Goal: Task Accomplishment & Management: Use online tool/utility

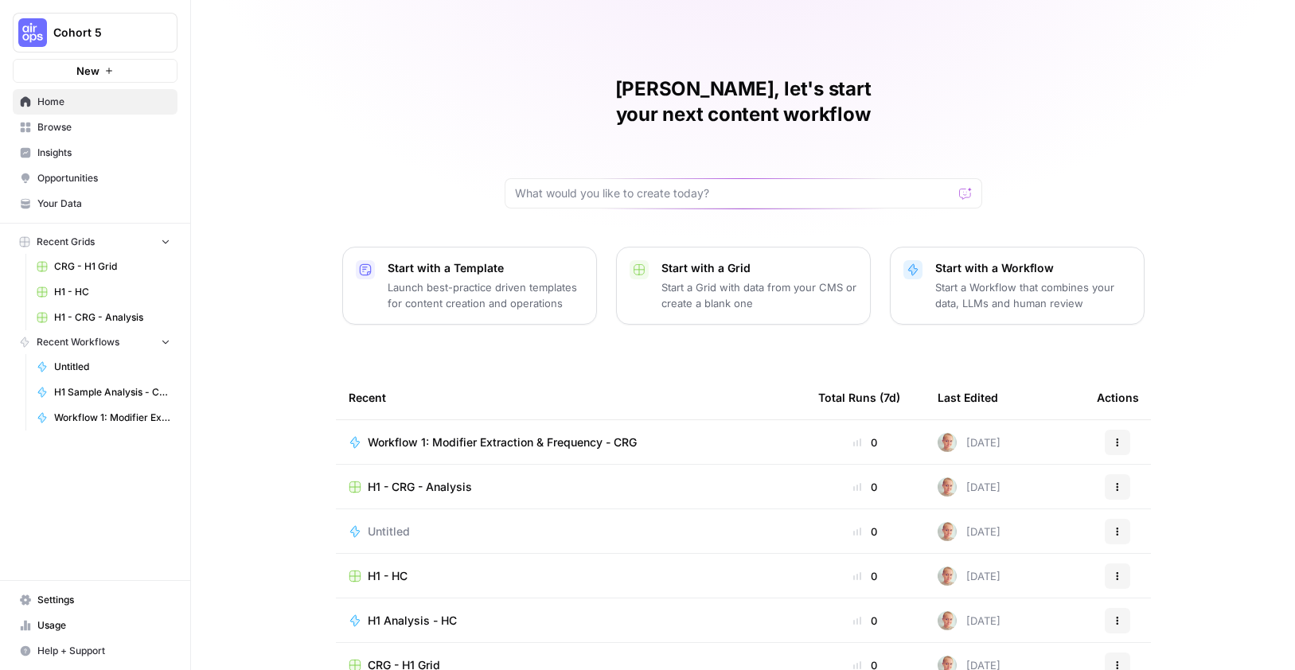
click at [552, 435] on span "Workflow 1: Modifier Extraction & Frequency - CRG" at bounding box center [502, 443] width 269 height 16
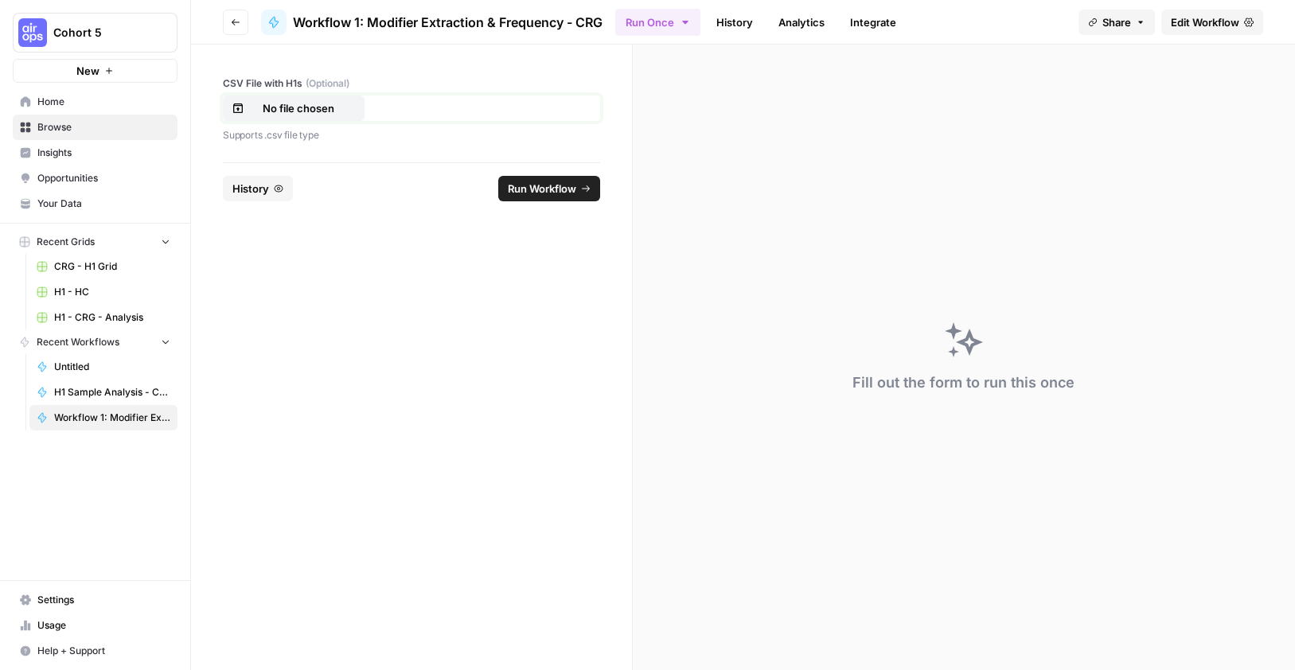
click at [302, 109] on p "No file chosen" at bounding box center [299, 108] width 102 height 16
click at [564, 189] on span "Run Workflow" at bounding box center [542, 189] width 68 height 16
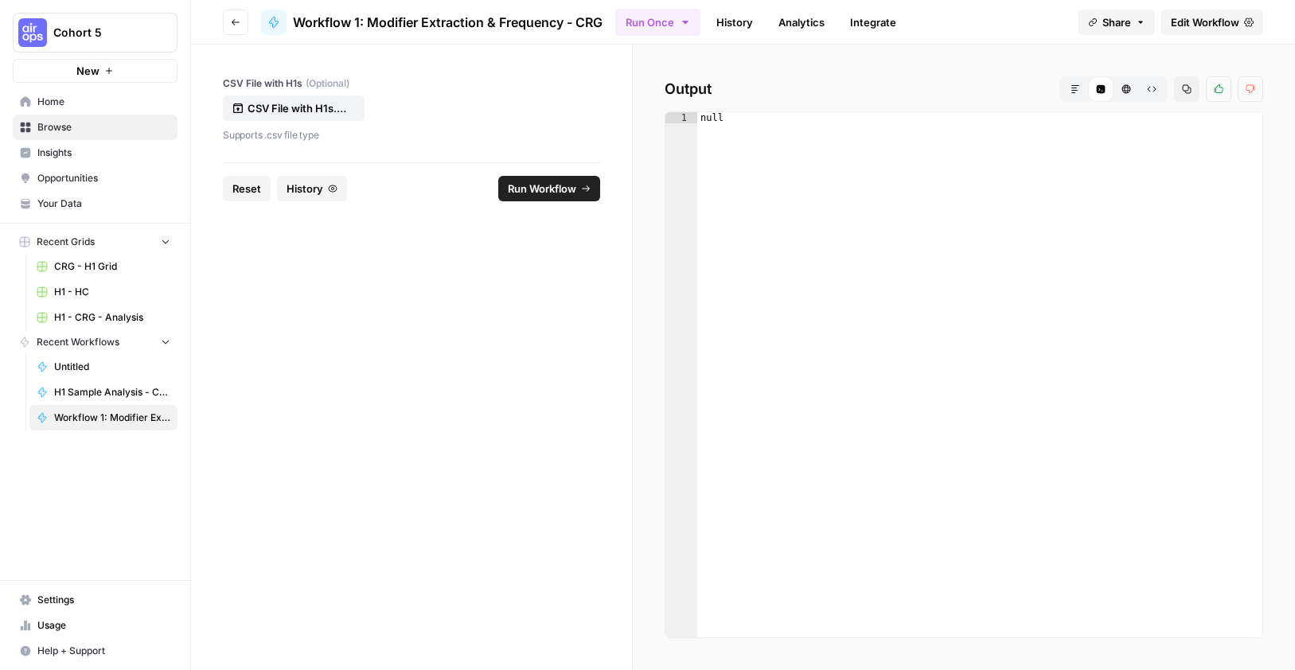
click at [1208, 25] on span "Edit Workflow" at bounding box center [1205, 22] width 68 height 16
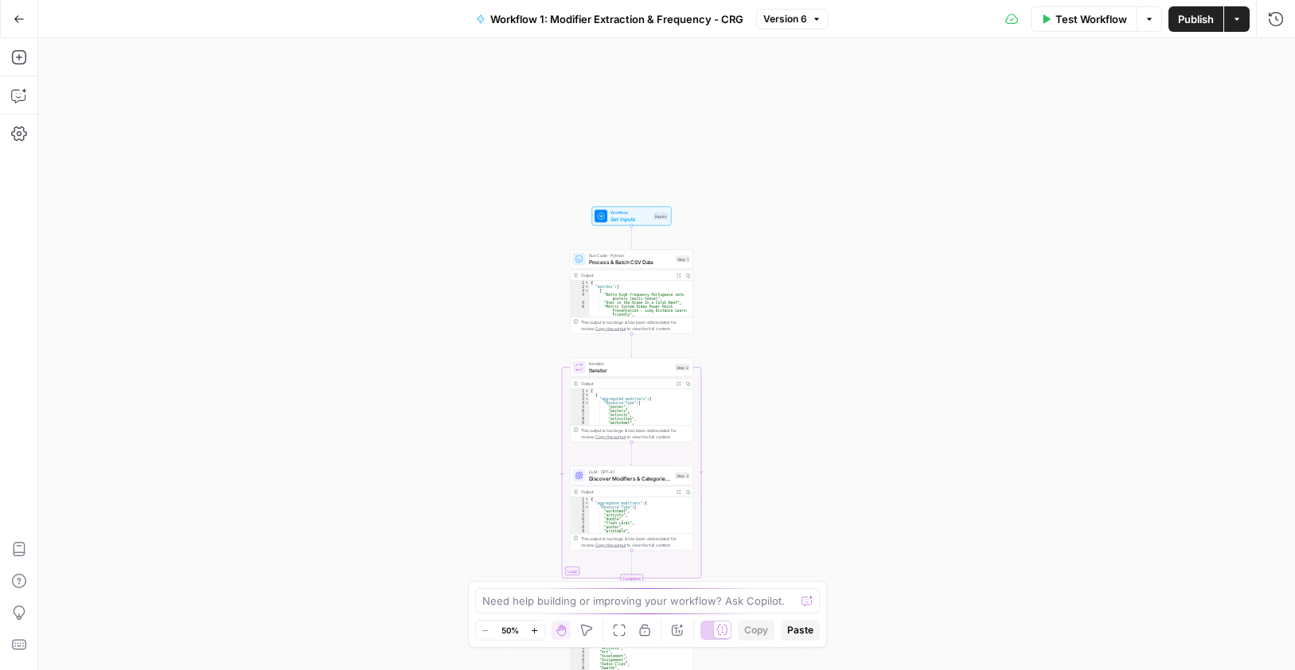
drag, startPoint x: 928, startPoint y: 208, endPoint x: 857, endPoint y: 479, distance: 280.8
click at [858, 481] on div "Workflow Set Inputs Inputs Run Code · Python Process & Batch CSV Data Step 1 Ou…" at bounding box center [666, 354] width 1257 height 632
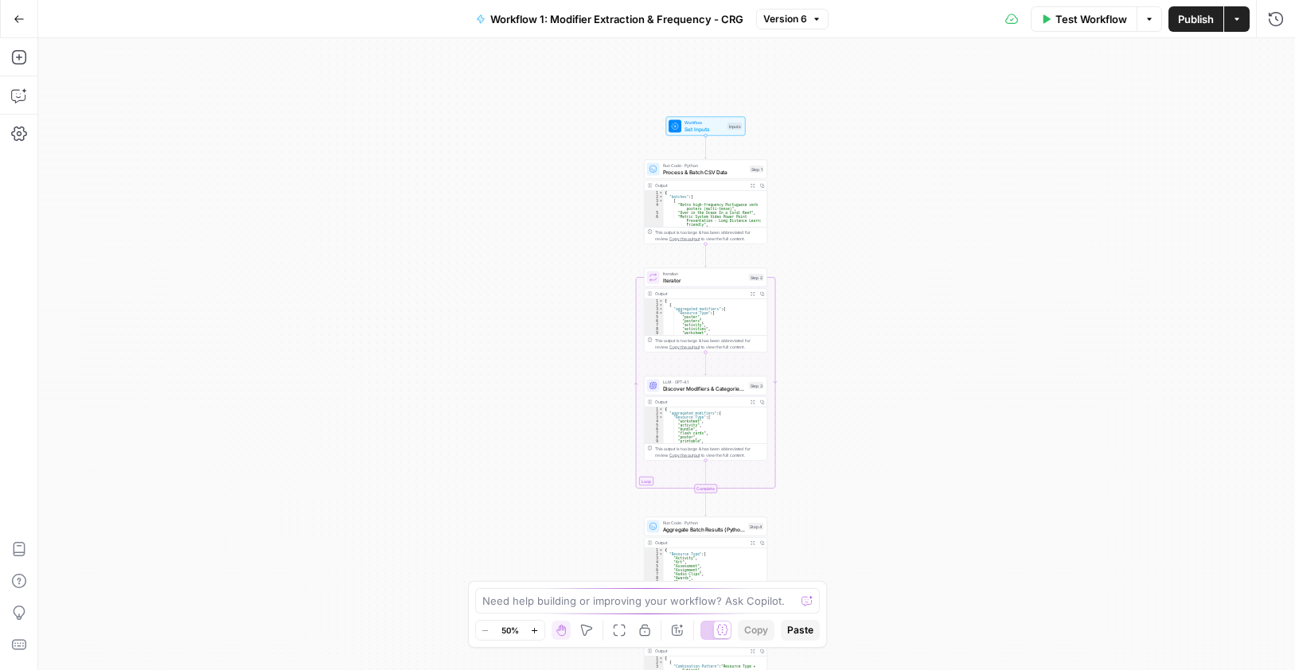
drag, startPoint x: 876, startPoint y: 272, endPoint x: 957, endPoint y: 89, distance: 200.3
click at [962, 82] on div "Workflow Set Inputs Inputs Run Code · Python Process & Batch CSV Data Step 1 Ou…" at bounding box center [666, 354] width 1257 height 632
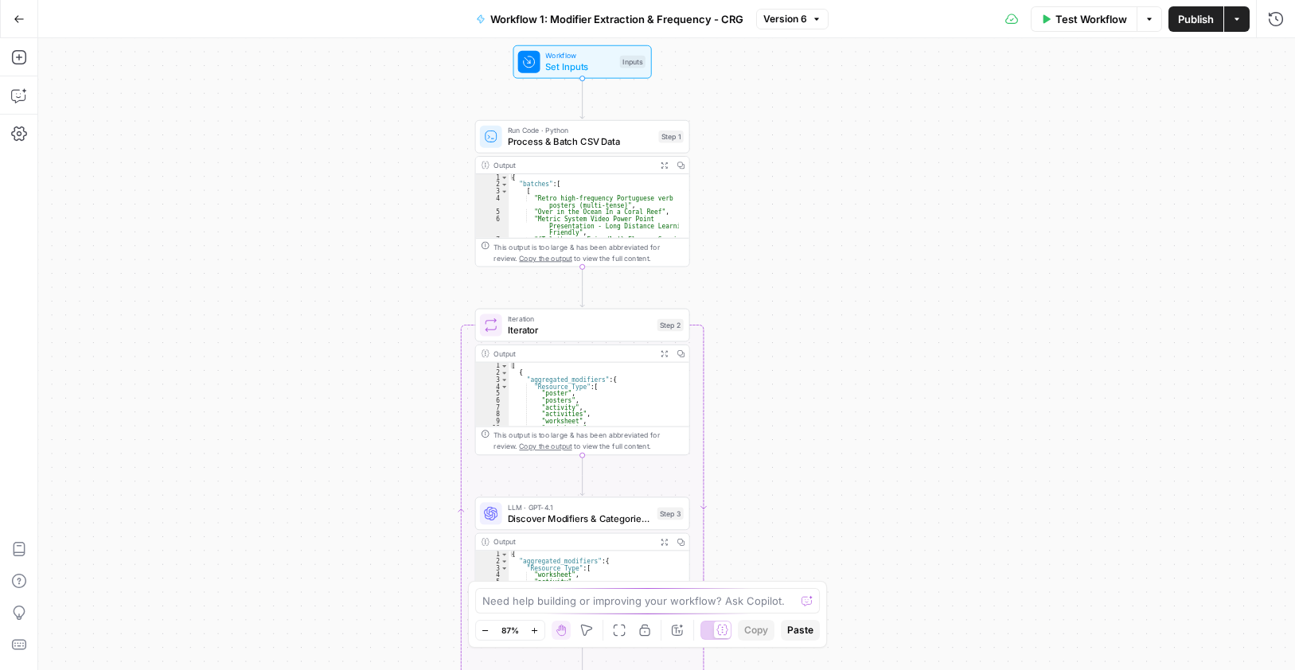
drag, startPoint x: 827, startPoint y: 142, endPoint x: 944, endPoint y: 344, distance: 233.6
click at [944, 344] on div "Workflow Set Inputs Inputs Run Code · Python Process & Batch CSV Data Step 1 Ou…" at bounding box center [666, 354] width 1257 height 632
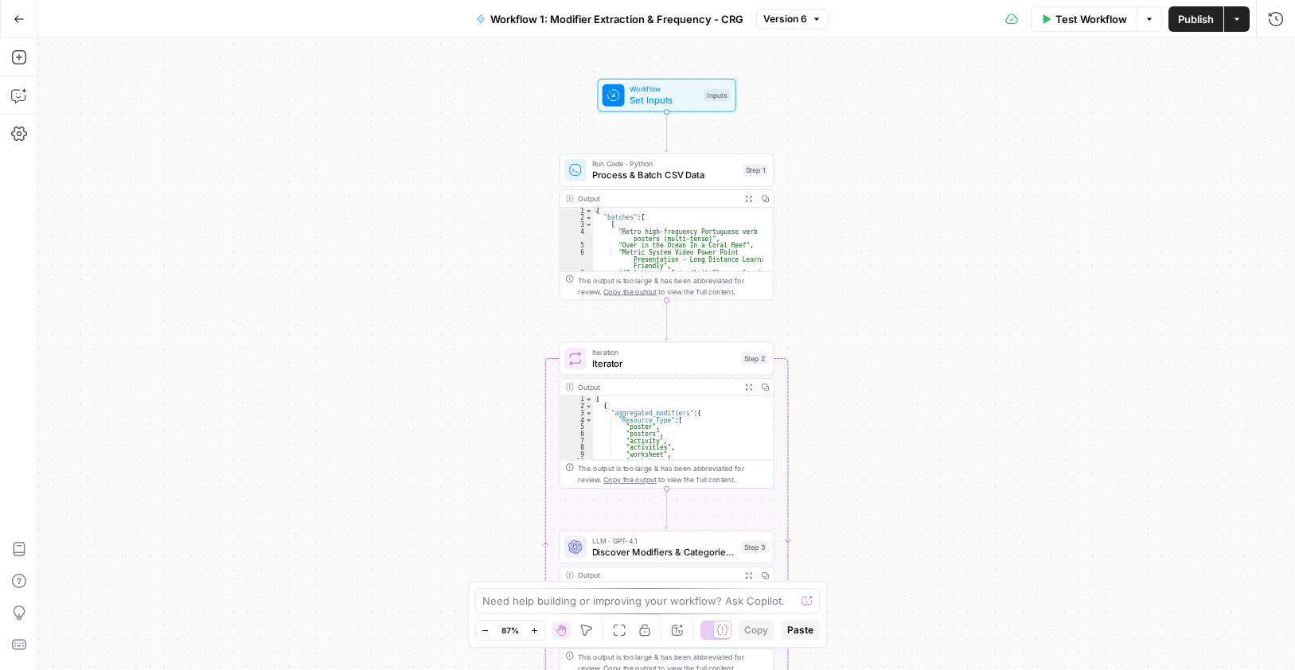
drag, startPoint x: 890, startPoint y: 228, endPoint x: 1009, endPoint y: 2, distance: 255.3
click at [915, 169] on div "Workflow Set Inputs Inputs Run Code · Python Process & Batch CSV Data Step 1 Ou…" at bounding box center [666, 354] width 1257 height 632
click at [663, 177] on span "Process & Batch CSV Data" at bounding box center [668, 173] width 146 height 14
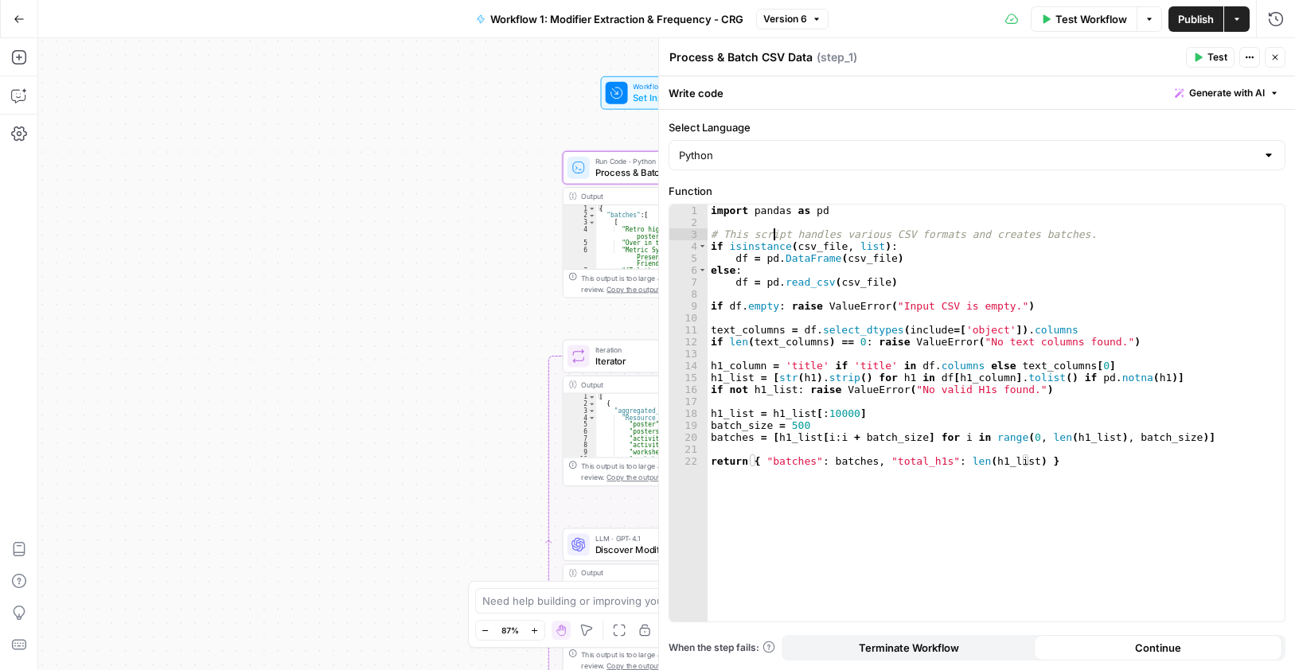
click at [774, 230] on div "import pandas as pd # This script handles various CSV formats and creates batch…" at bounding box center [996, 425] width 577 height 441
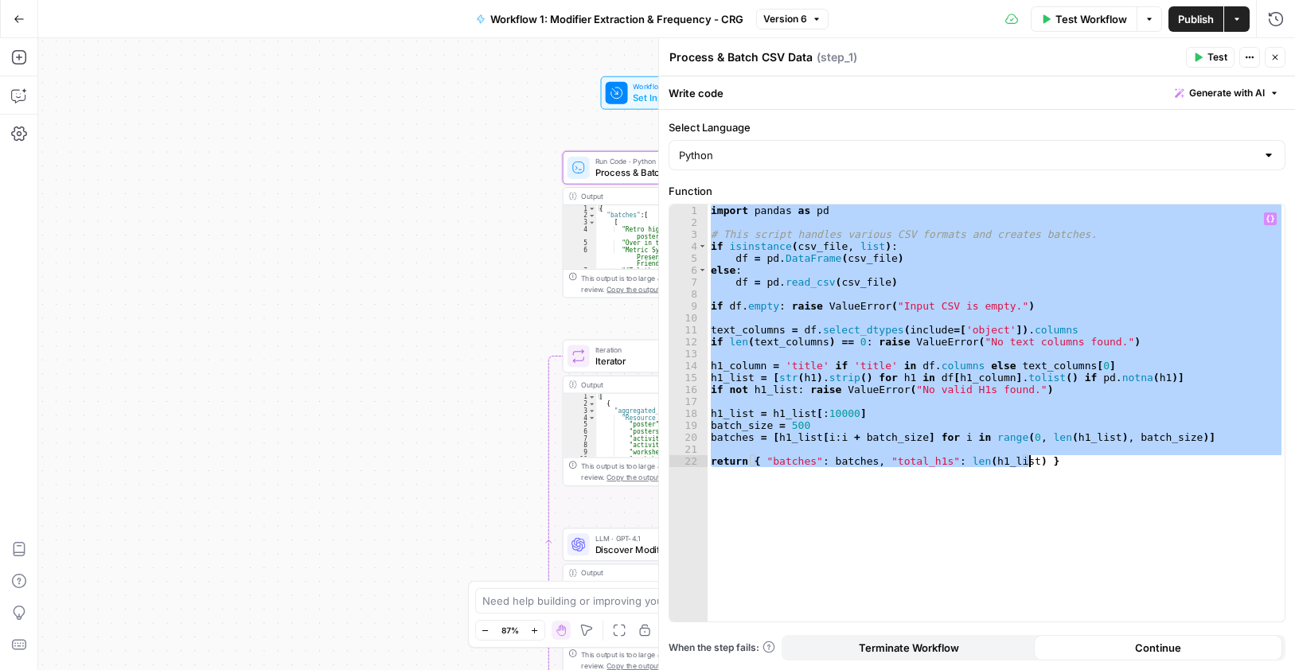
paste textarea "**********"
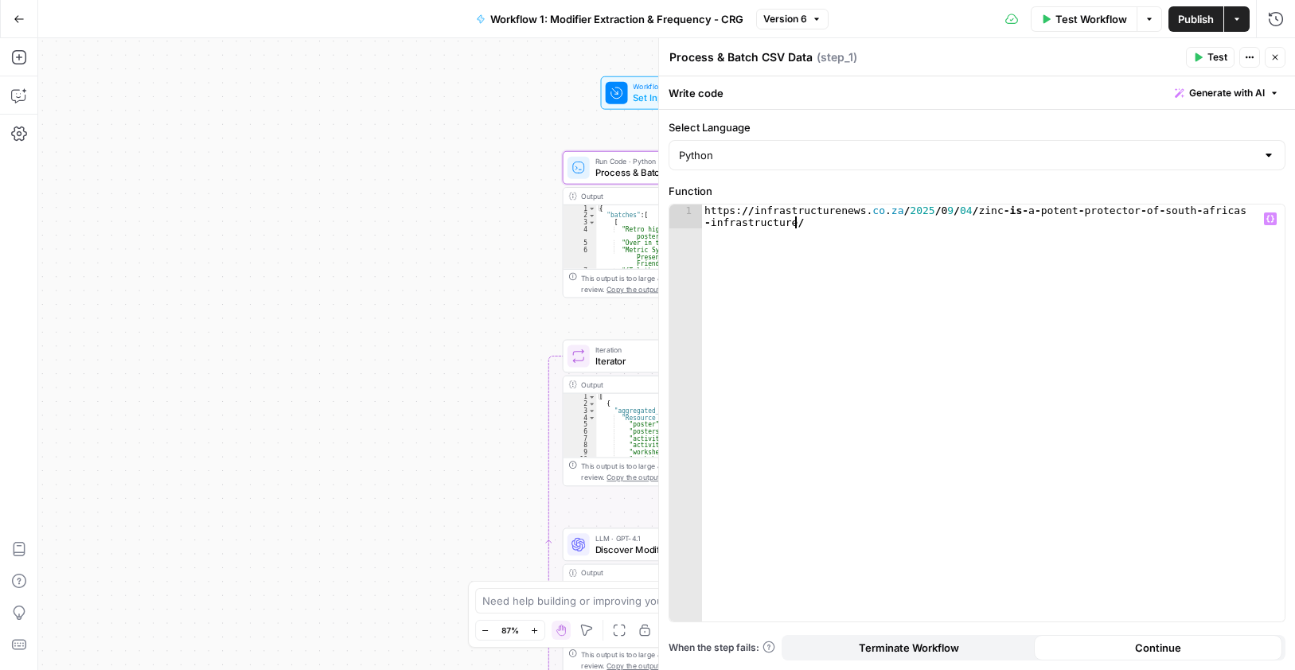
type textarea "**********"
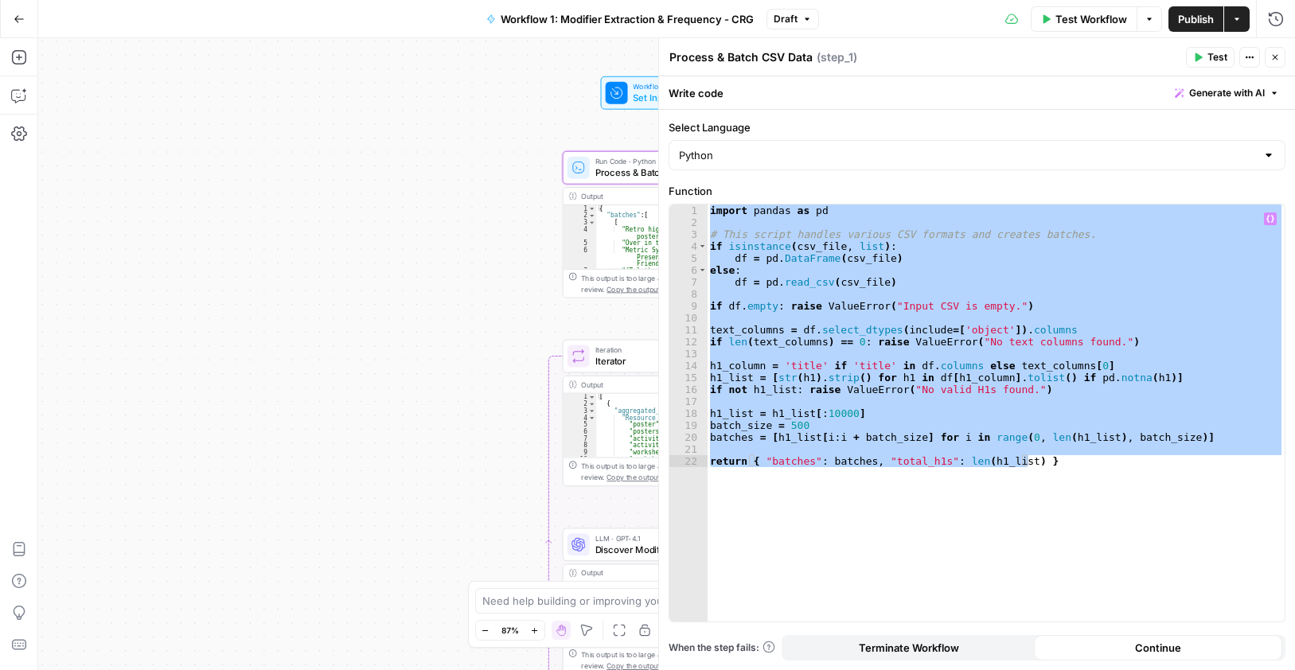
click at [612, 193] on div "Output" at bounding box center [660, 195] width 158 height 11
click at [619, 193] on div "Output" at bounding box center [660, 195] width 158 height 11
click at [1271, 62] on button "Close" at bounding box center [1275, 57] width 21 height 21
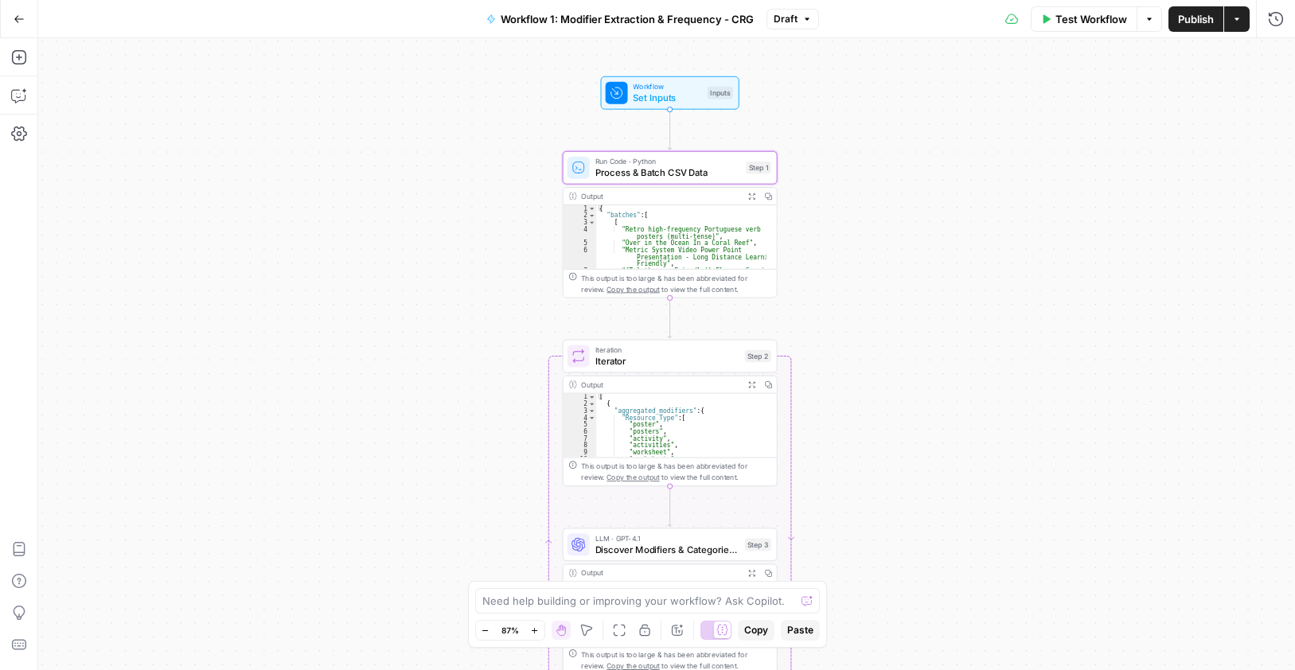
click at [654, 189] on div "Output Expand Output Copy" at bounding box center [670, 197] width 213 height 18
click at [650, 232] on div "{ "batches" : [ [ "Retro high-frequency Portuguese verb posters (multi-tense)" …" at bounding box center [681, 247] width 170 height 84
type textarea "* *"
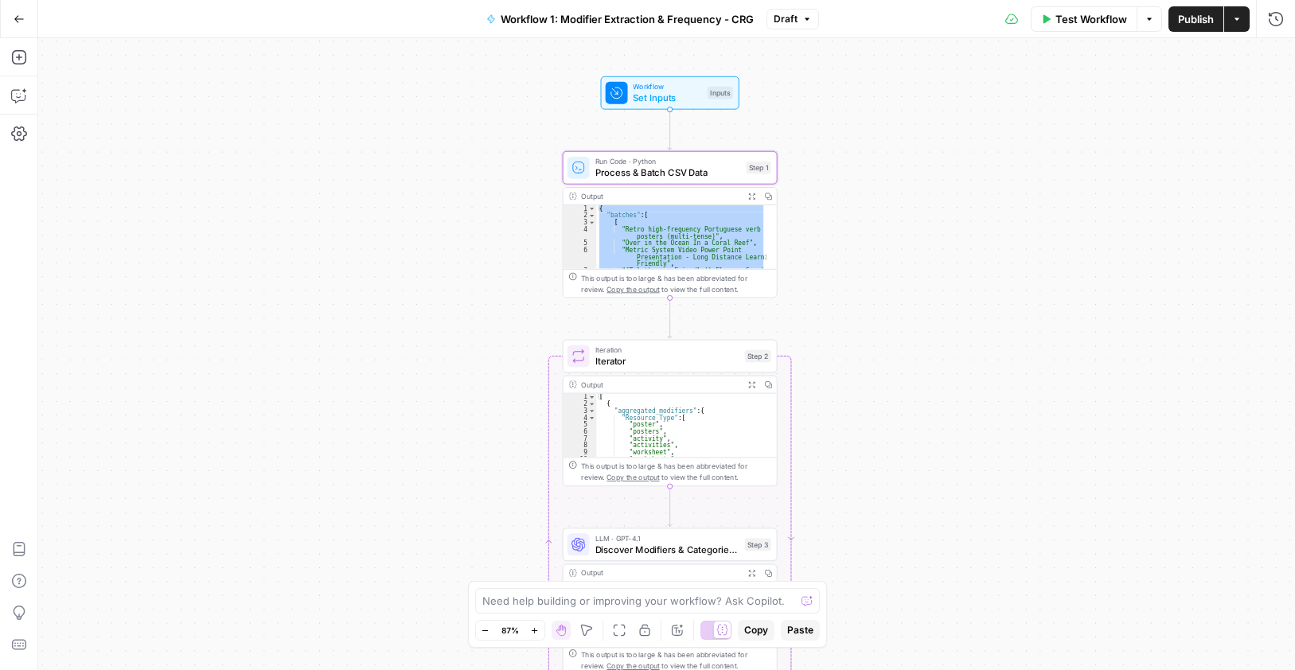
click at [683, 363] on span "Iterator" at bounding box center [667, 361] width 144 height 14
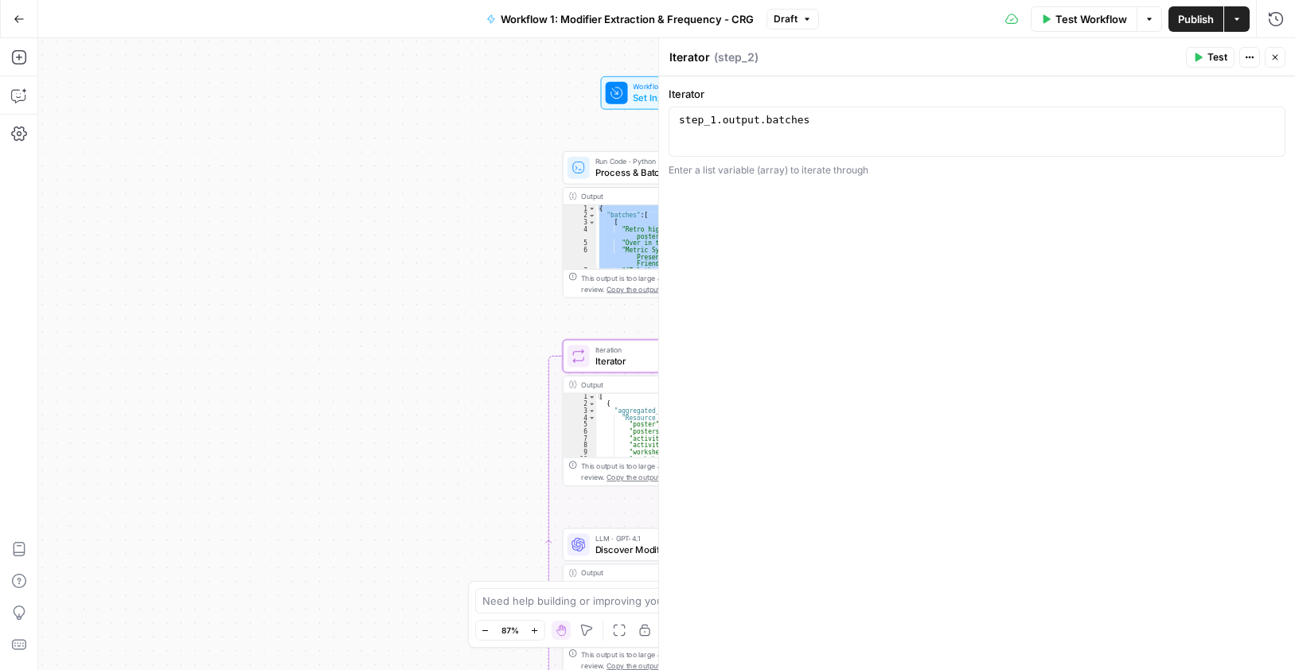
type textarea "**********"
click at [814, 119] on div "step_1 . output . batches" at bounding box center [977, 144] width 603 height 60
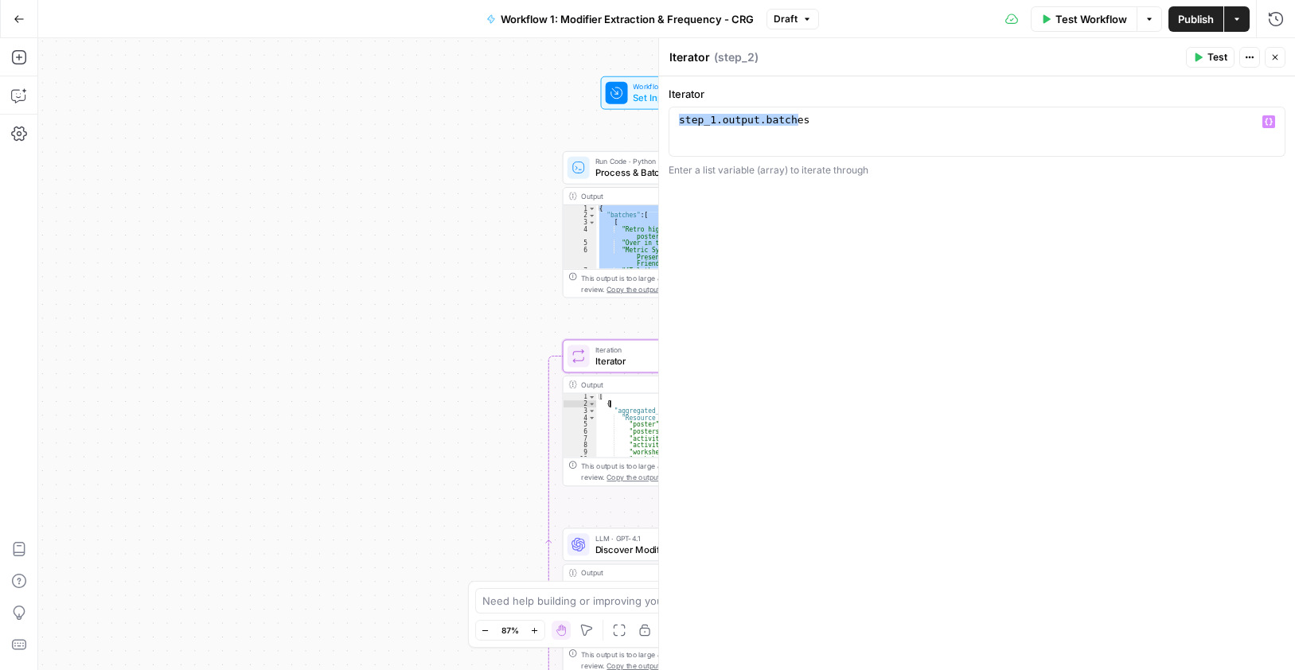
click at [623, 402] on div "[ { "aggregated_modifiers" : { "Resource Type" : [ "poster" , "posters" , "acti…" at bounding box center [681, 433] width 170 height 78
type textarea "* *"
drag, startPoint x: 1278, startPoint y: 61, endPoint x: 896, endPoint y: 301, distance: 450.8
click at [1277, 60] on icon "button" at bounding box center [1276, 58] width 10 height 10
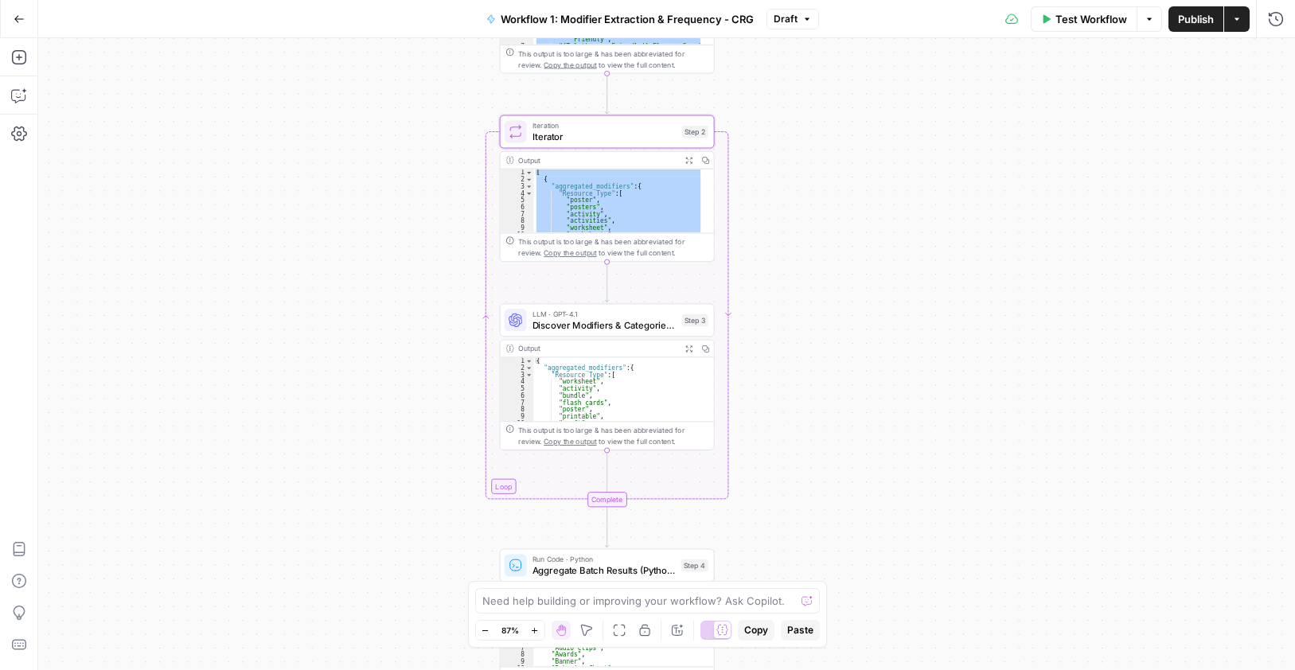
drag, startPoint x: 920, startPoint y: 498, endPoint x: 929, endPoint y: 190, distance: 307.4
click at [925, 190] on div "Workflow Set Inputs Inputs Run Code · Python Process & Batch CSV Data Step 1 Ou…" at bounding box center [666, 354] width 1257 height 632
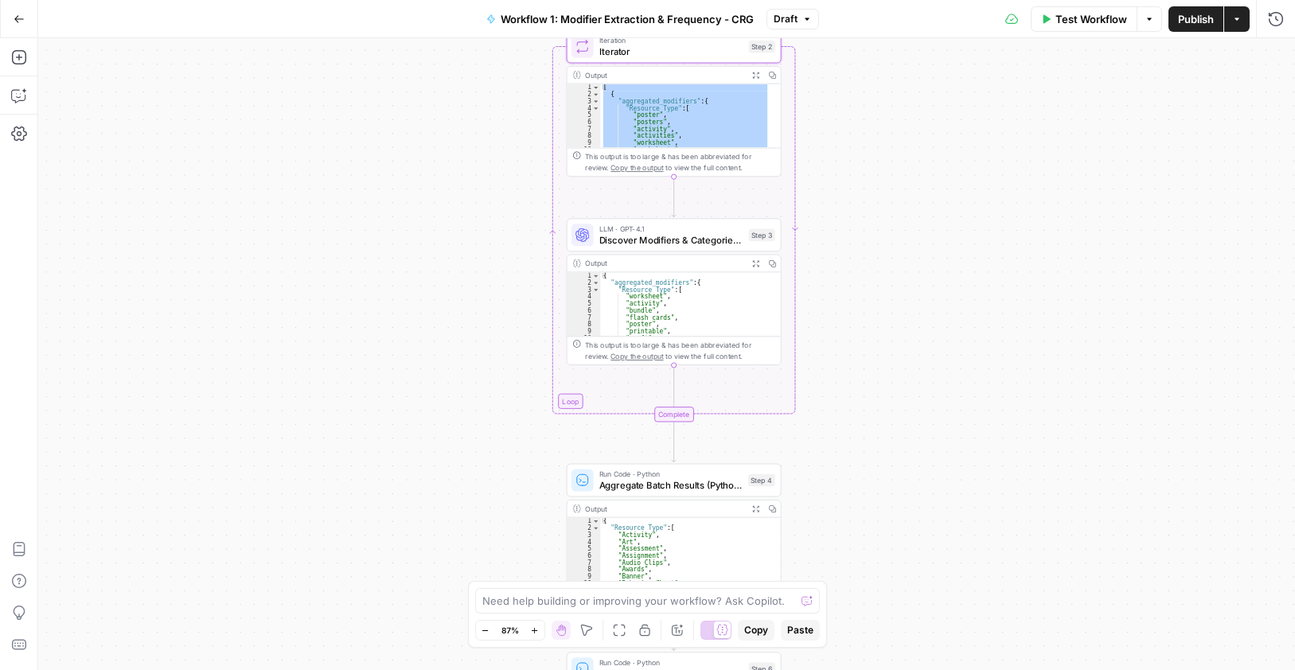
click at [701, 242] on span "Discover Modifiers & Categories (LLM)" at bounding box center [671, 240] width 144 height 14
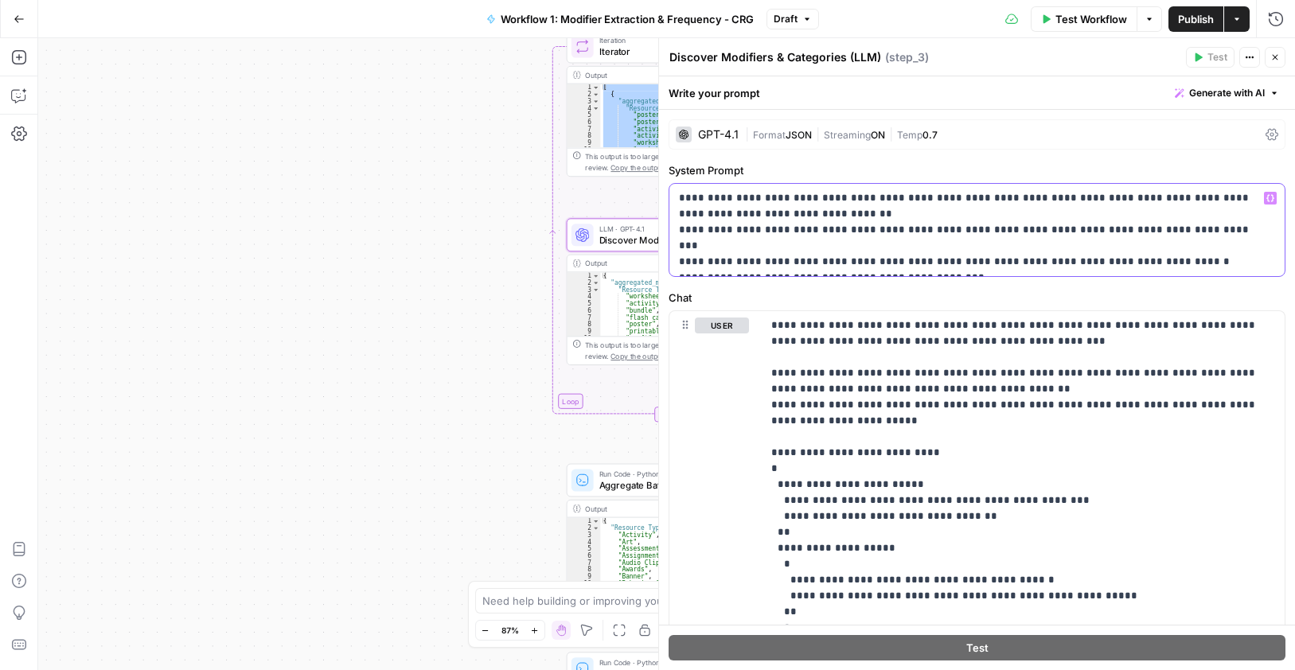
click at [875, 204] on p "**********" at bounding box center [971, 230] width 584 height 80
click at [623, 292] on div "{ "aggregated_modifiers" : { "Resource Type" : [ "worksheet" , "activity" , "bu…" at bounding box center [685, 311] width 170 height 78
click at [944, 331] on p "**********" at bounding box center [1017, 541] width 492 height 446
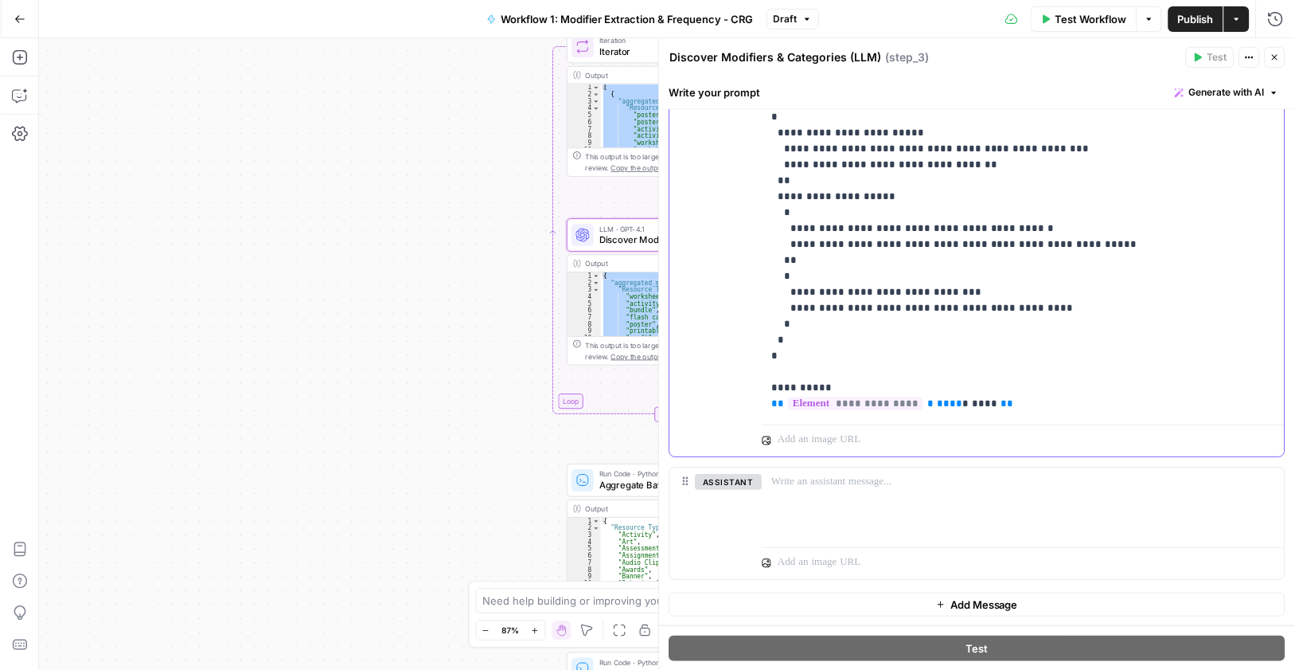
scroll to position [353, 0]
click at [1278, 56] on icon "button" at bounding box center [1276, 58] width 10 height 10
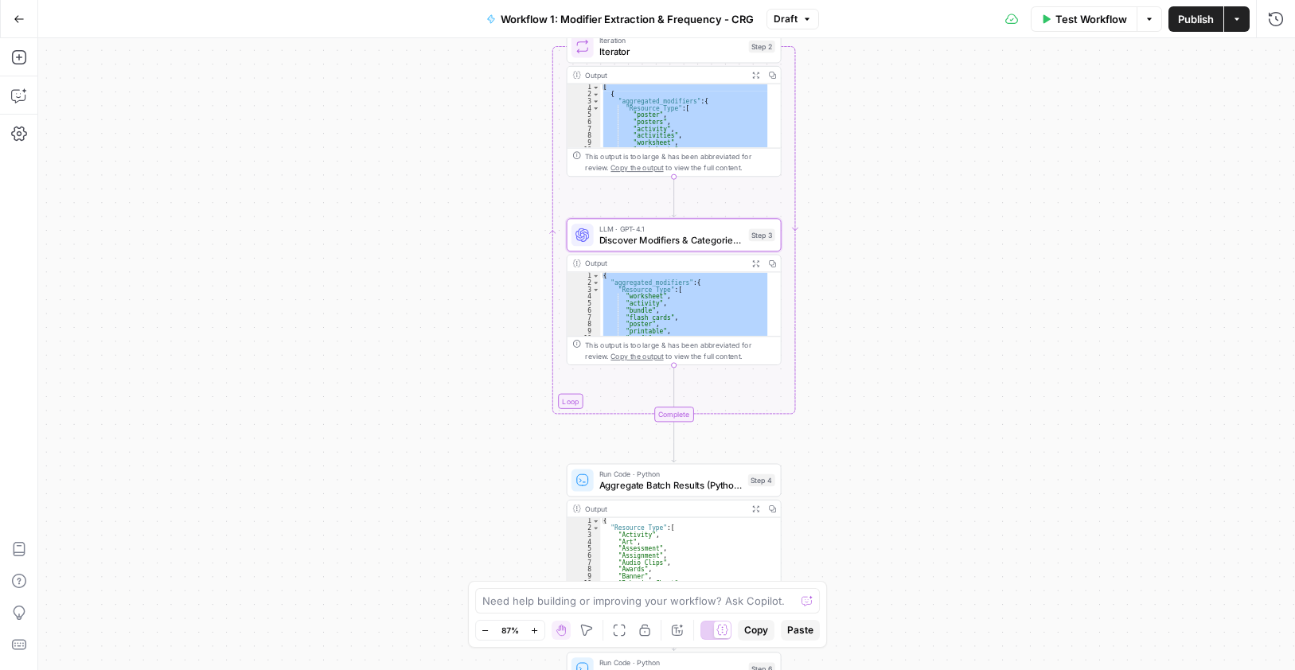
click at [667, 287] on div "{ "aggregated_modifiers" : { "Resource Type" : [ "worksheet" , "activity" , "bu…" at bounding box center [685, 304] width 170 height 64
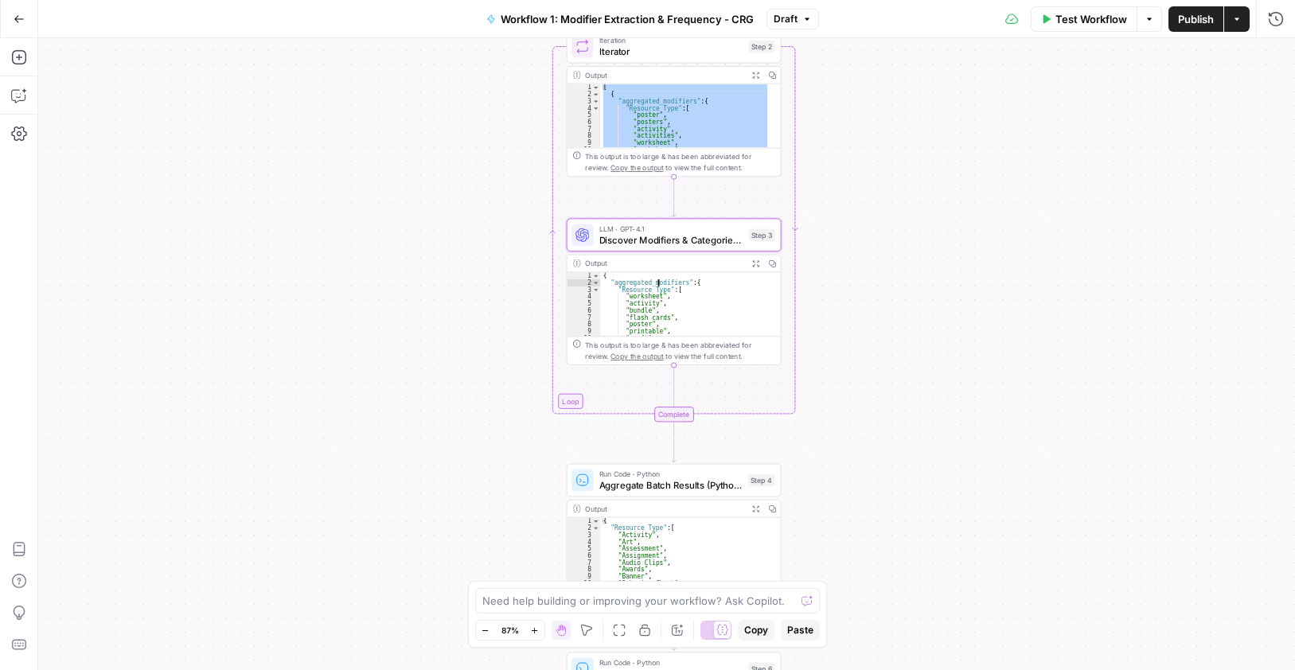
type textarea "* *"
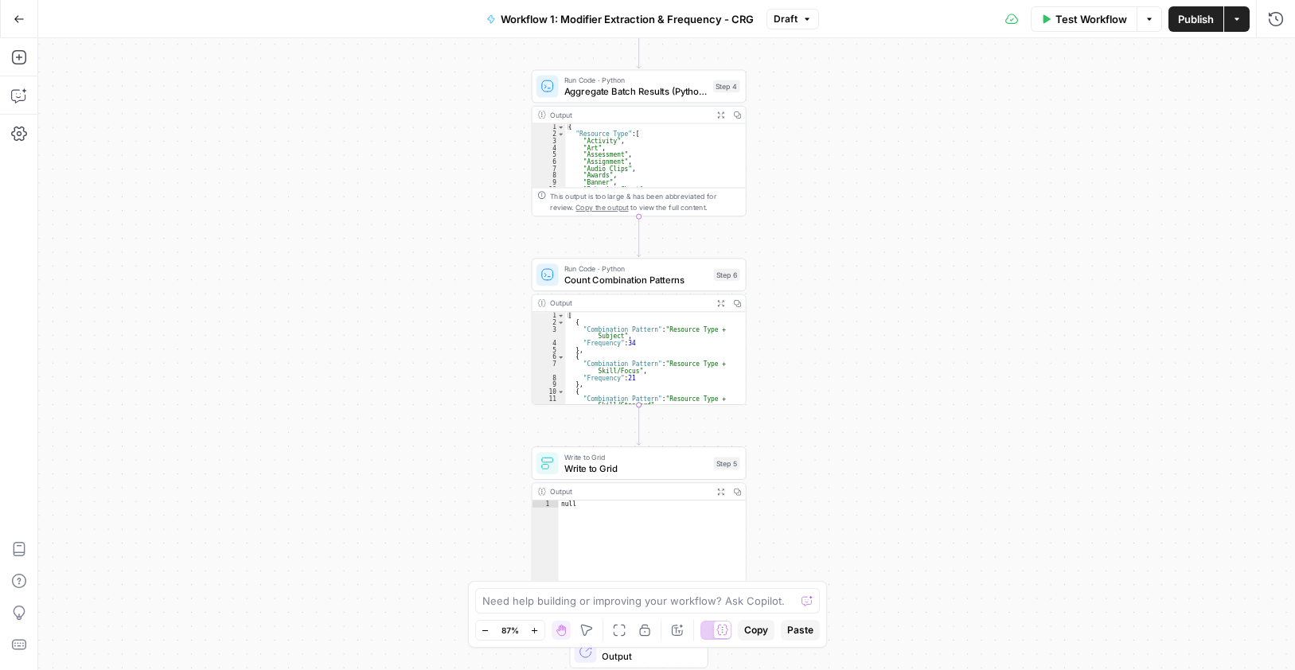
drag, startPoint x: 898, startPoint y: 527, endPoint x: 863, endPoint y: 150, distance: 379.0
click at [863, 150] on div "Workflow Set Inputs Inputs Run Code · Python Process & Batch CSV Data Step 1 Ou…" at bounding box center [666, 354] width 1257 height 632
click at [631, 93] on span "Aggregate Batch Results (Python)" at bounding box center [635, 91] width 143 height 14
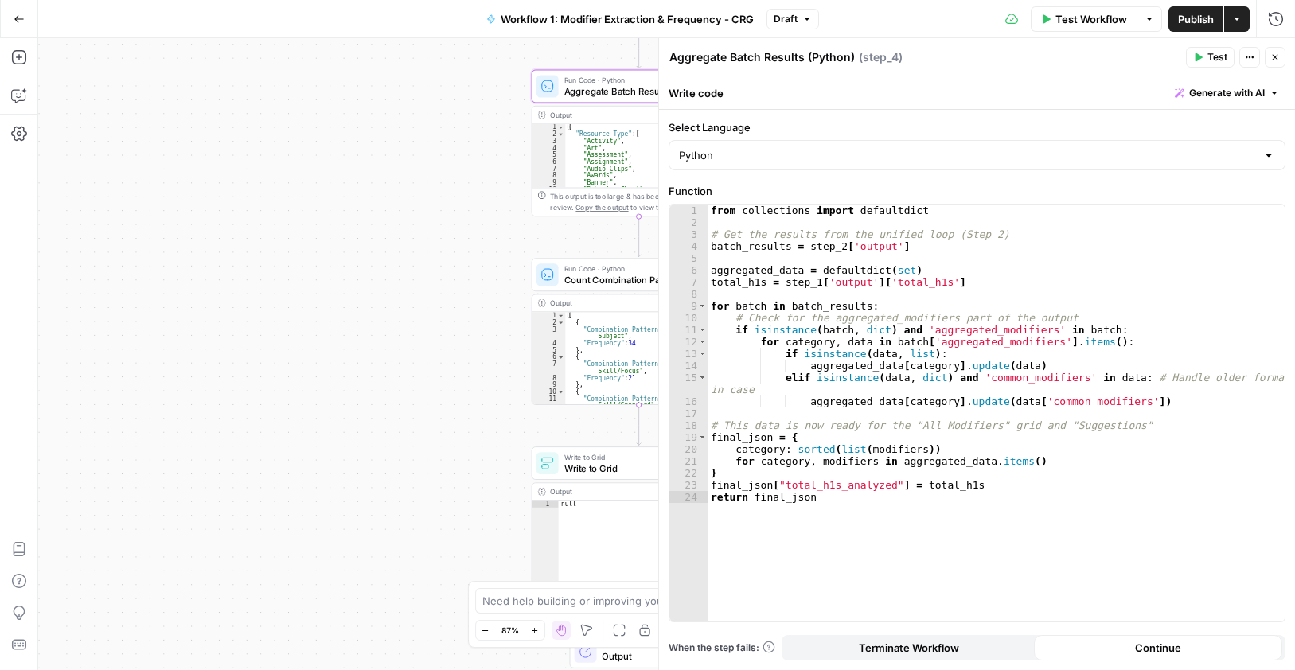
click at [928, 260] on div "from collections import defaultdict # Get the results from the unified loop (St…" at bounding box center [996, 425] width 577 height 441
type textarea "**********"
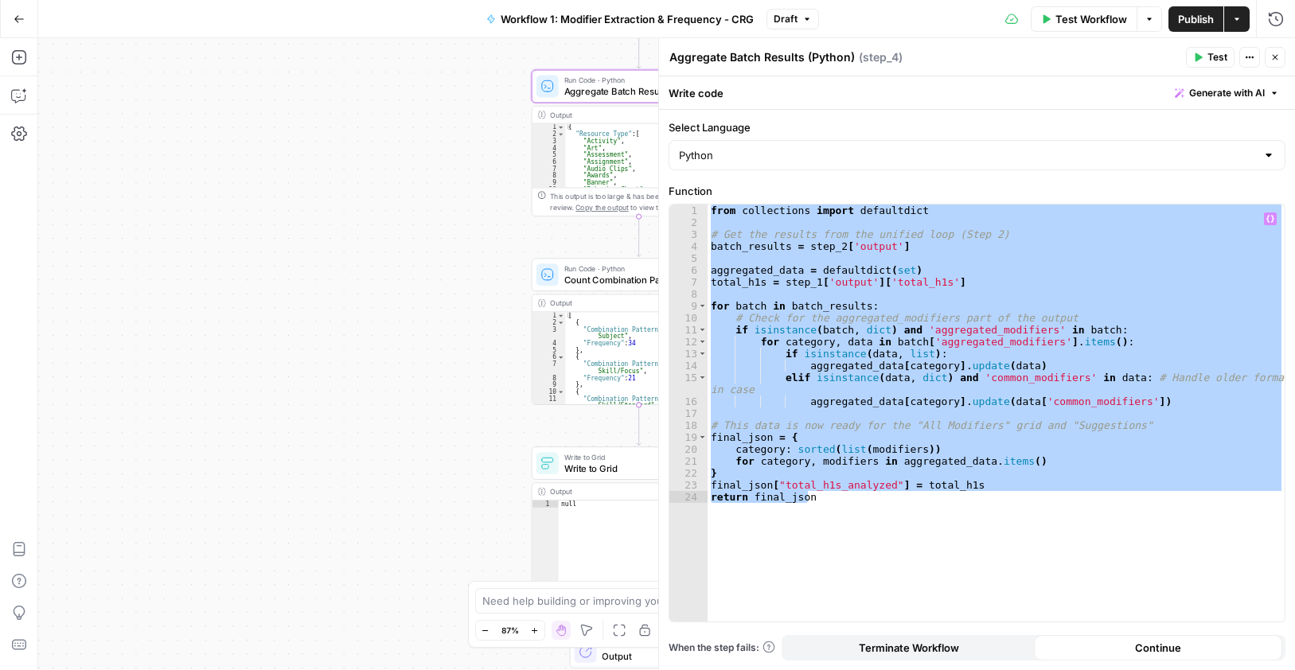
drag, startPoint x: 1279, startPoint y: 56, endPoint x: 420, endPoint y: 468, distance: 952.1
click at [1280, 56] on button "Close" at bounding box center [1275, 57] width 21 height 21
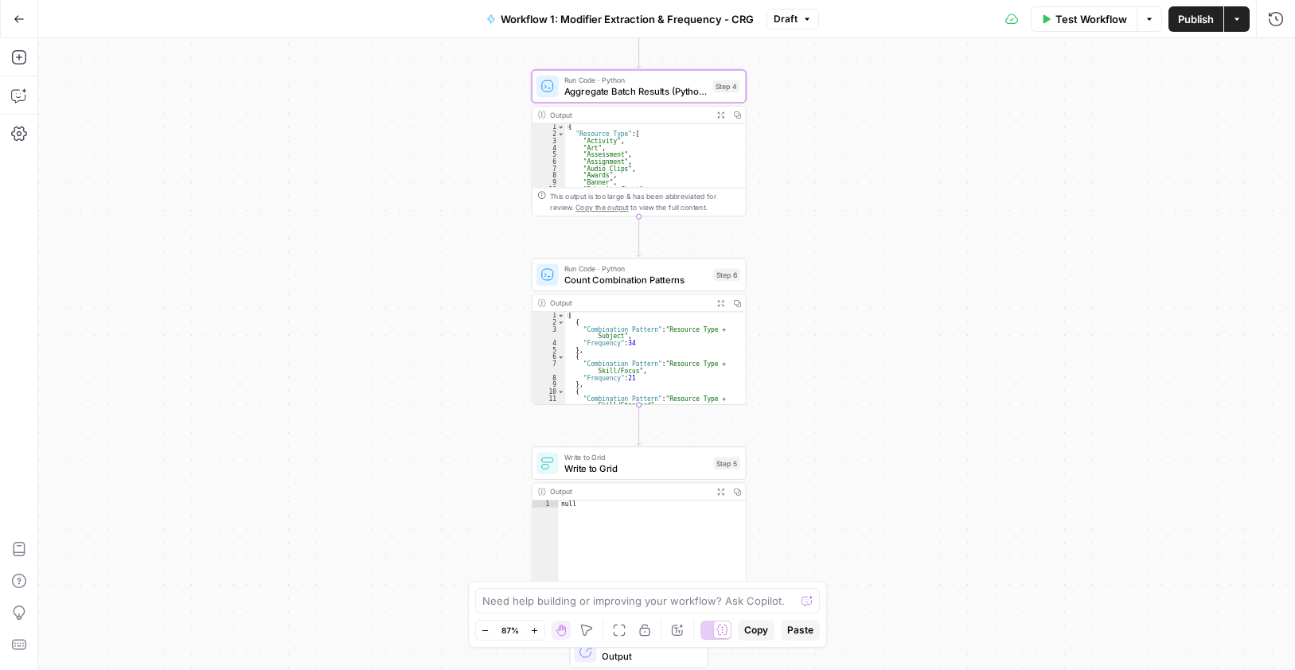
type textarea "**"
click at [602, 359] on div "[ { "Combination Pattern" : "Resource Type + Subject" , "Frequency" : 34 } , { …" at bounding box center [650, 365] width 170 height 106
click at [634, 142] on div "{ "Resource Type" : [ "Activity" , "Art" , "Assessment" , "Assignment" , "Audio…" at bounding box center [650, 162] width 170 height 78
type textarea "* *"
click at [664, 289] on div "Run Code · Python Count Combination Patterns Step 6 Copy step Delete step Add N…" at bounding box center [639, 274] width 215 height 33
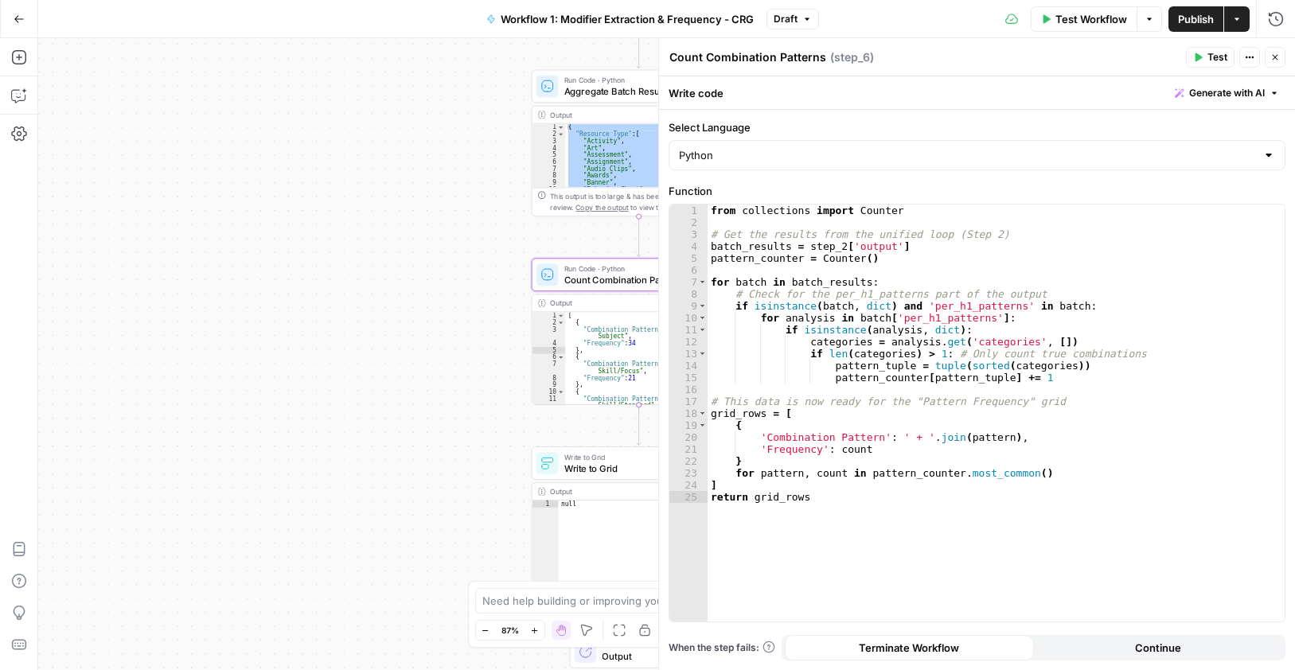
click at [852, 267] on div "from collections import Counter # Get the results from the unified loop (Step 2…" at bounding box center [996, 425] width 577 height 441
type textarea "**********"
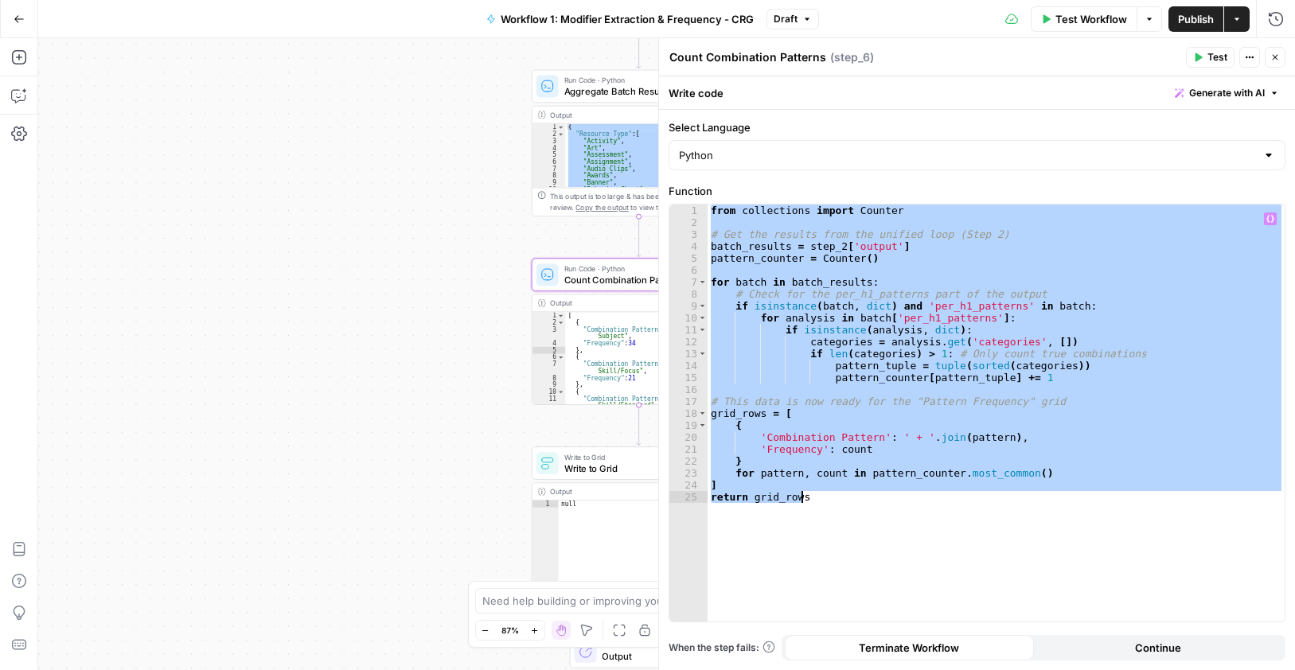
click at [1274, 57] on icon "button" at bounding box center [1276, 58] width 10 height 10
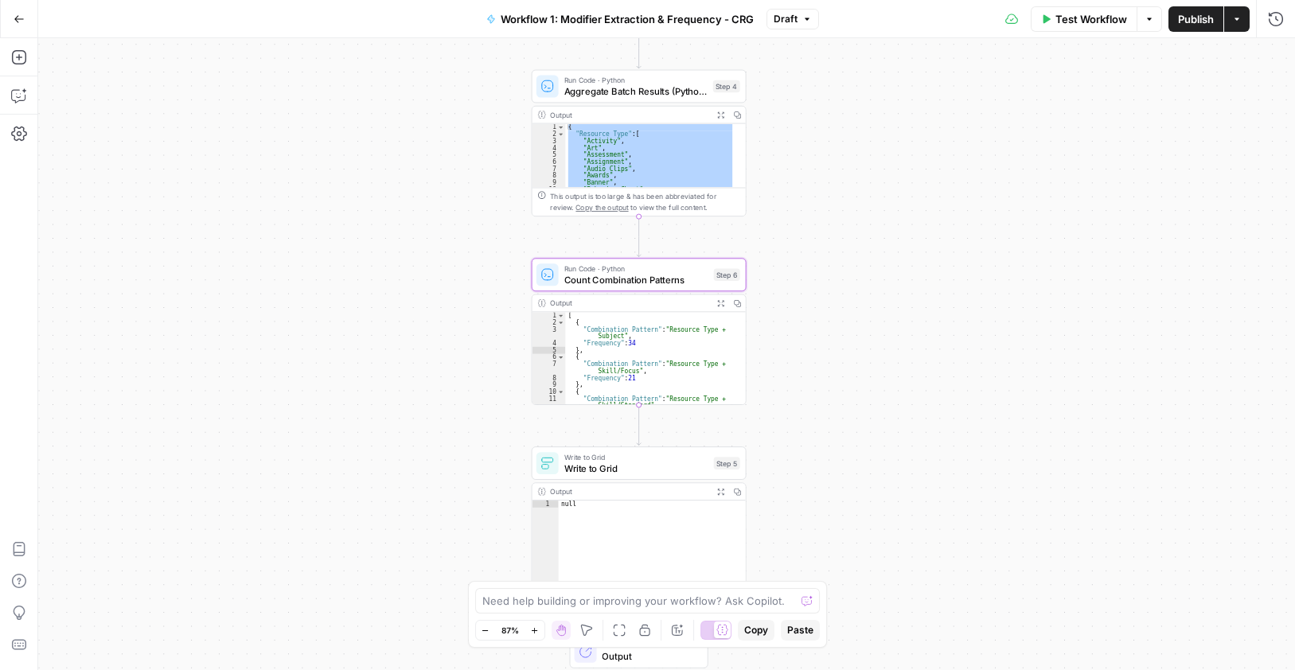
click at [648, 343] on div "[ { "Combination Pattern" : "Resource Type + Subject" , "Frequency" : 34 } , { …" at bounding box center [650, 365] width 170 height 106
type textarea "* *"
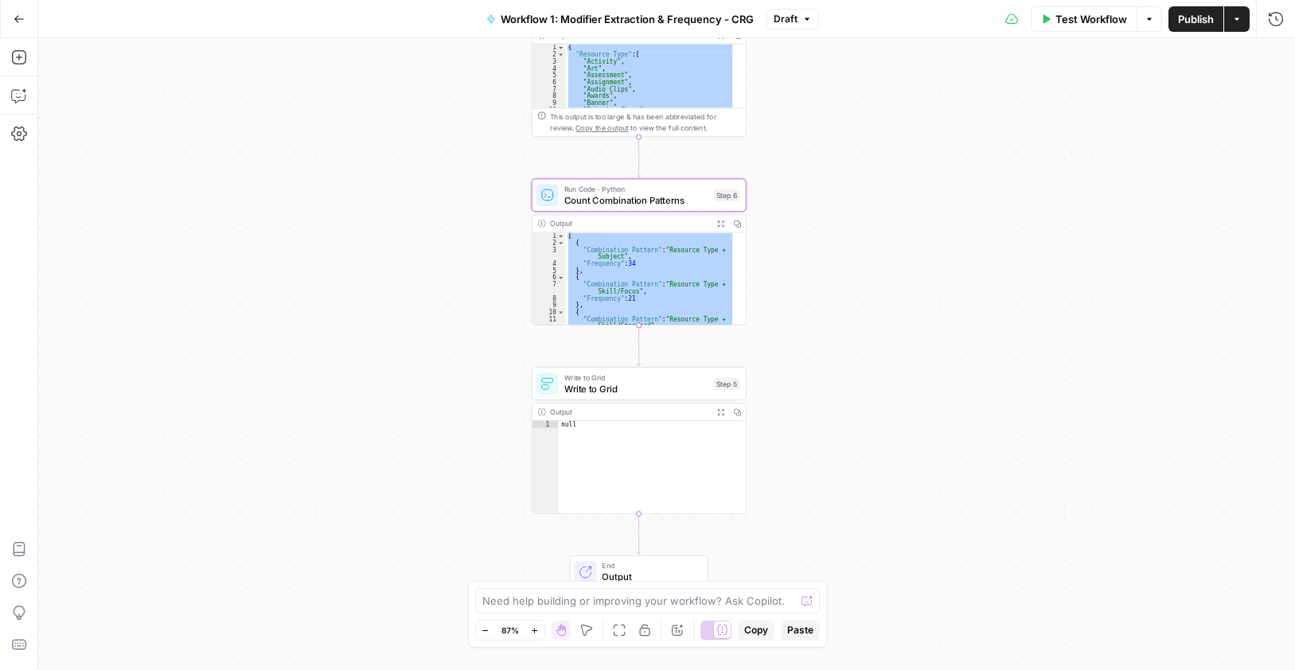
click at [614, 393] on span "Write to Grid" at bounding box center [636, 388] width 144 height 14
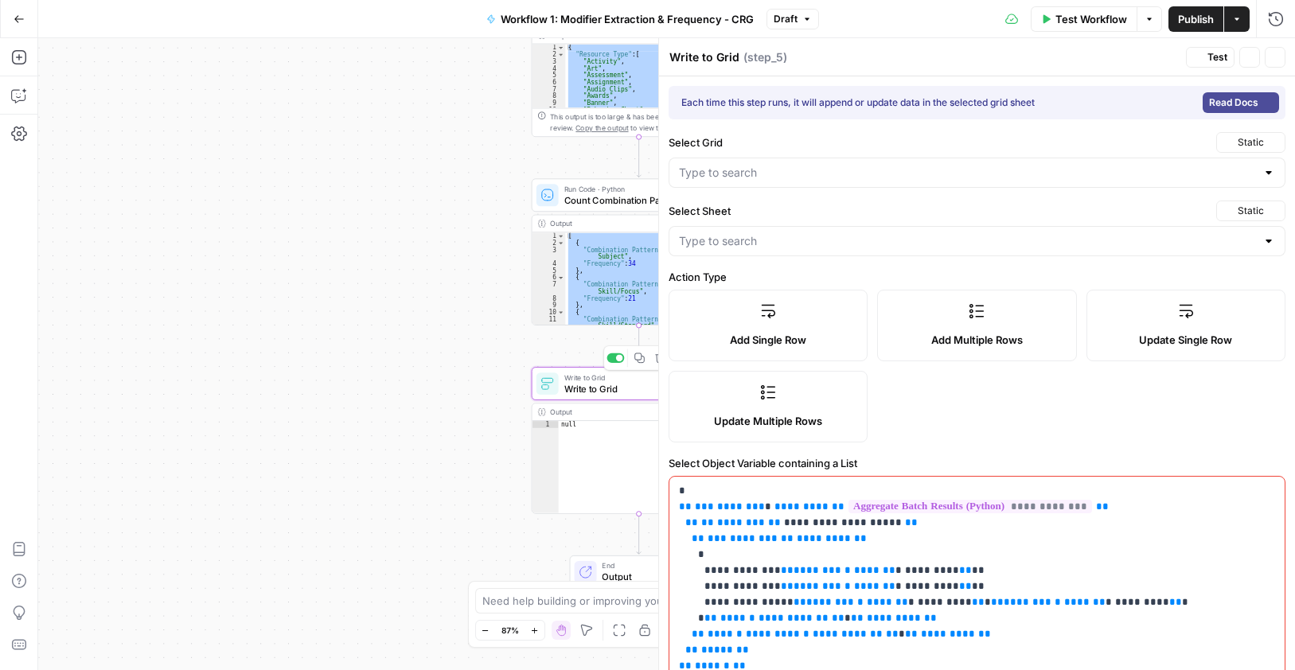
type input "H1 - CRG - Analysis"
type input "Modifier Frequency"
type input "Category"
type input "Modifier"
type input "unique_key"
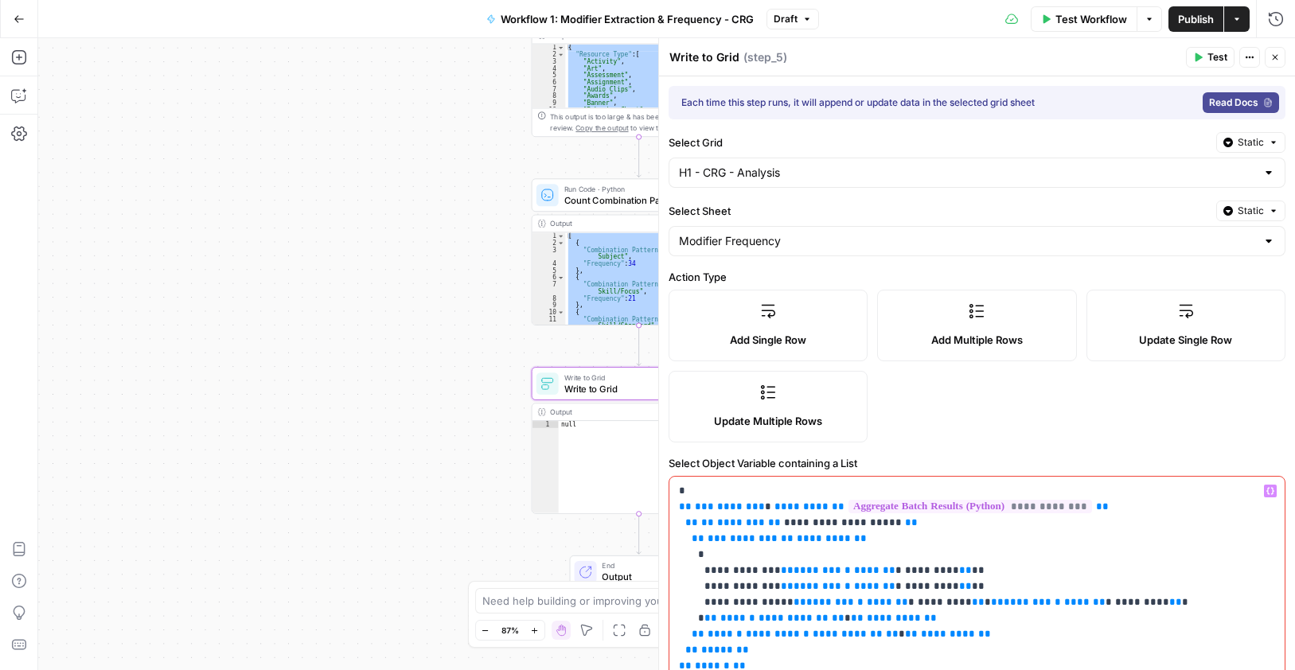
click at [772, 492] on p "**********" at bounding box center [971, 586] width 584 height 207
type textarea "****"
click at [603, 430] on div "null" at bounding box center [652, 474] width 187 height 106
click at [606, 15] on span "Workflow 1: Modifier Extraction & Frequency - CRG" at bounding box center [627, 19] width 253 height 16
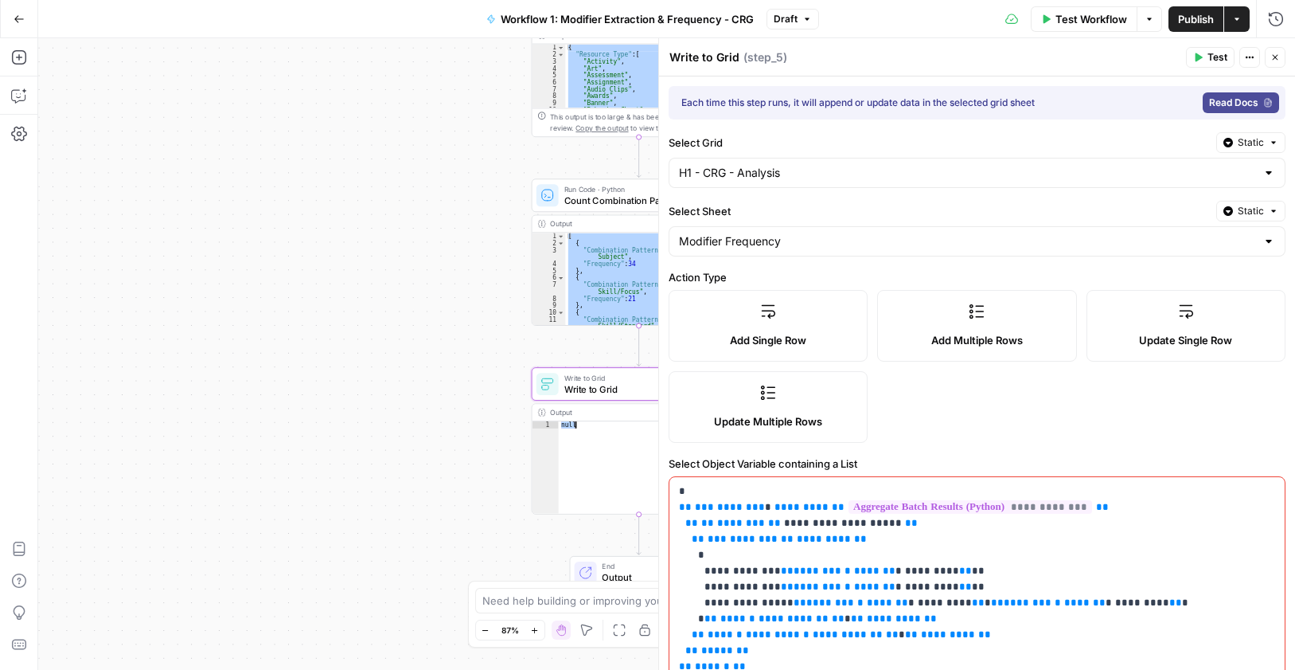
click at [606, 15] on span "Workflow 1: Modifier Extraction & Frequency - CRG" at bounding box center [627, 19] width 253 height 16
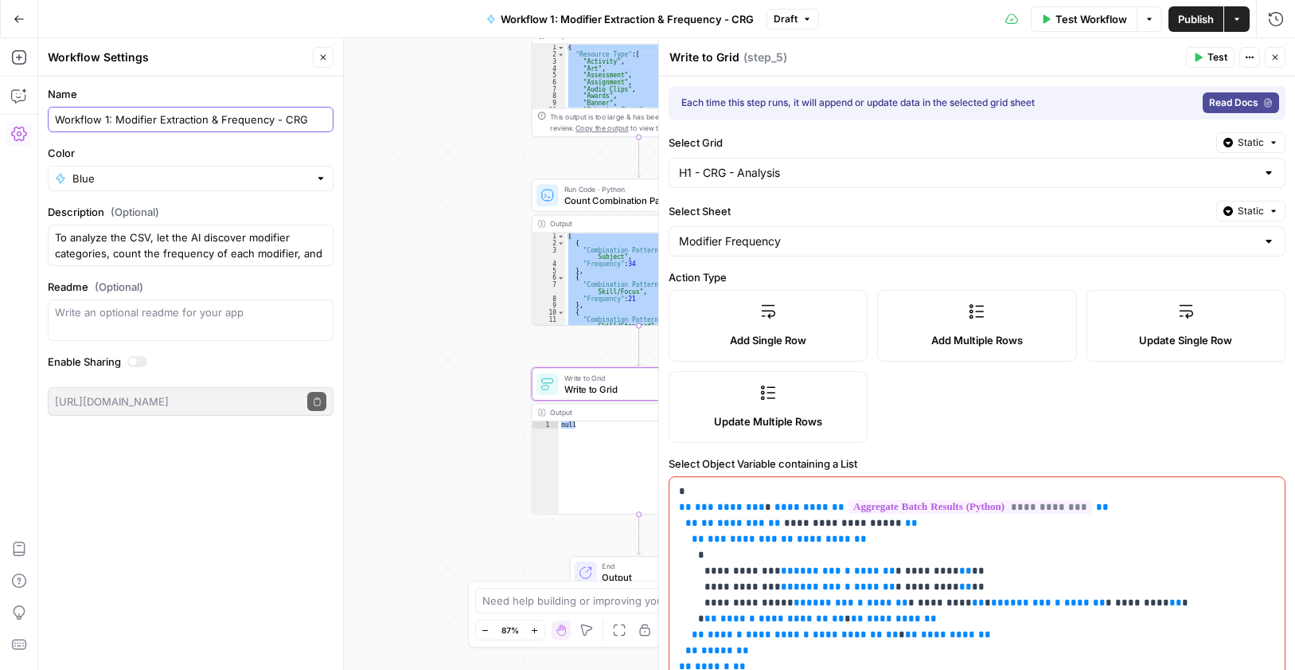
click at [219, 119] on input "Workflow 1: Modifier Extraction & Frequency - CRG" at bounding box center [190, 119] width 271 height 16
click at [220, 118] on input "Workflow 1: Modifier Extraction & Frequency - CRG" at bounding box center [190, 119] width 271 height 16
click at [1271, 45] on header "Write to Grid Write to Grid ( step_5 ) Test Actions Close" at bounding box center [977, 57] width 636 height 38
click at [1276, 54] on icon "button" at bounding box center [1276, 58] width 10 height 10
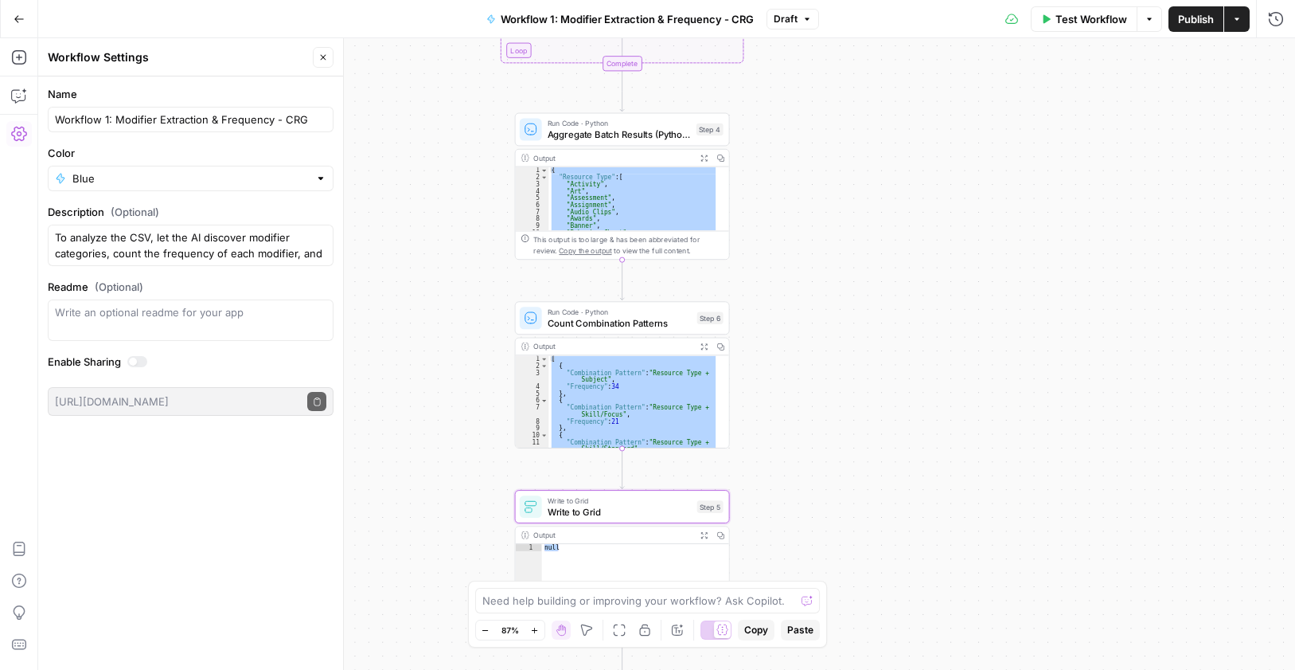
drag, startPoint x: 941, startPoint y: 135, endPoint x: 818, endPoint y: 551, distance: 434.3
click at [808, 670] on html "Cohort 5 New Home Browse Insights Opportunities Your Data Recent Grids CRG - H1…" at bounding box center [647, 335] width 1295 height 670
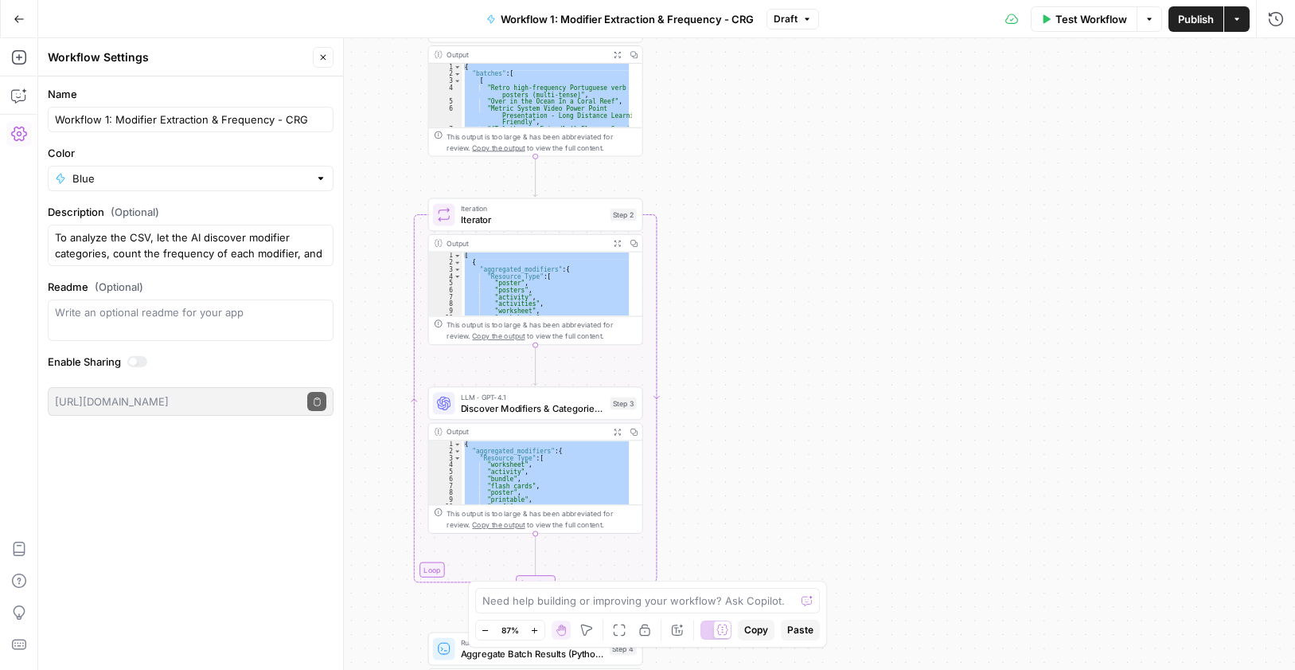
drag, startPoint x: 798, startPoint y: 264, endPoint x: 989, endPoint y: 443, distance: 261.9
click at [1078, 564] on div "Workflow Set Inputs Inputs Run Code · Python Process & Batch CSV Data Step 1 Ou…" at bounding box center [666, 353] width 1257 height 631
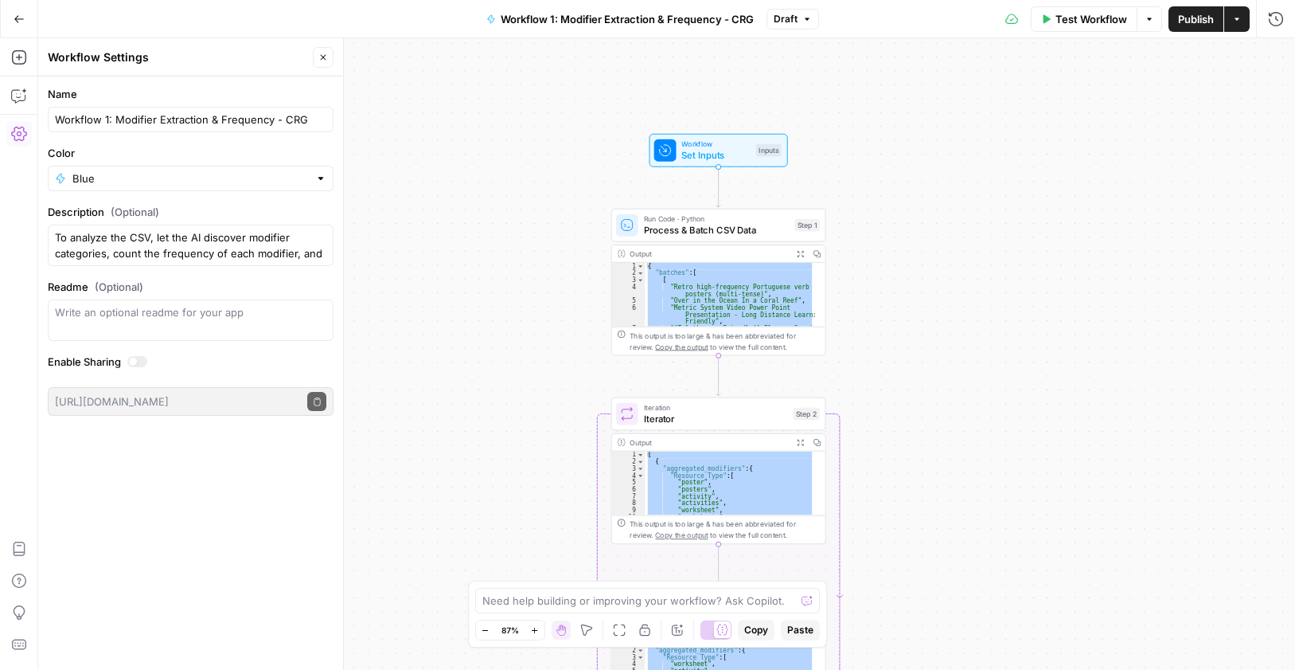
drag, startPoint x: 991, startPoint y: 276, endPoint x: 902, endPoint y: 160, distance: 146.5
click at [902, 160] on div "Workflow Set Inputs Inputs Run Code · Python Process & Batch CSV Data Step 1 Ou…" at bounding box center [666, 353] width 1257 height 631
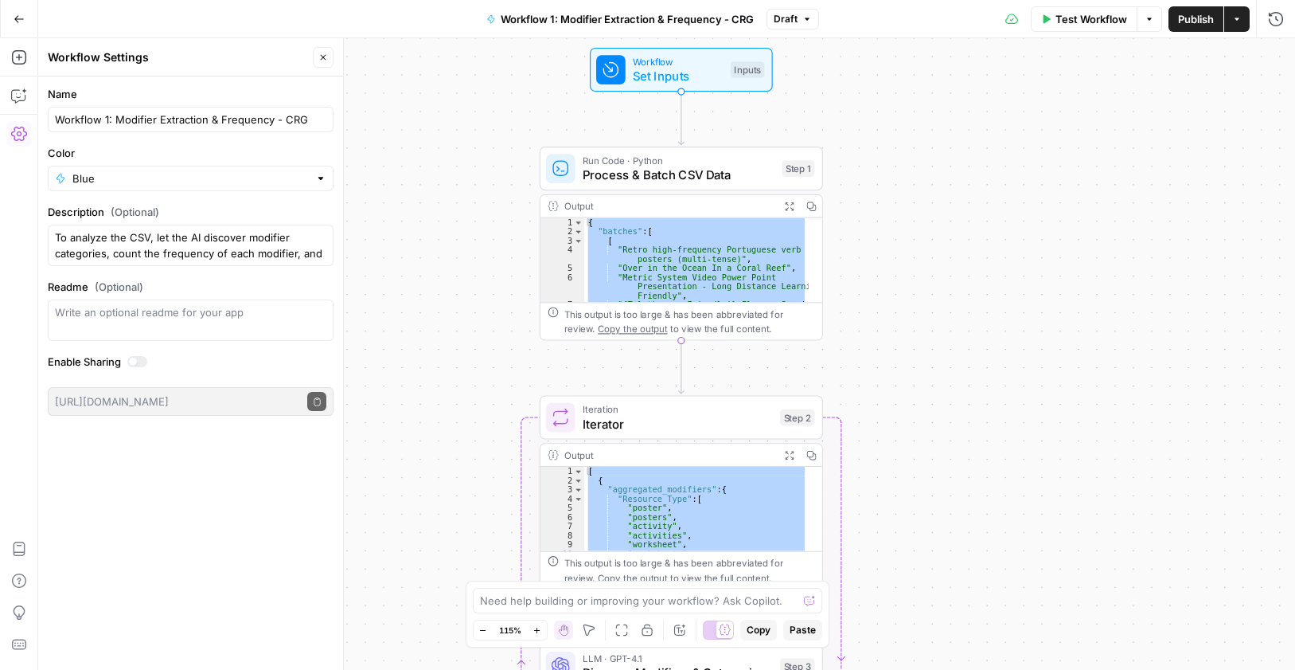
drag, startPoint x: 940, startPoint y: 256, endPoint x: 1036, endPoint y: 118, distance: 167.6
click at [985, 221] on div "Workflow Set Inputs Inputs Run Code · Python Process & Batch CSV Data Step 1 Ou…" at bounding box center [666, 353] width 1257 height 631
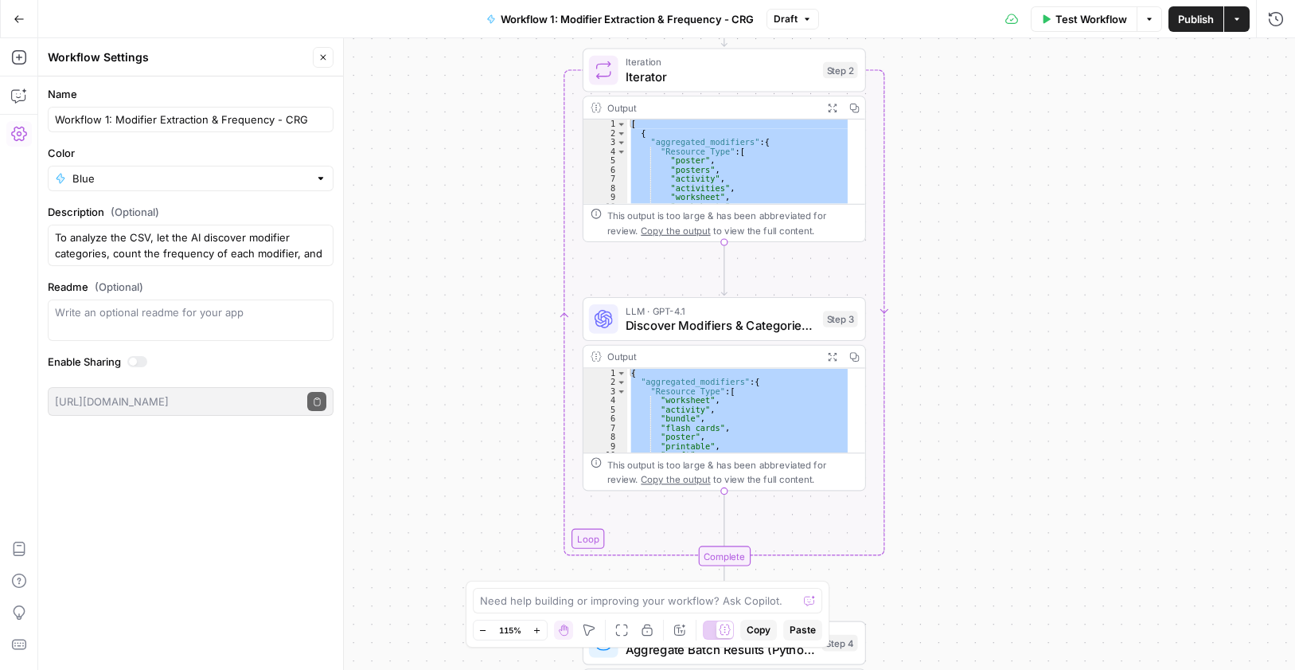
drag, startPoint x: 995, startPoint y: 400, endPoint x: 943, endPoint y: 326, distance: 90.3
click at [1015, 148] on div "Workflow Set Inputs Inputs Run Code · Python Process & Batch CSV Data Step 1 Ou…" at bounding box center [666, 353] width 1257 height 631
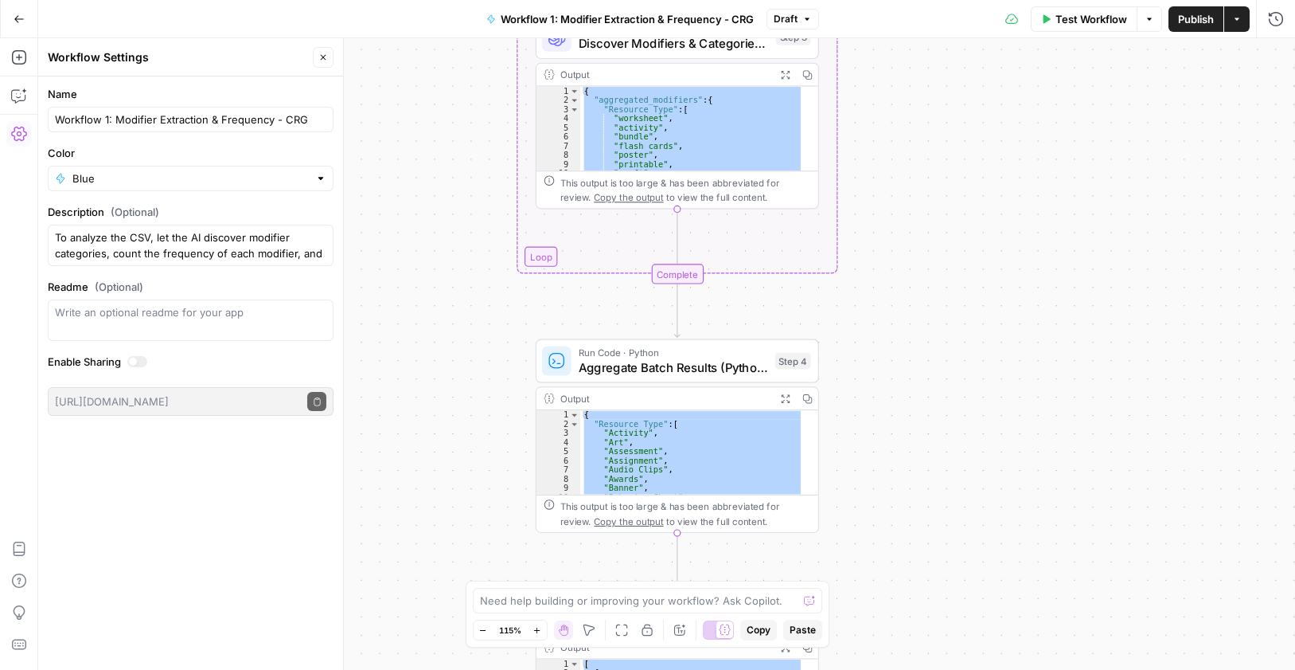
drag, startPoint x: 923, startPoint y: 434, endPoint x: 873, endPoint y: 150, distance: 287.7
click at [873, 150] on div "Workflow Set Inputs Inputs Run Code · Python Process & Batch CSV Data Step 1 Ou…" at bounding box center [666, 353] width 1257 height 631
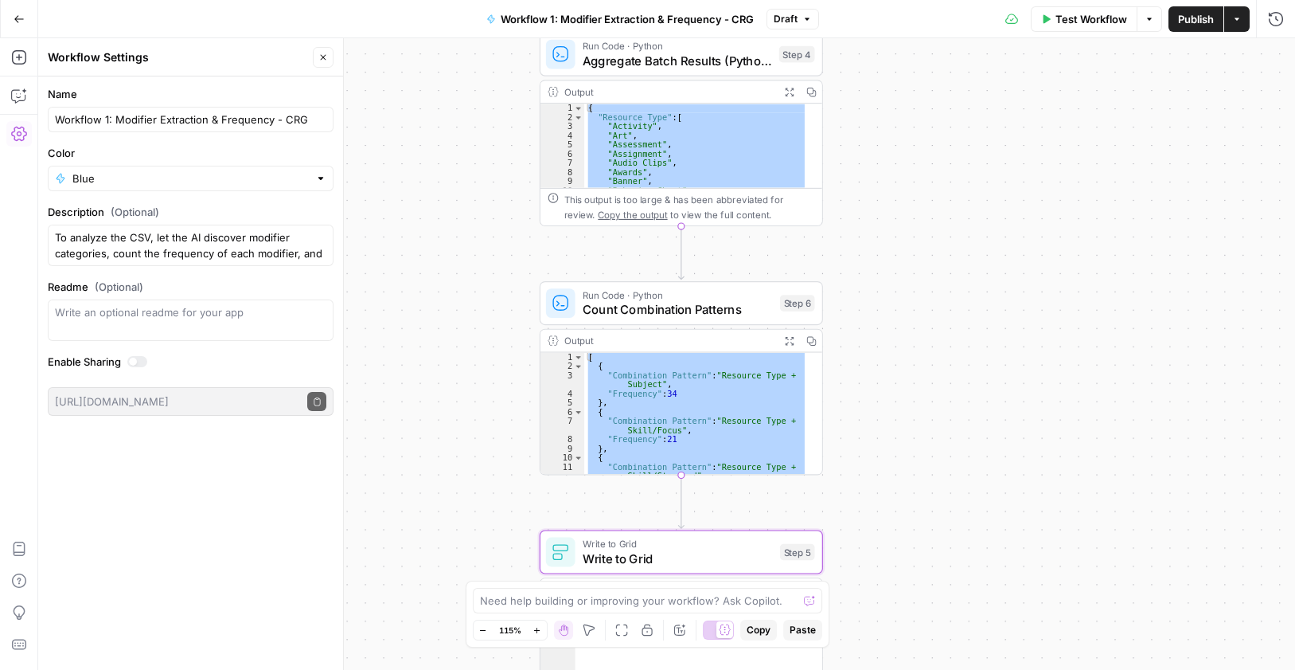
drag, startPoint x: 962, startPoint y: 517, endPoint x: 932, endPoint y: 262, distance: 257.3
click at [964, 173] on div "Workflow Set Inputs Inputs Run Code · Python Process & Batch CSV Data Step 1 Ou…" at bounding box center [666, 353] width 1257 height 631
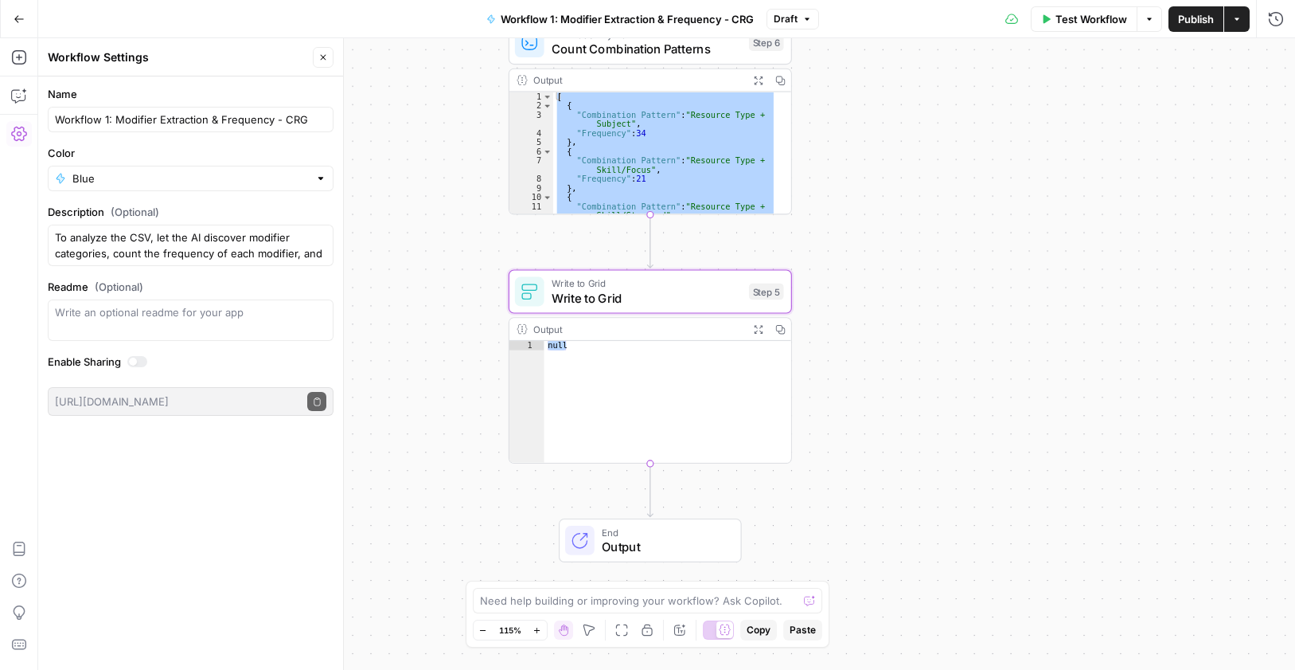
drag, startPoint x: 909, startPoint y: 472, endPoint x: 884, endPoint y: 245, distance: 228.2
click at [884, 245] on div "Workflow Set Inputs Inputs Run Code · Python Process & Batch CSV Data Step 1 Ou…" at bounding box center [666, 353] width 1257 height 631
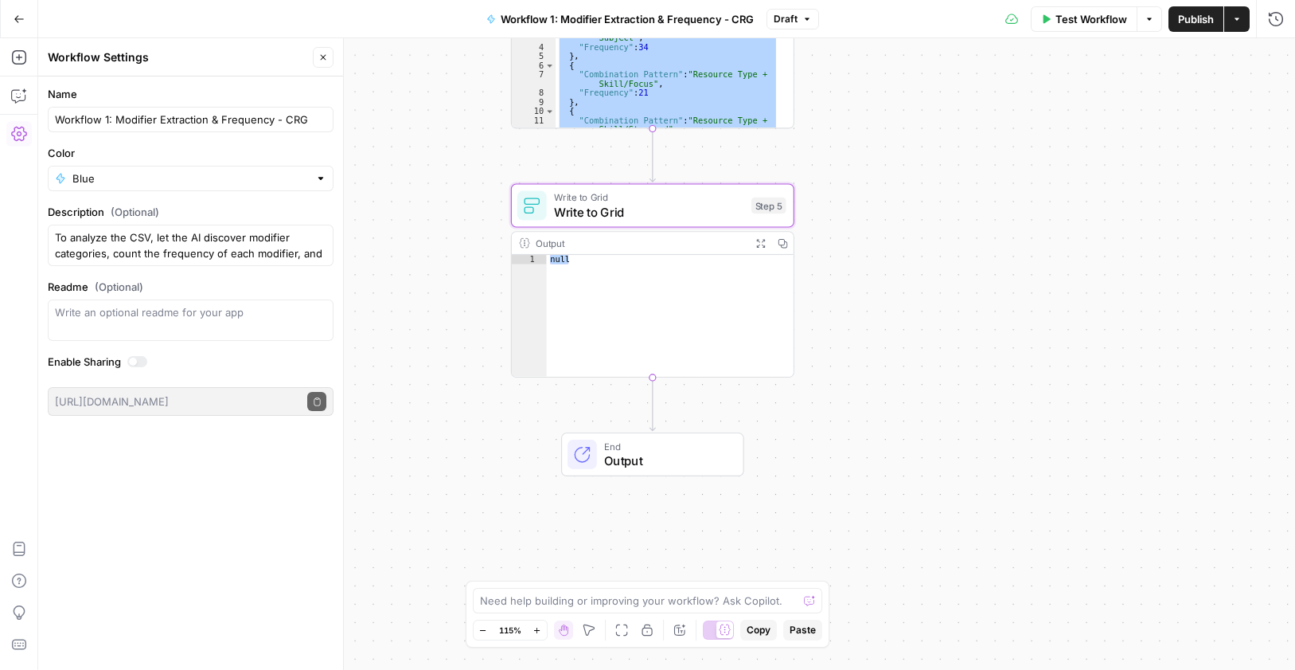
drag, startPoint x: 838, startPoint y: 449, endPoint x: 850, endPoint y: 422, distance: 29.6
click at [850, 422] on div "Workflow Set Inputs Inputs Run Code · Python Process & Batch CSV Data Step 1 Ou…" at bounding box center [666, 353] width 1257 height 631
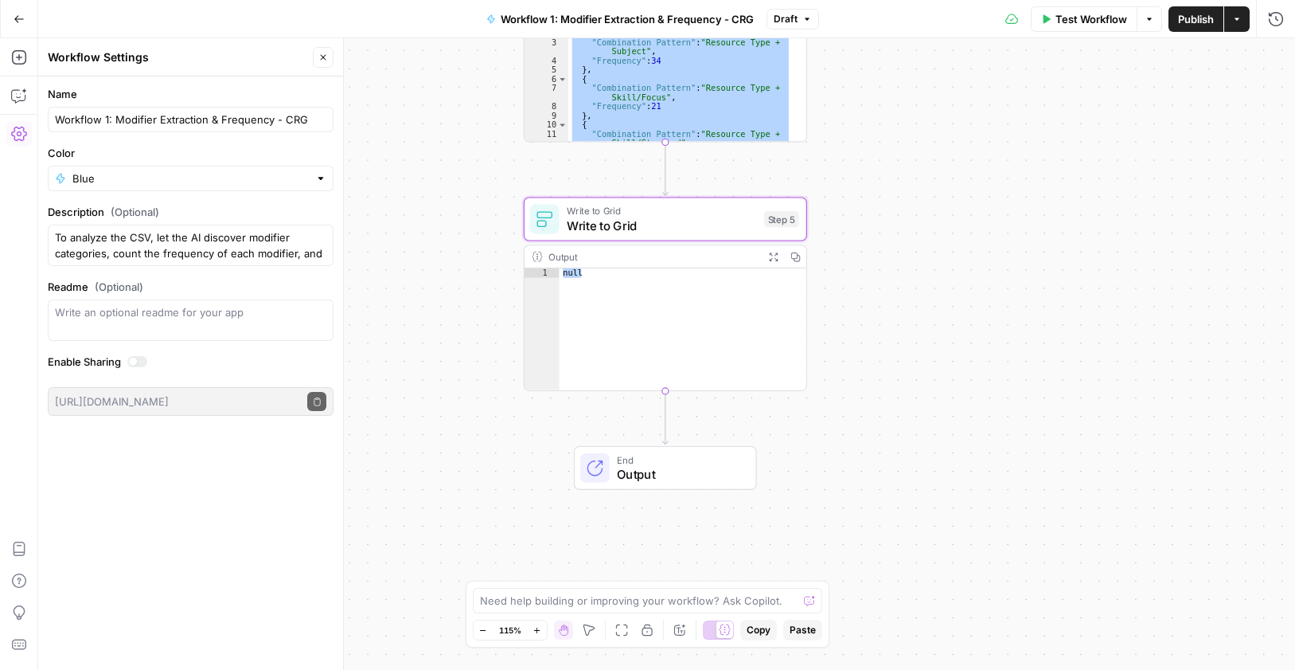
click at [582, 255] on div "Output" at bounding box center [653, 256] width 209 height 14
click at [625, 261] on div "Output" at bounding box center [653, 256] width 209 height 14
click at [330, 52] on button "Close" at bounding box center [323, 57] width 21 height 21
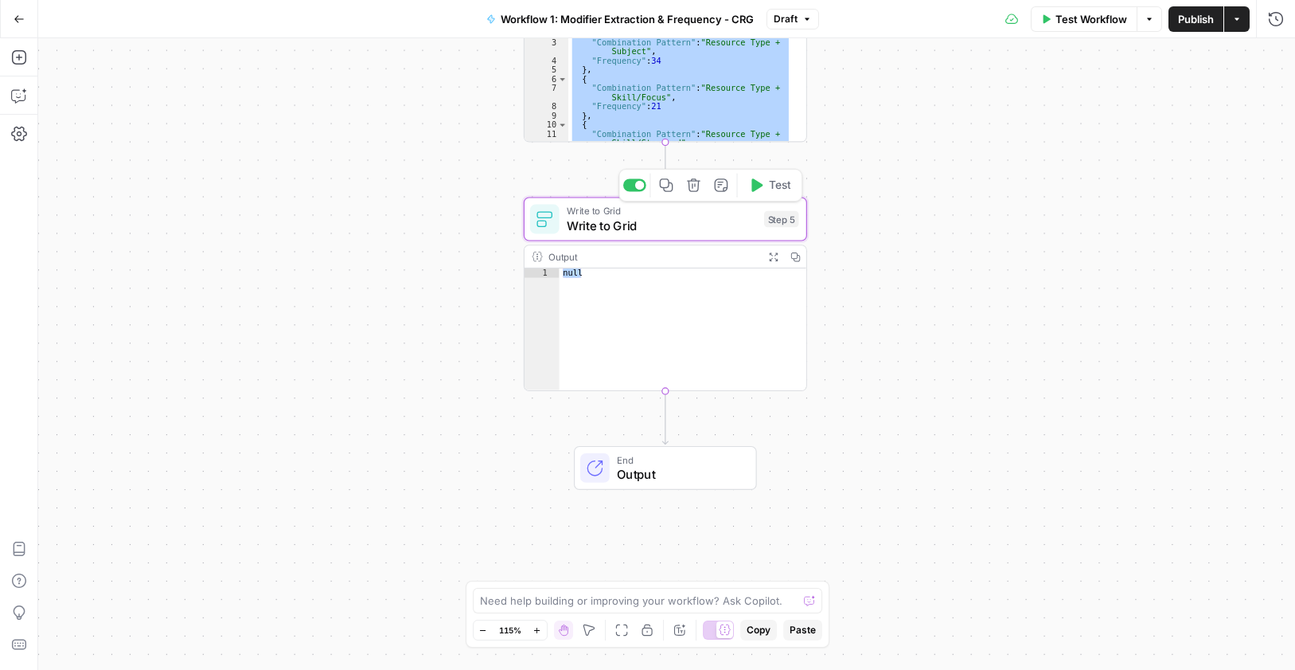
click at [687, 219] on span "Write to Grid" at bounding box center [662, 226] width 190 height 18
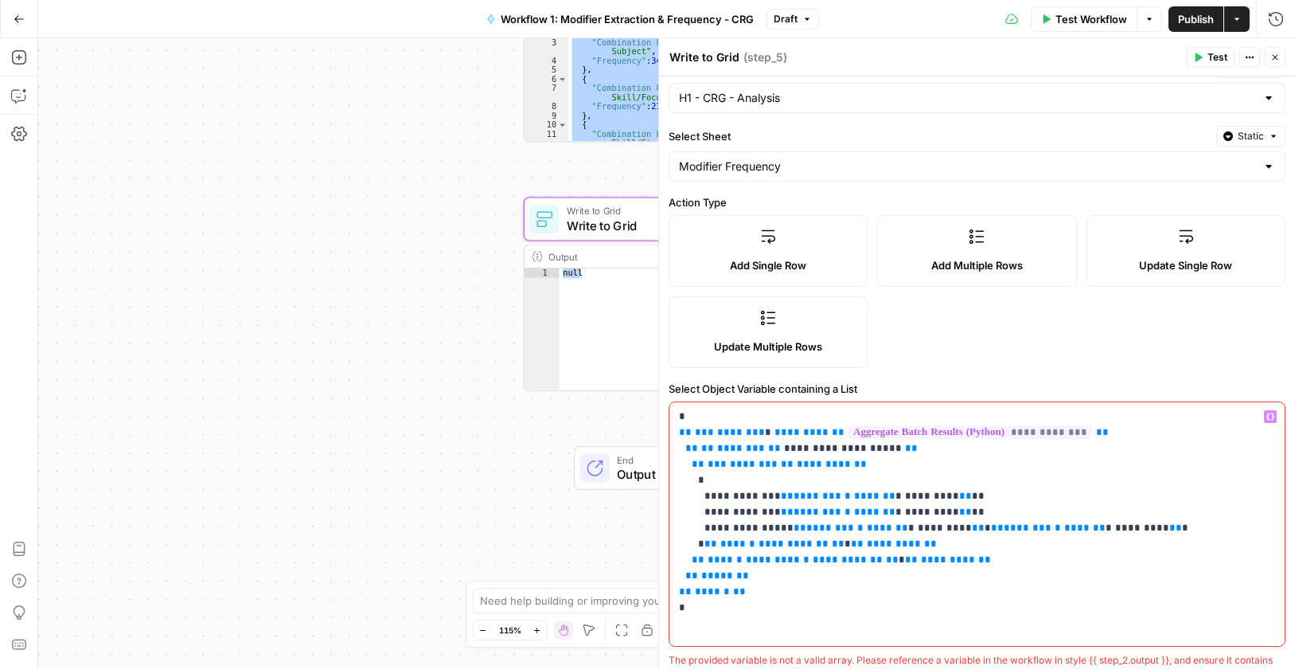
scroll to position [80, 0]
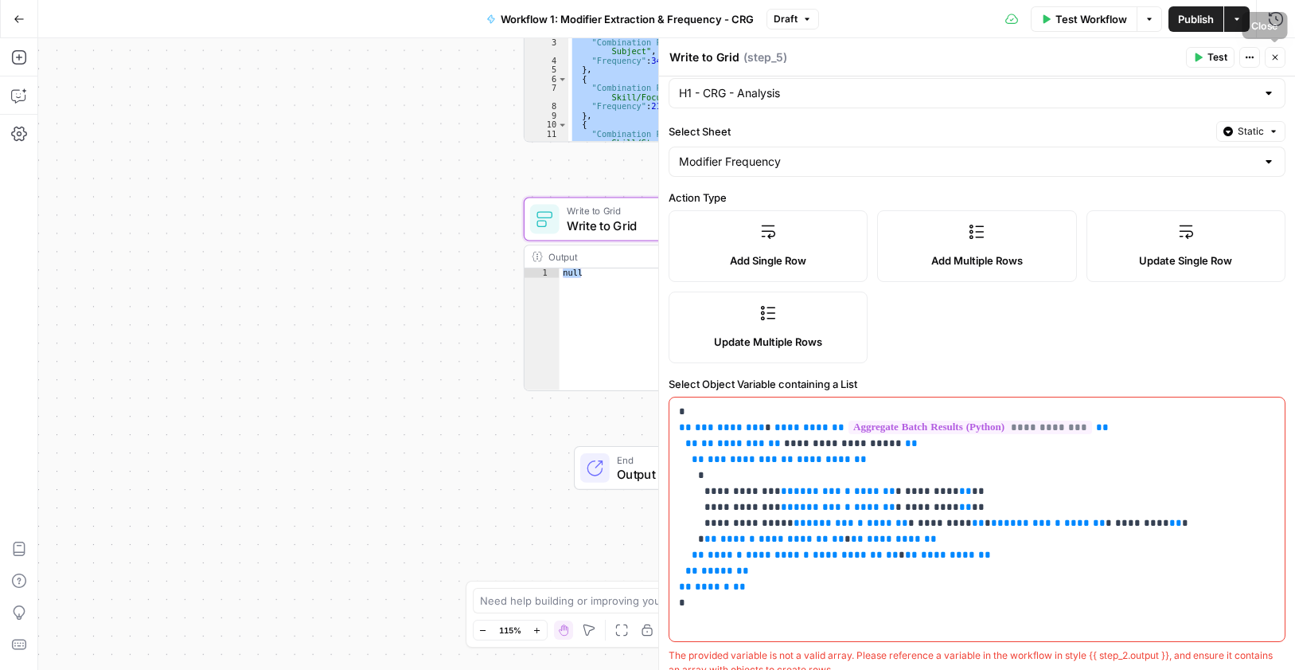
drag, startPoint x: 1277, startPoint y: 60, endPoint x: 615, endPoint y: 216, distance: 679.7
click at [1276, 60] on icon "button" at bounding box center [1276, 58] width 10 height 10
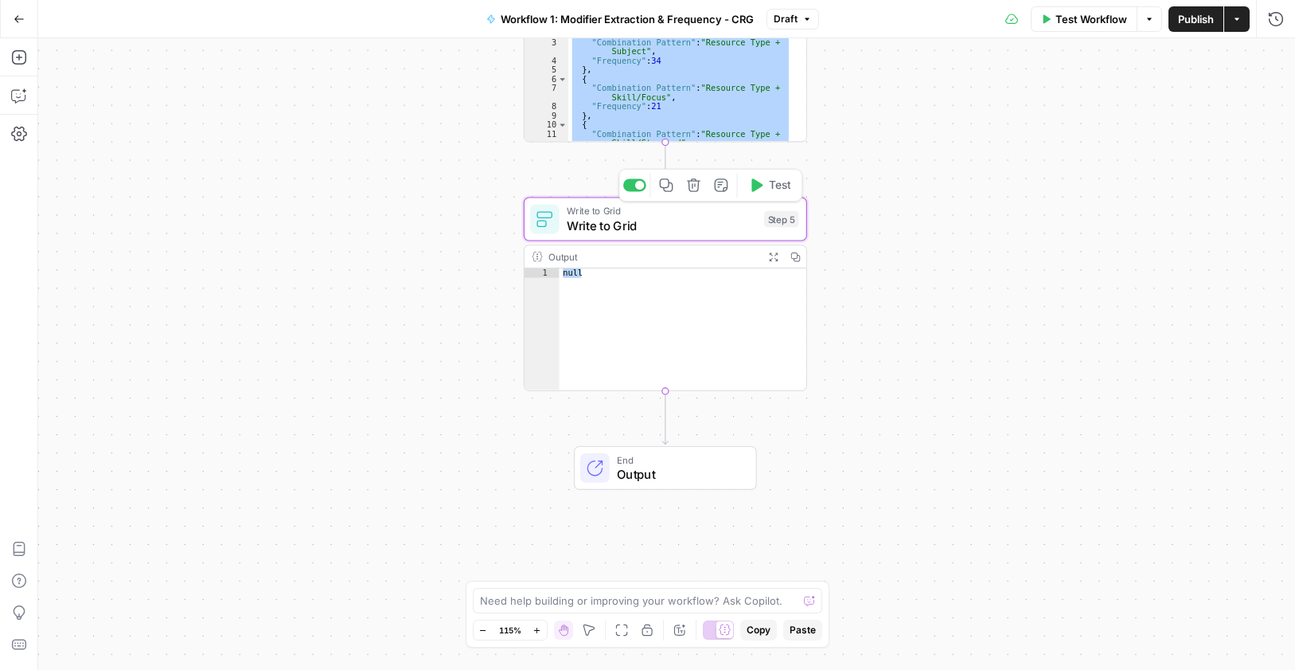
click at [656, 221] on span "Write to Grid" at bounding box center [662, 226] width 190 height 18
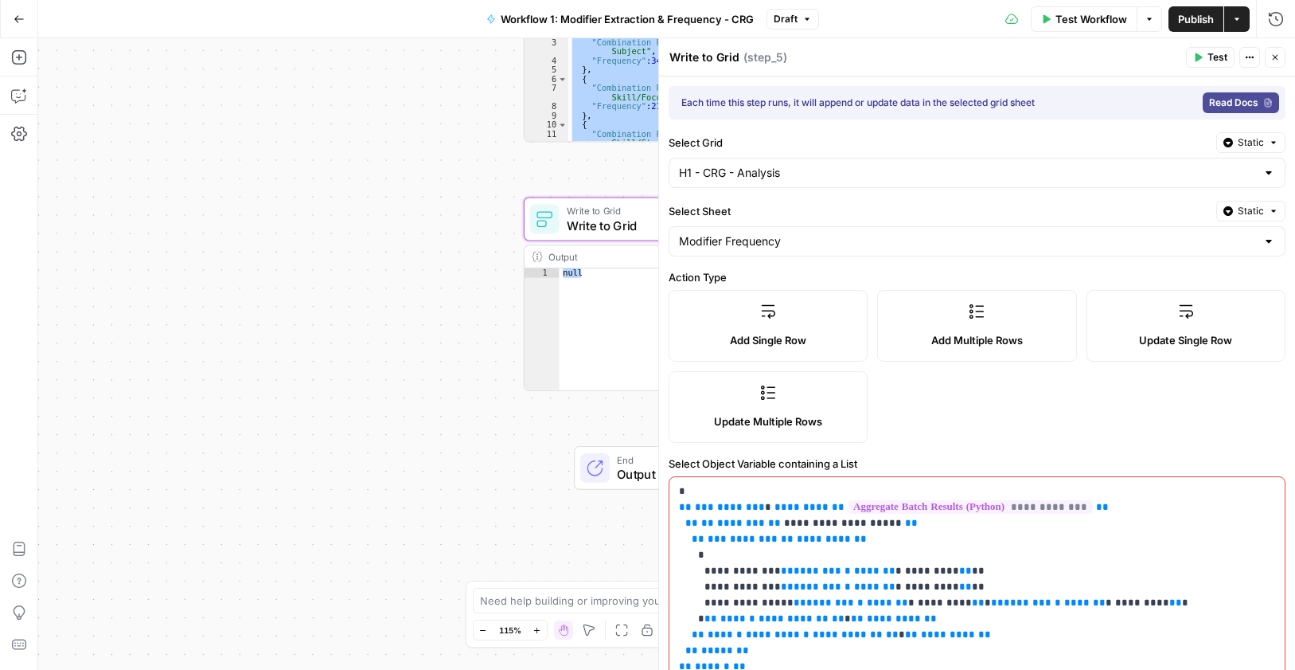
click at [1268, 60] on span "E" at bounding box center [1270, 52] width 12 height 14
click at [1018, 59] on div "Write to Grid Write to Grid ( step_5 )" at bounding box center [925, 58] width 513 height 18
click at [1277, 57] on icon "button" at bounding box center [1276, 58] width 10 height 10
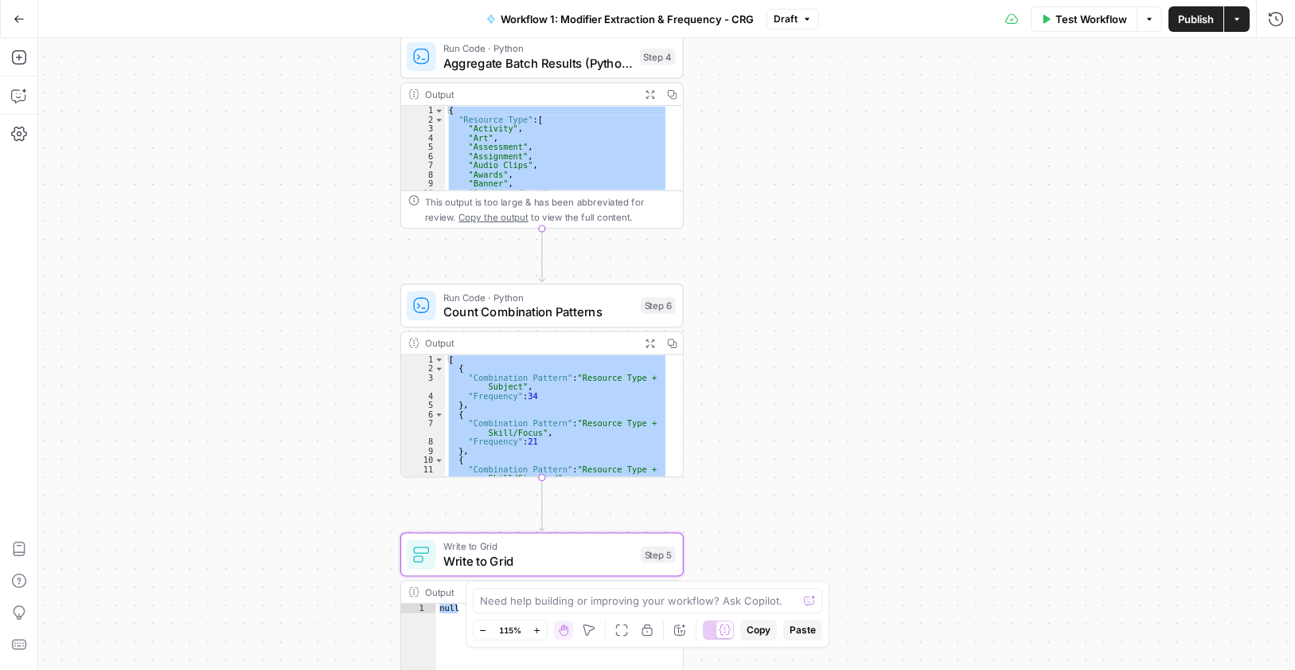
drag, startPoint x: 304, startPoint y: 97, endPoint x: 740, endPoint y: 267, distance: 468.0
click at [181, 420] on div "Workflow Set Inputs Inputs Run Code · Python Process & Batch CSV Data Step 1 Ou…" at bounding box center [666, 353] width 1257 height 631
click at [536, 306] on span "Count Combination Patterns" at bounding box center [538, 311] width 190 height 18
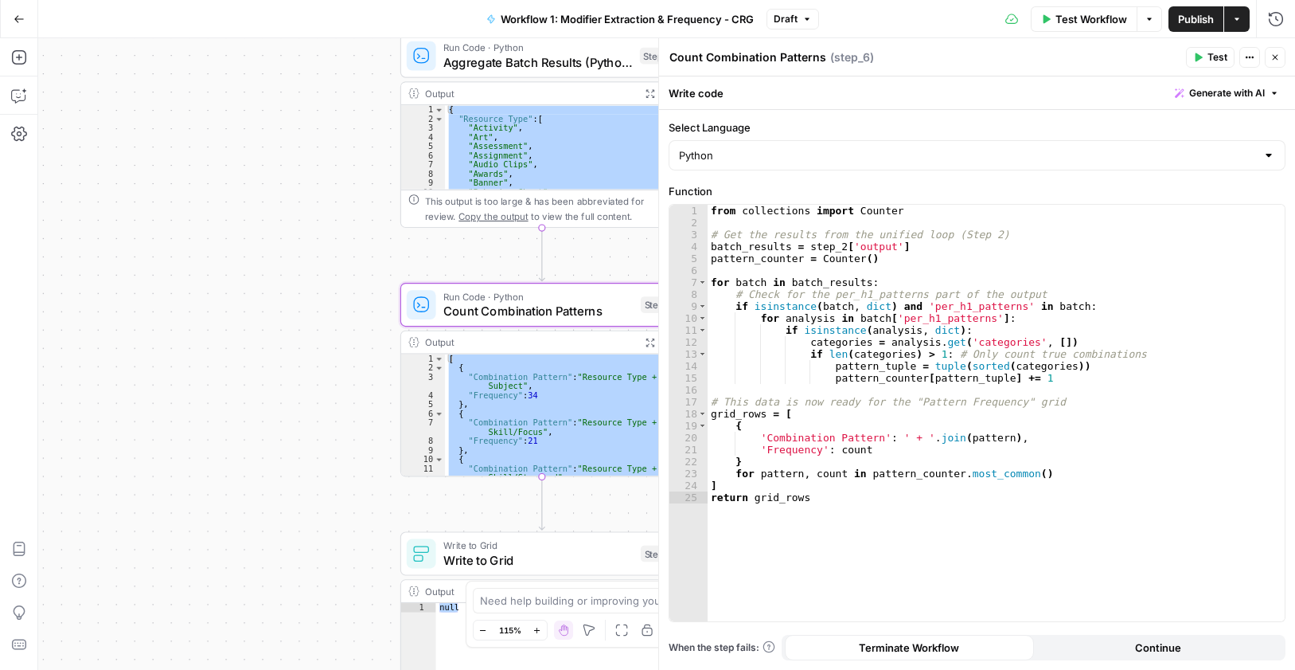
click at [1272, 57] on icon "button" at bounding box center [1276, 58] width 10 height 10
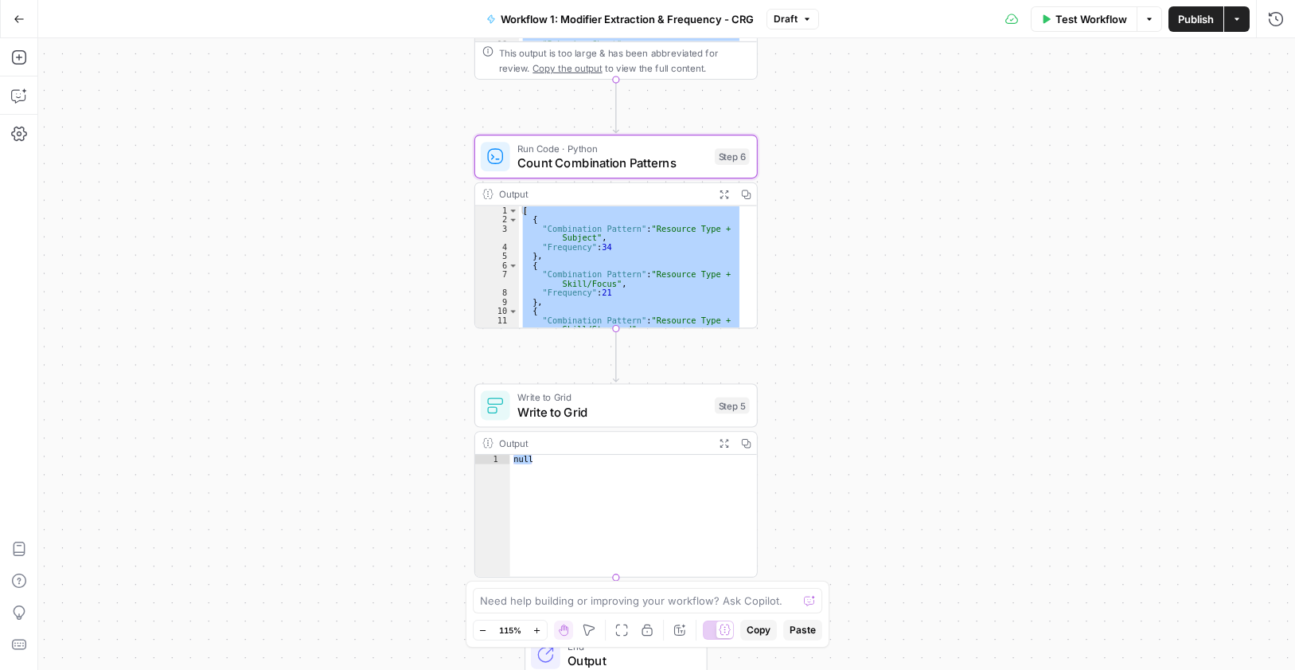
drag, startPoint x: 871, startPoint y: 345, endPoint x: 959, endPoint y: 171, distance: 195.5
click at [942, 202] on div "Workflow Set Inputs Inputs Run Code · Python Process & Batch CSV Data Step 1 Ou…" at bounding box center [666, 353] width 1257 height 631
click at [642, 420] on span "Write to Grid" at bounding box center [612, 411] width 190 height 18
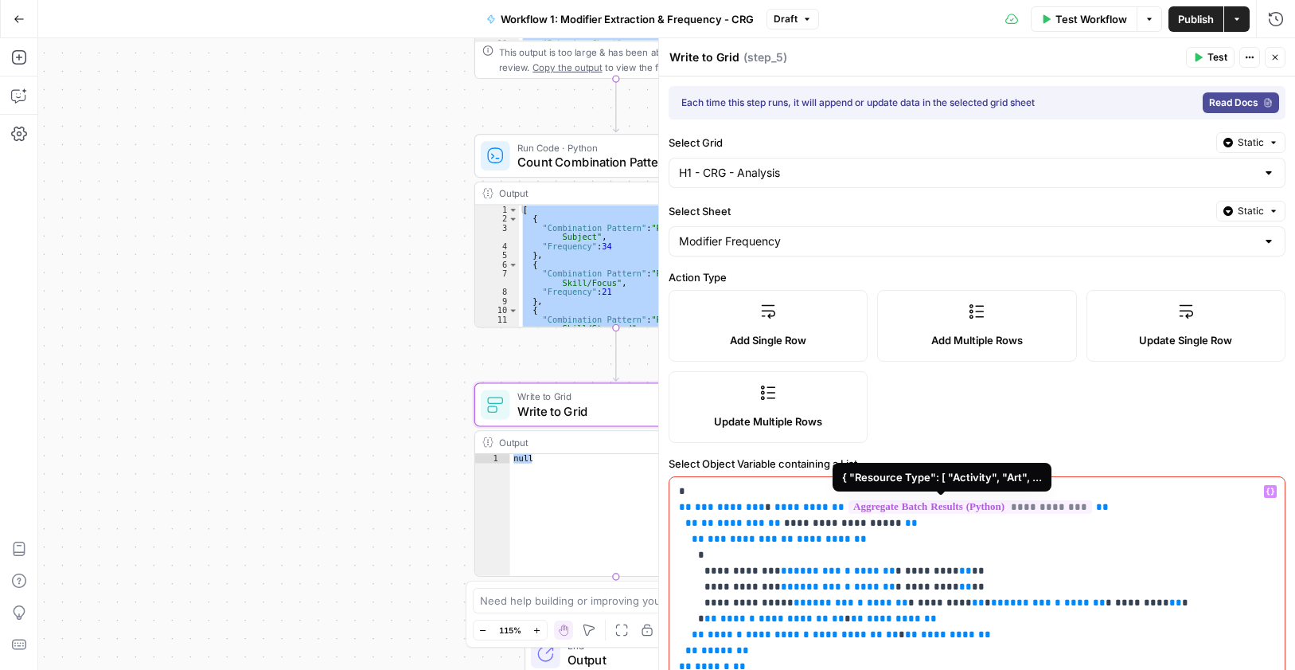
click at [1005, 509] on span "**********" at bounding box center [971, 507] width 244 height 14
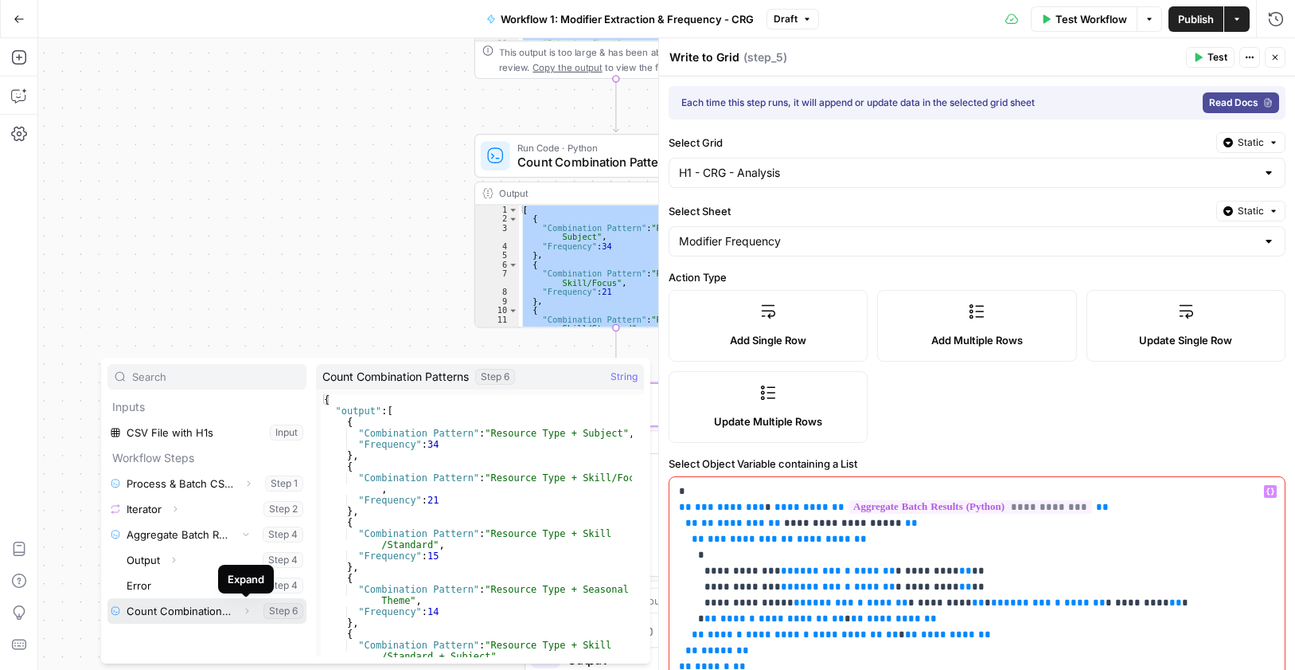
click at [252, 613] on button "Expand" at bounding box center [246, 610] width 21 height 21
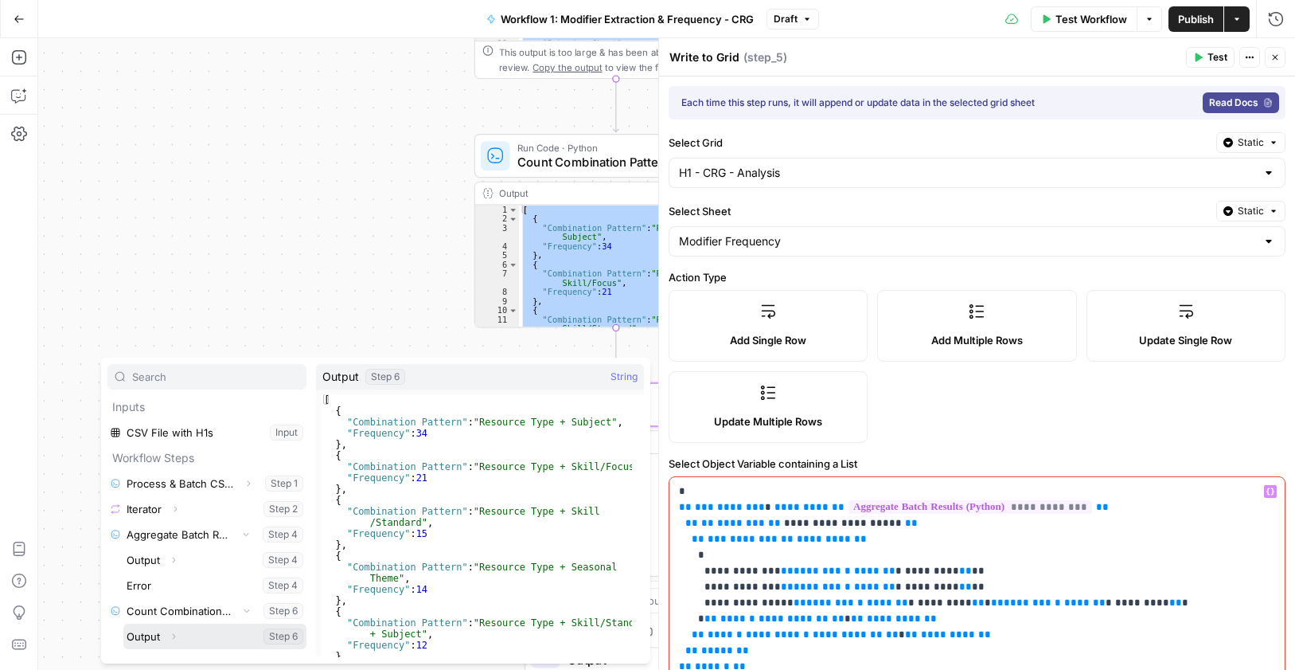
click at [232, 635] on button "Select variable Output" at bounding box center [214, 635] width 183 height 25
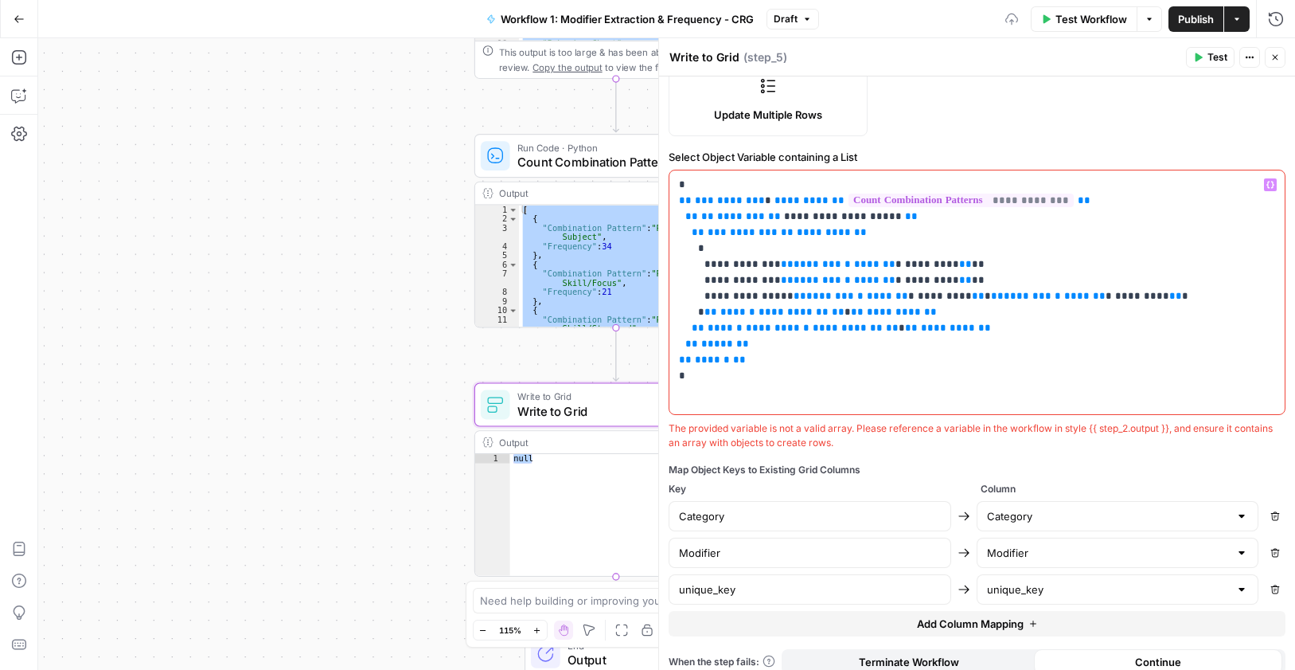
scroll to position [321, 0]
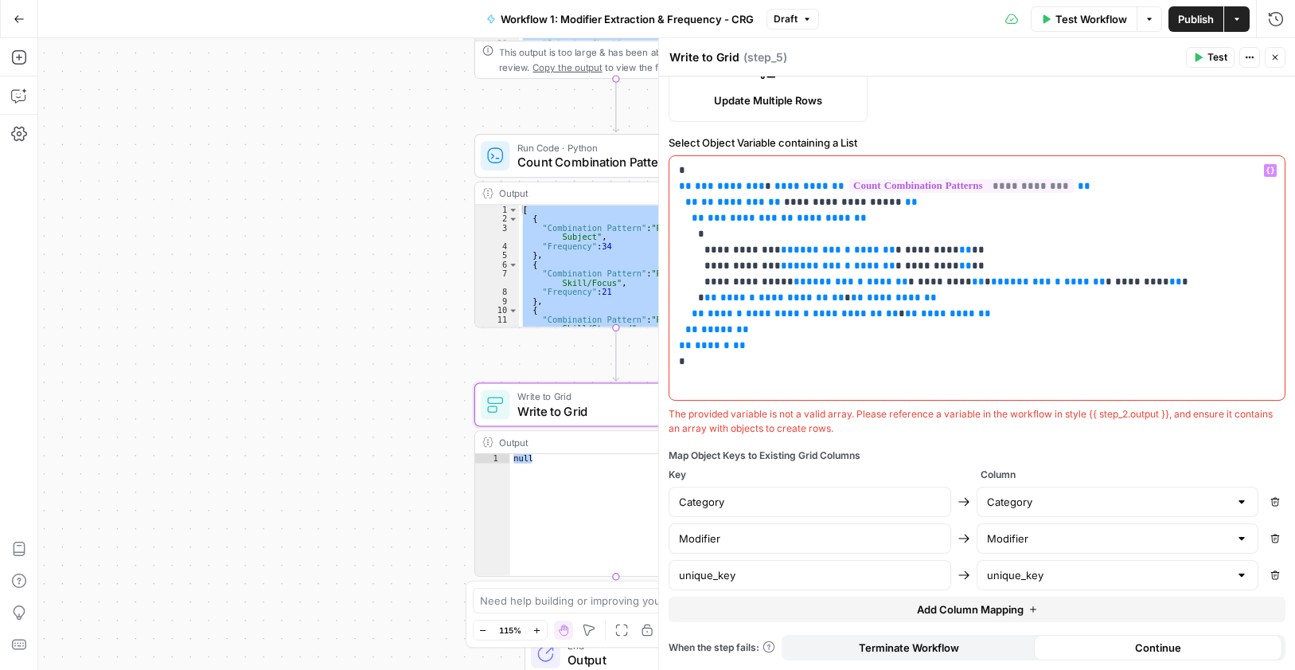
drag, startPoint x: 1273, startPoint y: 51, endPoint x: 1171, endPoint y: 1, distance: 113.6
click at [1273, 50] on button "Close" at bounding box center [1275, 57] width 21 height 21
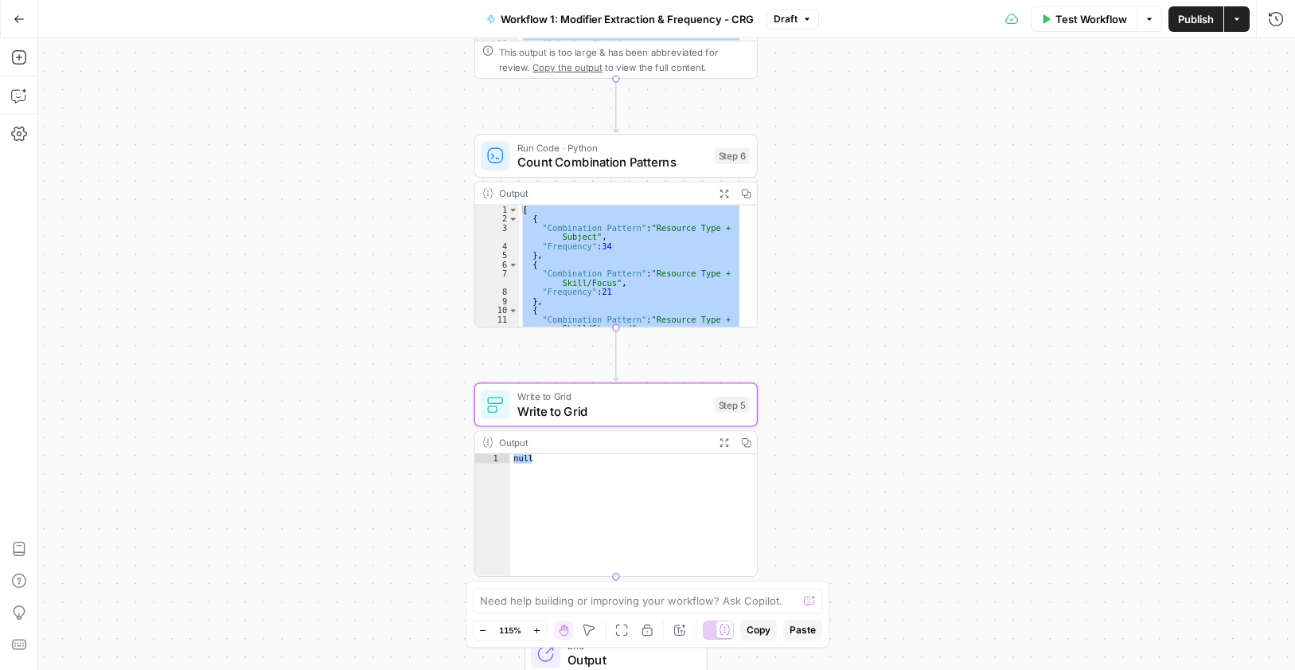
click at [962, 497] on div "Workflow Set Inputs Inputs Run Code · Python Process & Batch CSV Data Step 1 Ou…" at bounding box center [666, 353] width 1257 height 631
click at [1197, 18] on span "Publish" at bounding box center [1196, 19] width 36 height 16
click at [725, 381] on button "Test" at bounding box center [720, 371] width 57 height 24
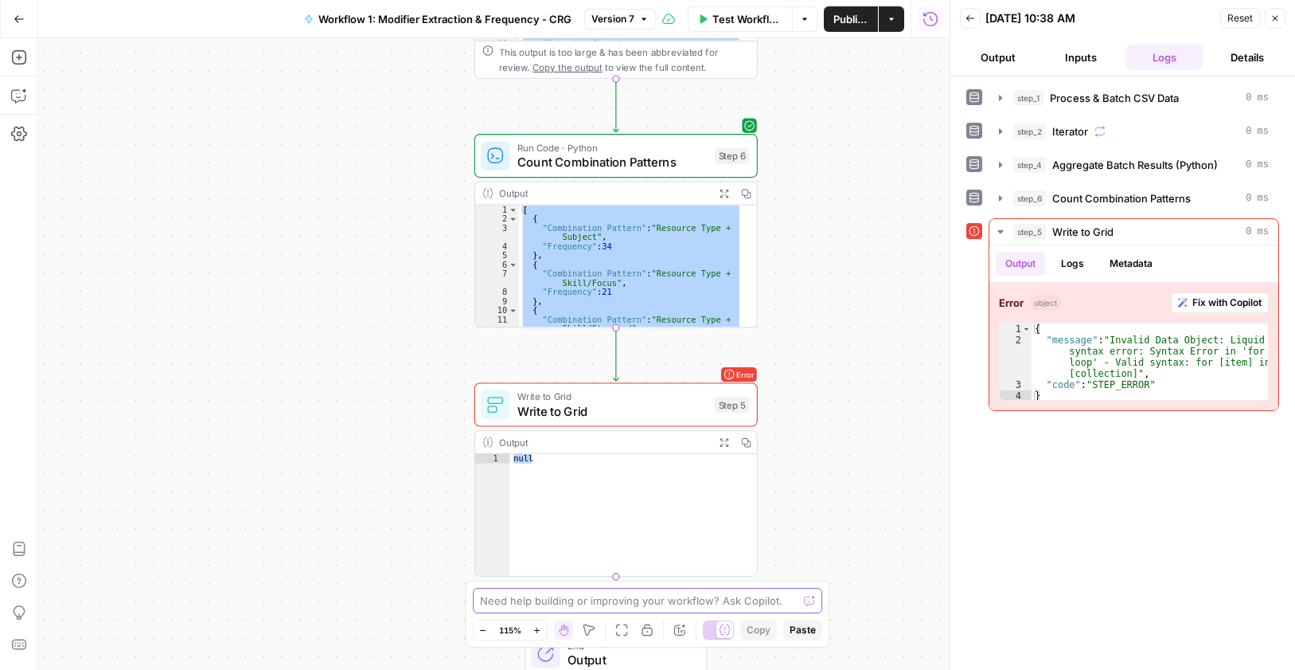
click at [644, 603] on textarea at bounding box center [639, 600] width 318 height 16
type textarea "can you fix step 5"
click at [1140, 353] on div "{ "message" : "Invalid Data Object: Liquid syntax error: Syntax Error in 'for l…" at bounding box center [1150, 373] width 236 height 100
type textarea "**********"
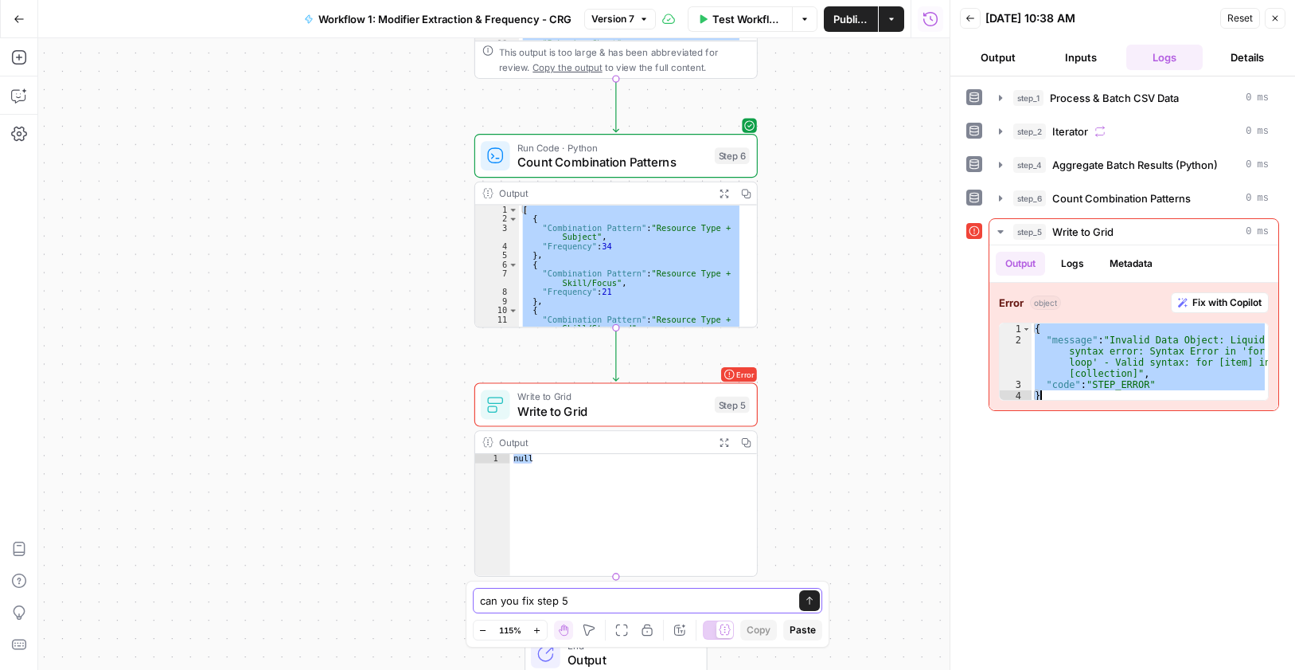
click at [618, 603] on textarea "can you fix step 5" at bounding box center [632, 600] width 304 height 16
paste textarea "{ "message": "Invalid Data Object: Liquid syntax error: Syntax Error in 'for lo…"
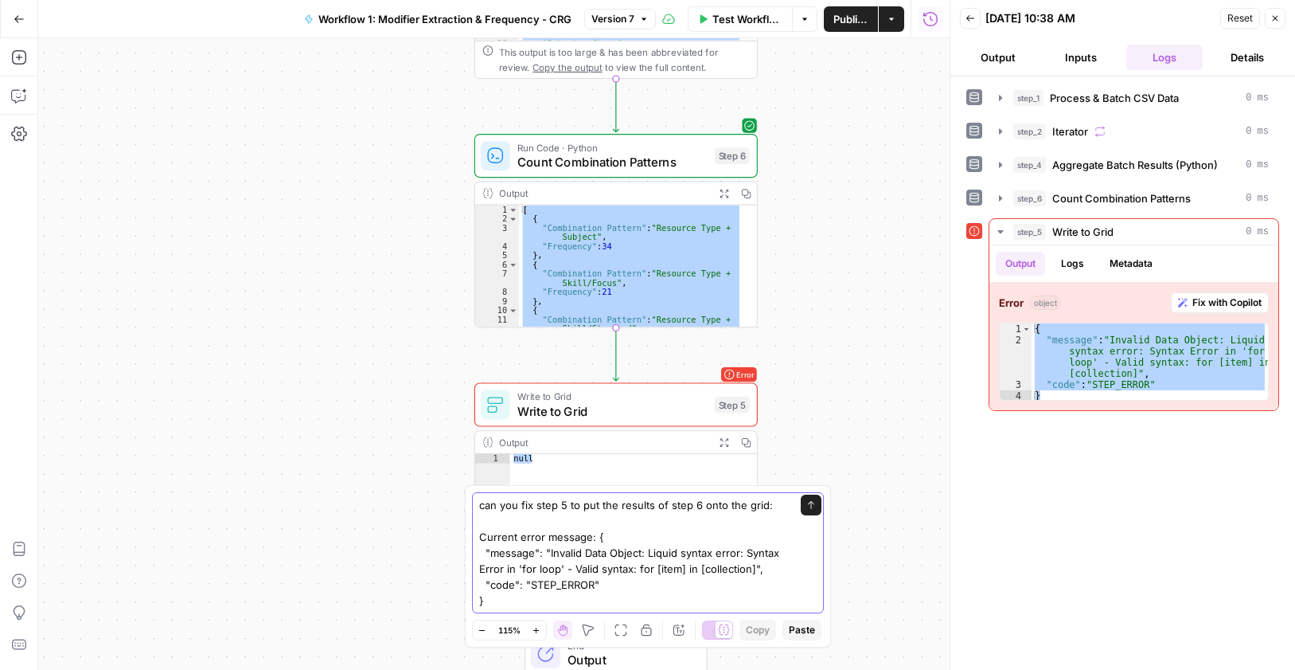
drag, startPoint x: 771, startPoint y: 506, endPoint x: 775, endPoint y: 513, distance: 8.2
click at [772, 506] on textarea "can you fix step 5 to put the results of step 6 onto the grid: Current error me…" at bounding box center [632, 552] width 306 height 111
paste textarea "Modifier Frequency"
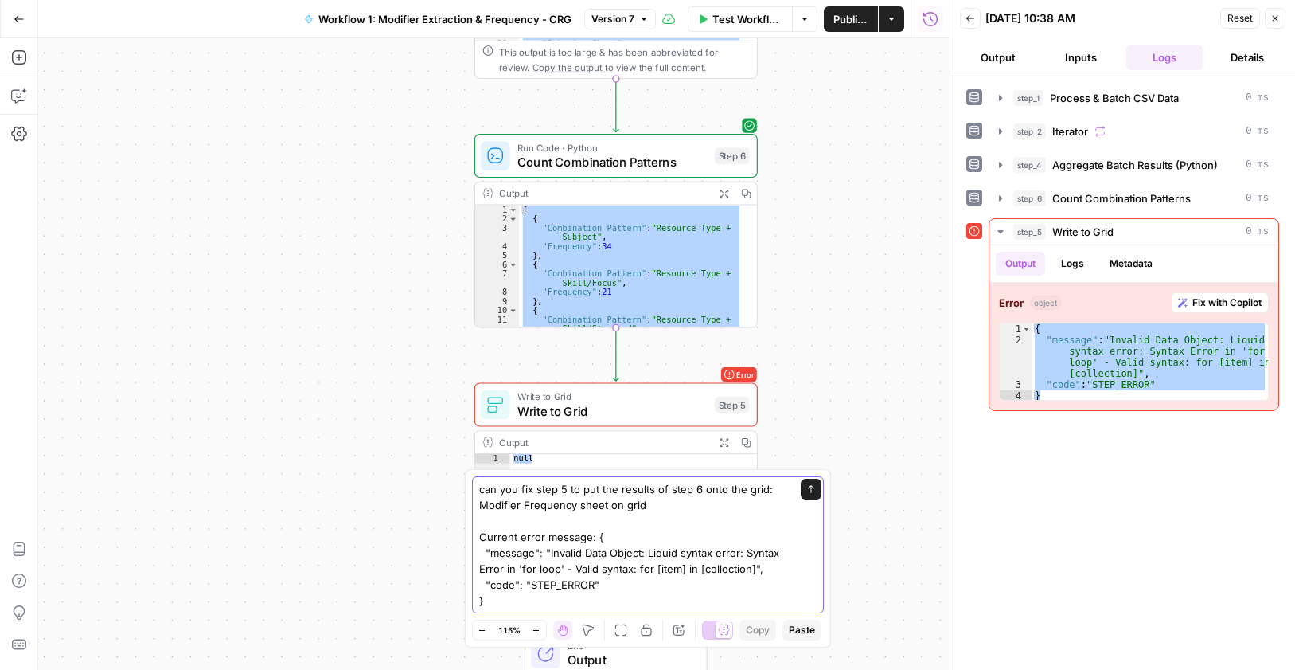
click at [678, 513] on textarea "can you fix step 5 to put the results of step 6 onto the grid: Modifier Frequen…" at bounding box center [632, 544] width 306 height 127
click at [674, 502] on textarea "can you fix step 5 to put the results of step 6 onto the grid: Modifier Frequen…" at bounding box center [632, 544] width 306 height 127
paste textarea "https://app.airops.com/cohort-5-0/grids/30479/sheets/38894"
type textarea "can you fix step 5 to put the results of step 6 onto the grid: Modifier Frequen…"
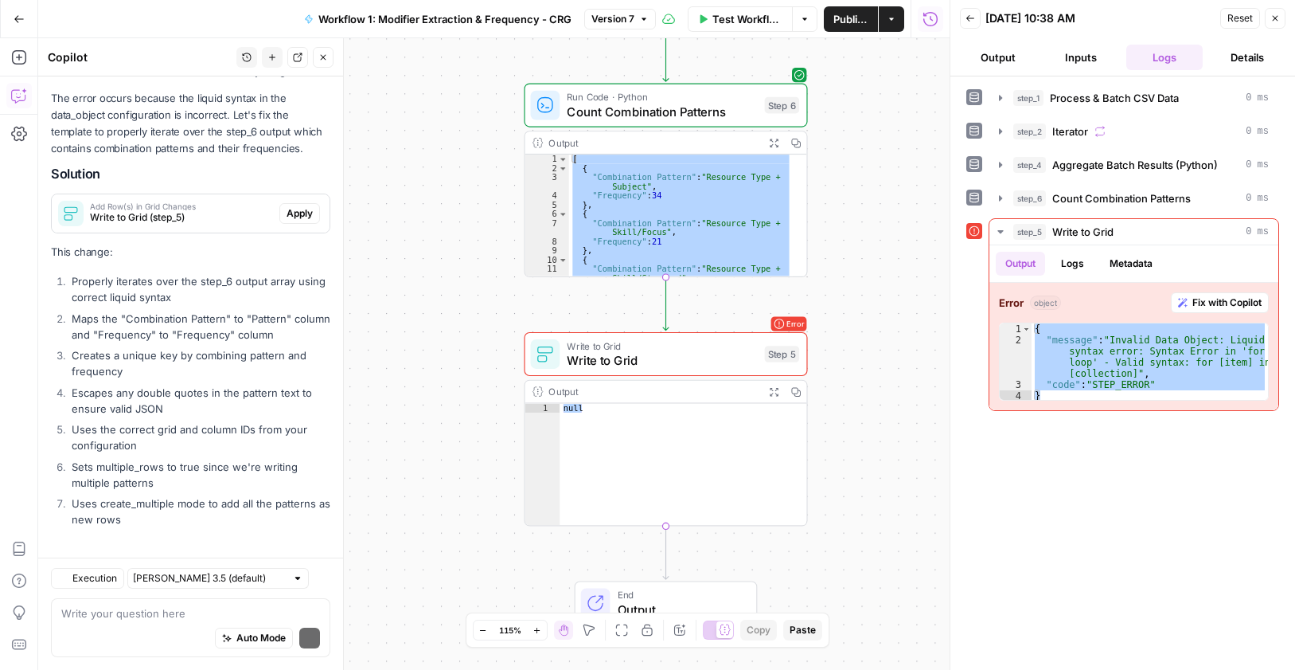
scroll to position [414, 0]
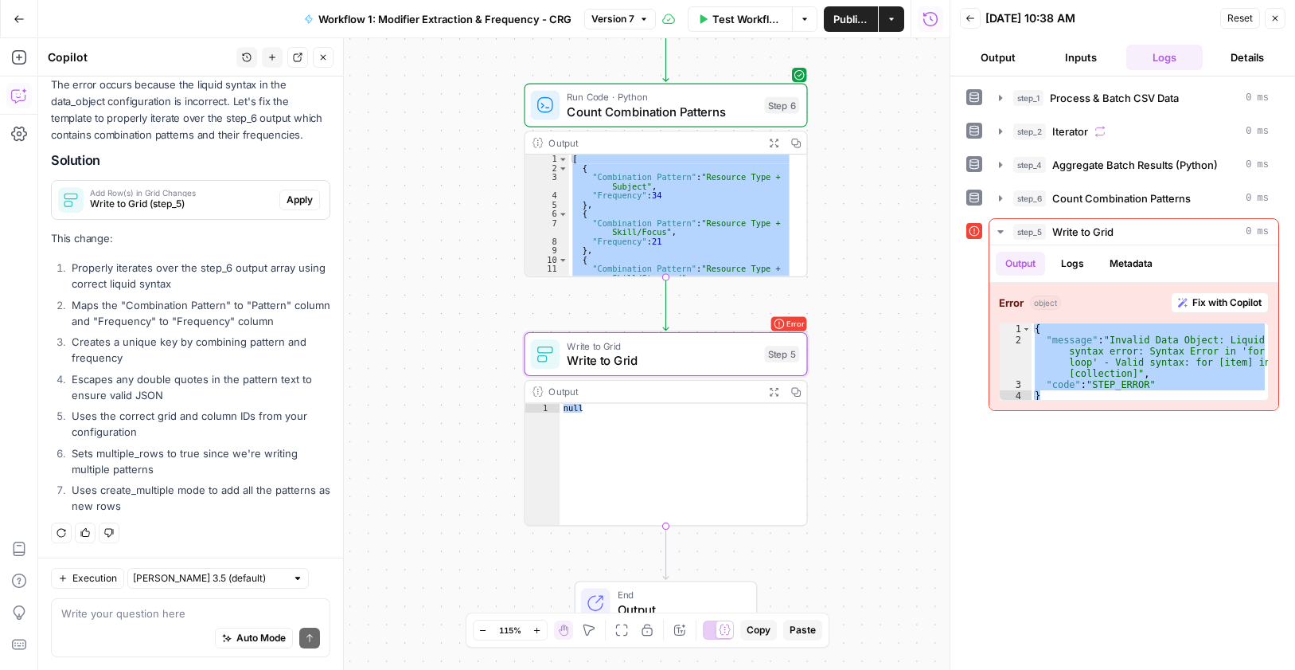
click at [289, 197] on span "Apply" at bounding box center [300, 200] width 26 height 14
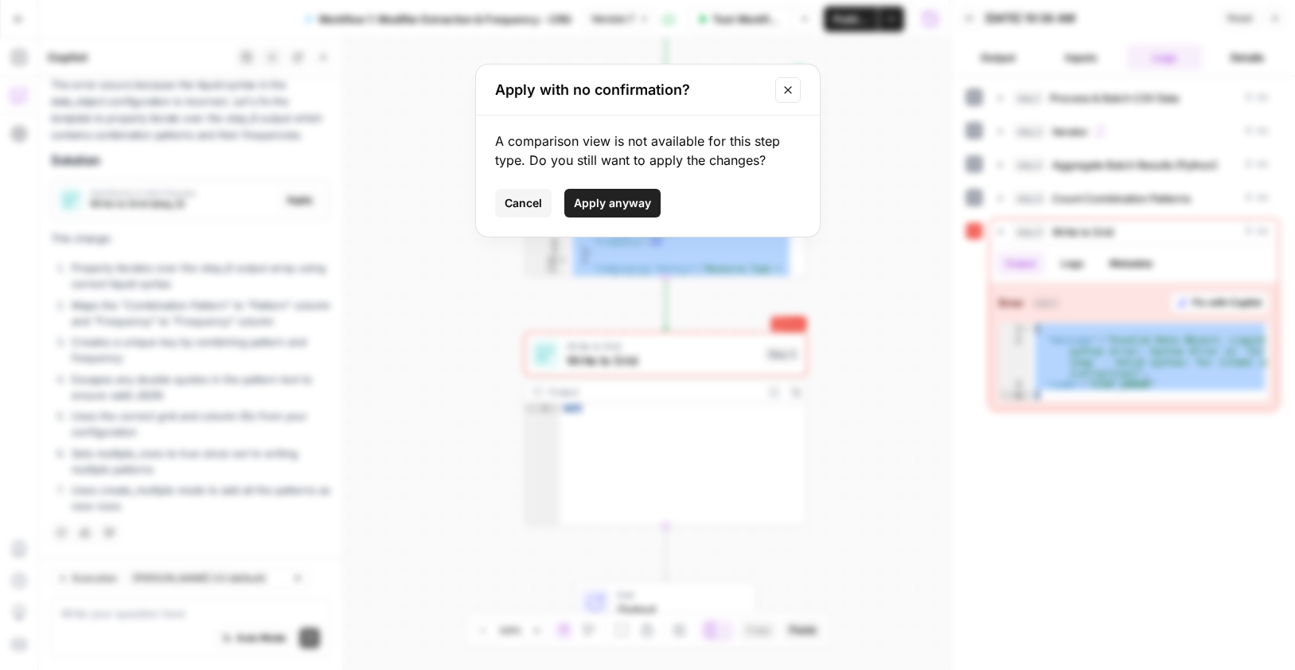
click at [626, 203] on span "Apply anyway" at bounding box center [612, 203] width 77 height 16
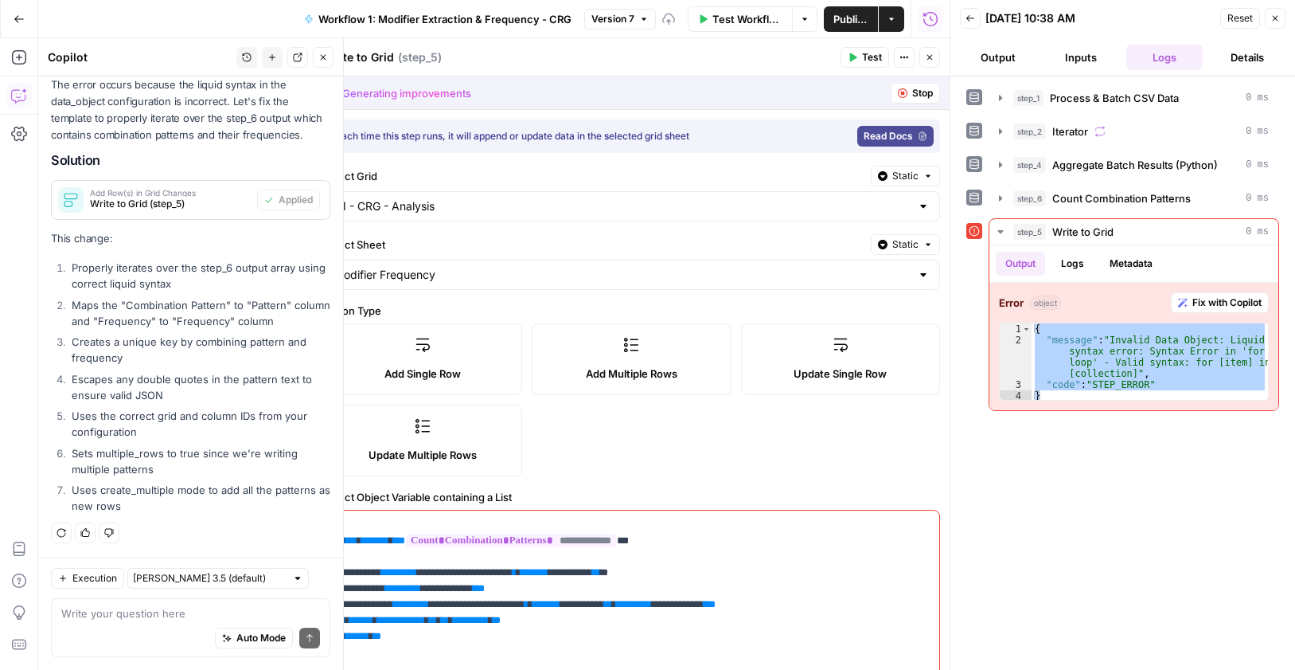
scroll to position [439, 0]
click at [912, 95] on span "Stop" at bounding box center [922, 93] width 21 height 14
click at [935, 50] on button "Close" at bounding box center [929, 57] width 21 height 21
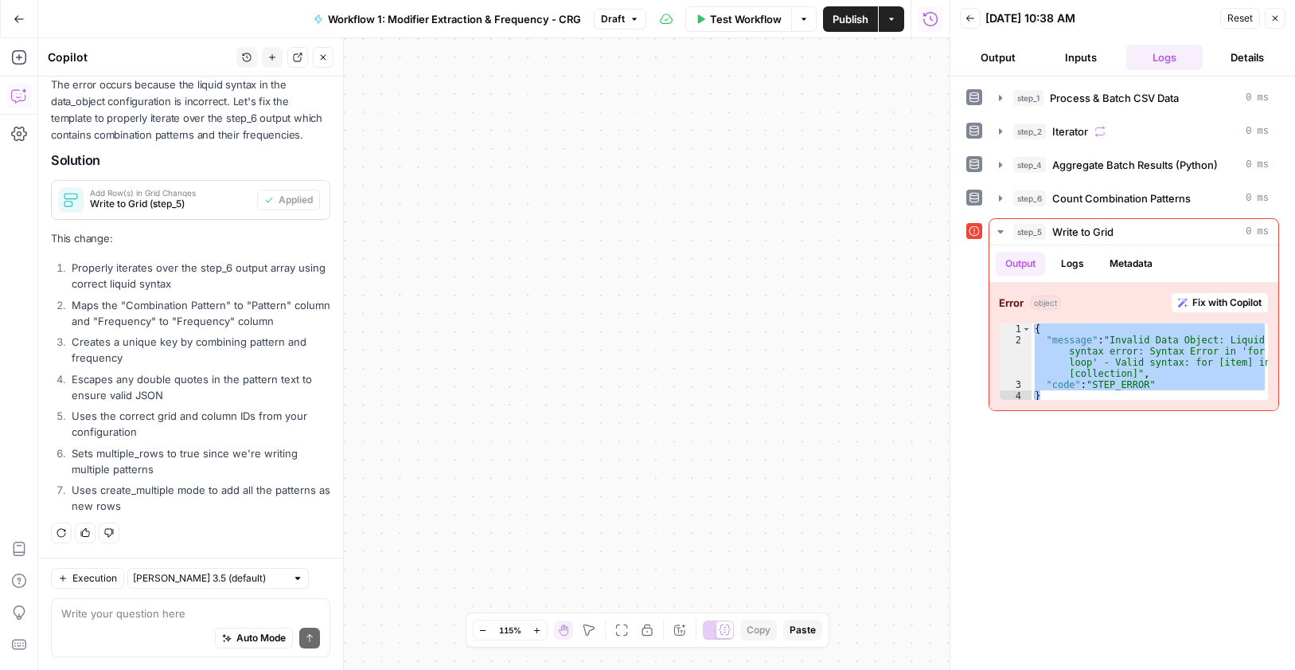
click at [1275, 21] on icon "button" at bounding box center [1276, 19] width 10 height 10
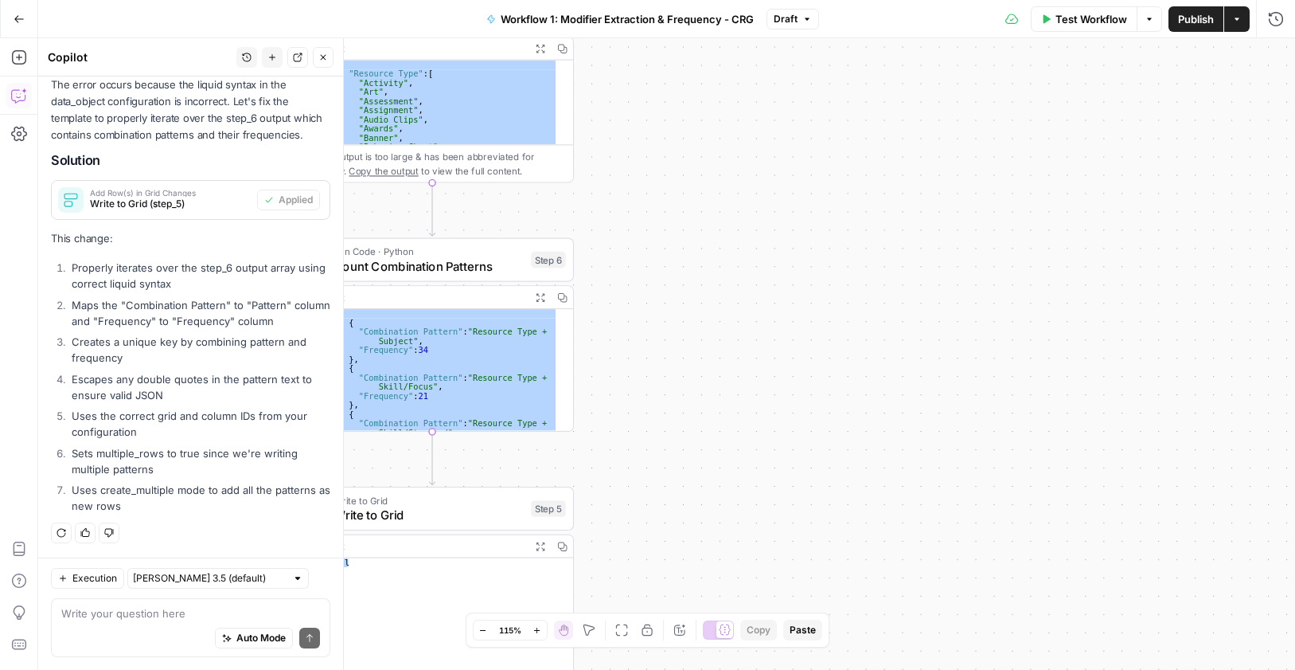
drag, startPoint x: 749, startPoint y: 240, endPoint x: 1138, endPoint y: 352, distance: 404.2
click at [1244, 363] on div "Workflow Set Inputs Inputs Run Code · Python Process & Batch CSV Data Step 1 Ou…" at bounding box center [666, 353] width 1257 height 631
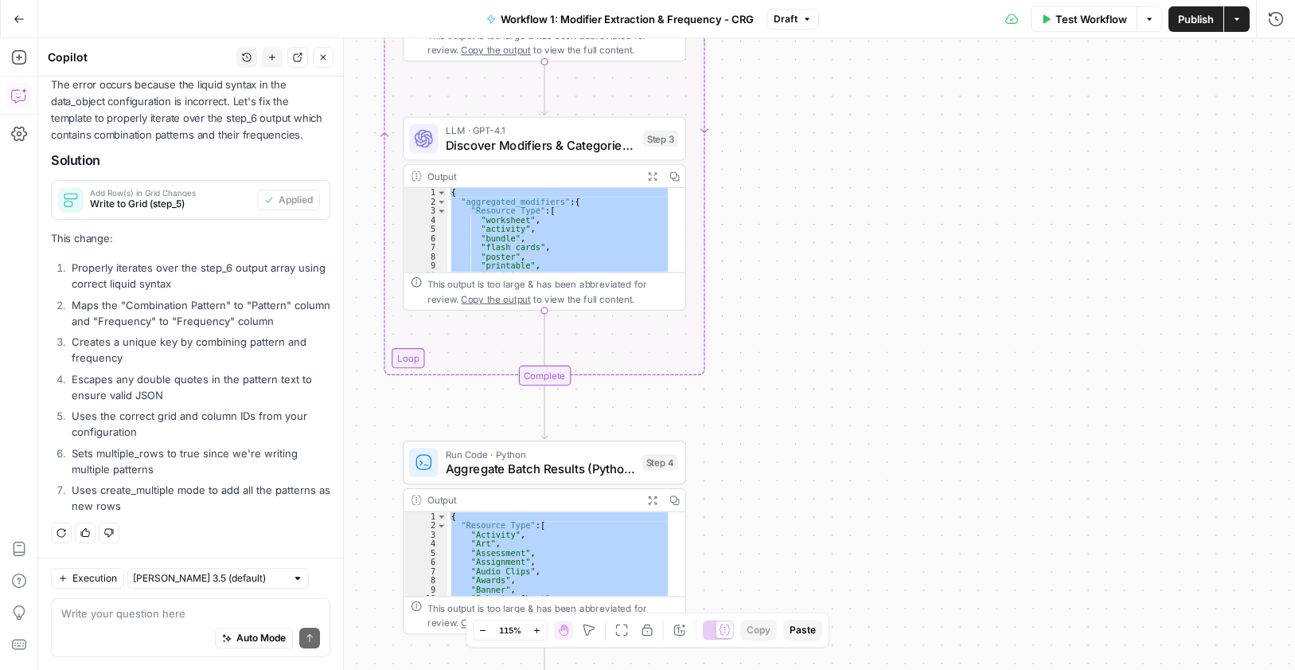
drag, startPoint x: 900, startPoint y: 167, endPoint x: 823, endPoint y: 474, distance: 316.1
click at [841, 594] on div "Workflow Set Inputs Inputs Run Code · Python Process & Batch CSV Data Step 1 Ou…" at bounding box center [666, 353] width 1257 height 631
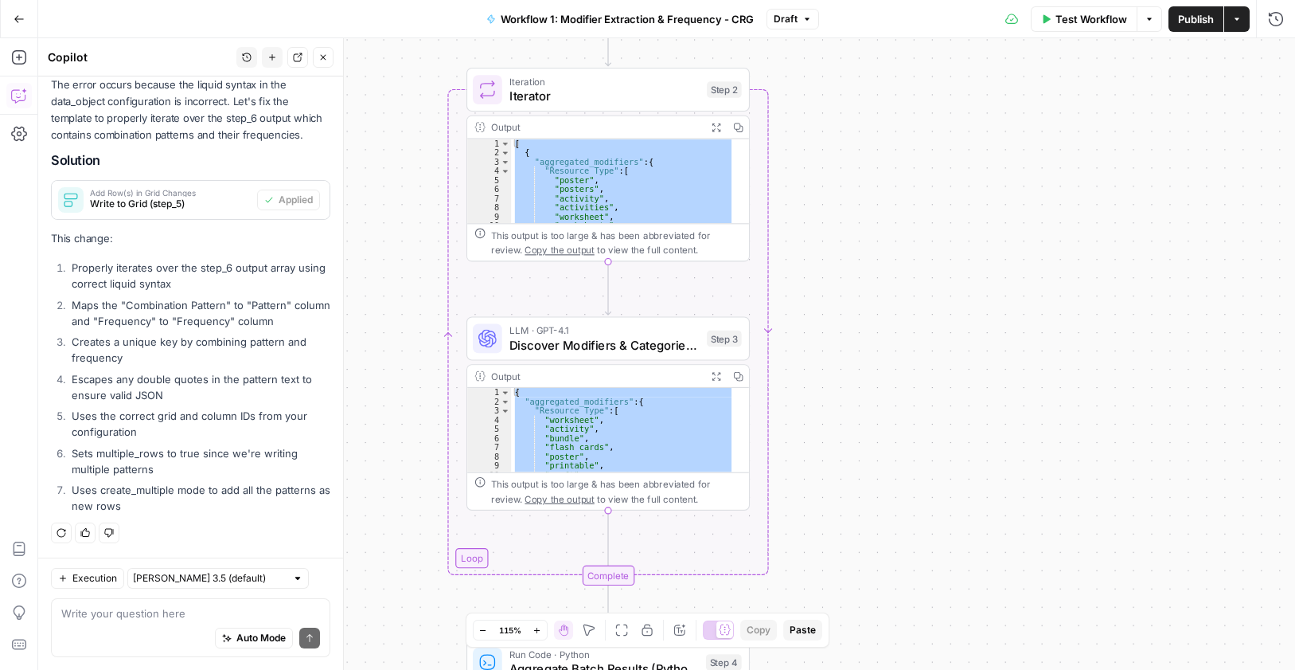
drag, startPoint x: 823, startPoint y: 470, endPoint x: 884, endPoint y: 666, distance: 205.2
click at [885, 670] on html "Cohort 5 New Home Browse Insights Opportunities Your Data Recent Grids CRG - H1…" at bounding box center [647, 335] width 1295 height 670
click at [650, 353] on span "Discover Modifiers & Categories (LLM)" at bounding box center [604, 345] width 190 height 18
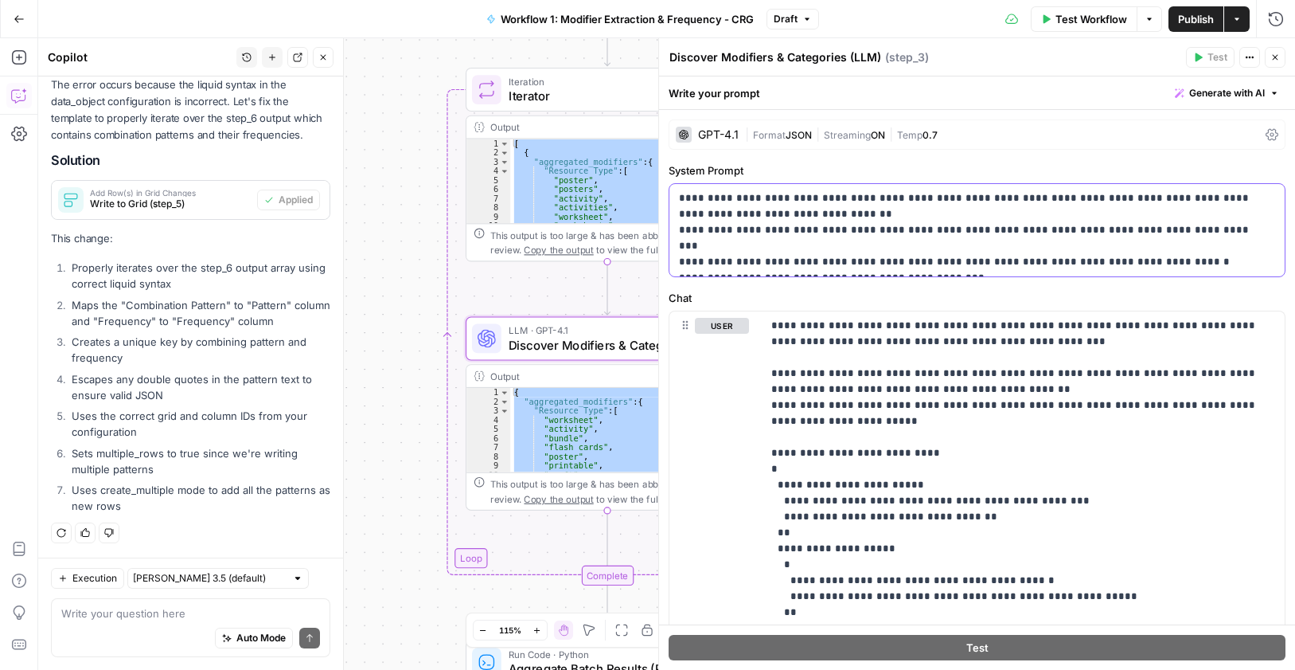
click at [802, 209] on p "**********" at bounding box center [971, 230] width 584 height 80
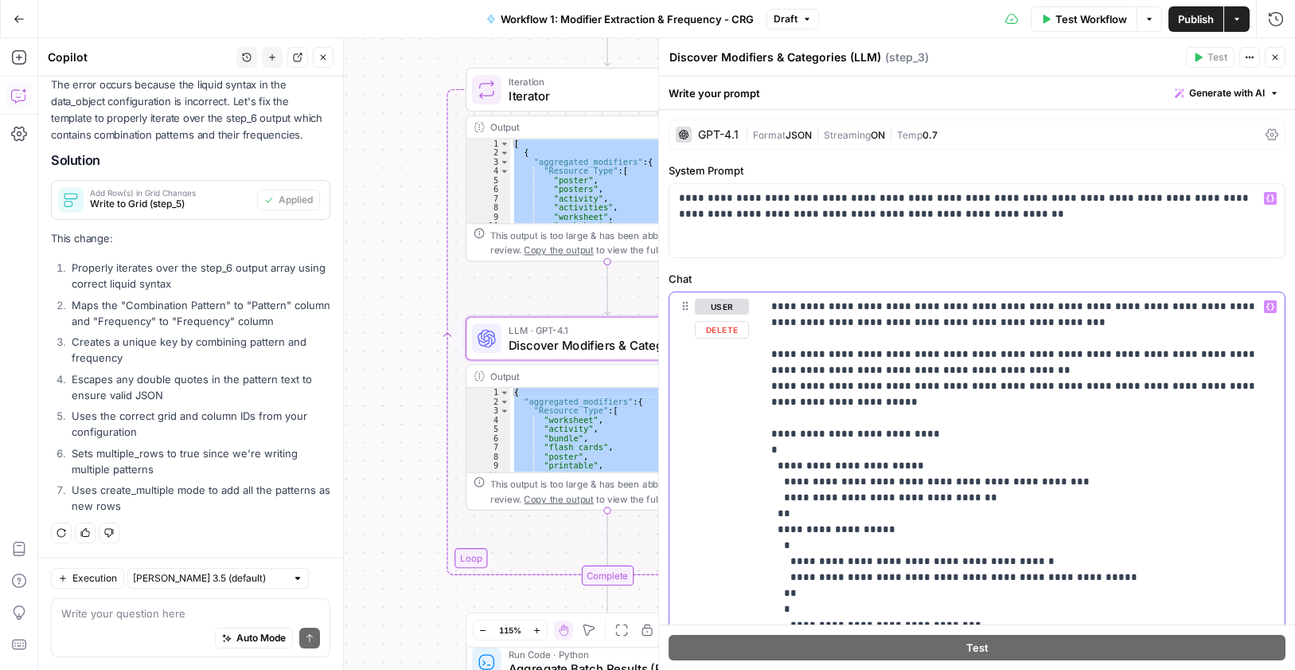
click at [853, 323] on p "**********" at bounding box center [1017, 522] width 492 height 446
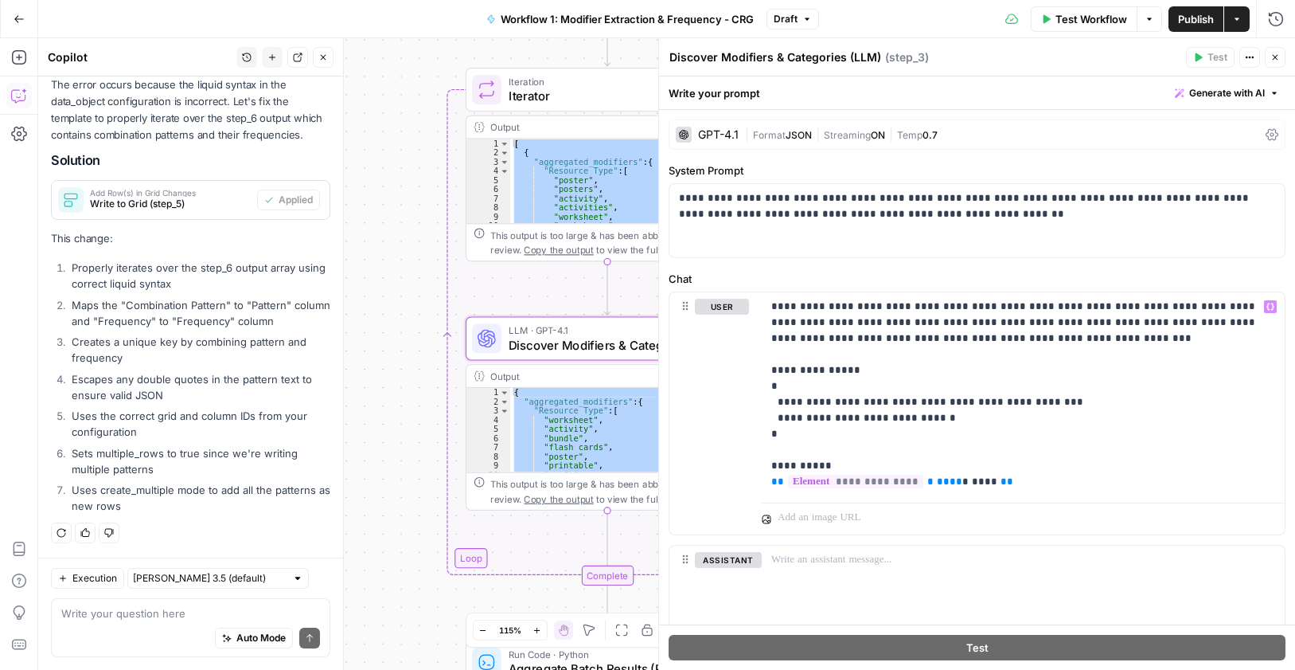
drag, startPoint x: 1271, startPoint y: 55, endPoint x: 826, endPoint y: 356, distance: 537.2
click at [1272, 55] on icon "button" at bounding box center [1276, 58] width 10 height 10
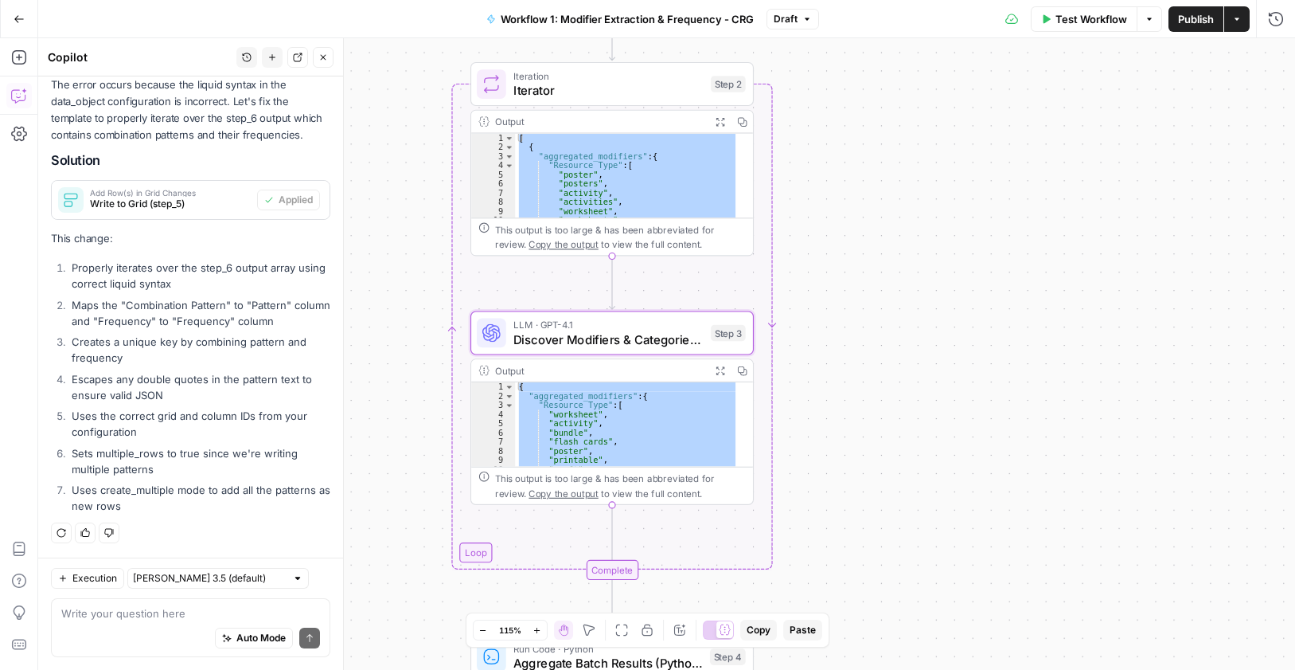
drag, startPoint x: 826, startPoint y: 372, endPoint x: 837, endPoint y: 368, distance: 12.6
click at [837, 368] on div "Workflow Set Inputs Inputs Run Code · Python Process & Batch CSV Data Step 1 Ou…" at bounding box center [666, 353] width 1257 height 631
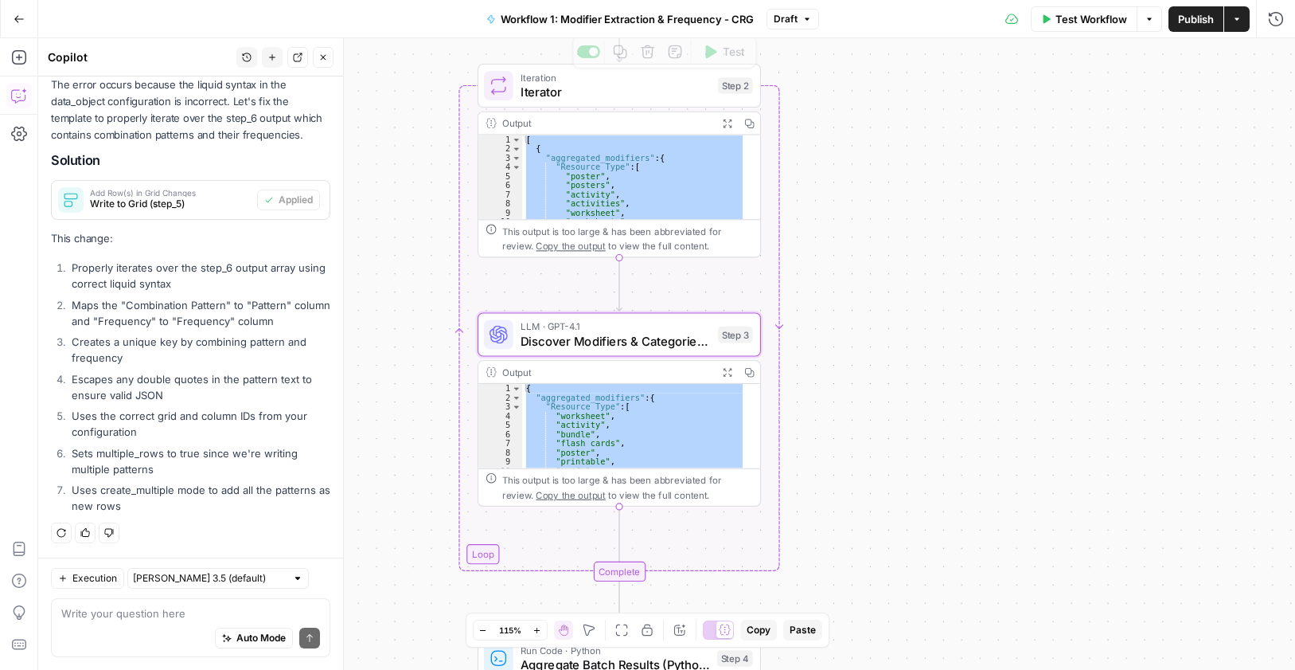
click at [593, 94] on span "Iterator" at bounding box center [616, 92] width 190 height 18
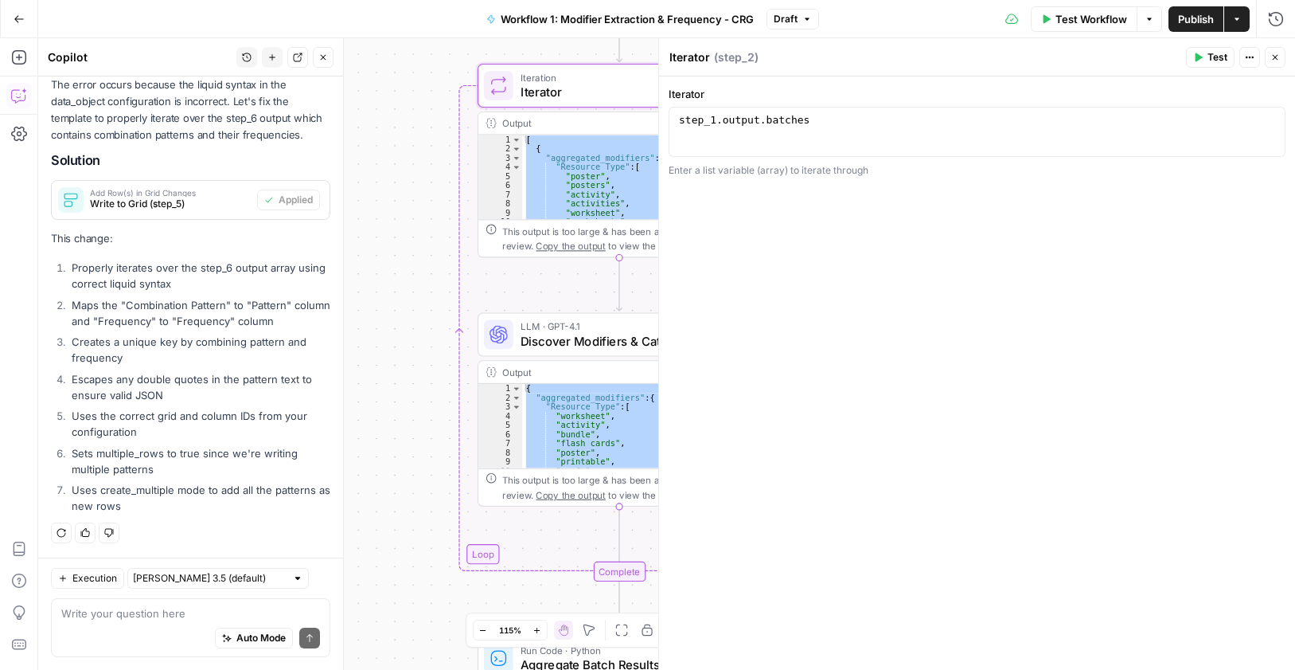
click at [1279, 54] on icon "button" at bounding box center [1276, 58] width 10 height 10
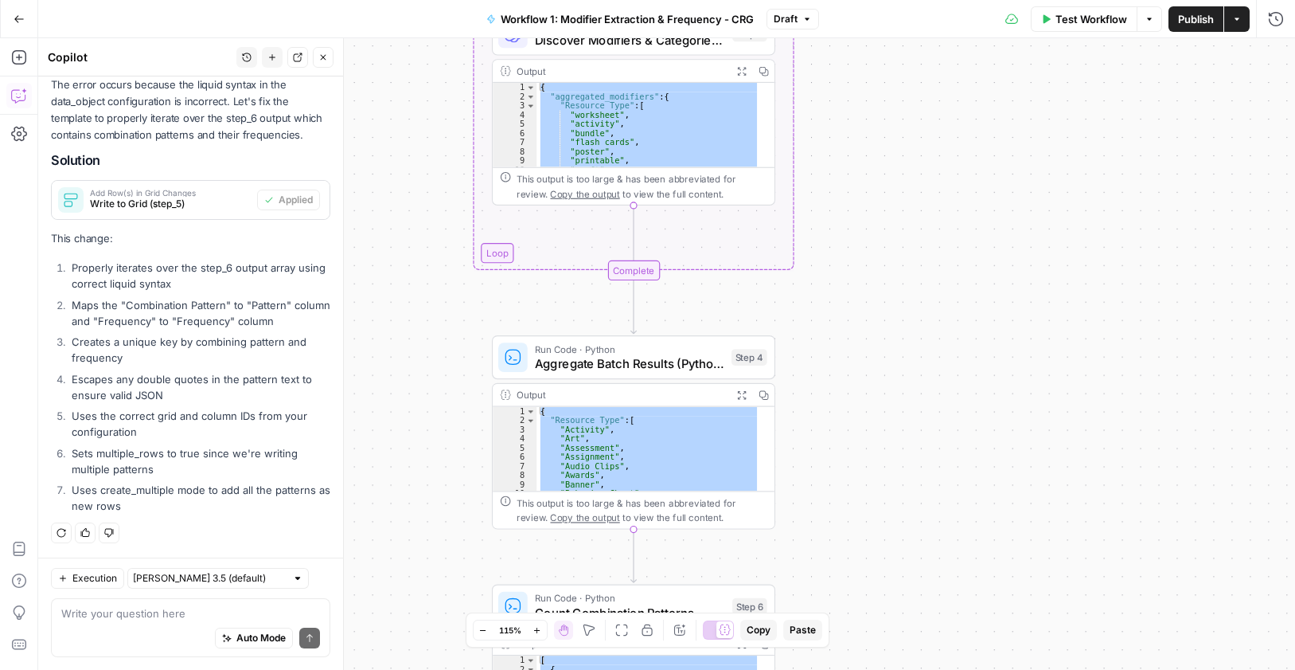
drag, startPoint x: 912, startPoint y: 447, endPoint x: 914, endPoint y: 132, distance: 315.3
click at [915, 133] on div "Workflow Set Inputs Inputs Run Code · Python Process & Batch CSV Data Step 1 Ou…" at bounding box center [666, 353] width 1257 height 631
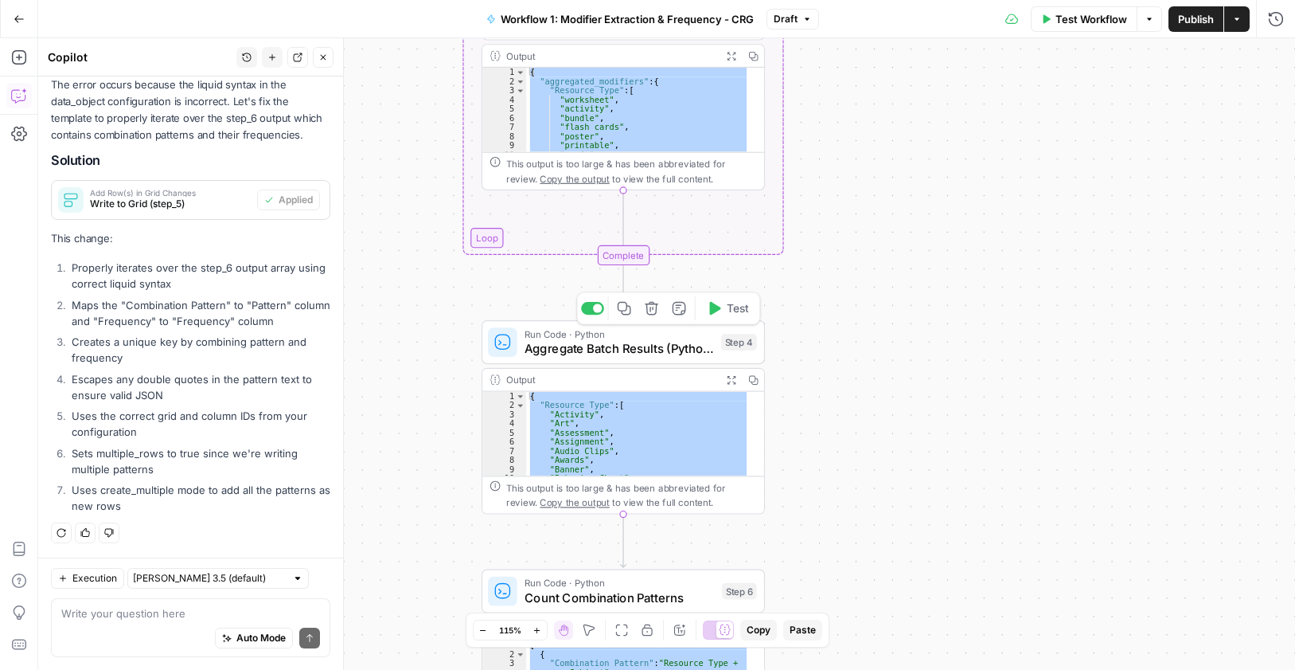
click at [602, 344] on span "Aggregate Batch Results (Python)" at bounding box center [619, 348] width 189 height 18
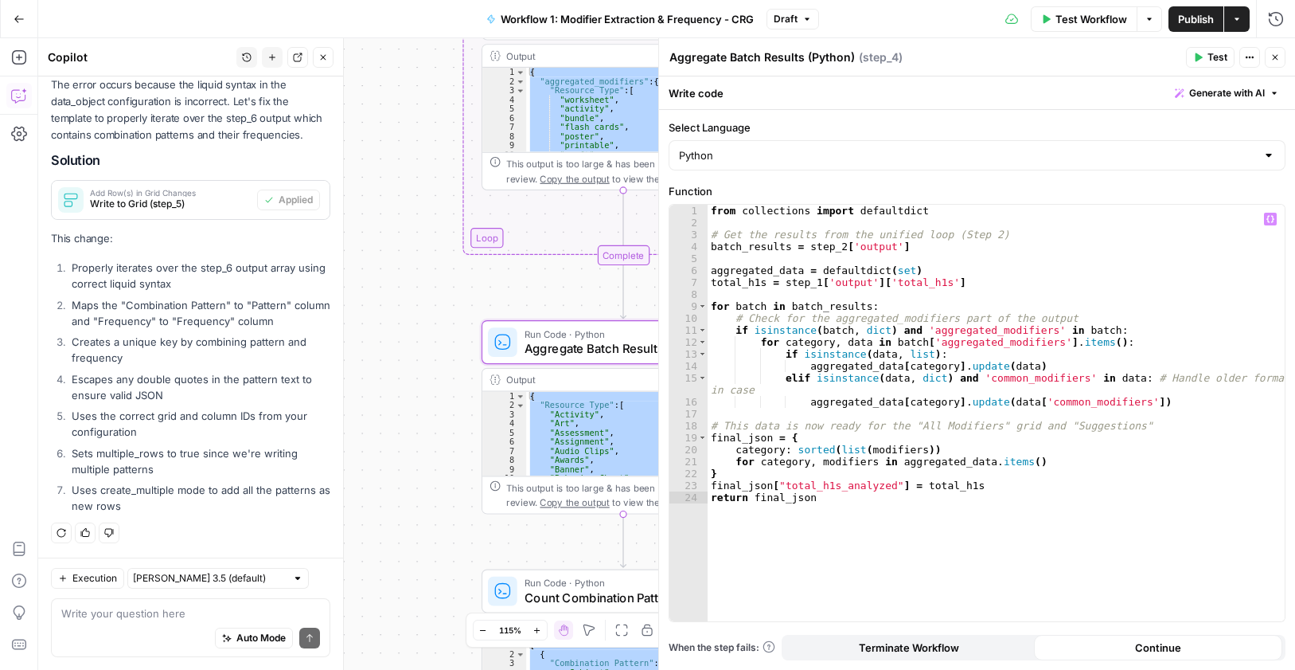
click at [860, 260] on div "from collections import defaultdict # Get the results from the unified loop (St…" at bounding box center [996, 425] width 577 height 440
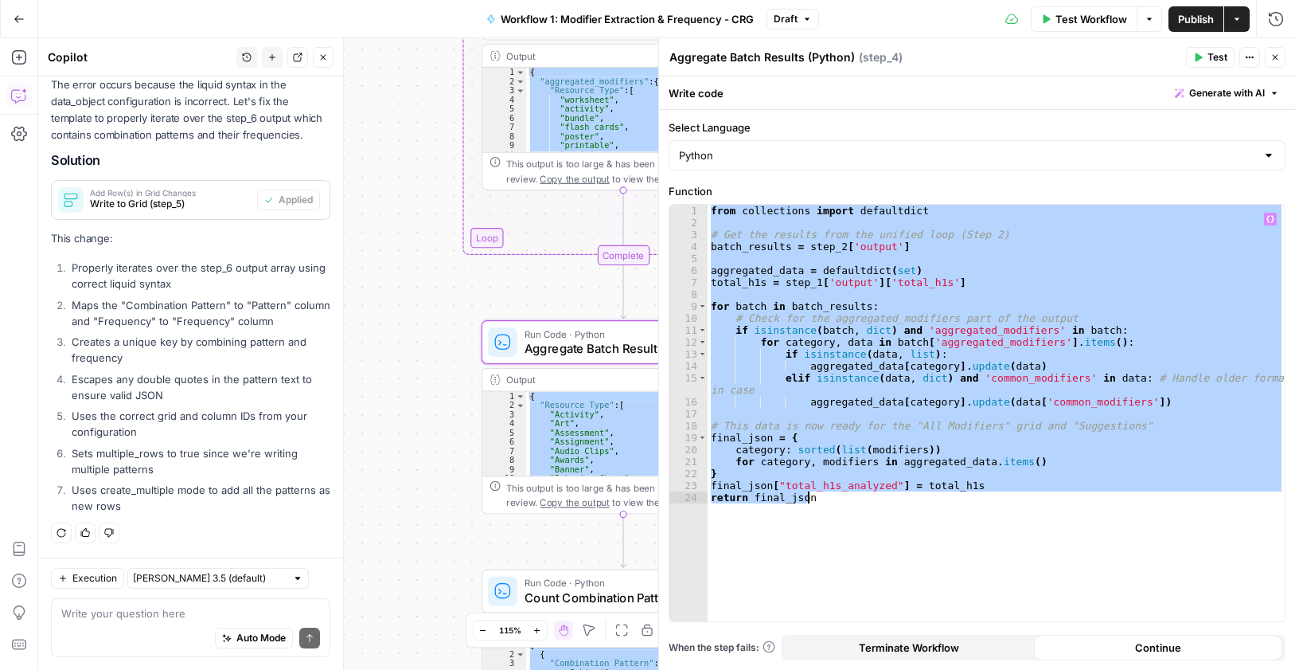
paste textarea
type textarea "*"
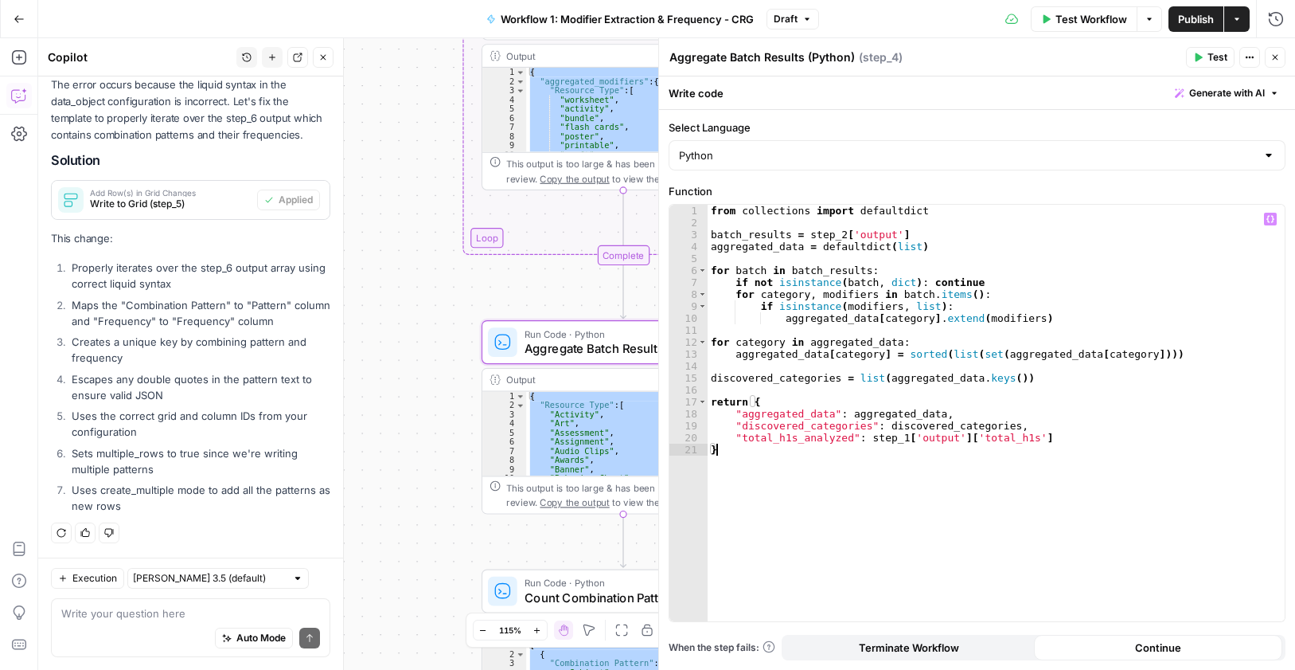
drag, startPoint x: 1277, startPoint y: 57, endPoint x: 1047, endPoint y: 254, distance: 303.2
click at [1276, 57] on icon "button" at bounding box center [1276, 58] width 10 height 10
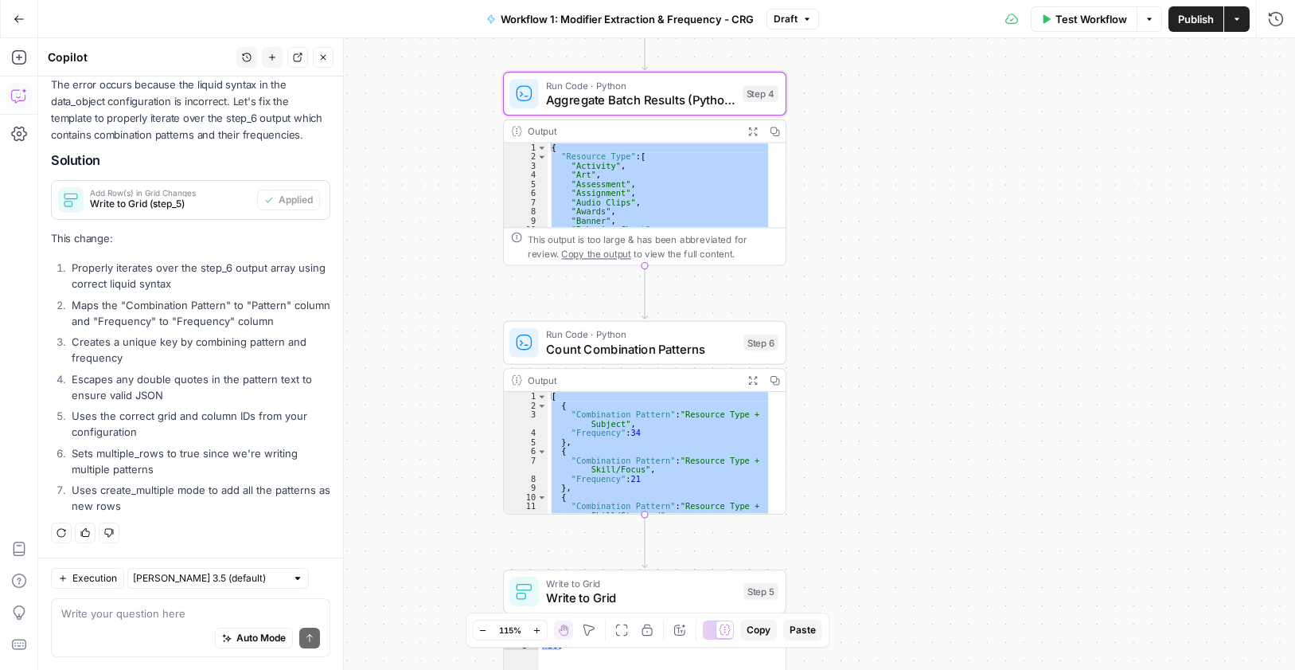
drag, startPoint x: 895, startPoint y: 416, endPoint x: 900, endPoint y: 214, distance: 202.3
click at [900, 215] on div "Workflow Set Inputs Inputs Run Code · Python Process & Batch CSV Data Step 1 Ou…" at bounding box center [666, 353] width 1257 height 631
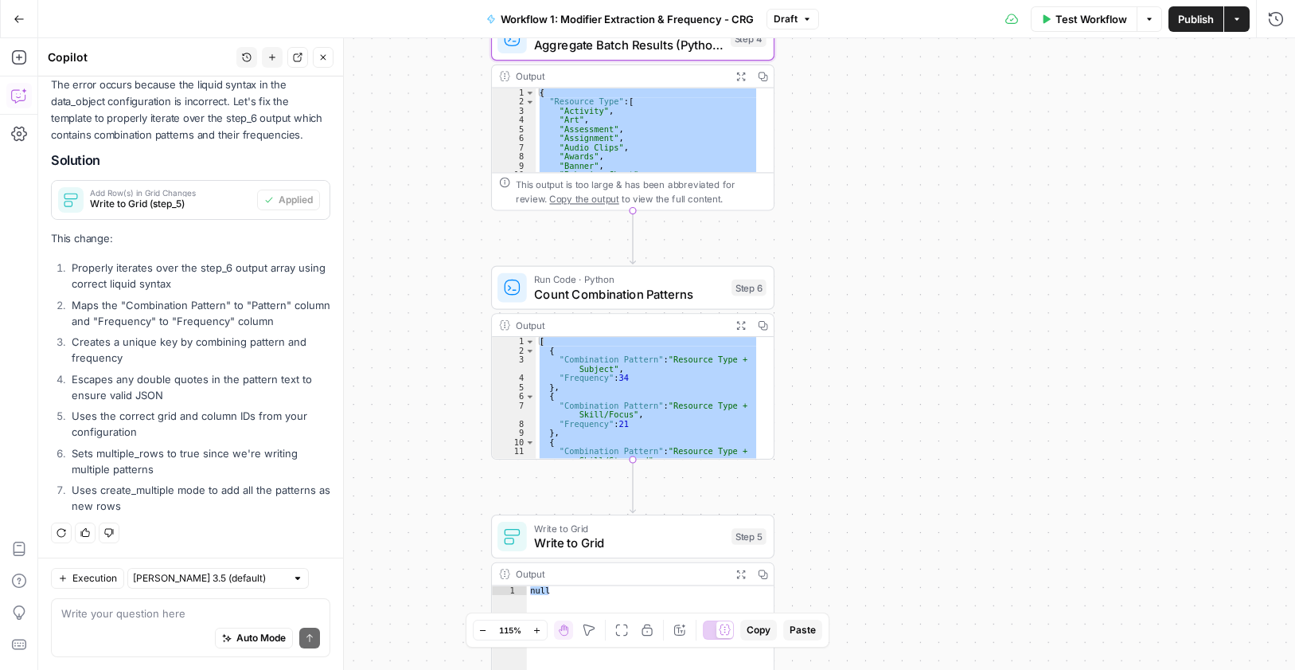
drag, startPoint x: 1005, startPoint y: 342, endPoint x: 1001, endPoint y: 320, distance: 22.0
click at [1001, 320] on div "Workflow Set Inputs Inputs Run Code · Python Process & Batch CSV Data Step 1 Ou…" at bounding box center [666, 353] width 1257 height 631
click at [662, 253] on icon "button" at bounding box center [661, 254] width 14 height 14
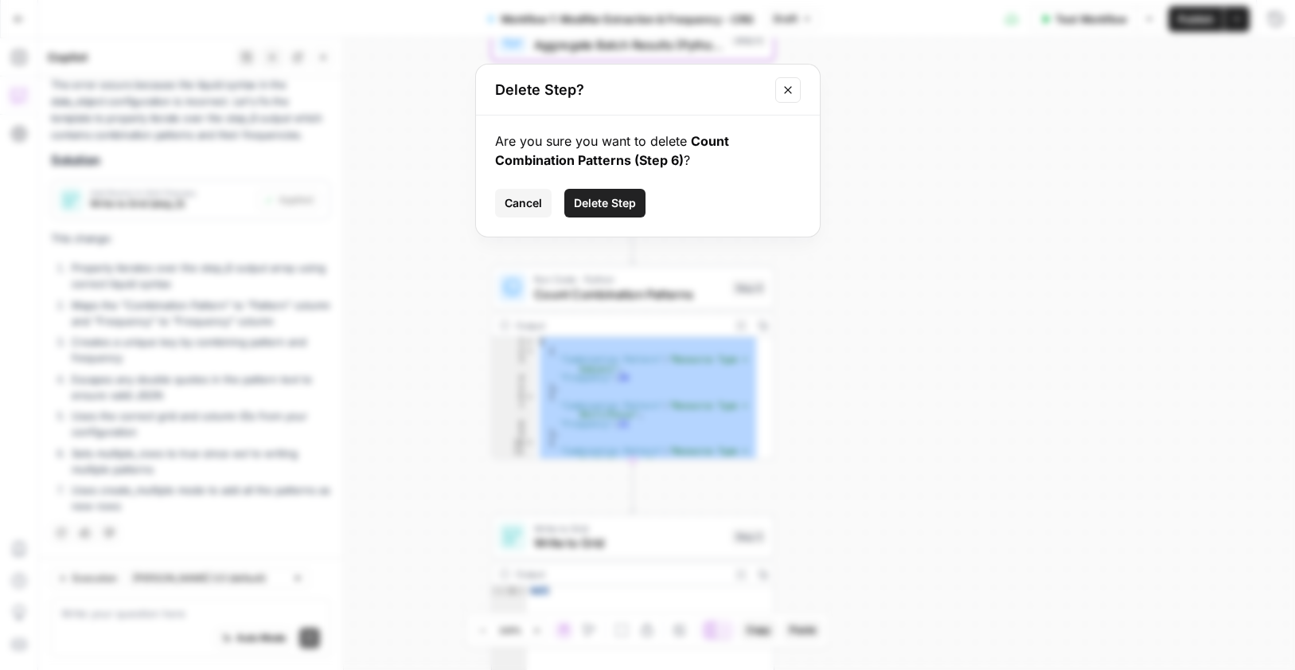
click at [612, 209] on span "Delete Step" at bounding box center [605, 203] width 62 height 16
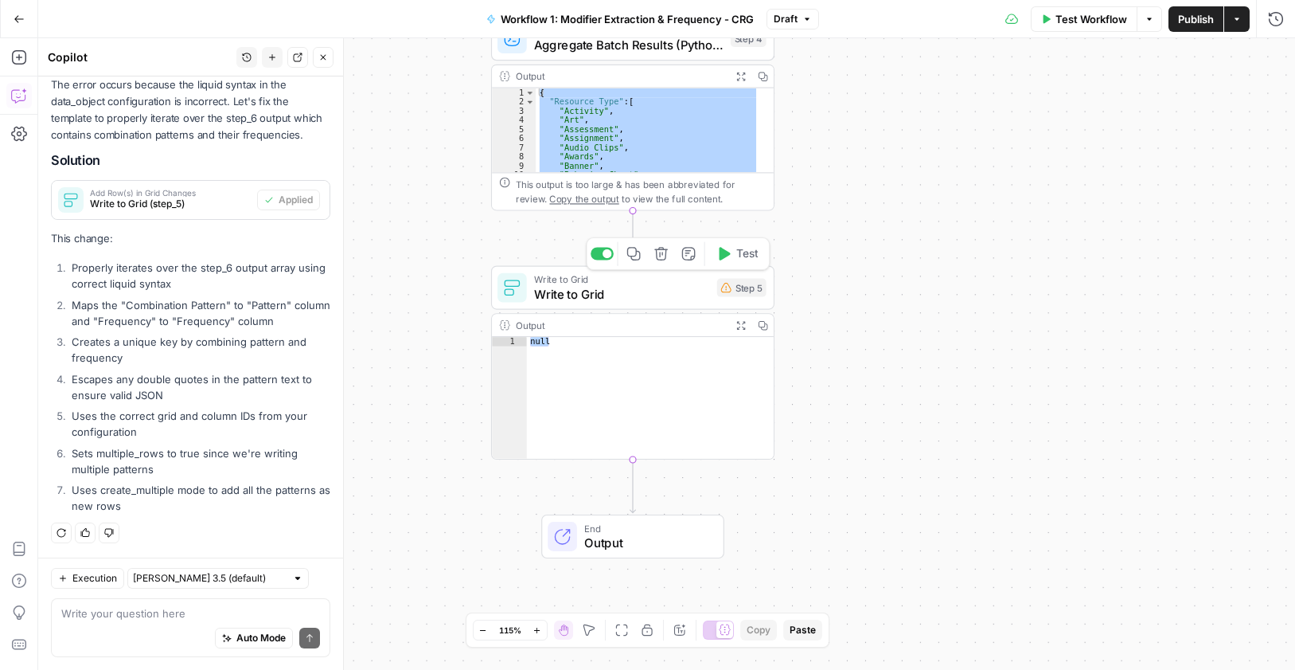
click at [662, 252] on icon "button" at bounding box center [661, 254] width 14 height 14
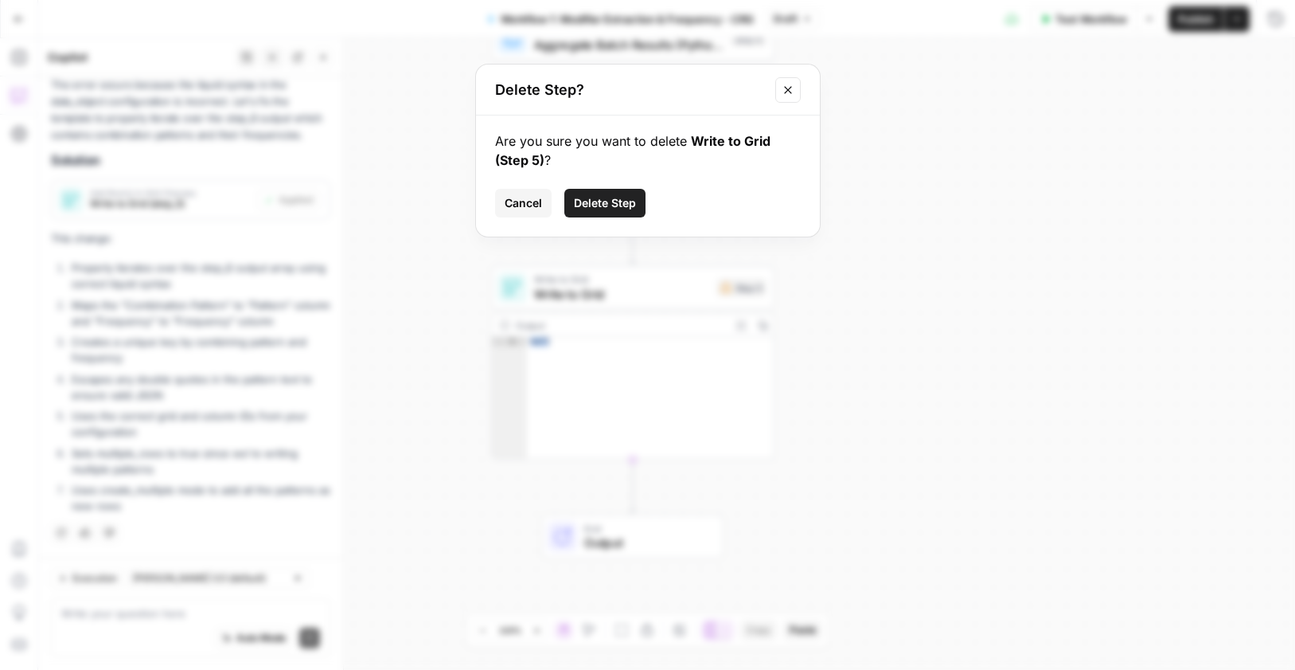
click at [609, 199] on span "Delete Step" at bounding box center [605, 203] width 62 height 16
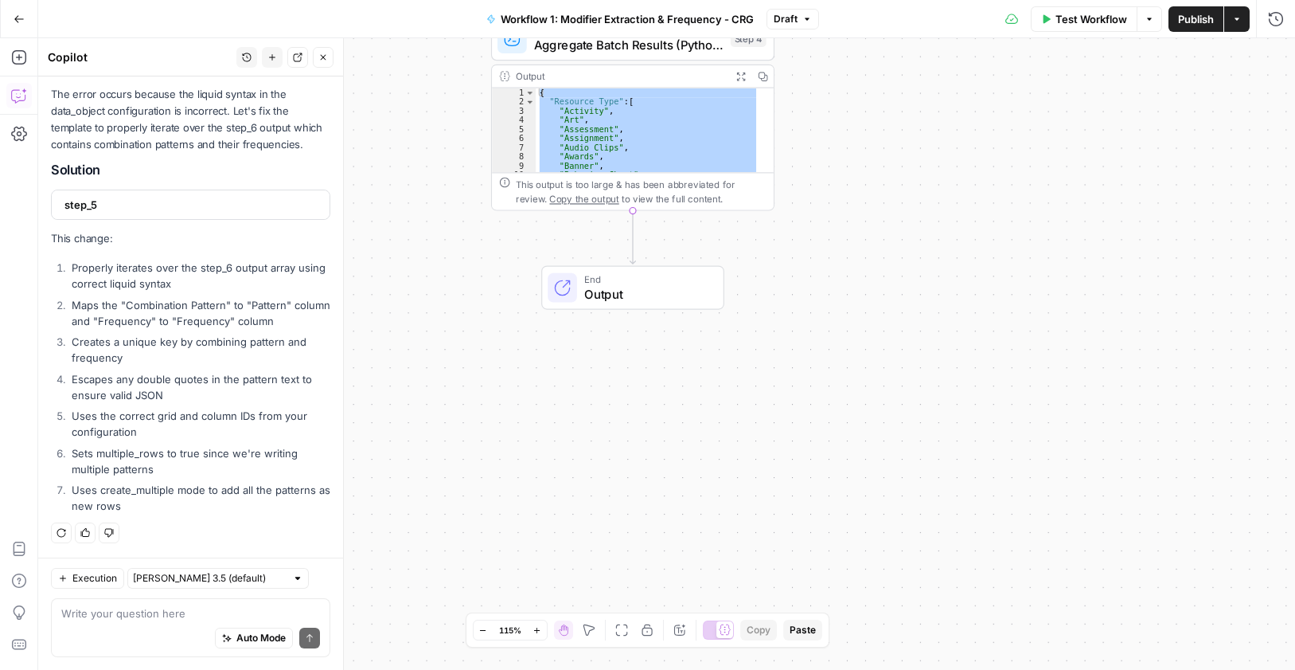
click at [329, 57] on button "Close" at bounding box center [323, 57] width 21 height 21
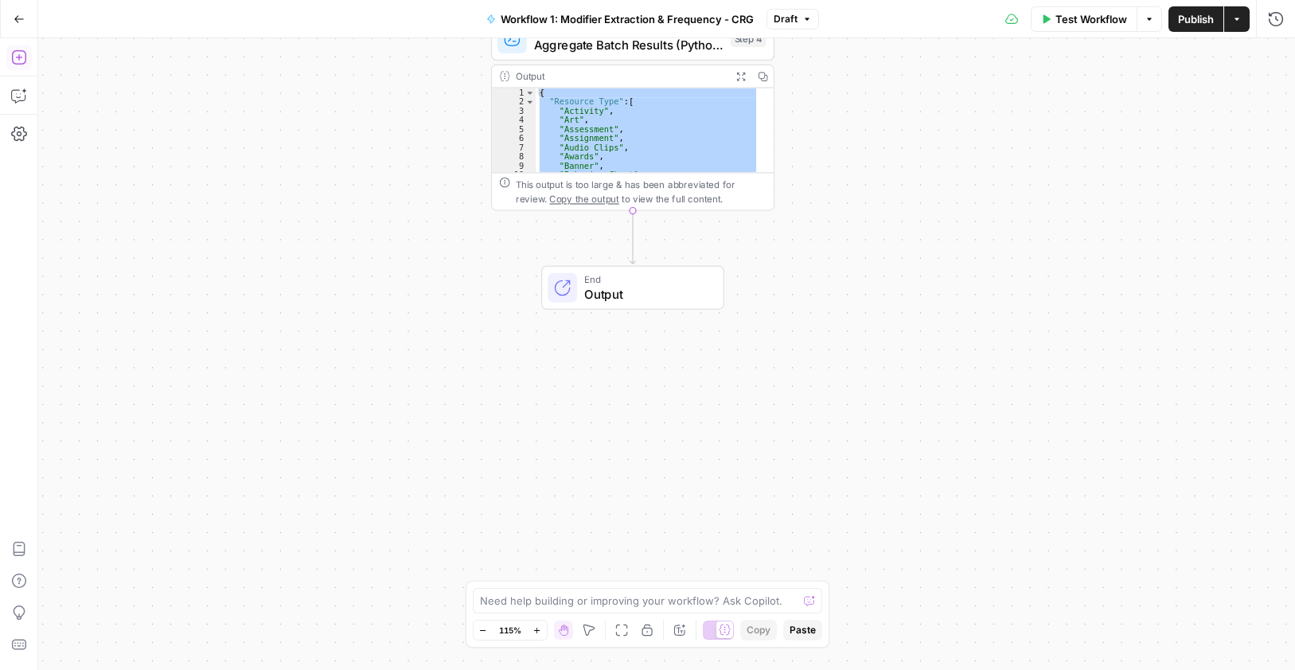
click at [19, 56] on icon "button" at bounding box center [18, 57] width 14 height 14
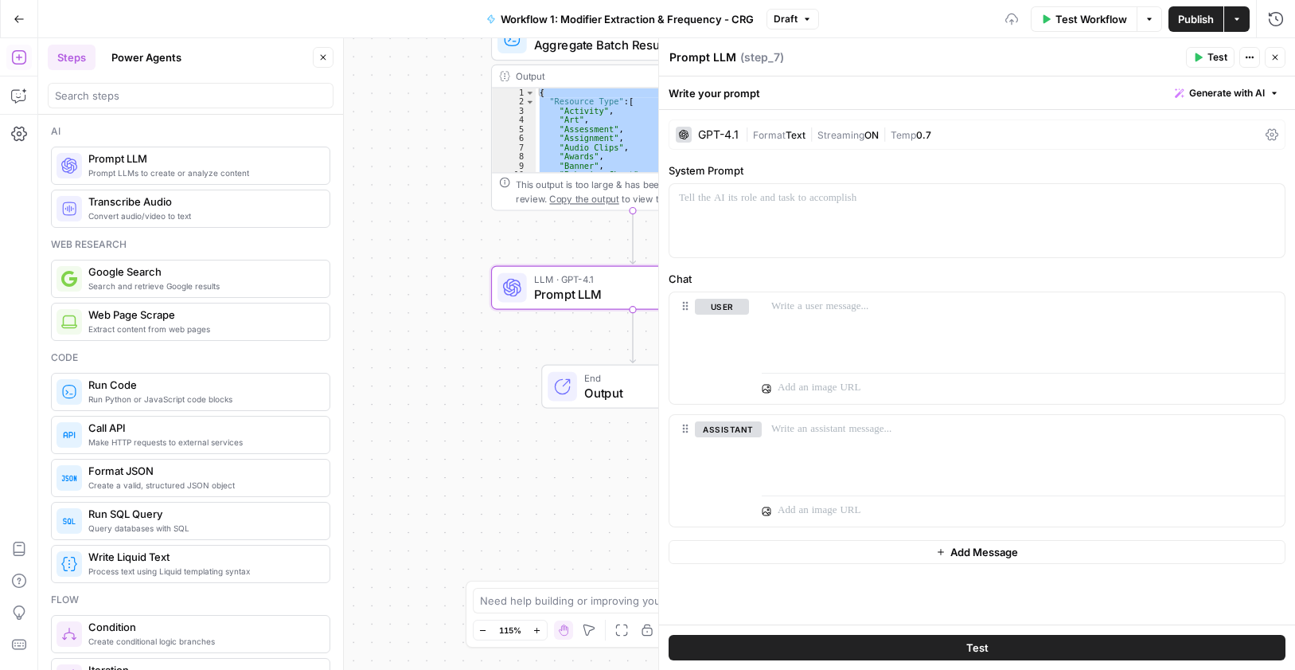
click at [728, 58] on textarea "Prompt LLM" at bounding box center [703, 57] width 67 height 16
paste textarea "Consolidate Categories (LLM)"
type textarea "Consolidate Categories (LLM)"
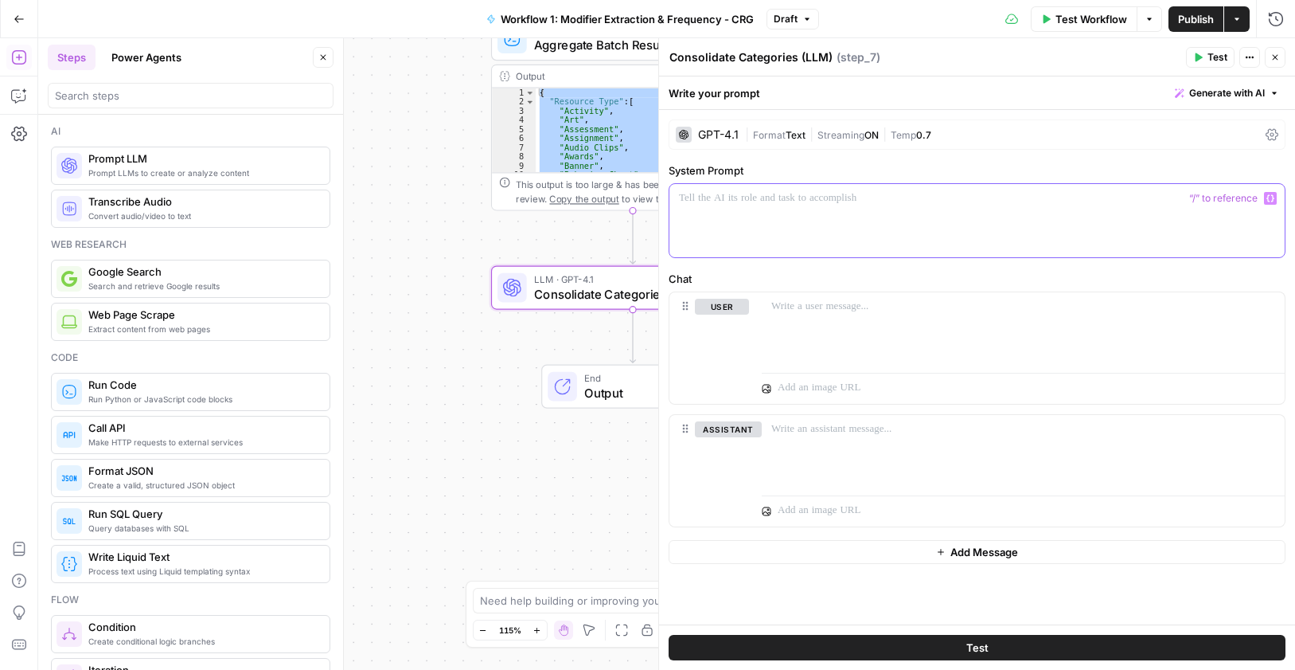
click at [896, 217] on div at bounding box center [977, 220] width 615 height 73
click at [774, 212] on div at bounding box center [977, 220] width 615 height 73
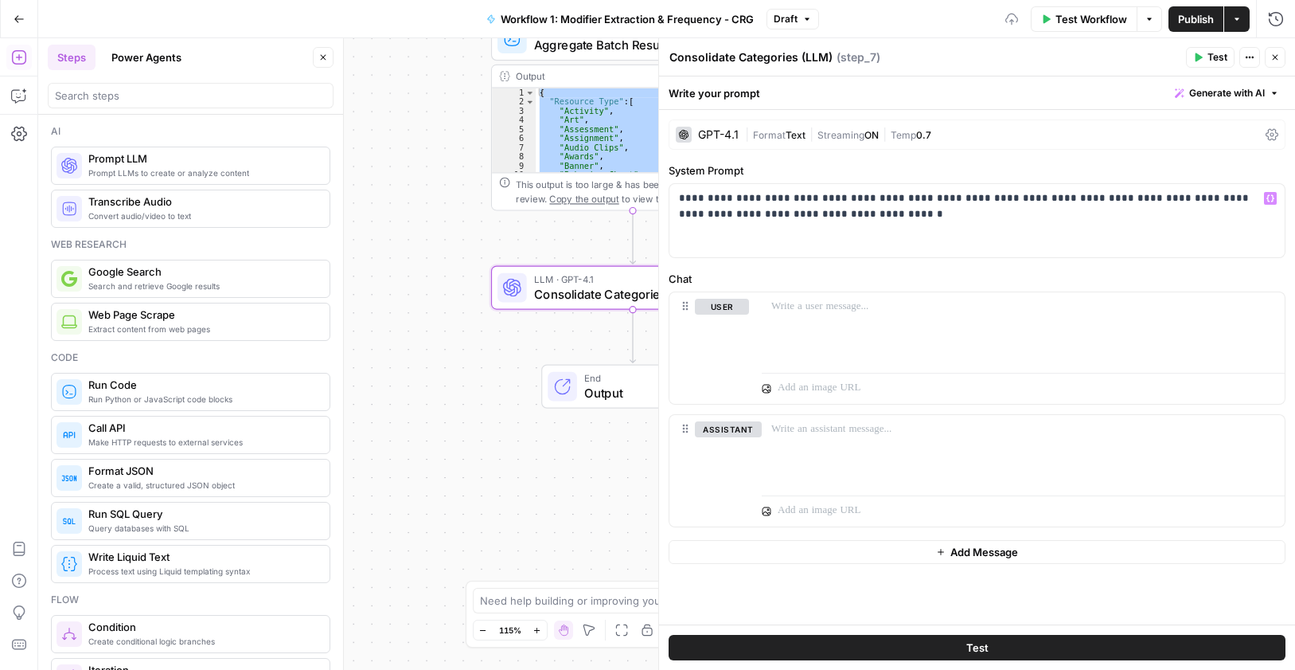
click at [778, 135] on span "Format" at bounding box center [769, 135] width 33 height 12
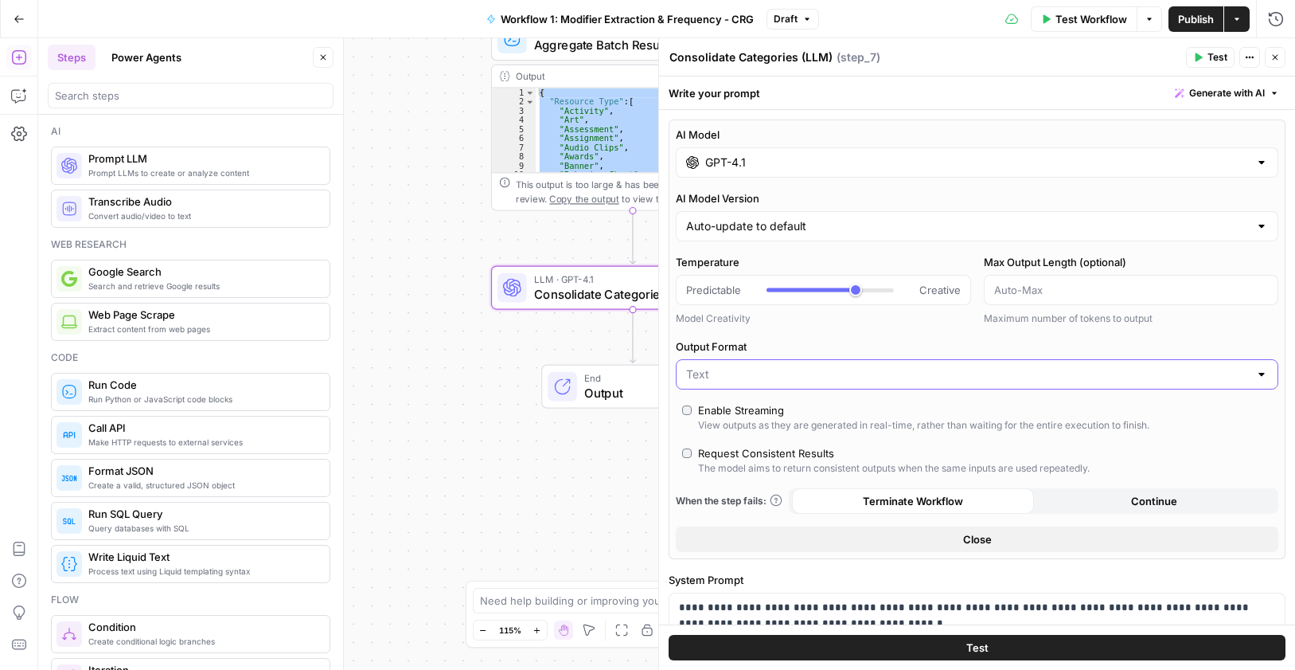
click at [788, 374] on input "Output Format" at bounding box center [967, 374] width 563 height 16
click at [755, 433] on span "JSON" at bounding box center [967, 436] width 557 height 16
type input "JSON"
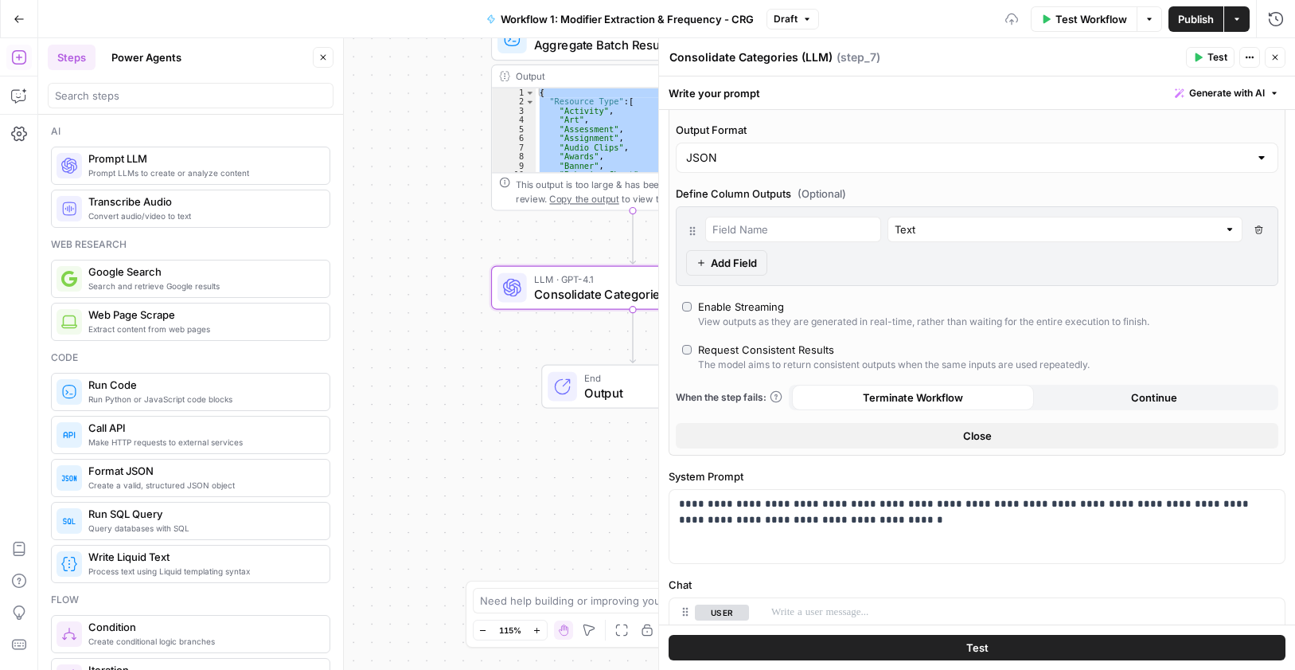
scroll to position [318, 0]
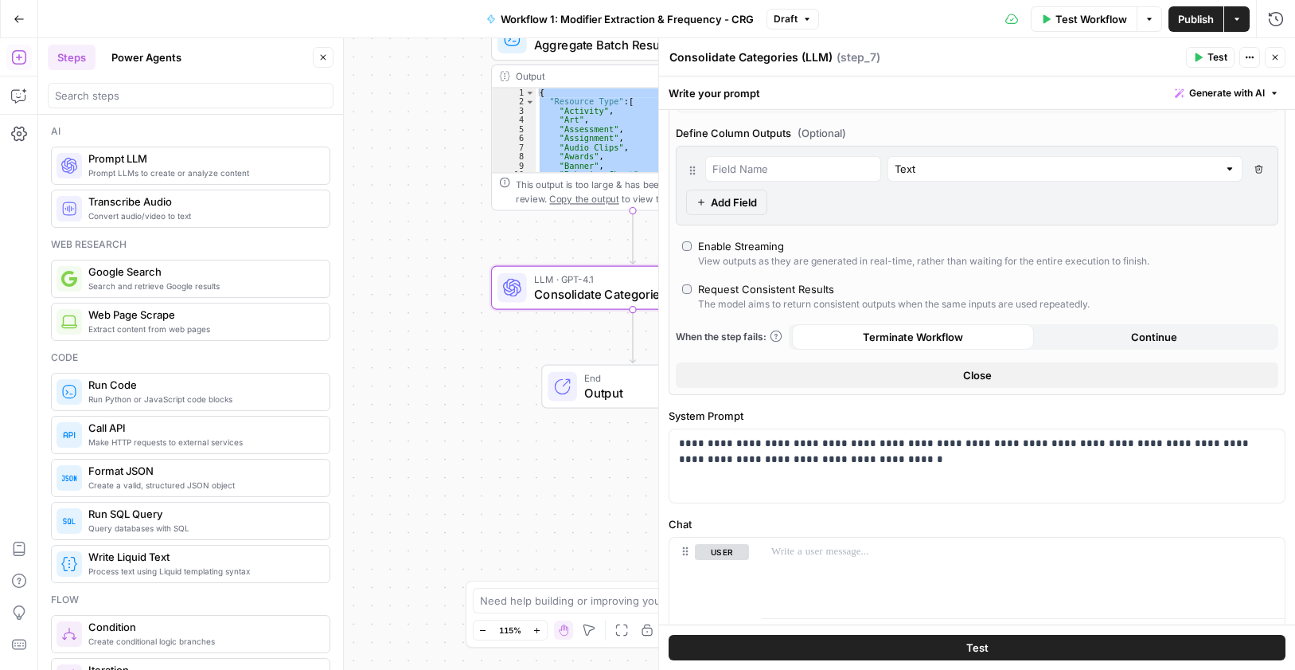
click at [1117, 345] on button "Continue" at bounding box center [1155, 336] width 242 height 25
click at [1013, 372] on button "Close" at bounding box center [977, 374] width 603 height 25
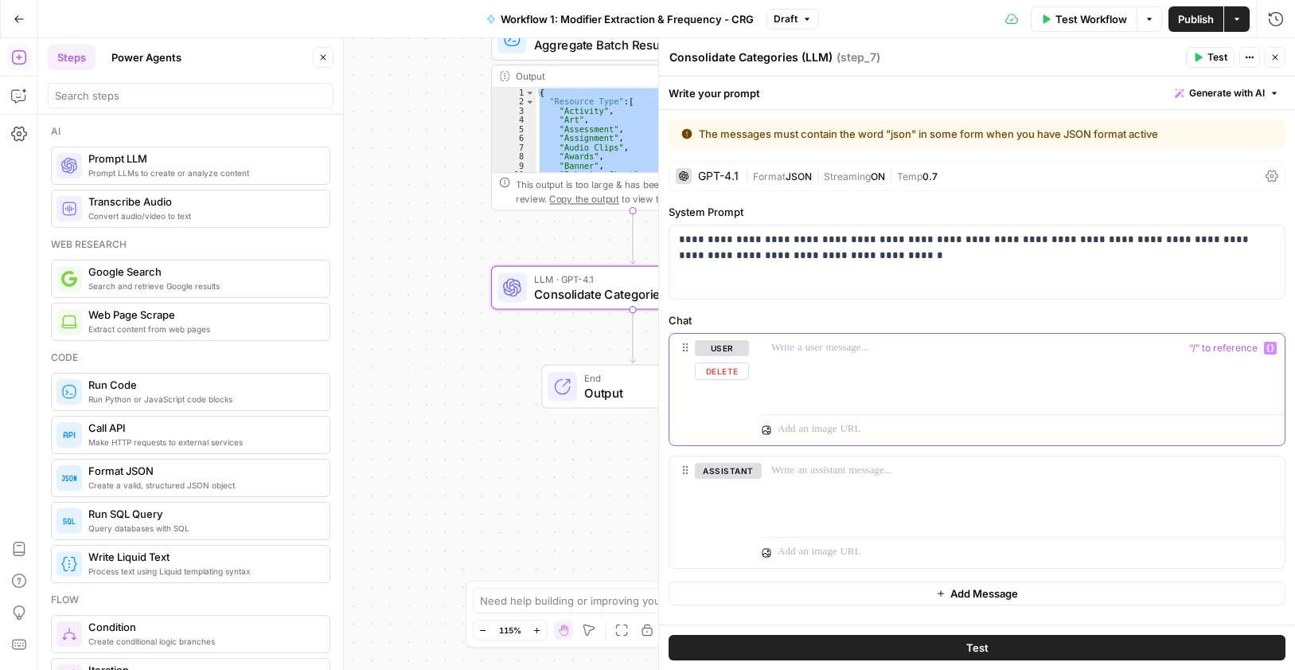
click at [898, 354] on p at bounding box center [1023, 348] width 504 height 16
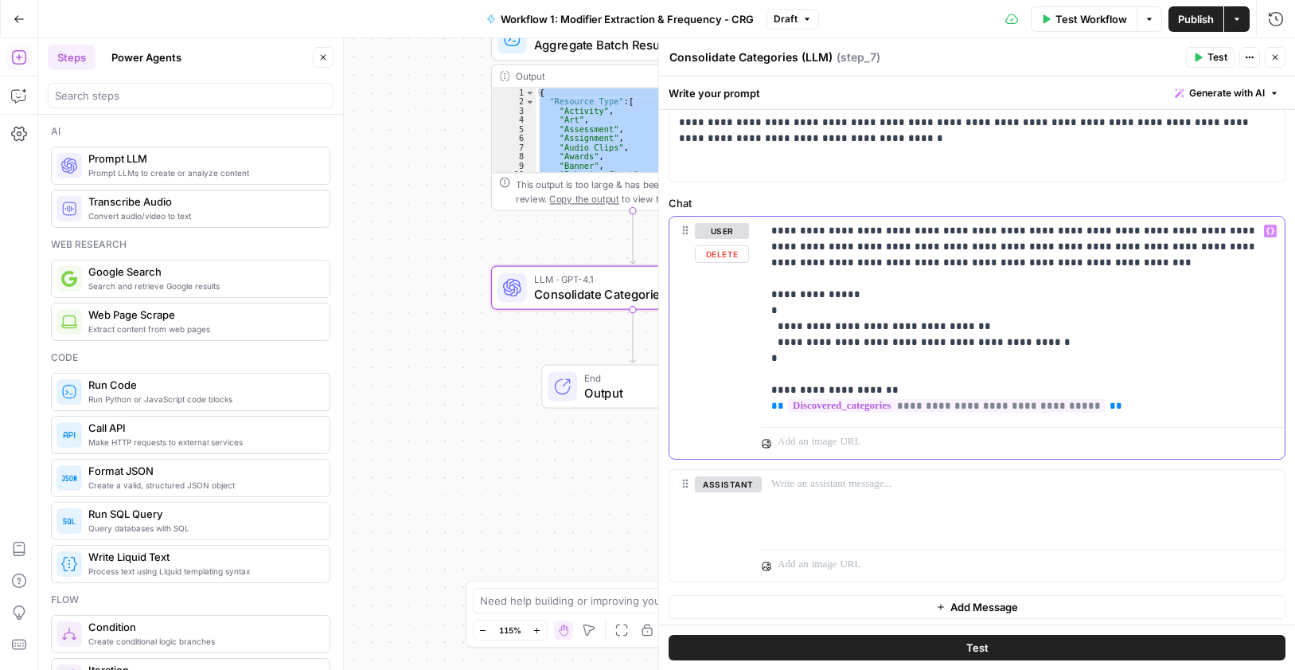
scroll to position [80, 0]
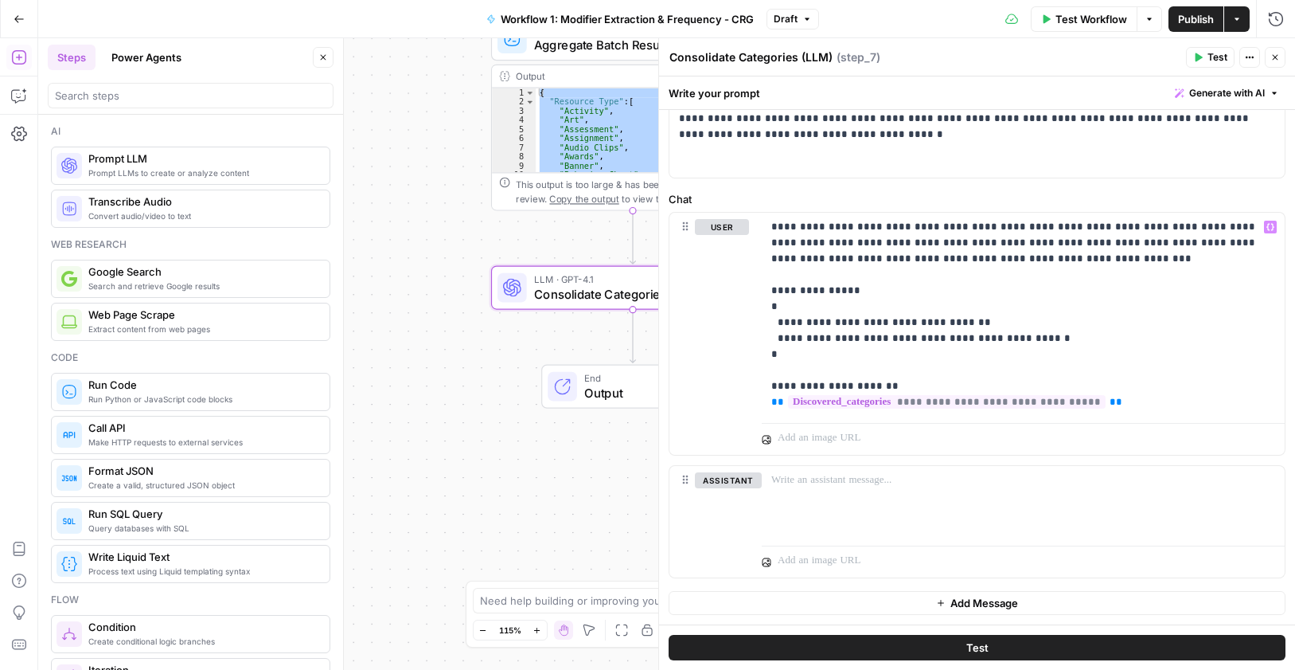
click at [1279, 57] on span "Close" at bounding box center [1279, 57] width 1 height 1
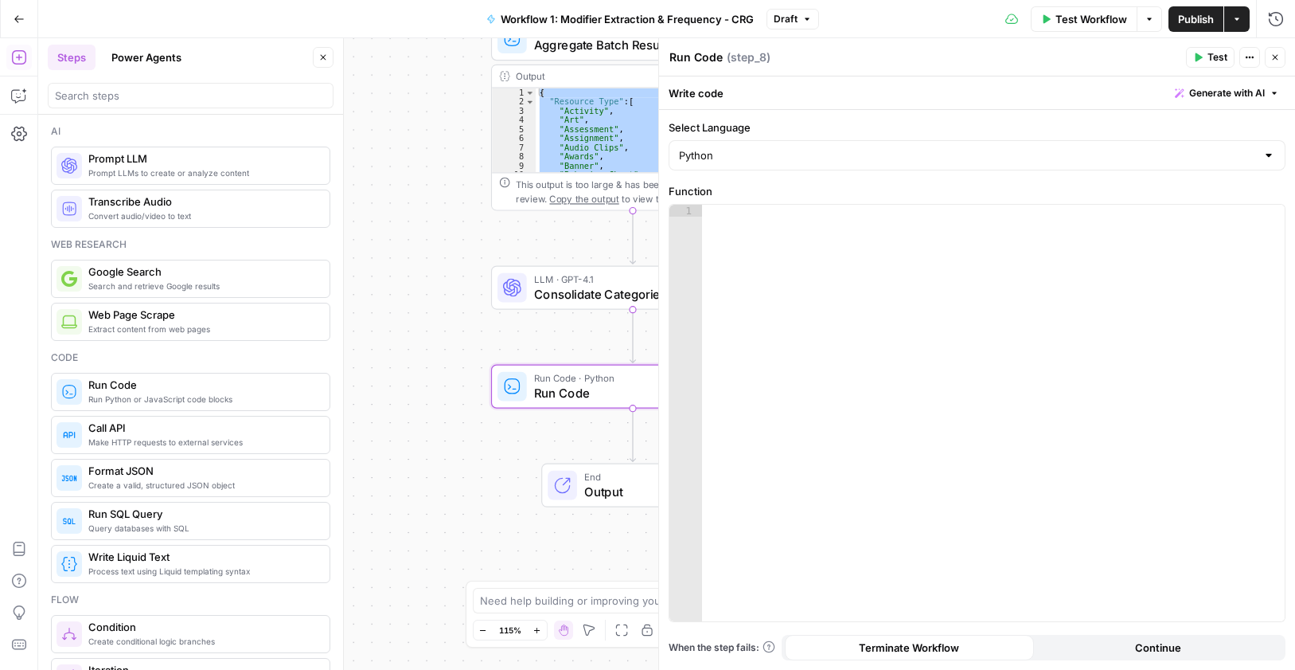
click at [712, 61] on textarea "Run Code" at bounding box center [696, 57] width 53 height 16
drag, startPoint x: 712, startPoint y: 61, endPoint x: 716, endPoint y: 72, distance: 12.1
click at [712, 61] on textarea "Run Code" at bounding box center [696, 57] width 53 height 16
paste textarea "Apply Consolidation (Python)"
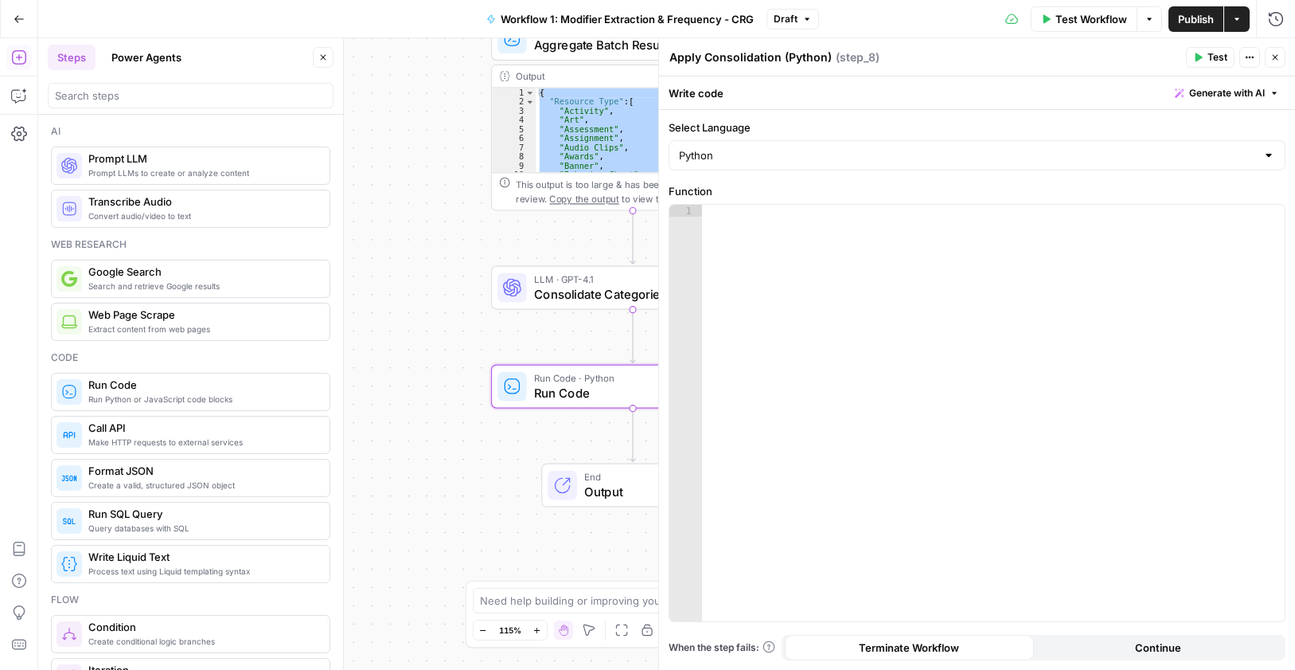
type textarea "Apply Consolidation (Python)"
drag, startPoint x: 813, startPoint y: 296, endPoint x: 833, endPoint y: 261, distance: 40.3
click at [812, 296] on div at bounding box center [993, 425] width 583 height 440
click at [878, 267] on div at bounding box center [993, 425] width 583 height 440
paste textarea "**********"
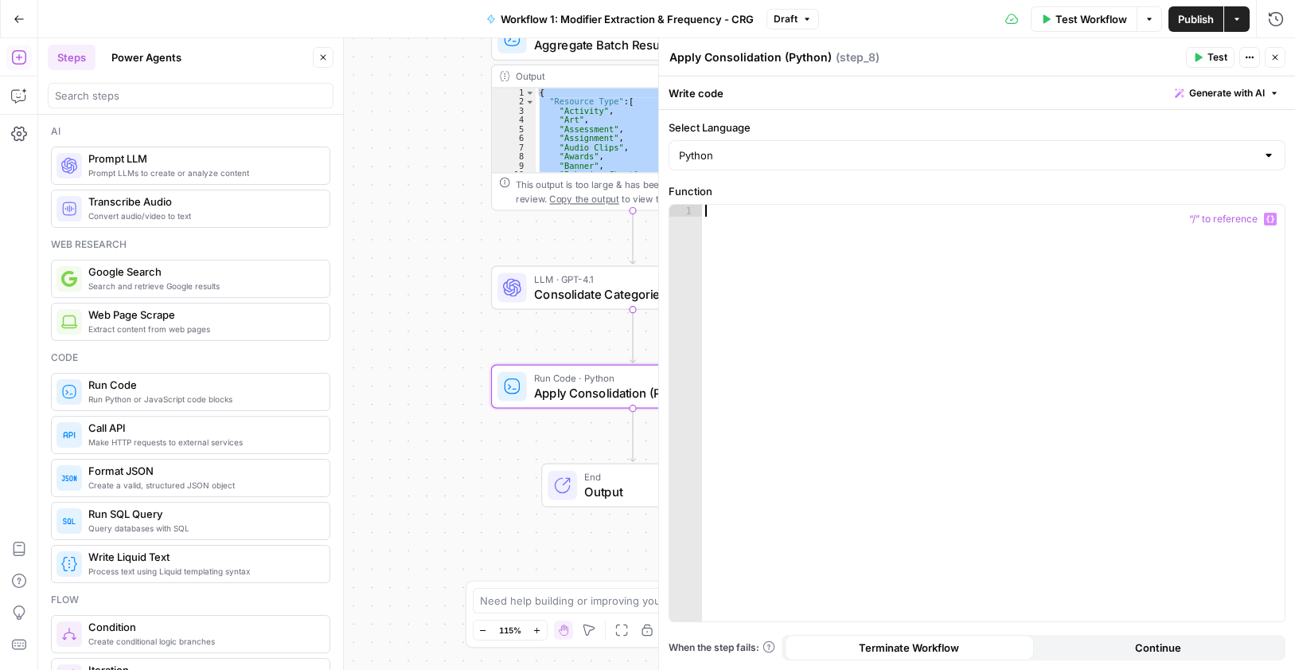
type textarea "**********"
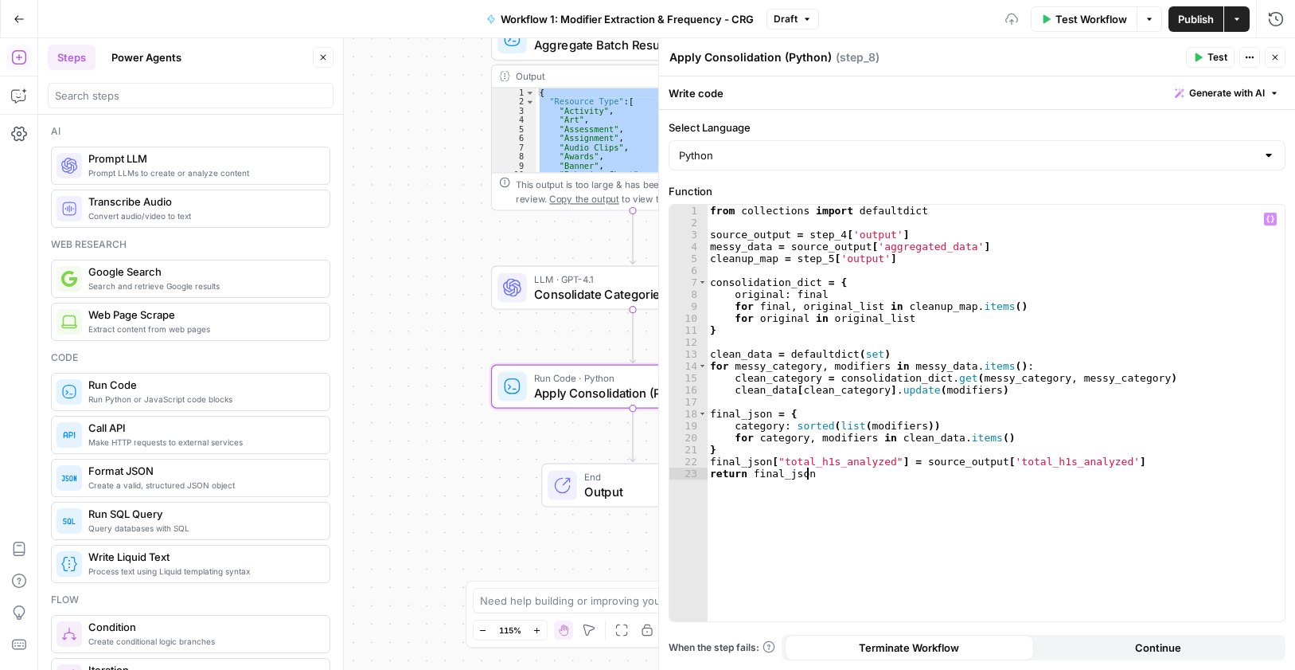
click at [1197, 646] on button "Continue" at bounding box center [1158, 646] width 249 height 25
drag, startPoint x: 1273, startPoint y: 55, endPoint x: 1215, endPoint y: 6, distance: 76.2
click at [1273, 57] on icon "button" at bounding box center [1276, 58] width 10 height 10
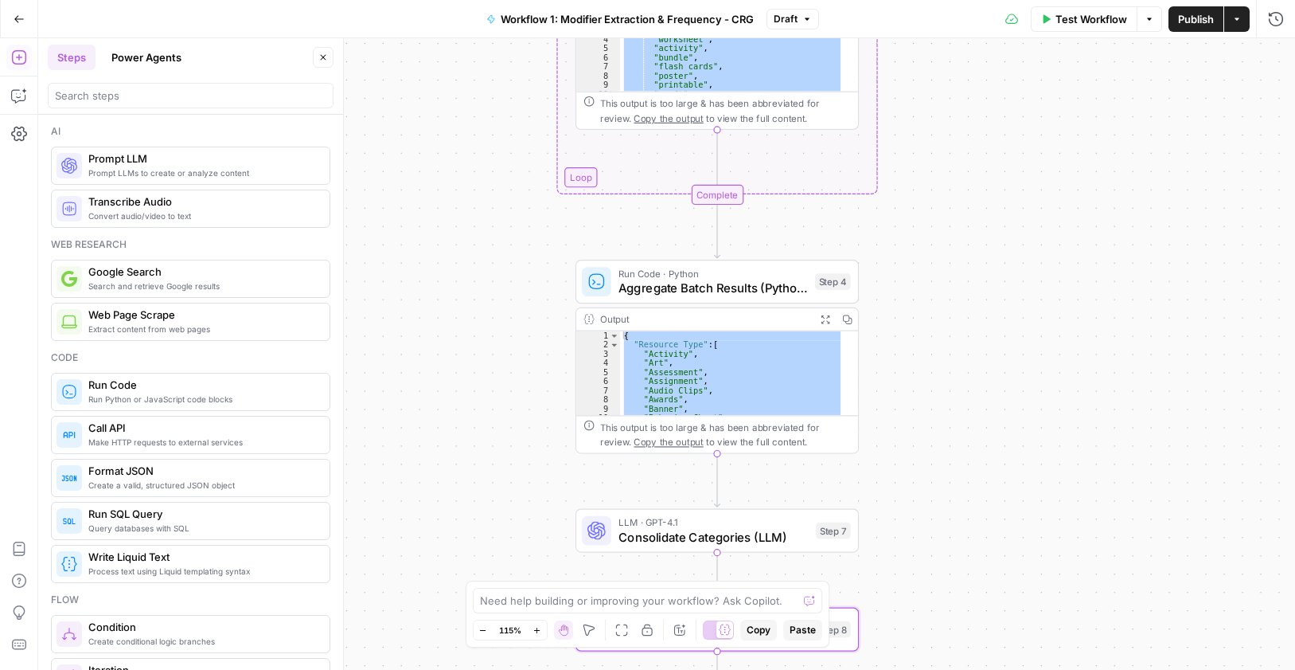
drag, startPoint x: 863, startPoint y: 160, endPoint x: 942, endPoint y: 448, distance: 298.8
click at [945, 452] on div "Workflow Set Inputs Inputs Run Code · Python Process & Batch CSV Data Step 1 Ou…" at bounding box center [666, 353] width 1257 height 631
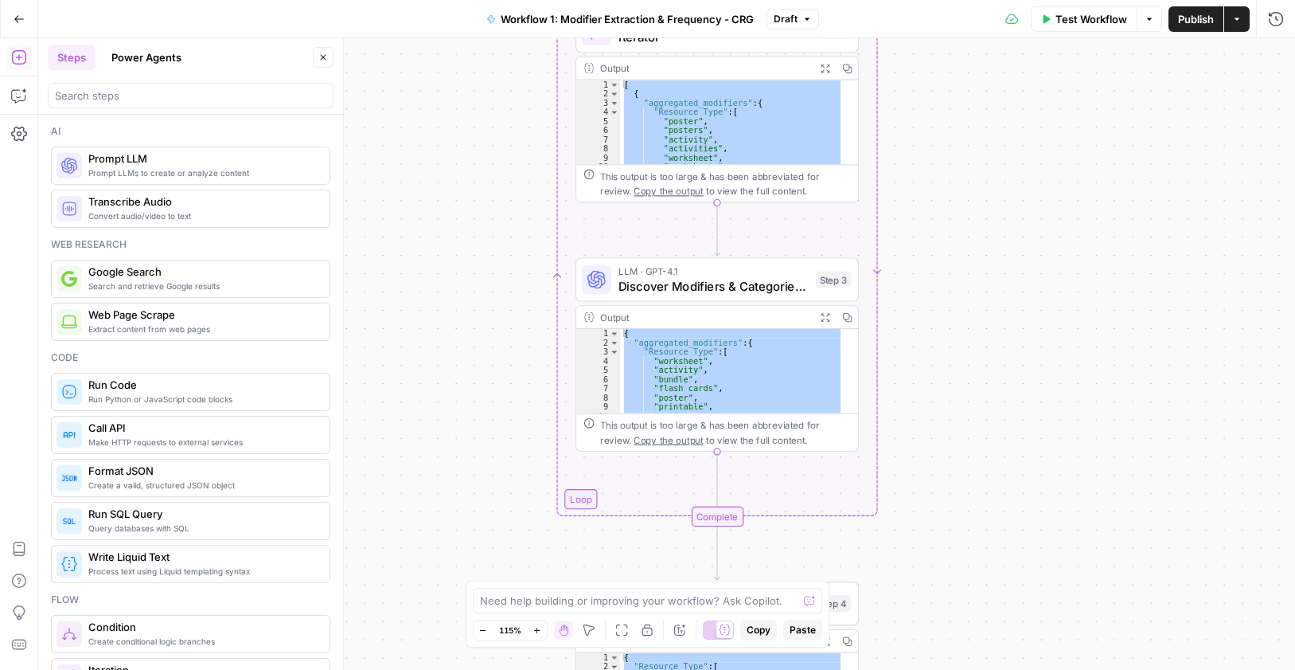
drag, startPoint x: 938, startPoint y: 420, endPoint x: 931, endPoint y: 425, distance: 8.5
click at [933, 427] on div "Workflow Set Inputs Inputs Run Code · Python Process & Batch CSV Data Step 1 Ou…" at bounding box center [666, 353] width 1257 height 631
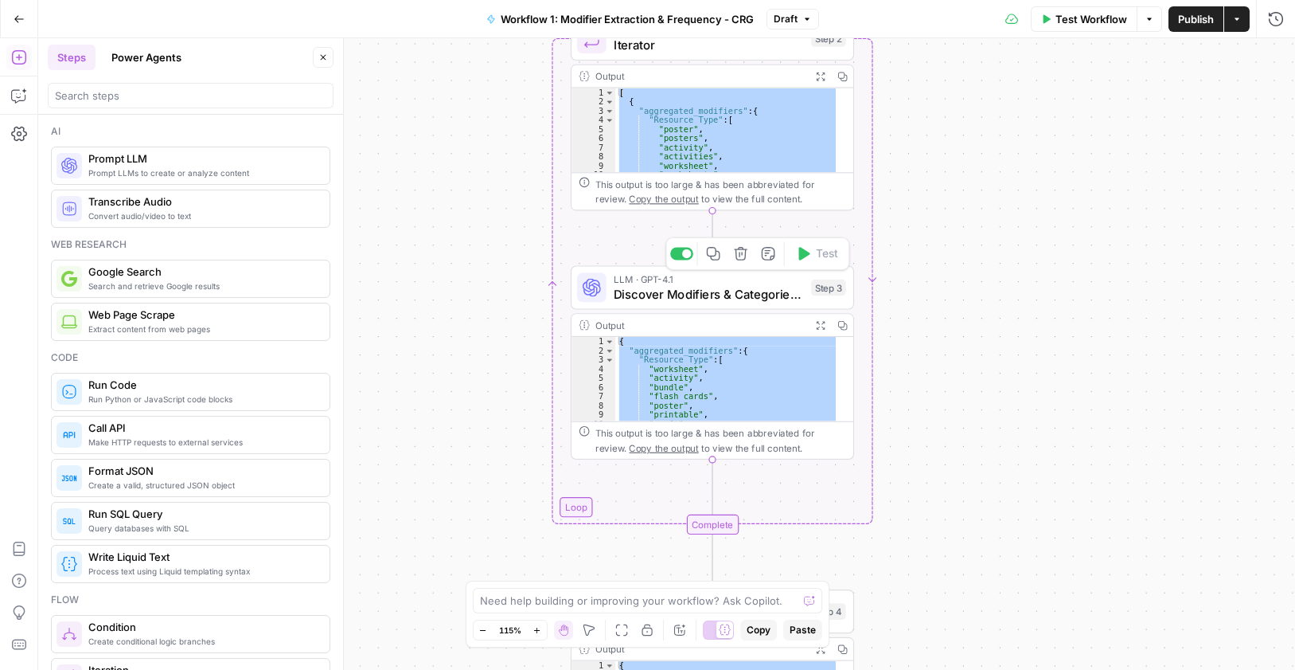
click at [738, 290] on span "Discover Modifiers & Categories (LLM)" at bounding box center [709, 294] width 190 height 18
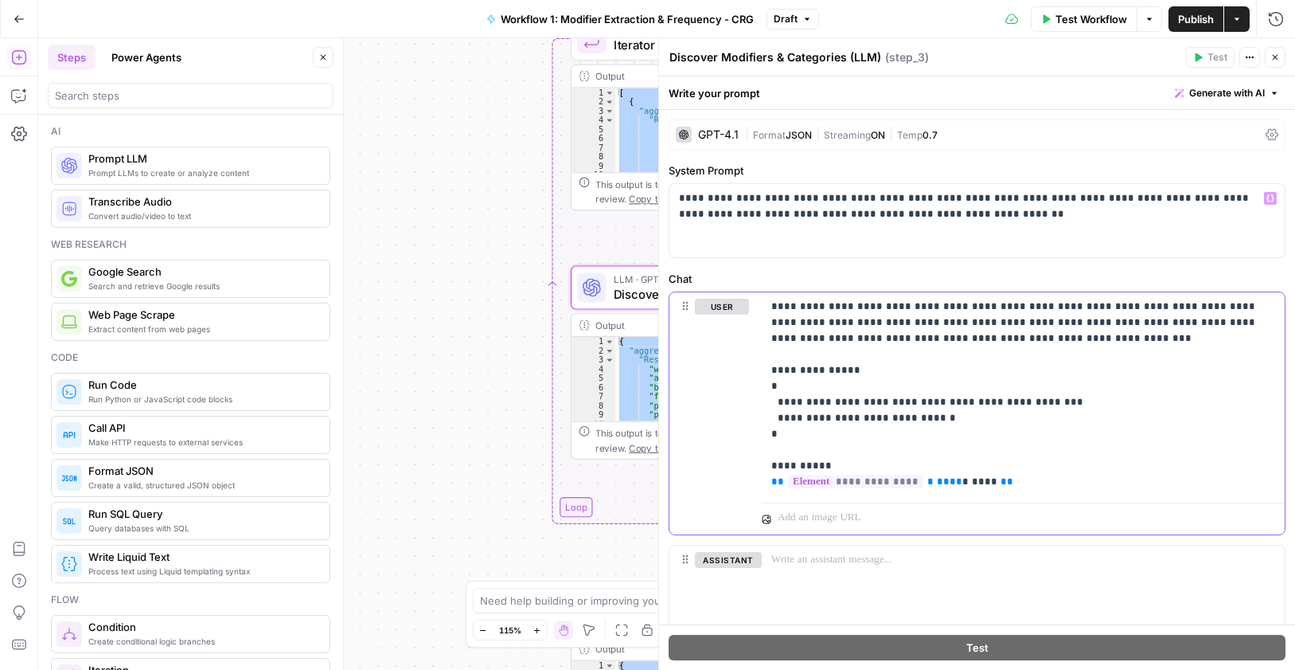
click at [867, 295] on div "**********" at bounding box center [1023, 394] width 523 height 204
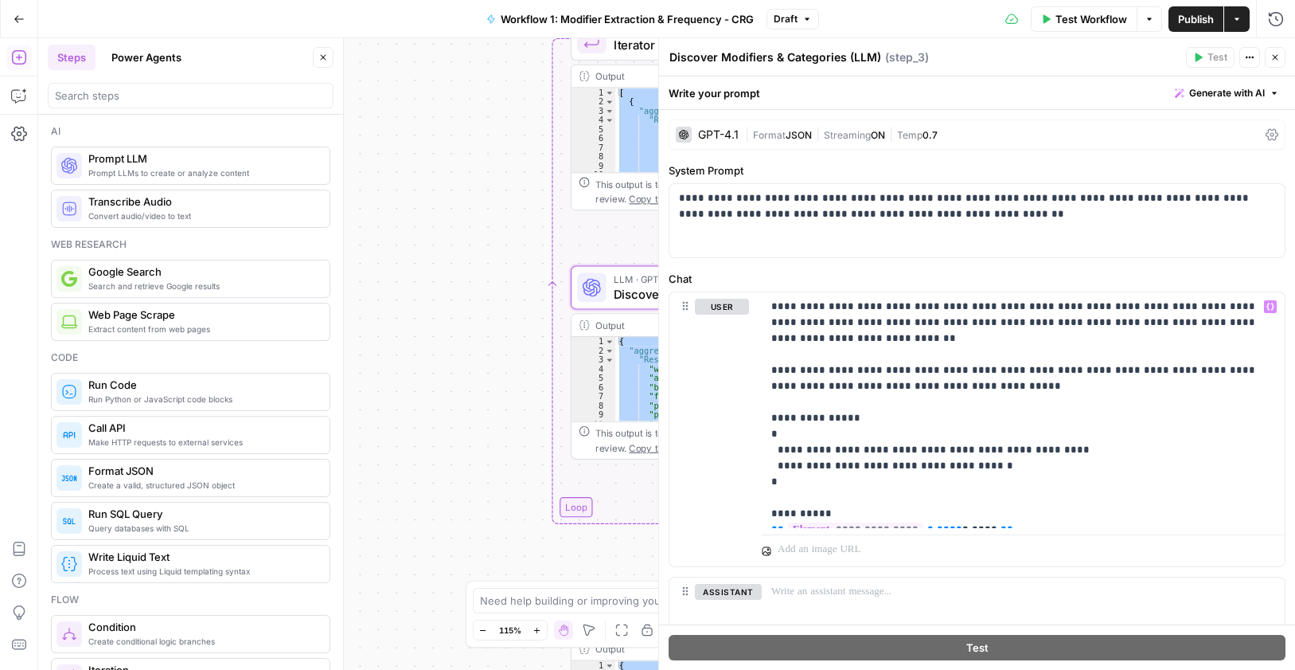
drag, startPoint x: 1278, startPoint y: 57, endPoint x: 1262, endPoint y: 9, distance: 50.3
click at [1277, 57] on icon "button" at bounding box center [1276, 58] width 10 height 10
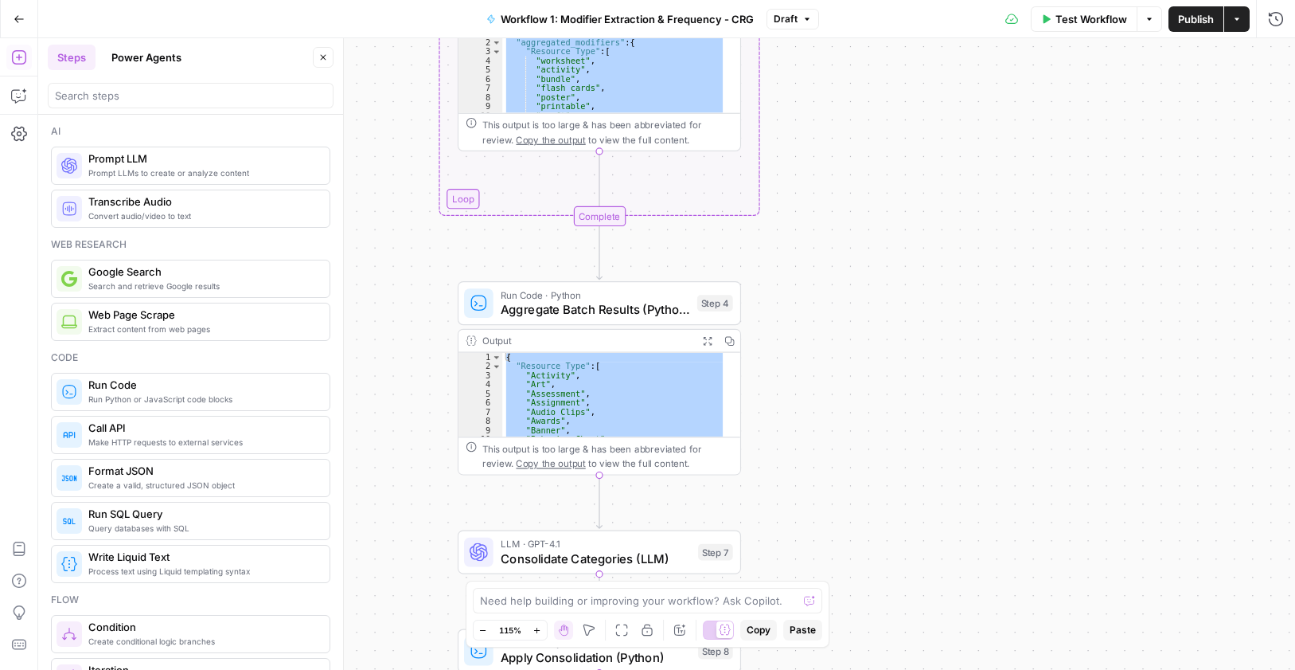
drag, startPoint x: 968, startPoint y: 455, endPoint x: 841, endPoint y: 119, distance: 359.0
click at [848, 75] on div "Workflow Set Inputs Inputs Run Code · Python Process & Batch CSV Data Step 1 Ou…" at bounding box center [666, 353] width 1257 height 631
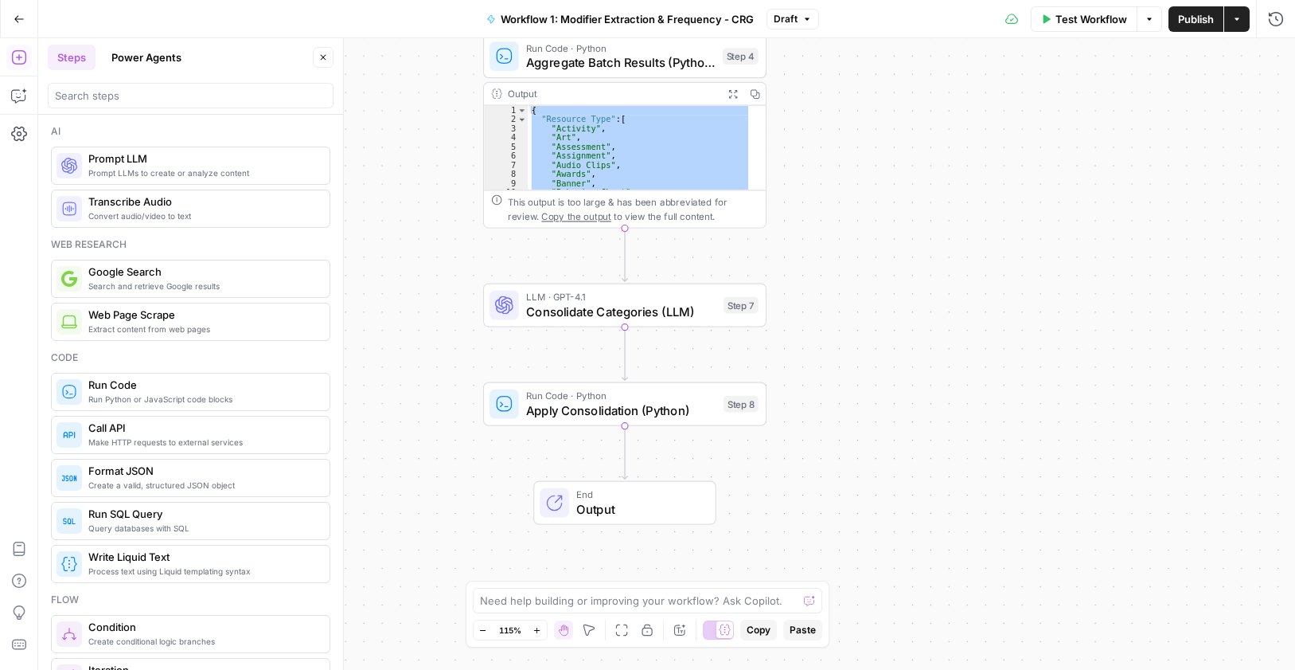
drag, startPoint x: 851, startPoint y: 404, endPoint x: 890, endPoint y: 281, distance: 129.4
click at [886, 222] on div "Workflow Set Inputs Inputs Run Code · Python Process & Batch CSV Data Step 1 Ou…" at bounding box center [666, 353] width 1257 height 631
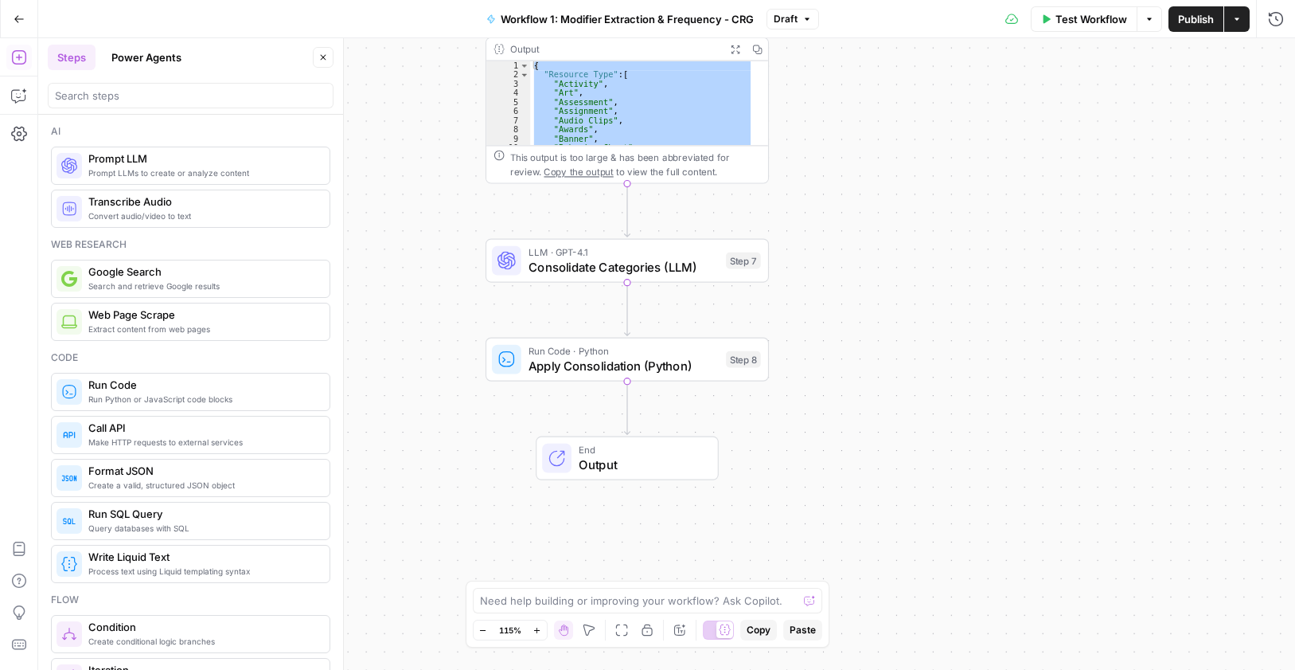
drag, startPoint x: 890, startPoint y: 356, endPoint x: 892, endPoint y: 329, distance: 27.1
click at [892, 329] on div "Workflow Set Inputs Inputs Run Code · Python Process & Batch CSV Data Step 1 Ou…" at bounding box center [666, 353] width 1257 height 631
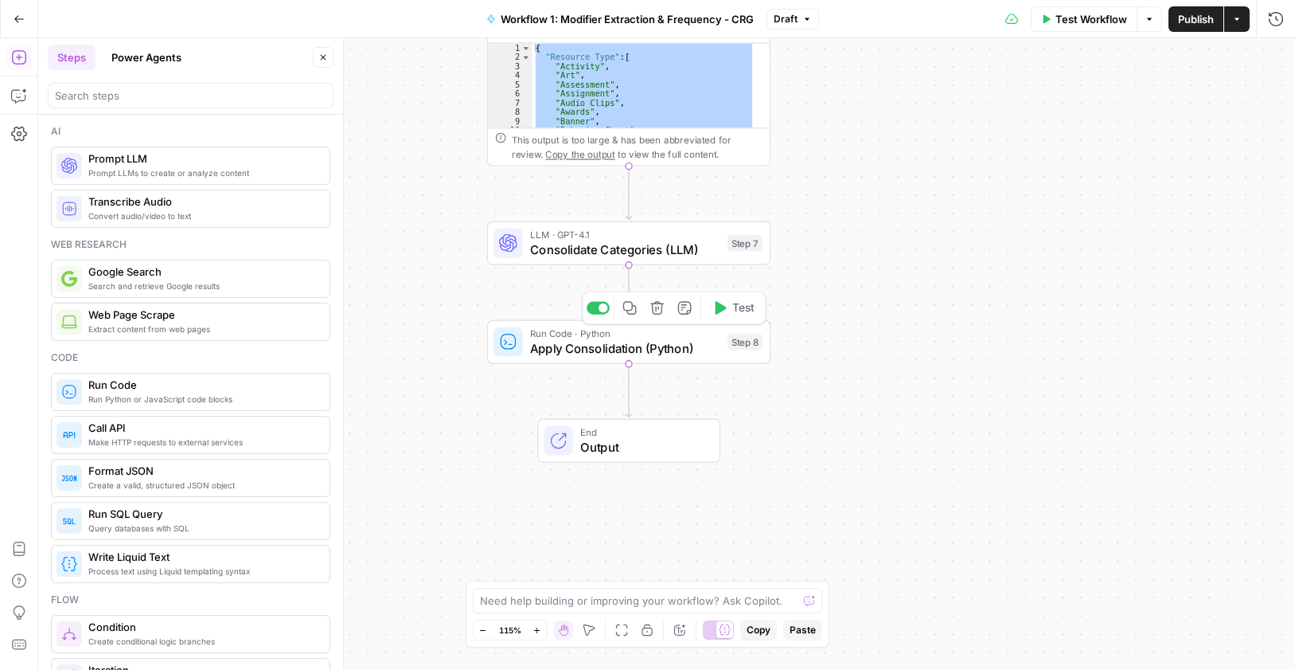
click at [635, 342] on span "Apply Consolidation (Python)" at bounding box center [625, 348] width 190 height 18
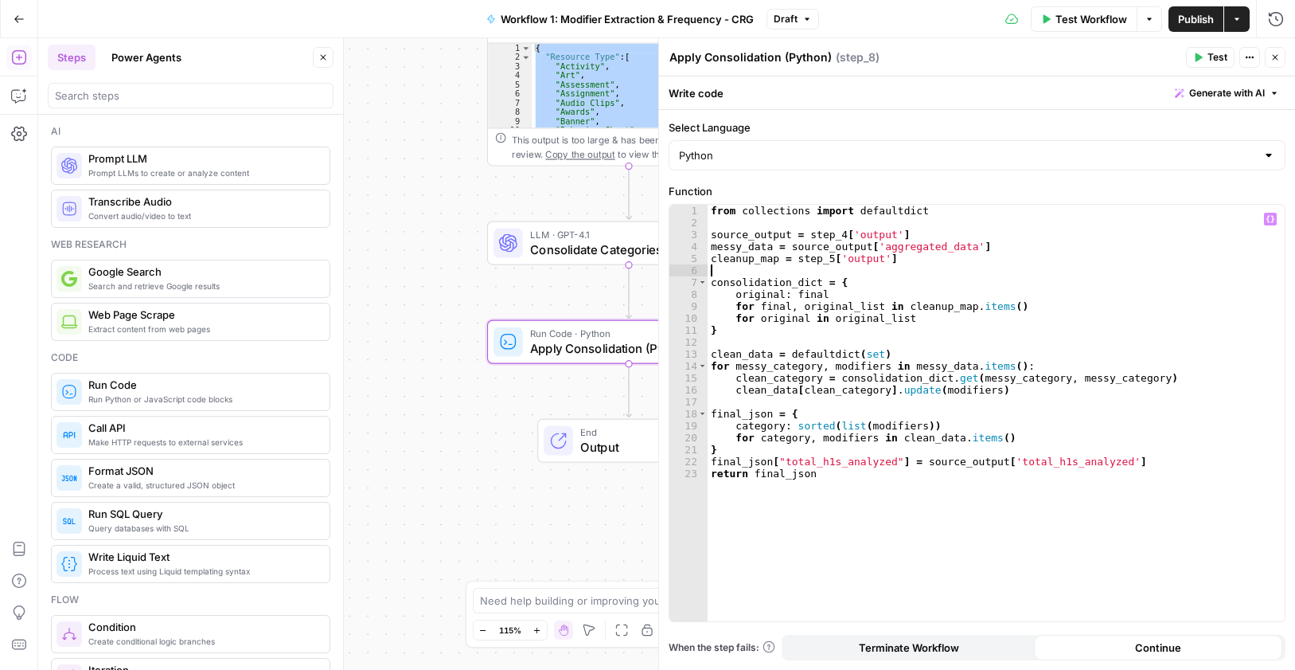
click at [820, 270] on div "from collections import defaultdict source_output = step_4 [ 'output' ] messy_d…" at bounding box center [996, 425] width 577 height 440
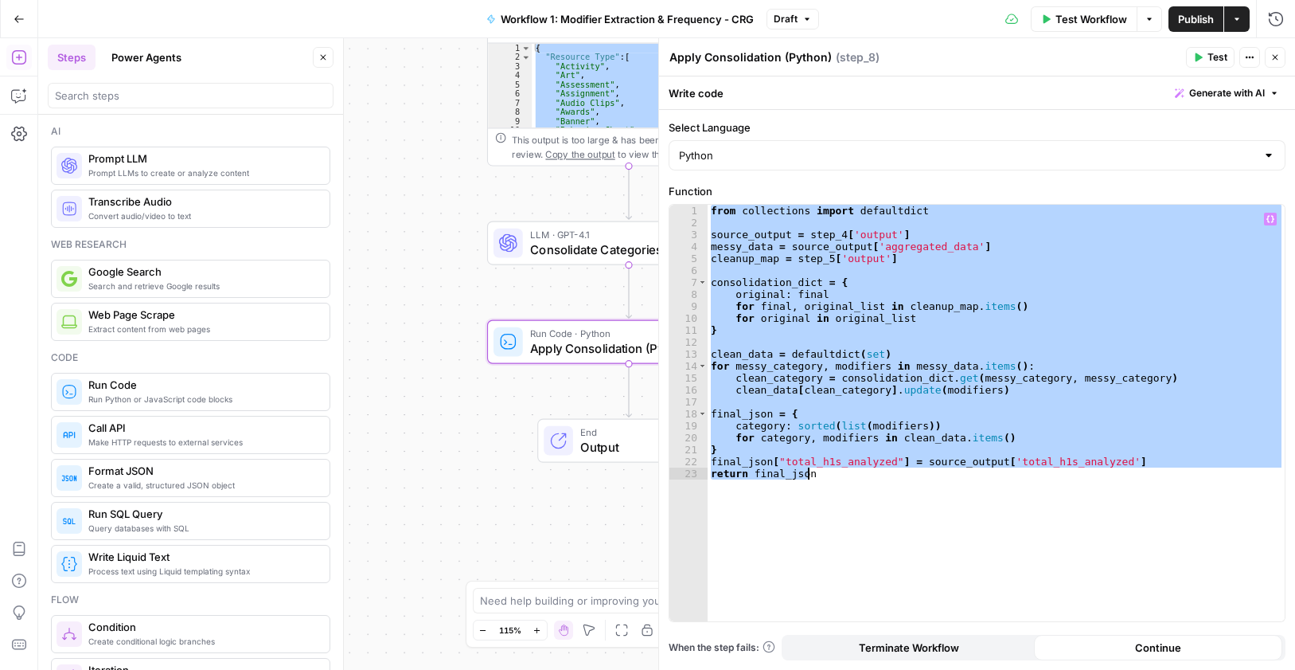
paste textarea
type textarea "**********"
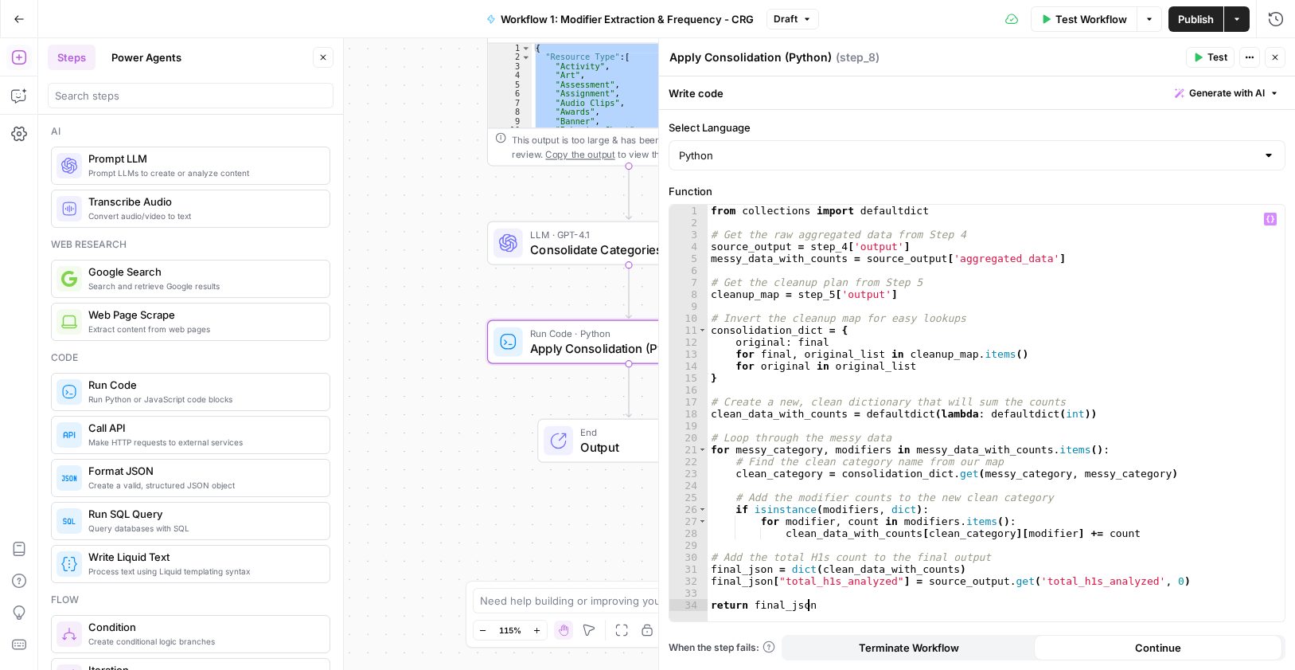
click at [1276, 57] on icon "button" at bounding box center [1276, 58] width 10 height 10
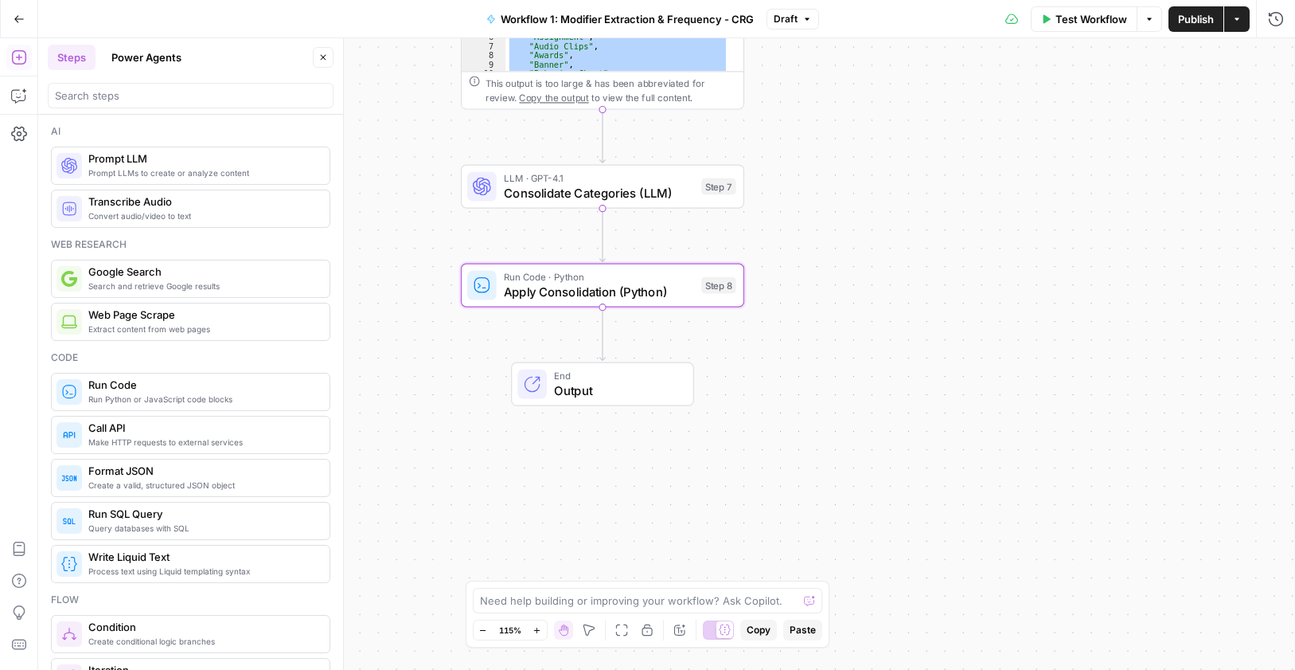
drag, startPoint x: 923, startPoint y: 449, endPoint x: 897, endPoint y: 392, distance: 62.3
click at [897, 392] on div "Workflow Set Inputs Inputs Run Code · Python Process & Batch CSV Data Step 1 Ou…" at bounding box center [666, 353] width 1257 height 631
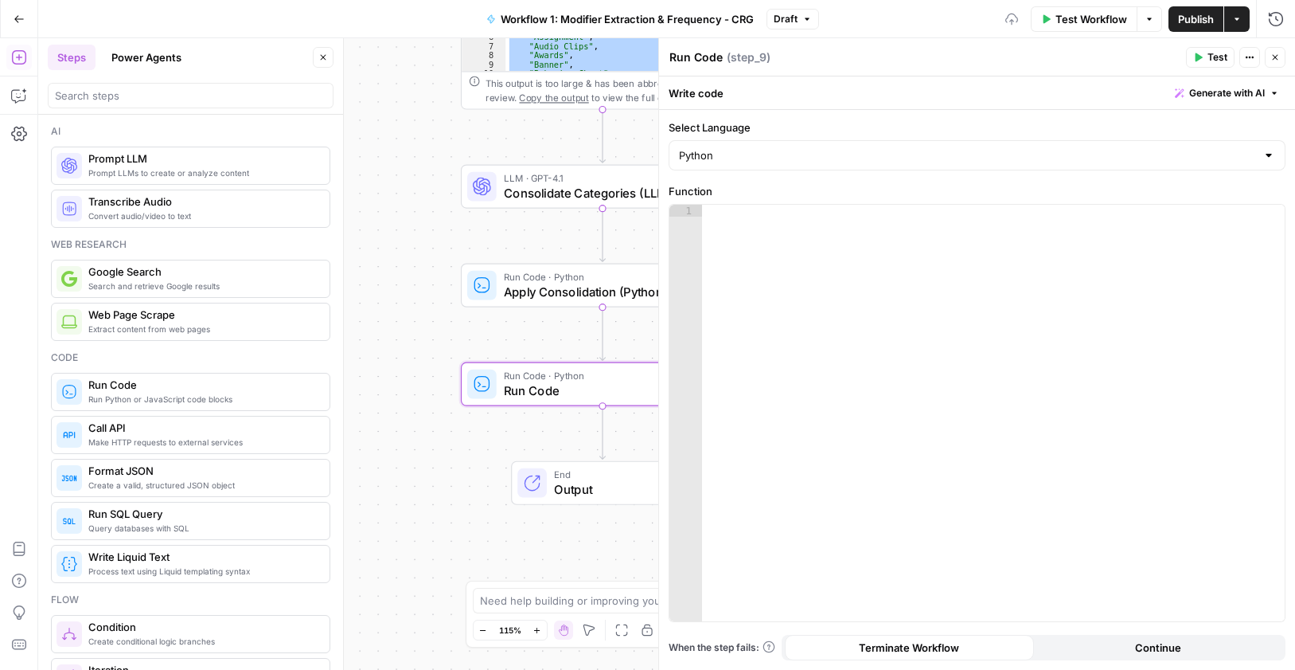
click at [716, 51] on textarea "Run Code" at bounding box center [696, 57] width 53 height 16
click at [716, 52] on textarea "Run Code" at bounding box center [696, 57] width 53 height 16
paste textarea "Format for Grid (Python)"
type textarea "Format for Grid (Python)"
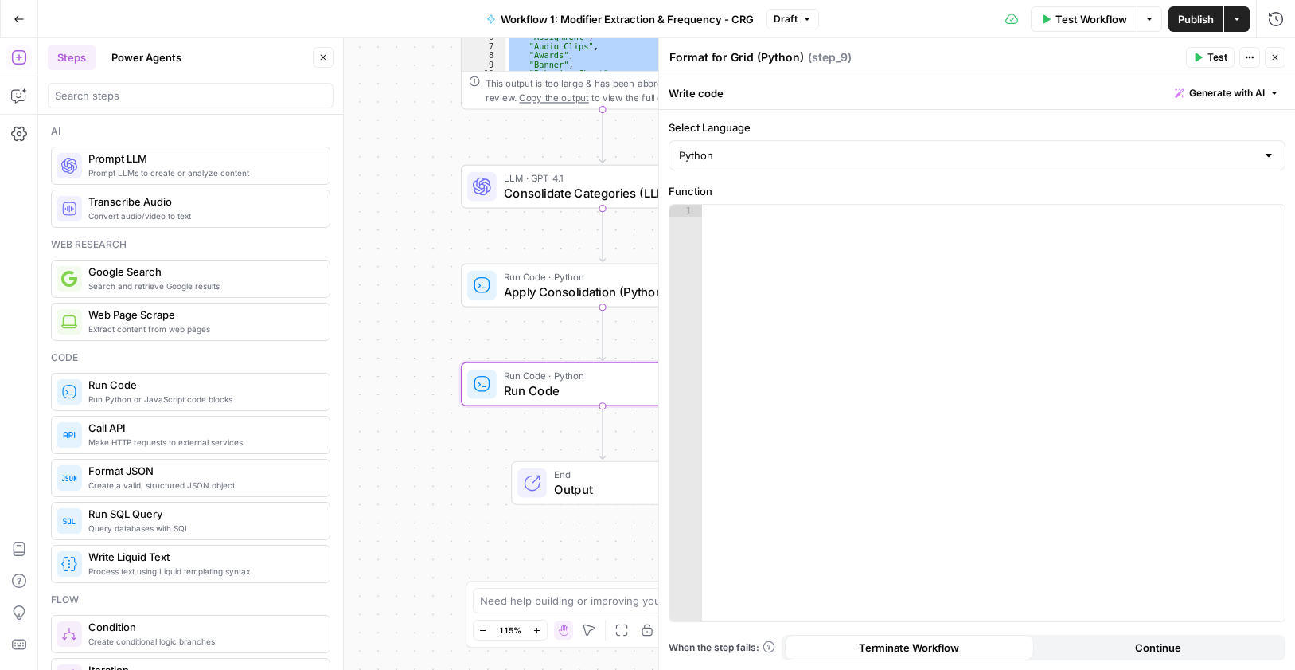
click at [912, 345] on div at bounding box center [993, 425] width 583 height 440
paste textarea "**********"
type textarea "**********"
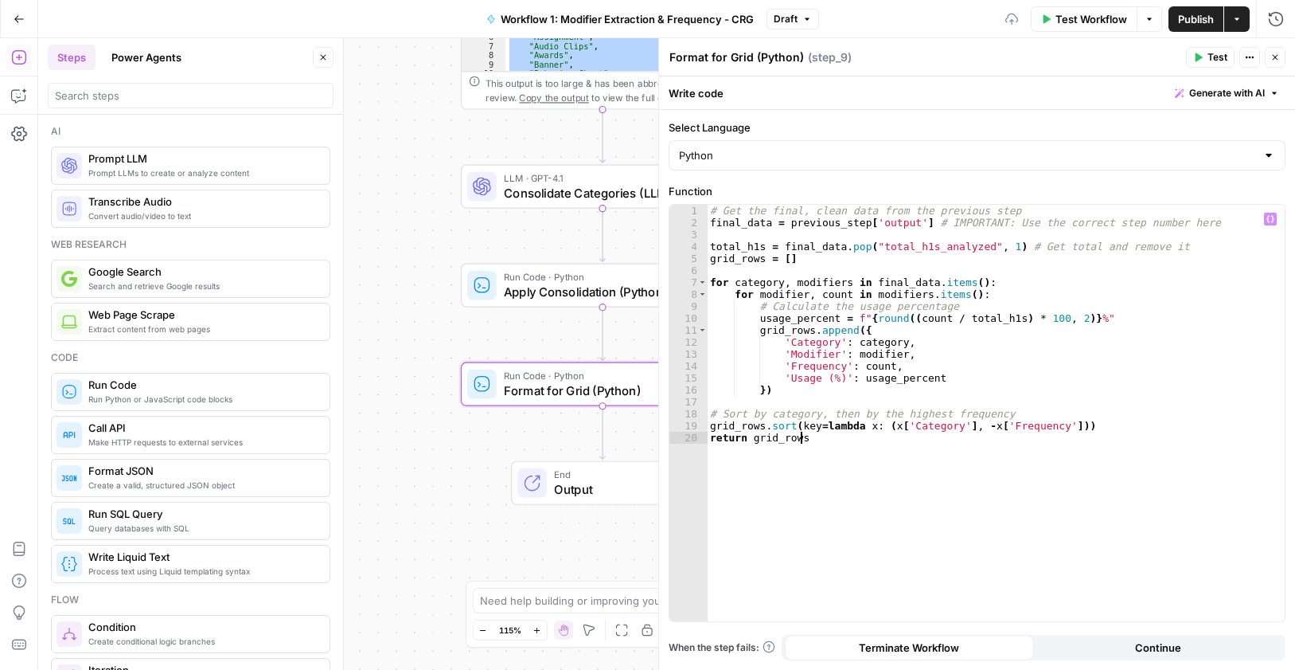
click at [1169, 638] on button "Continue" at bounding box center [1158, 646] width 249 height 25
click at [1276, 49] on span "E" at bounding box center [1273, 53] width 13 height 16
drag, startPoint x: 1275, startPoint y: 58, endPoint x: 365, endPoint y: 168, distance: 915.7
click at [1274, 58] on icon "button" at bounding box center [1276, 58] width 10 height 10
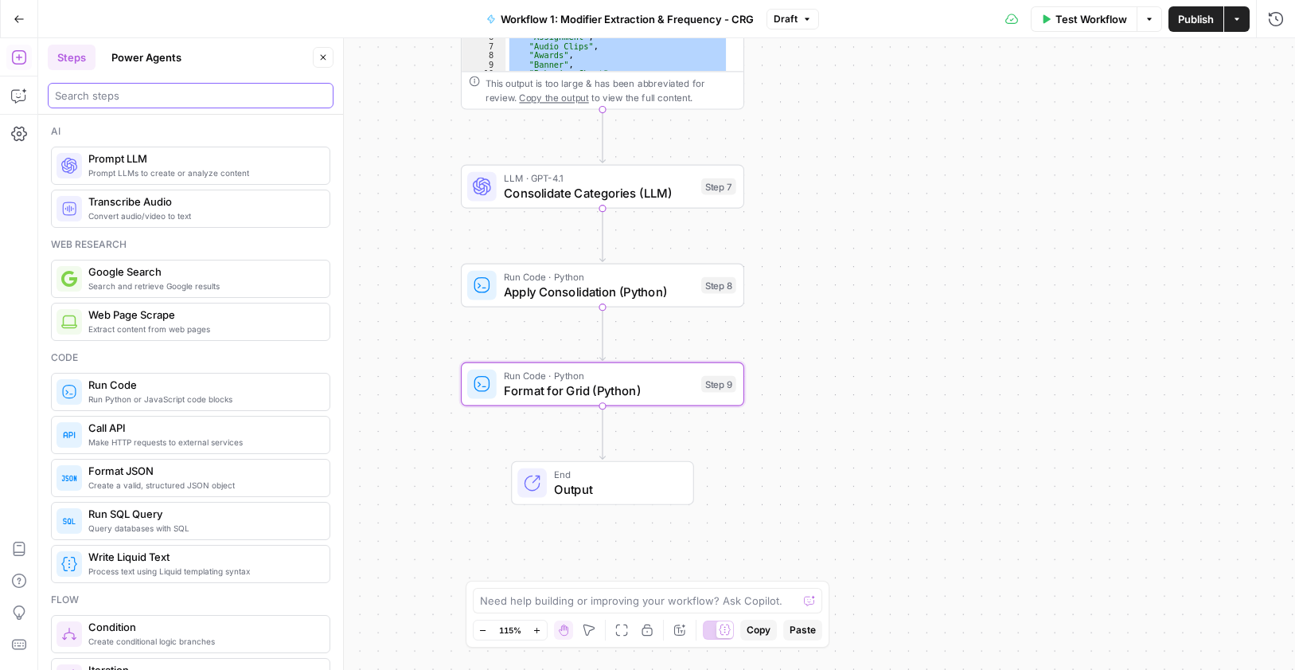
click at [162, 98] on input "search" at bounding box center [190, 96] width 271 height 16
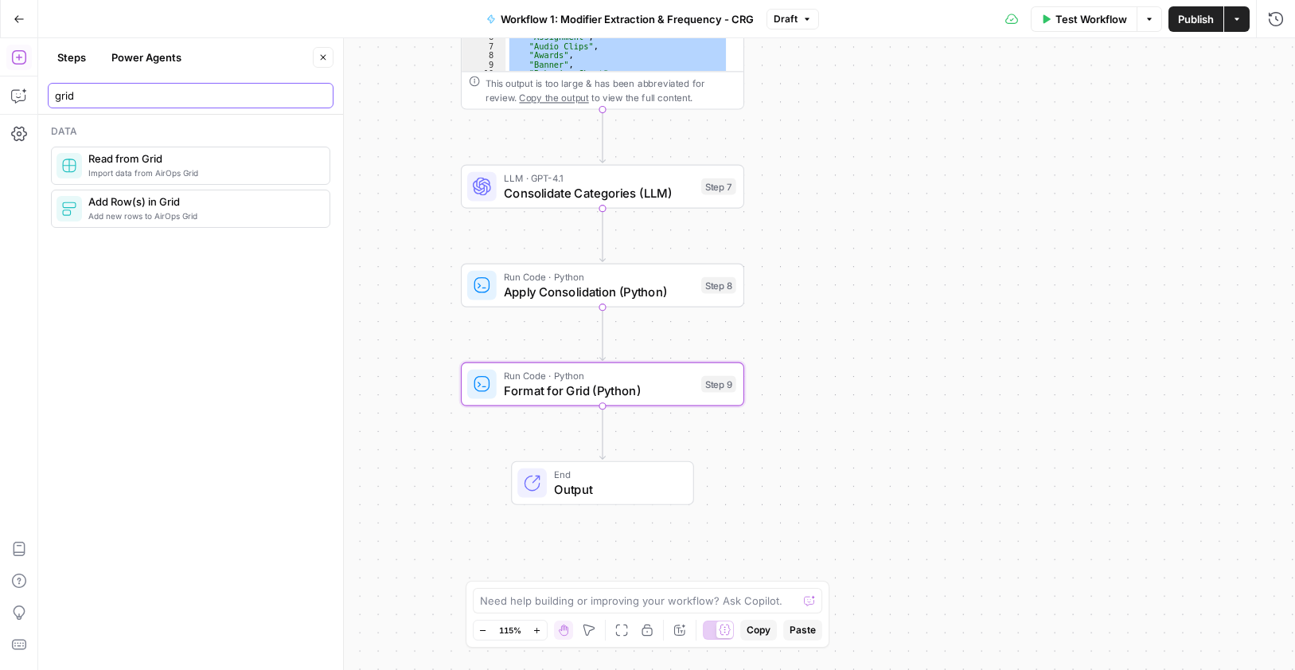
type input "grid"
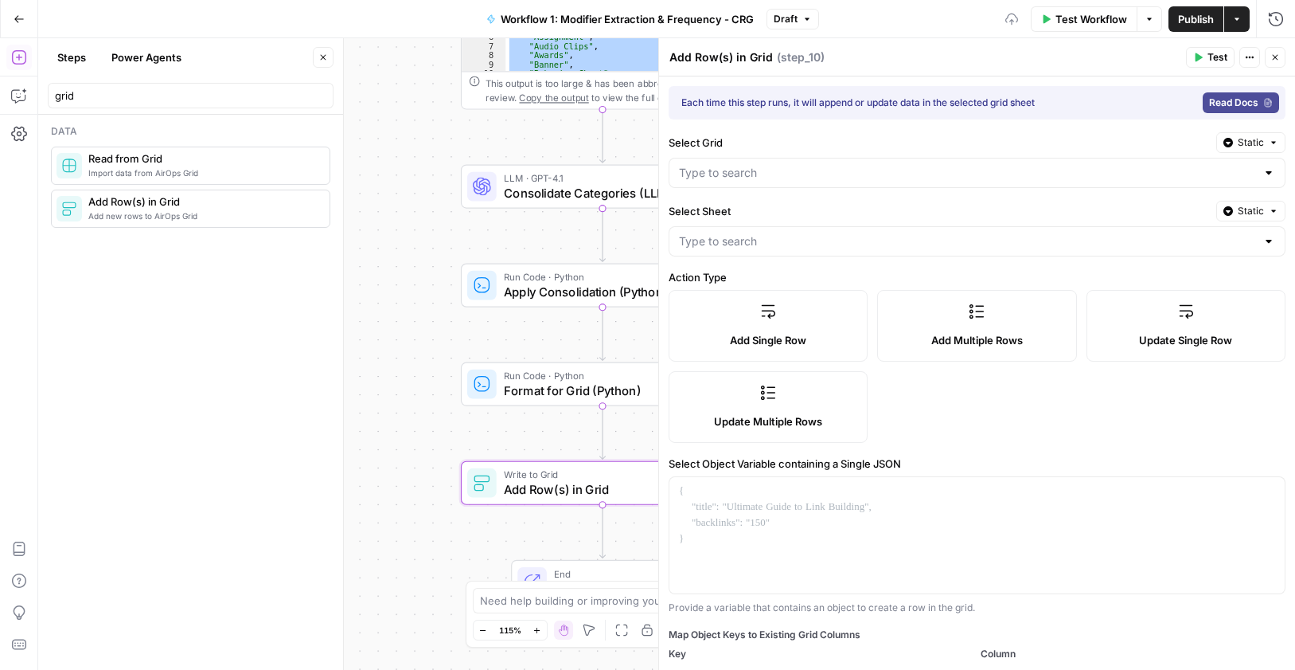
click at [709, 64] on textarea "Add Row(s) in Grid" at bounding box center [721, 57] width 103 height 16
click at [709, 63] on textarea "Add Row(s) in Grid" at bounding box center [721, 57] width 103 height 16
click at [709, 62] on textarea "Add Row(s) in Grid" at bounding box center [721, 57] width 103 height 16
paste textarea "Write to"
type textarea "Write to Grid"
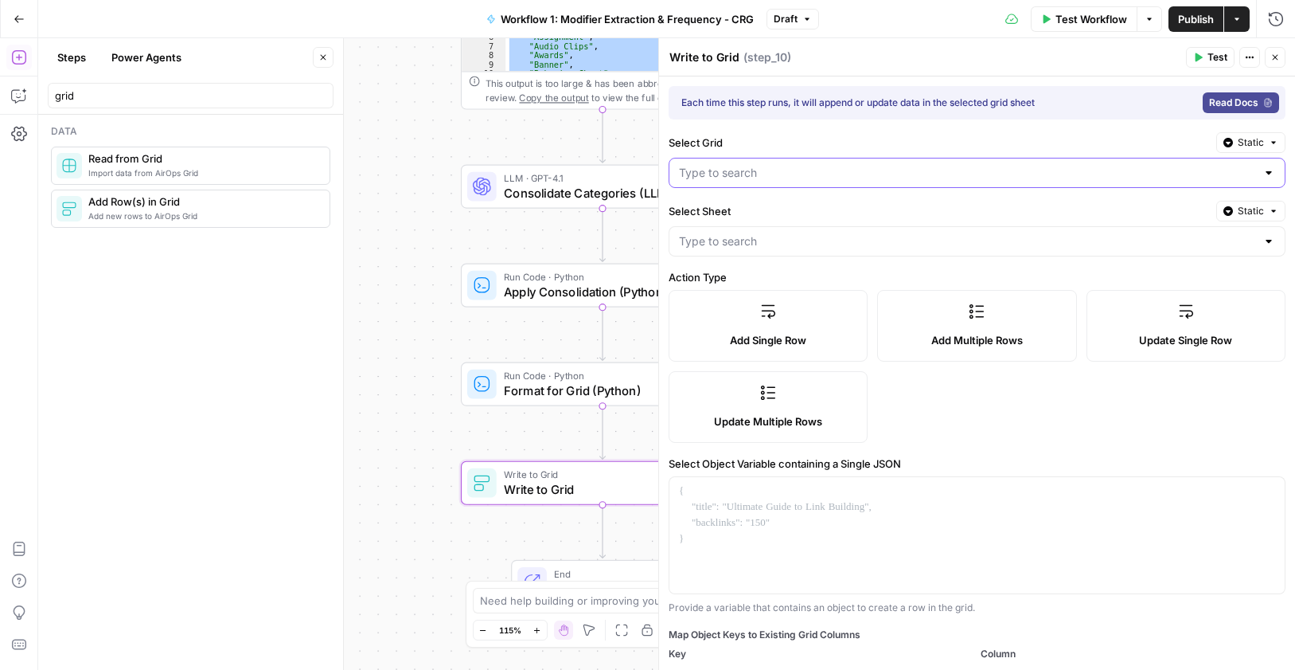
click at [835, 165] on input "Select Grid" at bounding box center [967, 173] width 577 height 16
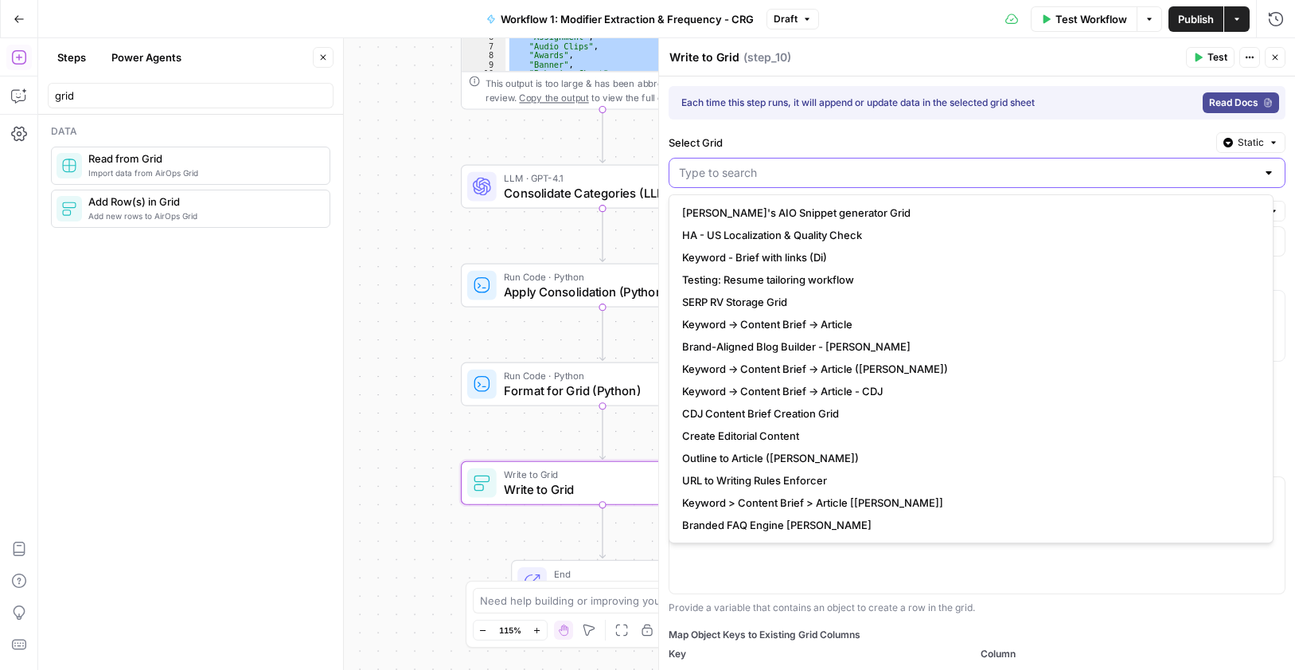
paste input "H1 - CRG - Analysis"
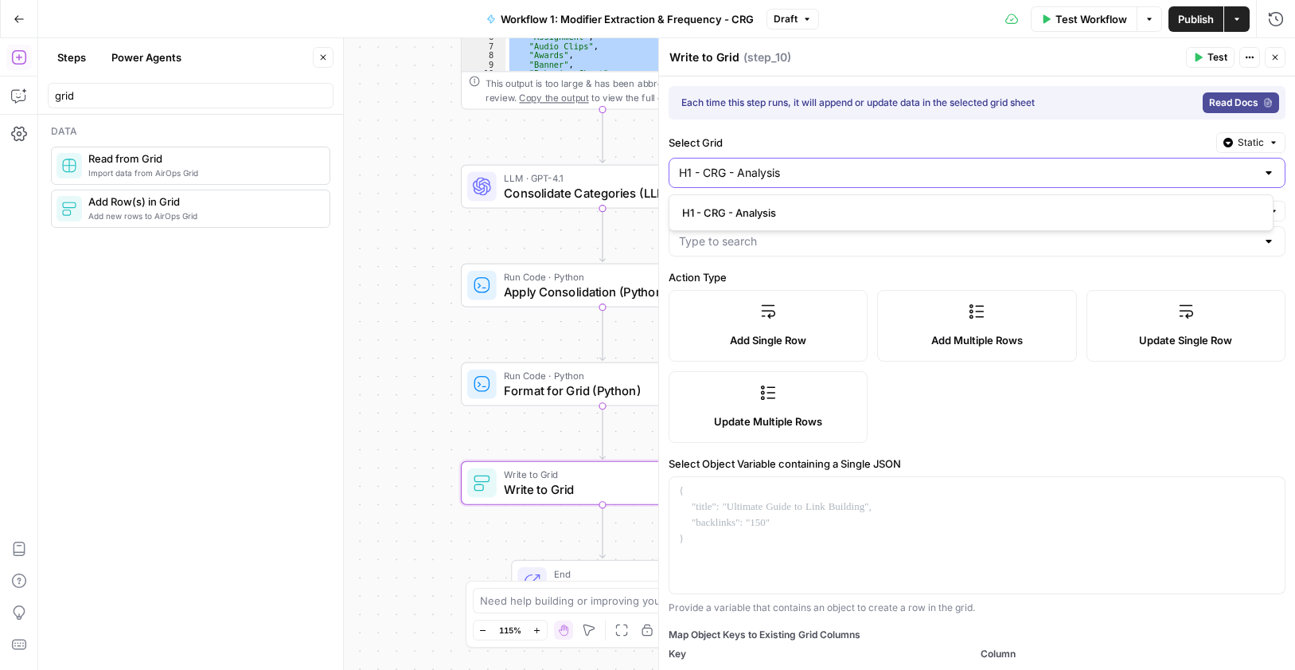
type input "H1 - CRG - Analysis"
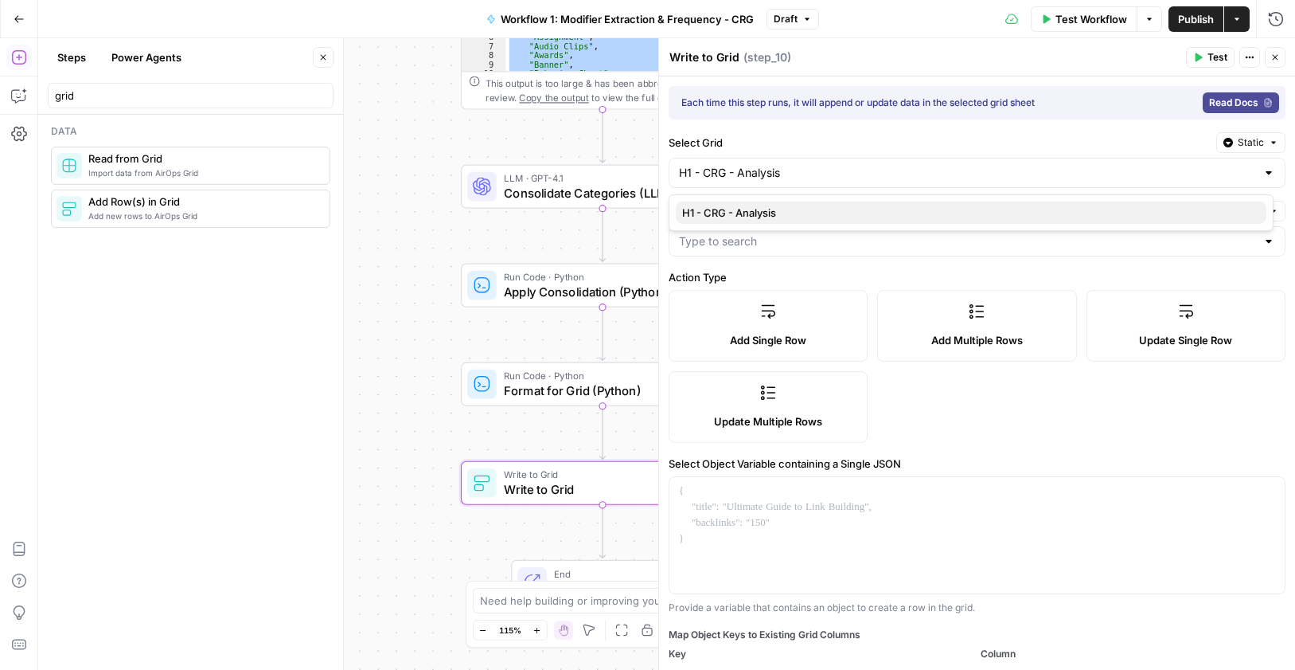
click at [790, 210] on span "H1 - CRG - Analysis" at bounding box center [968, 213] width 572 height 16
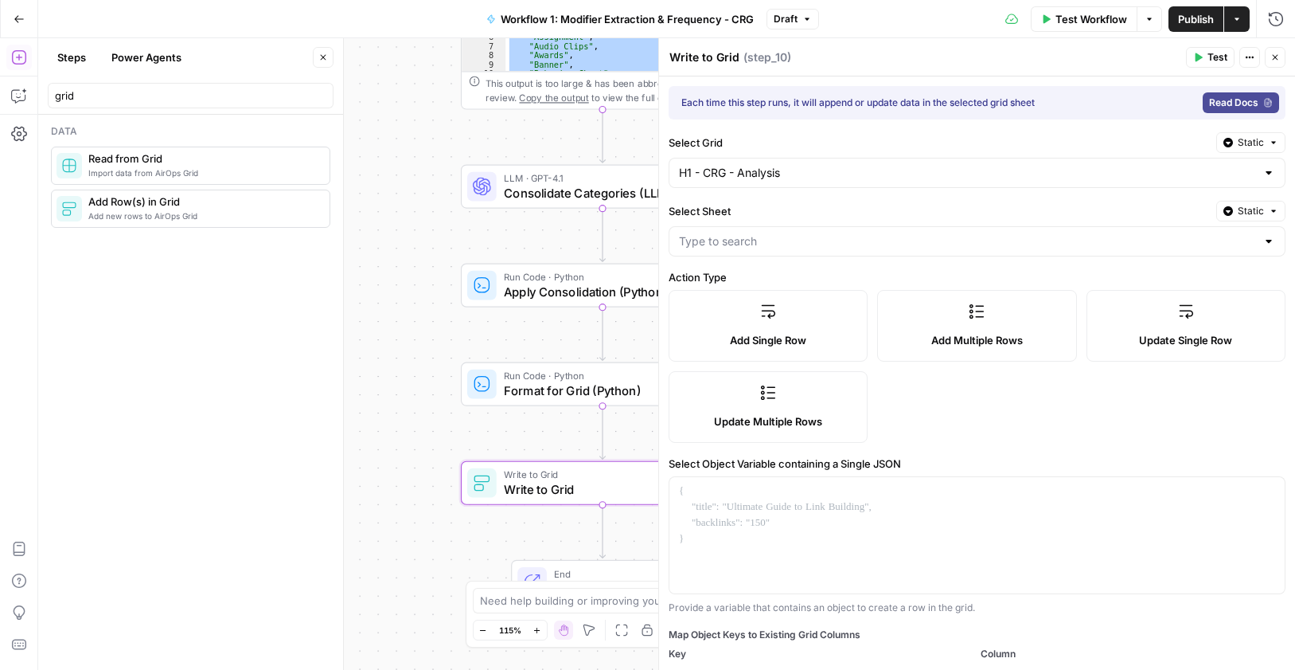
click at [750, 250] on div at bounding box center [977, 241] width 617 height 30
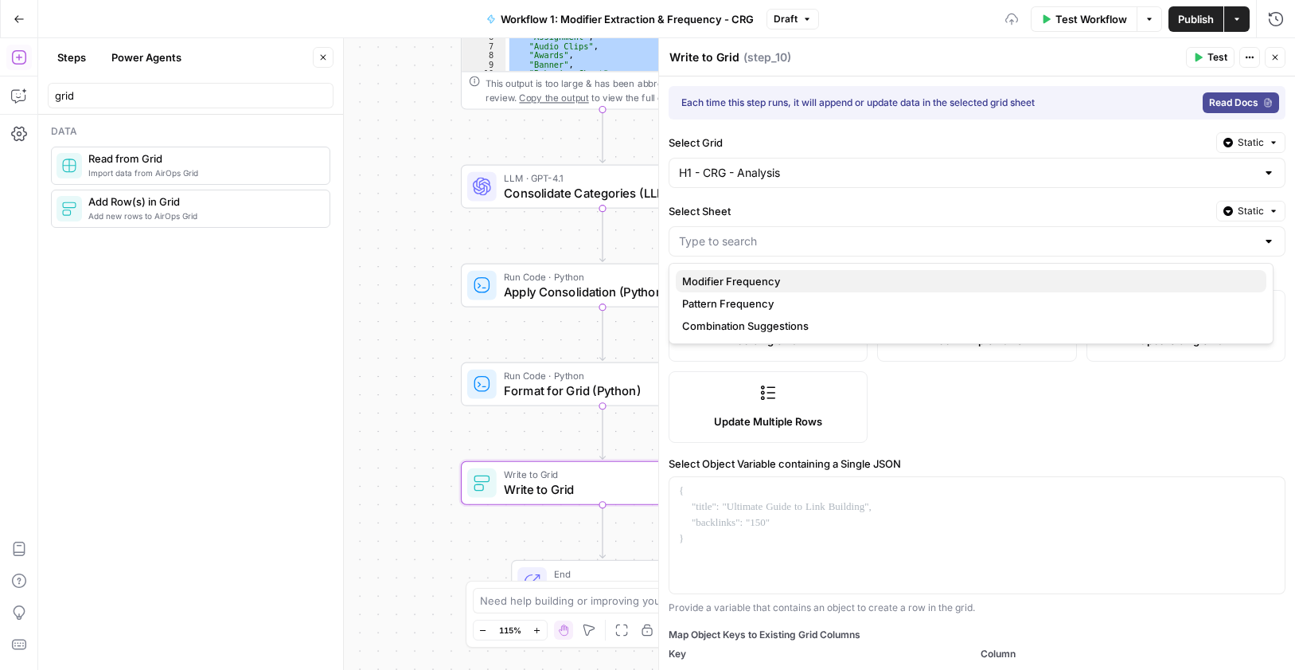
click at [748, 282] on span "Modifier Frequency" at bounding box center [968, 281] width 572 height 16
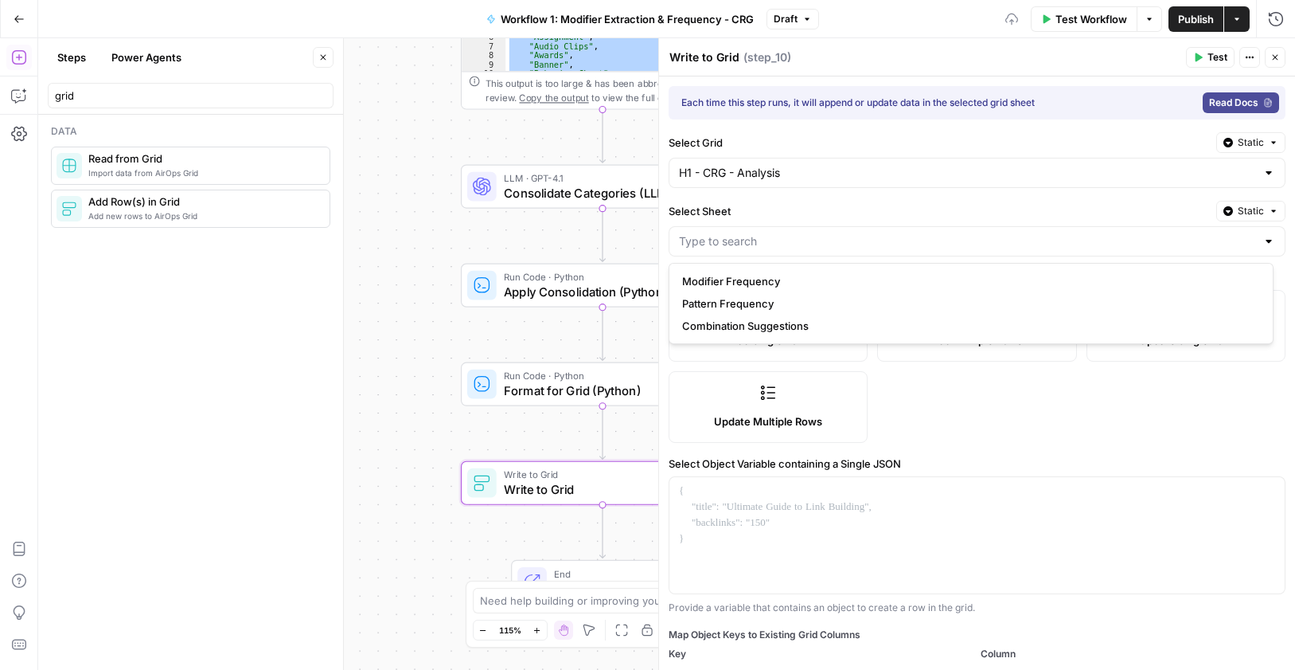
type input "Modifier Frequency"
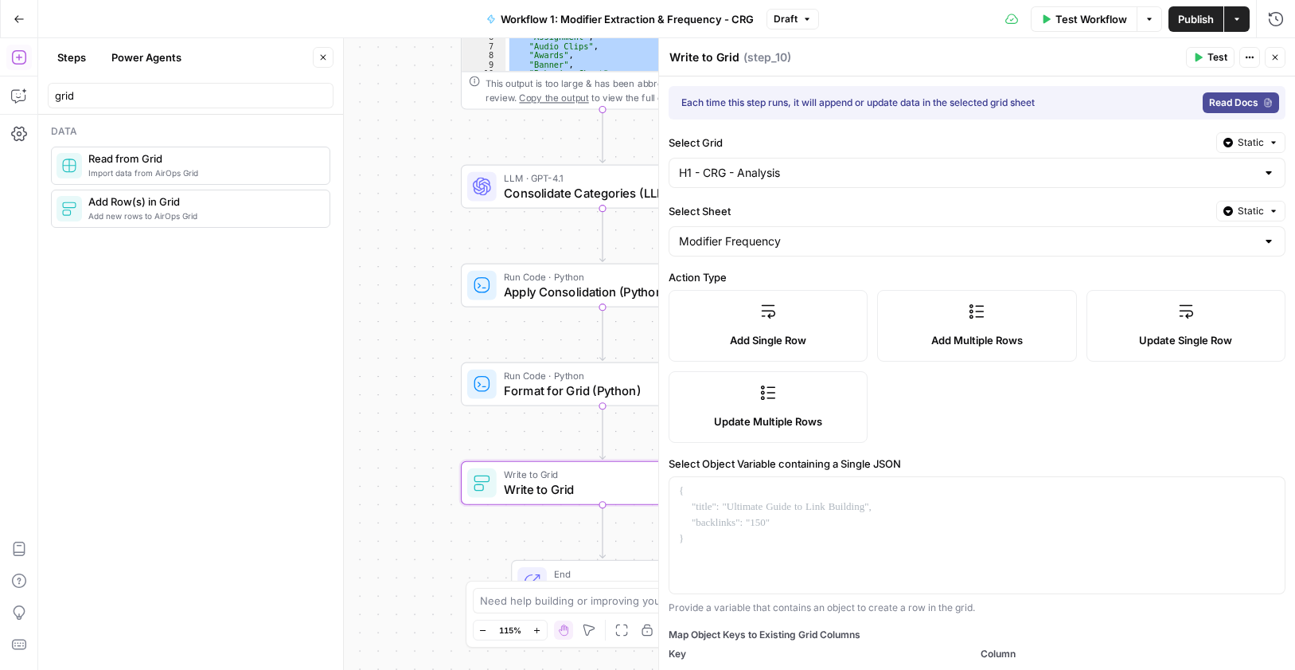
click at [801, 412] on label "Update Multiple Rows" at bounding box center [768, 407] width 199 height 72
click at [875, 529] on div at bounding box center [977, 599] width 615 height 244
click at [817, 517] on div at bounding box center [977, 599] width 615 height 244
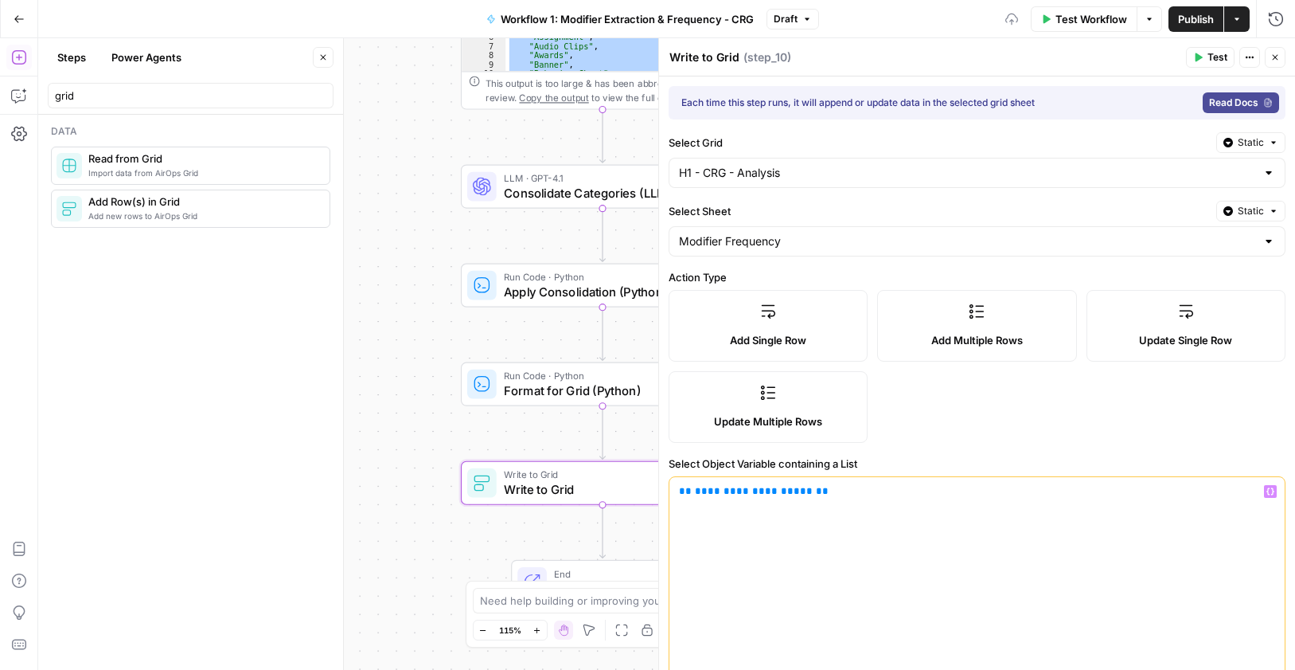
drag, startPoint x: 744, startPoint y: 493, endPoint x: 818, endPoint y: 481, distance: 75.8
click at [598, 493] on body "Cohort 5 New Home Browse Insights Opportunities Your Data Recent Grids CRG - H1…" at bounding box center [647, 335] width 1295 height 670
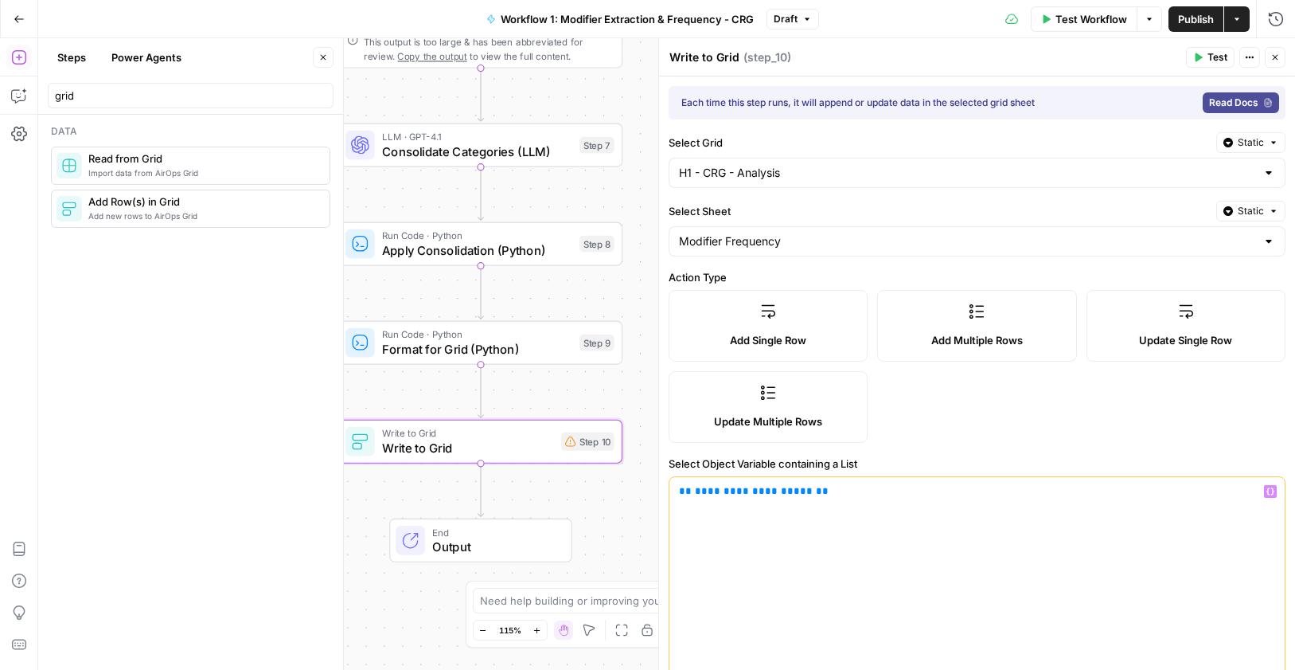
drag, startPoint x: 440, startPoint y: 430, endPoint x: 335, endPoint y: 392, distance: 111.8
click at [332, 392] on body "Cohort 5 New Home Browse Insights Opportunities Your Data Recent Grids CRG - H1…" at bounding box center [647, 335] width 1295 height 670
click at [784, 494] on span "**********" at bounding box center [754, 491] width 118 height 10
click at [787, 494] on span "**********" at bounding box center [754, 491] width 118 height 10
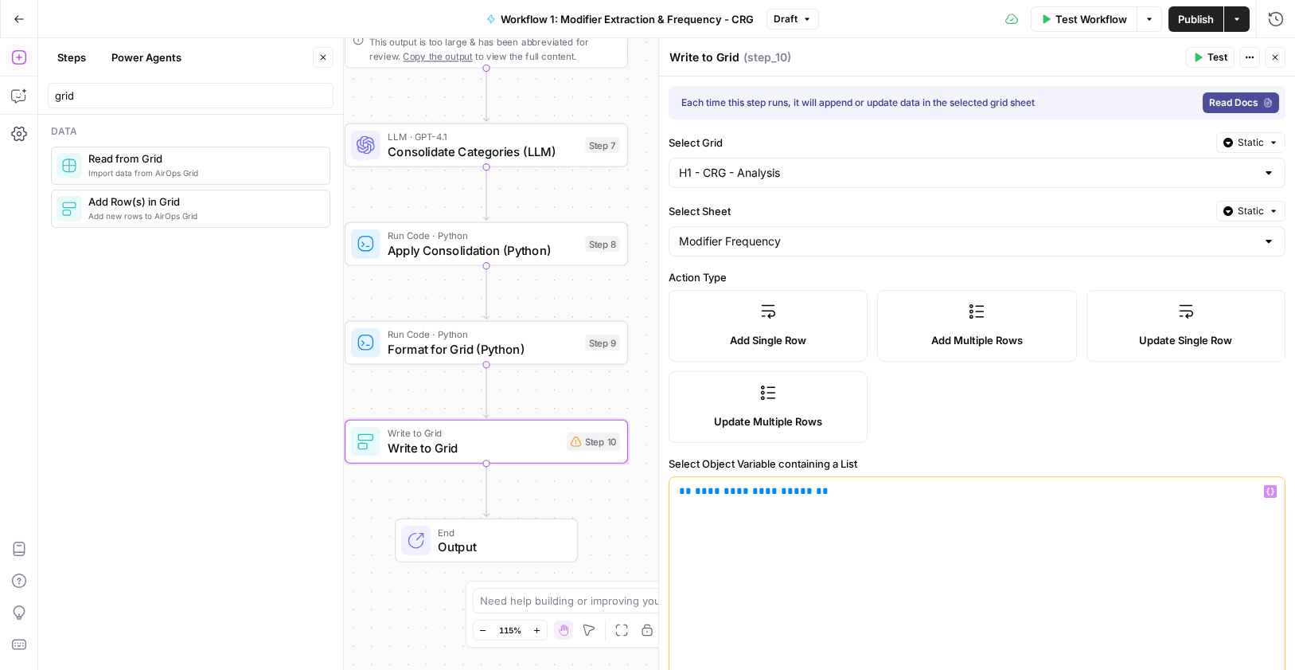
click at [1267, 492] on icon "button" at bounding box center [1271, 491] width 8 height 8
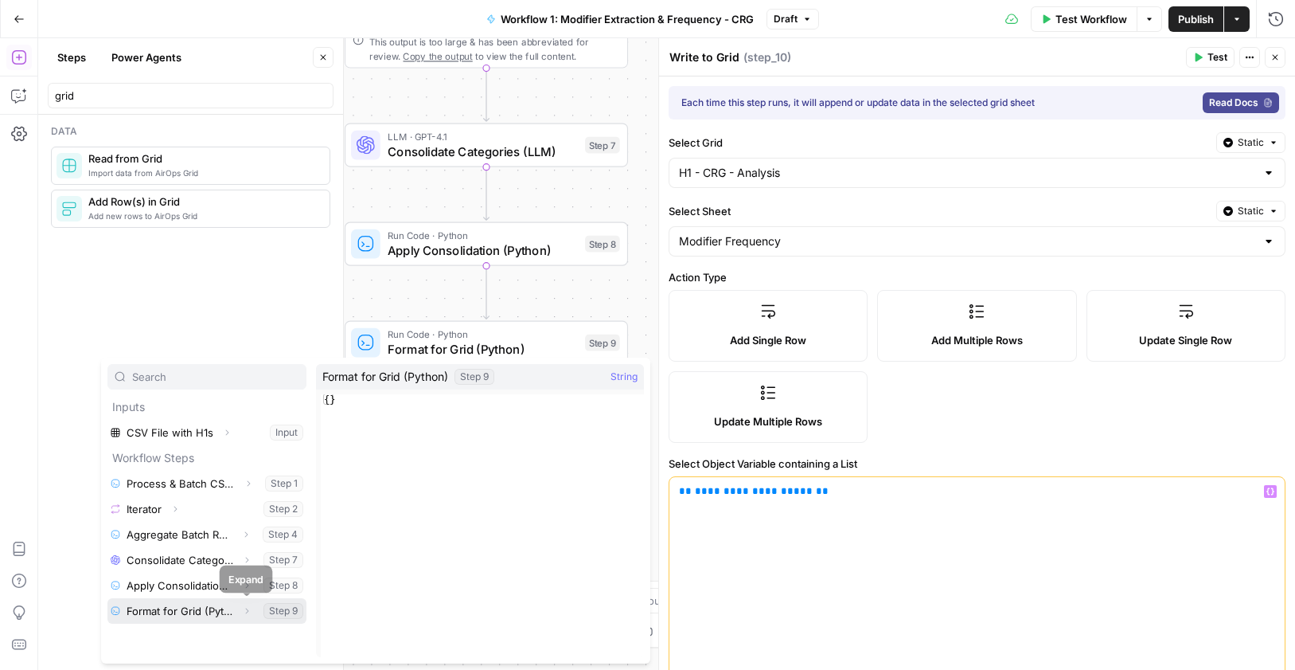
click at [247, 608] on icon "button" at bounding box center [247, 611] width 10 height 10
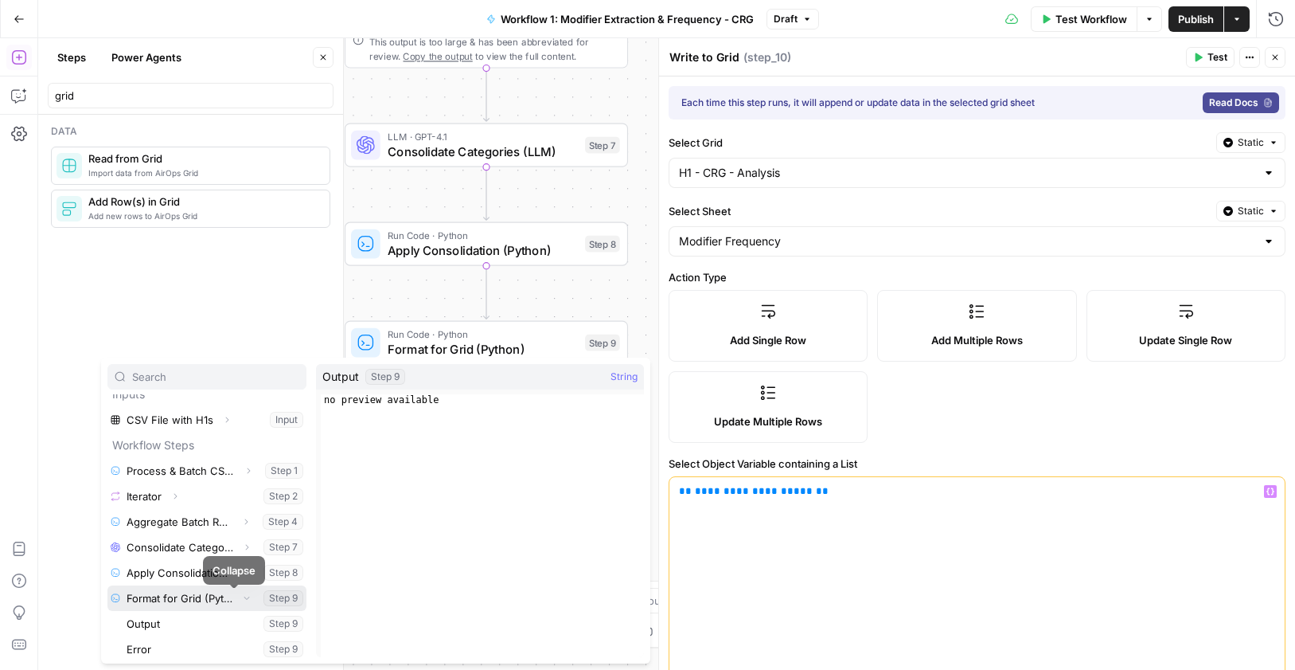
scroll to position [18, 0]
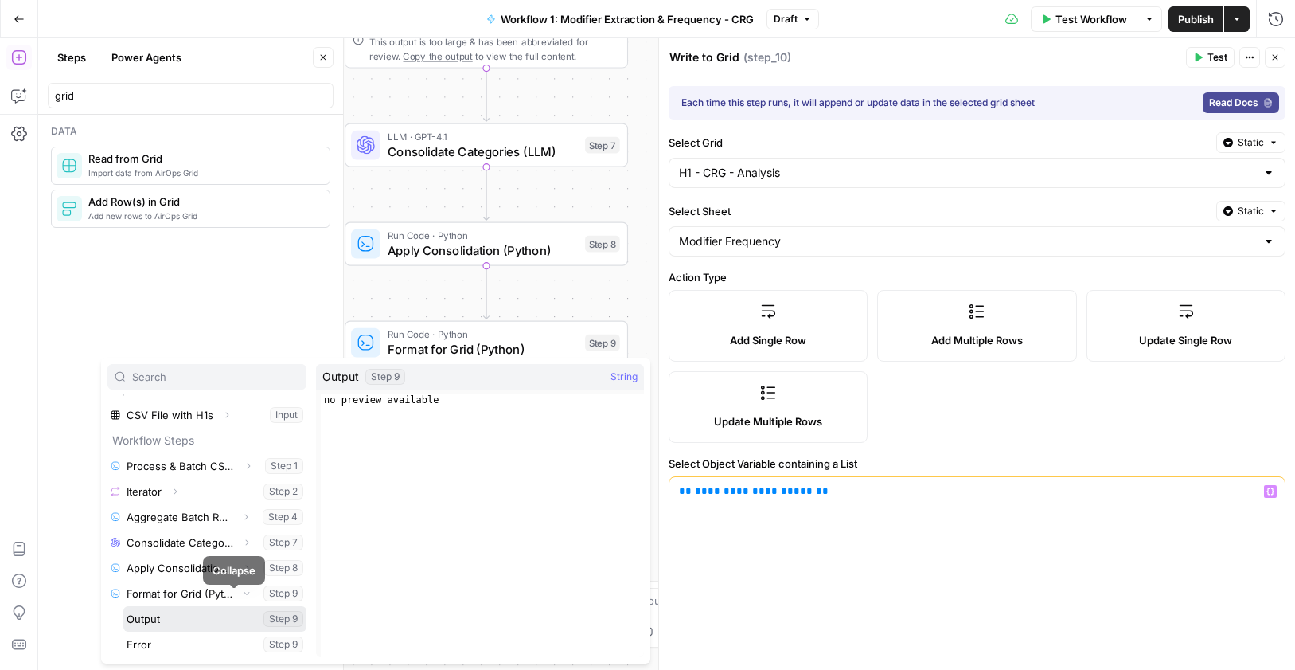
click at [199, 619] on button "Select variable Output" at bounding box center [214, 618] width 183 height 25
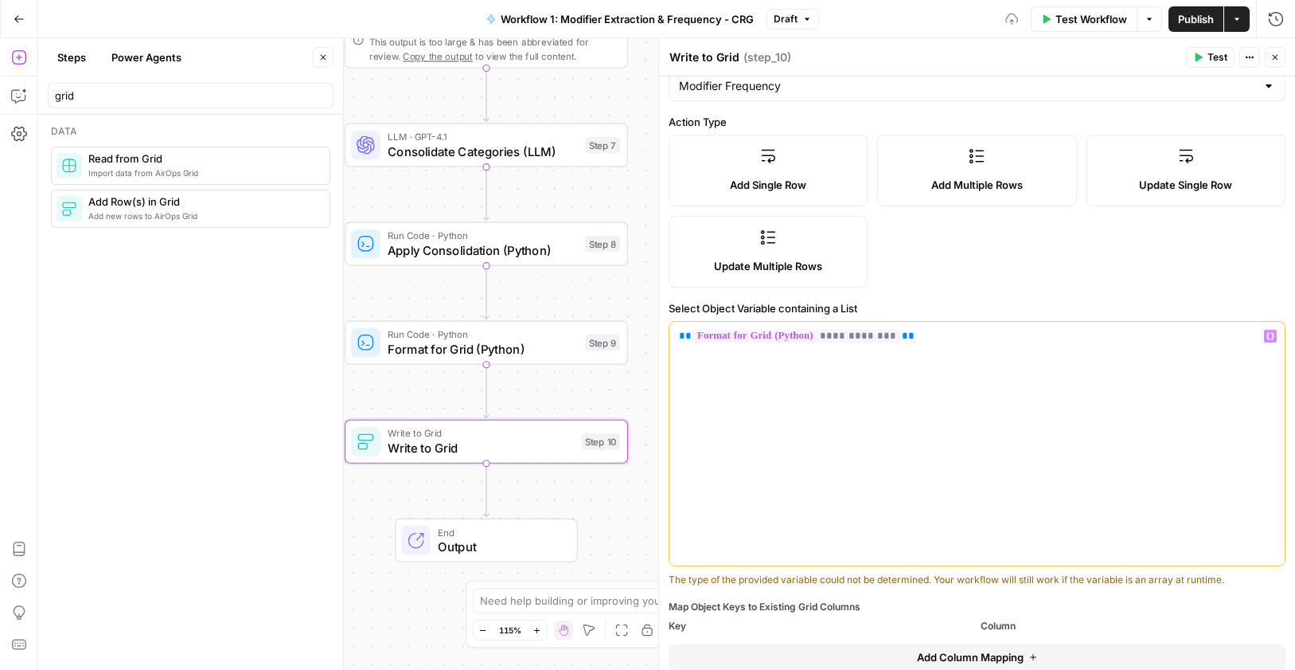
scroll to position [203, 0]
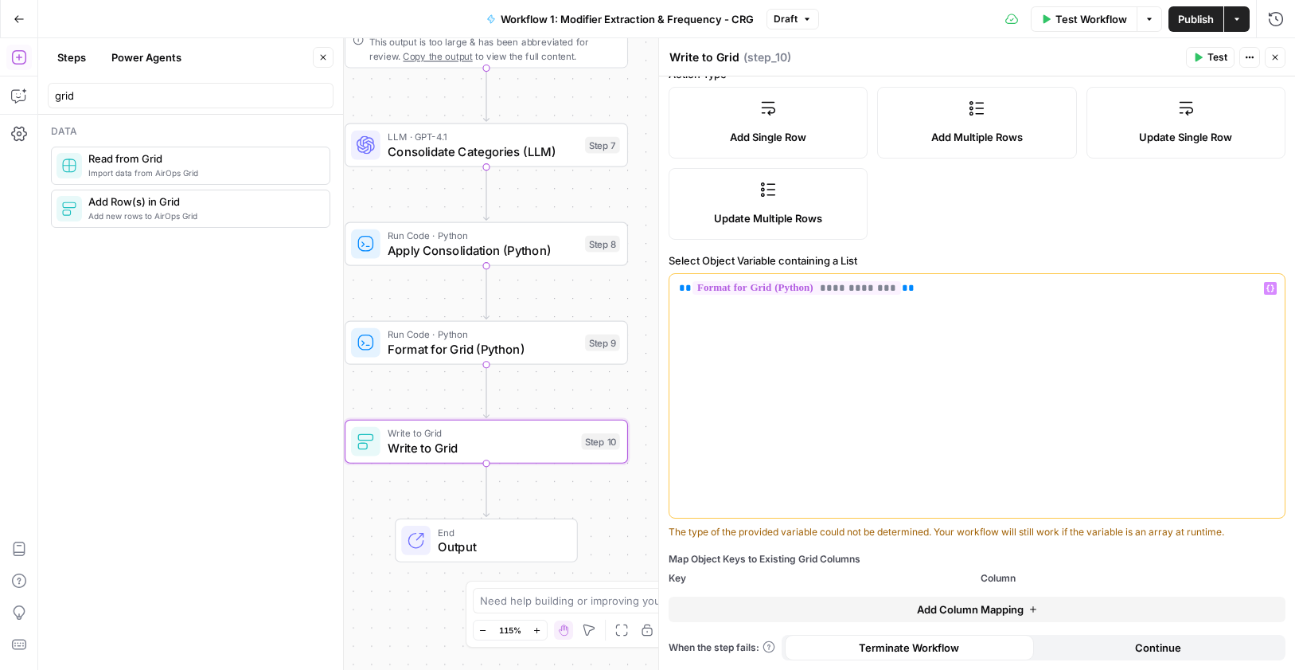
click at [1046, 615] on button "Add Column Mapping" at bounding box center [977, 608] width 617 height 25
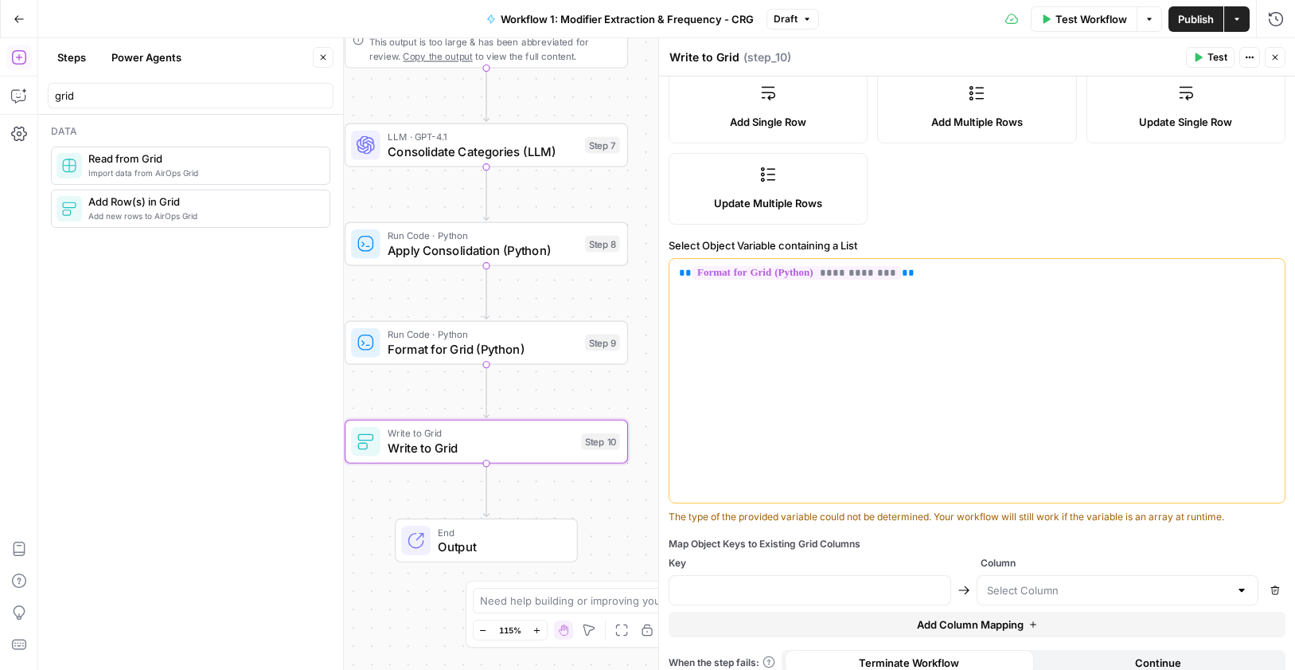
scroll to position [233, 0]
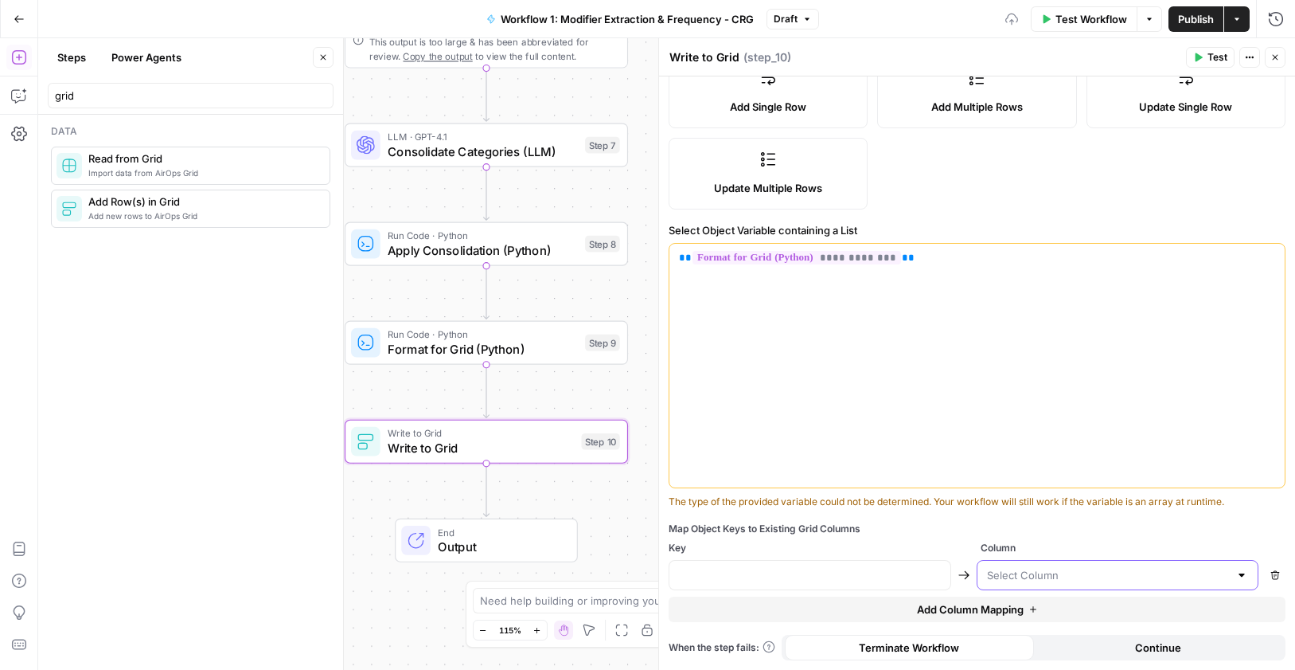
click at [1066, 569] on input "text" at bounding box center [1108, 575] width 243 height 16
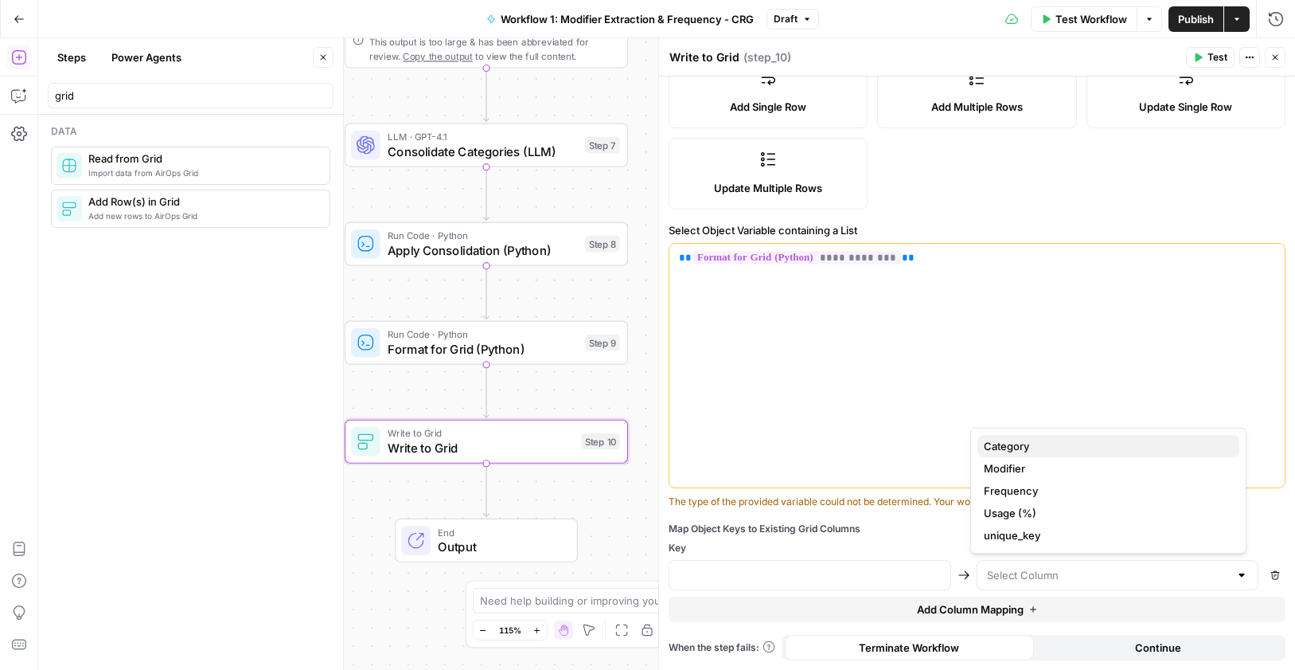
click at [1054, 447] on span "Category" at bounding box center [1105, 446] width 243 height 16
type input "Category"
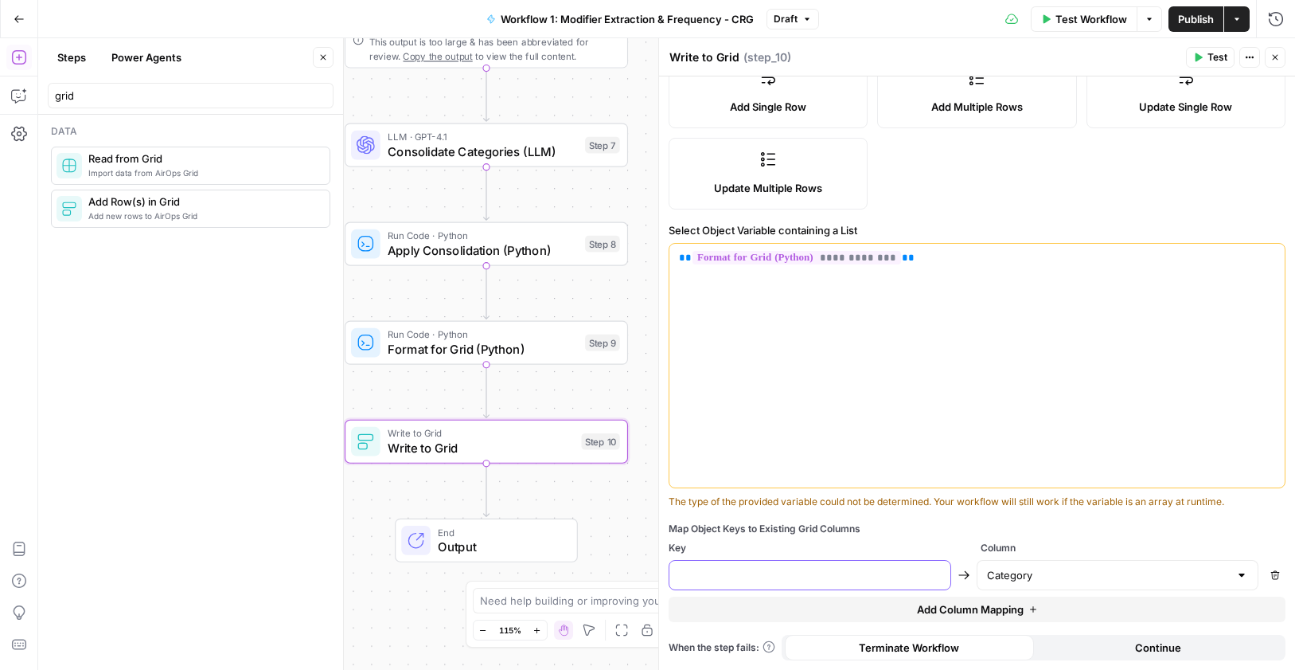
click at [886, 574] on input "text" at bounding box center [810, 575] width 262 height 16
type input "Category"
click at [986, 600] on button "Add Column Mapping" at bounding box center [977, 608] width 617 height 25
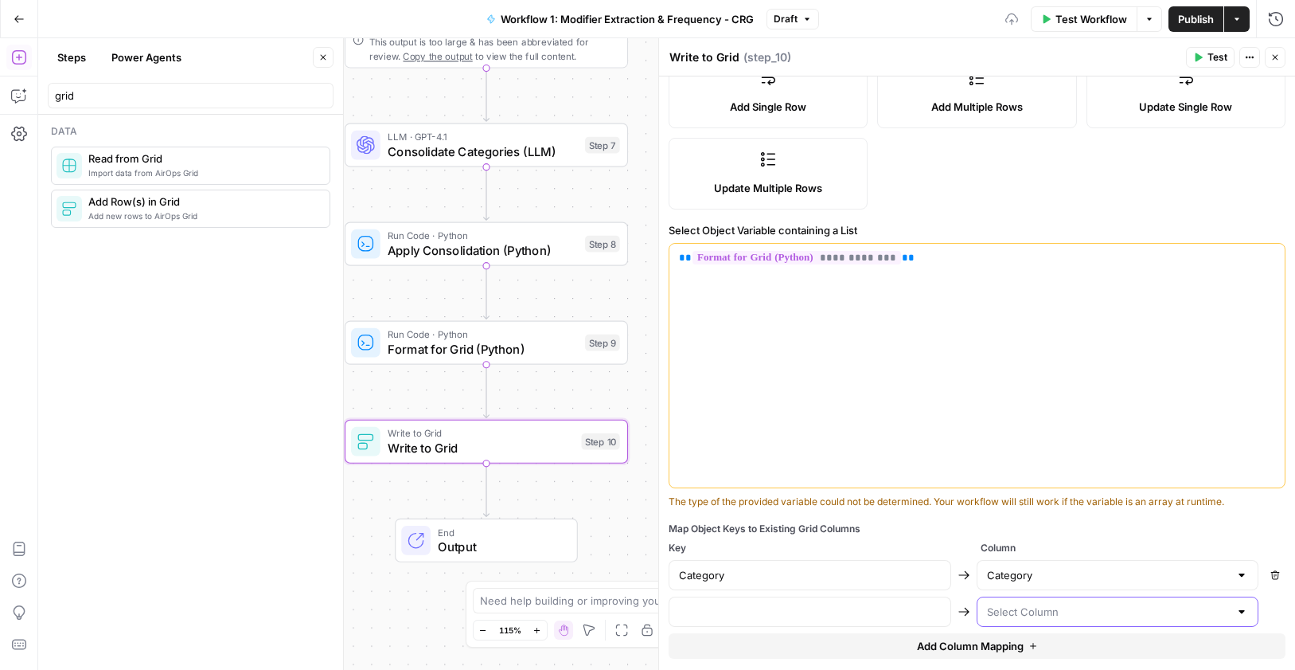
click at [999, 607] on input "text" at bounding box center [1108, 611] width 243 height 16
drag, startPoint x: 1038, startPoint y: 506, endPoint x: 1031, endPoint y: 515, distance: 11.3
click at [1038, 508] on span "Modifier" at bounding box center [1105, 505] width 243 height 16
type input "Modifier"
click at [735, 611] on input "text" at bounding box center [810, 611] width 262 height 16
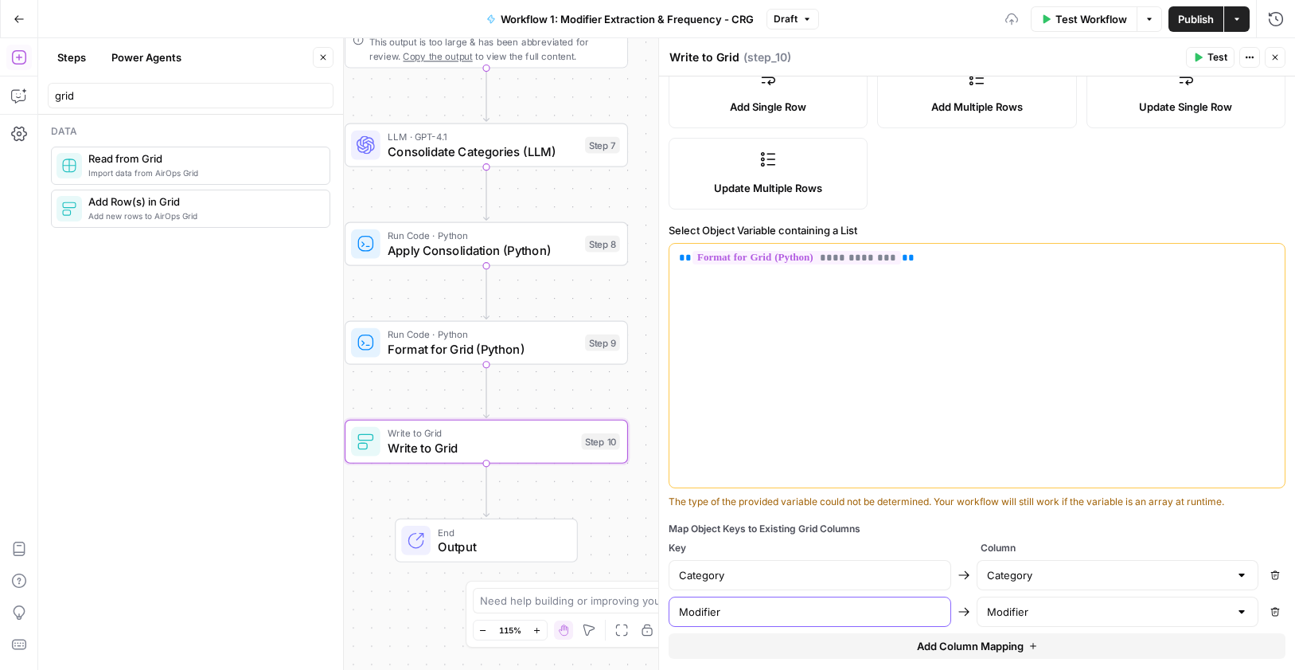
type input "Modifier"
click at [991, 655] on button "Add Column Mapping" at bounding box center [977, 645] width 617 height 25
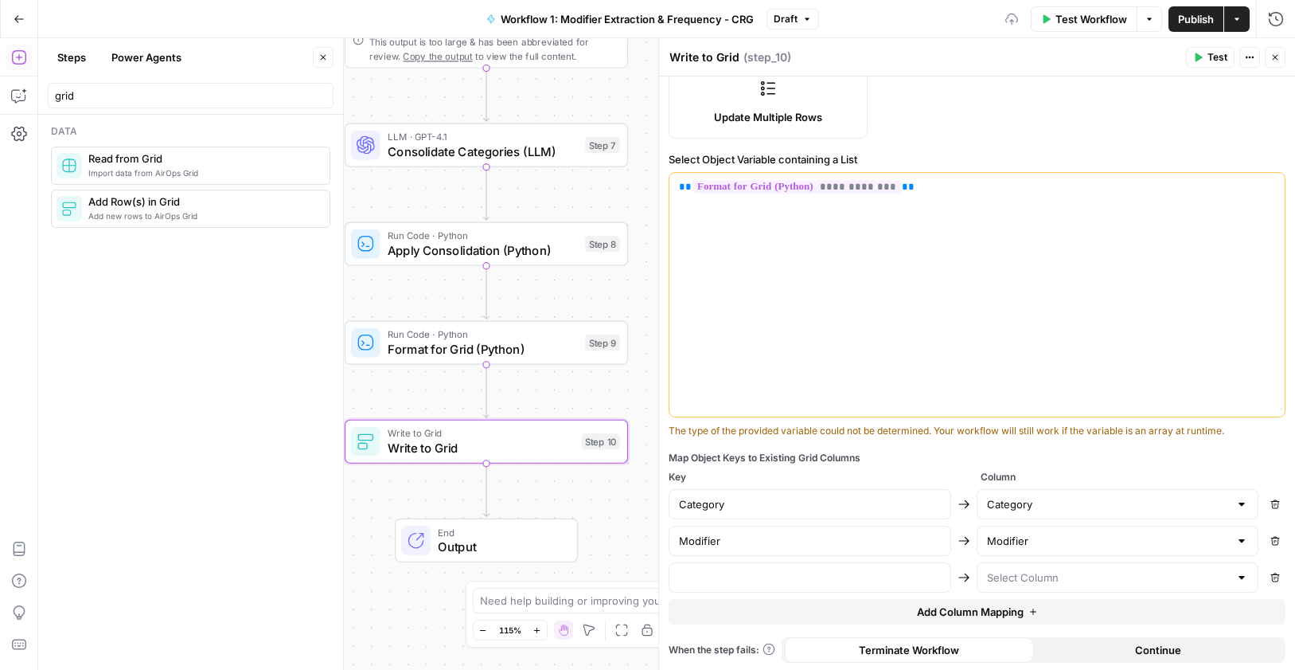
scroll to position [306, 0]
click at [1025, 572] on input "text" at bounding box center [1108, 575] width 243 height 16
click at [1042, 487] on span "Frequency" at bounding box center [1105, 490] width 243 height 16
type input "Frequency"
click at [736, 565] on div at bounding box center [810, 575] width 283 height 30
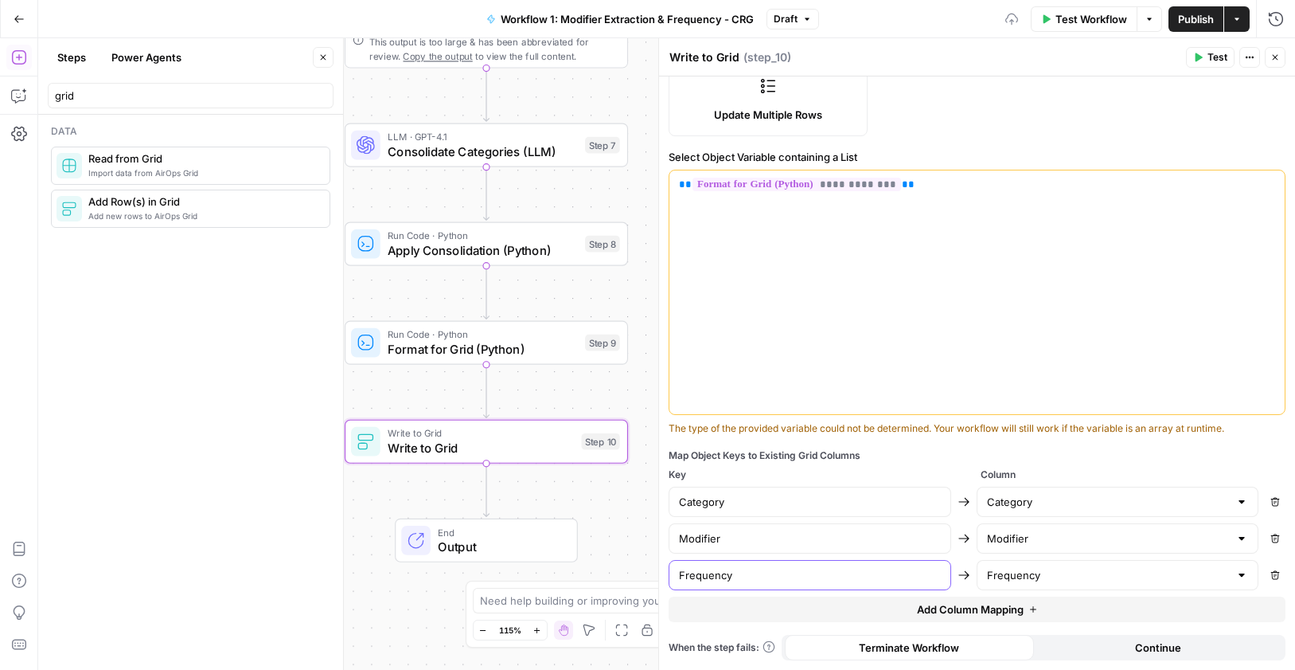
type input "Frequency"
click at [930, 612] on span "Add Column Mapping" at bounding box center [970, 609] width 107 height 16
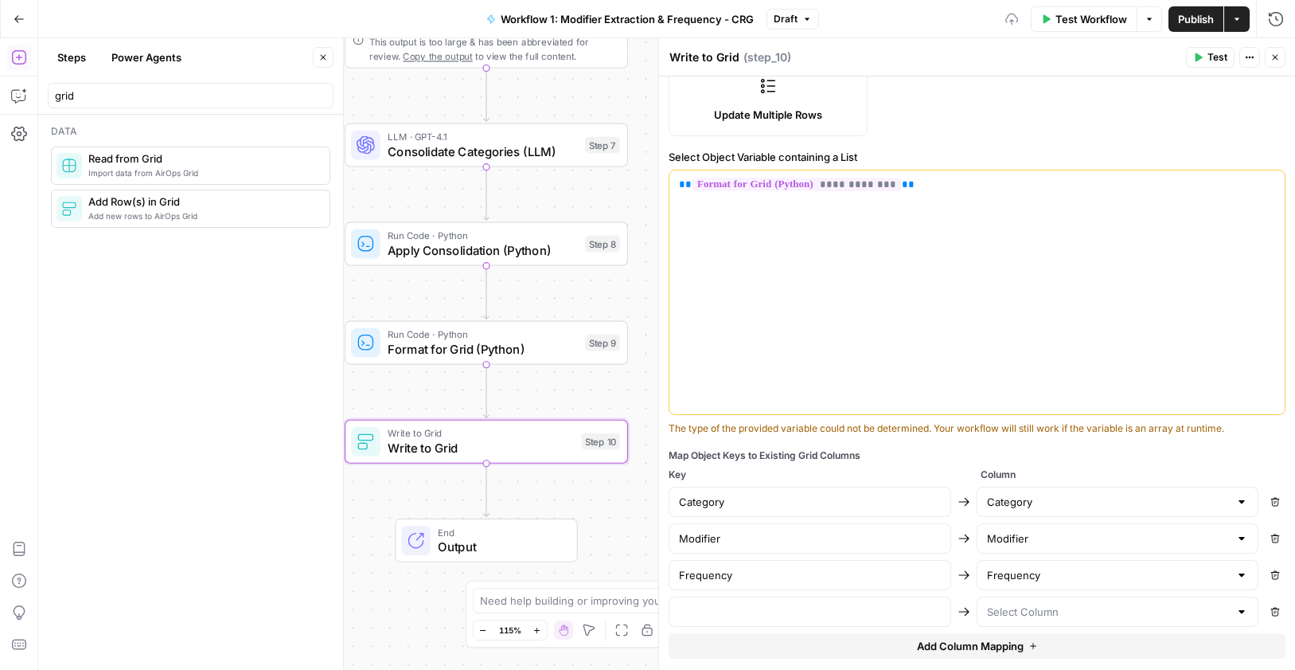
click at [1068, 624] on div at bounding box center [1118, 611] width 283 height 30
click at [732, 612] on input "text" at bounding box center [810, 611] width 262 height 16
type input "Usage (%)"
click at [1090, 616] on input "text" at bounding box center [1108, 611] width 243 height 16
click at [1082, 548] on span "Usage (%)" at bounding box center [1105, 549] width 243 height 16
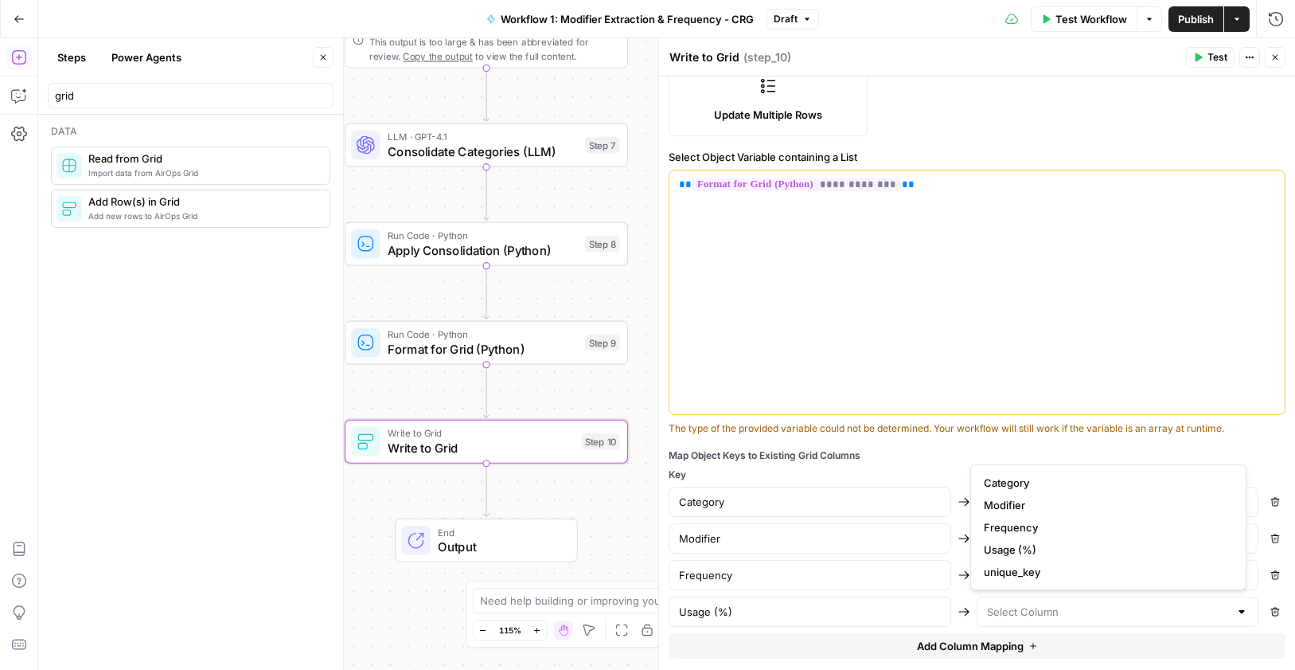
type input "Usage (%)"
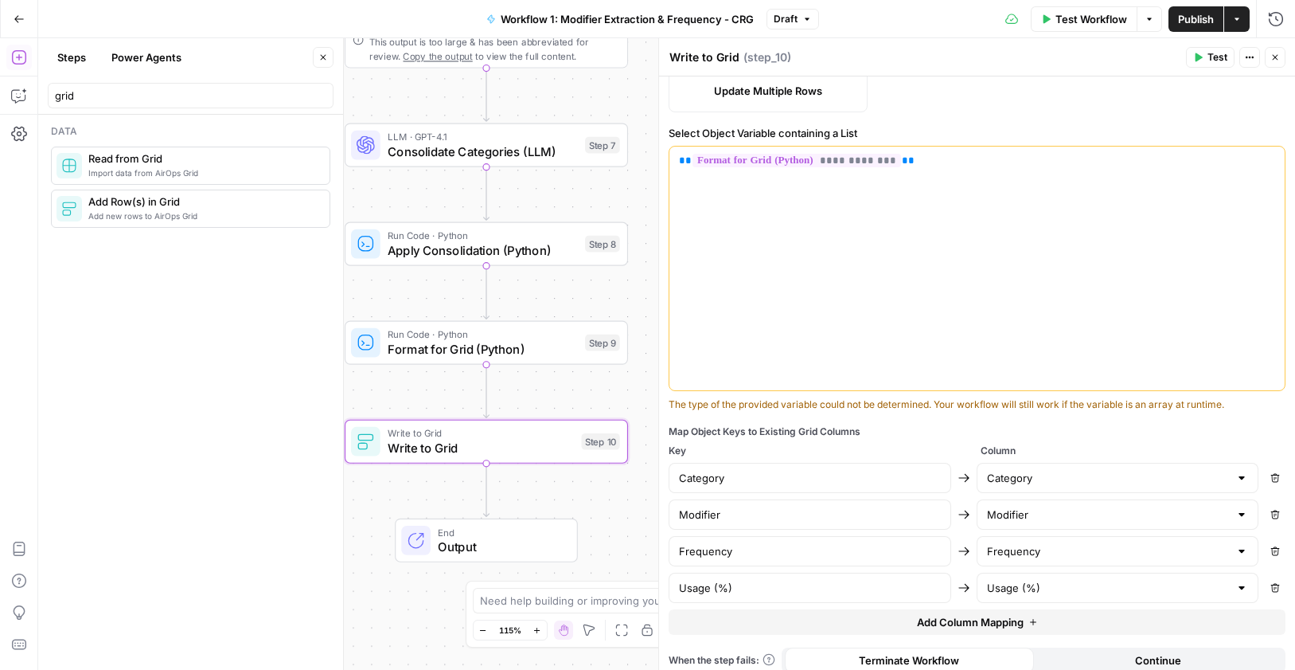
scroll to position [343, 0]
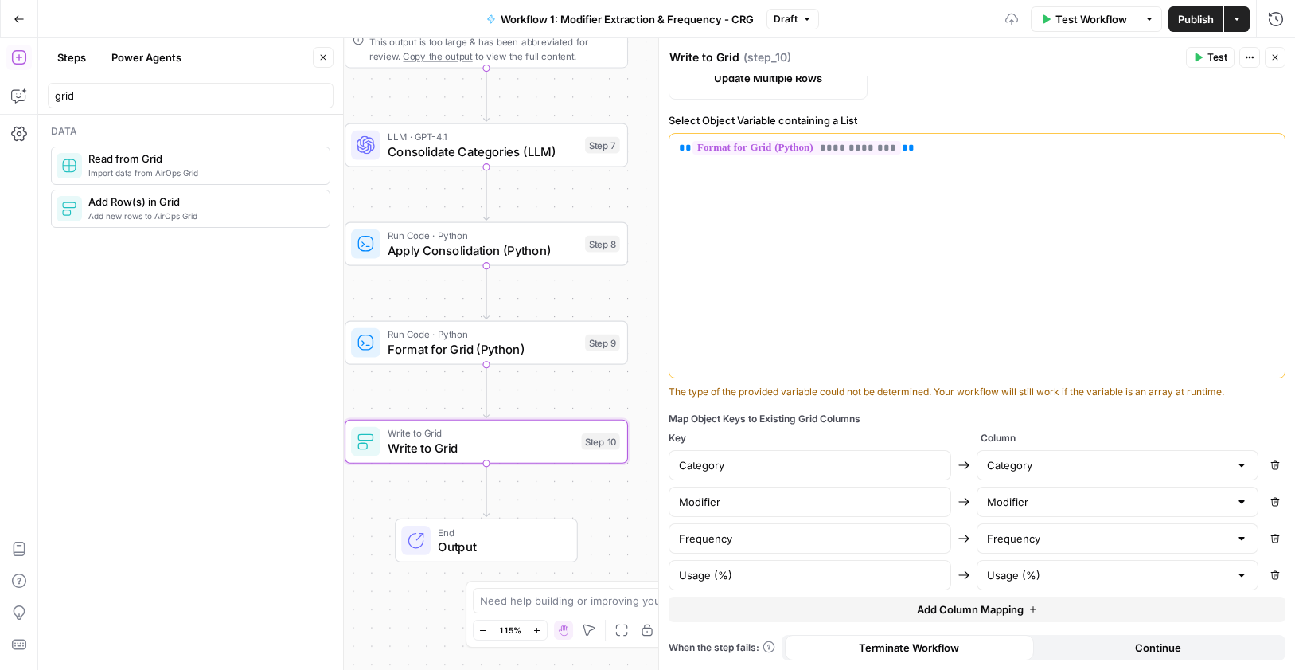
click at [1014, 610] on span "Add Column Mapping" at bounding box center [970, 609] width 107 height 16
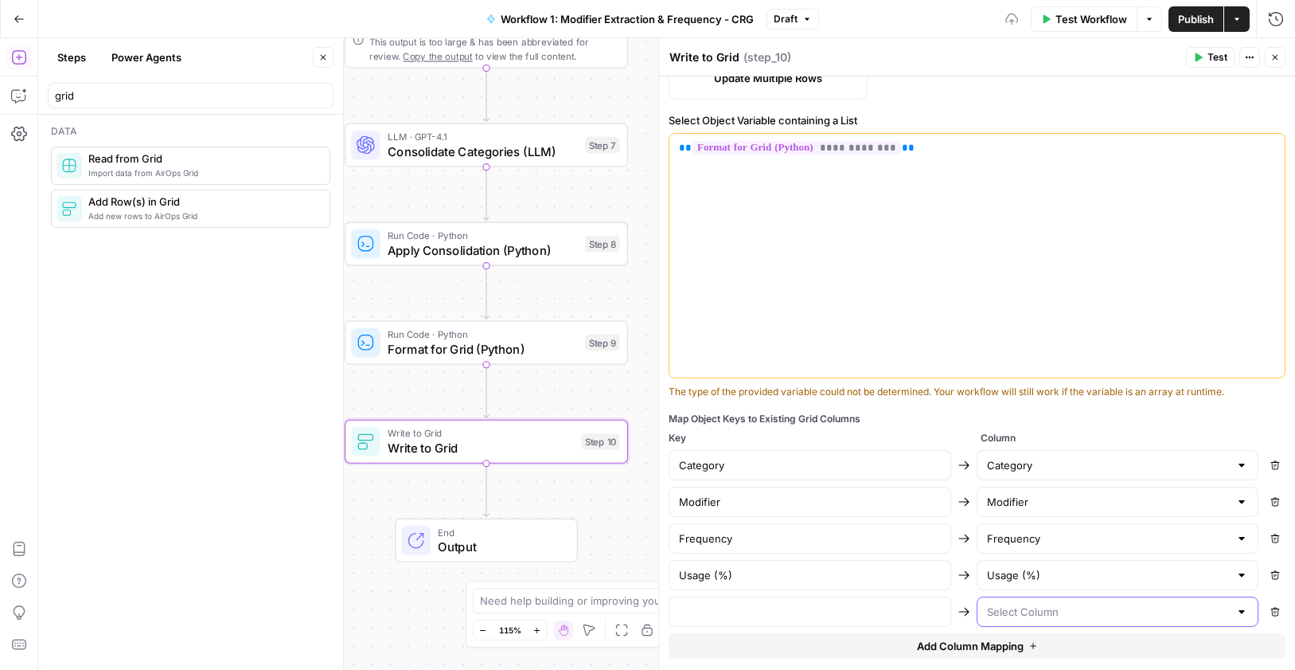
click at [1017, 607] on input "text" at bounding box center [1108, 611] width 243 height 16
click at [1028, 568] on span "unique_key" at bounding box center [1105, 572] width 243 height 16
type input "unique_key"
click at [802, 628] on div "Map Object Keys to Existing Grid Columns Key Column Category Category Remove Mo…" at bounding box center [977, 535] width 617 height 247
click at [803, 614] on input "text" at bounding box center [810, 611] width 262 height 16
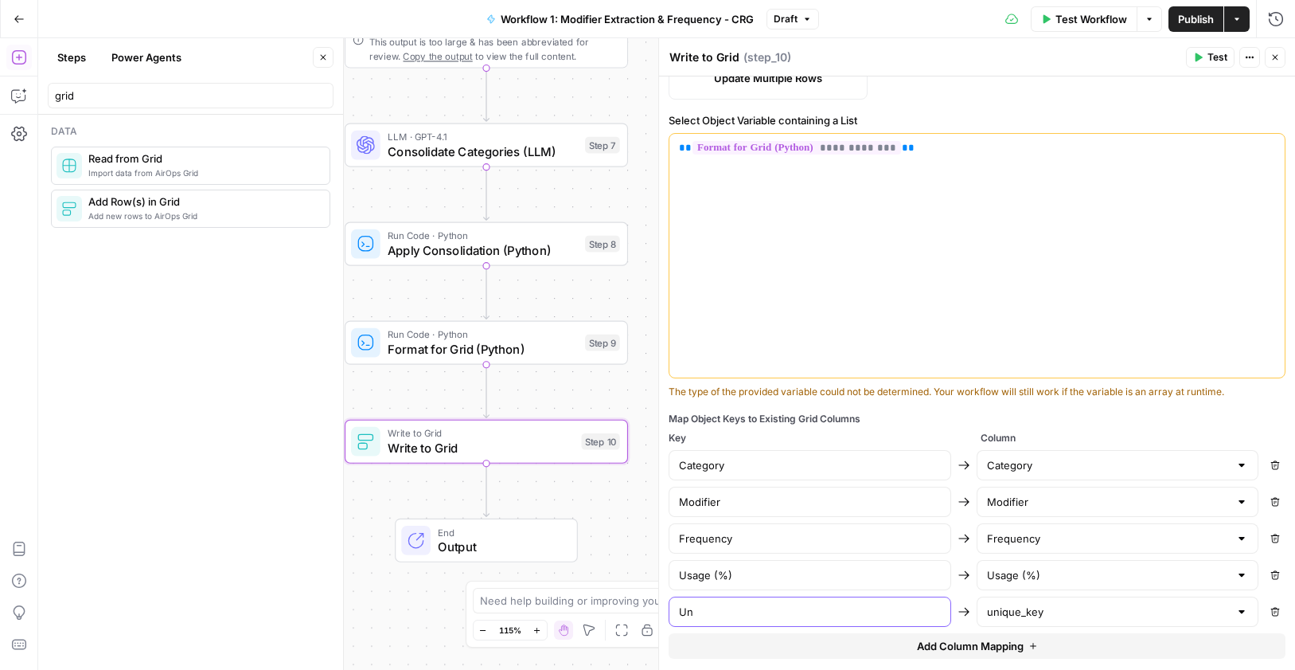
type input "U"
click at [687, 609] on input "Unique_key" at bounding box center [810, 611] width 262 height 16
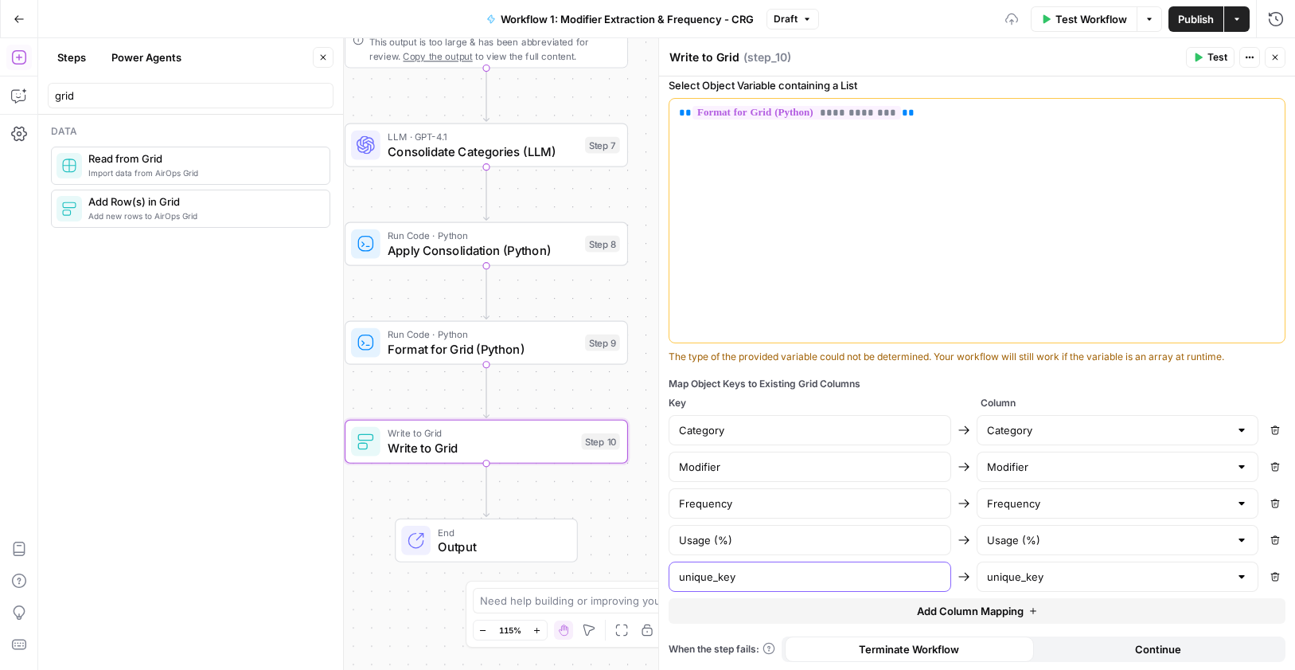
scroll to position [380, 0]
type input "unique_key"
click at [1158, 644] on span "Continue" at bounding box center [1158, 647] width 46 height 16
drag, startPoint x: 1282, startPoint y: 57, endPoint x: 1187, endPoint y: 21, distance: 102.0
click at [1283, 57] on button "Close" at bounding box center [1275, 57] width 21 height 21
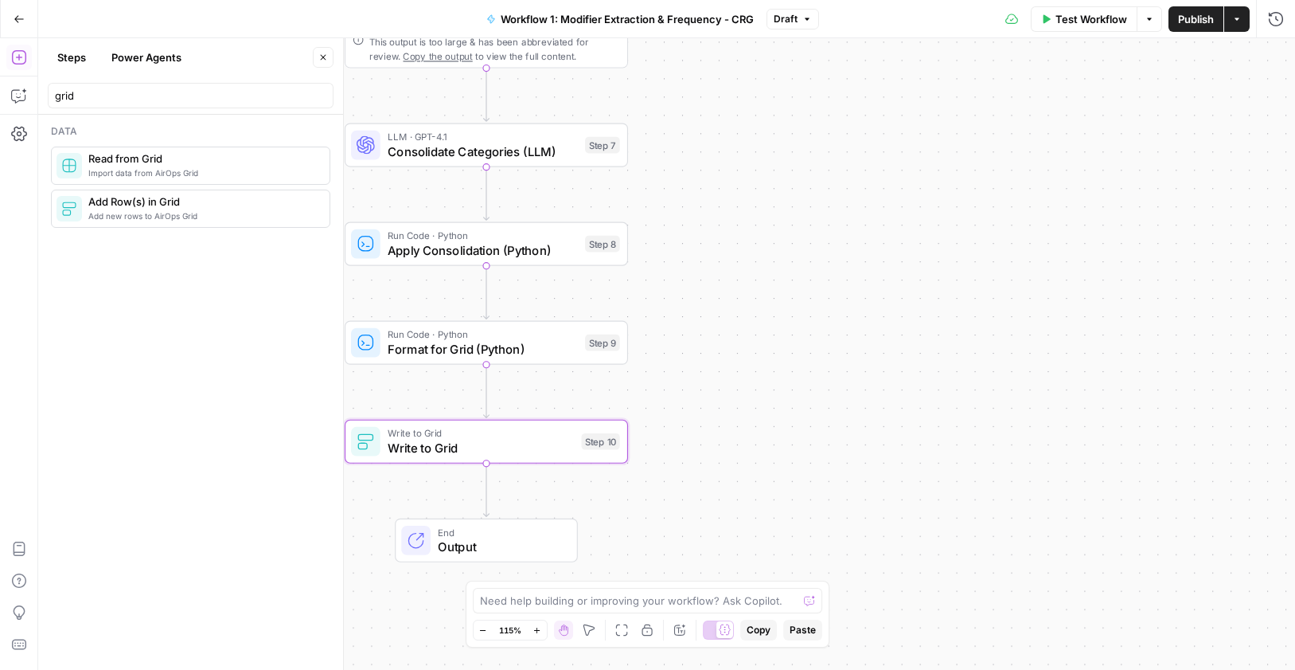
click at [1189, 20] on span "Publish" at bounding box center [1196, 19] width 36 height 16
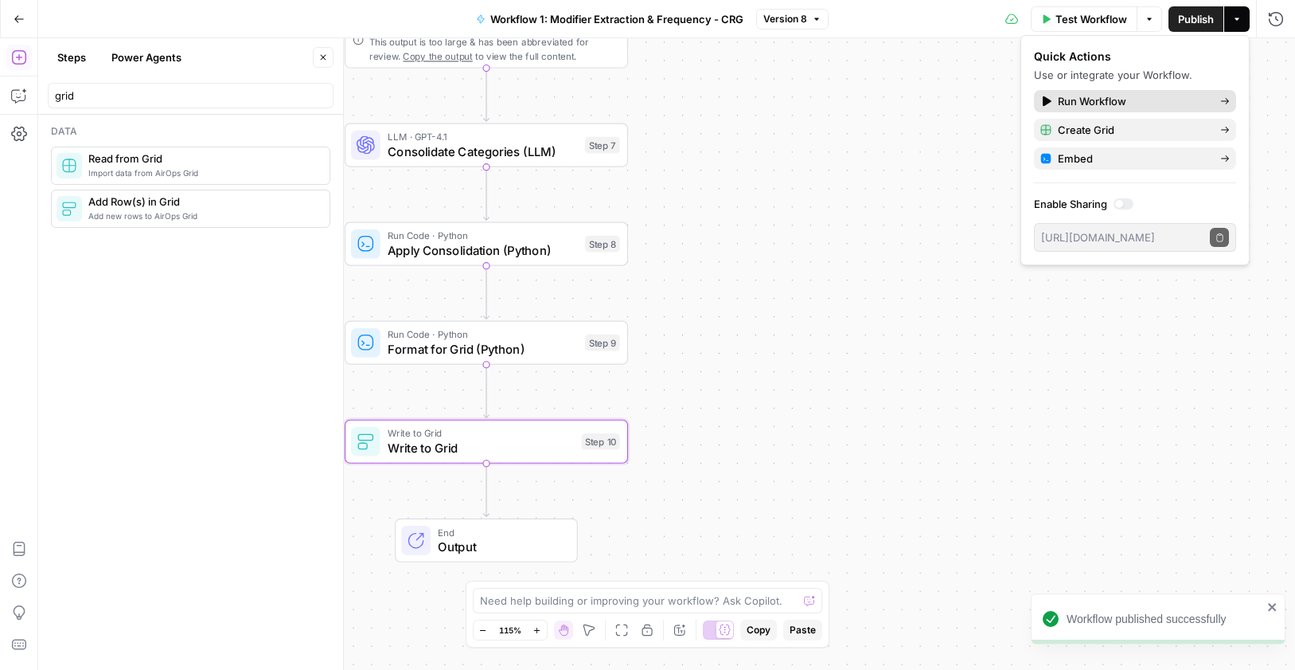
click at [1150, 107] on span "Run Workflow" at bounding box center [1133, 101] width 150 height 16
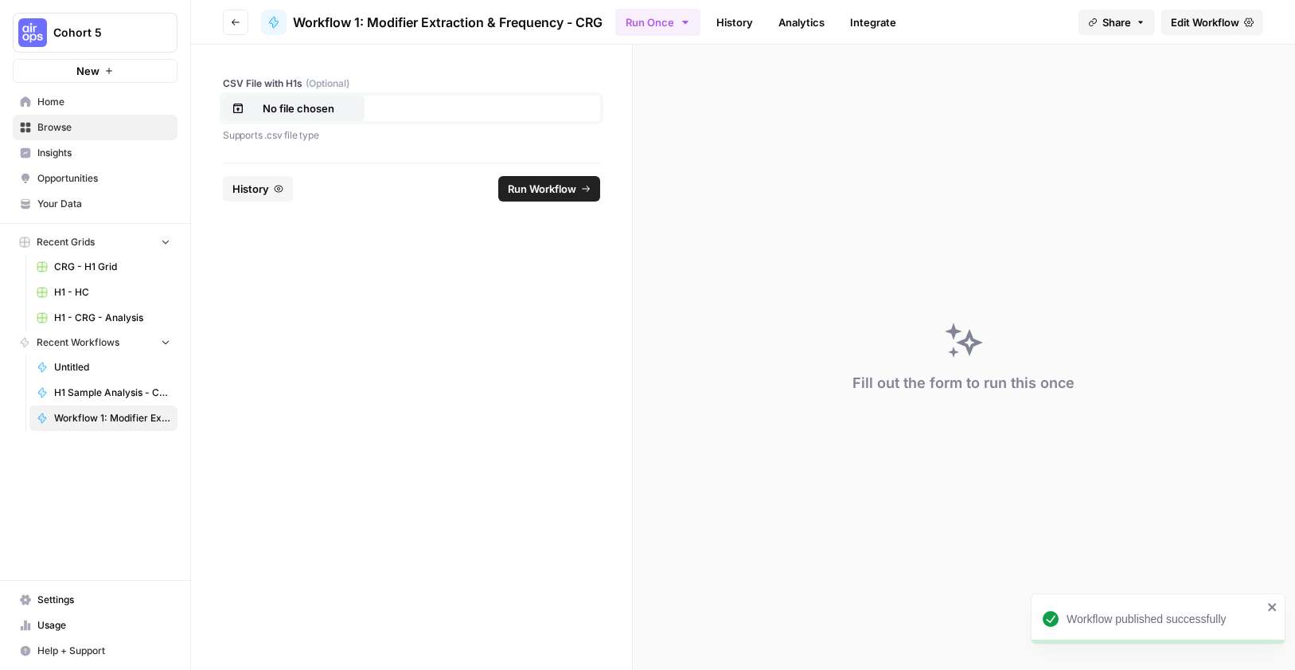
click at [264, 109] on p "No file chosen" at bounding box center [299, 108] width 102 height 16
click at [437, 19] on span "Workflow 1: Modifier Extraction & Frequency - CRG" at bounding box center [448, 22] width 310 height 19
click at [532, 192] on span "Run Workflow" at bounding box center [542, 189] width 68 height 16
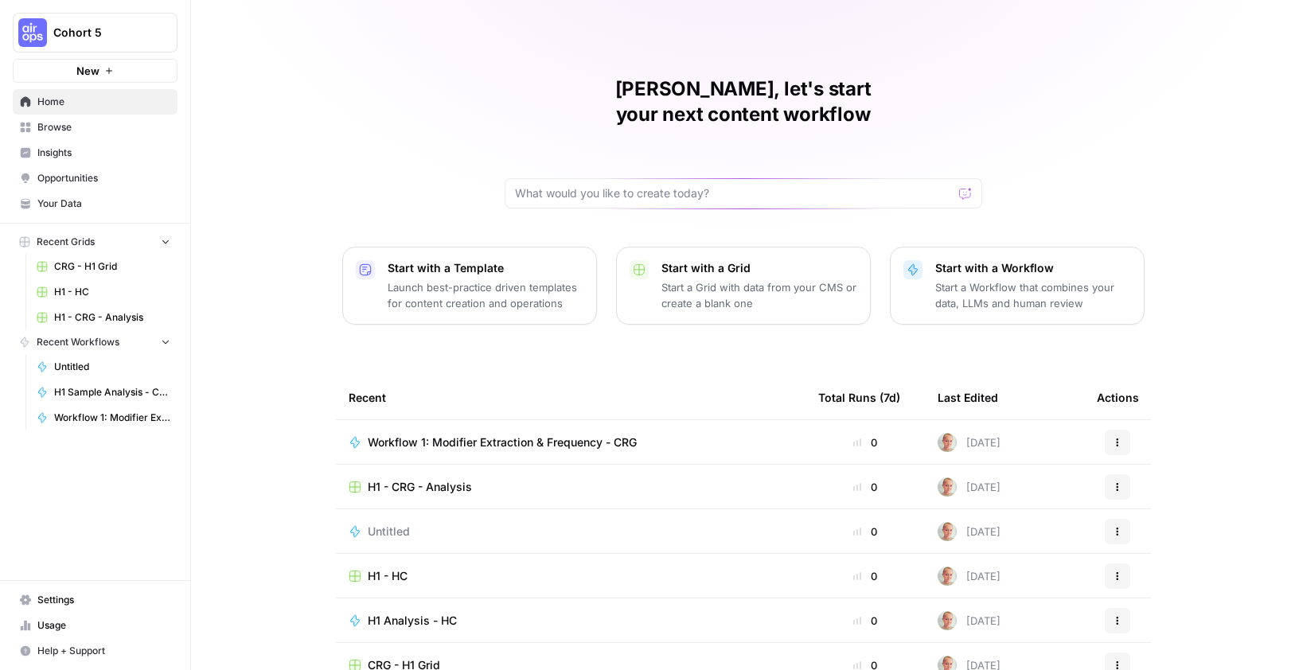
click at [416, 479] on span "H1 - CRG - Analysis" at bounding box center [420, 487] width 104 height 16
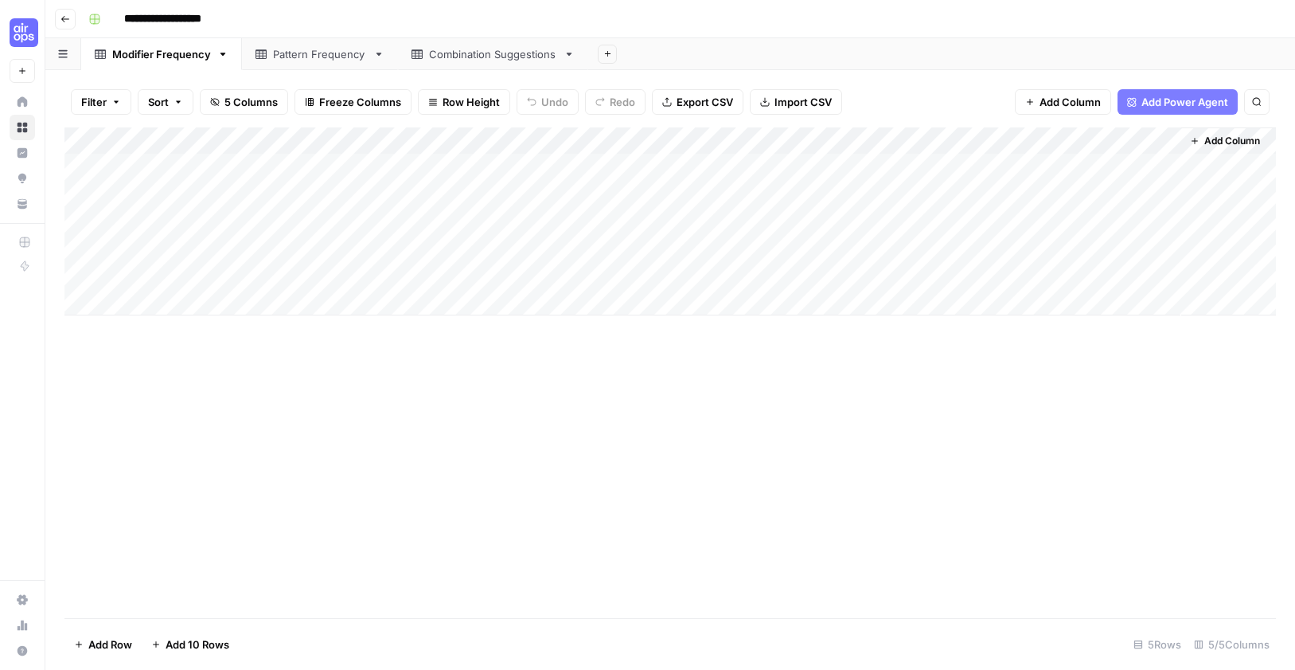
click at [153, 60] on div "Modifier Frequency" at bounding box center [161, 54] width 99 height 16
click at [152, 60] on div "Modifier Frequency" at bounding box center [161, 54] width 99 height 16
click at [152, 57] on div "Modifier Frequency" at bounding box center [161, 54] width 99 height 16
click at [152, 56] on div "Modifier Frequency" at bounding box center [161, 54] width 99 height 16
click at [152, 56] on input "**********" at bounding box center [162, 54] width 100 height 21
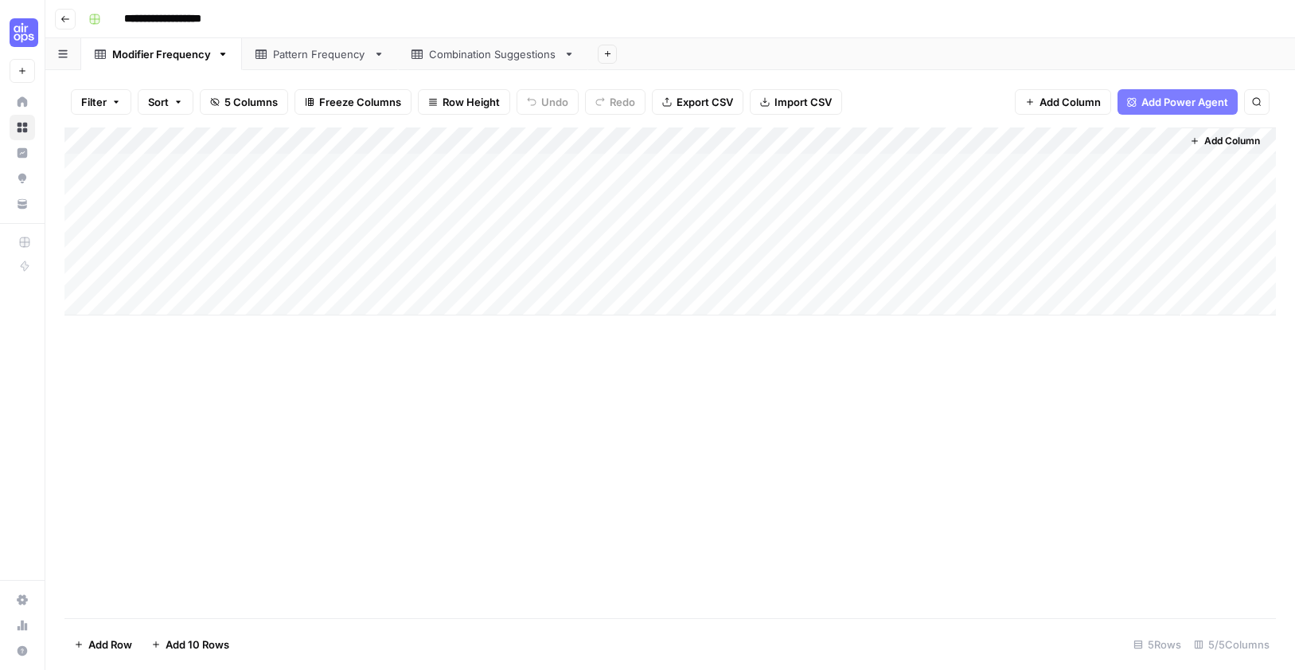
click at [139, 60] on div "Modifier Frequency" at bounding box center [161, 54] width 99 height 16
click at [142, 55] on input "**********" at bounding box center [162, 54] width 100 height 21
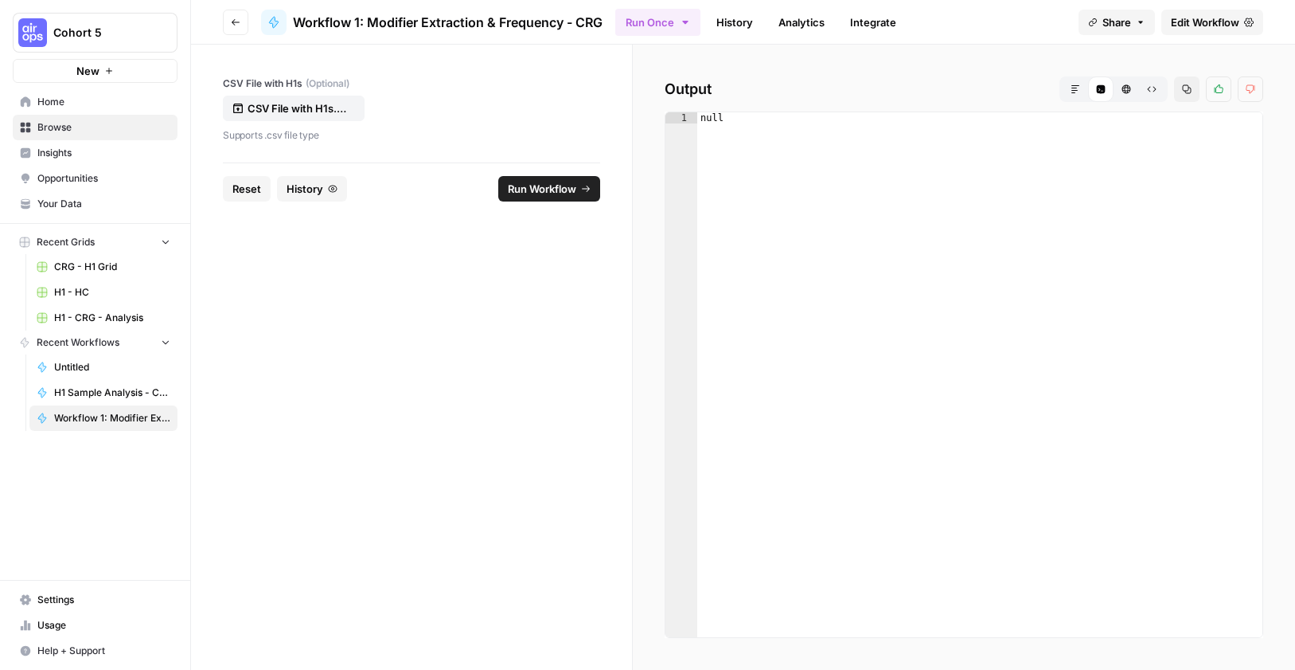
click at [1197, 18] on span "Edit Workflow" at bounding box center [1205, 22] width 68 height 16
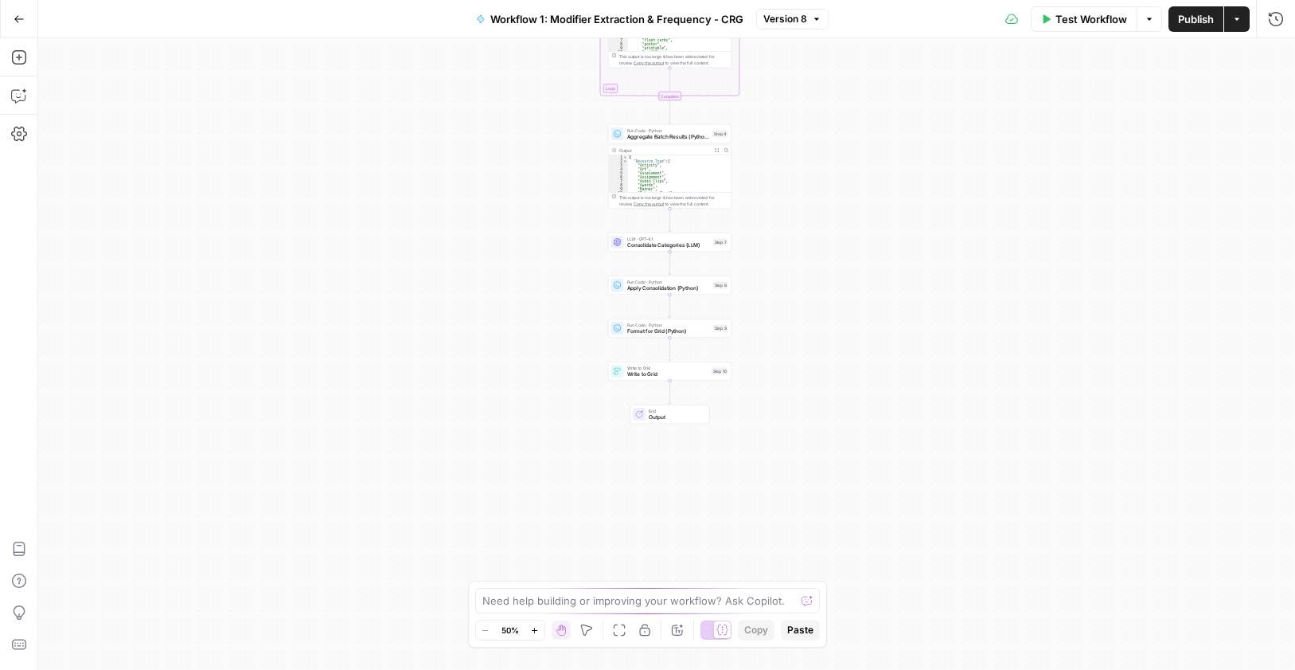
drag, startPoint x: 765, startPoint y: 320, endPoint x: 767, endPoint y: 192, distance: 128.2
click at [769, 187] on div "Workflow Set Inputs Inputs Run Code · Python Process & Batch CSV Data Step 1 Ou…" at bounding box center [666, 353] width 1257 height 631
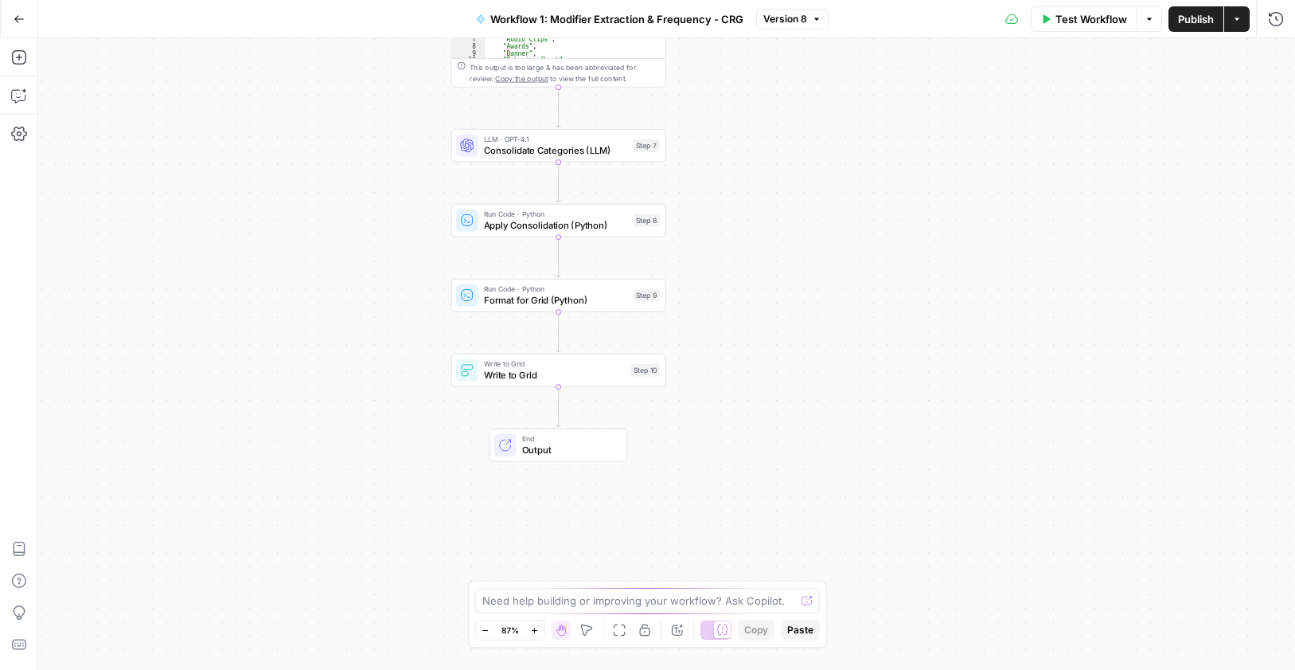
drag, startPoint x: 755, startPoint y: 180, endPoint x: 845, endPoint y: 555, distance: 385.6
click at [853, 572] on div "Workflow Set Inputs Inputs Run Code · Python Process & Batch CSV Data Step 1 Ou…" at bounding box center [666, 353] width 1257 height 631
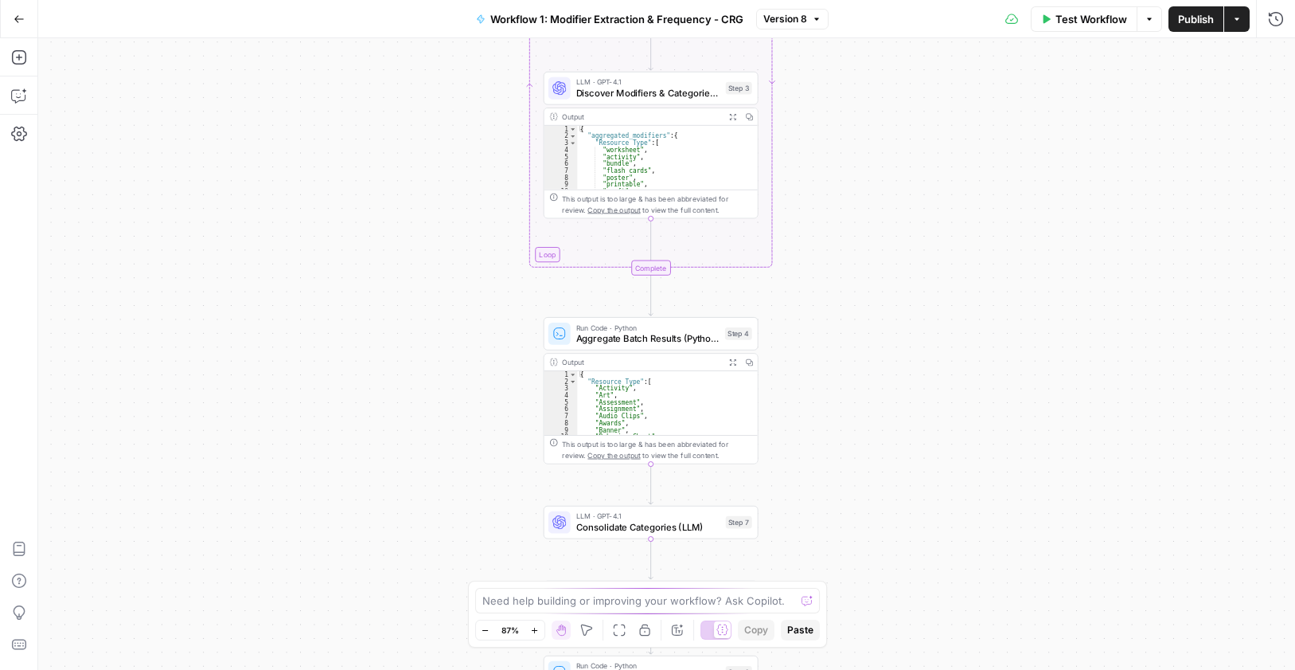
drag, startPoint x: 906, startPoint y: 234, endPoint x: 913, endPoint y: 401, distance: 167.3
click at [902, 442] on div "Workflow Set Inputs Inputs Run Code · Python Process & Batch CSV Data Step 1 Ou…" at bounding box center [666, 353] width 1257 height 631
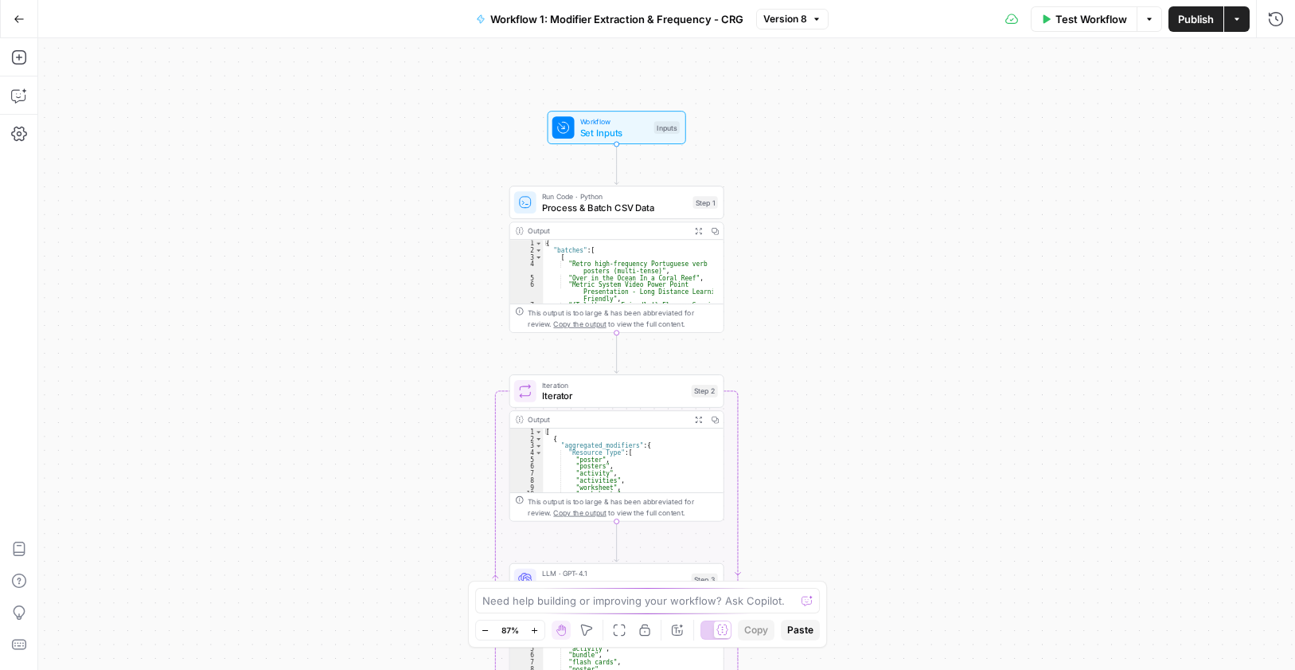
drag, startPoint x: 920, startPoint y: 279, endPoint x: 881, endPoint y: 525, distance: 248.3
click at [883, 528] on div "Workflow Set Inputs Inputs Run Code · Python Process & Batch CSV Data Step 1 Ou…" at bounding box center [666, 353] width 1257 height 631
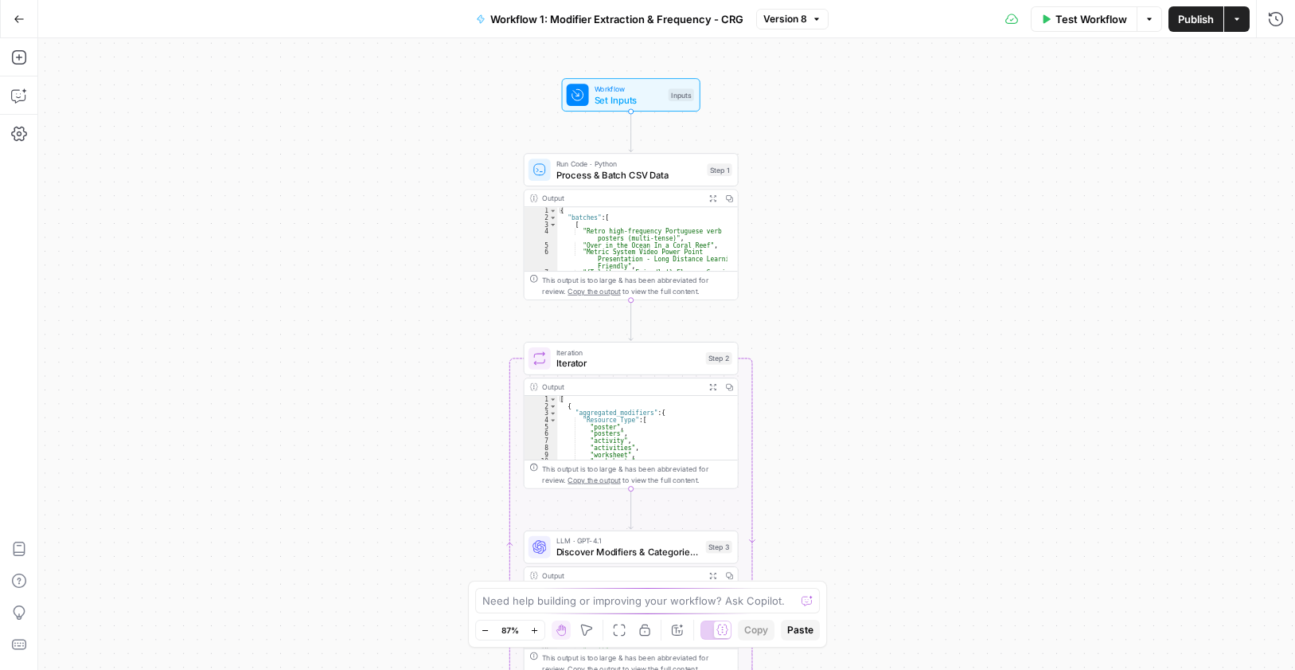
drag, startPoint x: 889, startPoint y: 244, endPoint x: 848, endPoint y: 228, distance: 44.4
click at [910, 106] on div "Workflow Set Inputs Inputs Run Code · Python Process & Batch CSV Data Step 1 Ou…" at bounding box center [666, 353] width 1257 height 631
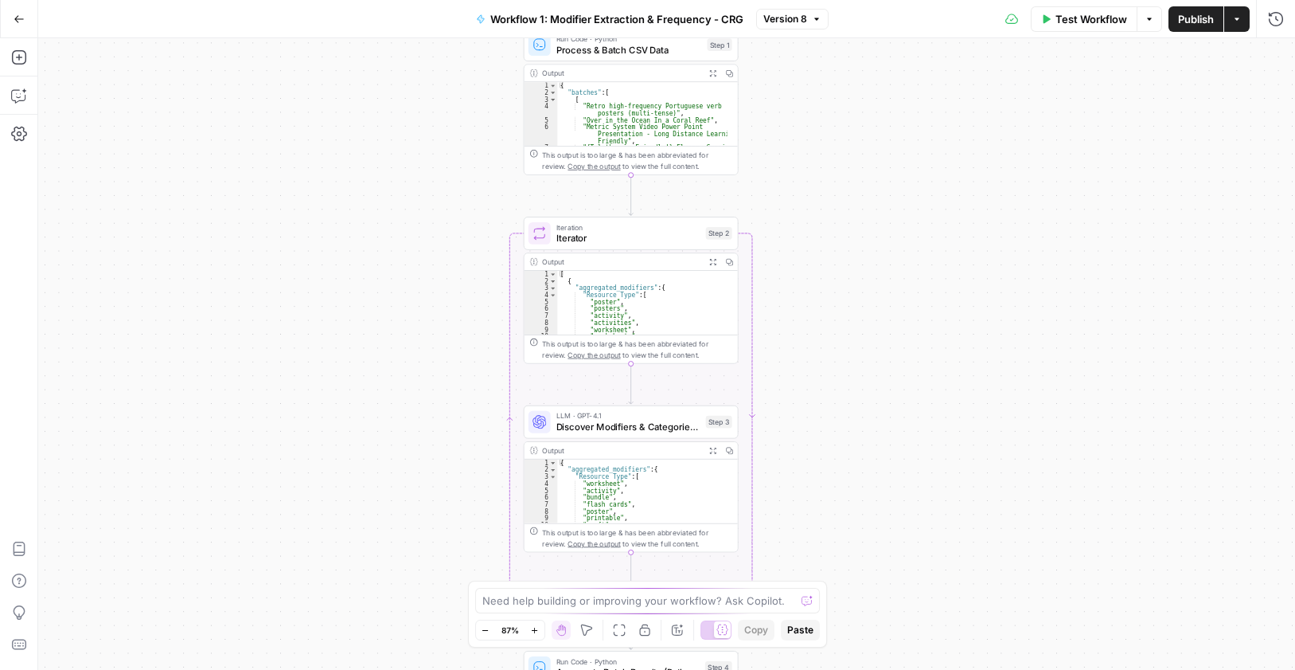
drag, startPoint x: 885, startPoint y: 358, endPoint x: 873, endPoint y: 229, distance: 129.5
click at [873, 231] on div "Workflow Set Inputs Inputs Run Code · Python Process & Batch CSV Data Step 1 Ou…" at bounding box center [666, 353] width 1257 height 631
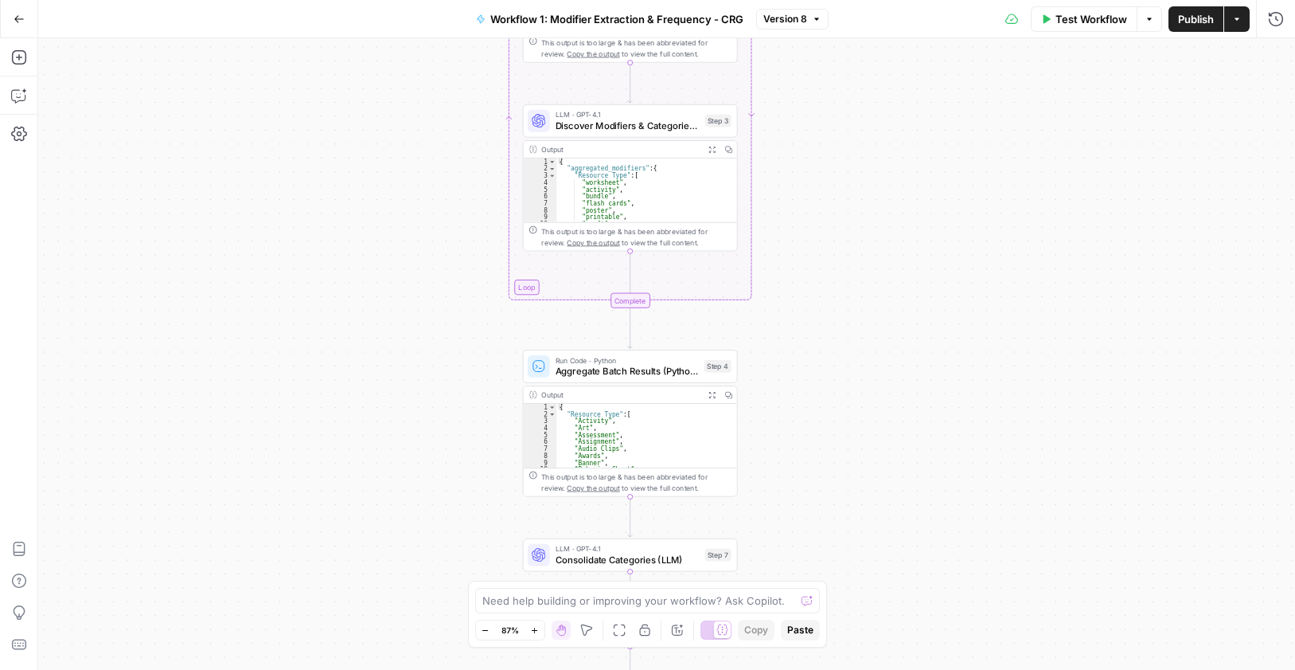
drag, startPoint x: 869, startPoint y: 361, endPoint x: 861, endPoint y: 242, distance: 118.8
click at [880, 158] on div "Workflow Set Inputs Inputs Run Code · Python Process & Batch CSV Data Step 1 Ou…" at bounding box center [666, 353] width 1257 height 631
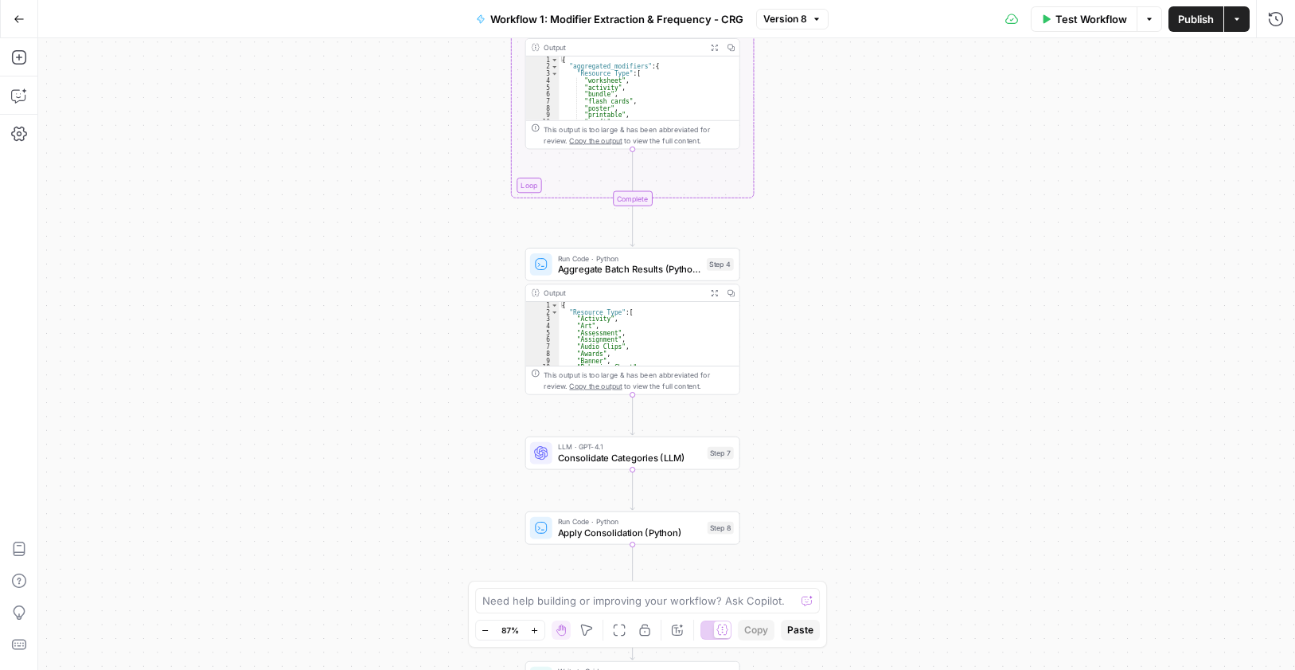
drag, startPoint x: 846, startPoint y: 314, endPoint x: 840, endPoint y: 186, distance: 128.3
click at [844, 183] on div "Workflow Set Inputs Inputs Run Code · Python Process & Batch CSV Data Step 1 Ou…" at bounding box center [666, 353] width 1257 height 631
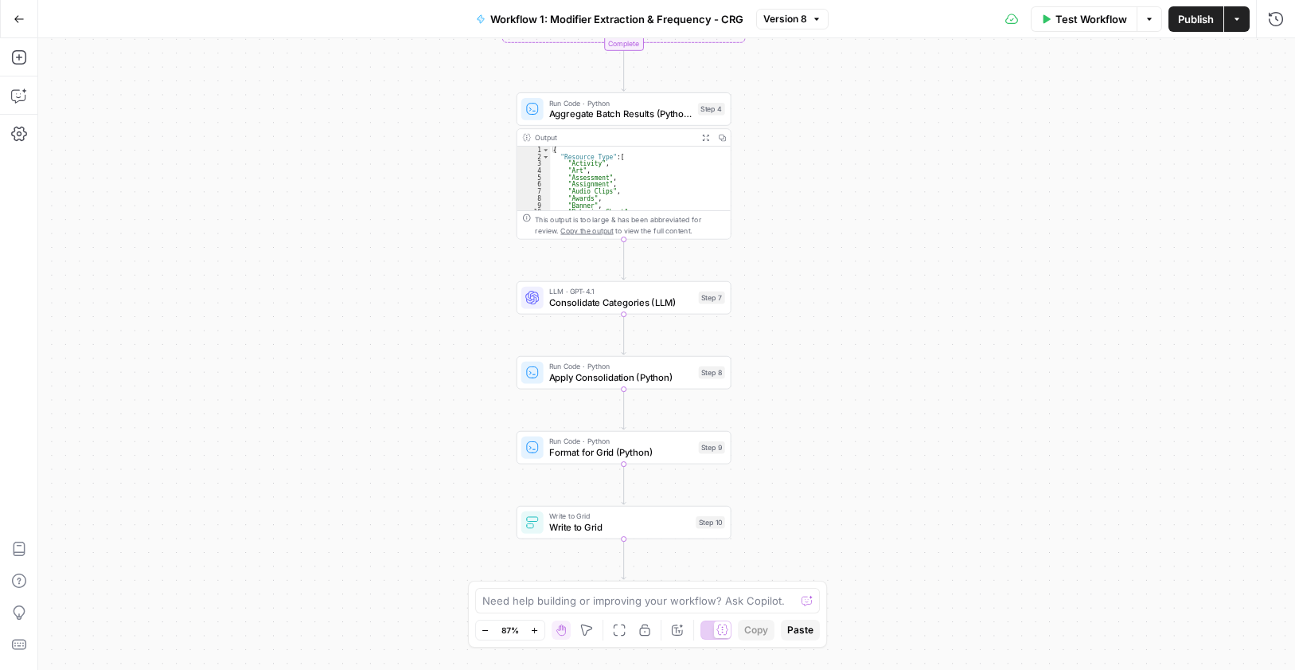
drag, startPoint x: 839, startPoint y: 377, endPoint x: 837, endPoint y: 205, distance: 172.0
click at [838, 205] on div "Workflow Set Inputs Inputs Run Code · Python Process & Batch CSV Data Step 1 Ou…" at bounding box center [666, 353] width 1257 height 631
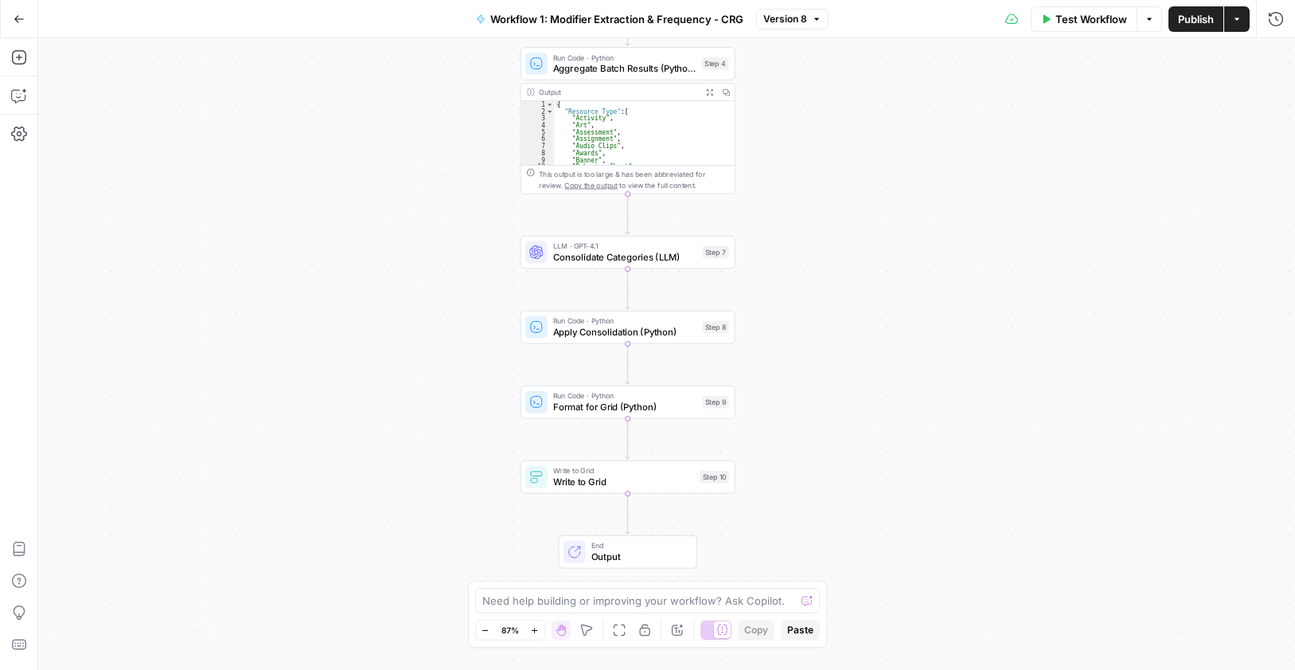
click at [630, 478] on span "Write to Grid" at bounding box center [624, 481] width 142 height 14
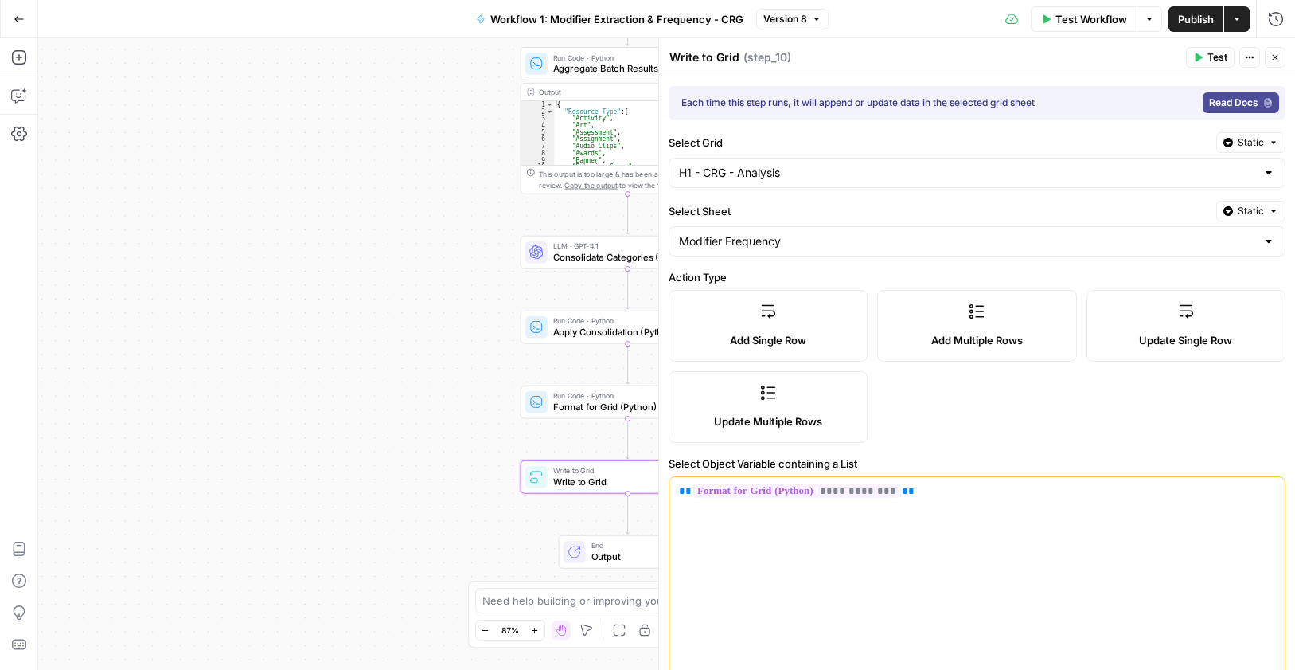
click at [1279, 59] on icon "button" at bounding box center [1276, 58] width 10 height 10
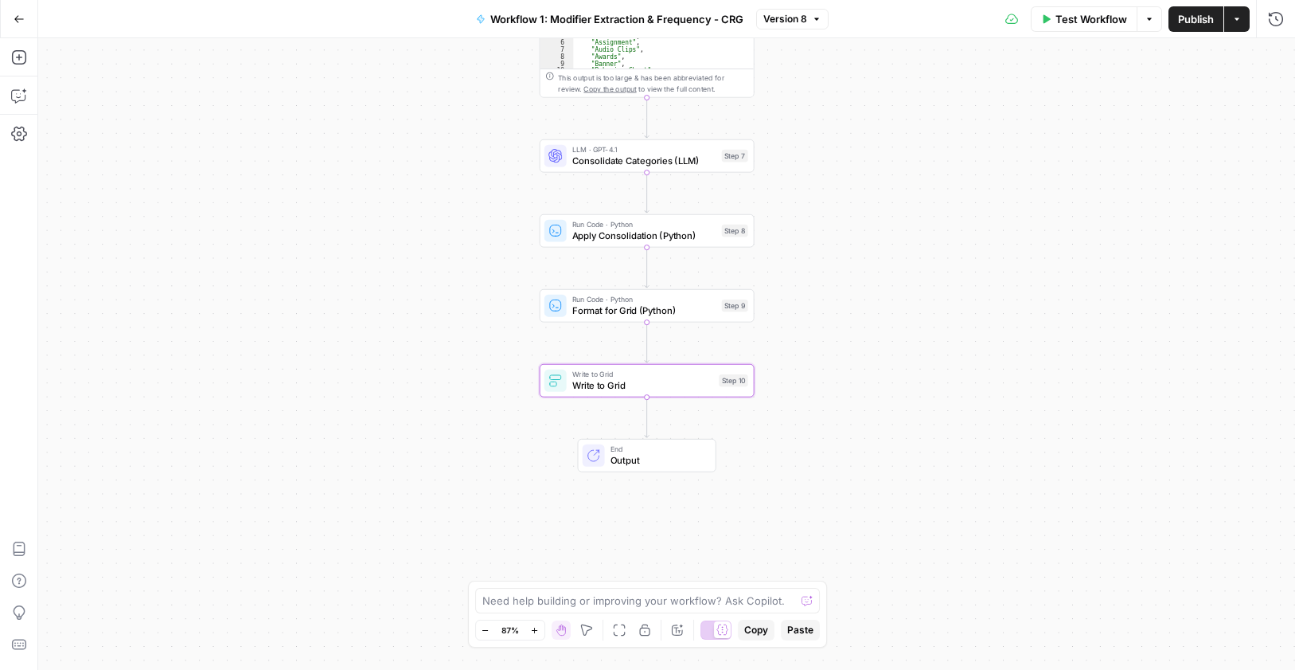
drag, startPoint x: 938, startPoint y: 426, endPoint x: 952, endPoint y: 344, distance: 83.2
click at [952, 344] on div "Workflow Set Inputs Inputs Run Code · Python Process & Batch CSV Data Step 1 Ou…" at bounding box center [666, 353] width 1257 height 631
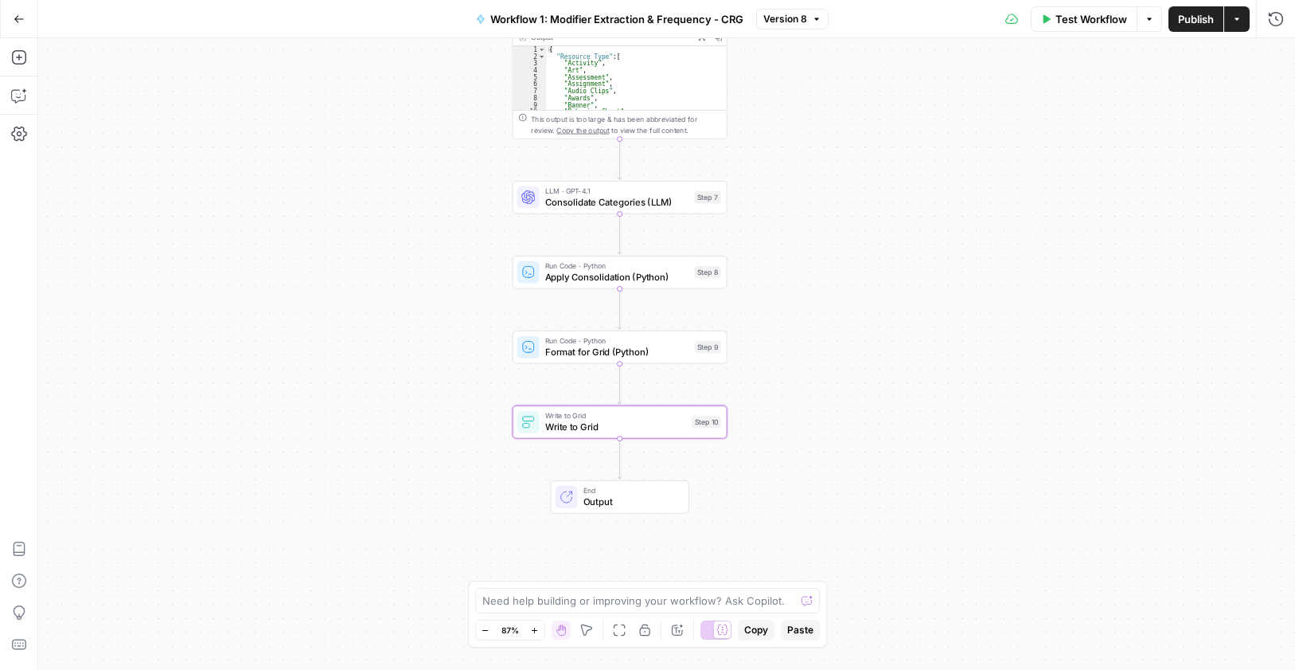
drag, startPoint x: 951, startPoint y: 361, endPoint x: 920, endPoint y: 389, distance: 41.7
click at [920, 389] on div "Workflow Set Inputs Inputs Run Code · Python Process & Batch CSV Data Step 1 Ou…" at bounding box center [666, 353] width 1257 height 631
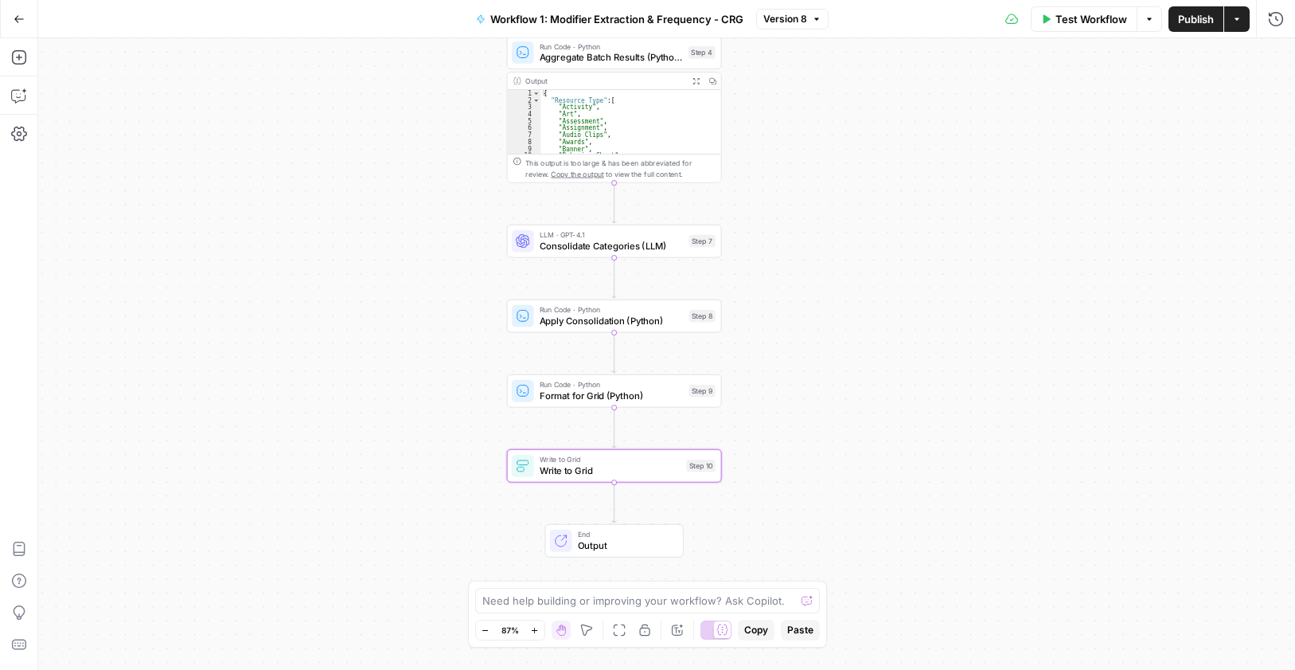
drag, startPoint x: 844, startPoint y: 252, endPoint x: 840, endPoint y: 293, distance: 40.8
click at [841, 293] on div "Workflow Set Inputs Inputs Run Code · Python Process & Batch CSV Data Step 1 Ou…" at bounding box center [666, 353] width 1257 height 631
click at [794, 310] on div "Workflow Set Inputs Inputs Run Code · Python Process & Batch CSV Data Step 1 Ou…" at bounding box center [666, 353] width 1257 height 631
click at [598, 248] on span "Consolidate Categories (LLM)" at bounding box center [613, 245] width 144 height 14
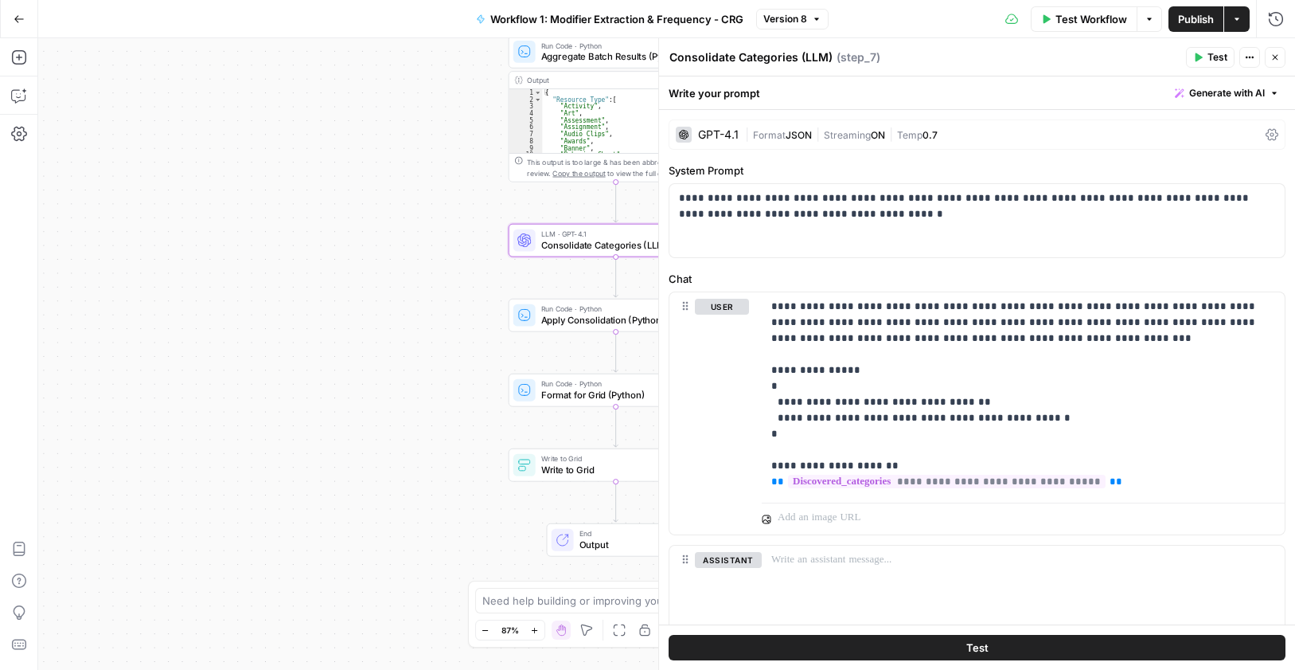
drag, startPoint x: 1273, startPoint y: 56, endPoint x: 648, endPoint y: 192, distance: 639.6
click at [1274, 56] on icon "button" at bounding box center [1276, 58] width 10 height 10
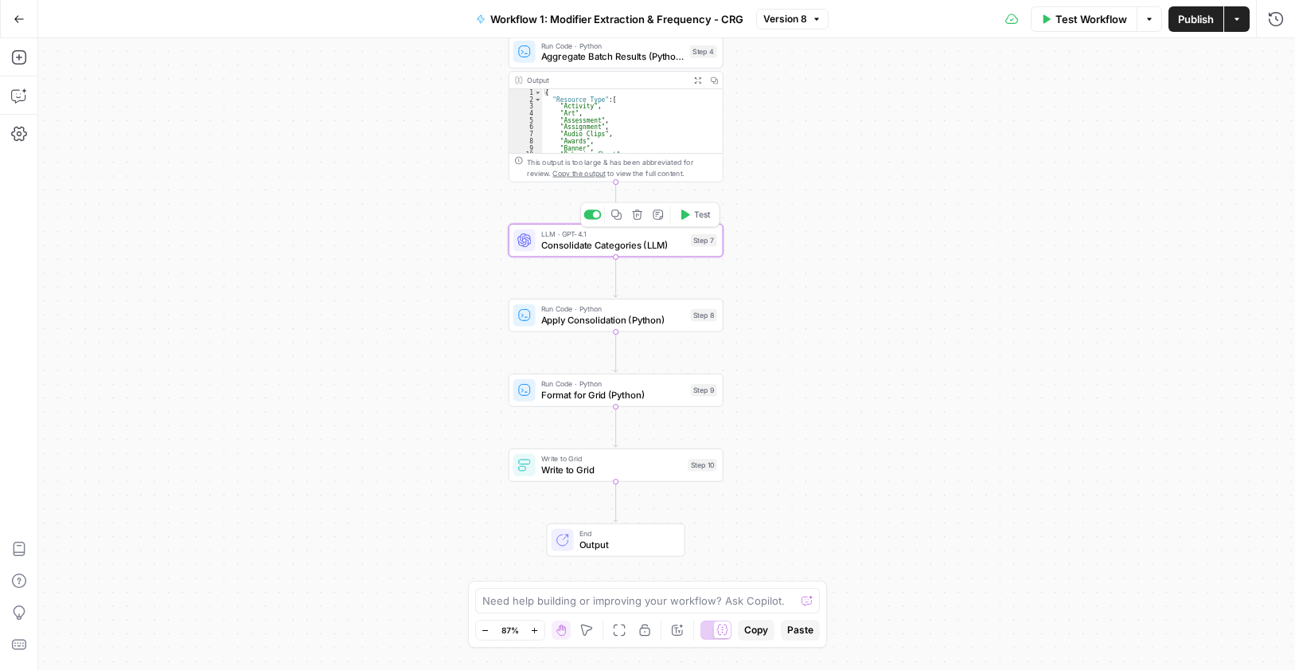
click at [712, 206] on button "Test" at bounding box center [694, 214] width 43 height 18
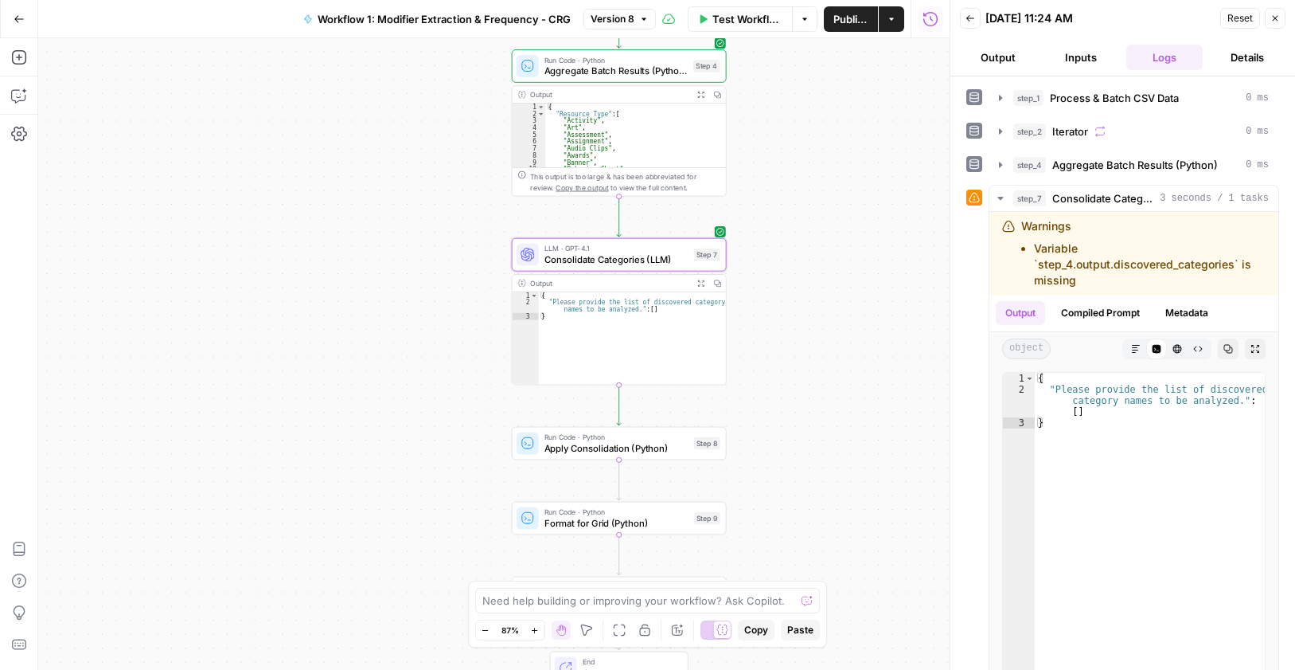
drag, startPoint x: 763, startPoint y: 336, endPoint x: 744, endPoint y: 333, distance: 19.4
click at [765, 349] on div "Workflow Set Inputs Inputs Run Code · Python Process & Batch CSV Data Step 1 Ou…" at bounding box center [494, 353] width 912 height 631
click at [620, 254] on span "Consolidate Categories (LLM)" at bounding box center [615, 258] width 144 height 14
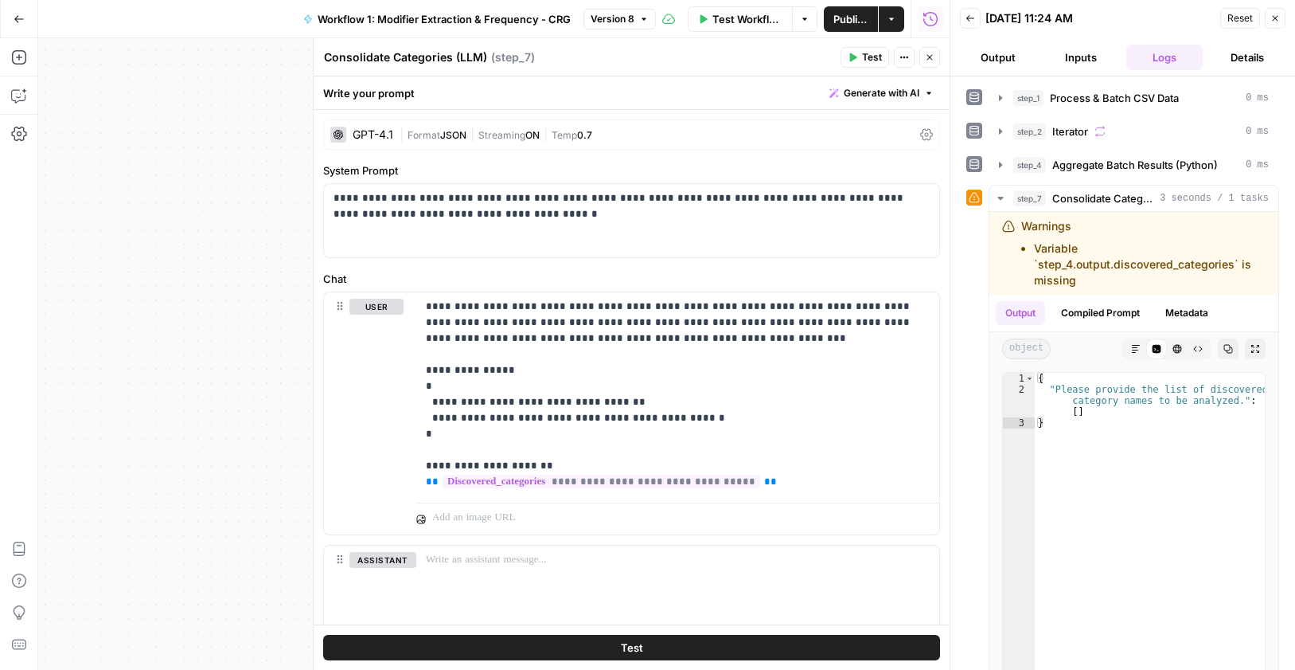
click at [925, 50] on button "Close" at bounding box center [929, 57] width 21 height 21
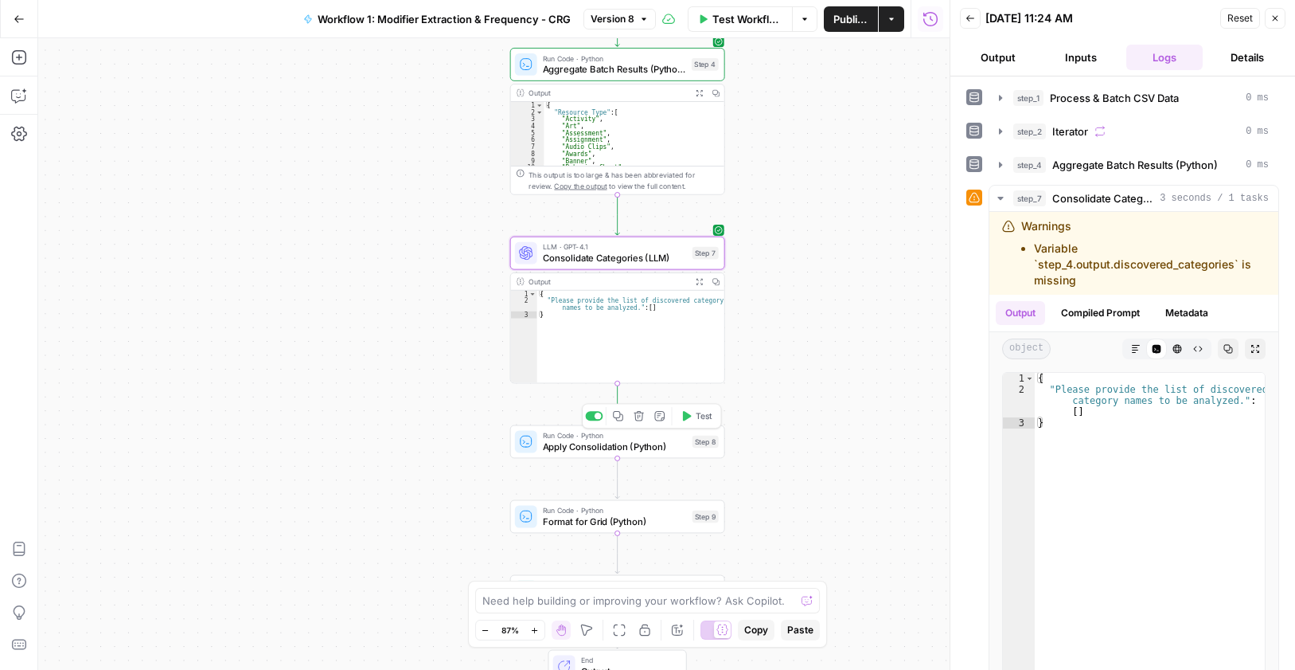
click at [711, 420] on span "Test" at bounding box center [704, 415] width 17 height 13
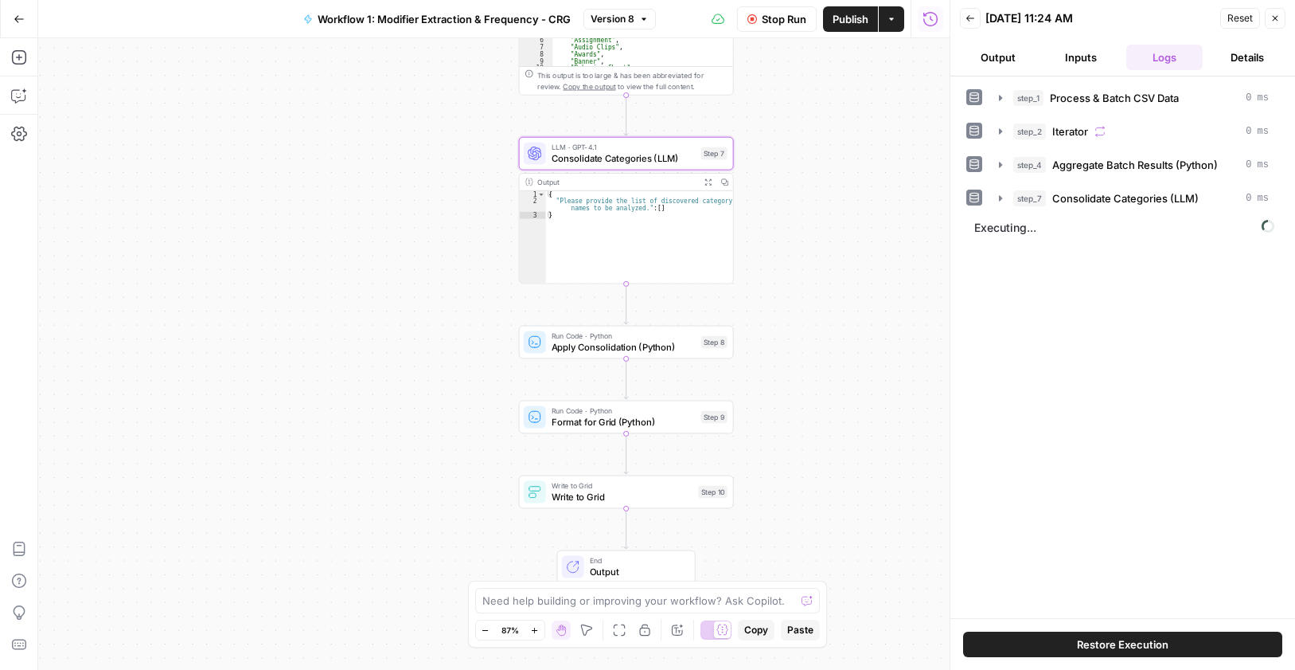
drag, startPoint x: 779, startPoint y: 481, endPoint x: 787, endPoint y: 382, distance: 99.0
click at [787, 382] on div "Workflow Set Inputs Inputs Run Code · Python Process & Batch CSV Data Step 1 Ou…" at bounding box center [494, 353] width 912 height 631
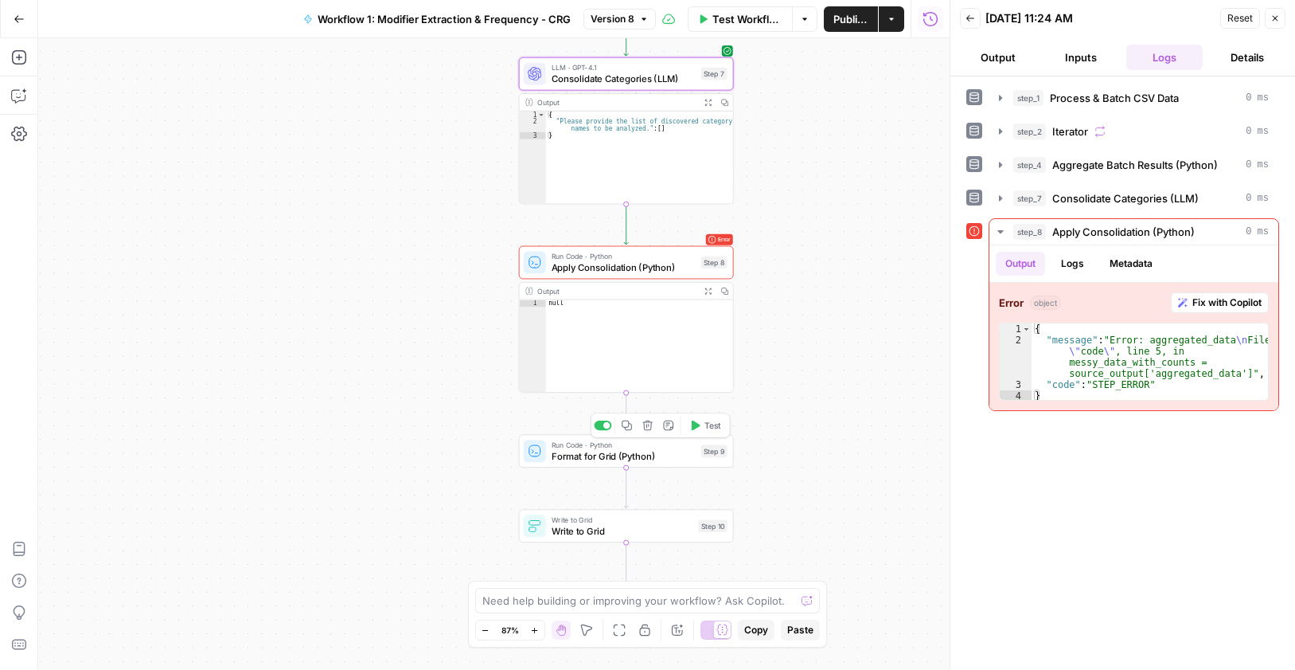
click at [712, 432] on button "Test" at bounding box center [705, 425] width 43 height 18
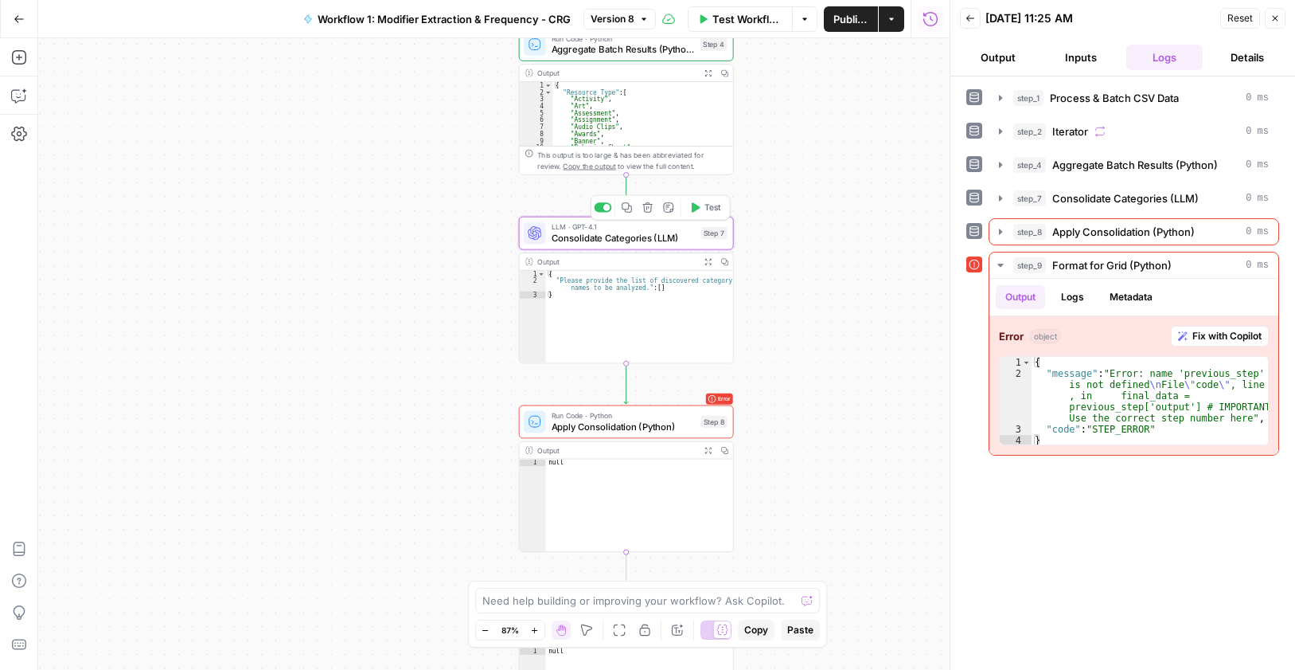
click at [638, 236] on span "Consolidate Categories (LLM)" at bounding box center [624, 238] width 144 height 14
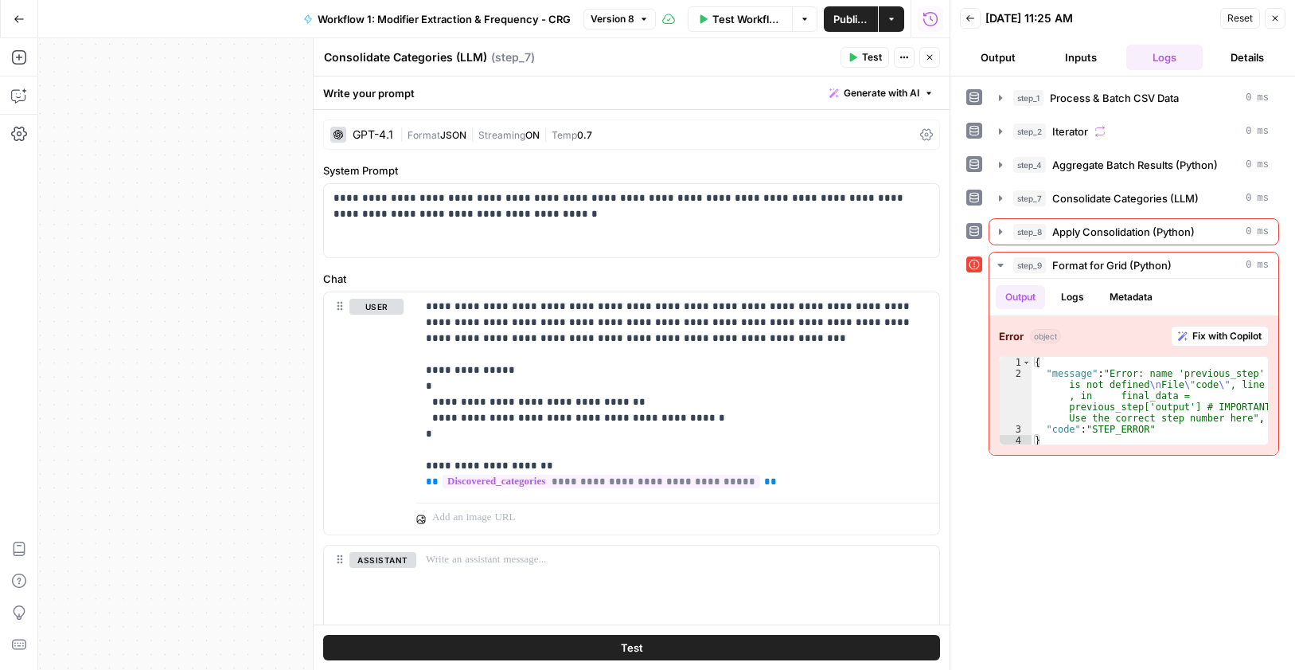
click at [939, 58] on button "Close" at bounding box center [929, 57] width 21 height 21
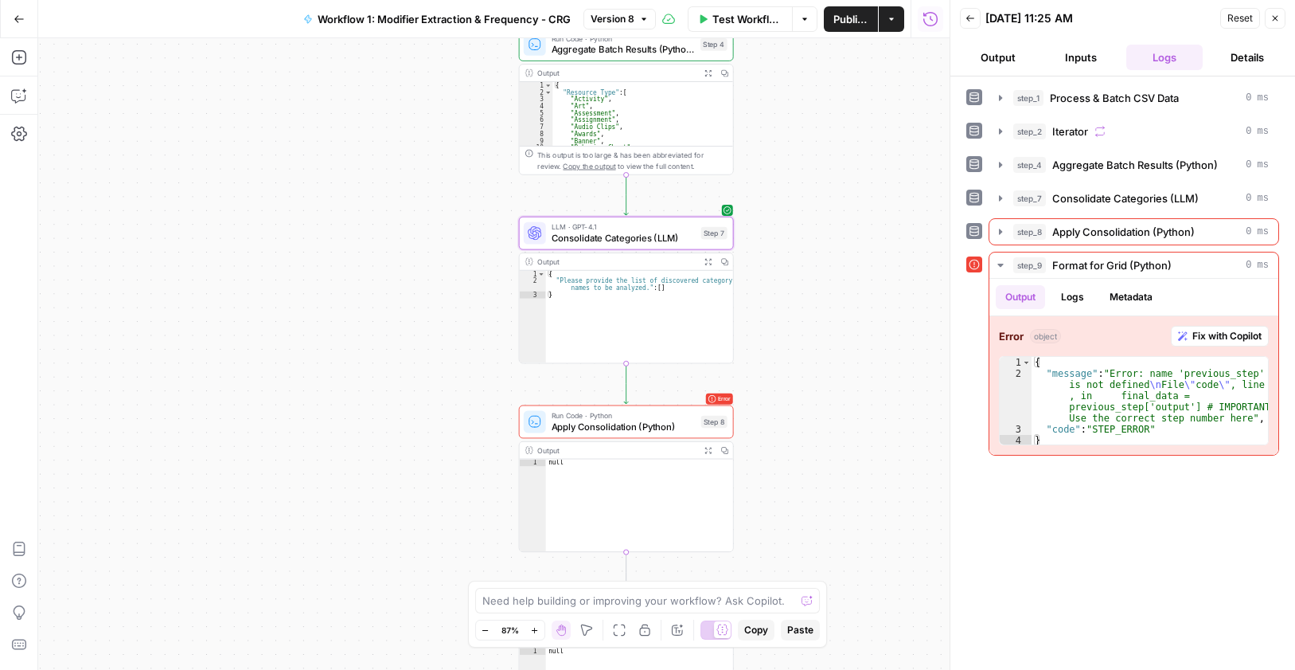
type textarea "*"
click at [621, 272] on div "{ "Please provide the list of discovered category names to be analyzed." : [ ] }" at bounding box center [639, 324] width 187 height 106
click at [623, 236] on span "Consolidate Categories (LLM)" at bounding box center [624, 238] width 144 height 14
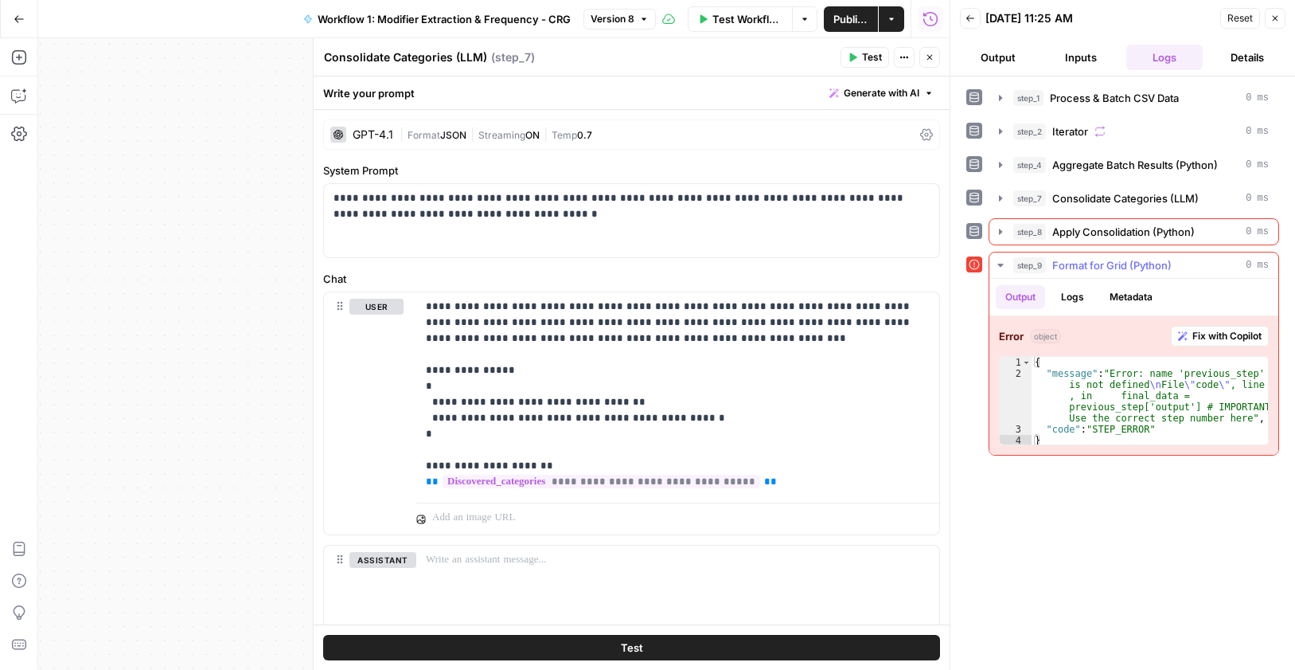
click at [997, 264] on icon "button" at bounding box center [1000, 265] width 13 height 13
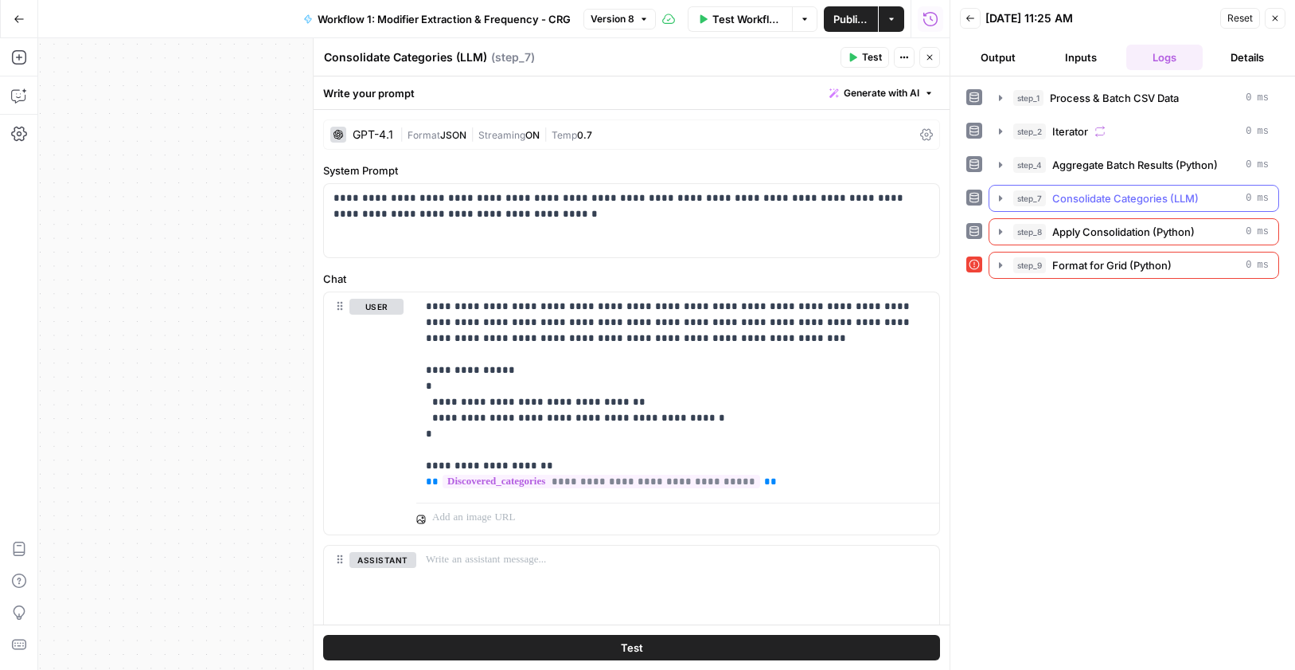
click at [994, 203] on icon "button" at bounding box center [1000, 198] width 13 height 13
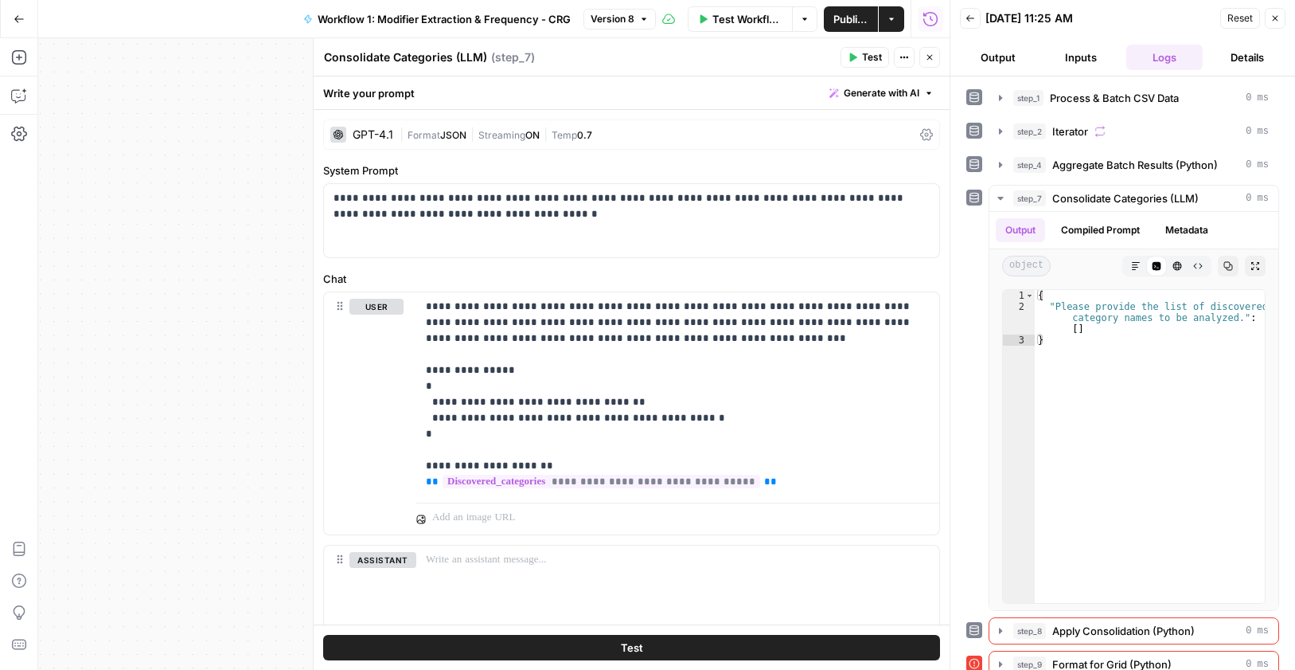
drag, startPoint x: 18, startPoint y: 25, endPoint x: 106, endPoint y: 118, distance: 127.8
click at [20, 25] on button "Go Back" at bounding box center [19, 19] width 29 height 29
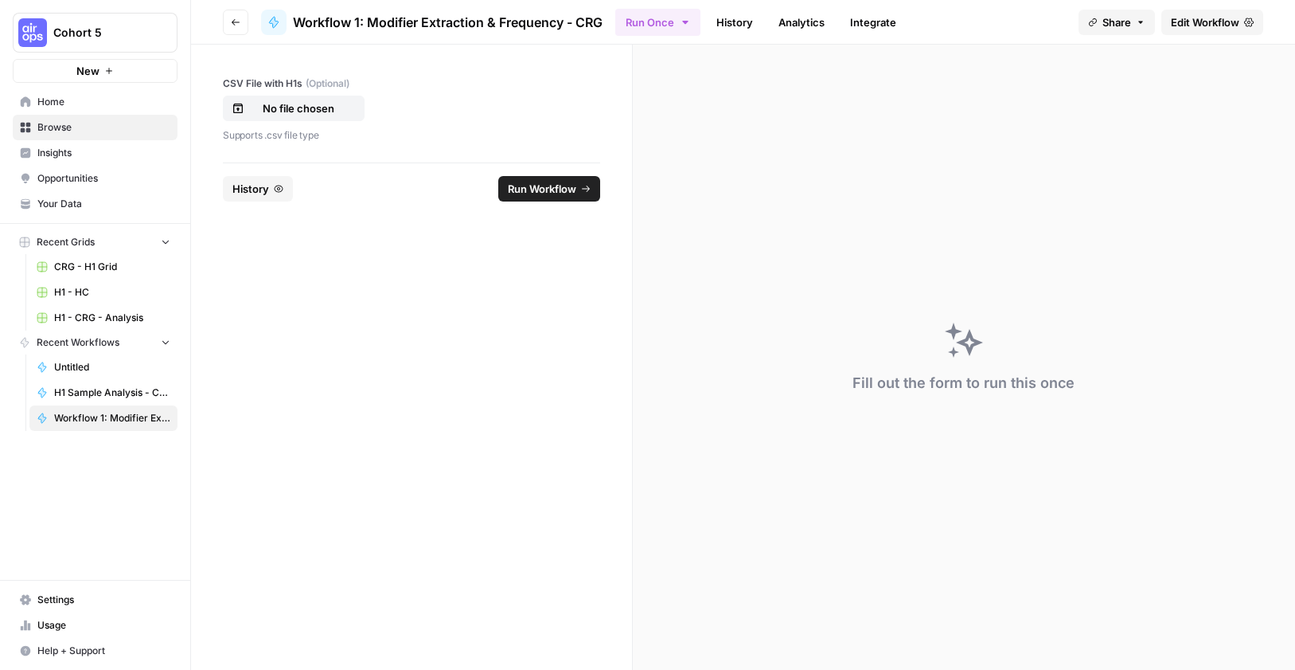
click at [278, 187] on icon "button" at bounding box center [279, 188] width 9 height 7
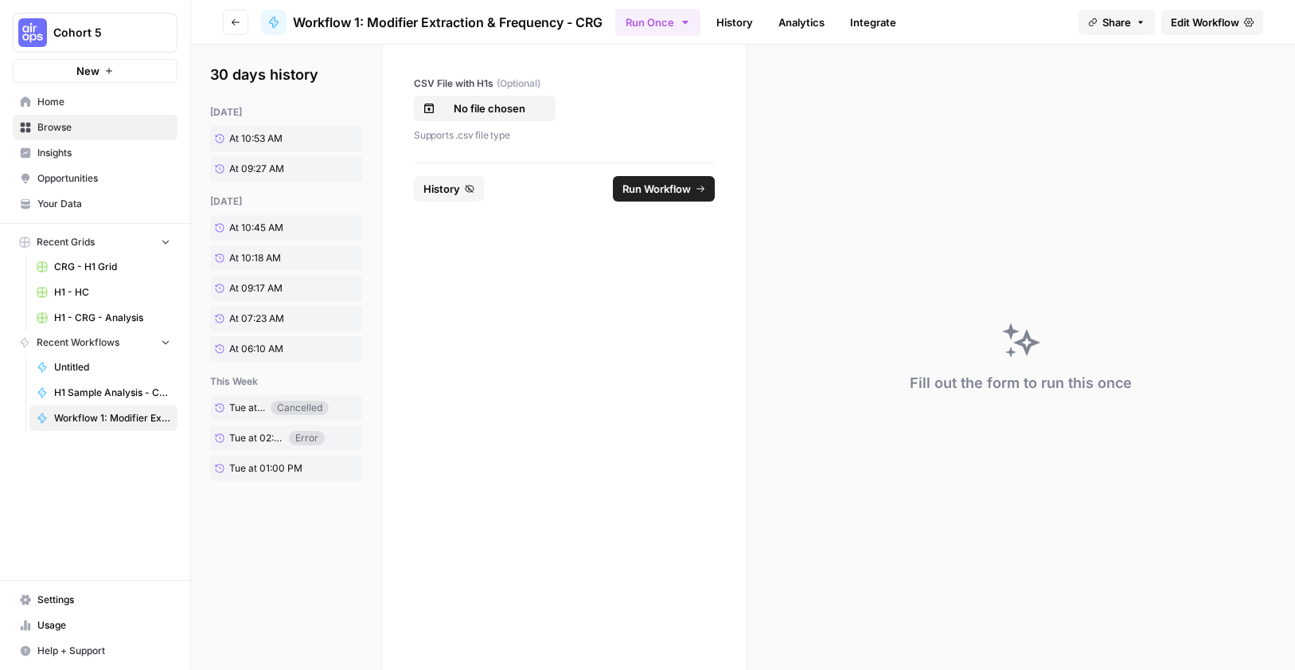
click at [731, 10] on link "History" at bounding box center [735, 22] width 56 height 25
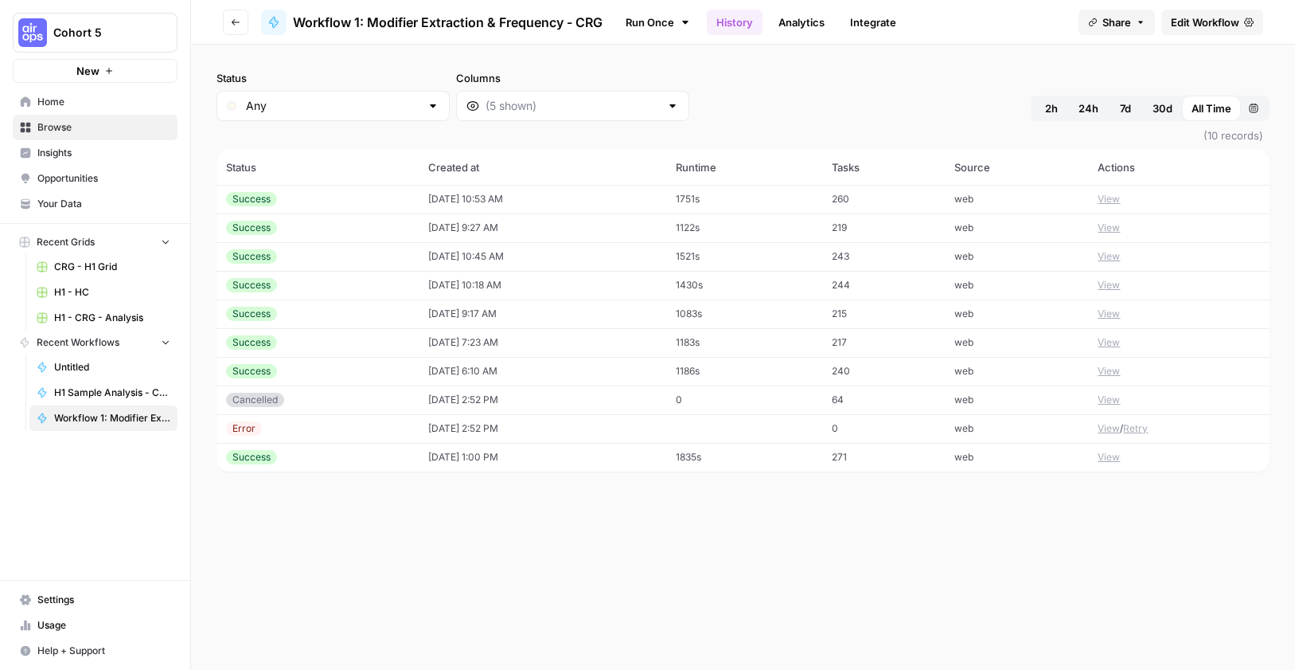
click at [654, 25] on link "Run Once" at bounding box center [657, 22] width 85 height 27
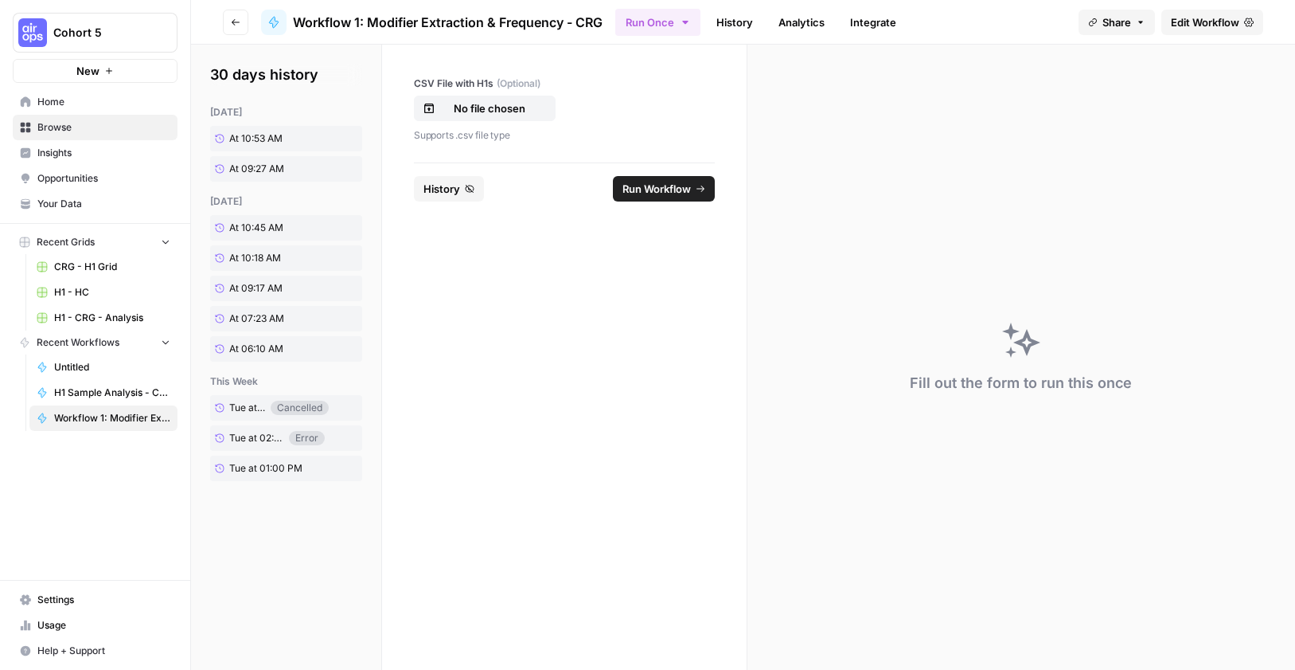
click at [232, 21] on icon "button" at bounding box center [236, 22] width 8 height 6
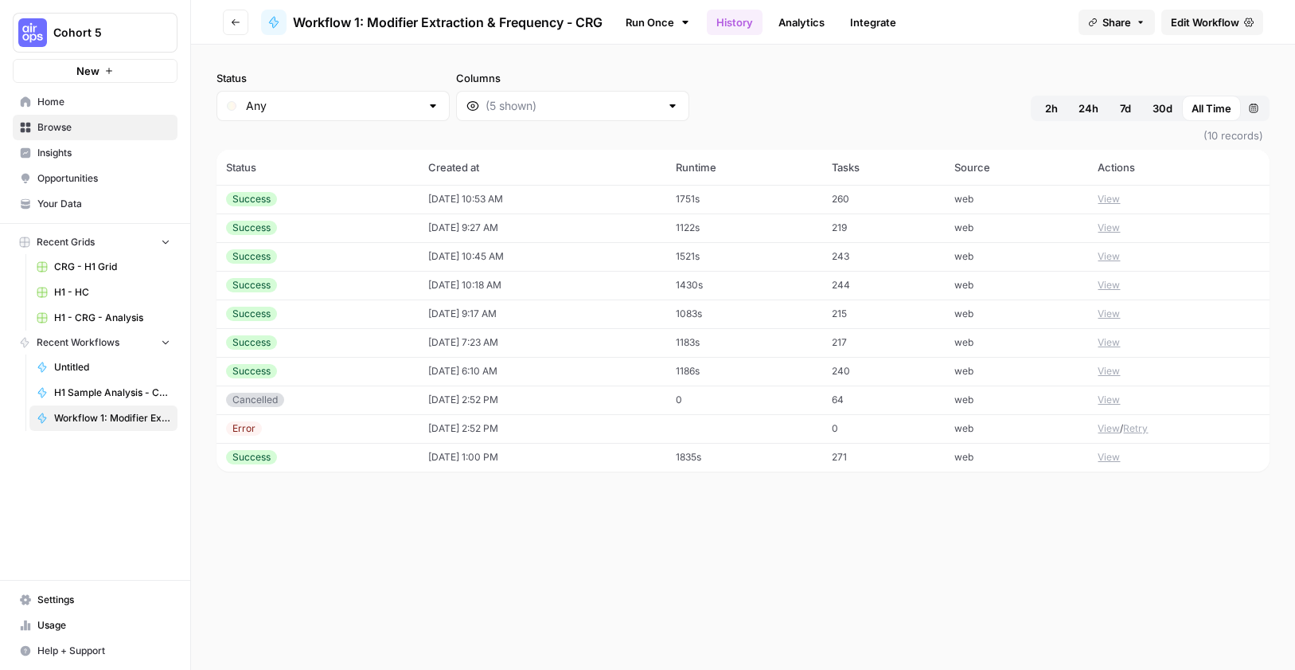
click at [1191, 19] on span "Edit Workflow" at bounding box center [1205, 22] width 68 height 16
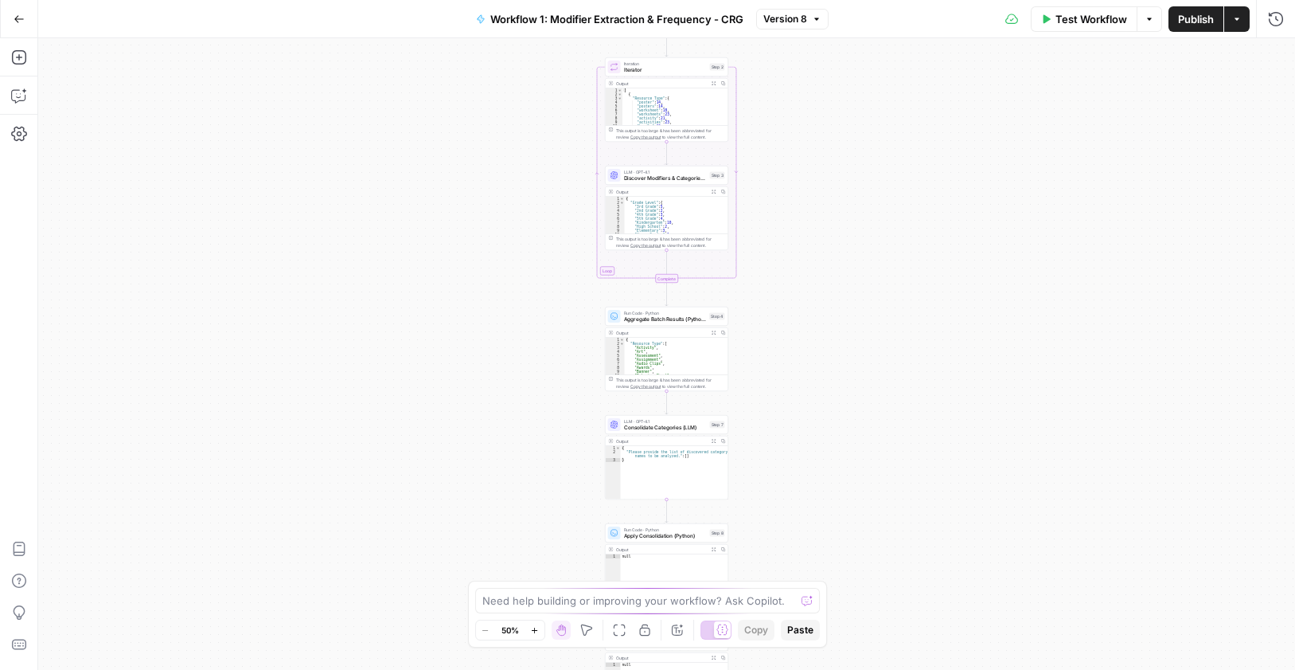
click at [706, 319] on div "Run Code · Python Aggregate Batch Results (Python) Step 4 Copy step Delete step…" at bounding box center [666, 317] width 117 height 14
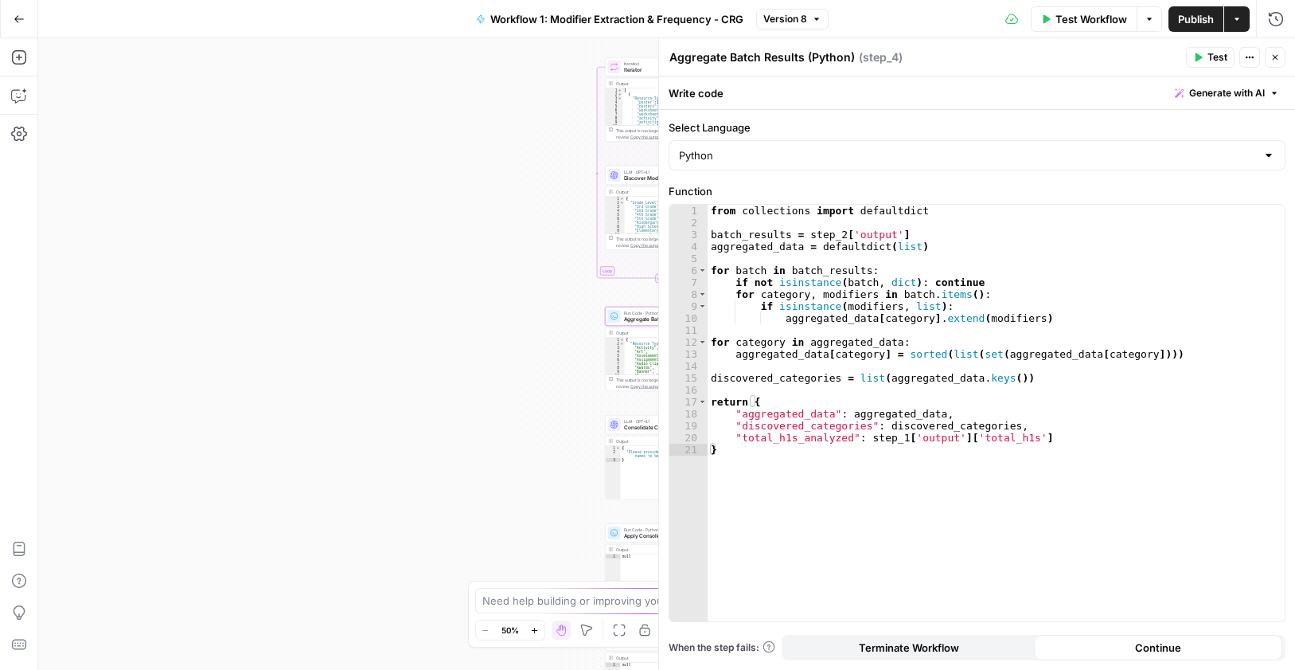
click at [1279, 55] on icon "button" at bounding box center [1276, 58] width 10 height 10
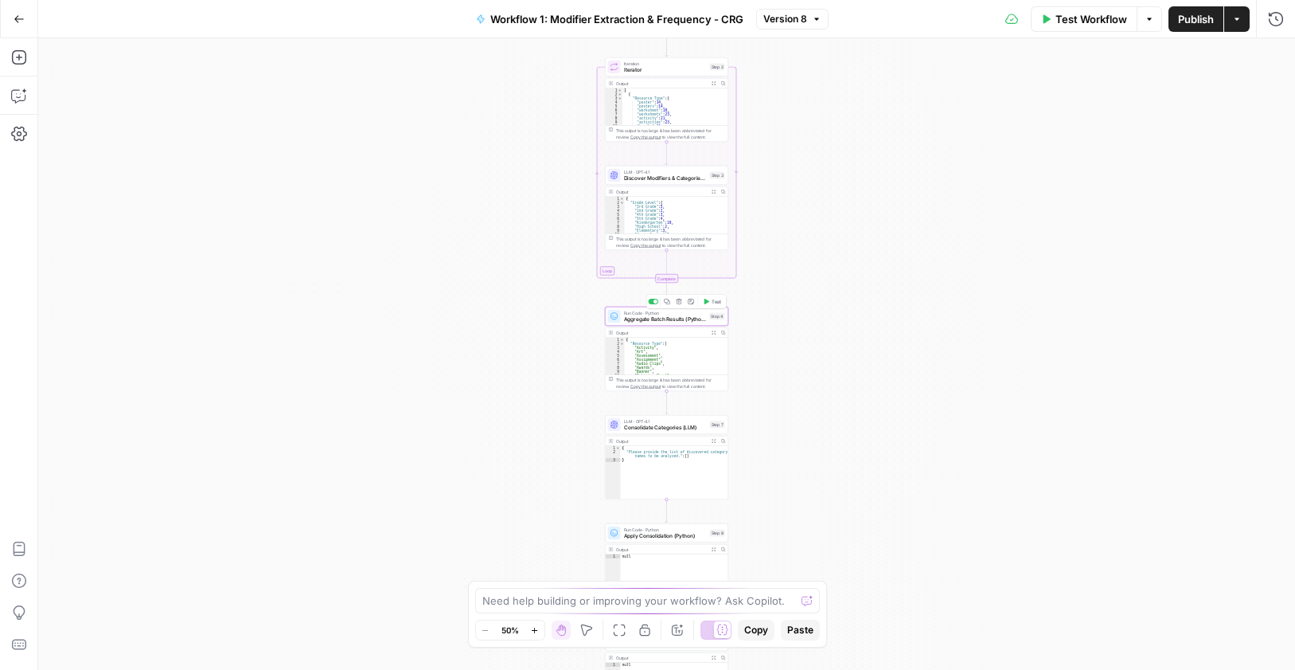
click at [670, 321] on span "Aggregate Batch Results (Python)" at bounding box center [665, 319] width 83 height 8
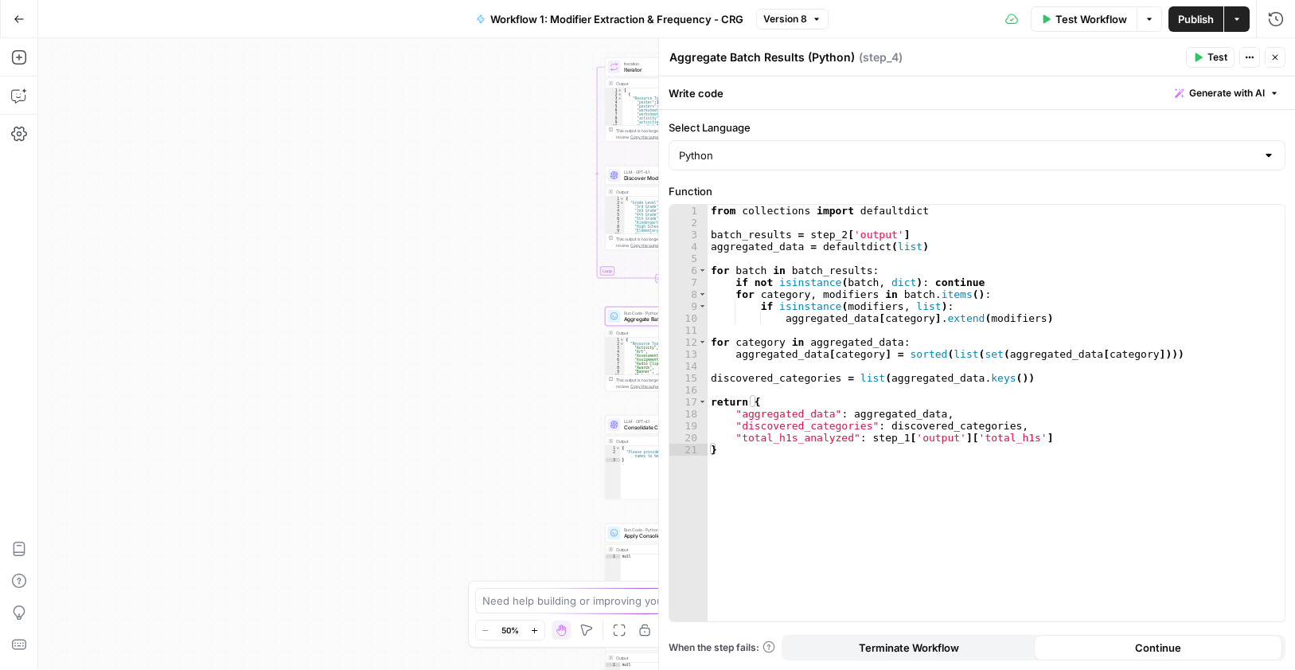
click at [1286, 61] on header "Aggregate Batch Results (Python) Aggregate Batch Results (Python) ( step_4 ) Te…" at bounding box center [977, 57] width 636 height 38
click at [1282, 61] on button "Close" at bounding box center [1275, 57] width 21 height 21
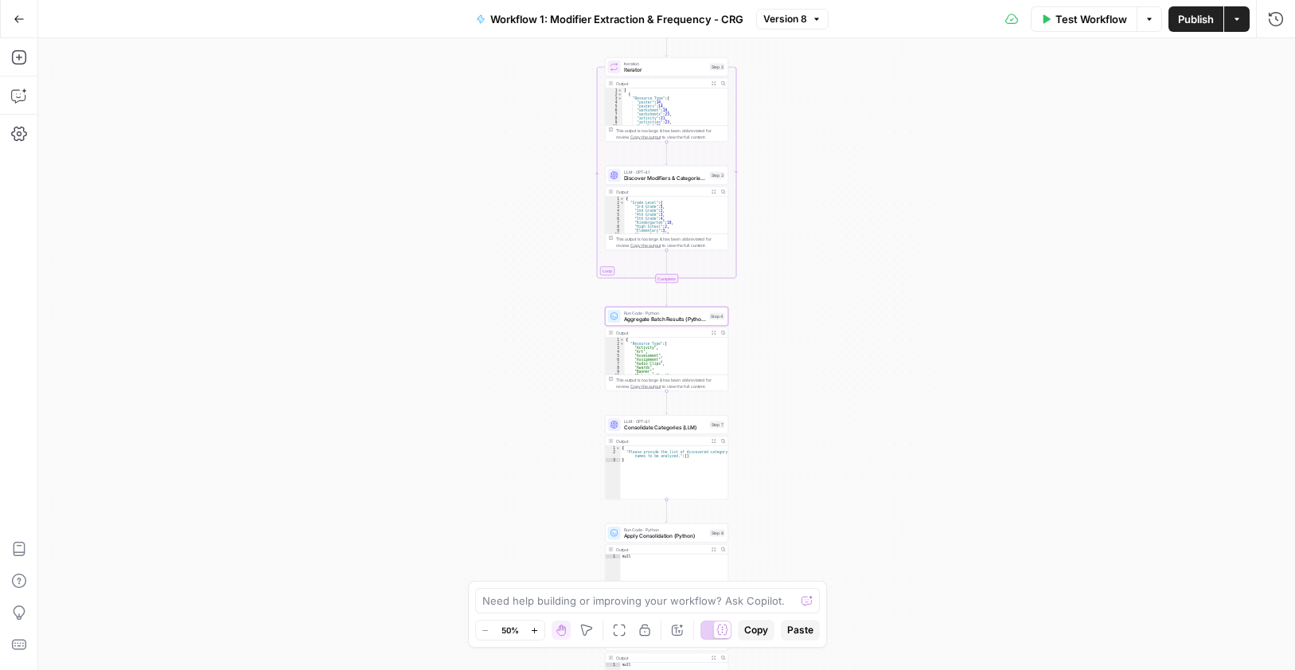
click at [663, 430] on span "Consolidate Categories (LLM)" at bounding box center [665, 428] width 83 height 8
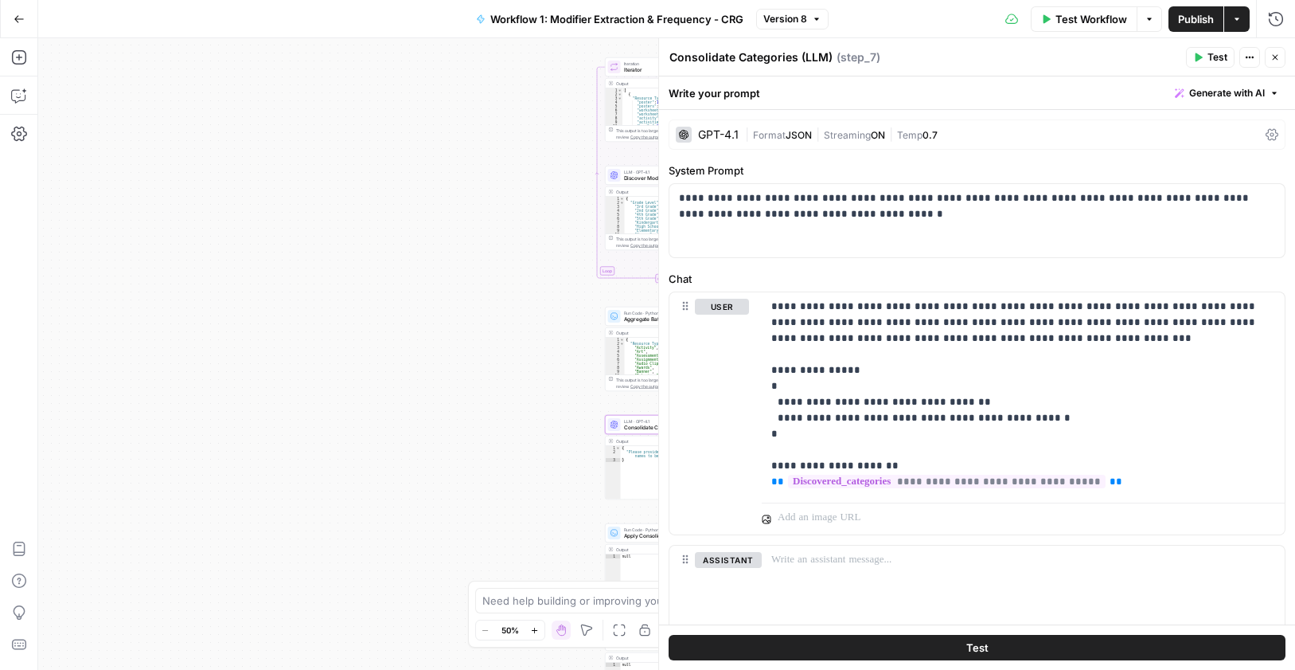
click at [627, 461] on div "{ "Please provide the list of discovered category names to be analyzed." : [ ] }" at bounding box center [674, 476] width 107 height 61
click at [641, 462] on div "{ "Please provide the list of discovered category names to be analyzed." : [ ] }" at bounding box center [674, 472] width 107 height 53
click at [641, 463] on div "{ "Please provide the list of discovered category names to be analyzed." : [ ] }" at bounding box center [674, 476] width 107 height 61
click at [640, 463] on div "{ "Please provide the list of discovered category names to be analyzed." : [ ] }" at bounding box center [674, 476] width 107 height 61
type textarea "**********"
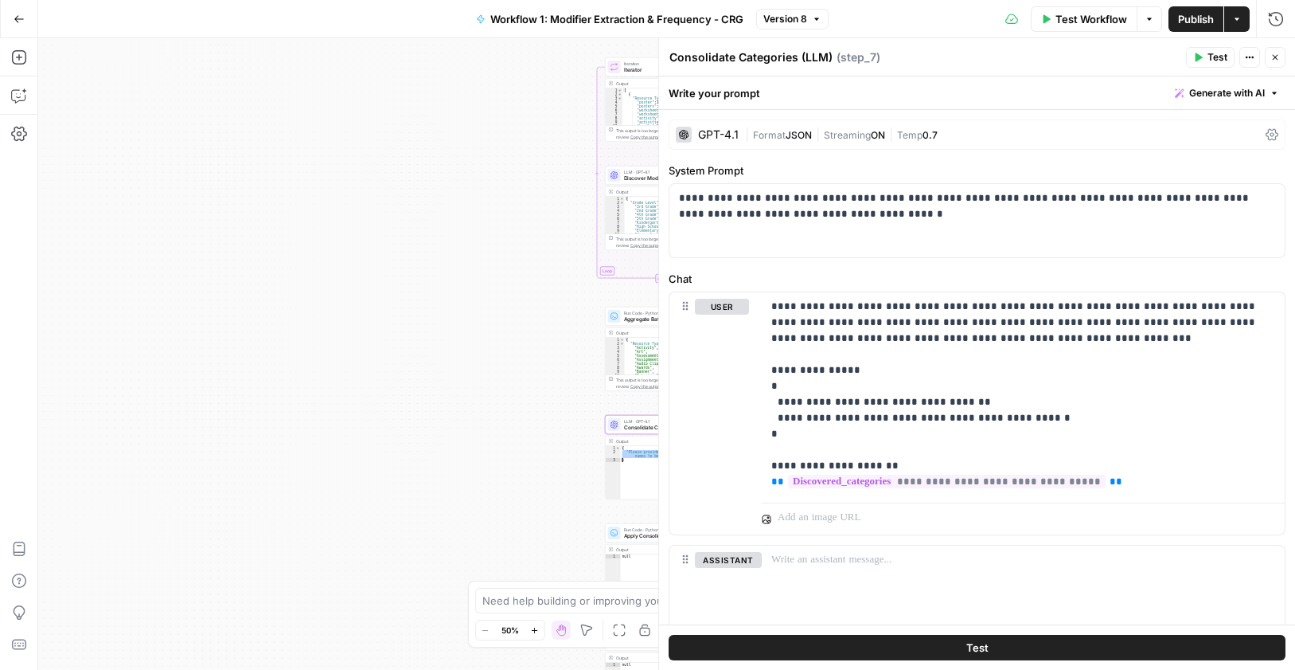
drag, startPoint x: 1274, startPoint y: 57, endPoint x: 654, endPoint y: 482, distance: 751.2
click at [1274, 57] on icon "button" at bounding box center [1276, 58] width 10 height 10
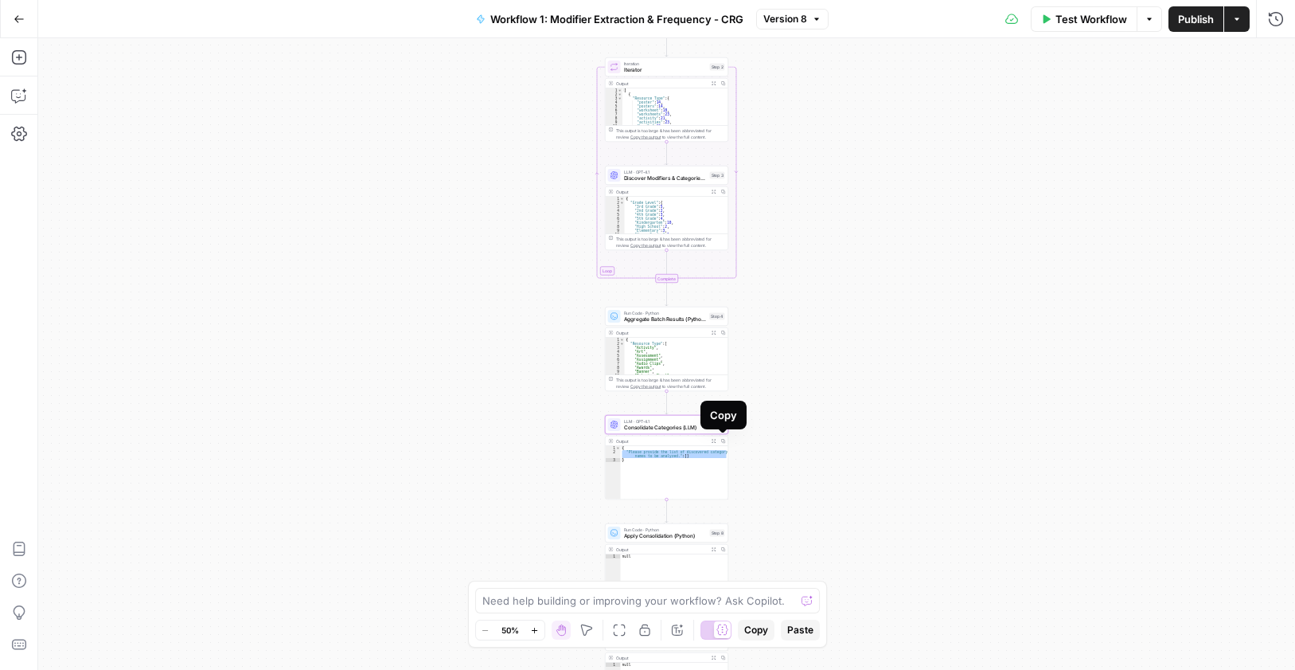
click at [712, 441] on icon "button" at bounding box center [714, 441] width 5 height 5
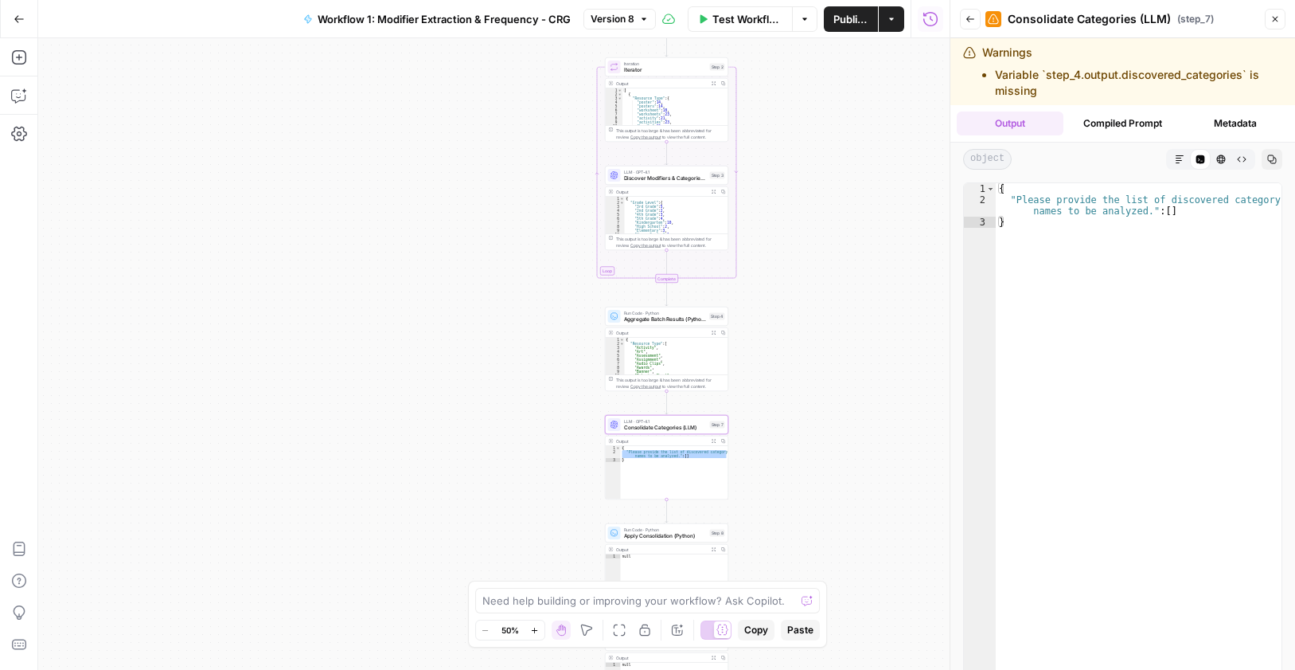
drag, startPoint x: 1046, startPoint y: 93, endPoint x: 974, endPoint y: 73, distance: 74.4
click at [974, 73] on div "Warnings Variable `step_4.output.discovered_categories` is missing" at bounding box center [1122, 72] width 319 height 54
copy li "Variable `step_4.output.discovered_categories` is missing"
click at [551, 603] on textarea at bounding box center [639, 600] width 314 height 16
type textarea "c"
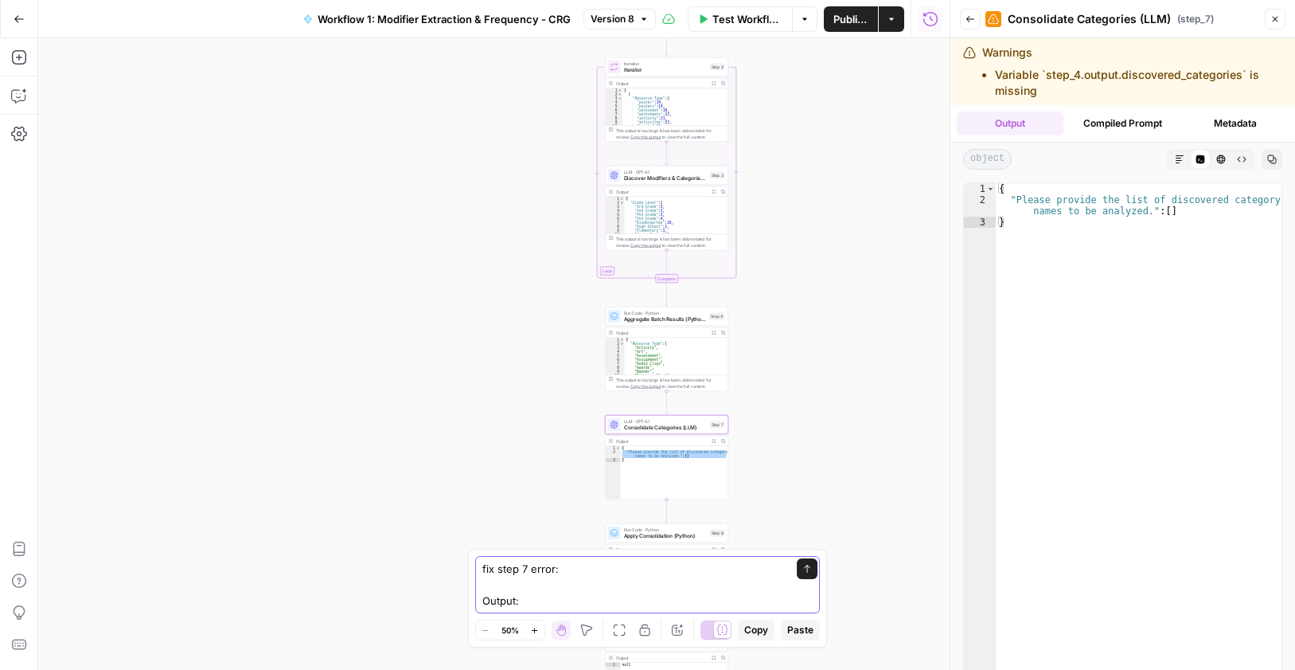
paste textarea "Variable `step_4.output.discovered_categories` is missing"
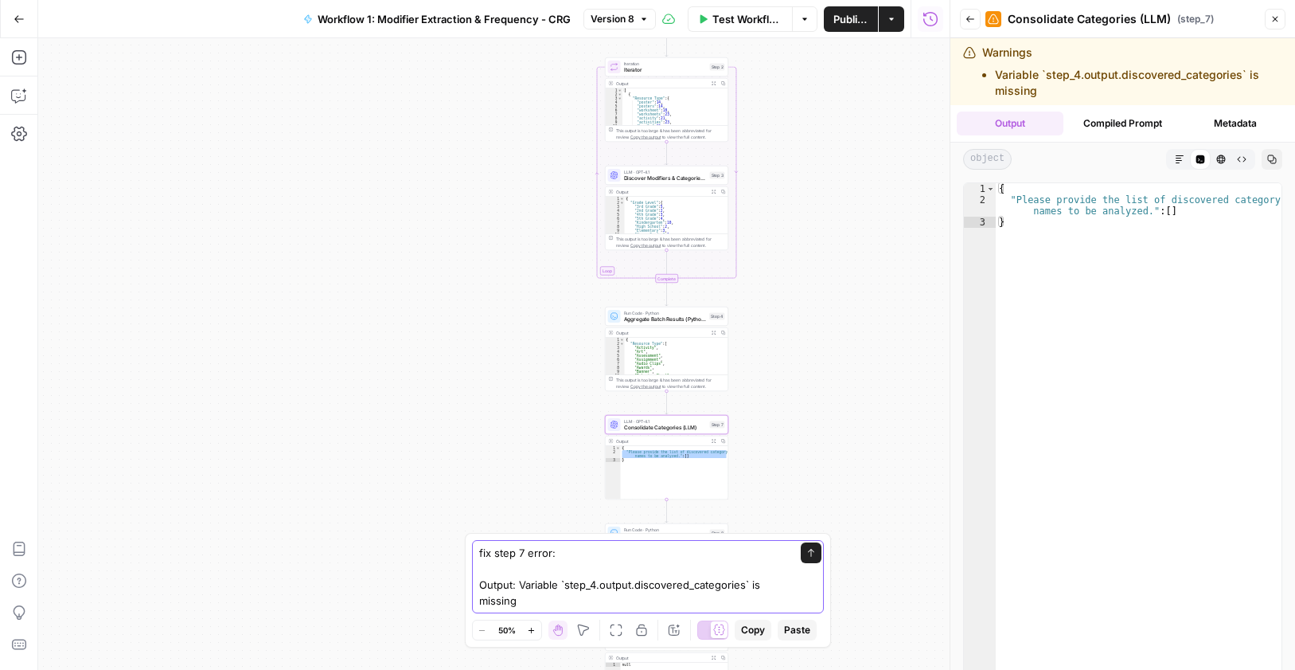
click at [596, 559] on textarea "fix step 7 error: Output: Variable `step_4.output.discovered_categories` is mis…" at bounding box center [632, 577] width 306 height 64
click at [588, 554] on textarea "fix step 7 error: warnings: Output: Variable `step_4.output.discovered_categori…" at bounding box center [632, 561] width 306 height 96
paste textarea "Variable `step_4.output.discovered_categories` is missing"
drag, startPoint x: 517, startPoint y: 587, endPoint x: 527, endPoint y: 604, distance: 19.9
click at [527, 604] on textarea "fix step 7 error: warnings: Variable `step_4.output.discovered_categories` is m…" at bounding box center [632, 552] width 306 height 111
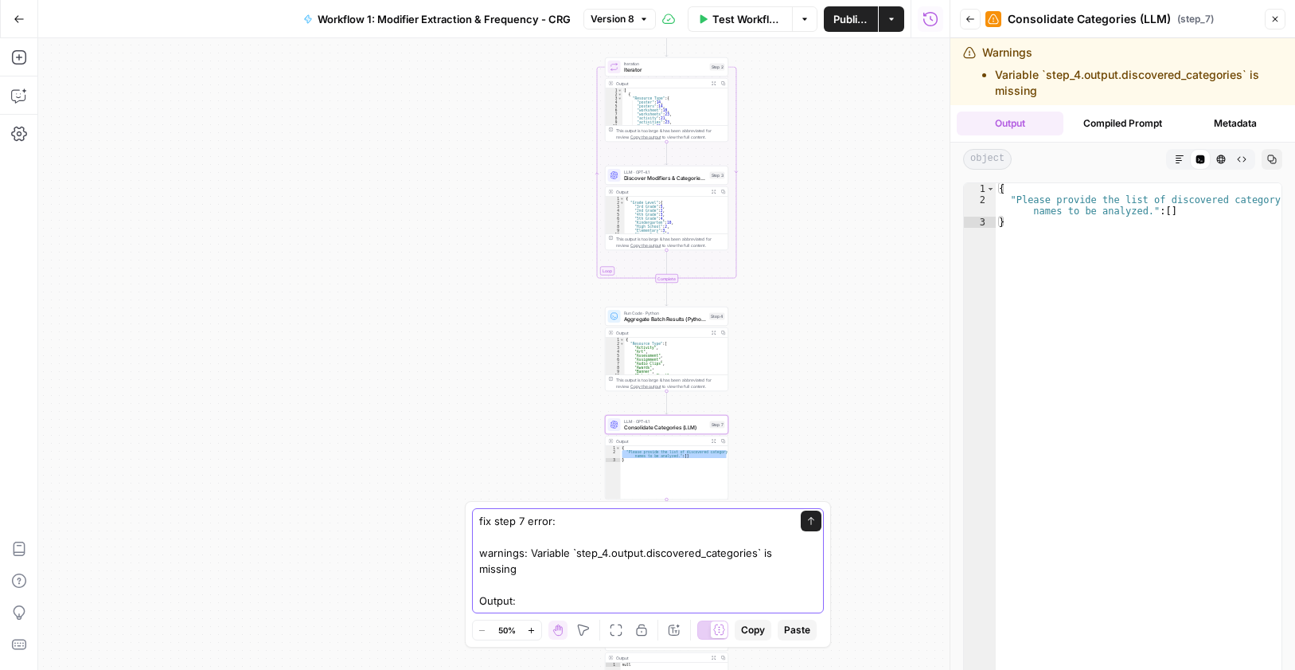
type textarea "fix step 7 error: warnings: Variable `step_4.output.discovered_categories` is m…"
click at [659, 455] on div "{ "Please provide the list of discovered category names to be analyzed." : [ ] }" at bounding box center [674, 472] width 107 height 53
click at [664, 455] on div "{ "Please provide the list of discovered category names to be analyzed." : [ ] }" at bounding box center [674, 476] width 107 height 61
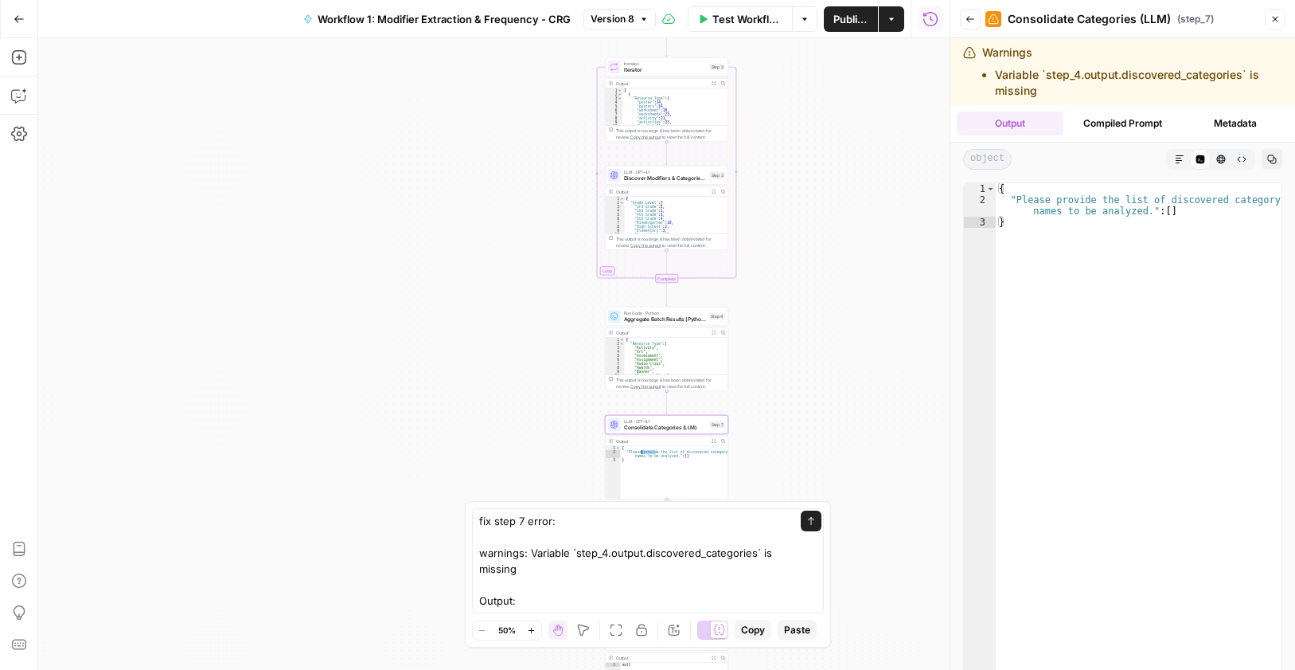
type textarea "**********"
click at [555, 603] on textarea "fix step 7 error: warnings: Variable `step_4.output.discovered_categories` is m…" at bounding box center [632, 561] width 306 height 96
paste textarea ""Please provide the list of discovered category names to be analyzed.": []"
type textarea "fix step 7 error: warnings: Variable `step_4.output.discovered_categories` is m…"
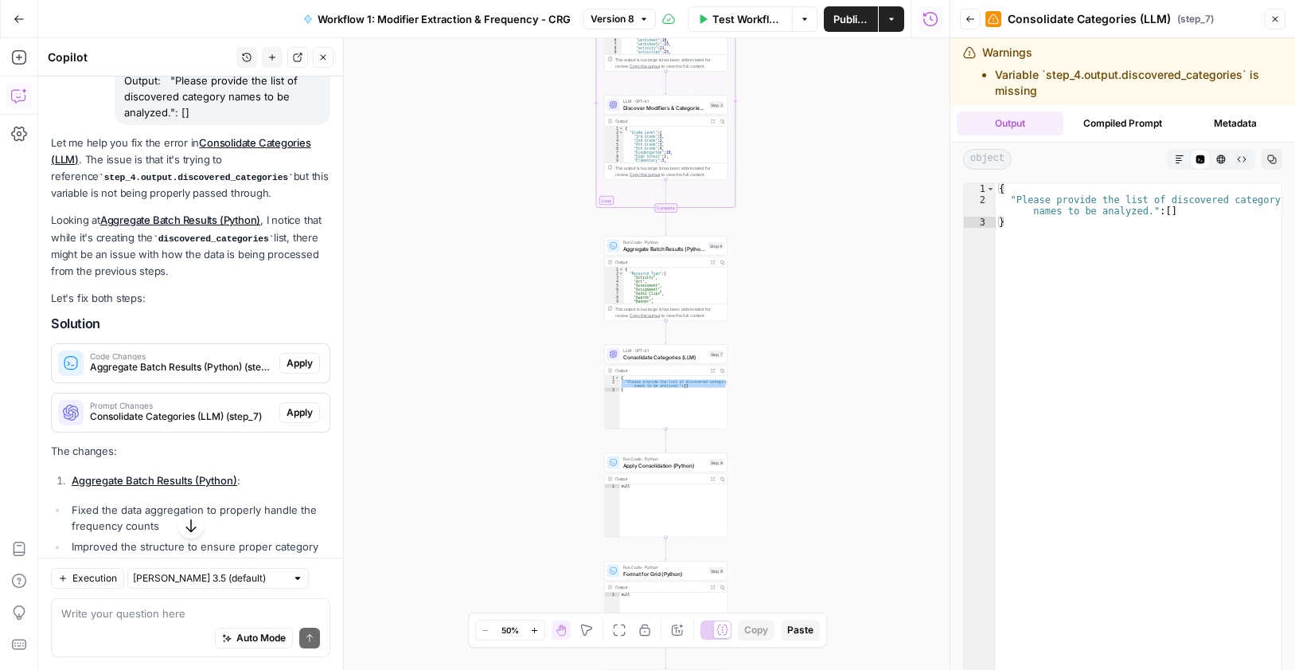
scroll to position [238, 0]
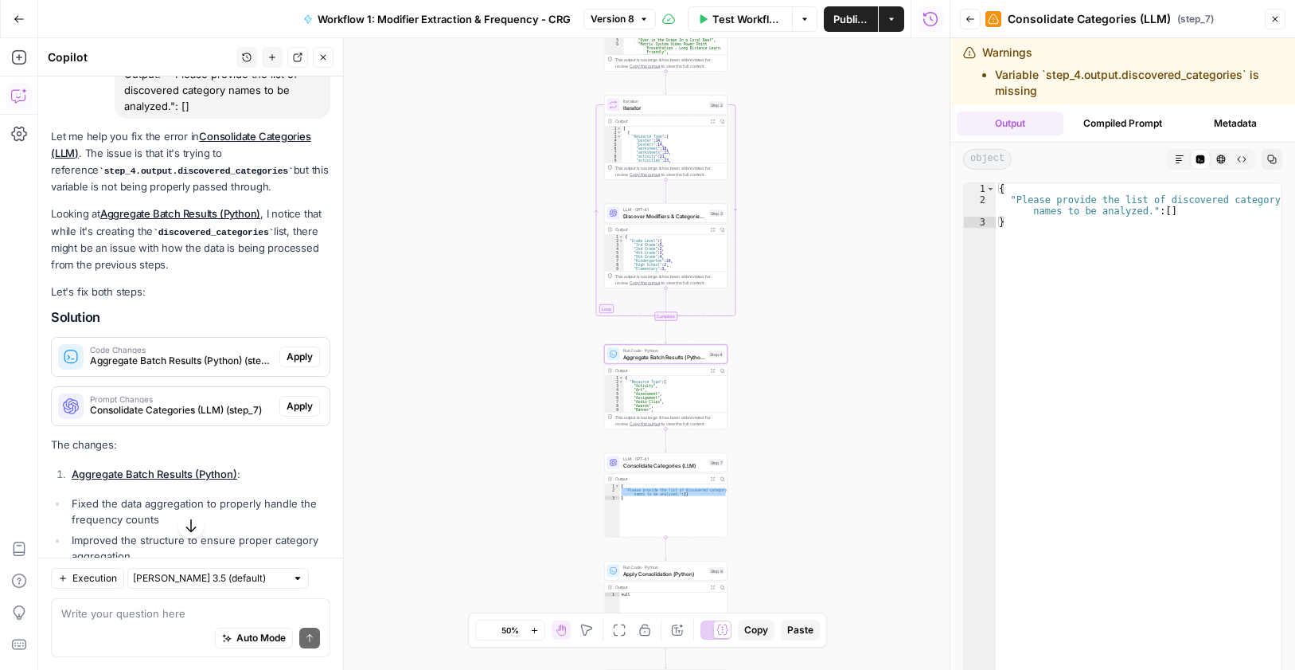
click at [291, 361] on span "Apply" at bounding box center [300, 356] width 26 height 14
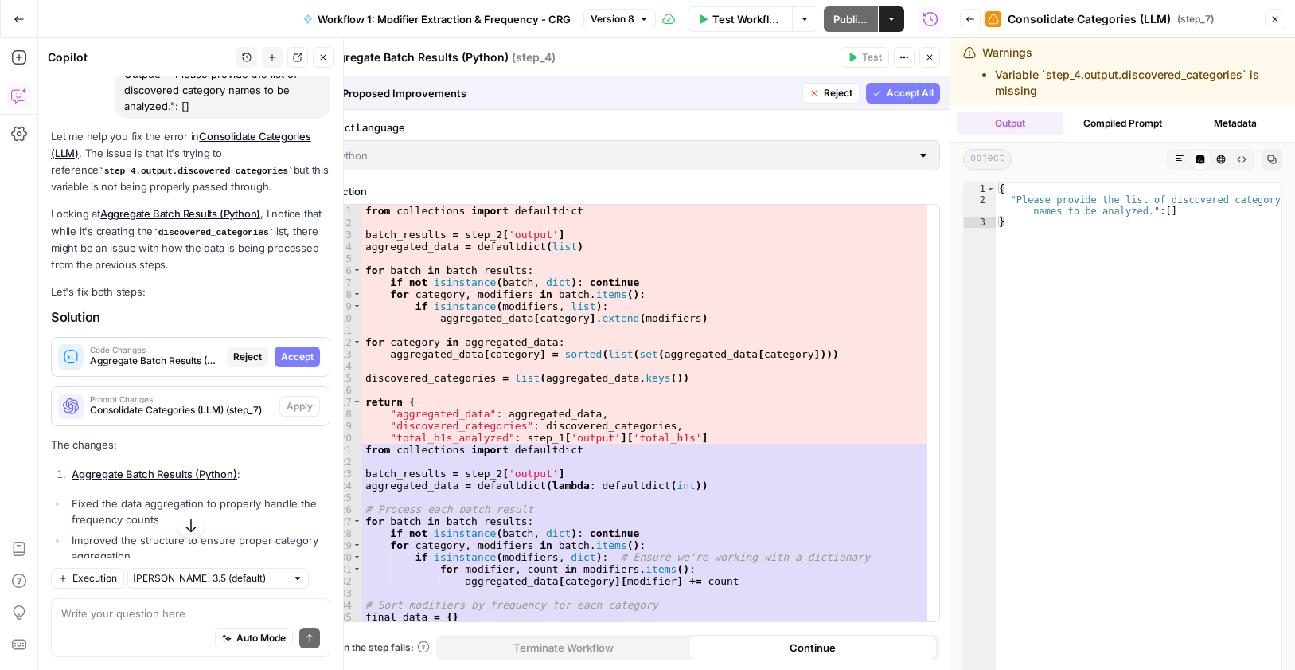
click at [283, 355] on span "Accept" at bounding box center [297, 356] width 33 height 14
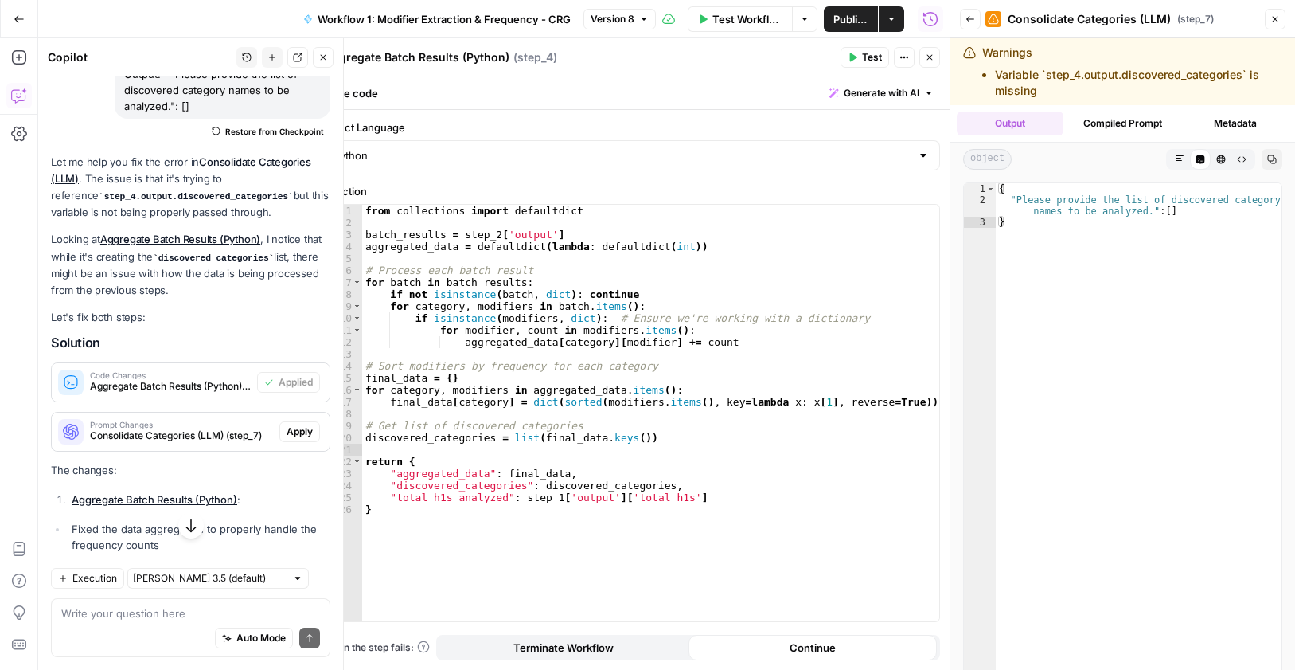
drag, startPoint x: 280, startPoint y: 431, endPoint x: 264, endPoint y: 478, distance: 49.1
click at [287, 431] on span "Apply" at bounding box center [300, 431] width 26 height 14
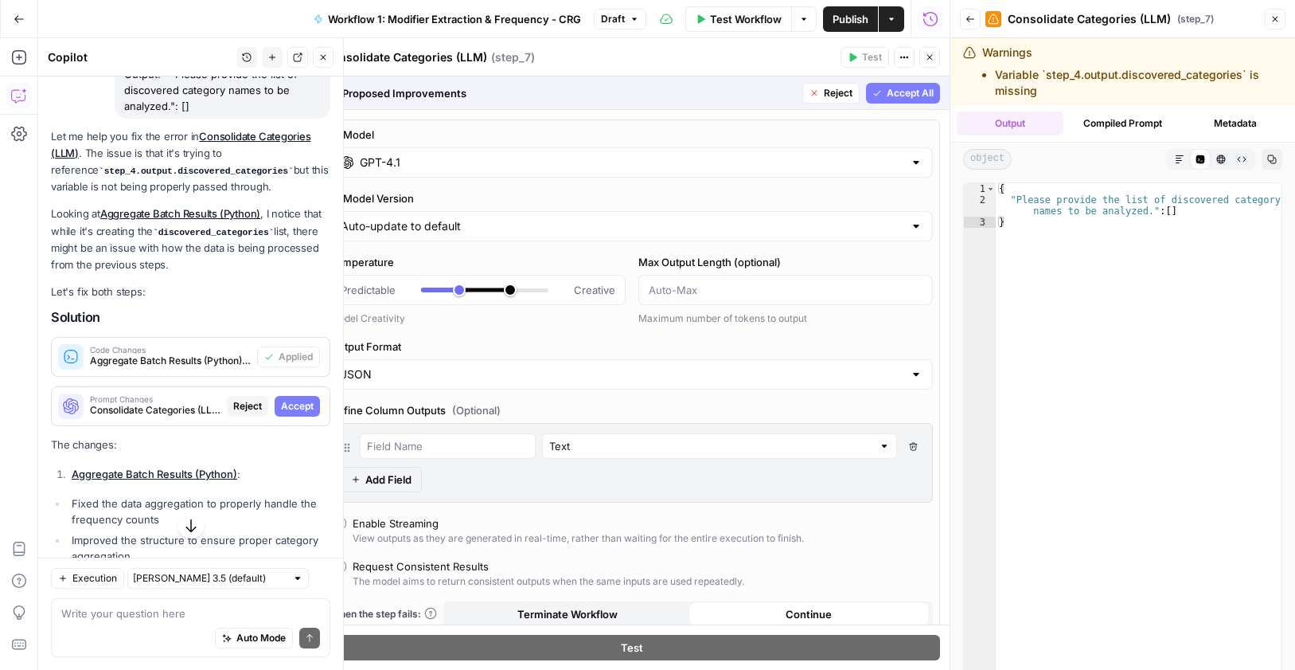
click at [283, 404] on span "Accept" at bounding box center [297, 406] width 33 height 14
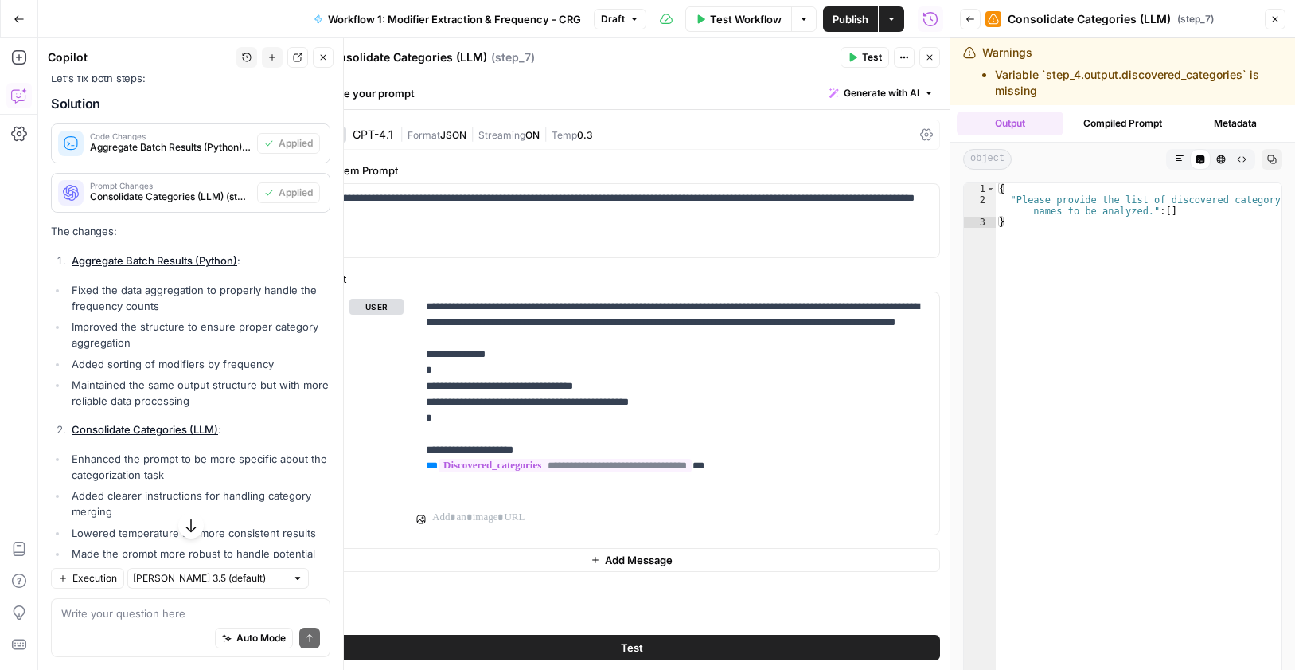
scroll to position [582, 0]
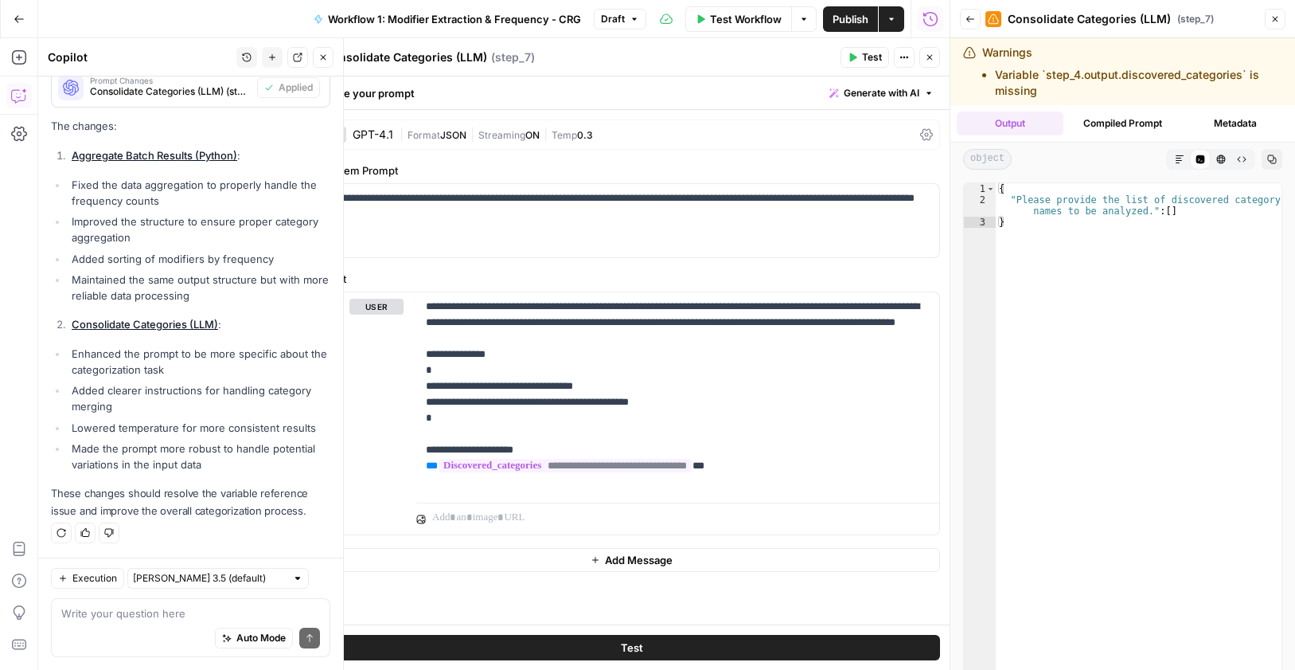
click at [855, 25] on button "Publish" at bounding box center [850, 18] width 55 height 25
click at [1275, 18] on icon "button" at bounding box center [1276, 20] width 6 height 6
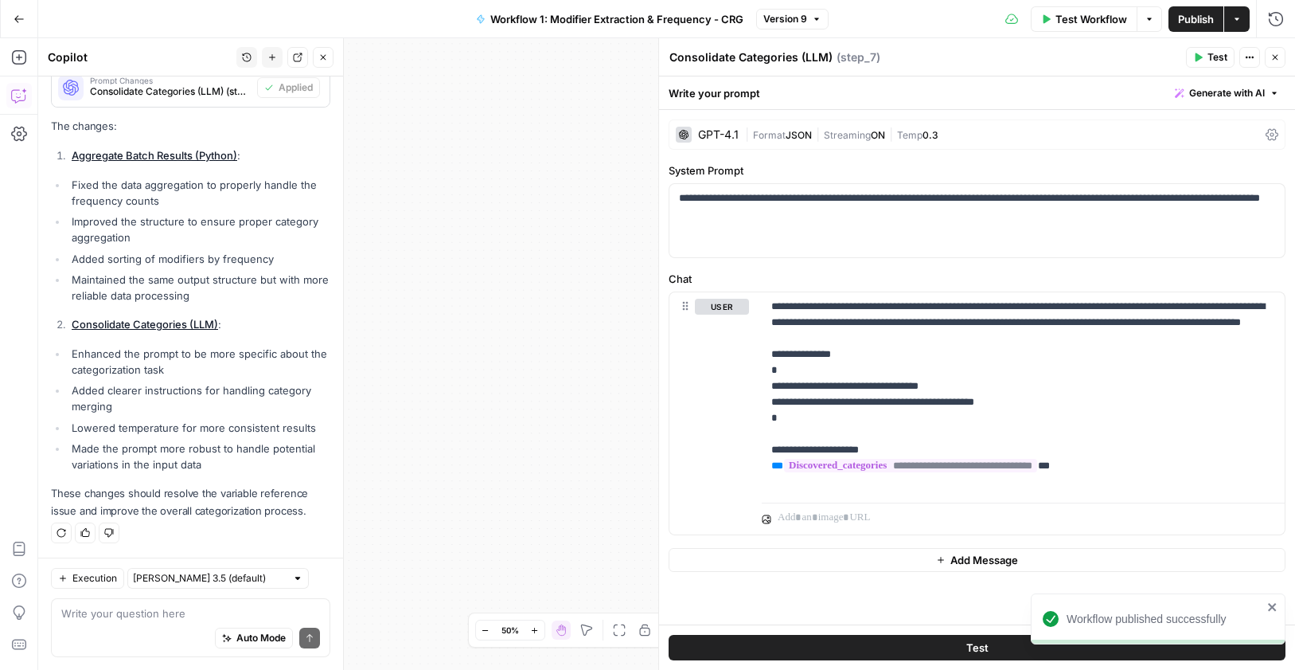
drag, startPoint x: 1276, startPoint y: 61, endPoint x: 660, endPoint y: 224, distance: 637.2
click at [1275, 61] on icon "button" at bounding box center [1276, 58] width 10 height 10
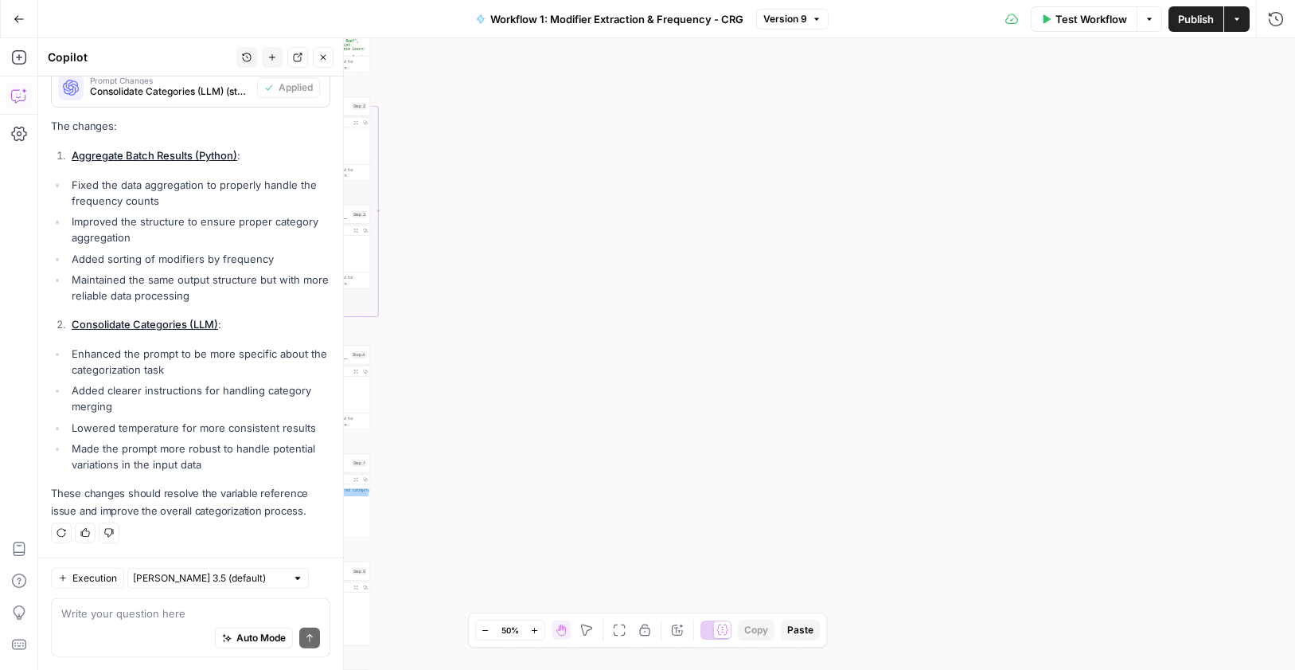
drag, startPoint x: 660, startPoint y: 224, endPoint x: 1143, endPoint y: 220, distance: 483.2
click at [1142, 220] on div "Workflow Set Inputs Inputs Run Code · Python Process & Batch CSV Data Step 1 Ou…" at bounding box center [666, 353] width 1257 height 631
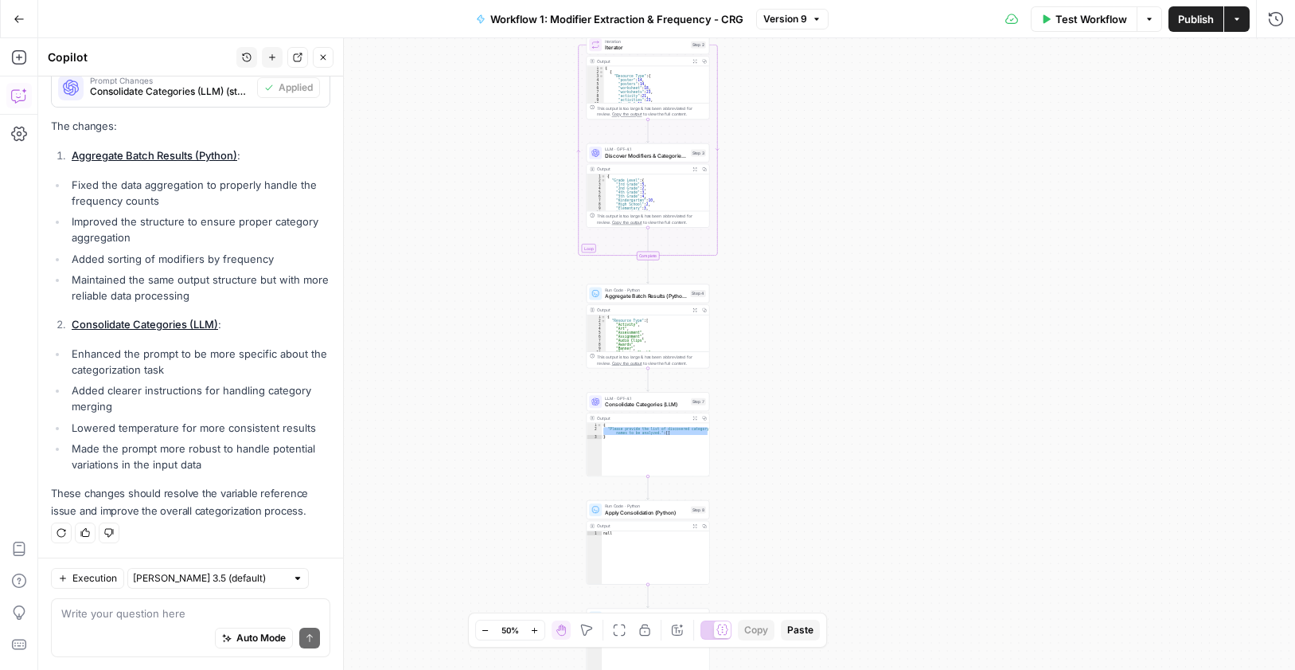
drag, startPoint x: 682, startPoint y: 220, endPoint x: 779, endPoint y: 163, distance: 112.4
click at [779, 163] on div "Workflow Set Inputs Inputs Run Code · Python Process & Batch CSV Data Step 1 Ou…" at bounding box center [666, 353] width 1257 height 631
click at [693, 387] on span "Test" at bounding box center [698, 386] width 10 height 7
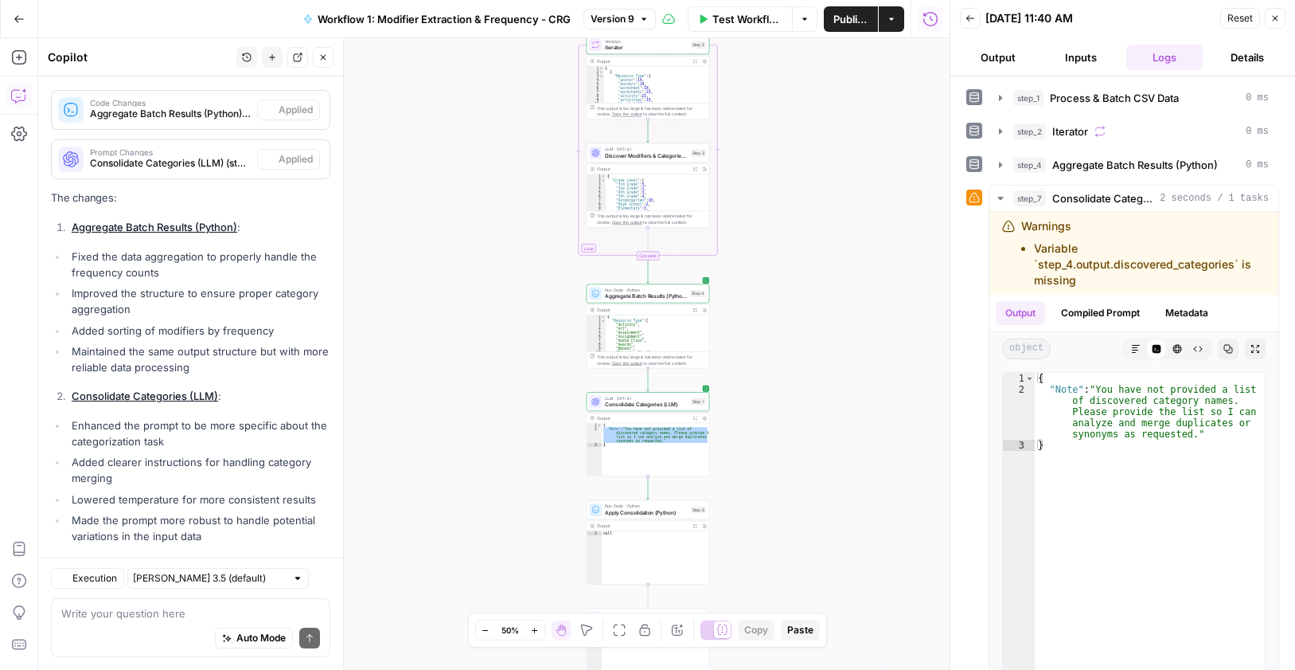
scroll to position [582, 0]
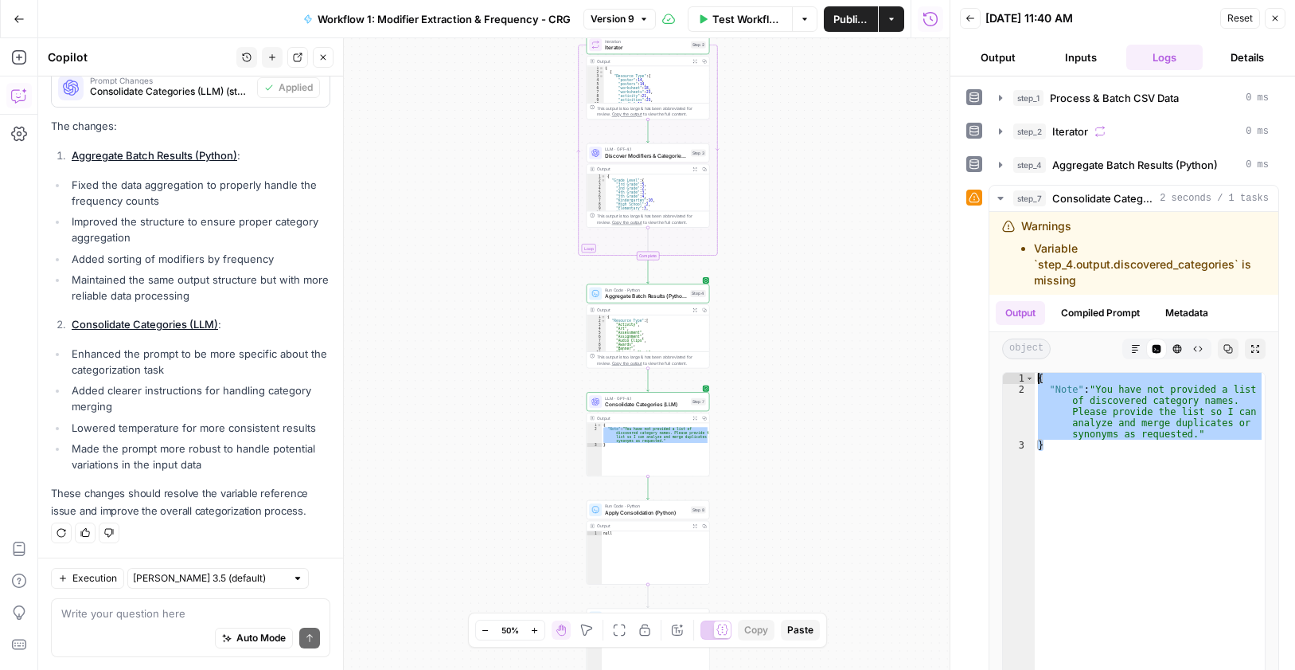
drag, startPoint x: 1135, startPoint y: 452, endPoint x: 954, endPoint y: 344, distance: 211.3
click at [954, 344] on div "Back 09/04/25 at 11:40 AM Reset Close Output Inputs Logs Details step_1 Process…" at bounding box center [1122, 335] width 345 height 670
type textarea "**********"
click at [171, 610] on textarea at bounding box center [190, 613] width 259 height 16
type textarea "I"
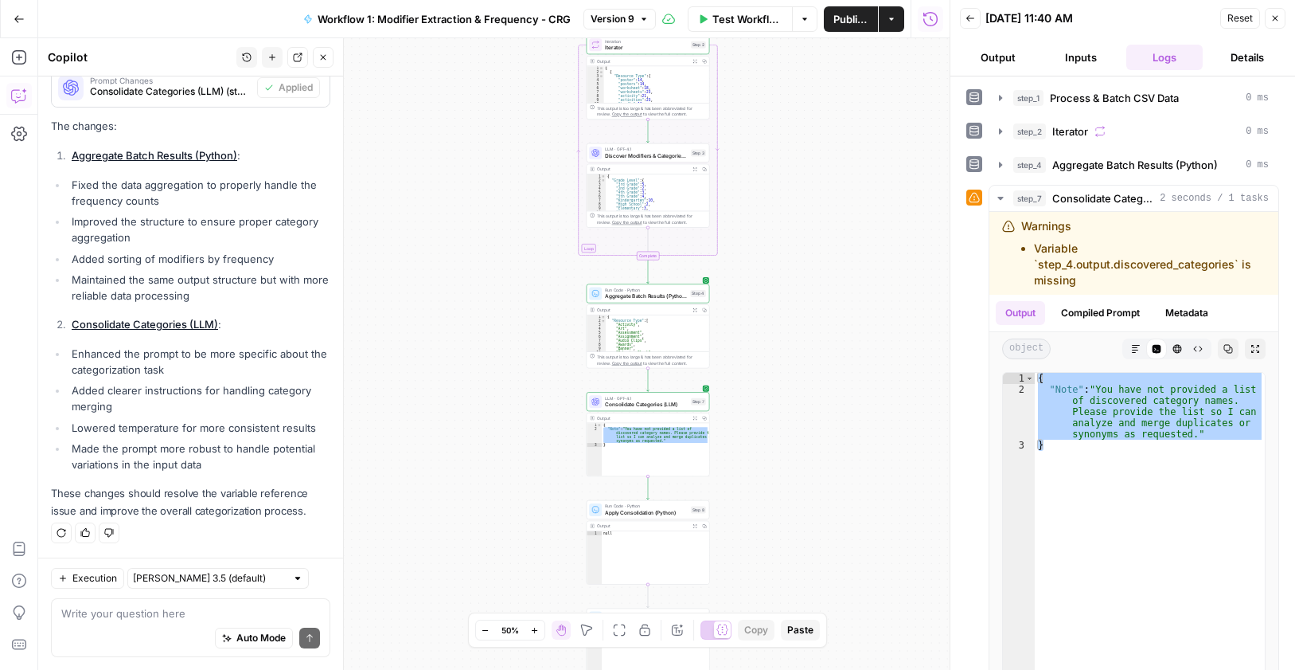
drag, startPoint x: 896, startPoint y: 21, endPoint x: 890, endPoint y: 34, distance: 13.9
click at [895, 21] on icon "button" at bounding box center [892, 19] width 10 height 10
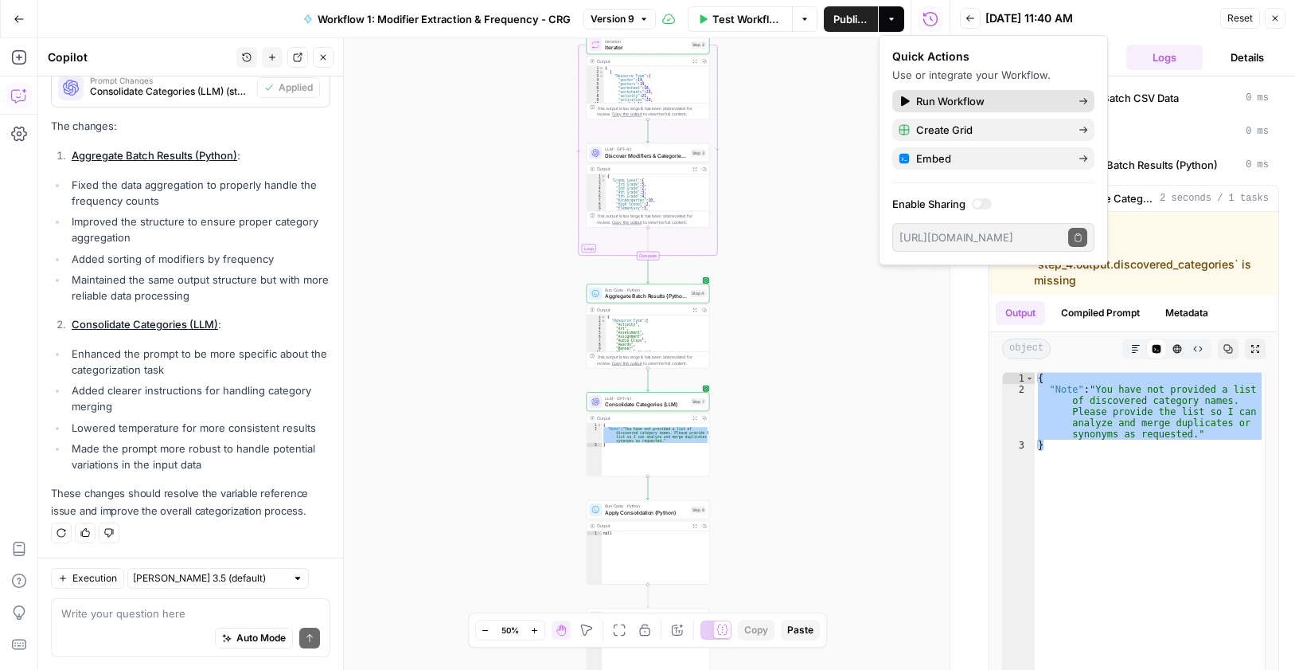
click at [924, 96] on span "Run Workflow" at bounding box center [991, 101] width 150 height 16
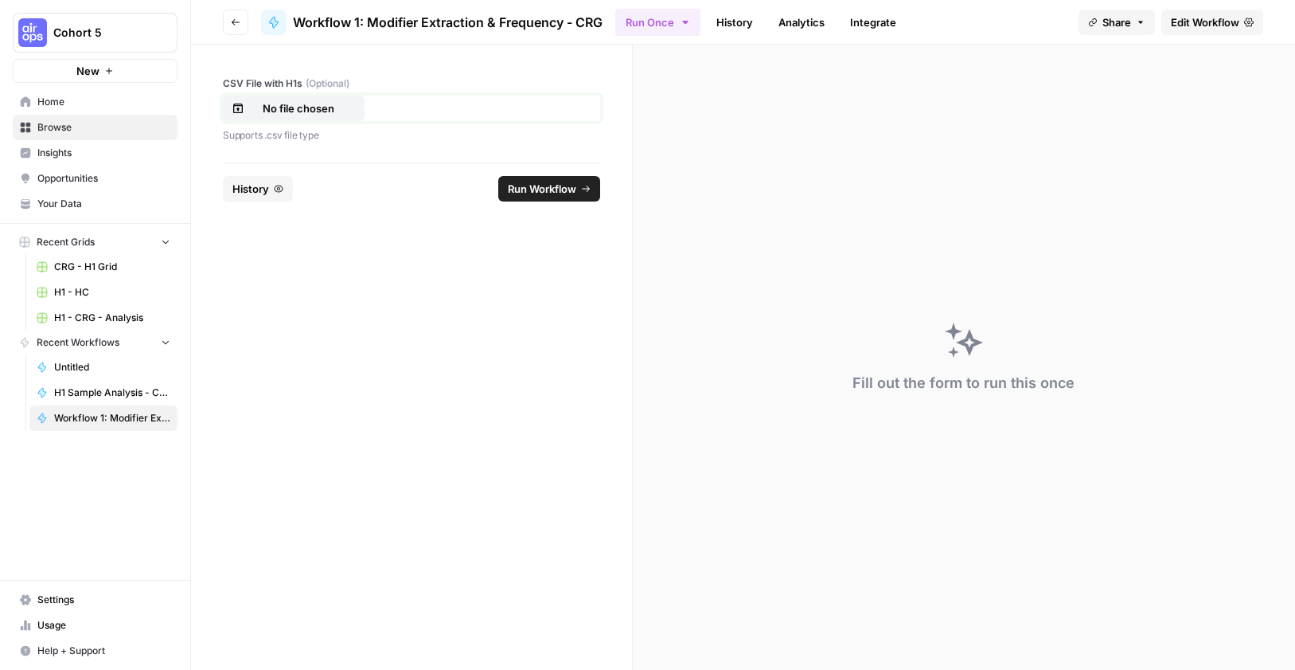
click at [330, 100] on button "No file chosen" at bounding box center [294, 108] width 142 height 25
drag, startPoint x: 573, startPoint y: 194, endPoint x: 571, endPoint y: 210, distance: 16.1
click at [572, 194] on span "Run Workflow" at bounding box center [542, 189] width 68 height 16
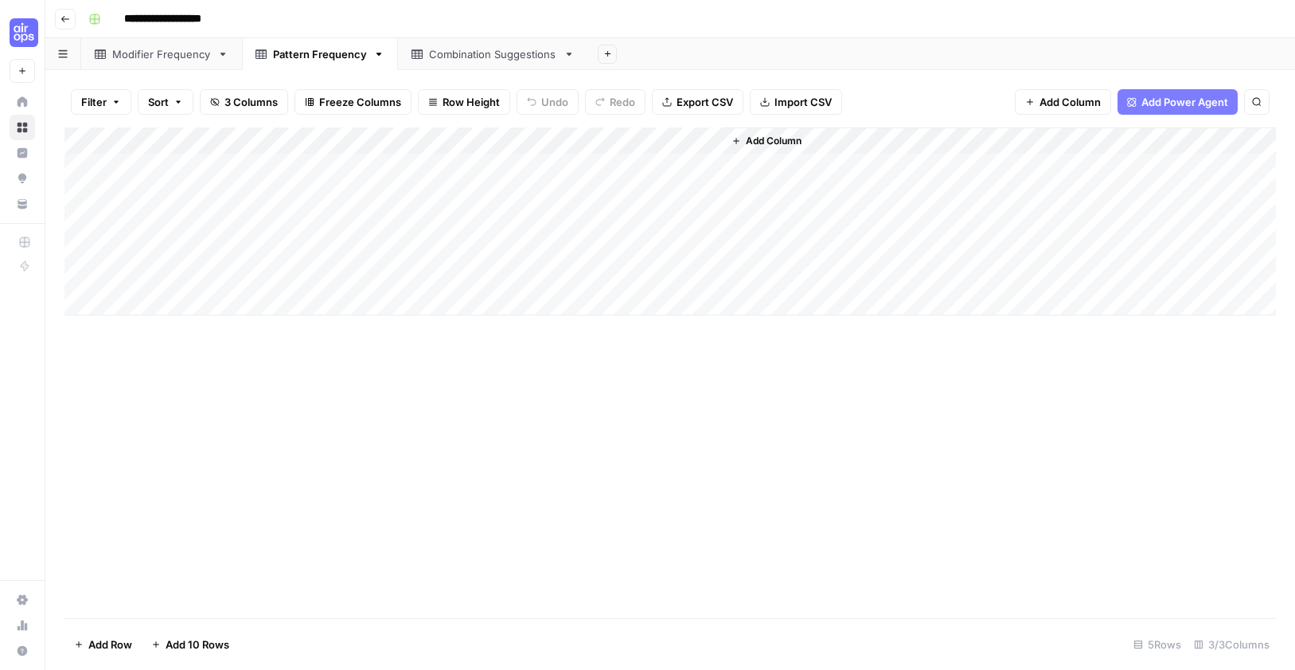
click at [150, 63] on link "Modifier Frequency" at bounding box center [161, 54] width 161 height 32
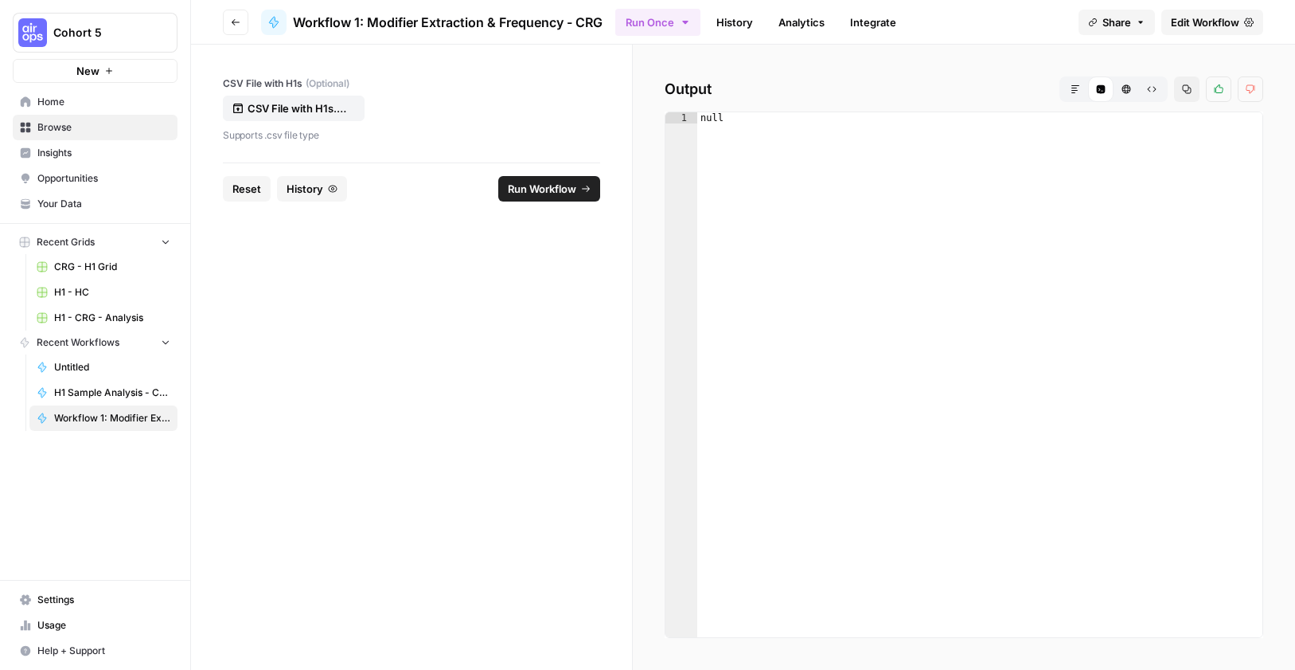
click at [1177, 29] on span "Edit Workflow" at bounding box center [1205, 22] width 68 height 16
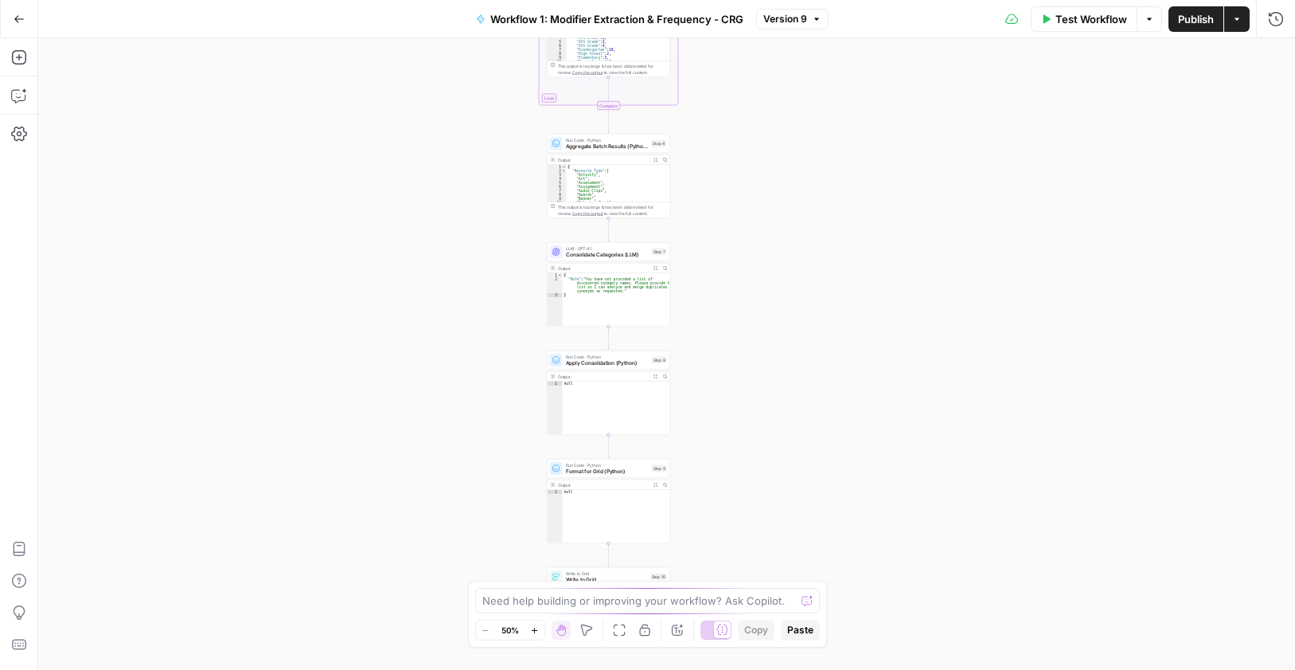
drag, startPoint x: 872, startPoint y: 481, endPoint x: 814, endPoint y: 309, distance: 181.5
click at [814, 309] on div "Workflow Set Inputs Inputs Run Code · Python Process & Batch CSV Data Step 1 Ou…" at bounding box center [666, 353] width 1257 height 631
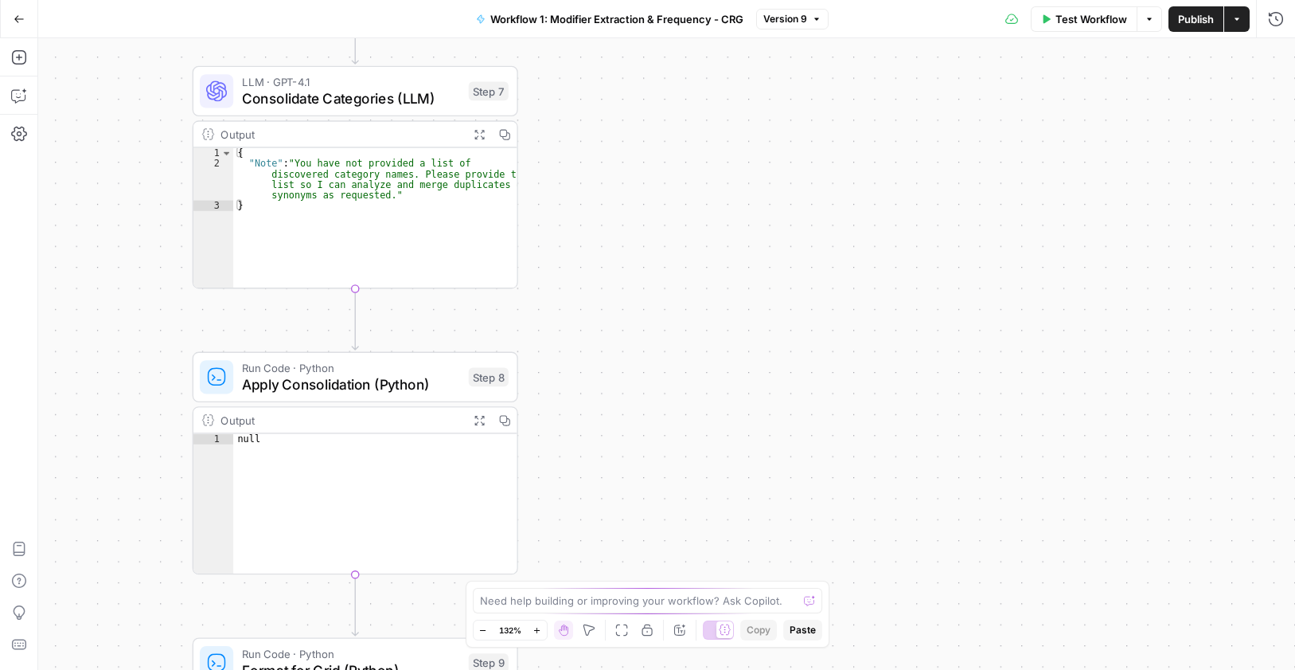
drag, startPoint x: 684, startPoint y: 252, endPoint x: 793, endPoint y: 295, distance: 117.2
click at [793, 295] on div "Workflow Set Inputs Inputs Run Code · Python Process & Batch CSV Data Step 1 Ou…" at bounding box center [666, 353] width 1257 height 631
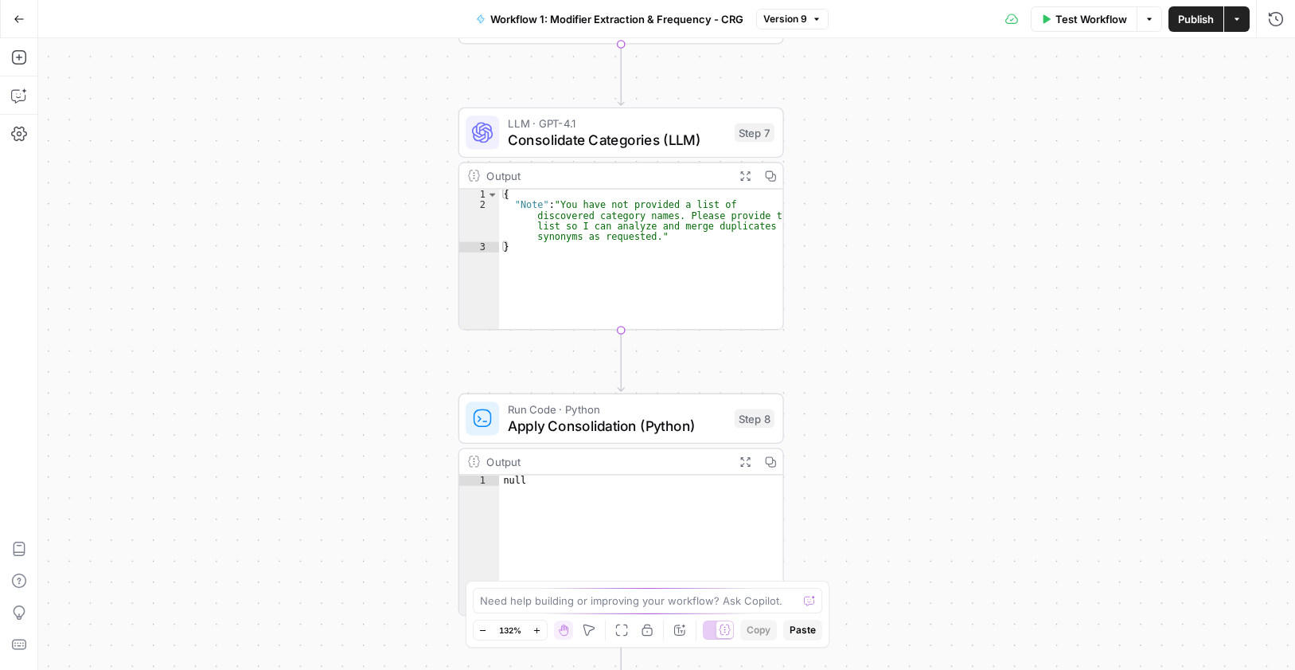
drag, startPoint x: 662, startPoint y: 215, endPoint x: 890, endPoint y: 205, distance: 228.7
click at [890, 205] on div "Workflow Set Inputs Inputs Run Code · Python Process & Batch CSV Data Step 1 Ou…" at bounding box center [666, 353] width 1257 height 631
click at [605, 218] on div "{ "Note" : "You have not provided a list of discovered category names. Please p…" at bounding box center [643, 269] width 283 height 161
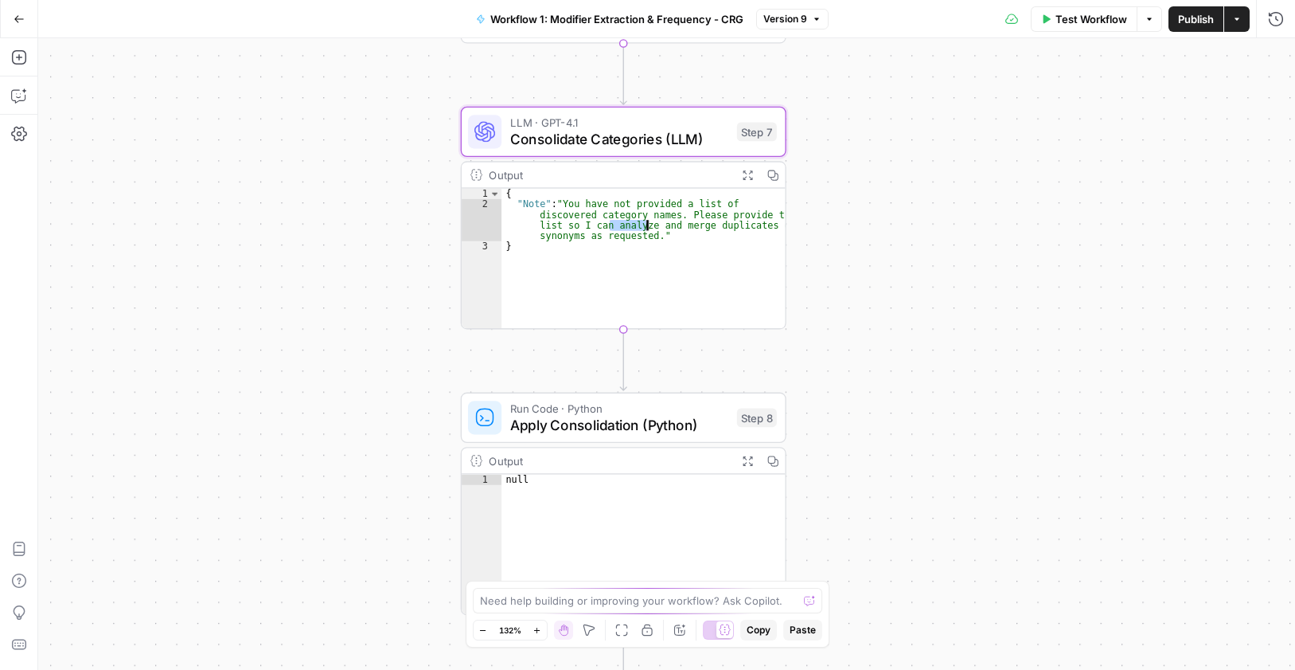
click at [605, 218] on div "{ "Note" : "You have not provided a list of discovered category names. Please p…" at bounding box center [643, 269] width 283 height 161
type textarea "**********"
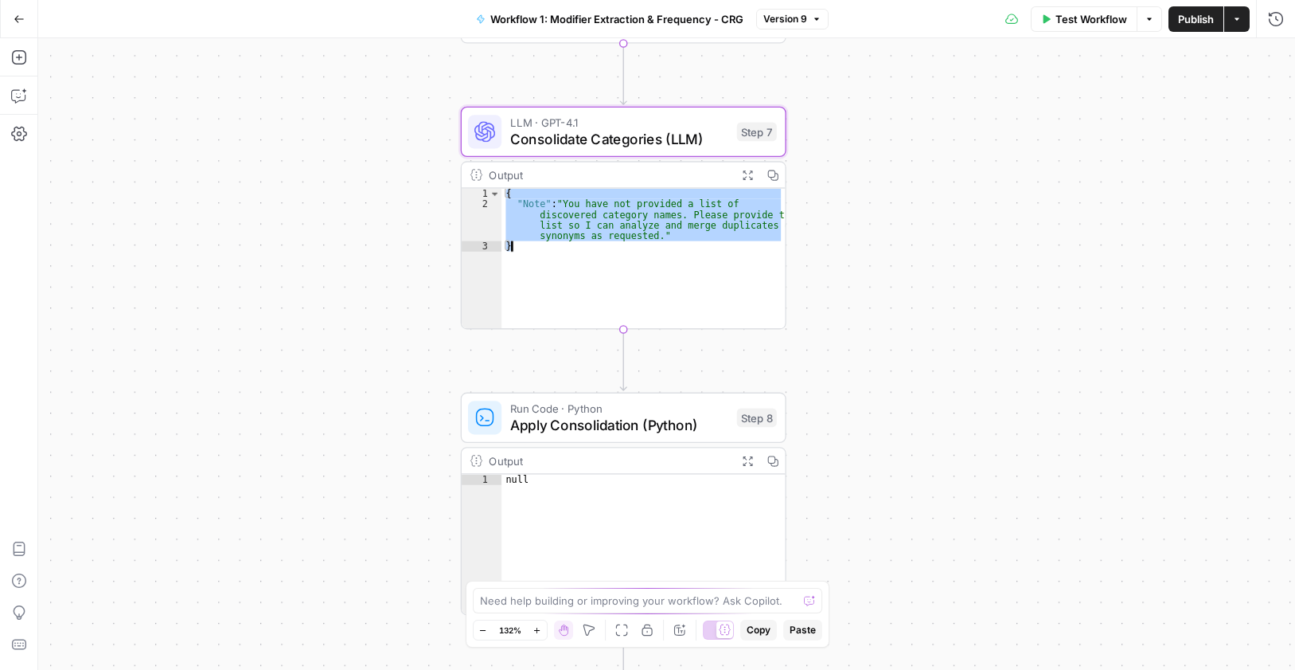
click at [605, 218] on div "{ "Note" : "You have not provided a list of discovered category names. Please p…" at bounding box center [643, 269] width 283 height 161
click at [671, 136] on span "Consolidate Categories (LLM)" at bounding box center [619, 138] width 218 height 21
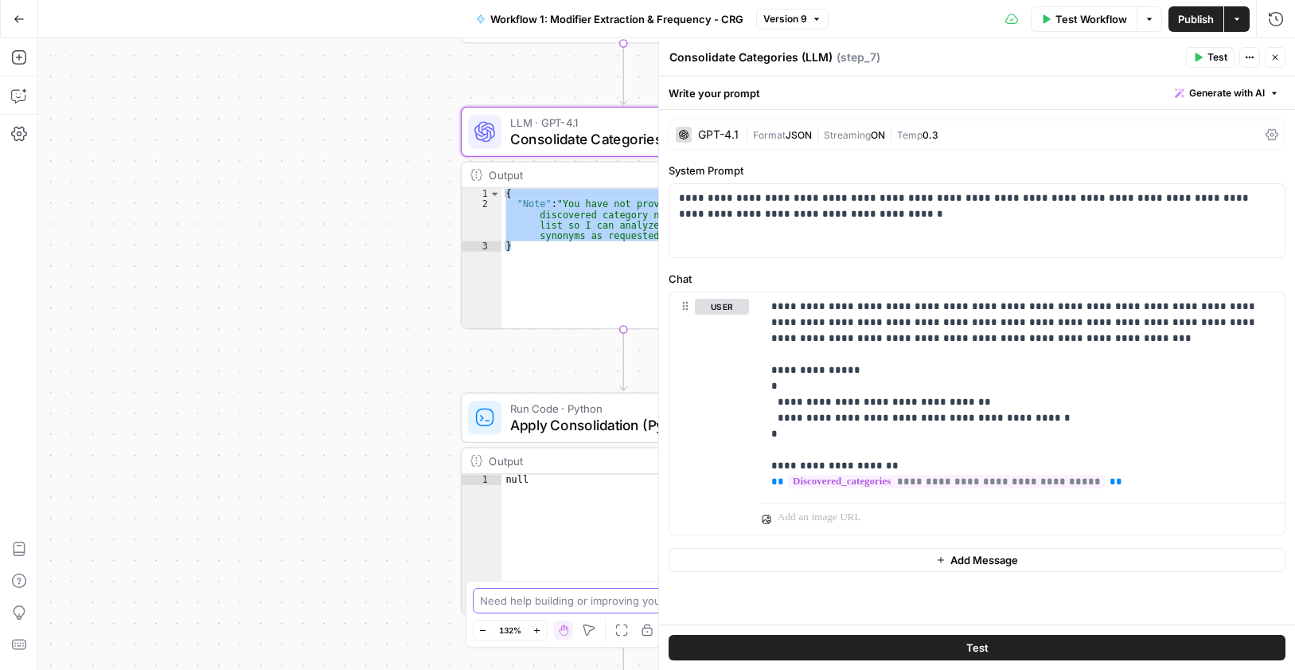
click at [576, 604] on textarea at bounding box center [639, 600] width 318 height 16
paste textarea "{ "Note": "You have not provided a list of discovered category names. Please pr…"
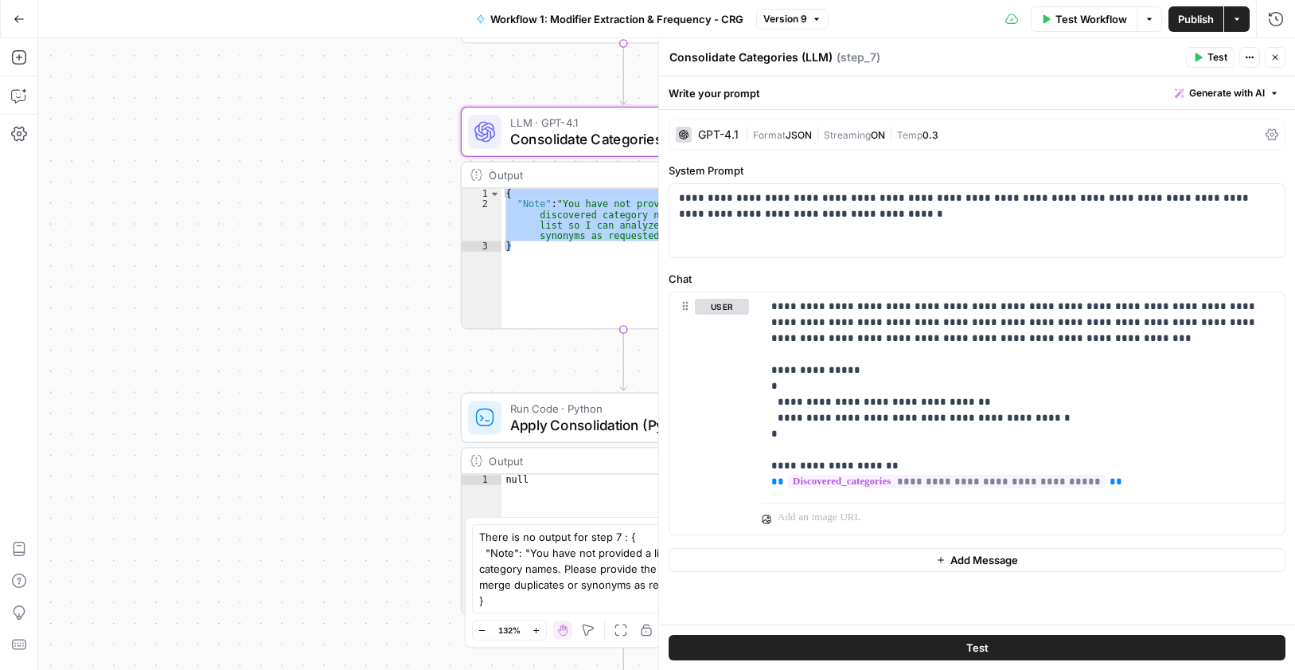
click at [1278, 53] on icon "button" at bounding box center [1276, 58] width 10 height 10
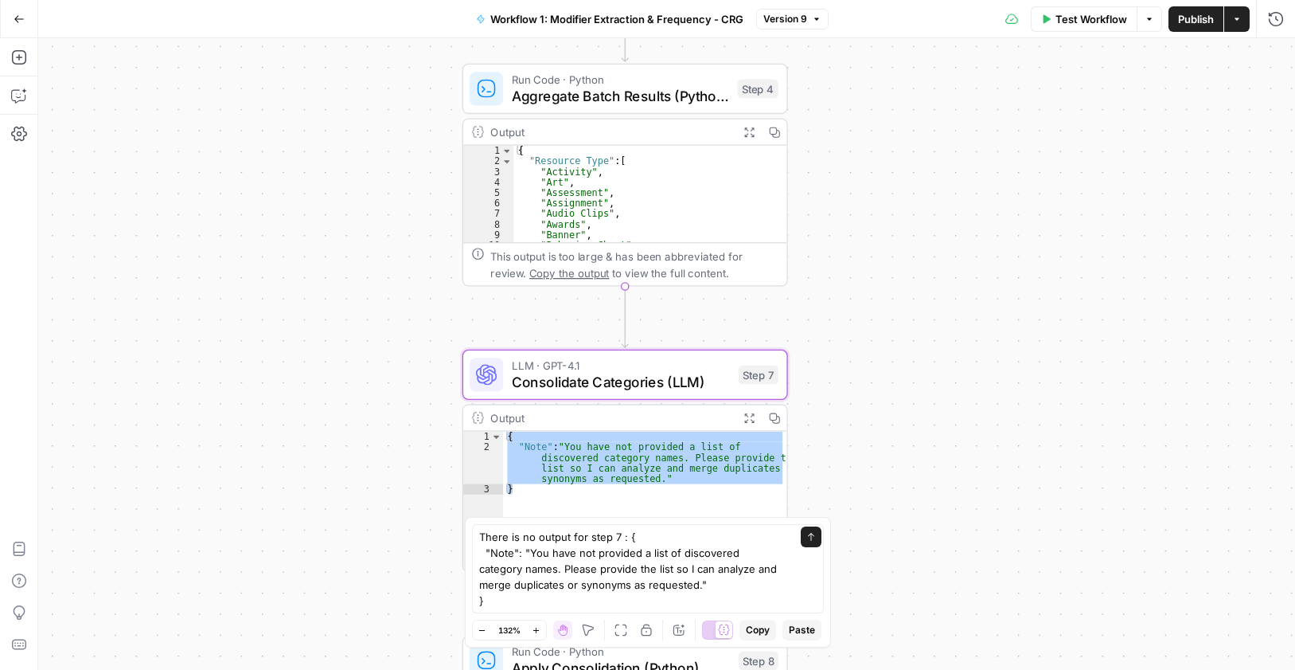
drag, startPoint x: 880, startPoint y: 251, endPoint x: 855, endPoint y: 494, distance: 244.9
click at [882, 493] on div "Workflow Set Inputs Inputs Run Code · Python Process & Batch CSV Data Step 1 Ou…" at bounding box center [666, 353] width 1257 height 631
click at [502, 601] on textarea "There is no output for step 7 : { "Note": "You have not provided a list of disc…" at bounding box center [632, 569] width 306 height 80
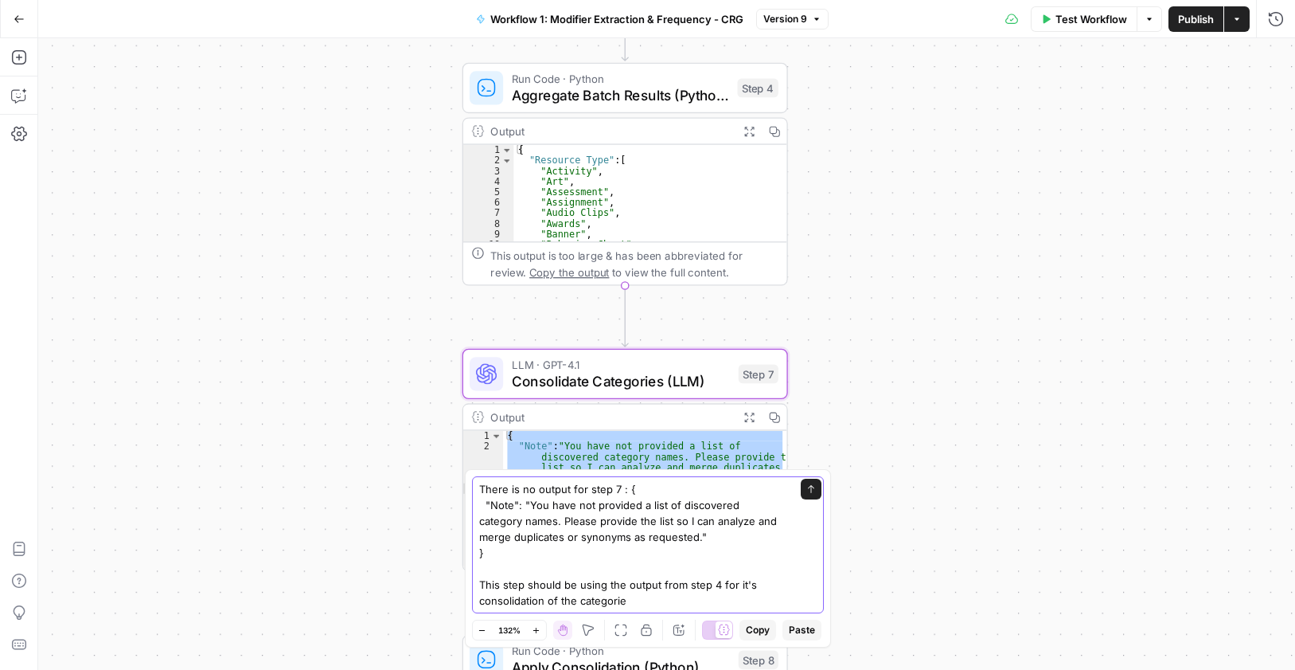
type textarea "There is no output for step 7 : { "Note": "You have not provided a list of disc…"
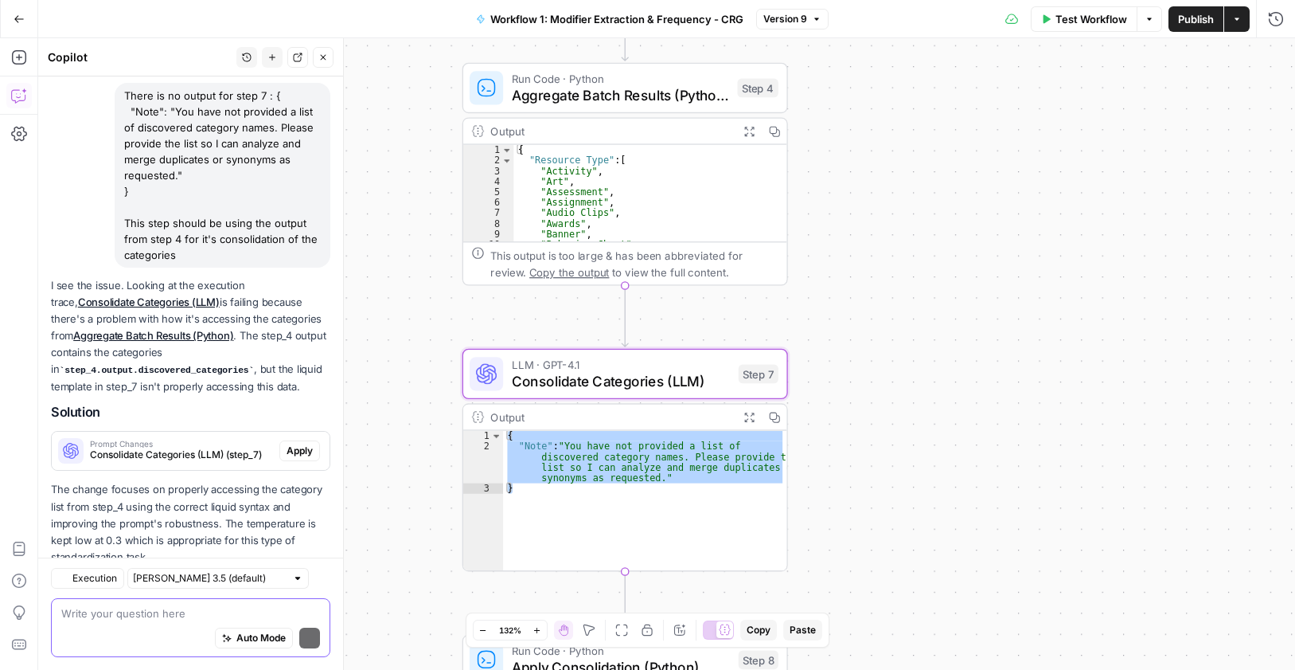
scroll to position [167, 0]
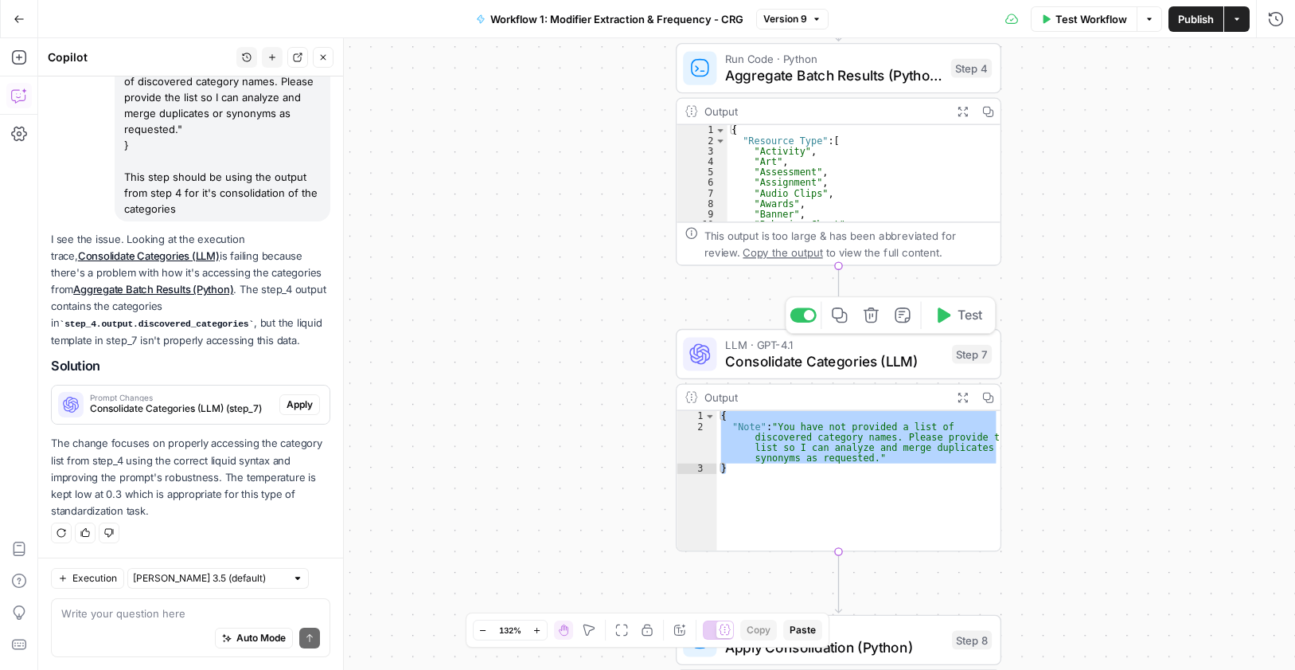
click at [817, 354] on span "Consolidate Categories (LLM)" at bounding box center [834, 361] width 218 height 21
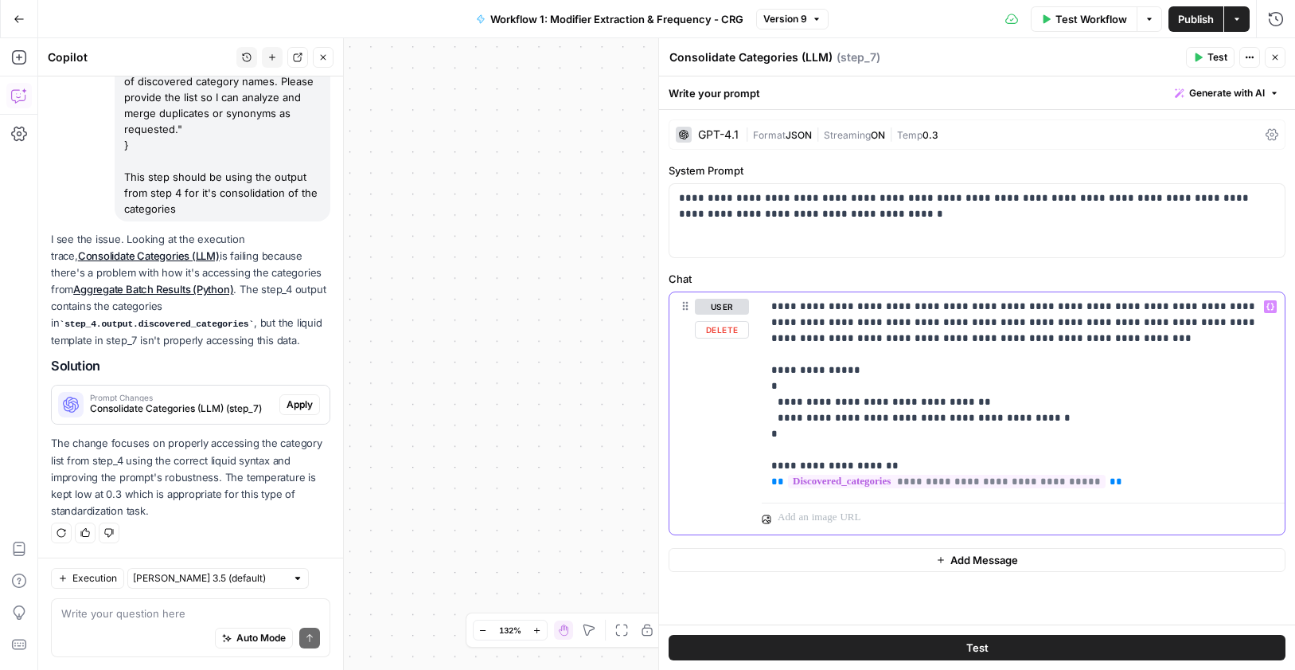
drag, startPoint x: 1095, startPoint y: 482, endPoint x: 727, endPoint y: 486, distance: 368.6
click at [727, 486] on div "**********" at bounding box center [977, 413] width 615 height 242
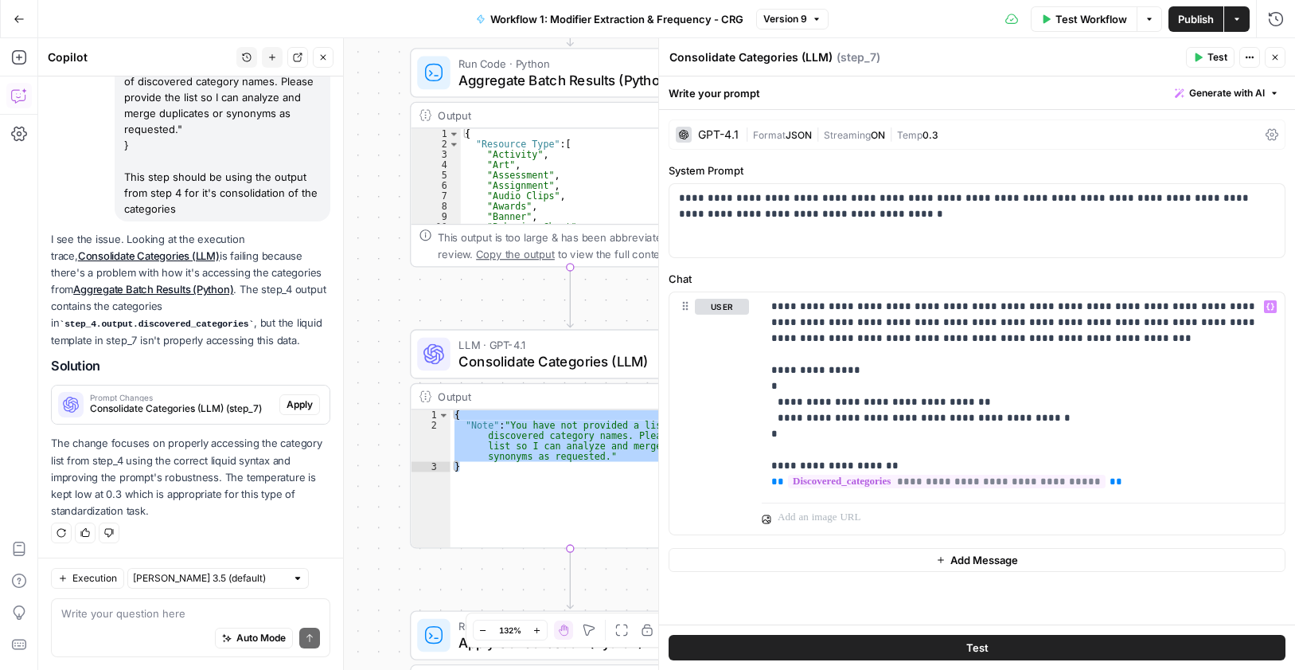
click at [287, 401] on span "Apply" at bounding box center [300, 404] width 26 height 14
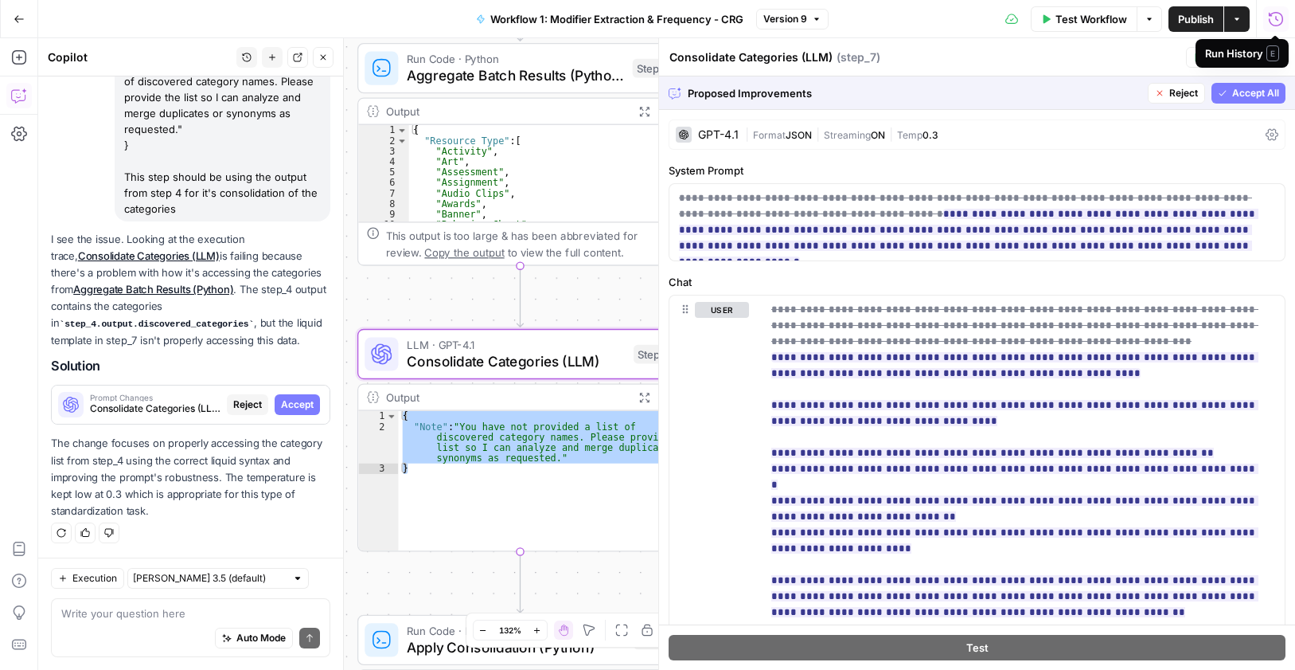
click at [1244, 89] on span "Accept All" at bounding box center [1255, 93] width 47 height 14
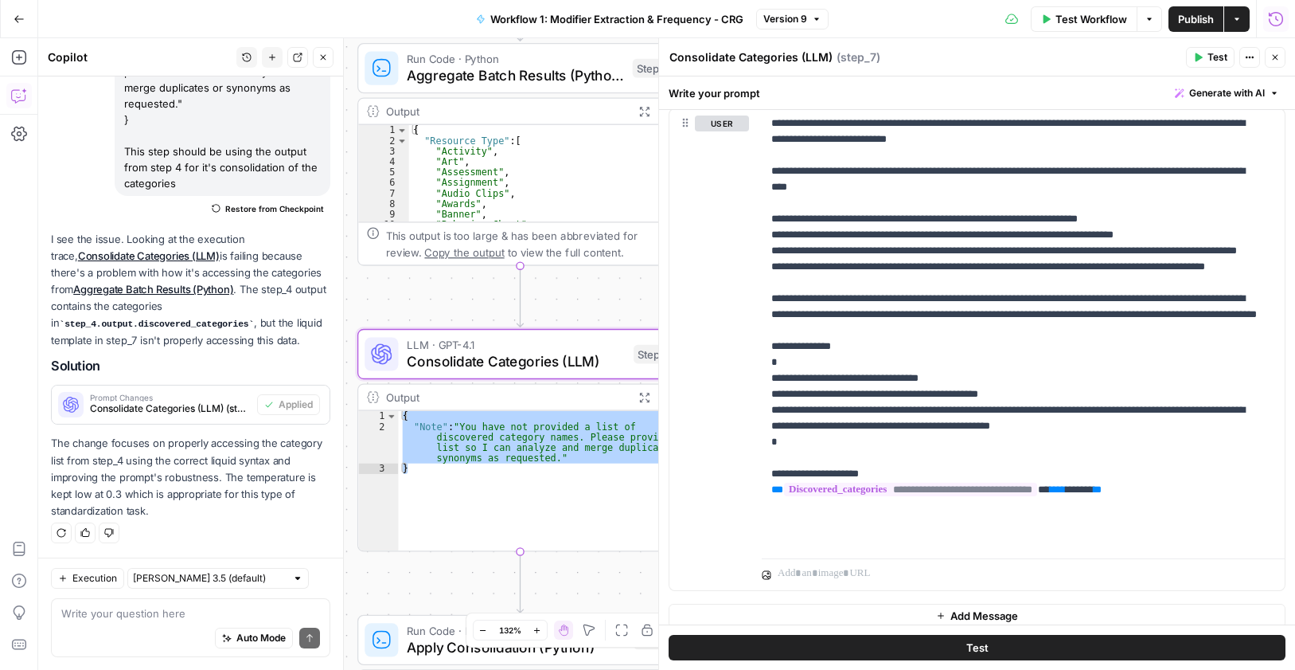
scroll to position [196, 0]
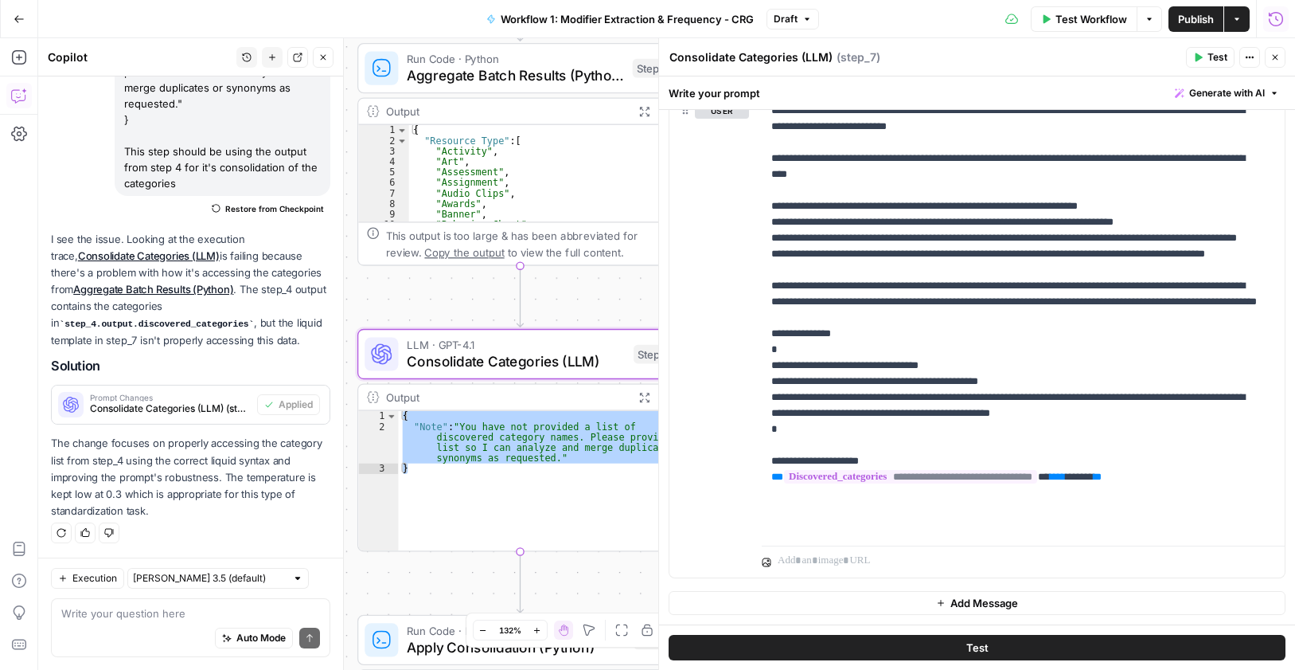
drag, startPoint x: 1211, startPoint y: 54, endPoint x: 1068, endPoint y: 451, distance: 421.6
click at [1209, 54] on span "Test" at bounding box center [1218, 57] width 20 height 14
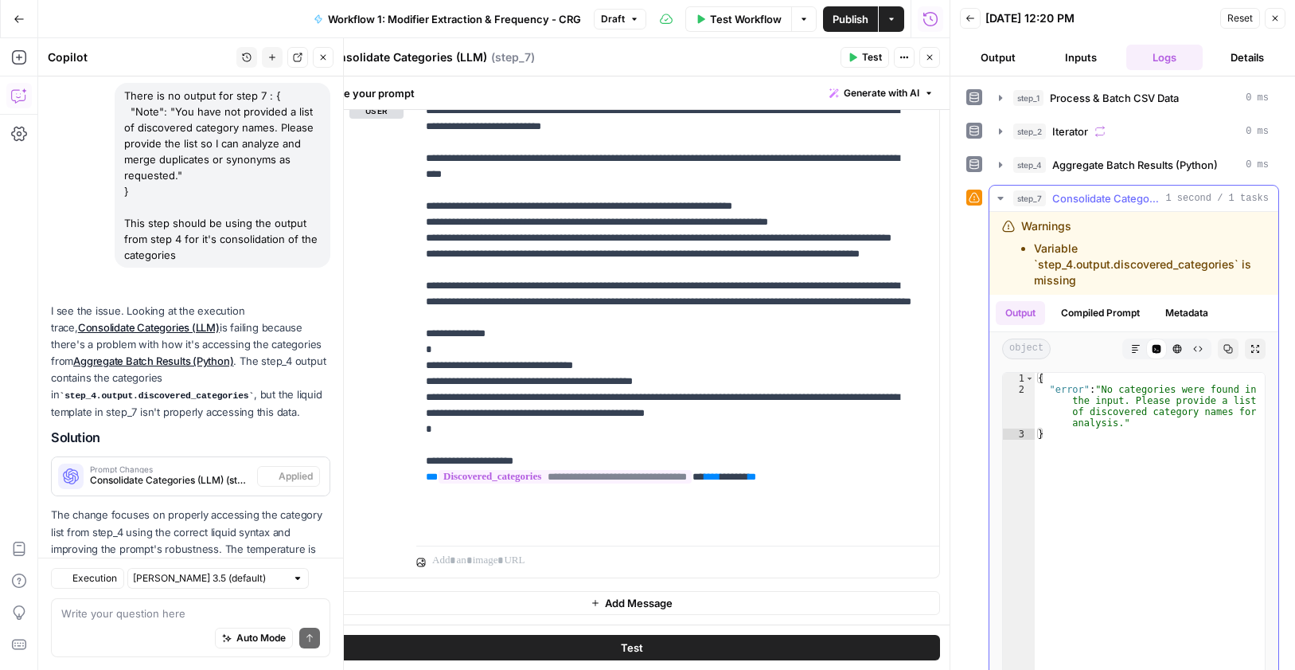
scroll to position [193, 0]
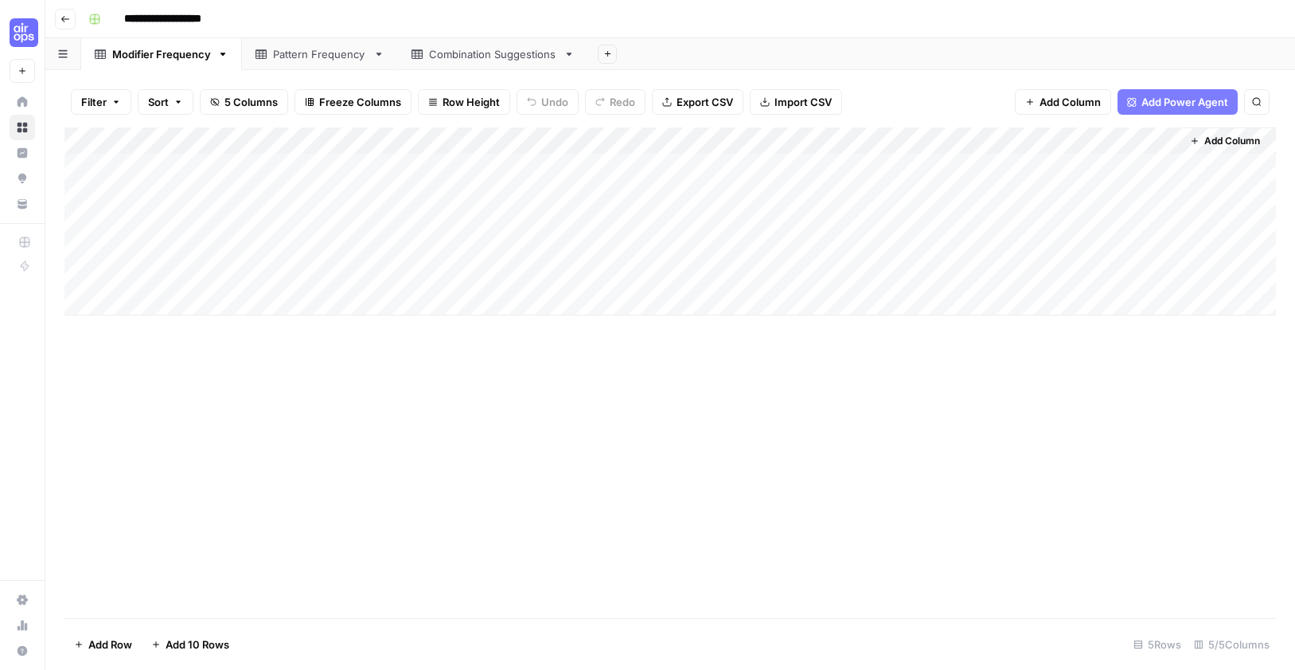
click at [292, 55] on div "Pattern Frequency" at bounding box center [320, 54] width 94 height 16
click at [150, 62] on link "Modifier Frequency" at bounding box center [161, 54] width 161 height 32
click at [150, 59] on div "Modifier Frequency" at bounding box center [161, 54] width 99 height 16
click at [154, 58] on input "**********" at bounding box center [162, 54] width 100 height 21
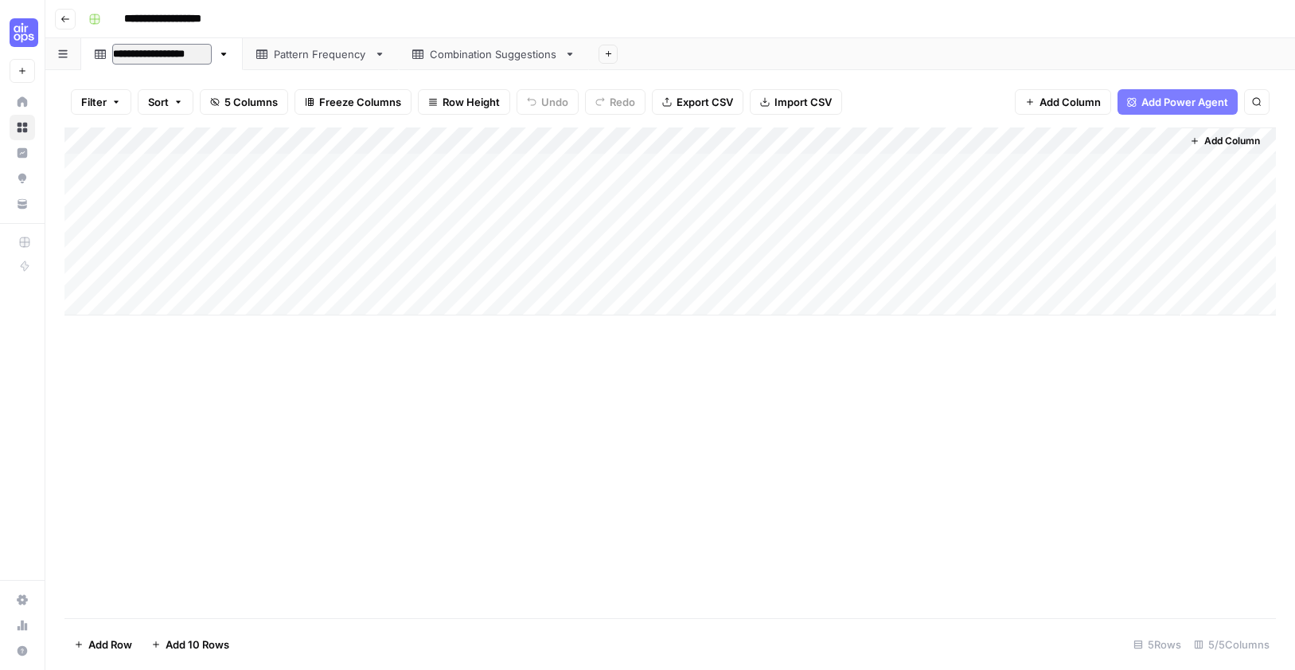
click at [154, 58] on input "**********" at bounding box center [162, 54] width 100 height 21
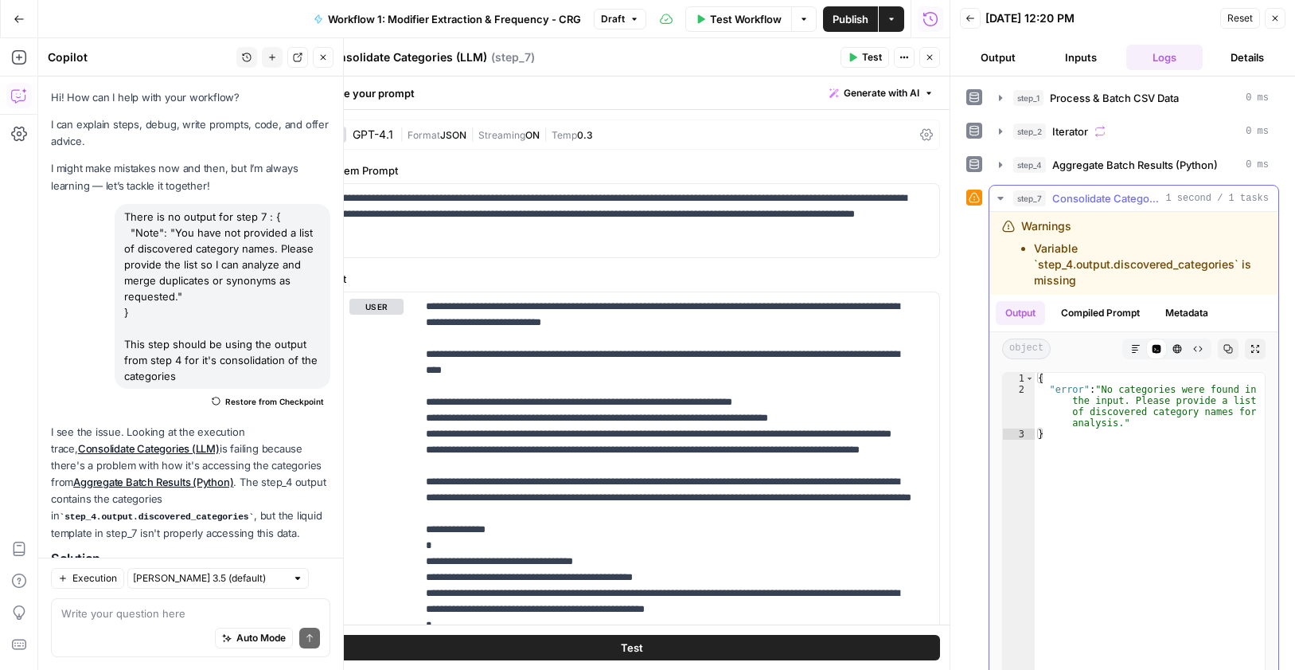
scroll to position [196, 0]
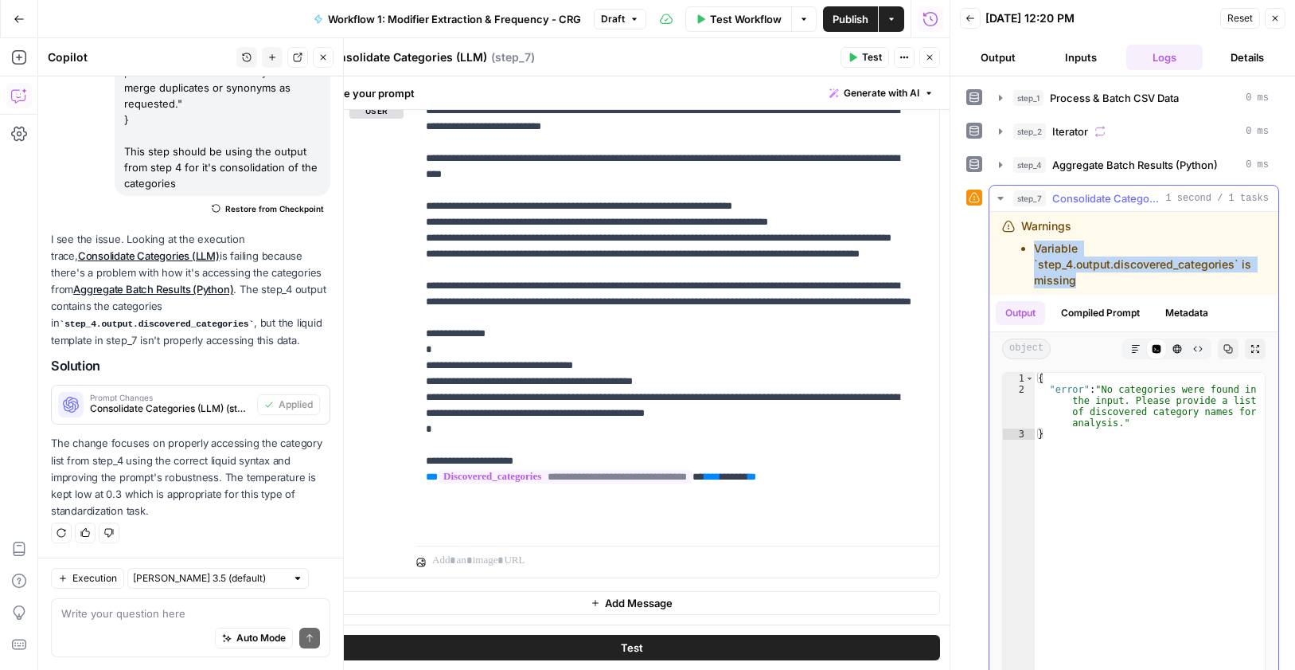
drag, startPoint x: 1081, startPoint y: 281, endPoint x: 1009, endPoint y: 249, distance: 78.4
click at [1009, 249] on div "Warnings Variable `step_4.output.discovered_categories` is missing" at bounding box center [1134, 253] width 264 height 70
click at [1277, 21] on icon "button" at bounding box center [1276, 19] width 10 height 10
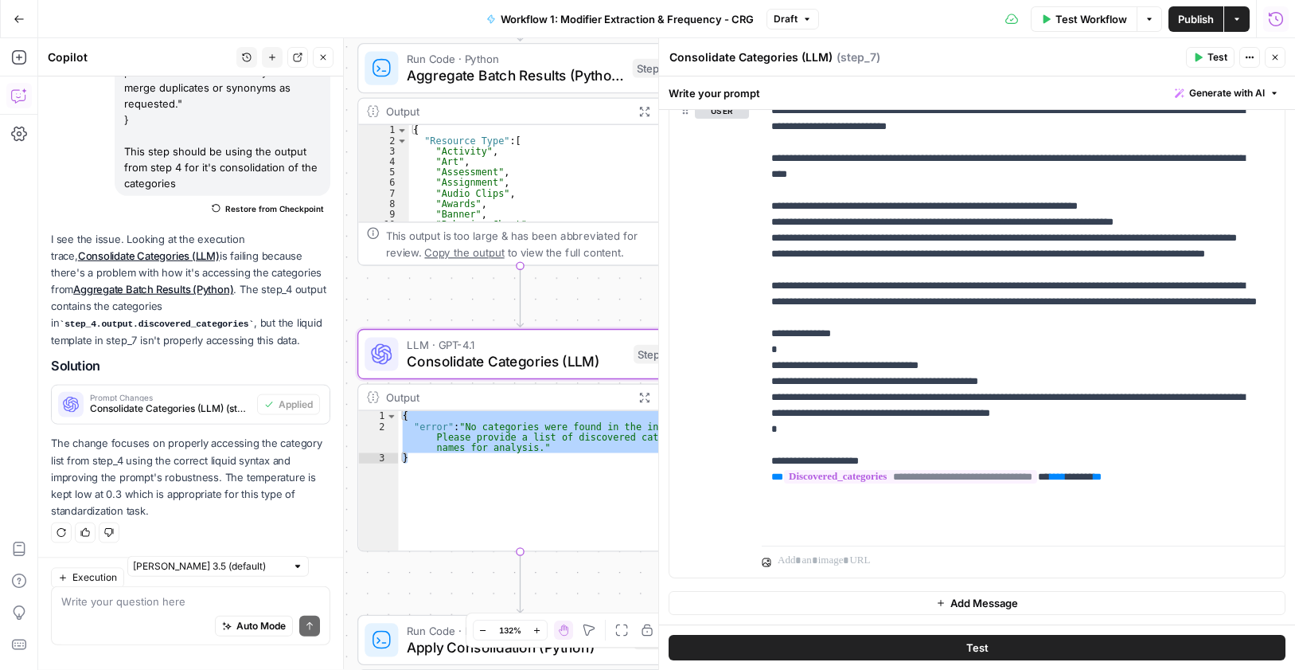
scroll to position [193, 0]
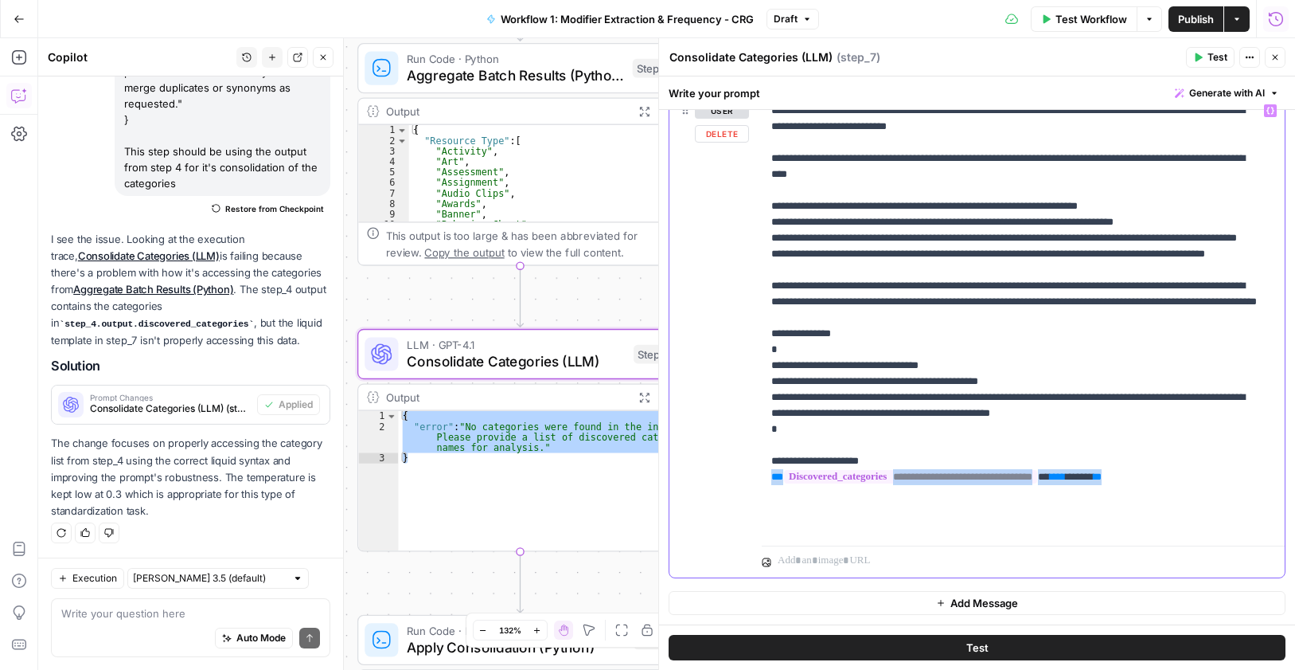
drag, startPoint x: 1134, startPoint y: 524, endPoint x: 762, endPoint y: 521, distance: 372.6
click at [762, 521] on div "**********" at bounding box center [1023, 317] width 523 height 443
click at [1267, 111] on icon "button" at bounding box center [1271, 111] width 8 height 8
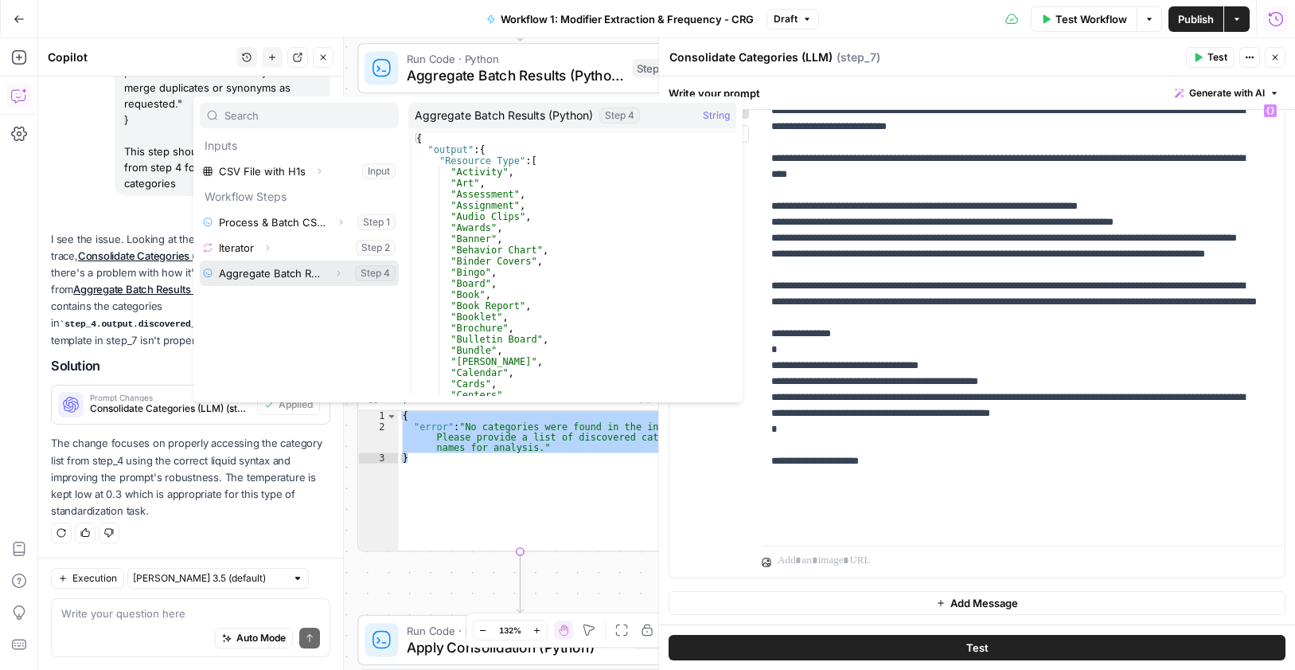
click at [338, 271] on icon "button" at bounding box center [339, 274] width 3 height 6
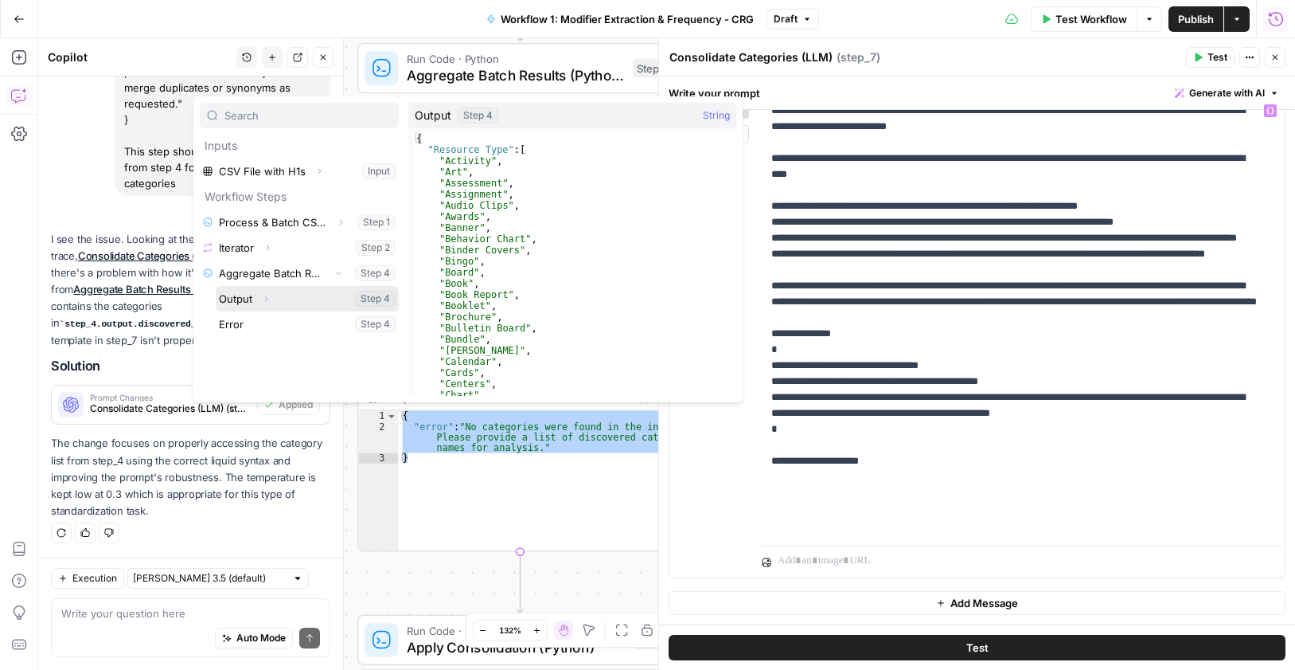
click at [314, 298] on button "Select variable Output" at bounding box center [307, 298] width 183 height 25
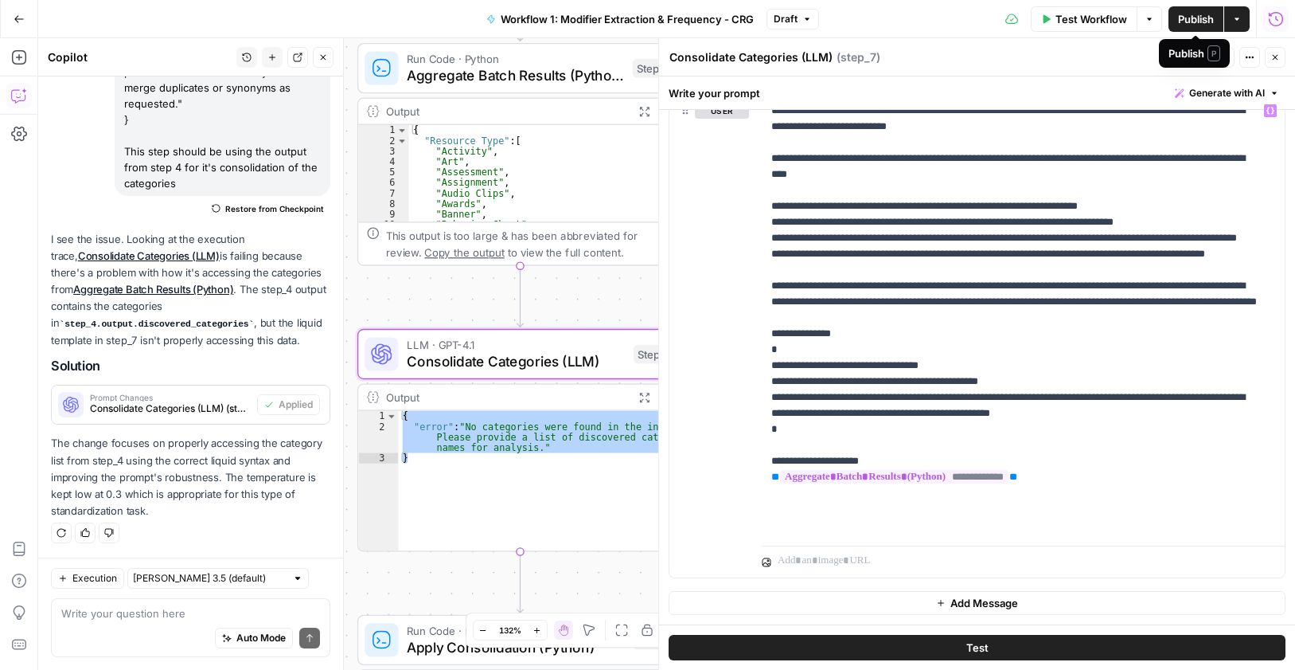
click at [1208, 53] on div "Publish P" at bounding box center [1195, 53] width 52 height 16
click at [1212, 57] on span "Test" at bounding box center [1218, 57] width 20 height 14
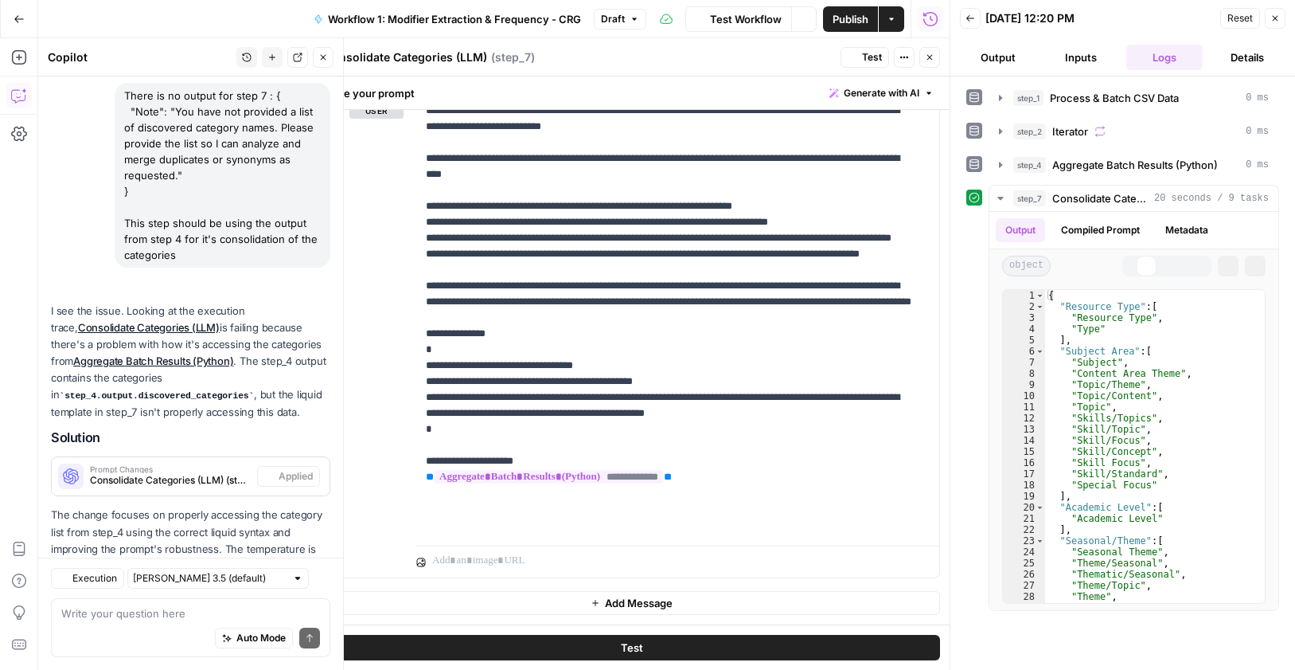
scroll to position [193, 0]
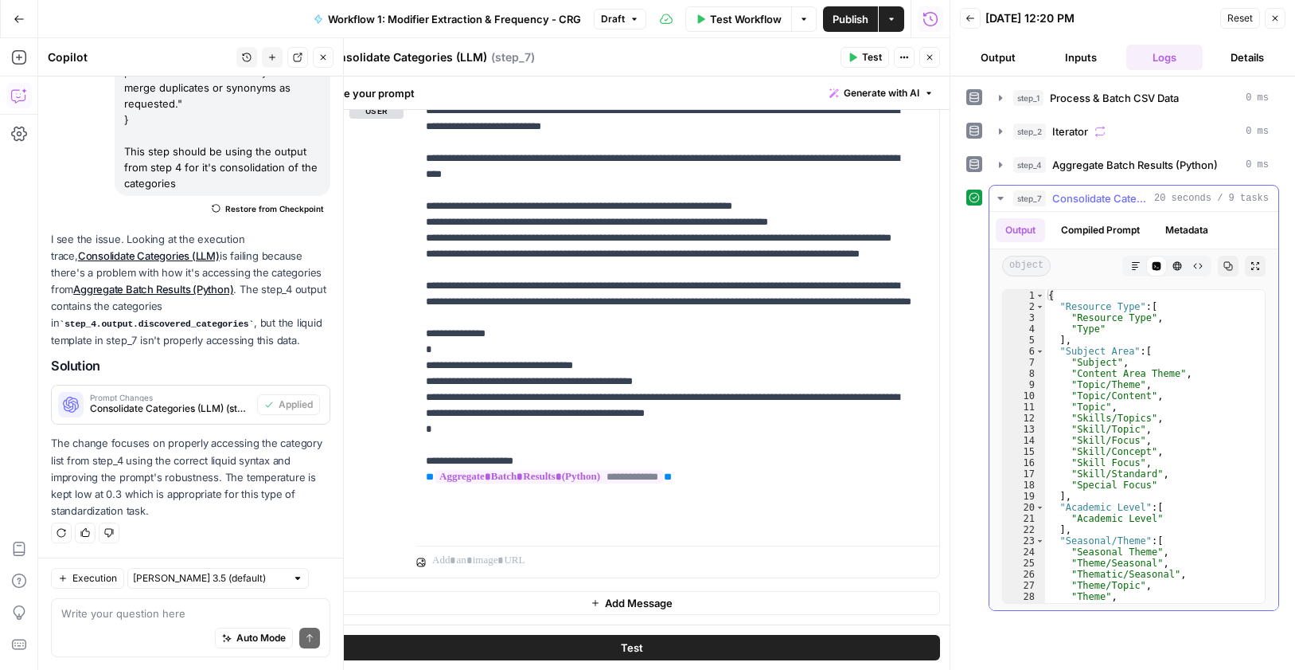
click at [1081, 198] on span "Consolidate Categories (LLM)" at bounding box center [1100, 198] width 96 height 16
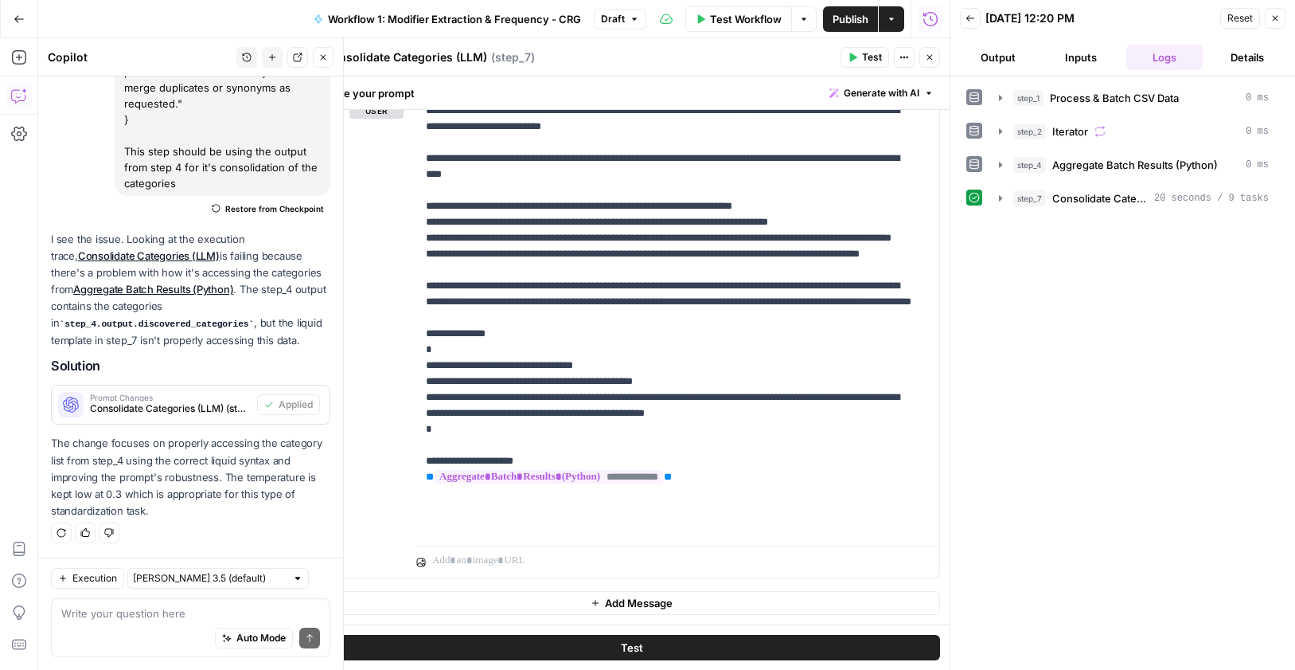
click at [924, 56] on button "Close" at bounding box center [929, 57] width 21 height 21
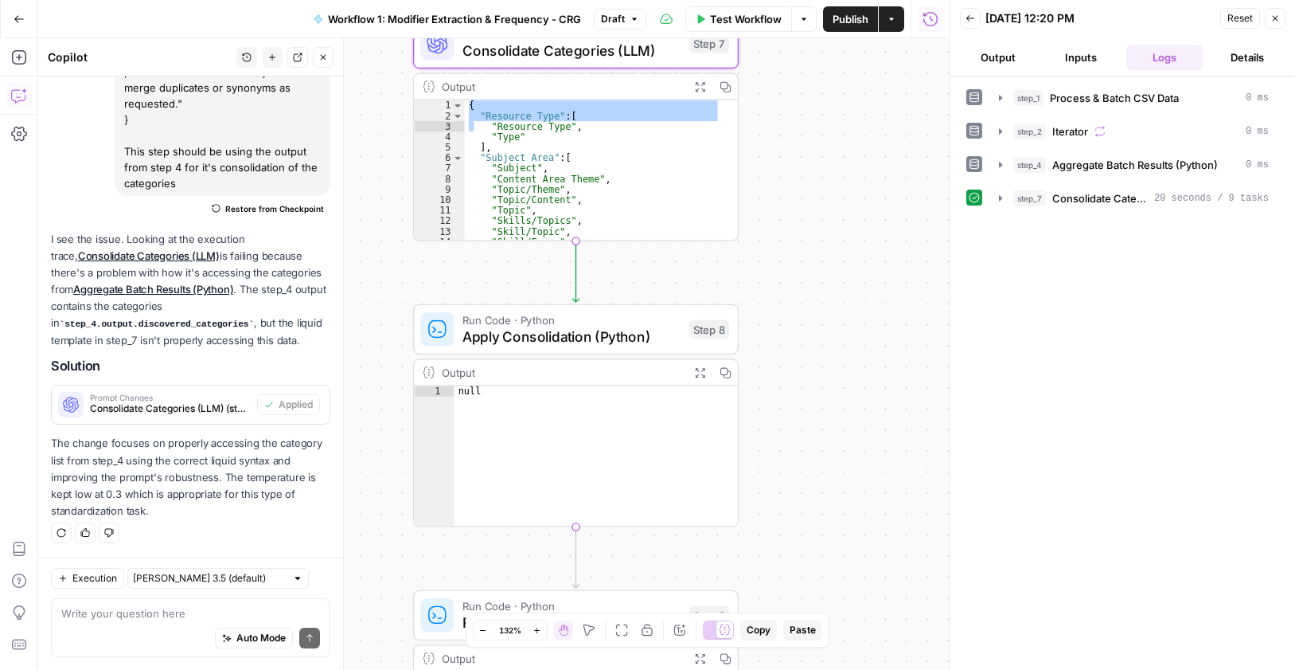
drag, startPoint x: 767, startPoint y: 494, endPoint x: 819, endPoint y: 162, distance: 336.0
click at [819, 162] on div "Workflow Set Inputs Inputs Run Code · Python Process & Batch CSV Data Step 1 Ou…" at bounding box center [494, 353] width 912 height 631
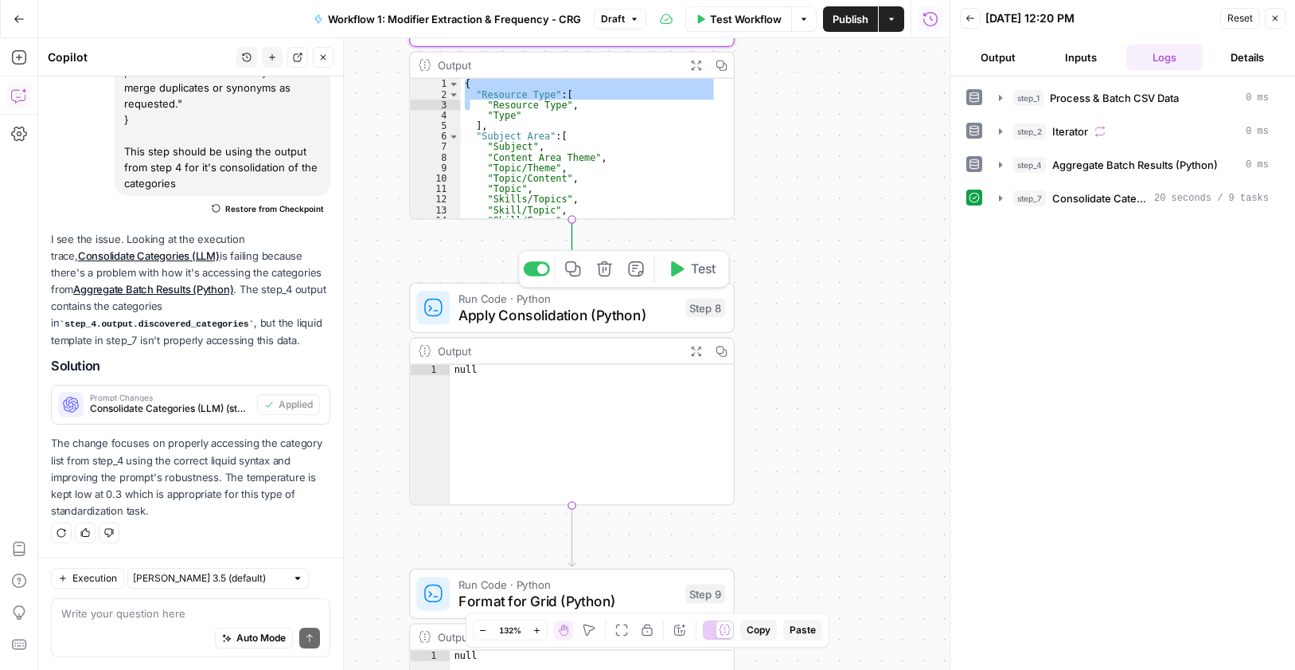
click at [707, 271] on span "Test" at bounding box center [703, 269] width 25 height 19
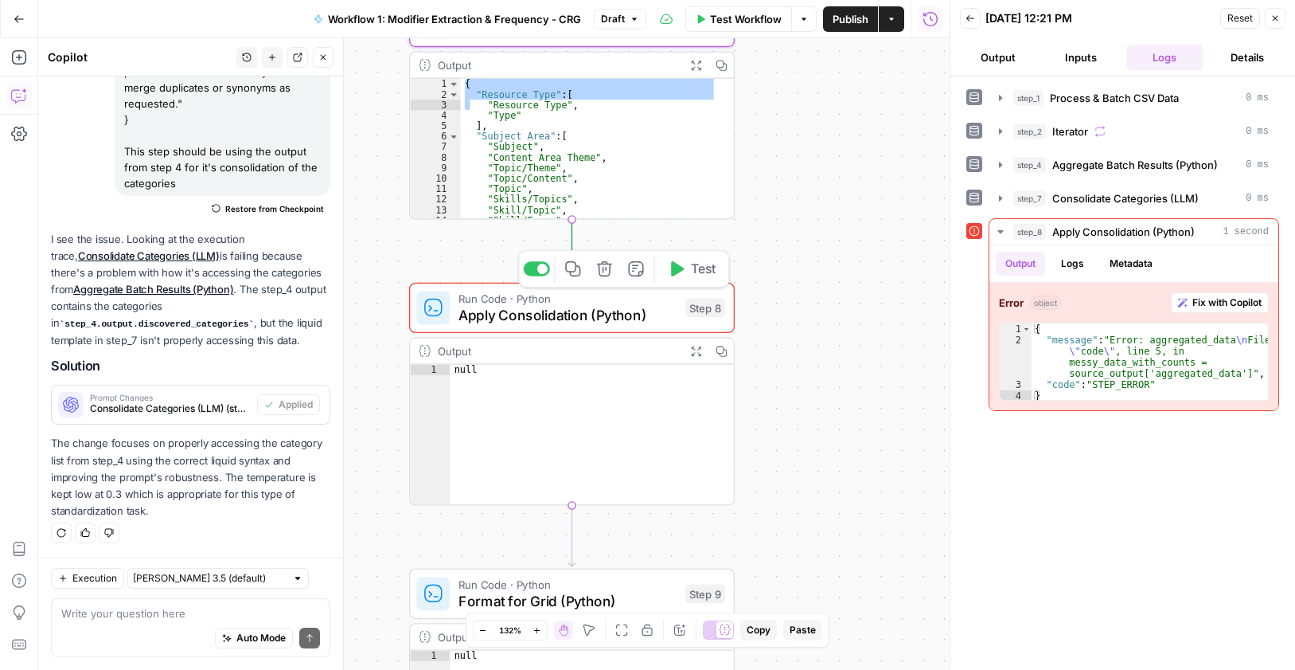
click at [557, 319] on span "Apply Consolidation (Python)" at bounding box center [568, 314] width 218 height 21
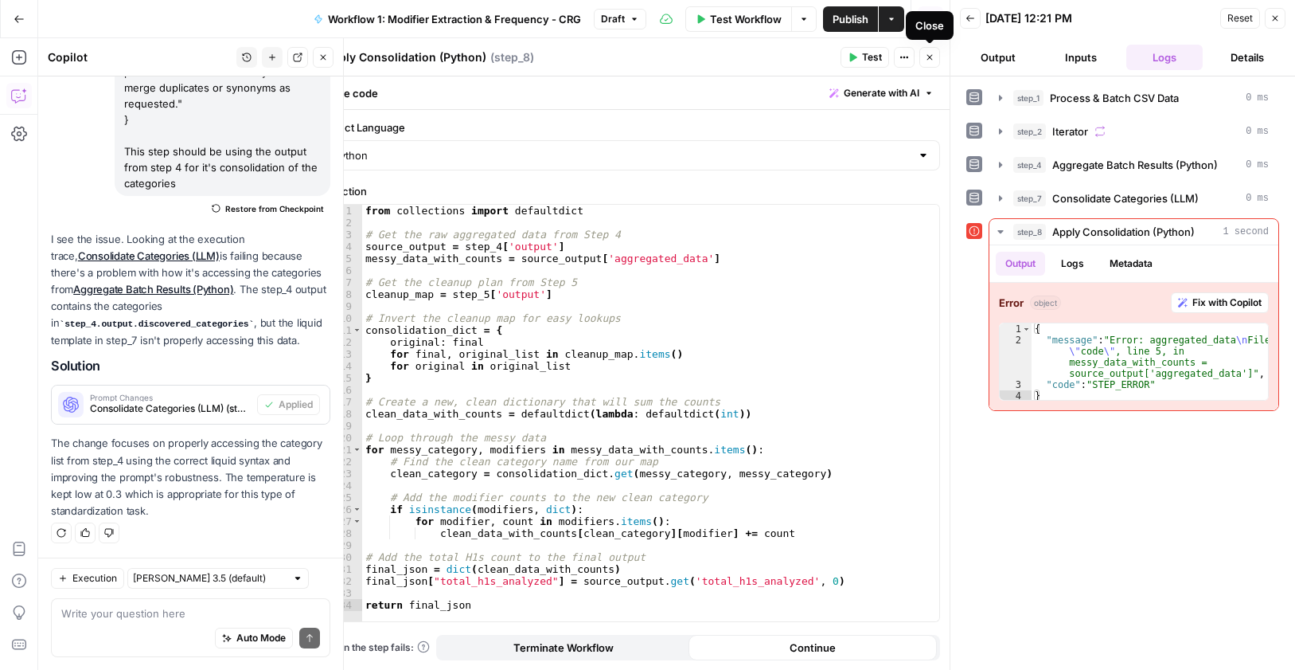
click at [934, 58] on icon "button" at bounding box center [930, 58] width 10 height 10
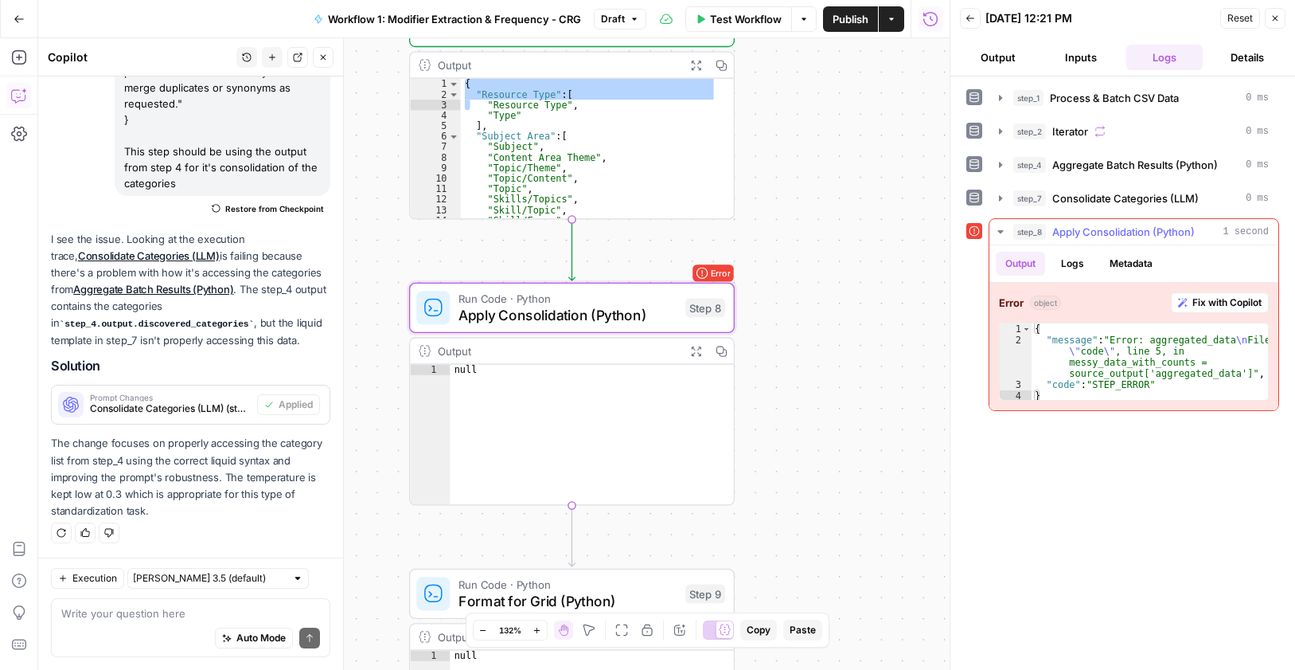
click at [1134, 352] on div "{ "message" : "Error: aggregated_data \n File \" code \" , line 5, in messy_dat…" at bounding box center [1150, 373] width 236 height 100
click at [1134, 351] on div "{ "message" : "Error: aggregated_data \n File \" code \" , line 5, in messy_dat…" at bounding box center [1150, 373] width 236 height 100
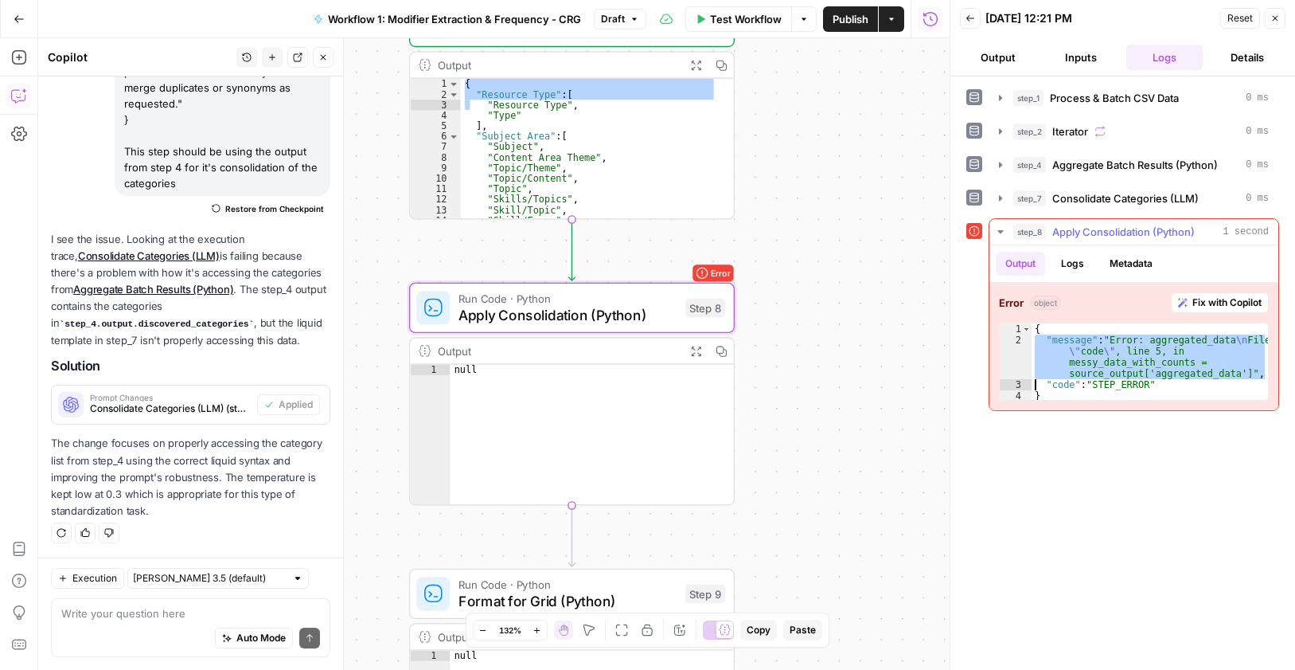
click at [1134, 351] on div "{ "message" : "Error: aggregated_data \n File \" code \" , line 5, in messy_dat…" at bounding box center [1150, 373] width 236 height 100
type textarea "**********"
click at [180, 613] on textarea at bounding box center [190, 613] width 259 height 16
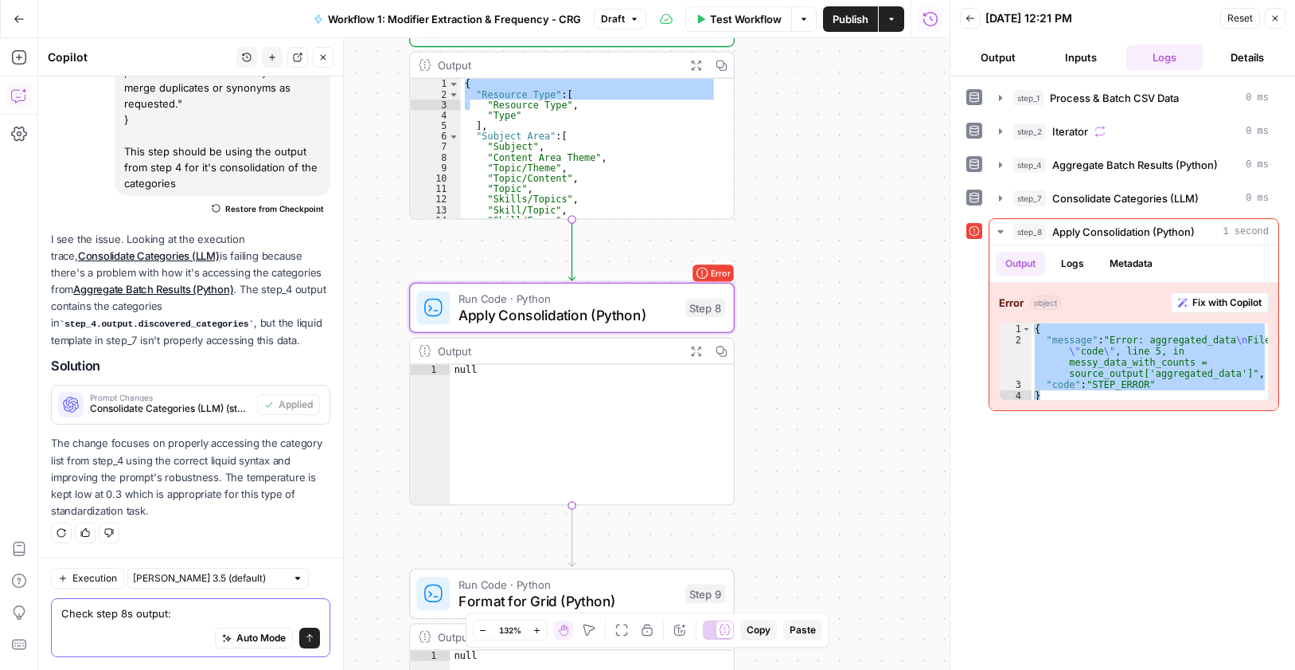
paste textarea "{ "message": "Error: aggregated_data\nFile \"code\", line 5, in messy_data_with…"
type textarea "Check step 8s output: { "message": "Error: aggregated_data\nFile \"code\", line…"
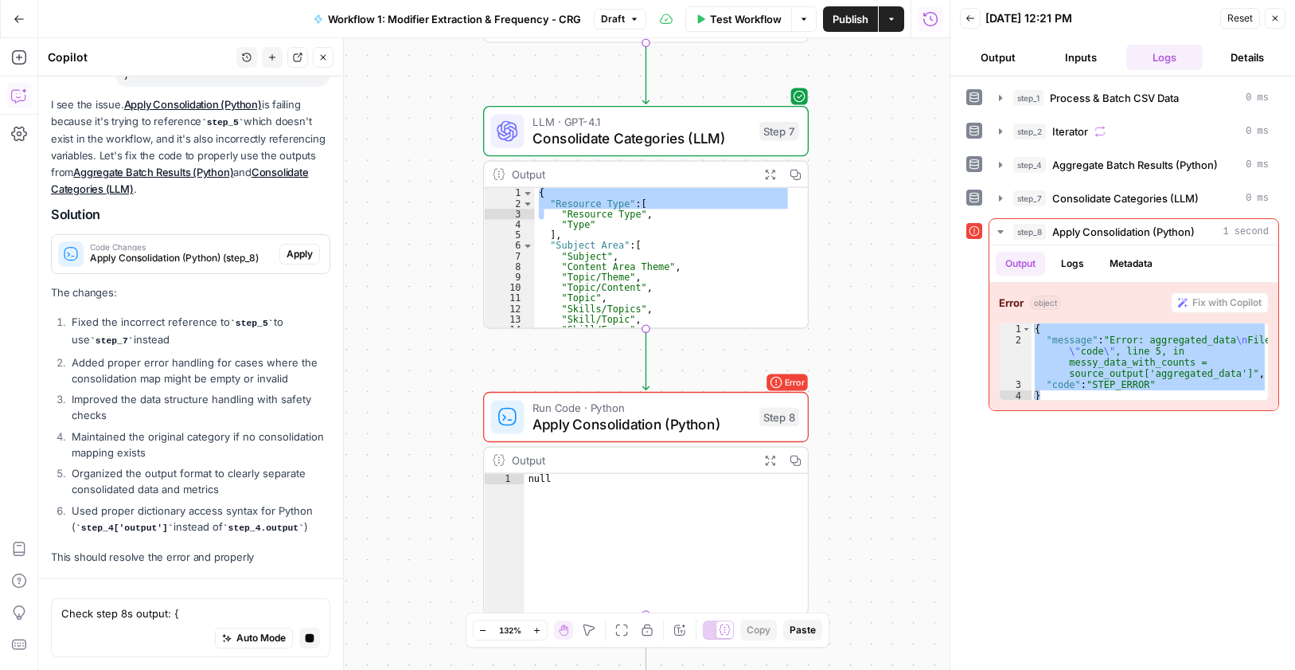
scroll to position [763, 0]
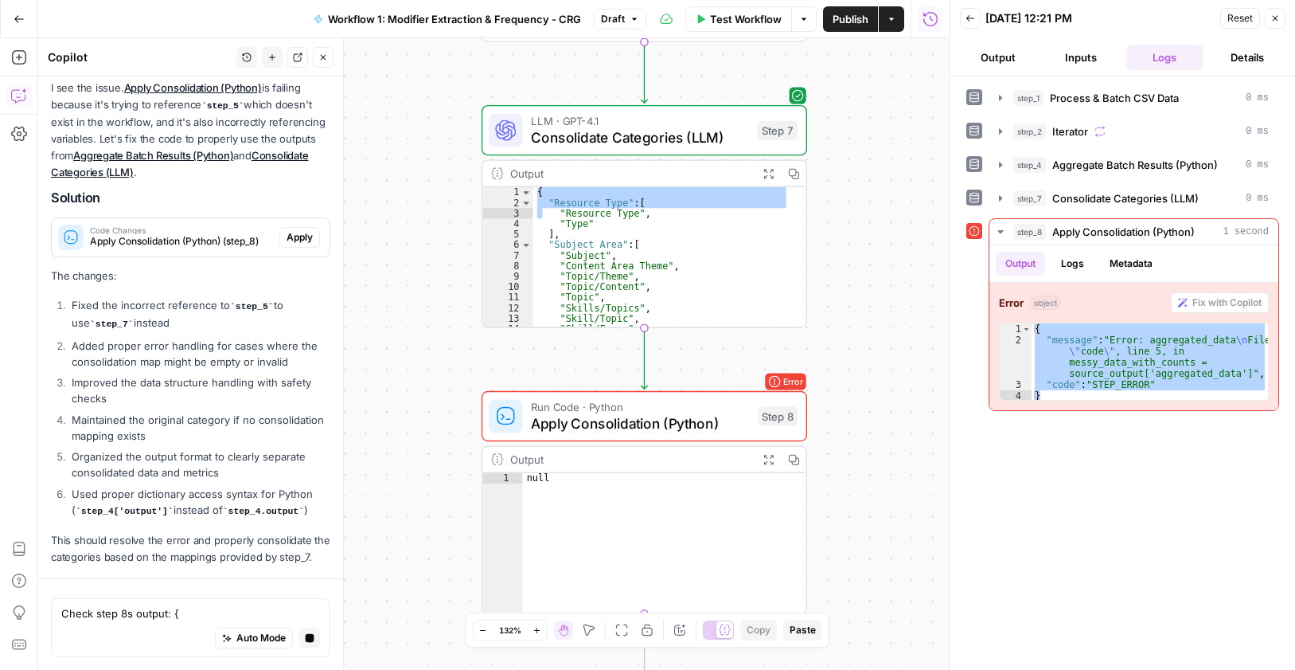
drag, startPoint x: 911, startPoint y: 206, endPoint x: 889, endPoint y: 268, distance: 65.7
click at [889, 268] on div "Workflow Set Inputs Inputs Run Code · Python Process & Batch CSV Data Step 1 Ou…" at bounding box center [494, 353] width 912 height 631
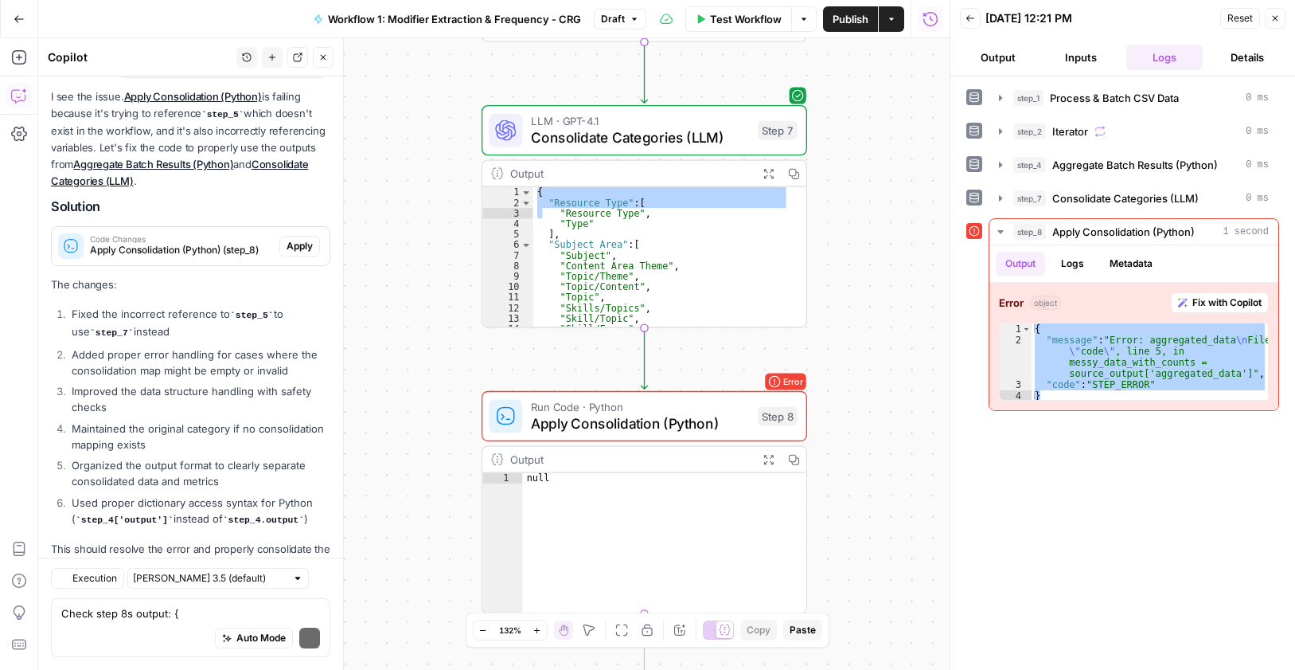
scroll to position [835, 0]
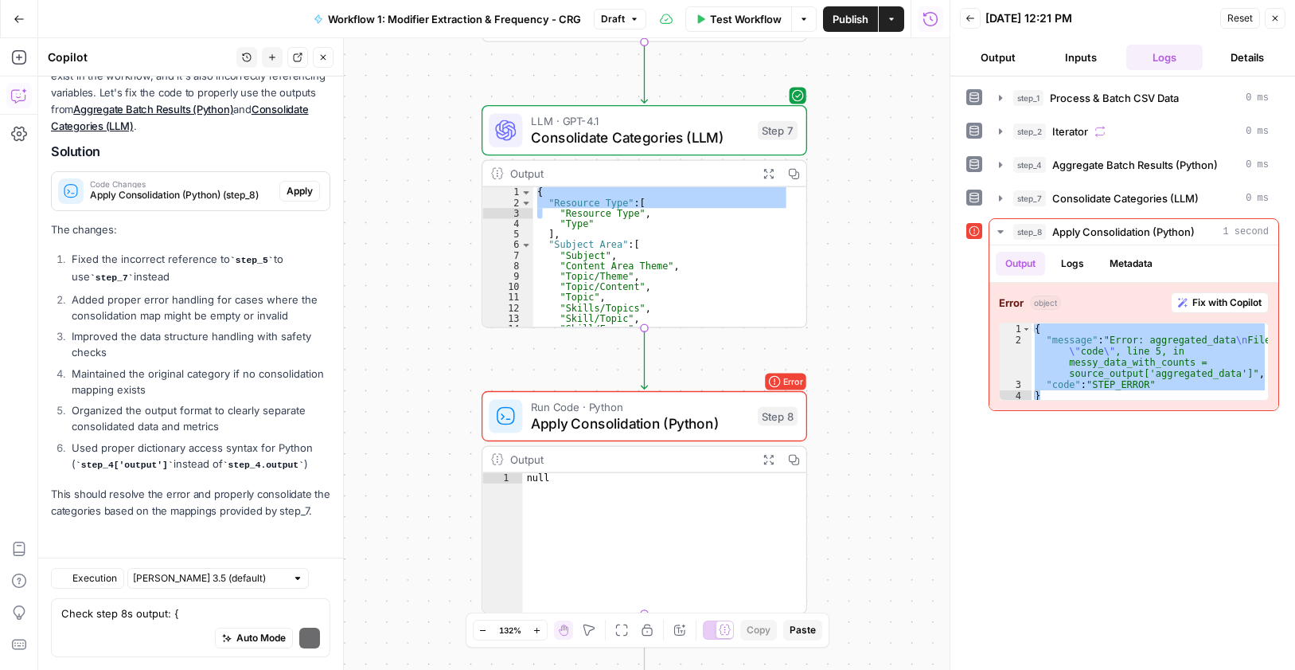
drag, startPoint x: 288, startPoint y: 213, endPoint x: 434, endPoint y: 267, distance: 155.1
click at [288, 221] on p "The changes:" at bounding box center [190, 229] width 279 height 17
click at [295, 184] on span "Apply" at bounding box center [300, 191] width 26 height 14
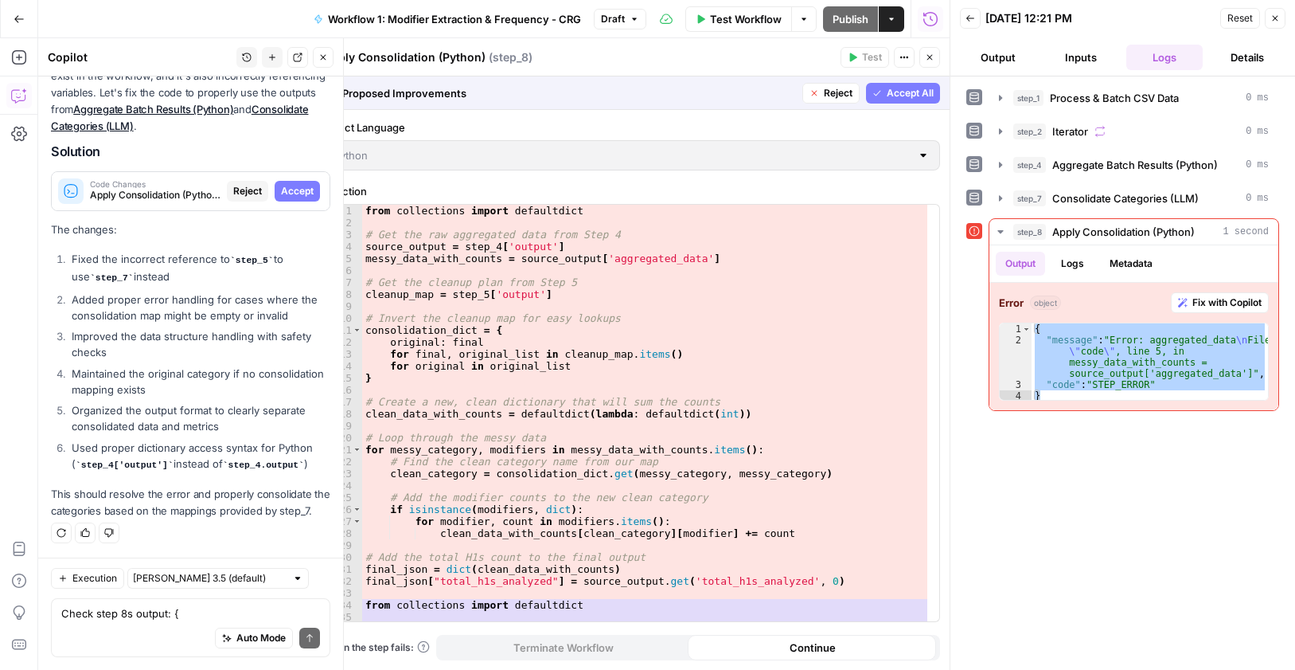
scroll to position [810, 0]
click at [281, 184] on span "Accept" at bounding box center [297, 191] width 33 height 14
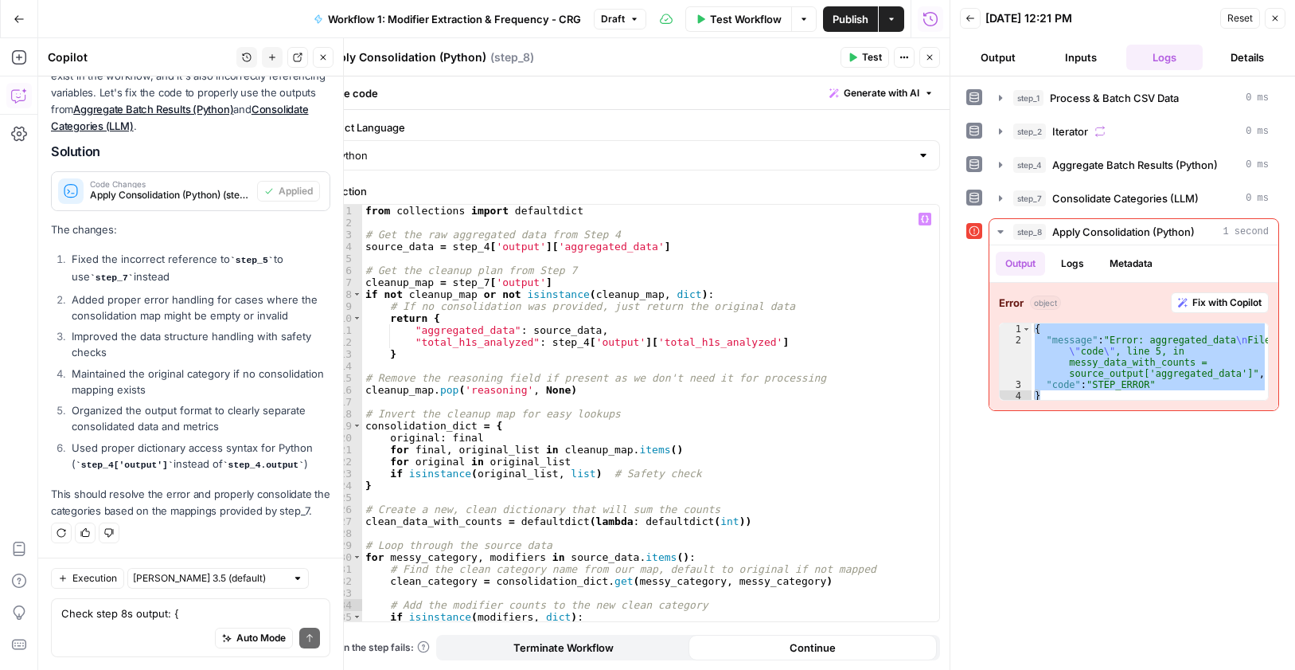
scroll to position [121, 0]
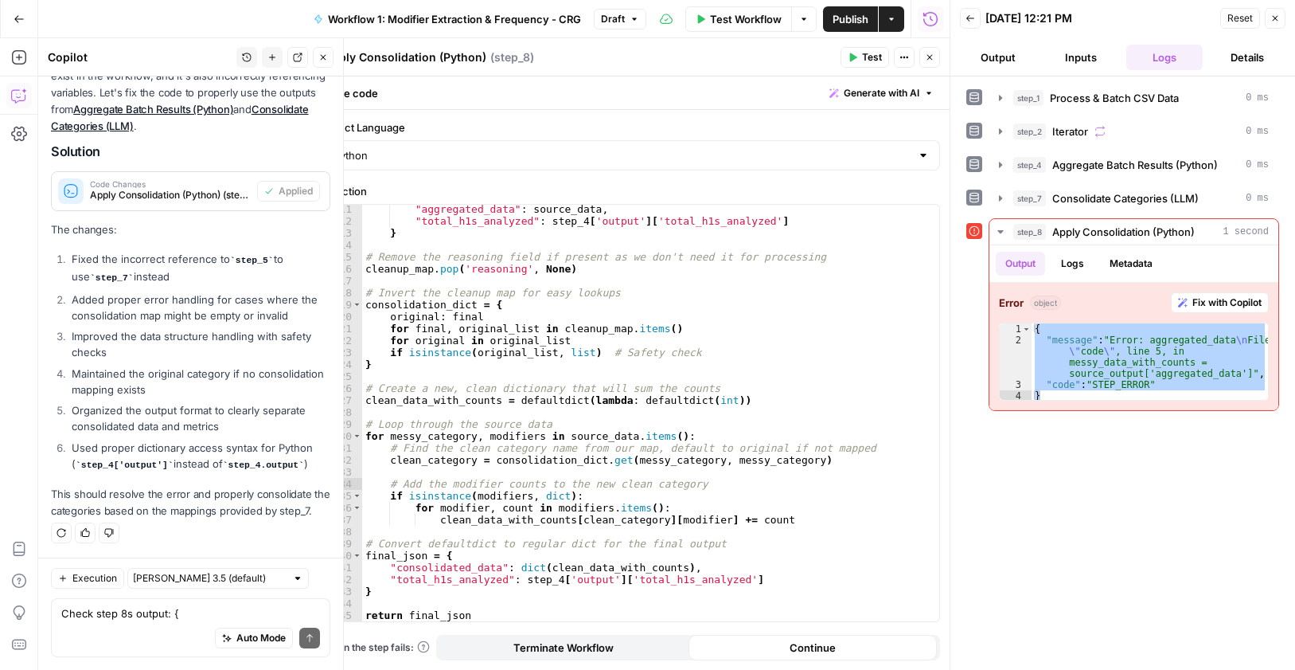
drag, startPoint x: 936, startPoint y: 57, endPoint x: 804, endPoint y: 511, distance: 472.6
click at [936, 58] on button "Close" at bounding box center [929, 57] width 21 height 21
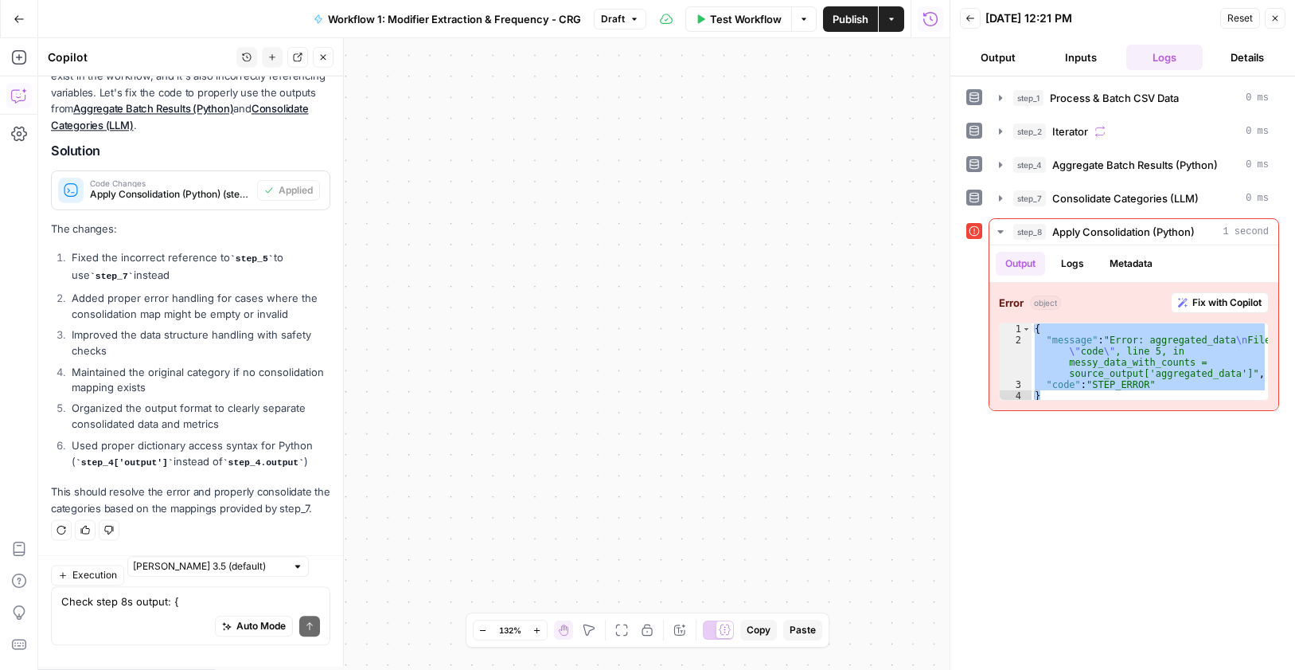
scroll to position [861, 0]
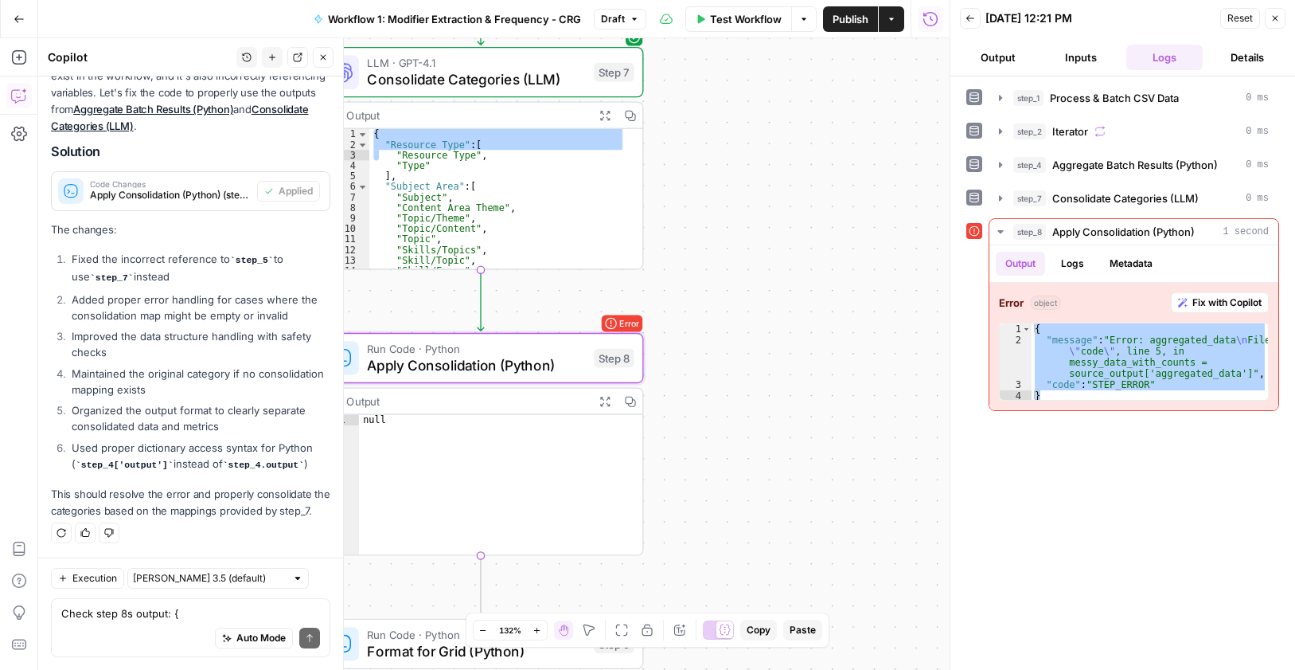
drag, startPoint x: 525, startPoint y: 260, endPoint x: 949, endPoint y: 264, distance: 423.5
click at [949, 264] on body "Cohort 5 New Home Browse Insights Opportunities Your Data Recent Grids CRG - H1…" at bounding box center [647, 335] width 1295 height 670
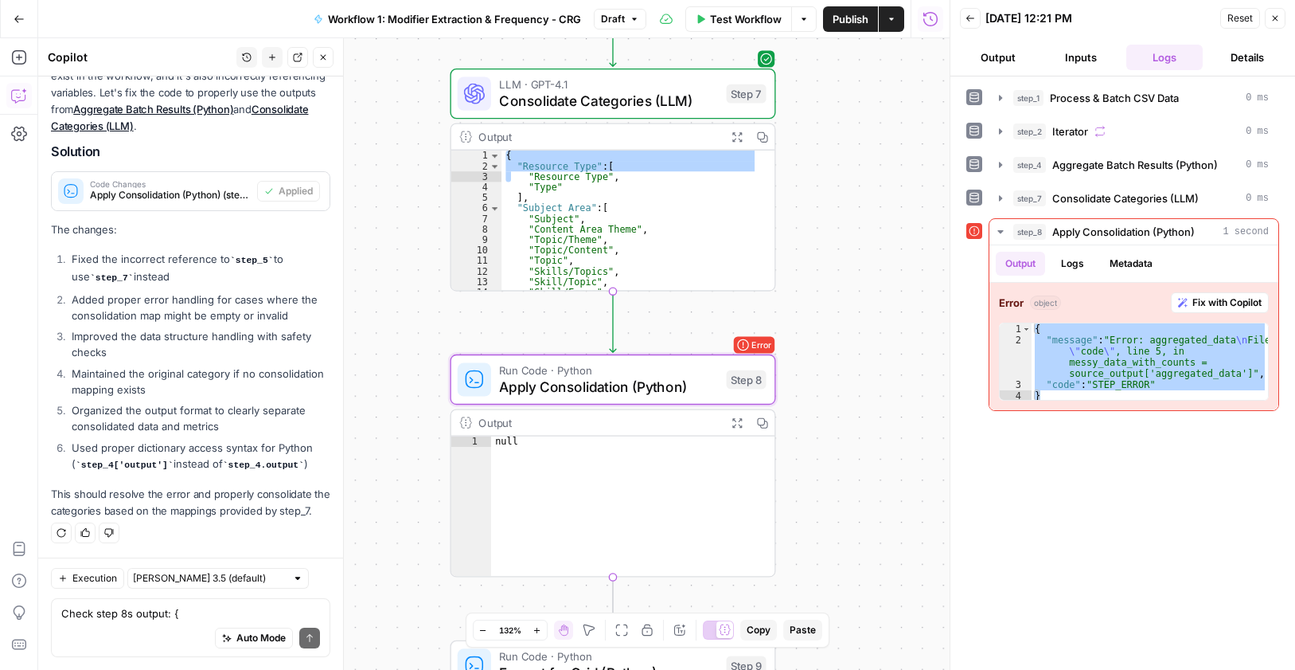
drag, startPoint x: 752, startPoint y: 285, endPoint x: 884, endPoint y: 306, distance: 133.9
click at [884, 306] on div "Workflow Set Inputs Inputs Run Code · Python Process & Batch CSV Data Step 1 Ou…" at bounding box center [494, 353] width 912 height 631
click at [726, 339] on button "Test" at bounding box center [733, 340] width 65 height 27
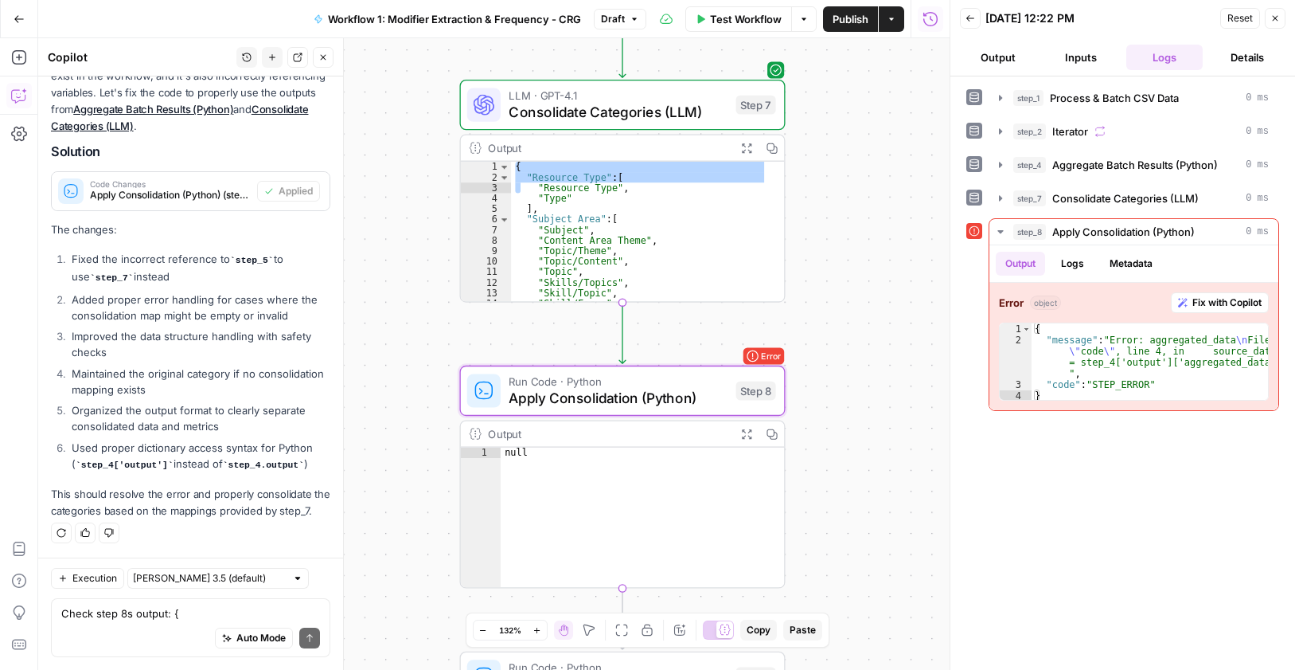
drag, startPoint x: 851, startPoint y: 175, endPoint x: 720, endPoint y: 304, distance: 184.1
click at [861, 185] on div "Workflow Set Inputs Inputs Run Code · Python Process & Batch CSV Data Step 1 Ou…" at bounding box center [494, 353] width 912 height 631
click at [687, 402] on span "Apply Consolidation (Python)" at bounding box center [618, 397] width 218 height 21
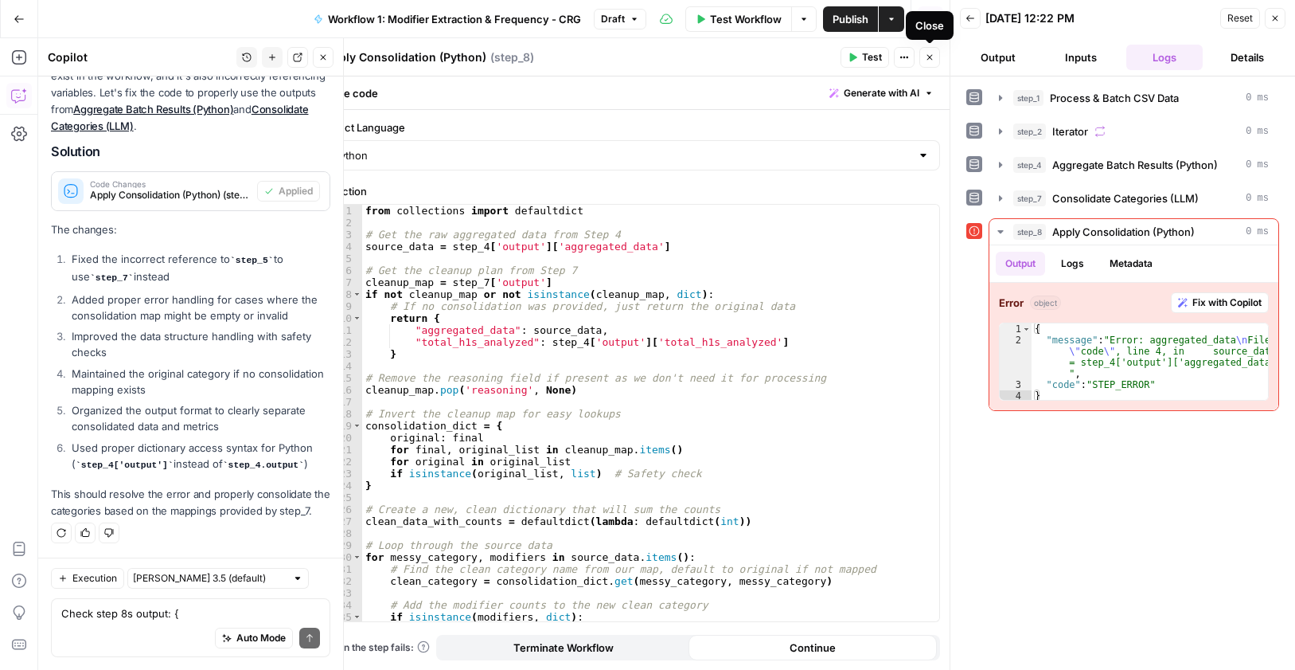
click at [935, 53] on button "Close" at bounding box center [929, 57] width 21 height 21
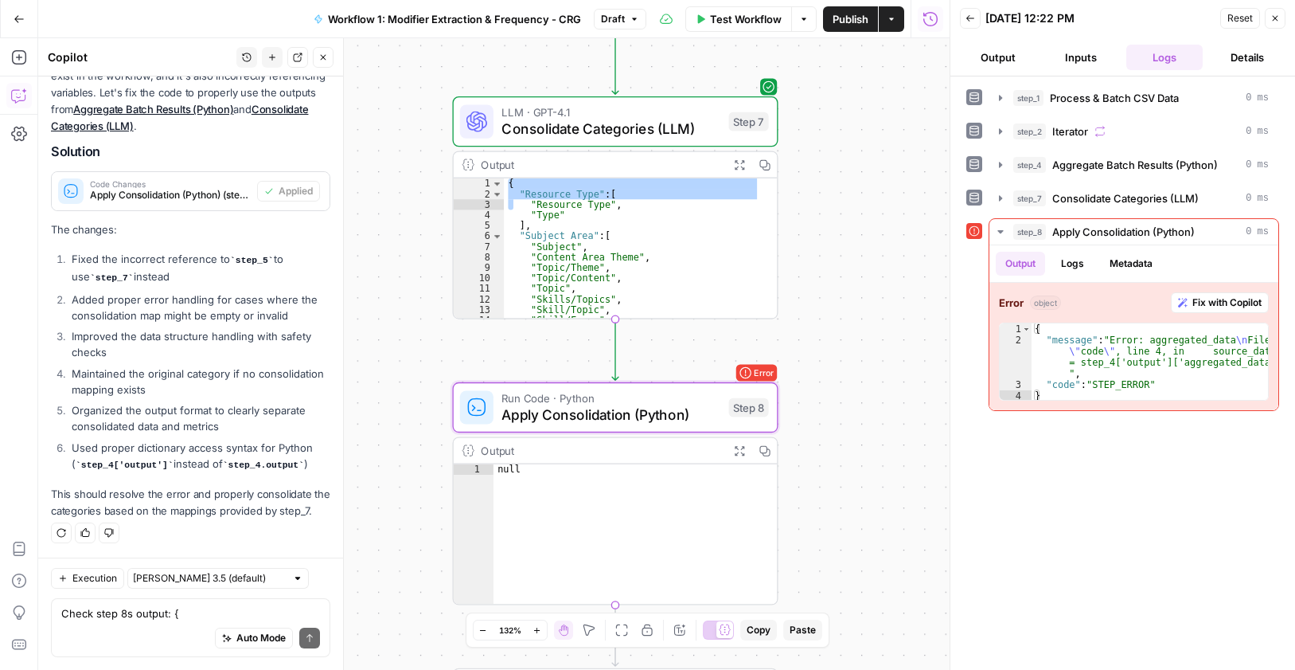
drag, startPoint x: 856, startPoint y: 181, endPoint x: 848, endPoint y: 198, distance: 19.2
click at [848, 198] on div "Workflow Set Inputs Inputs Run Code · Python Process & Batch CSV Data Step 1 Ou…" at bounding box center [494, 353] width 912 height 631
click at [583, 420] on span "Apply Consolidation (Python)" at bounding box center [611, 414] width 218 height 21
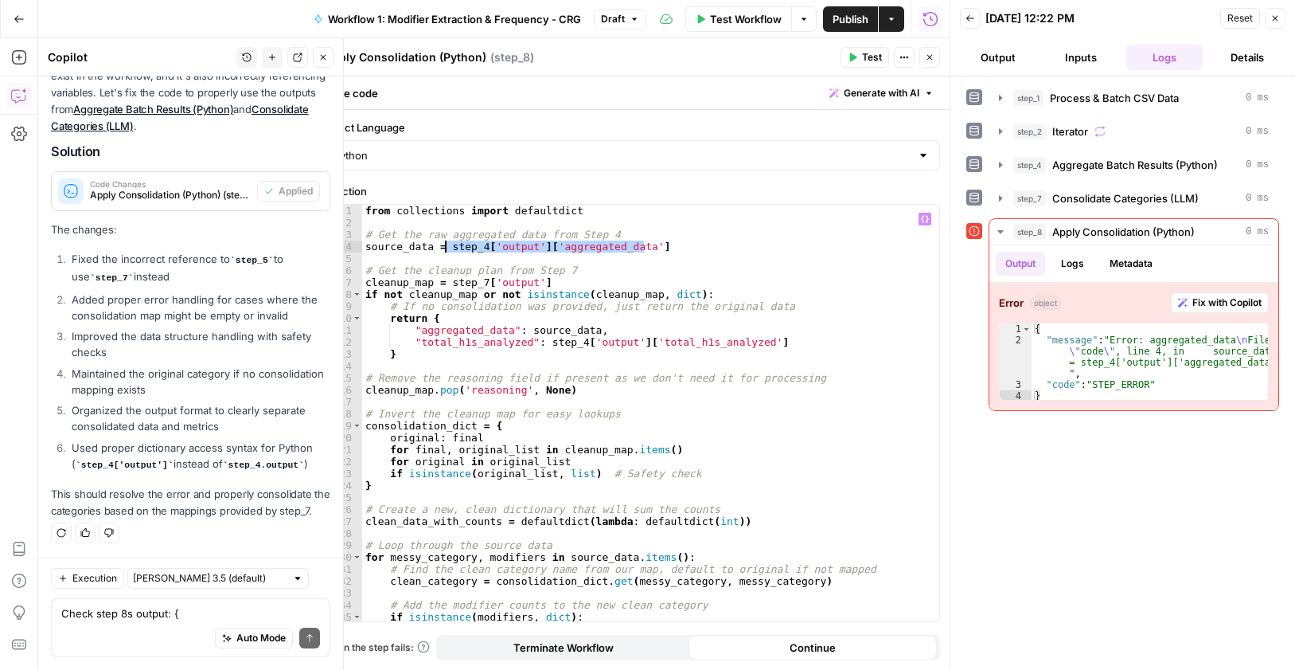
drag, startPoint x: 651, startPoint y: 250, endPoint x: 445, endPoint y: 248, distance: 206.2
click at [445, 248] on div "from collections import defaultdict # Get the raw aggregated data from Step 4 s…" at bounding box center [644, 425] width 565 height 440
click at [927, 220] on icon "button" at bounding box center [925, 219] width 8 height 8
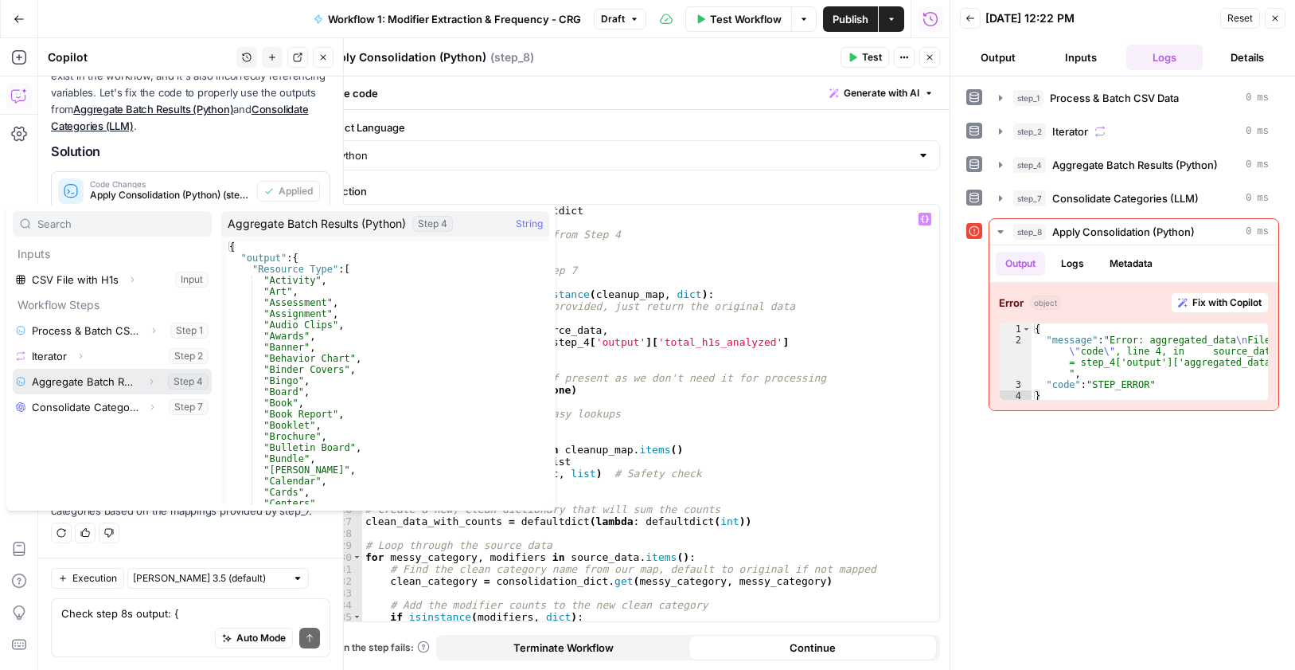
click at [155, 378] on icon "button" at bounding box center [151, 382] width 10 height 10
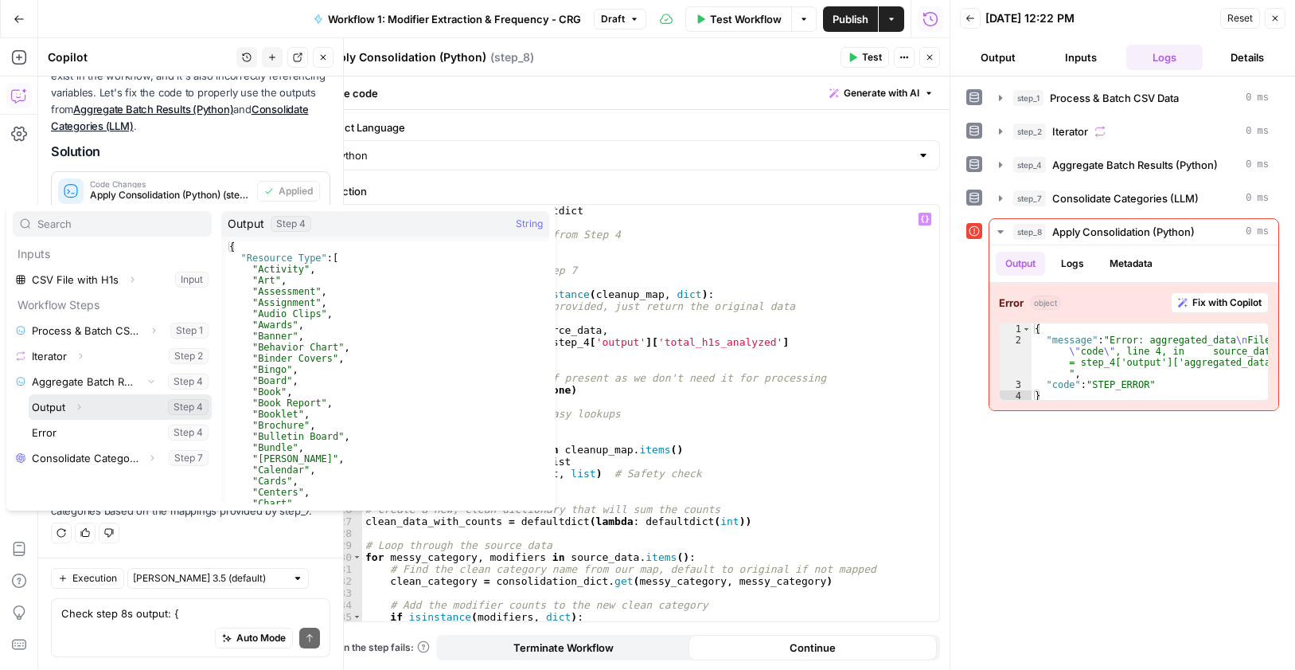
click at [131, 409] on button "Select variable Output" at bounding box center [120, 406] width 183 height 25
type textarea "**********"
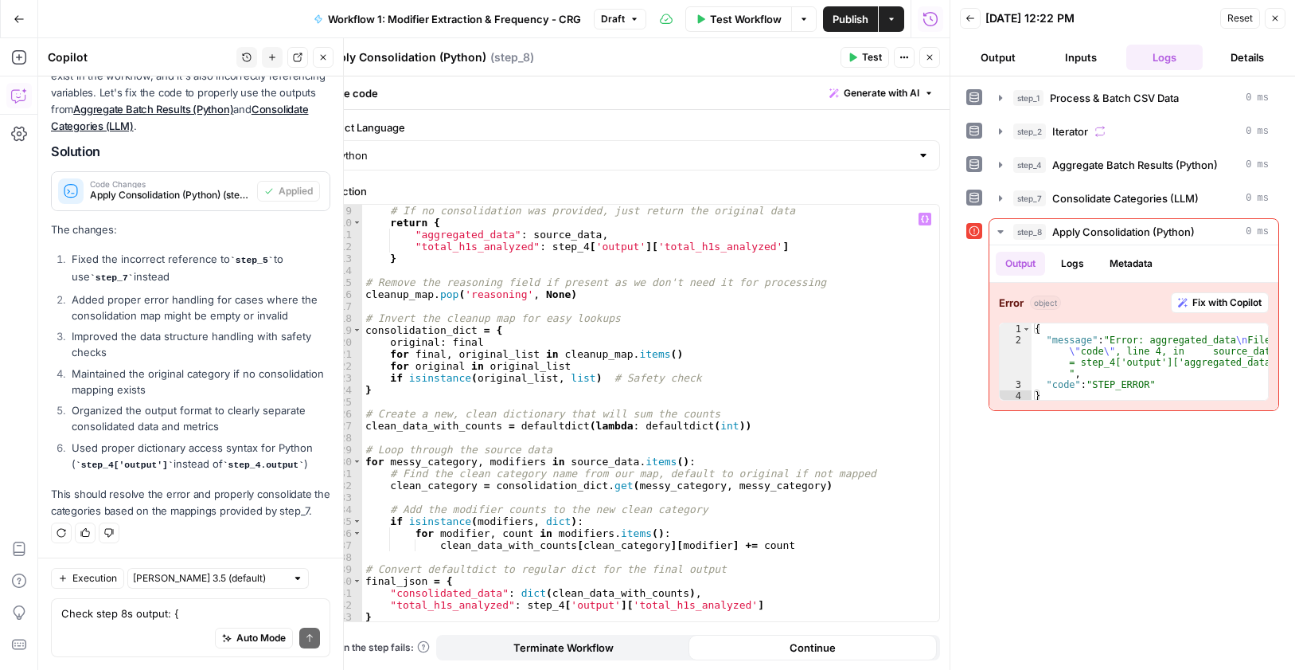
scroll to position [121, 0]
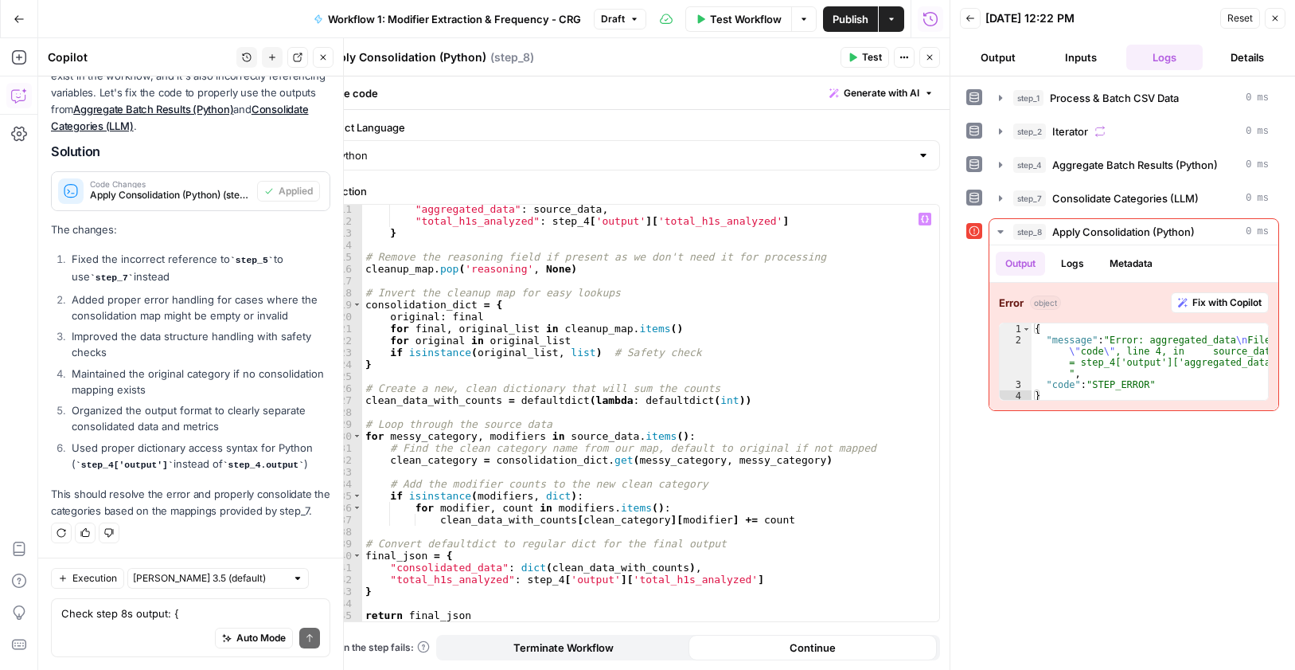
click at [864, 58] on span "Test" at bounding box center [872, 57] width 20 height 14
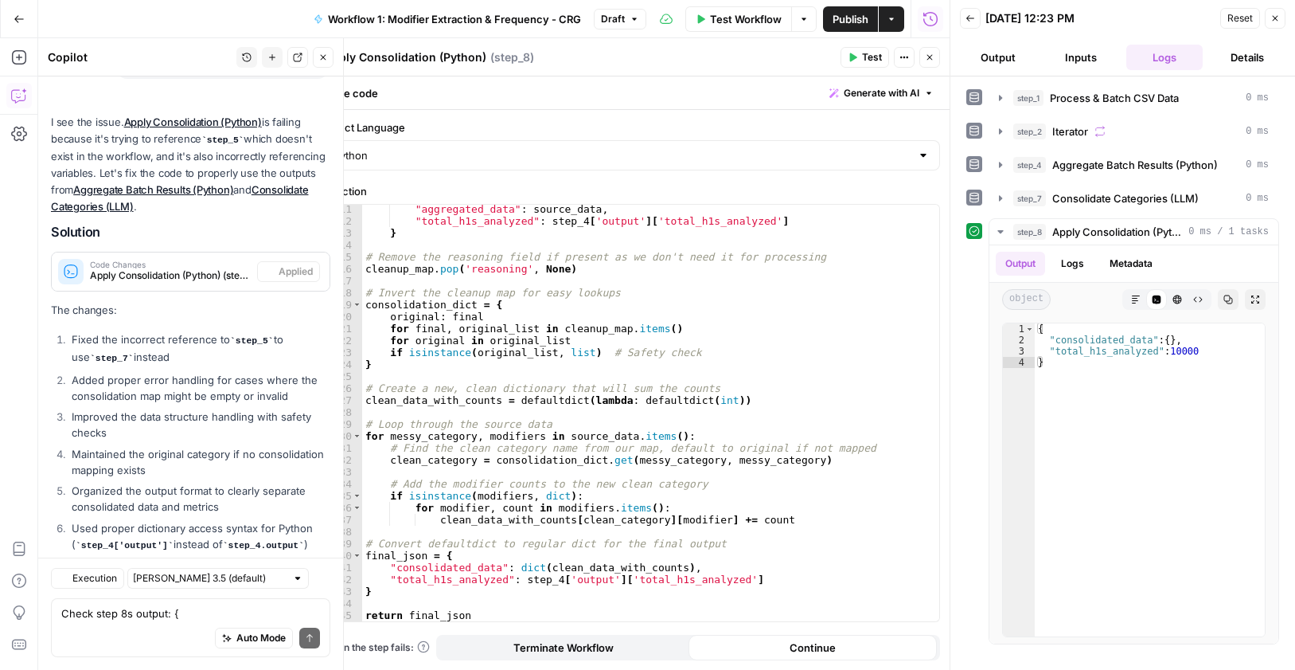
scroll to position [861, 0]
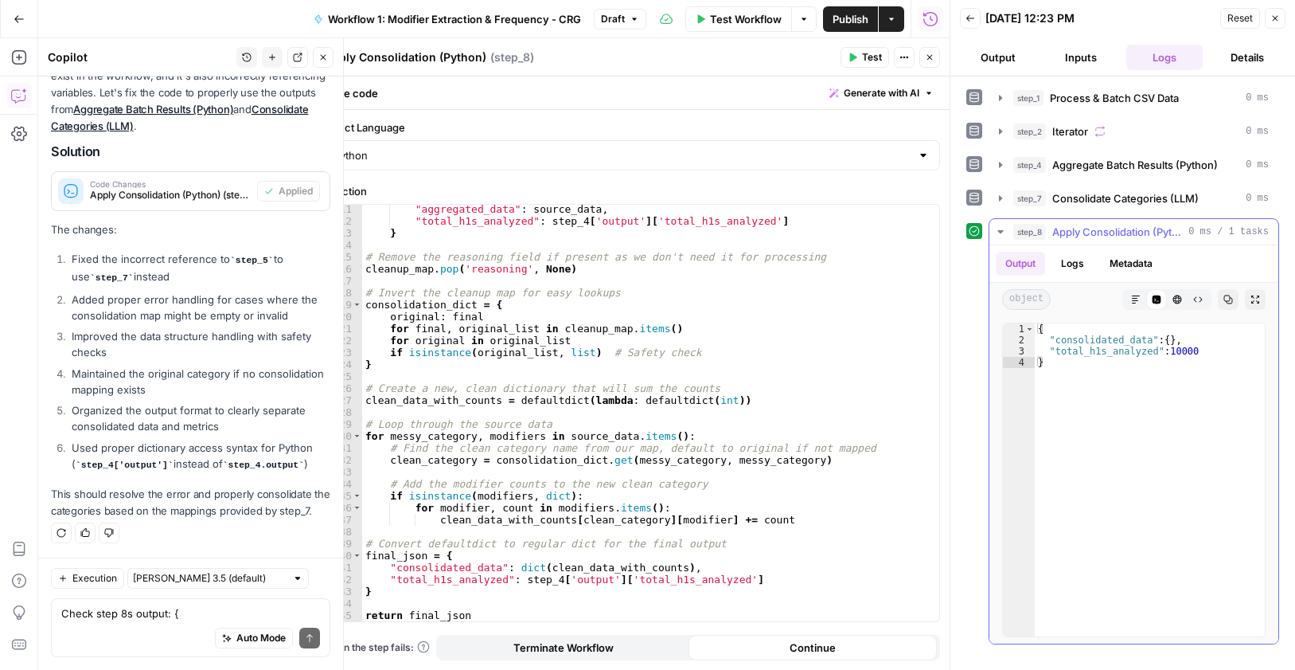
click at [1134, 227] on span "Apply Consolidation (Python)" at bounding box center [1117, 232] width 130 height 16
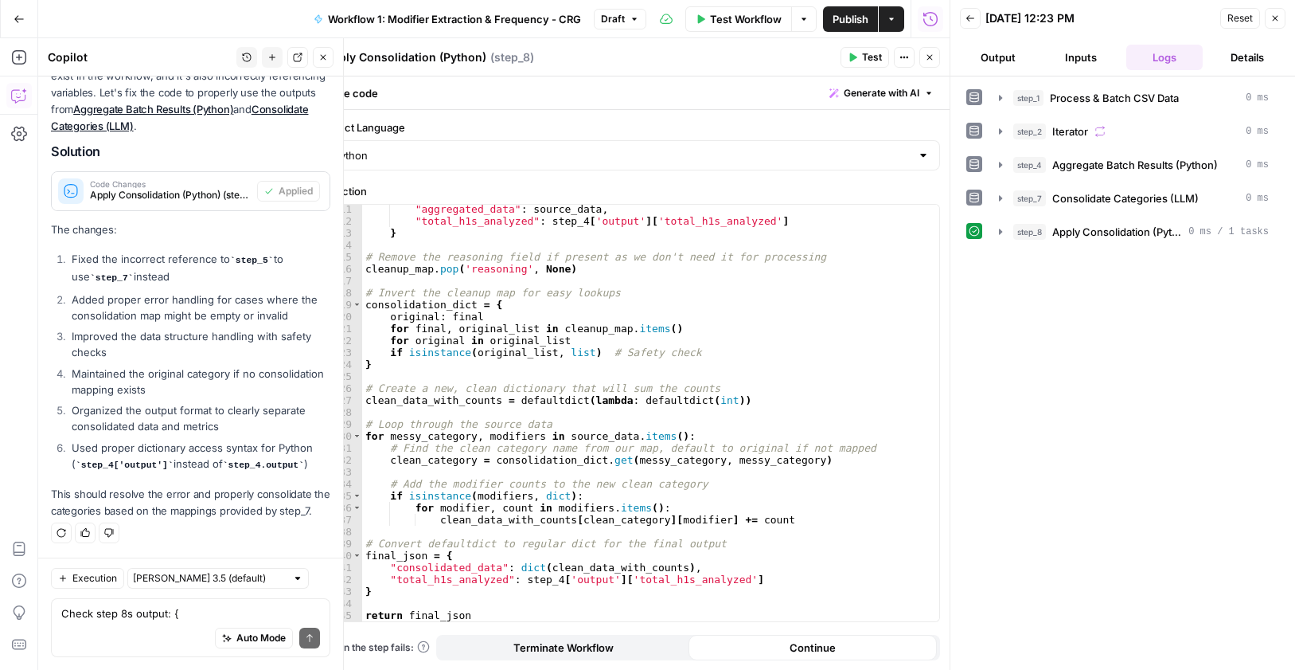
click at [927, 64] on button "Close" at bounding box center [929, 57] width 21 height 21
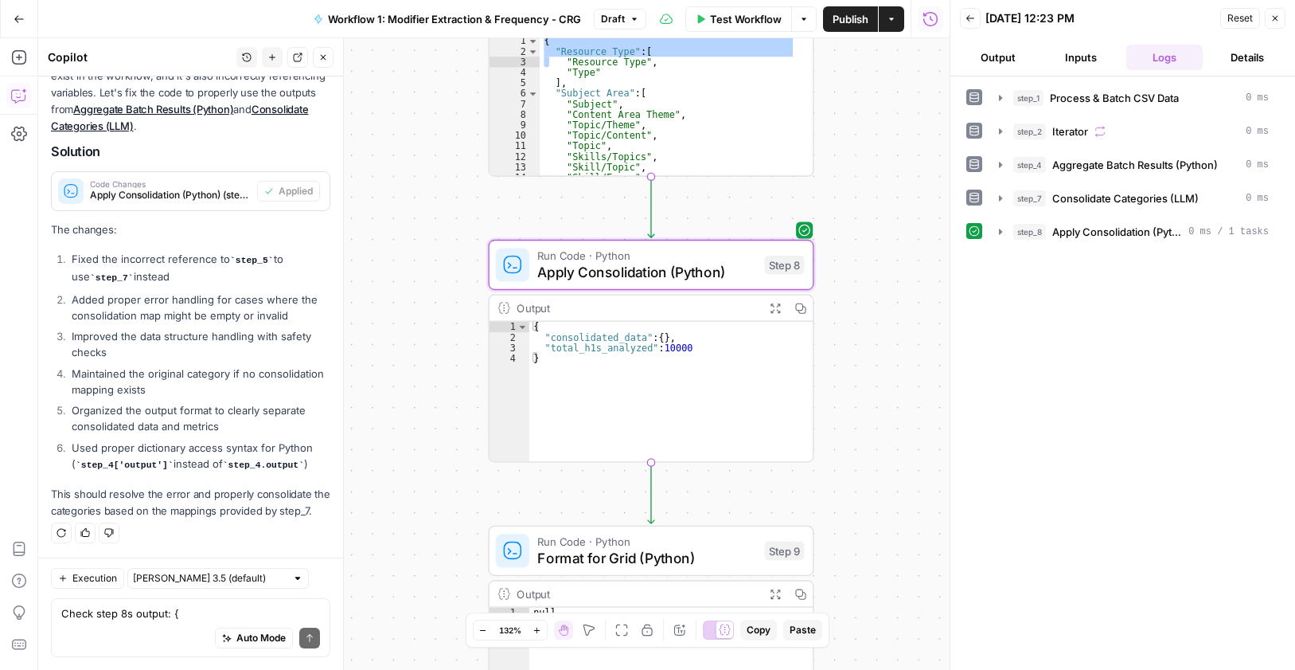
drag, startPoint x: 861, startPoint y: 470, endPoint x: 881, endPoint y: 124, distance: 346.1
click at [884, 123] on div "Workflow Set Inputs Inputs Run Code · Python Process & Batch CSV Data Step 1 Ou…" at bounding box center [494, 353] width 912 height 631
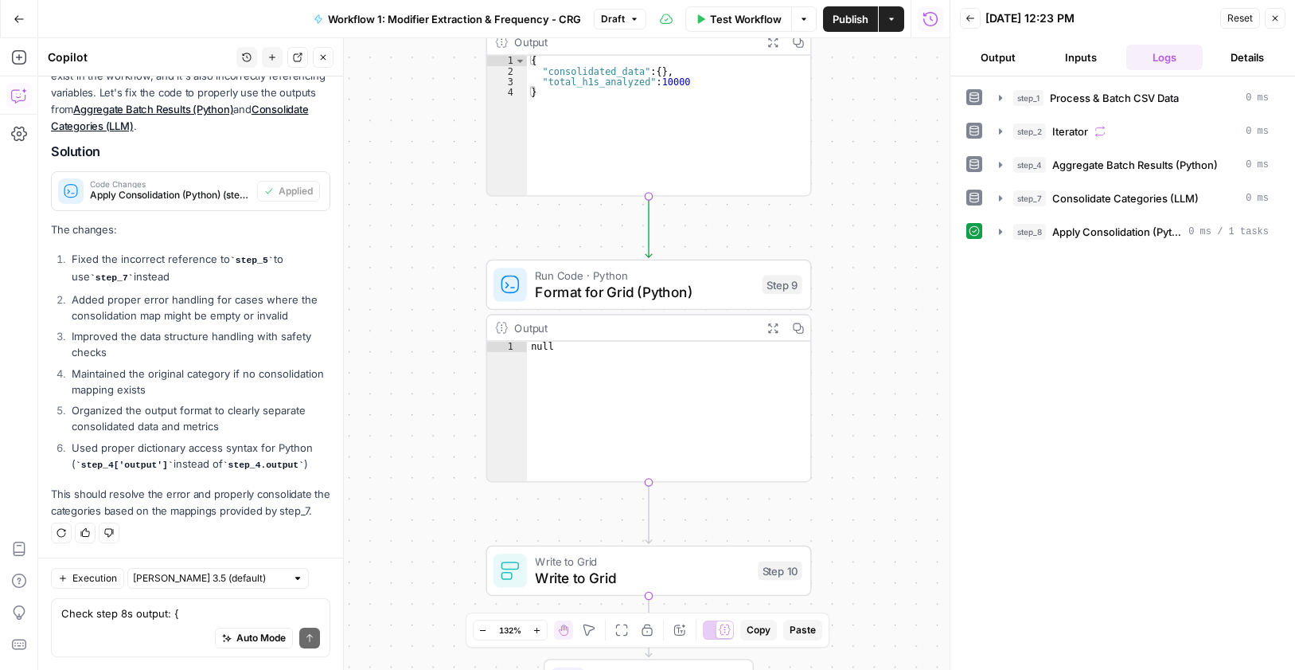
drag, startPoint x: 817, startPoint y: 532, endPoint x: 818, endPoint y: 483, distance: 48.6
click at [818, 484] on div "Workflow Set Inputs Inputs Run Code · Python Process & Batch CSV Data Step 1 Ou…" at bounding box center [494, 353] width 912 height 631
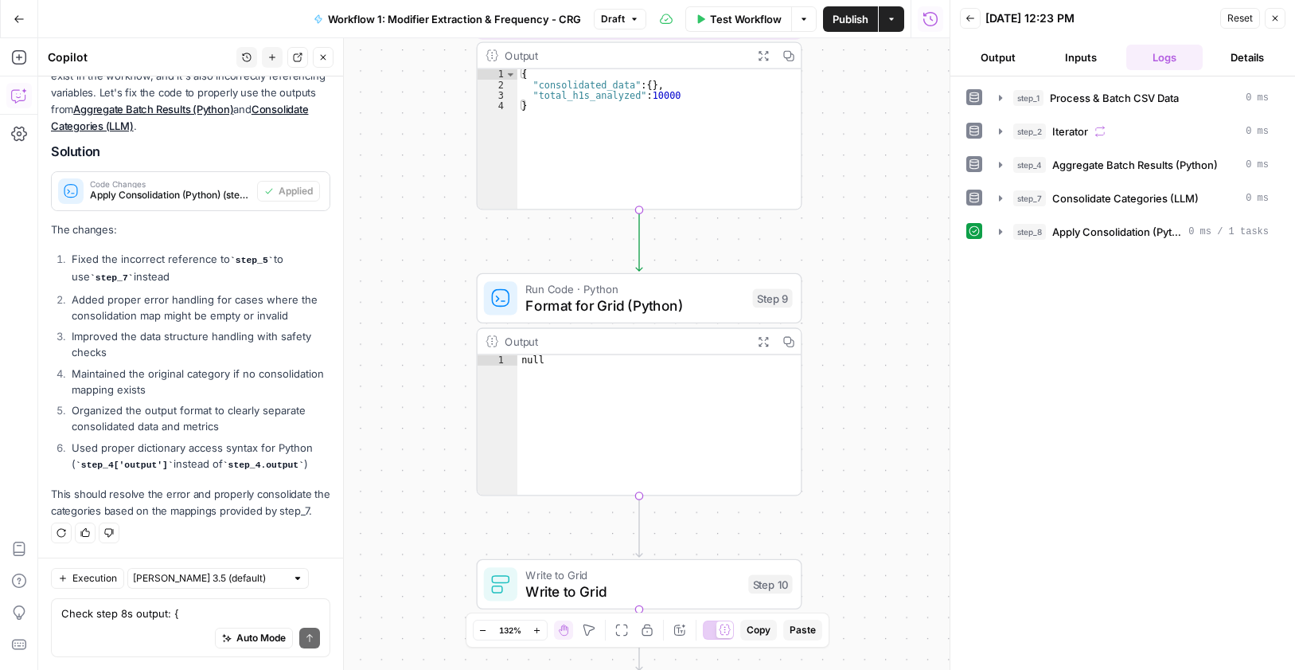
click at [674, 287] on span "Run Code · Python" at bounding box center [634, 288] width 218 height 17
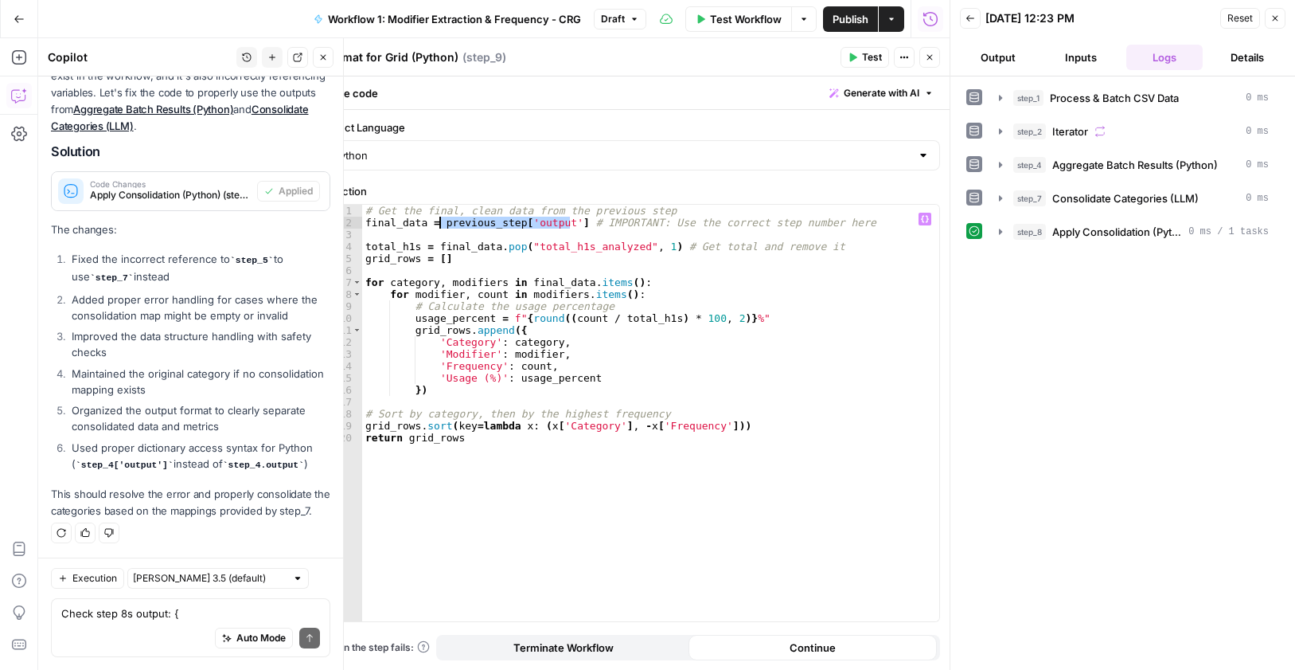
drag, startPoint x: 572, startPoint y: 224, endPoint x: 539, endPoint y: 183, distance: 52.1
click at [438, 224] on div "# Get the final, clean data from the previous step final_data = previous_step […" at bounding box center [650, 425] width 577 height 440
click at [926, 214] on button "Variables Menu" at bounding box center [925, 219] width 13 height 13
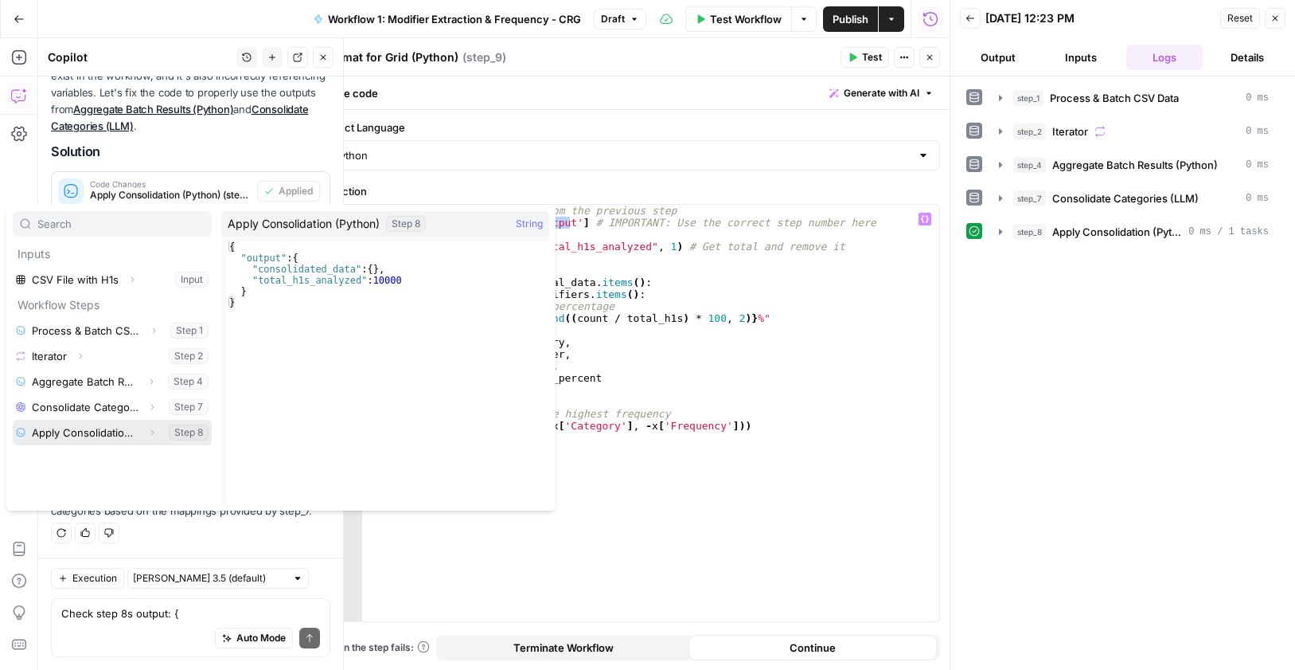
click at [143, 428] on button "Expand" at bounding box center [152, 432] width 21 height 21
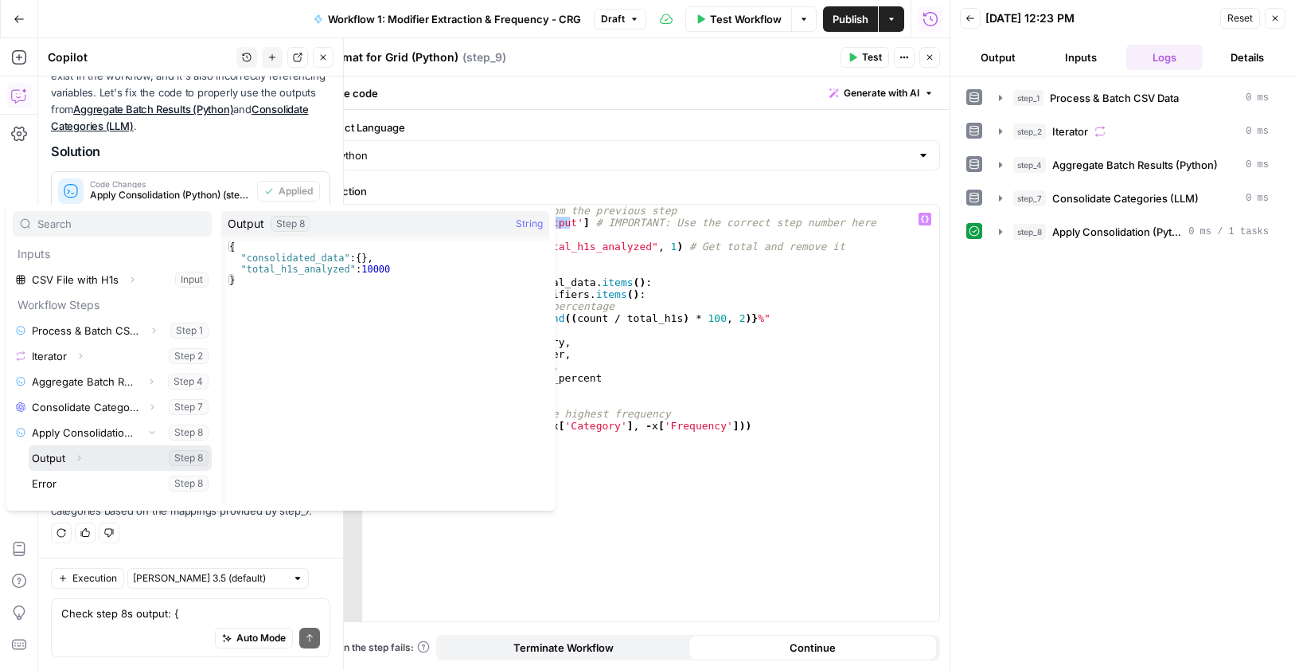
click at [118, 459] on button "Select variable Output" at bounding box center [120, 457] width 183 height 25
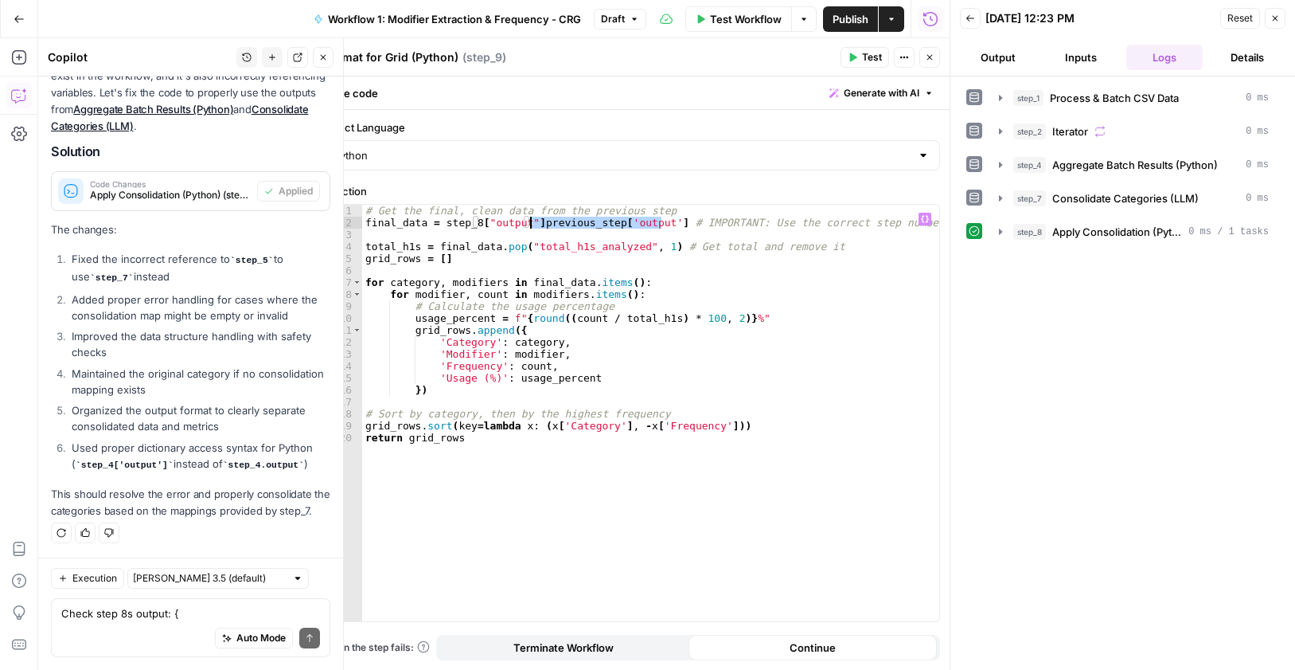
type textarea "**********"
click at [870, 53] on span "Test" at bounding box center [872, 57] width 20 height 14
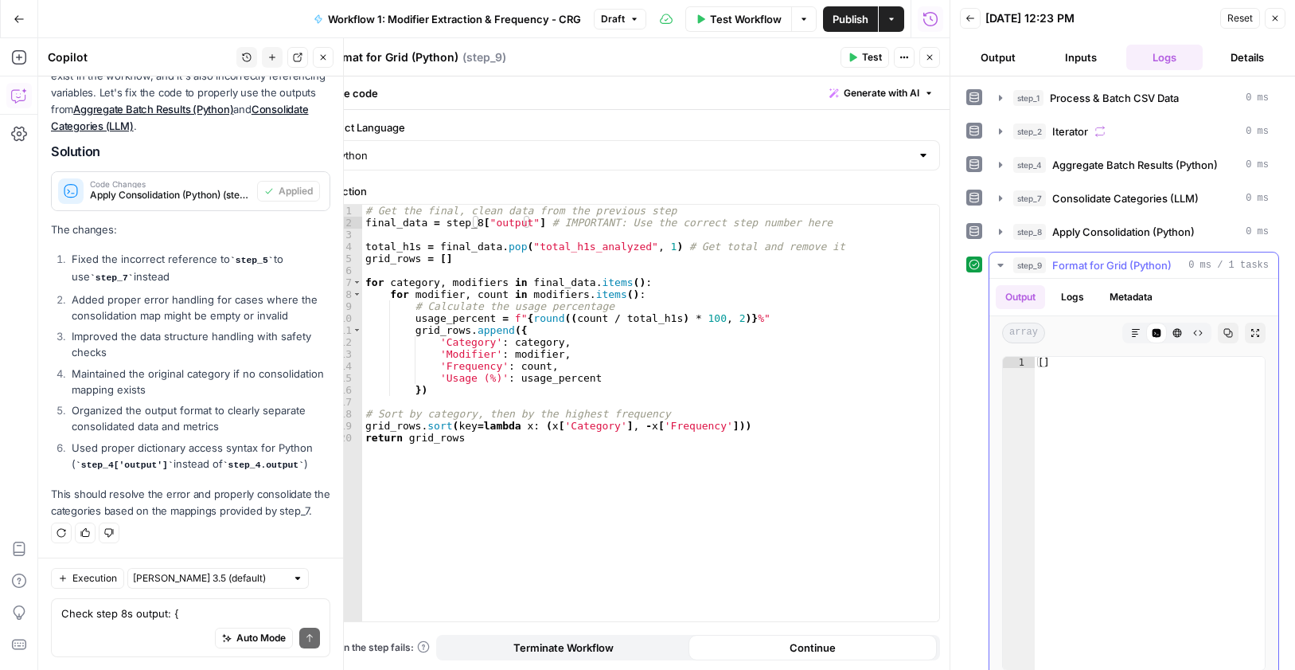
click at [1063, 298] on button "Logs" at bounding box center [1073, 297] width 42 height 24
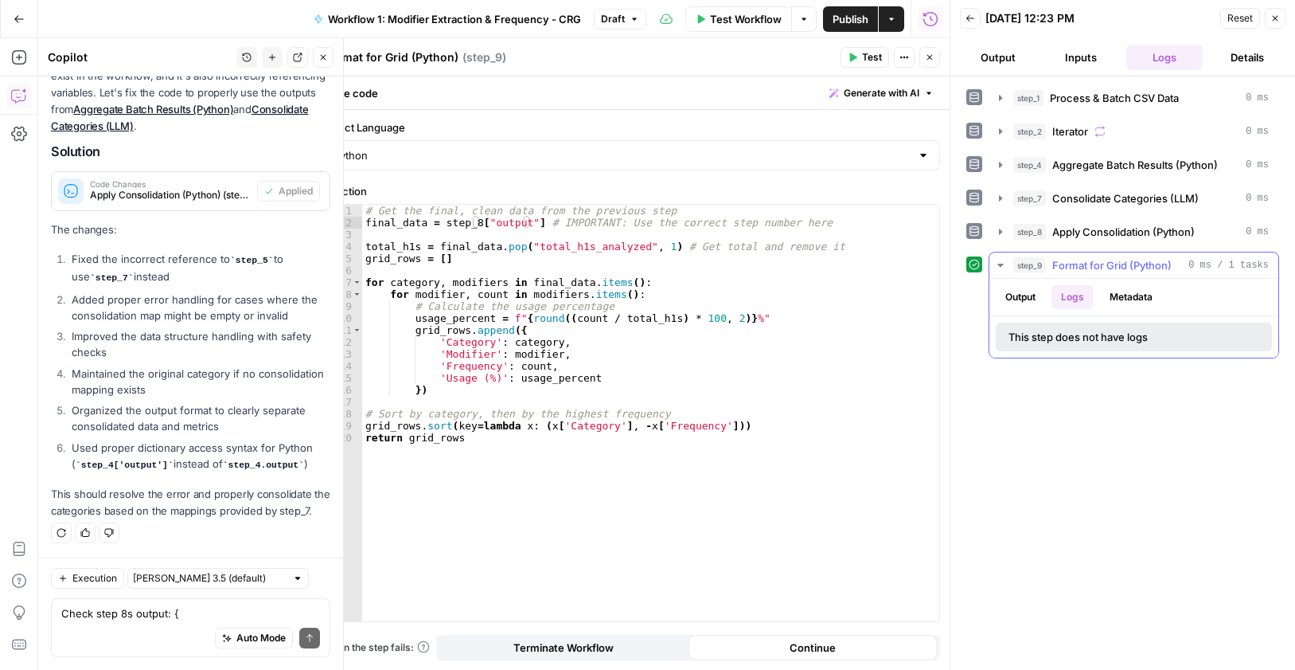
click at [1125, 291] on button "Metadata" at bounding box center [1131, 297] width 62 height 24
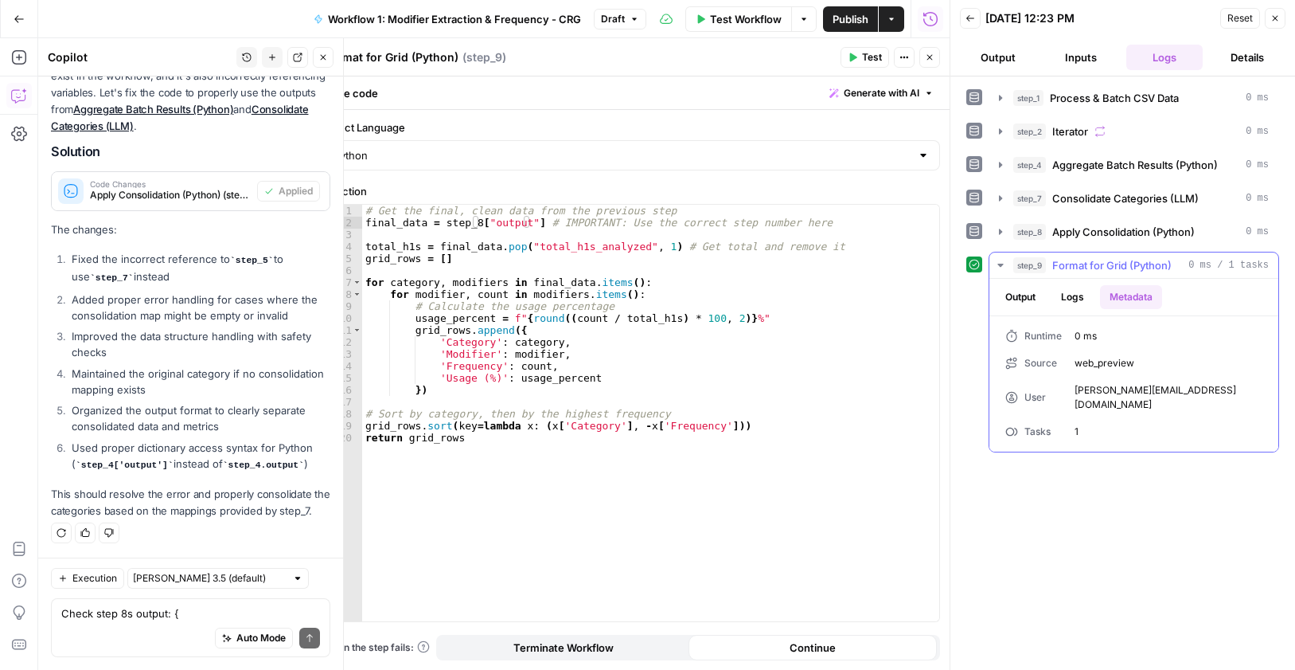
click at [1024, 299] on button "Output" at bounding box center [1020, 297] width 49 height 24
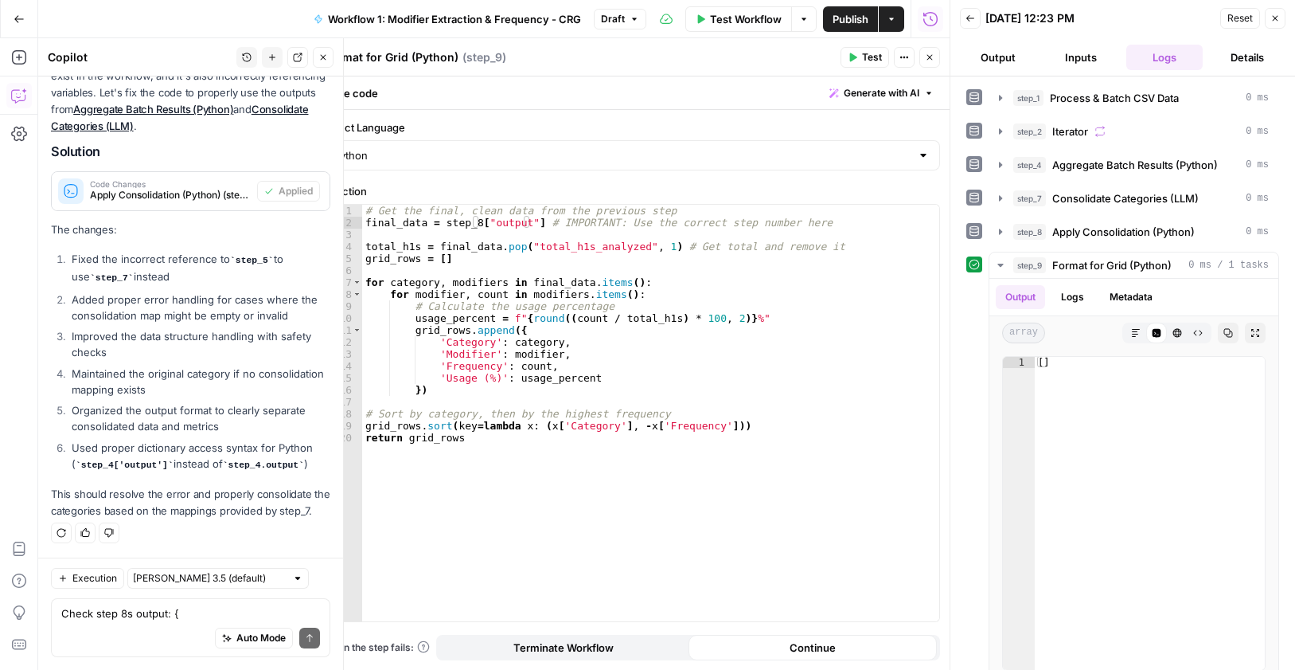
click at [155, 624] on div "Auto Mode Send" at bounding box center [190, 638] width 259 height 35
click at [396, 57] on textarea "Format for Grid (Python)" at bounding box center [391, 57] width 135 height 16
click at [395, 55] on textarea "Format for Grid (Python)" at bounding box center [391, 57] width 135 height 16
click at [118, 619] on textarea "Check step 8s output: { "message": "Error: aggregated_data\nFile \"code\", line…" at bounding box center [190, 613] width 259 height 16
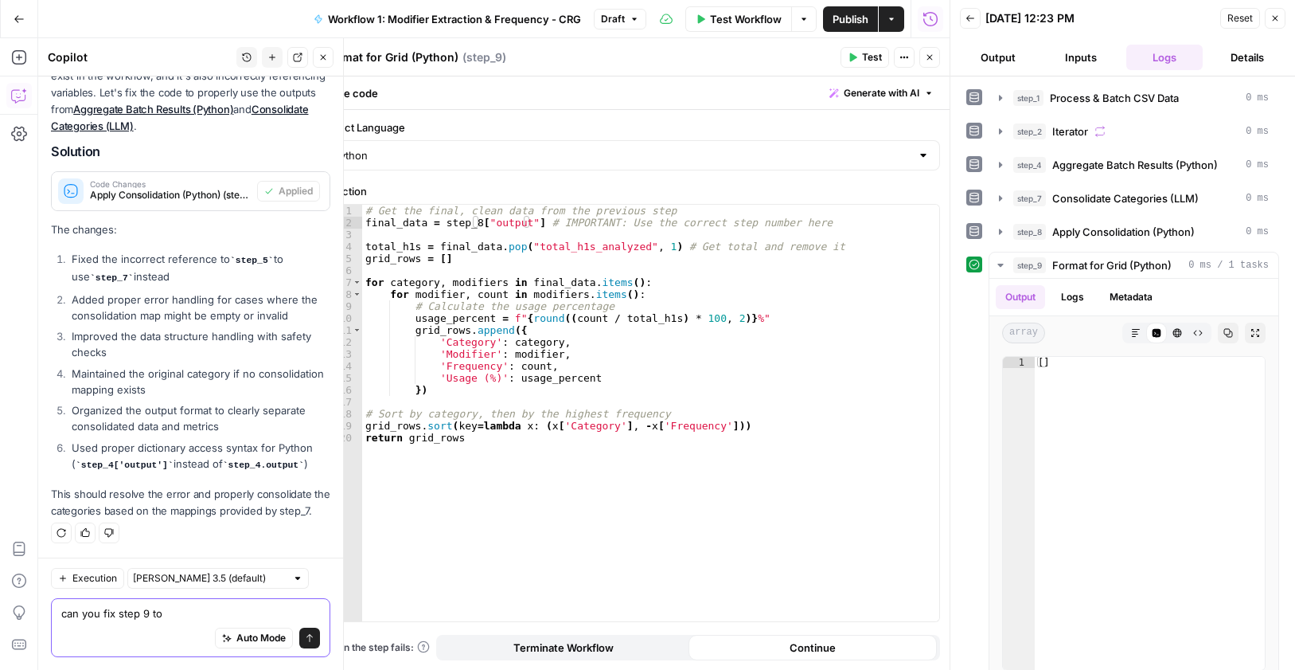
paste textarea "Format for Grid (Python)"
click at [201, 615] on textarea "can you fix step 9 to Format for Grid (Python)" at bounding box center [190, 613] width 259 height 16
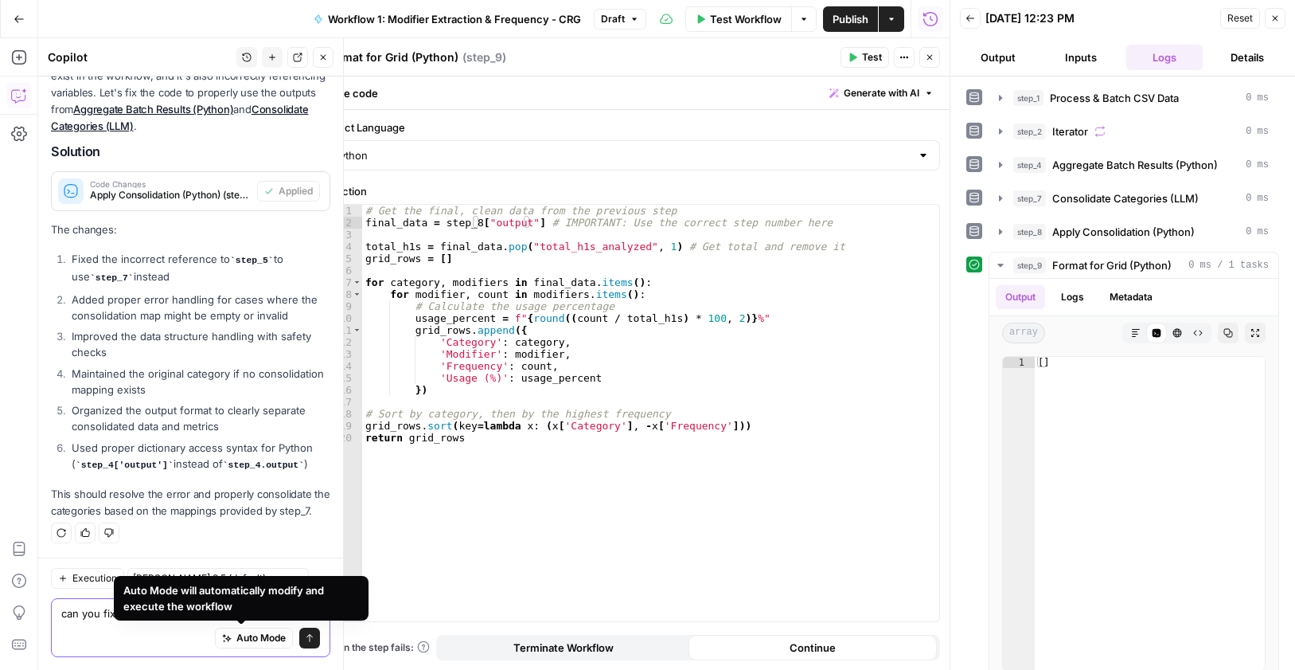
scroll to position [876, 0]
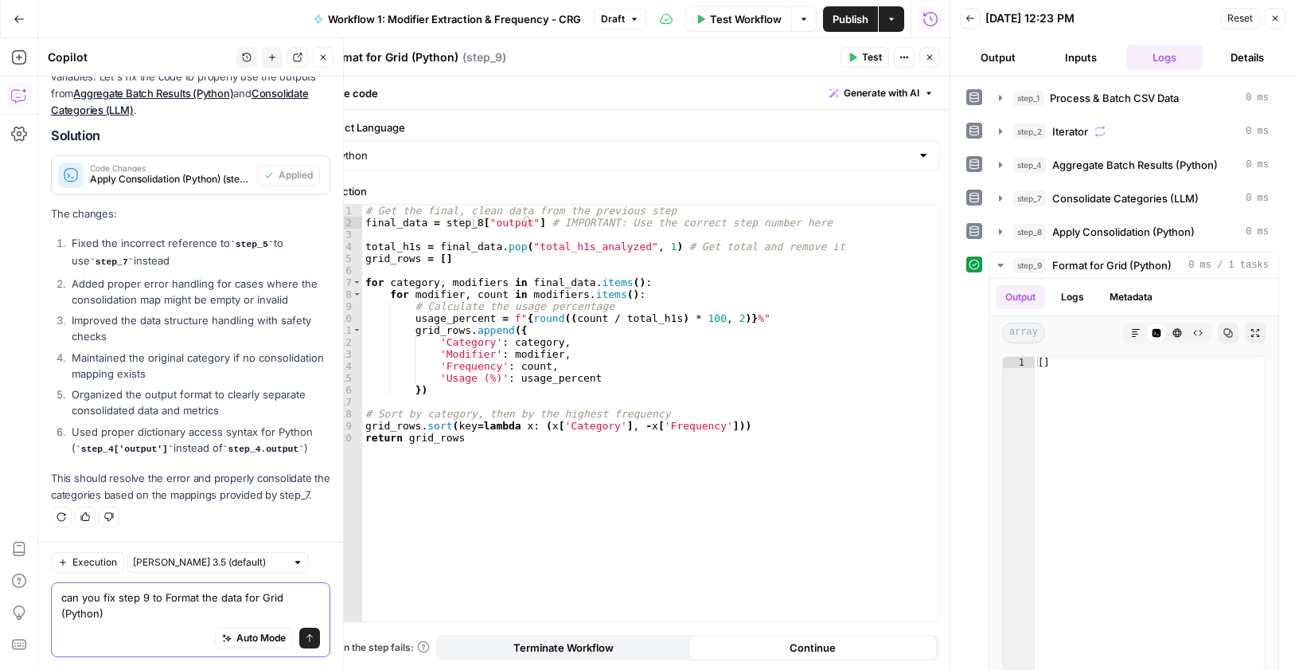
drag, startPoint x: 126, startPoint y: 617, endPoint x: 53, endPoint y: 618, distance: 73.2
click at [53, 618] on div "can you fix step 9 to Format the data for Grid (Python) can you fix step 9 to F…" at bounding box center [190, 619] width 279 height 75
paste textarea "Modifier Frequency"
drag, startPoint x: 279, startPoint y: 594, endPoint x: 287, endPoint y: 613, distance: 20.4
click at [279, 596] on textarea "can you fix step 9 to Format the data for Grid and sheet: Modifier Frequency" at bounding box center [190, 605] width 259 height 32
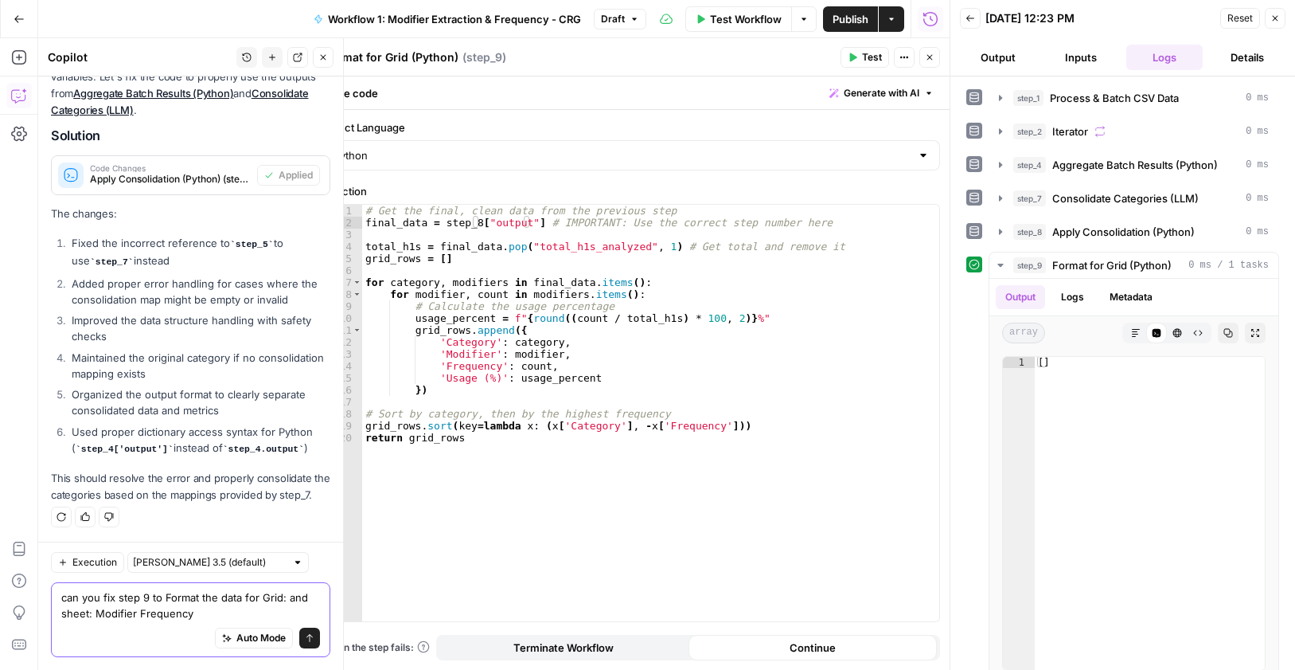
paste textarea "https://app.airops.com/cohort-5-0/grids/30479/sheets/38894"
click at [184, 619] on textarea "can you fix step 9 to Format the data for Grid:[URL][DOMAIN_NAME] and sheet: Mo…" at bounding box center [190, 605] width 259 height 32
type textarea "can you fix step 9 to Format the data for Grid:[URL][DOMAIN_NAME] and sheet: Mo…"
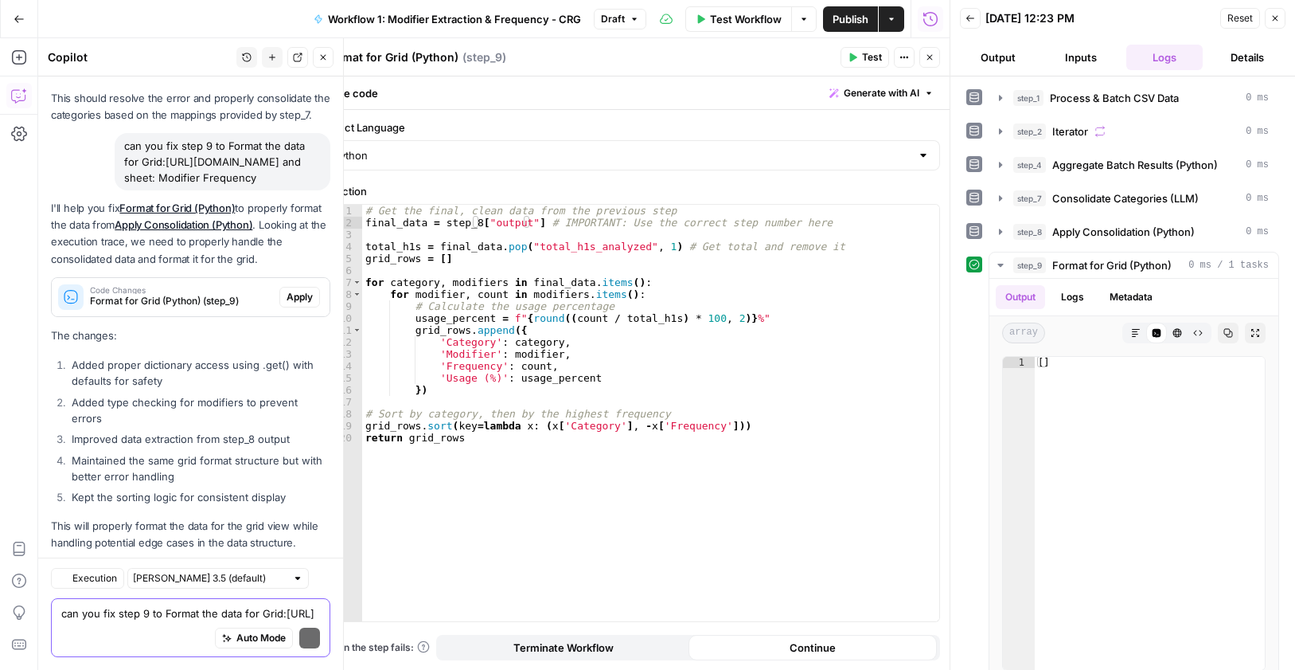
scroll to position [1337, 0]
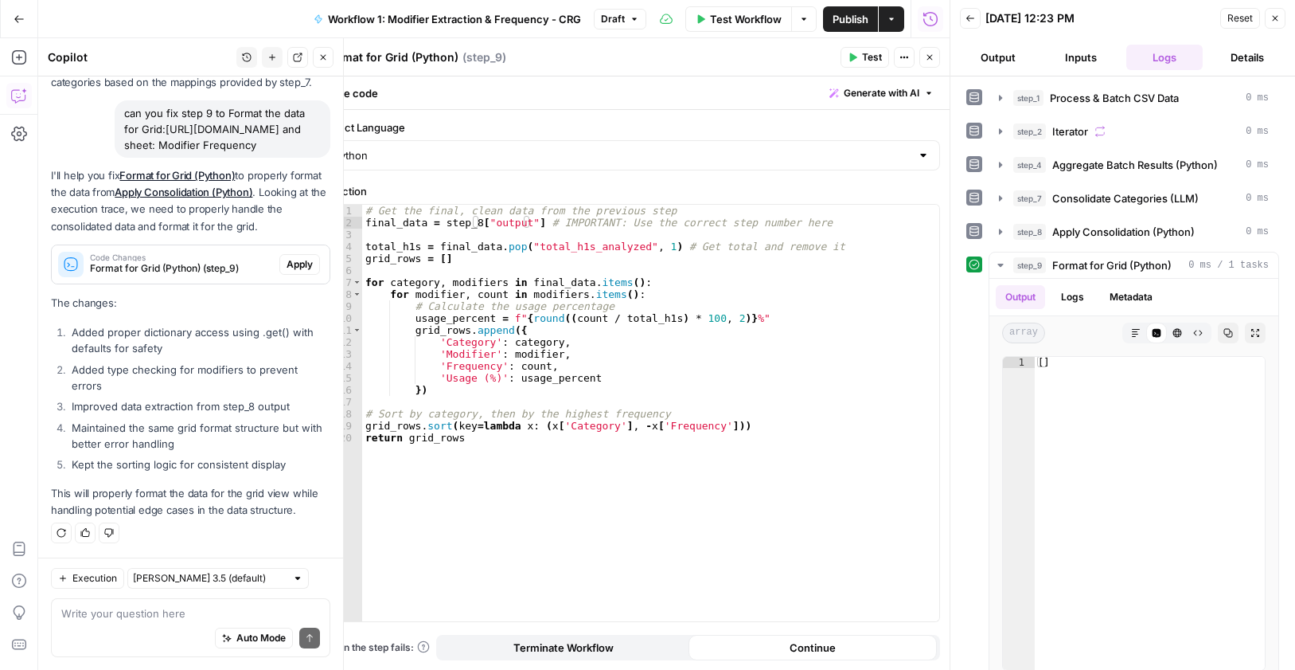
drag, startPoint x: 296, startPoint y: 260, endPoint x: 326, endPoint y: 443, distance: 184.8
click at [295, 261] on span "Apply" at bounding box center [300, 264] width 26 height 14
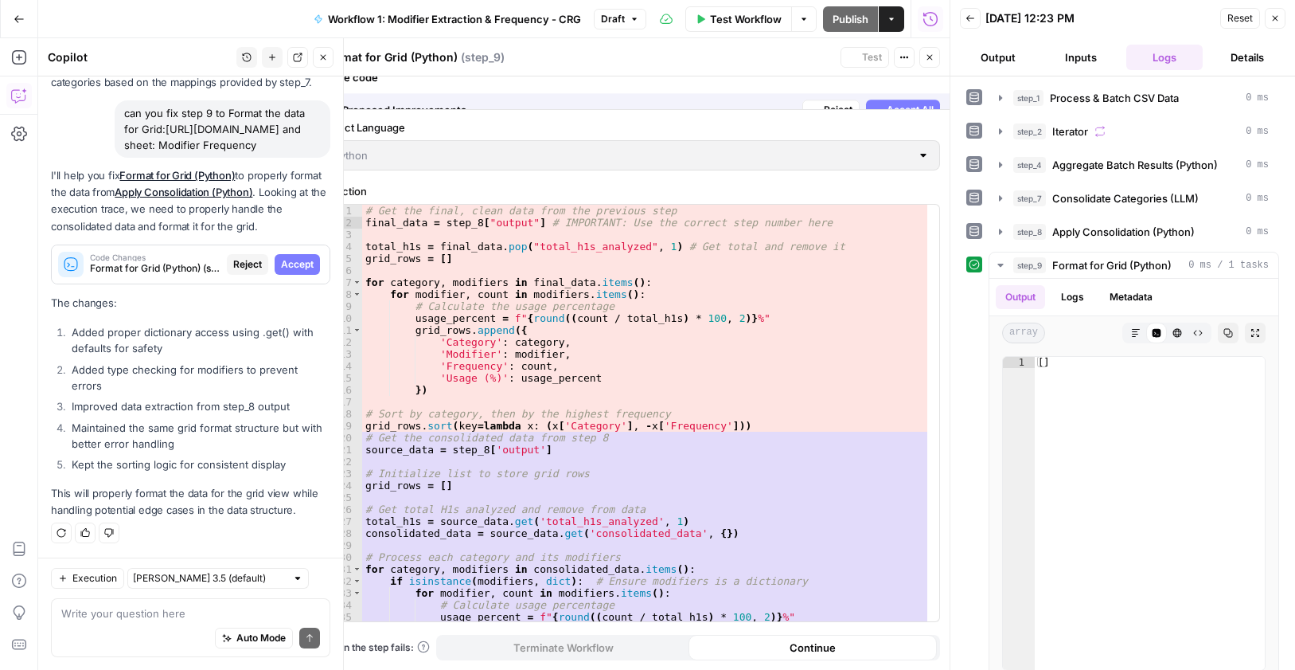
scroll to position [1286, 0]
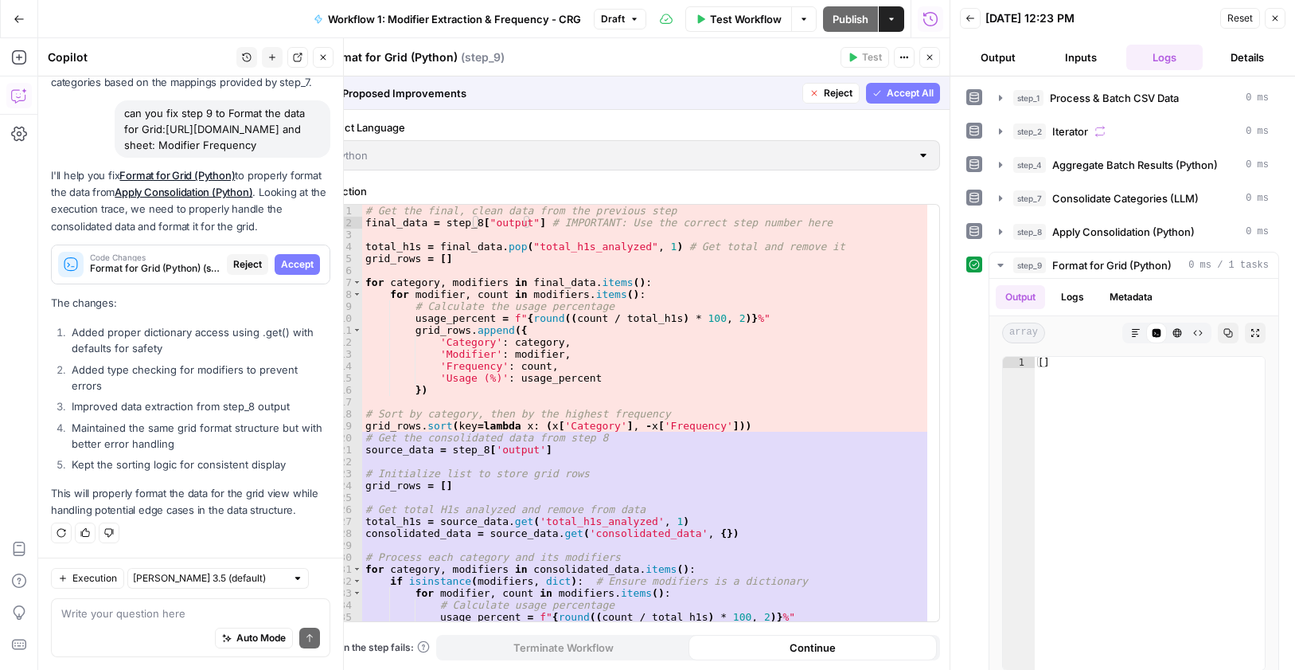
click at [891, 92] on span "Accept All" at bounding box center [910, 93] width 47 height 14
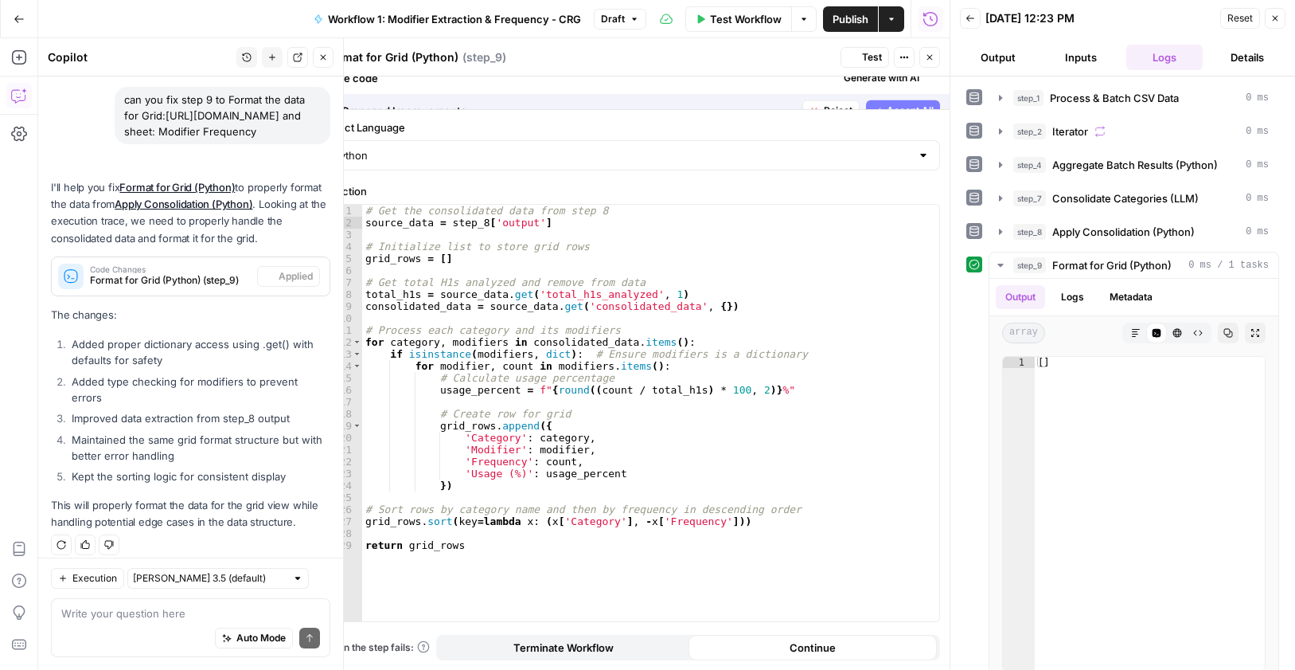
scroll to position [1362, 0]
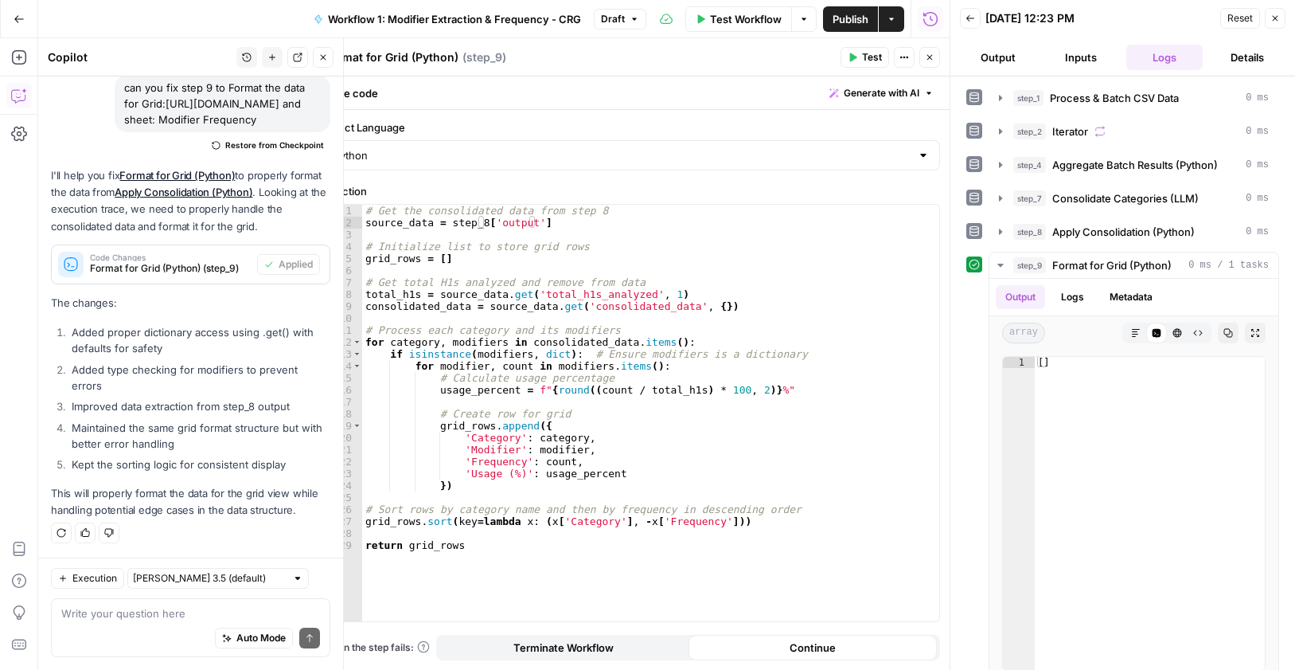
click at [873, 54] on span "Test" at bounding box center [872, 57] width 20 height 14
click at [857, 57] on div "Publish P" at bounding box center [849, 53] width 47 height 14
click at [876, 60] on span "Test" at bounding box center [872, 57] width 20 height 14
type textarea "**"
click at [1087, 369] on div "[ ]" at bounding box center [1150, 524] width 230 height 335
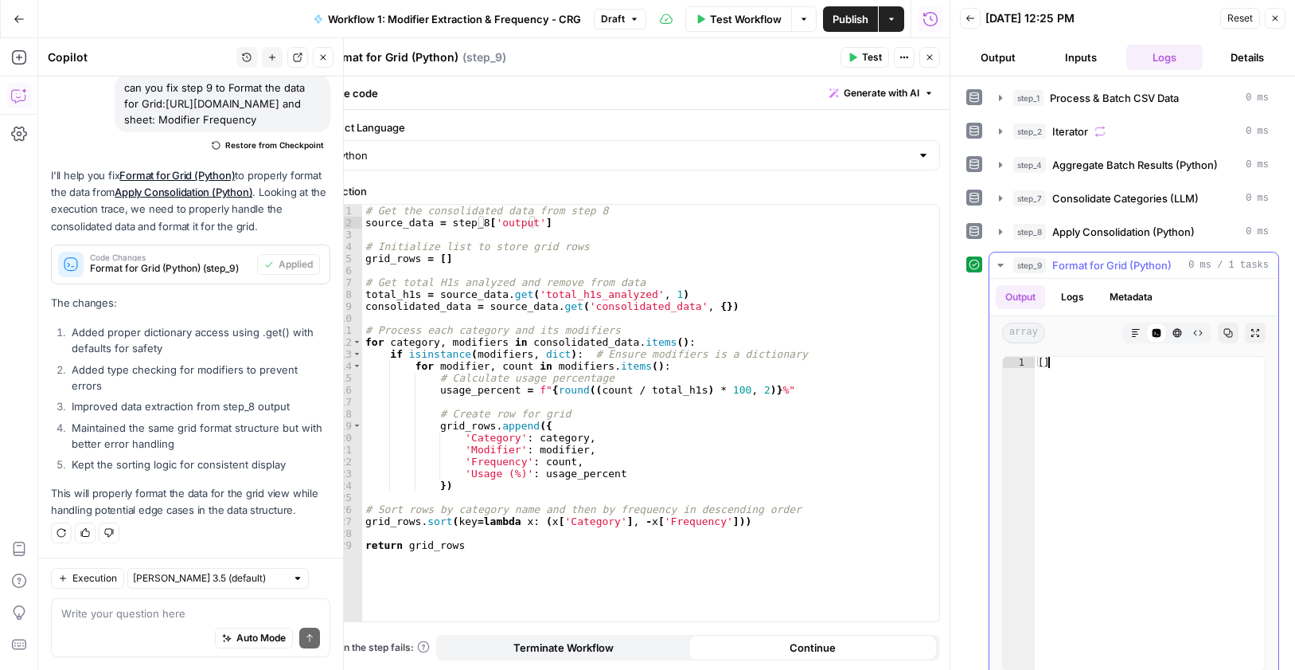
click at [1085, 369] on div "[ ]" at bounding box center [1150, 524] width 230 height 335
click at [1083, 369] on div "[ ]" at bounding box center [1150, 513] width 230 height 313
click at [1083, 369] on div "[ ]" at bounding box center [1150, 524] width 230 height 335
click at [105, 624] on div "Auto Mode Send" at bounding box center [190, 638] width 259 height 35
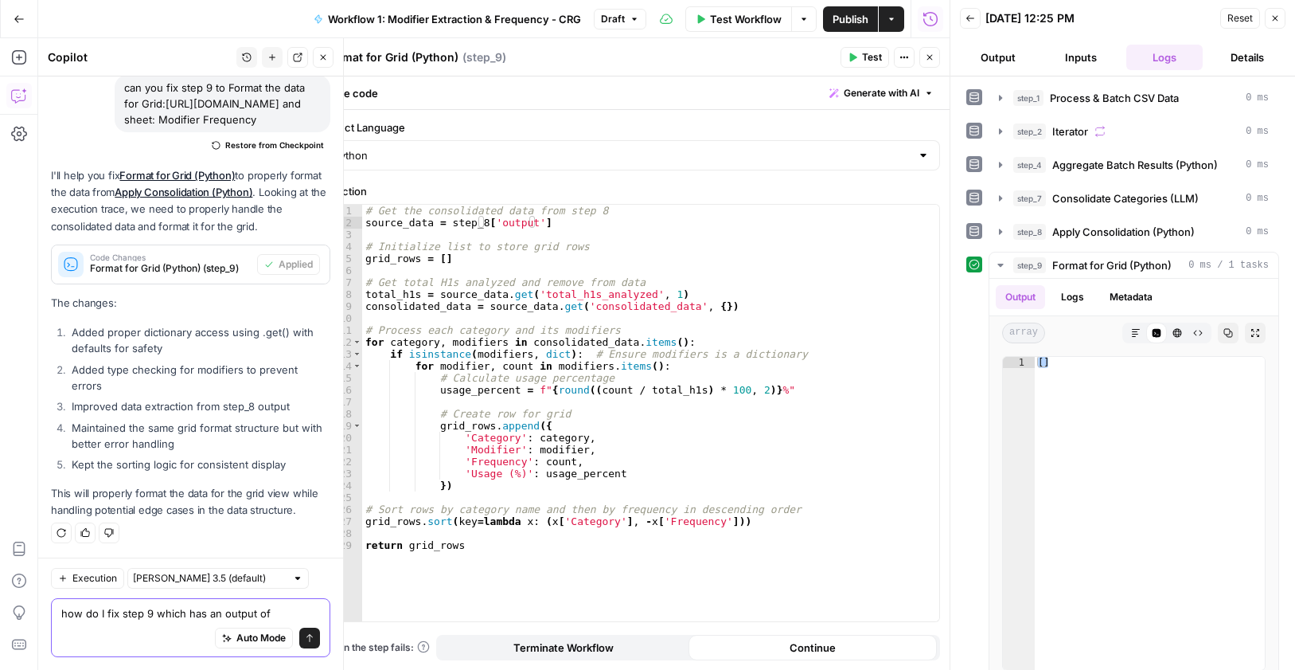
paste textarea "[]"
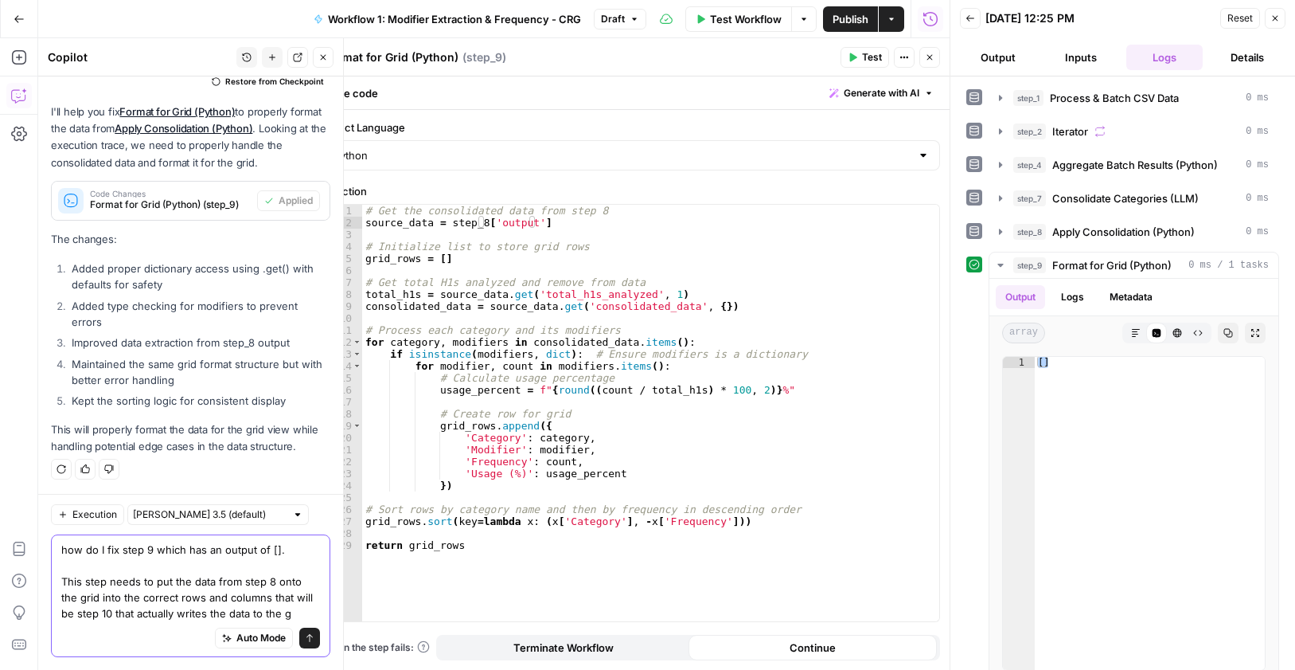
scroll to position [1442, 0]
type textarea "how do I fix step 9 which has an output of []. This step needs to put the data …"
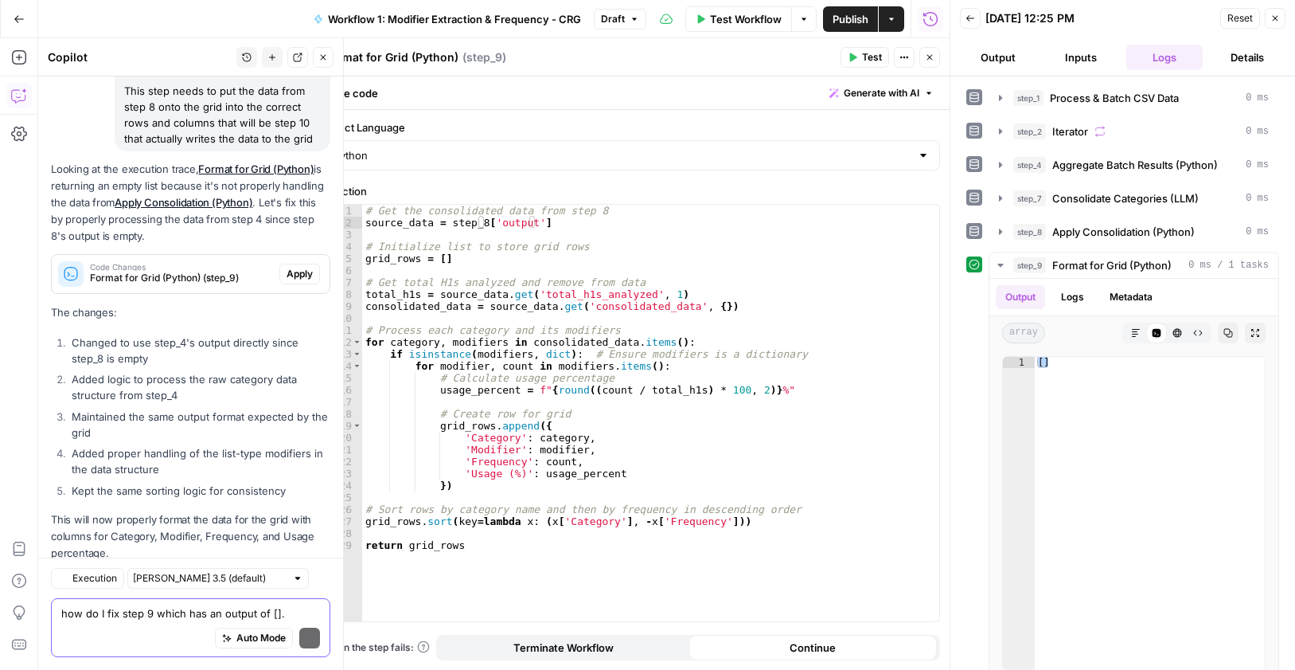
scroll to position [1919, 0]
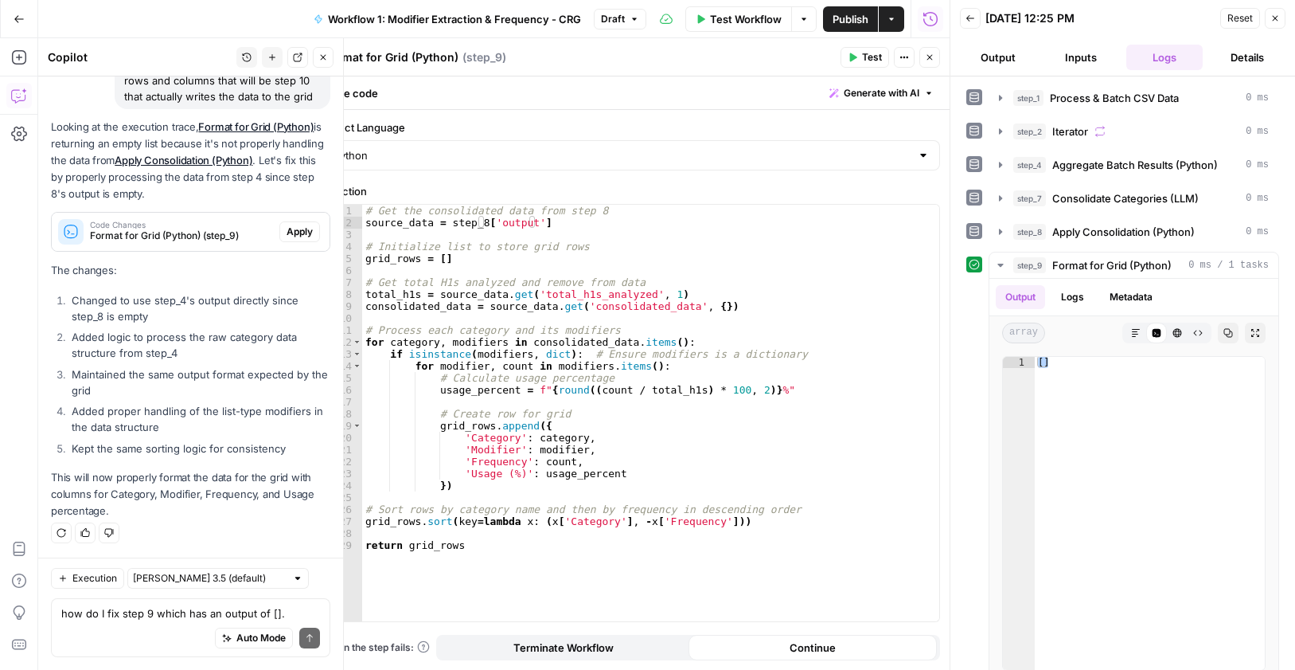
click at [289, 234] on span "Apply" at bounding box center [300, 231] width 26 height 14
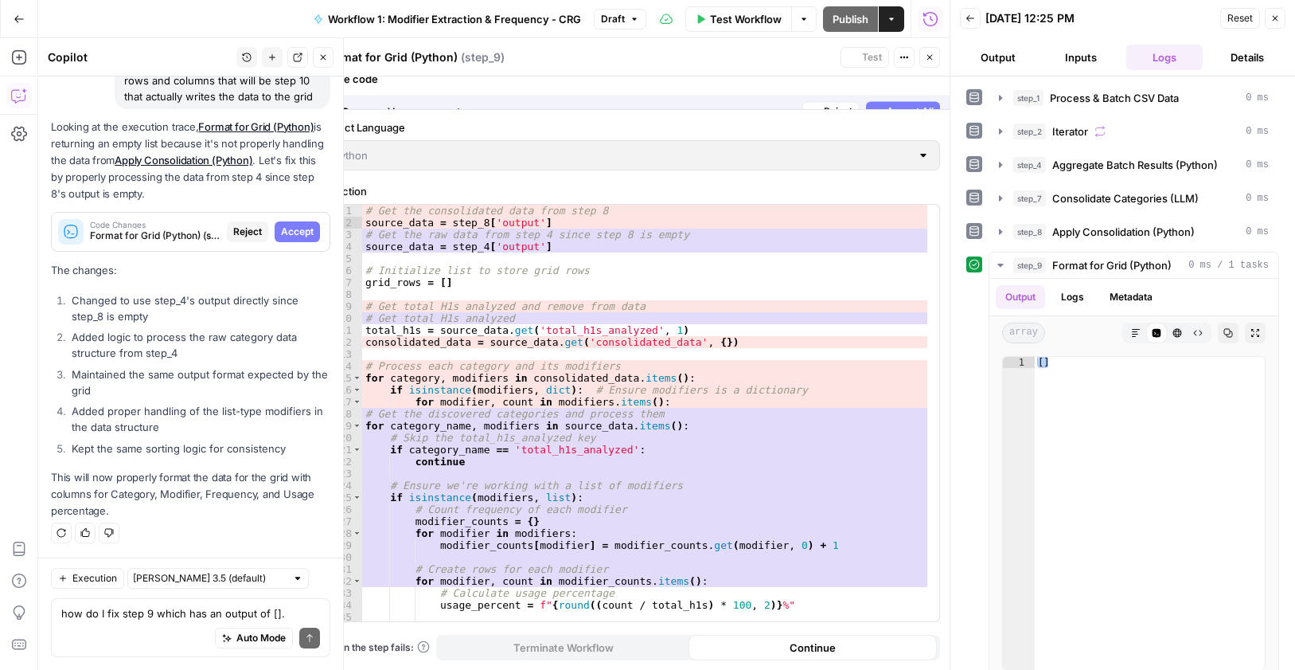
scroll to position [1842, 0]
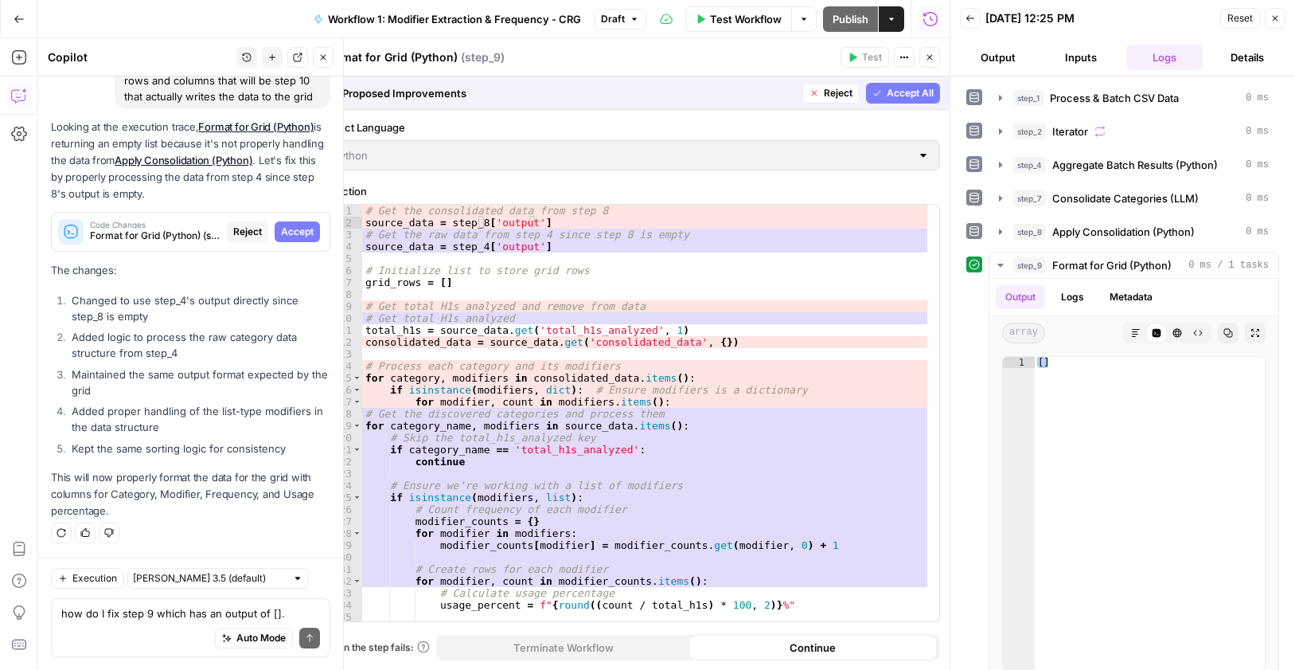
click at [904, 92] on span "Accept All" at bounding box center [910, 93] width 47 height 14
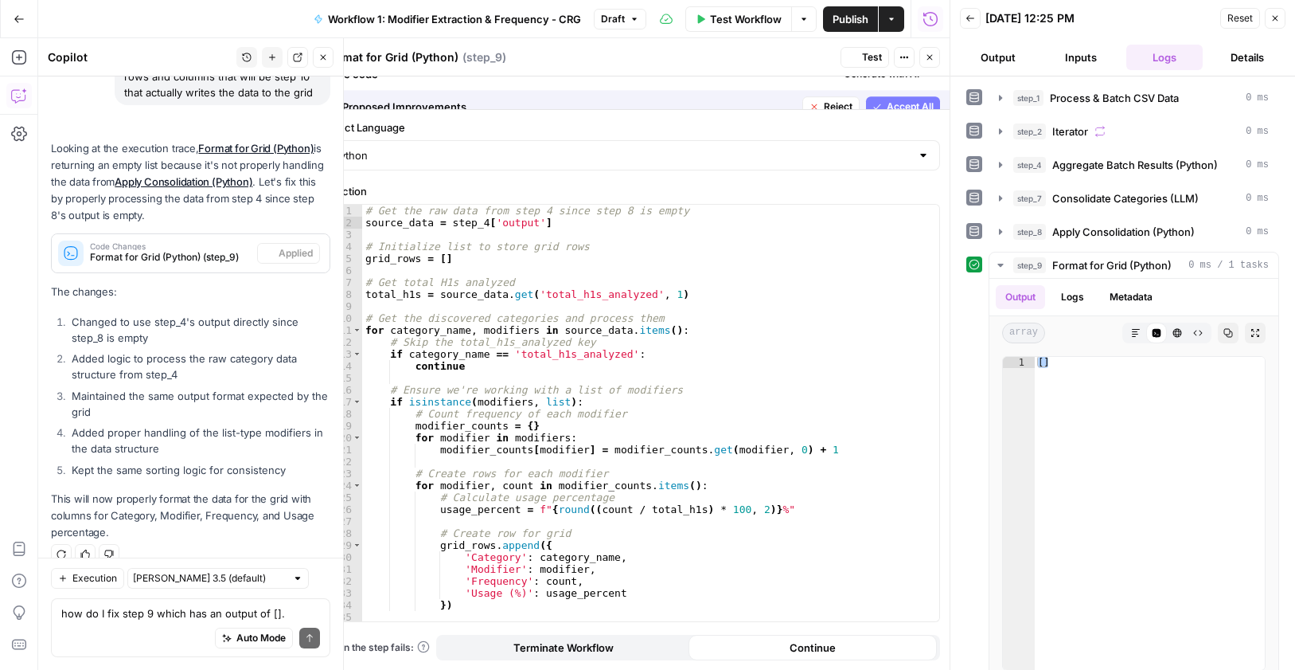
scroll to position [1944, 0]
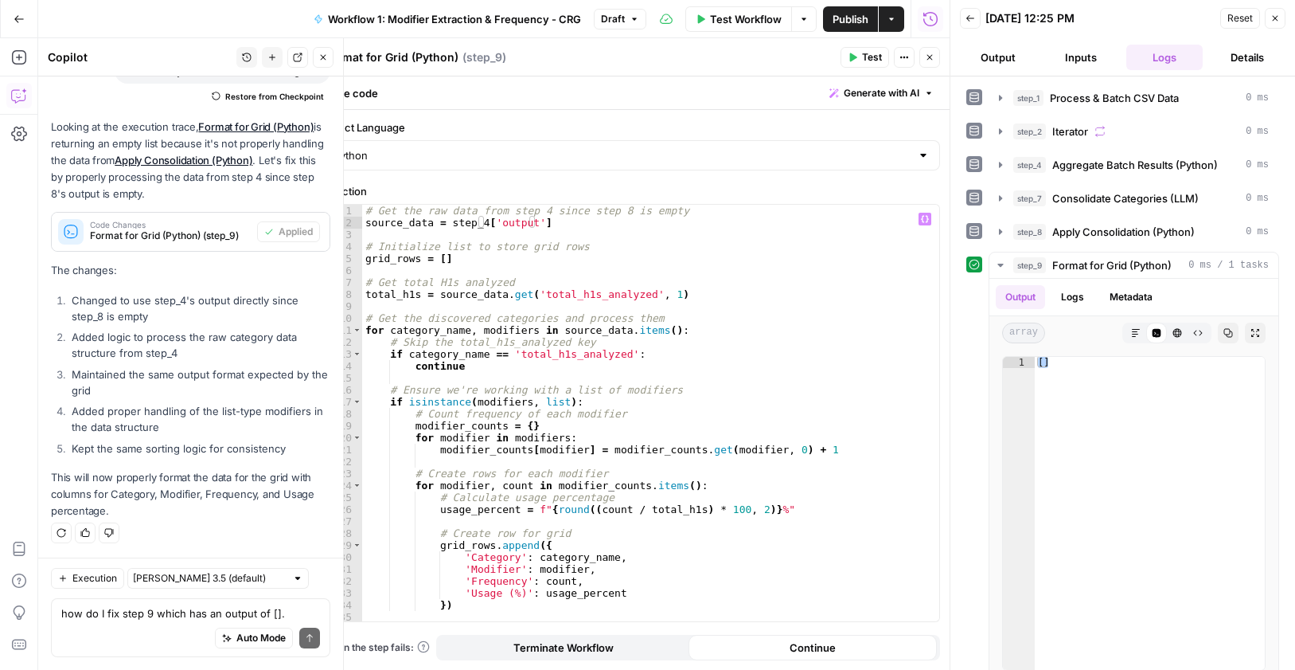
type textarea "**********"
click at [475, 218] on div "# Get the raw data from step 4 since step 8 is empty source_data = step_4 [ 'ou…" at bounding box center [644, 425] width 565 height 440
drag, startPoint x: 569, startPoint y: 222, endPoint x: 447, endPoint y: 226, distance: 122.7
click div "# Get the raw data from step 4 since step 8 is empty source_data = step_4 [ 'ou…"
drag, startPoint x: 936, startPoint y: 54, endPoint x: 852, endPoint y: 271, distance: 233.1
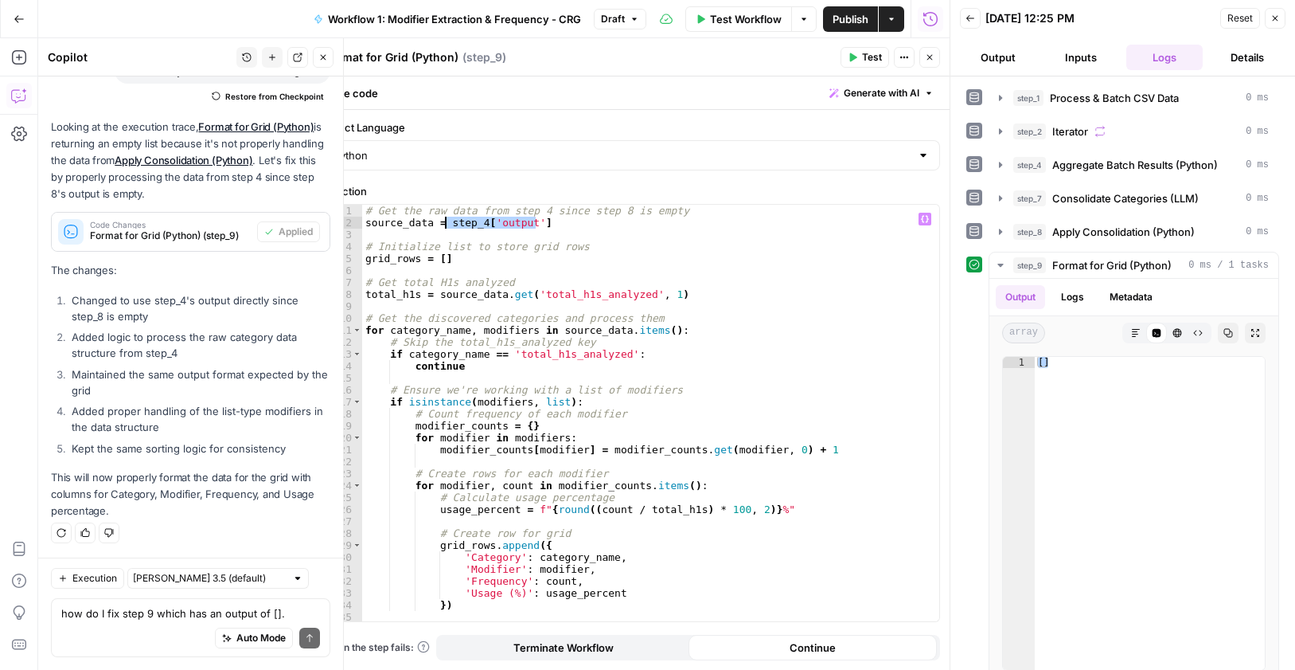
click button "Close"
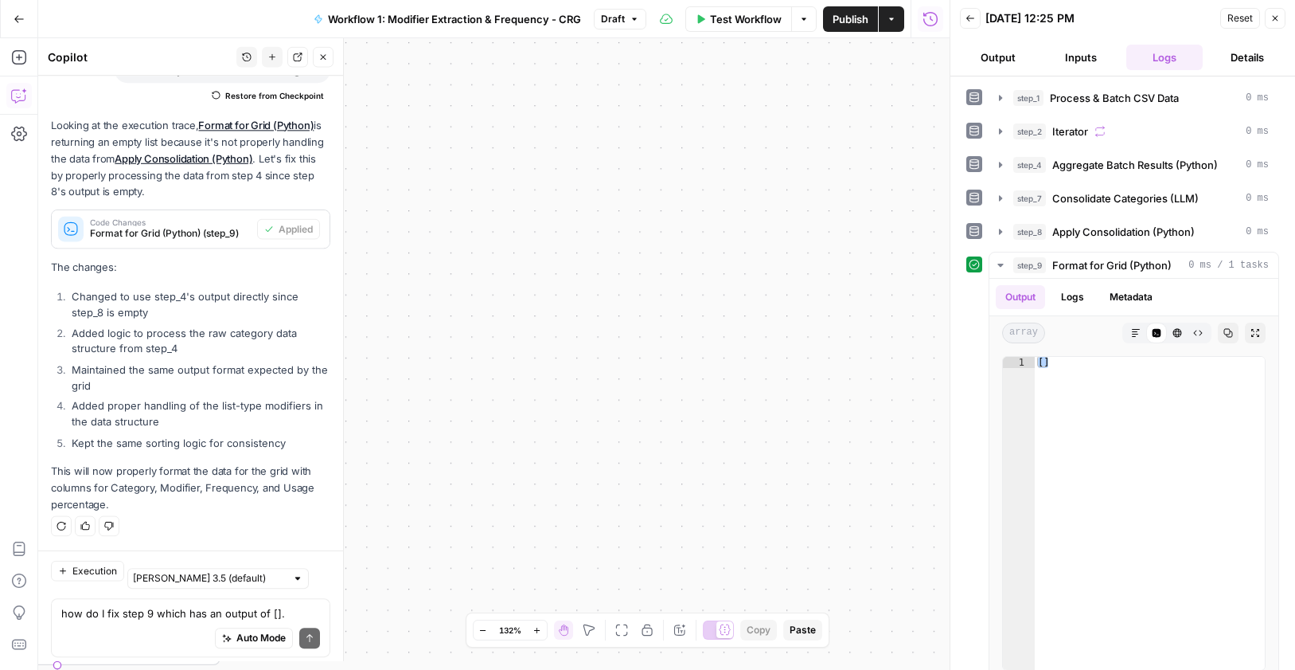
drag, startPoint x: 532, startPoint y: 329, endPoint x: 1050, endPoint y: 328, distance: 518.3
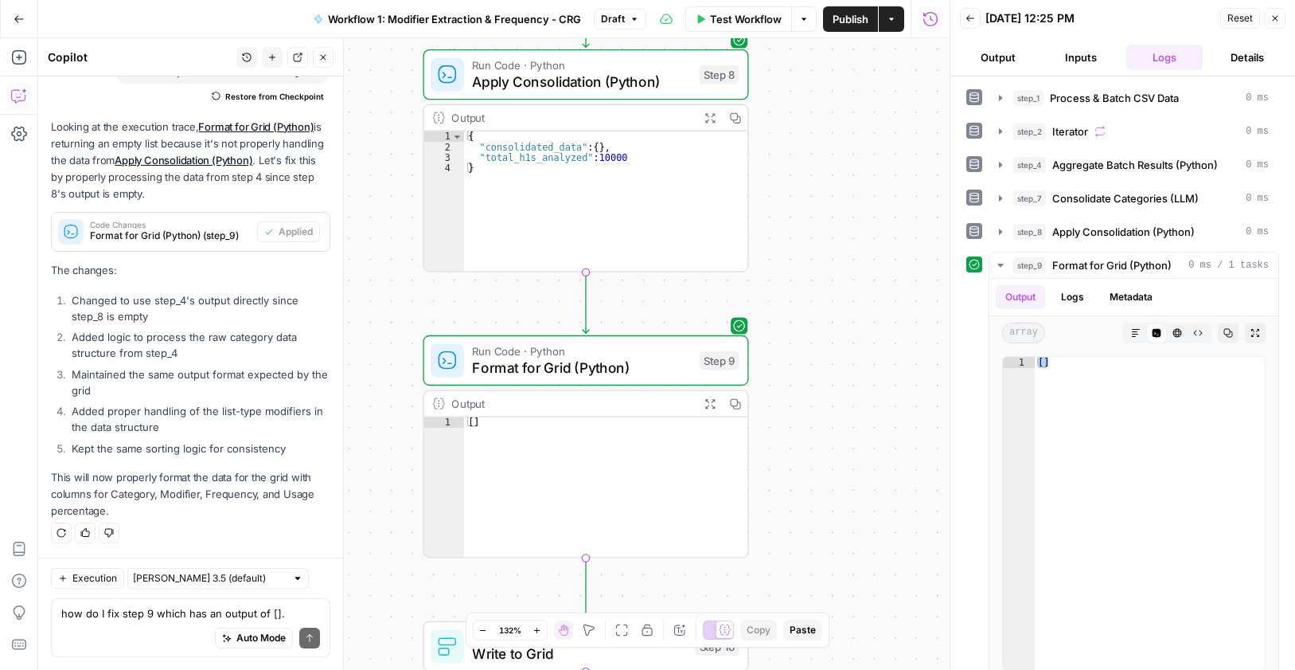
drag, startPoint x: 486, startPoint y: 381, endPoint x: 973, endPoint y: 388, distance: 487.3
click body "Cohort 5 New Home Browse Insights Opportunities Your Data Recent Grids CRG - H1…"
click div "Auto Mode Send"
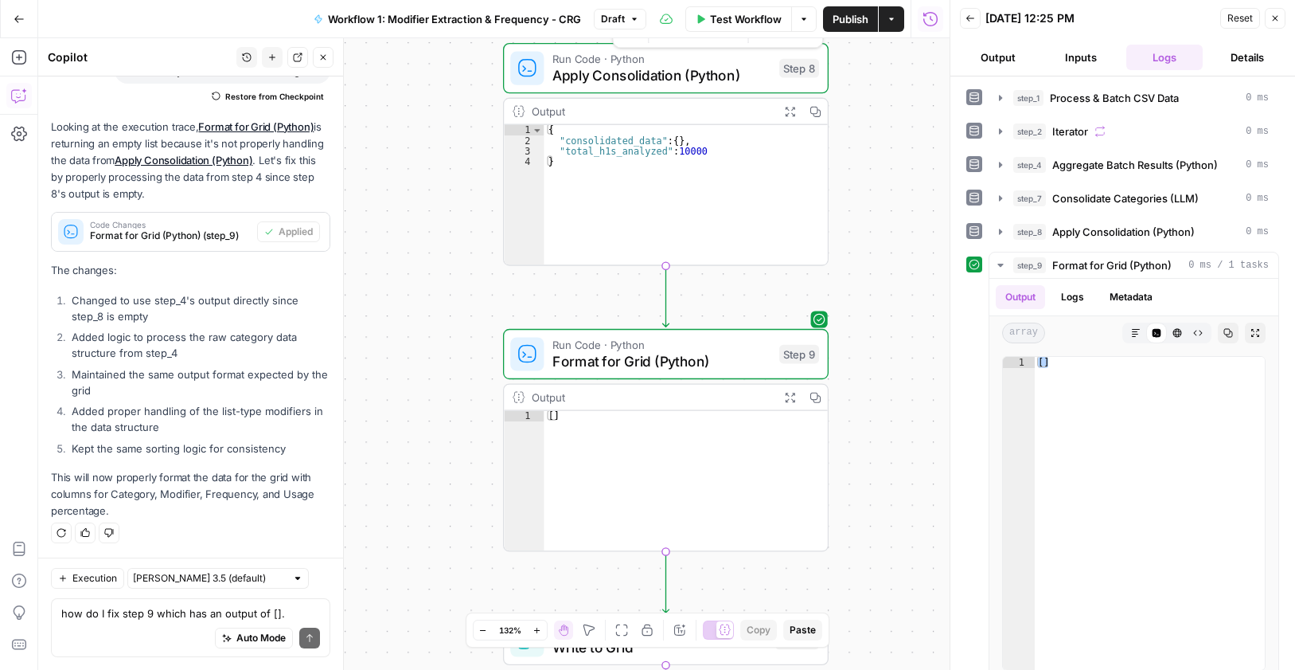
click span "Apply Consolidation (Python)"
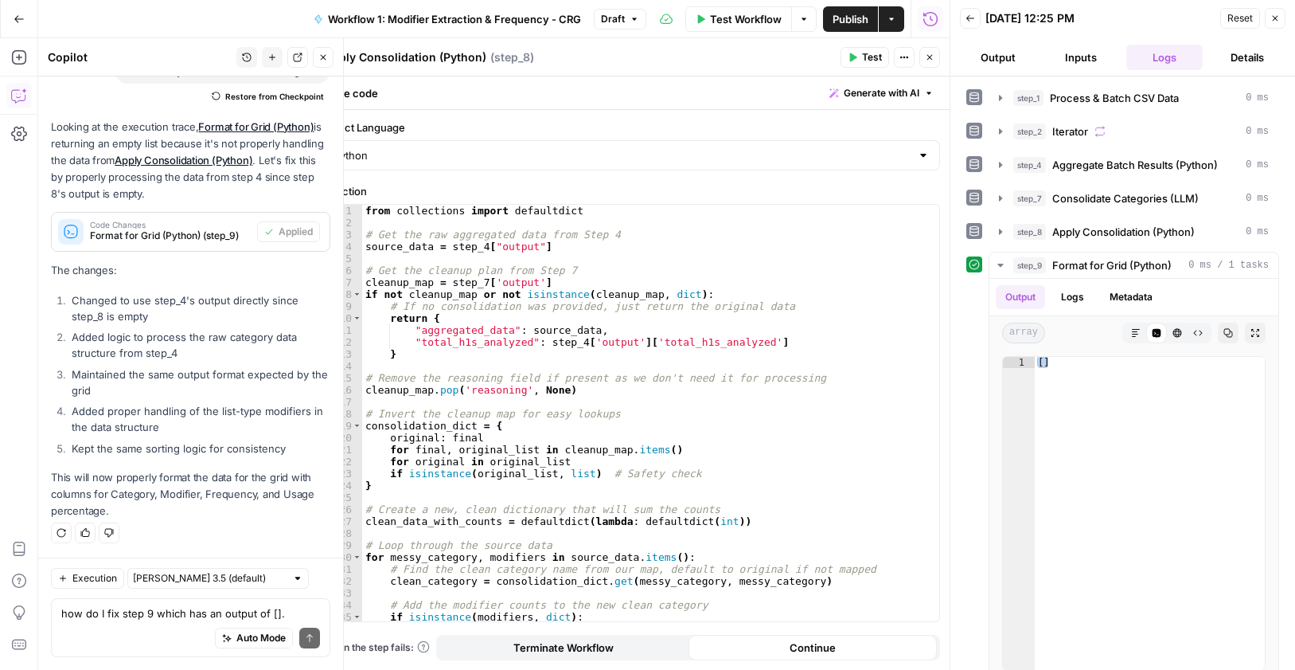
click icon "button"
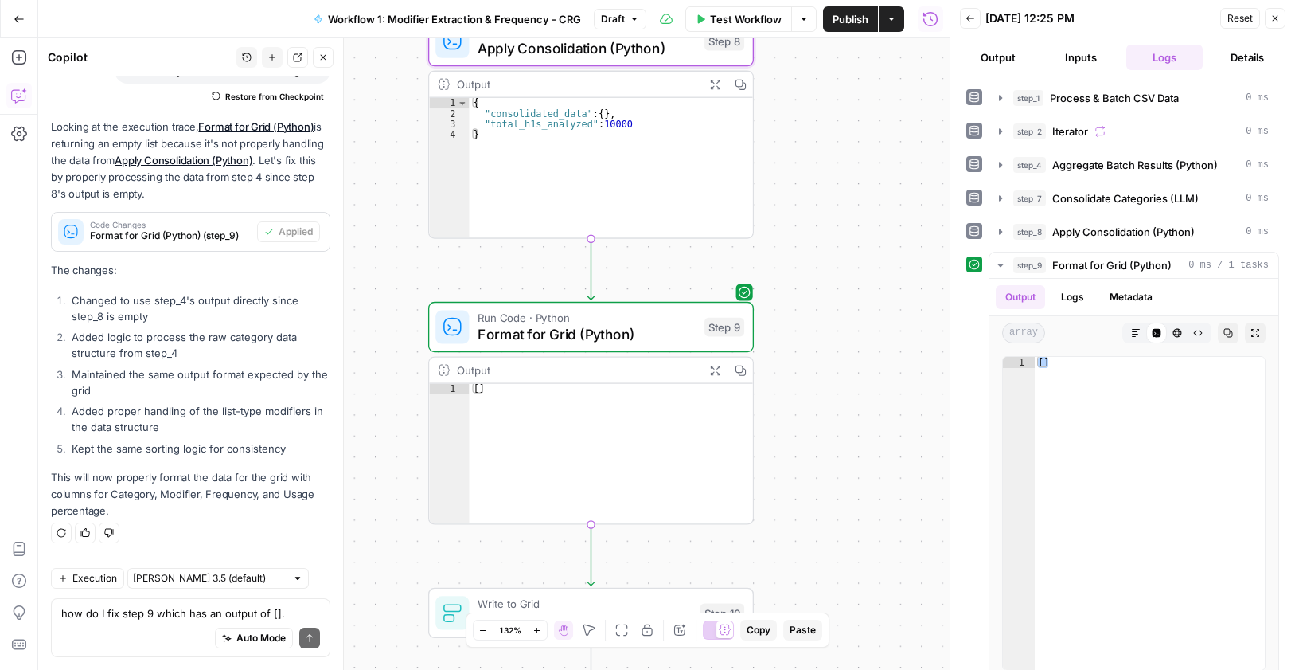
drag, startPoint x: 857, startPoint y: 418, endPoint x: 783, endPoint y: 392, distance: 79.3
click div "Workflow Set Inputs Inputs Run Code · Python Process & Batch CSV Data Step 1 Ou…"
click span "Format for Grid (Python)"
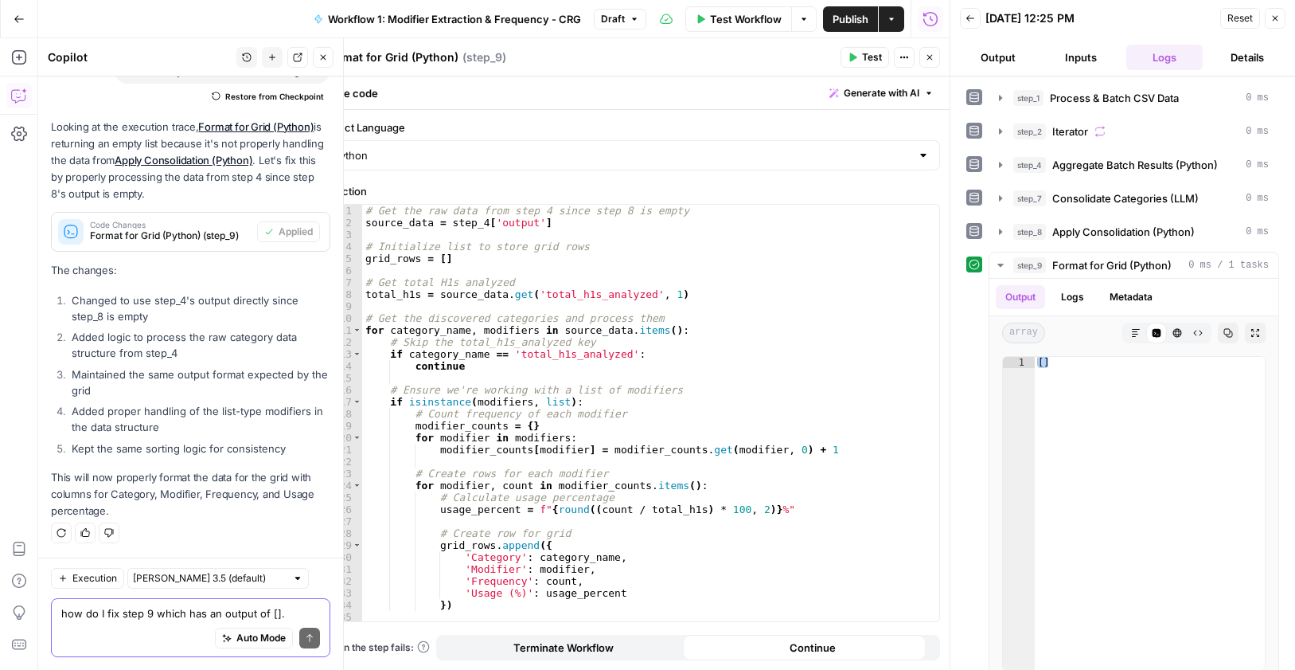
click textarea "how do I fix step 9 which has an output of []. This step needs to put the data …"
click button "Close"
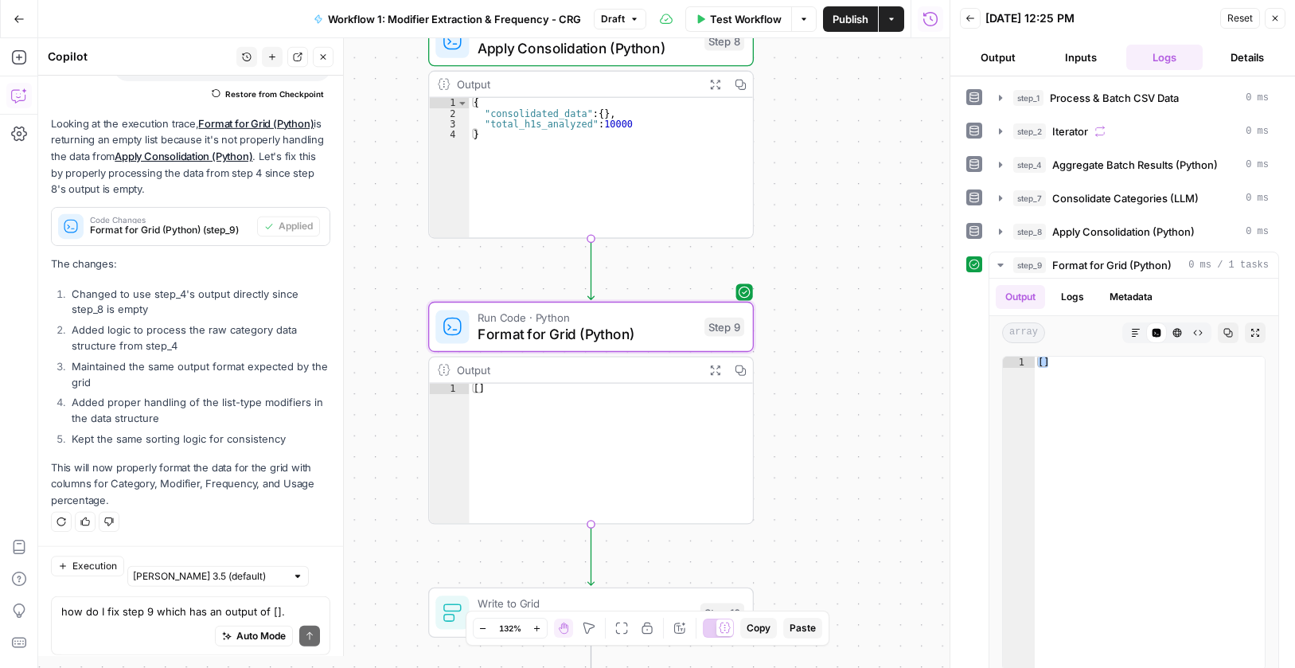
scroll to position [1946, 0]
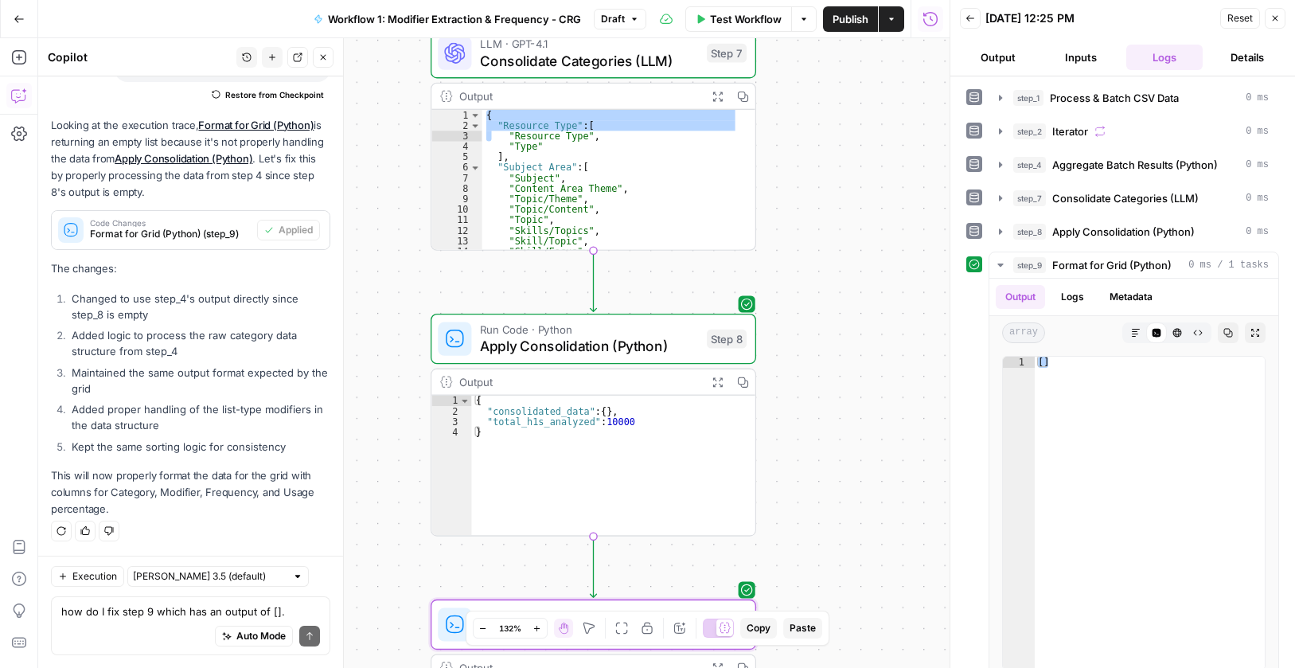
drag, startPoint x: 875, startPoint y: 246, endPoint x: 884, endPoint y: 435, distance: 189.7
click div "Workflow Set Inputs Inputs Run Code · Python Process & Batch CSV Data Step 1 Ou…"
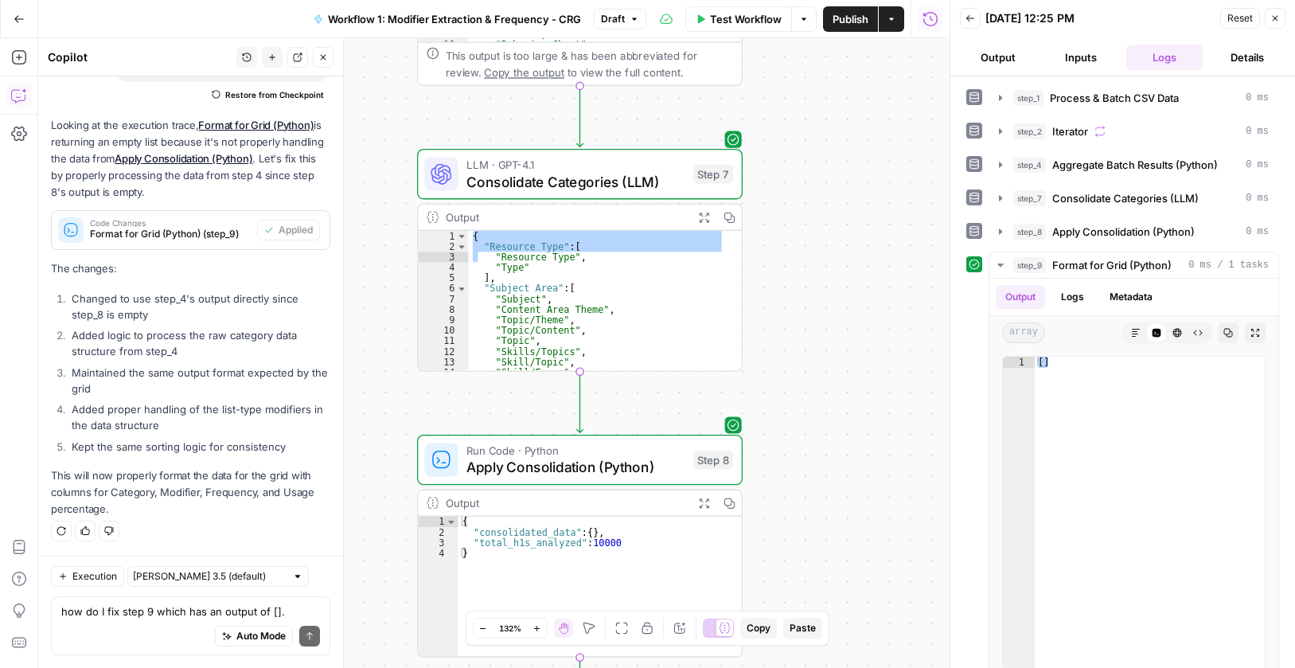
drag, startPoint x: 904, startPoint y: 284, endPoint x: 891, endPoint y: 407, distance: 123.3
click div "Workflow Set Inputs Inputs Run Code · Python Process & Batch CSV Data Step 1 Ou…"
click span "Apply Consolidation (Python)"
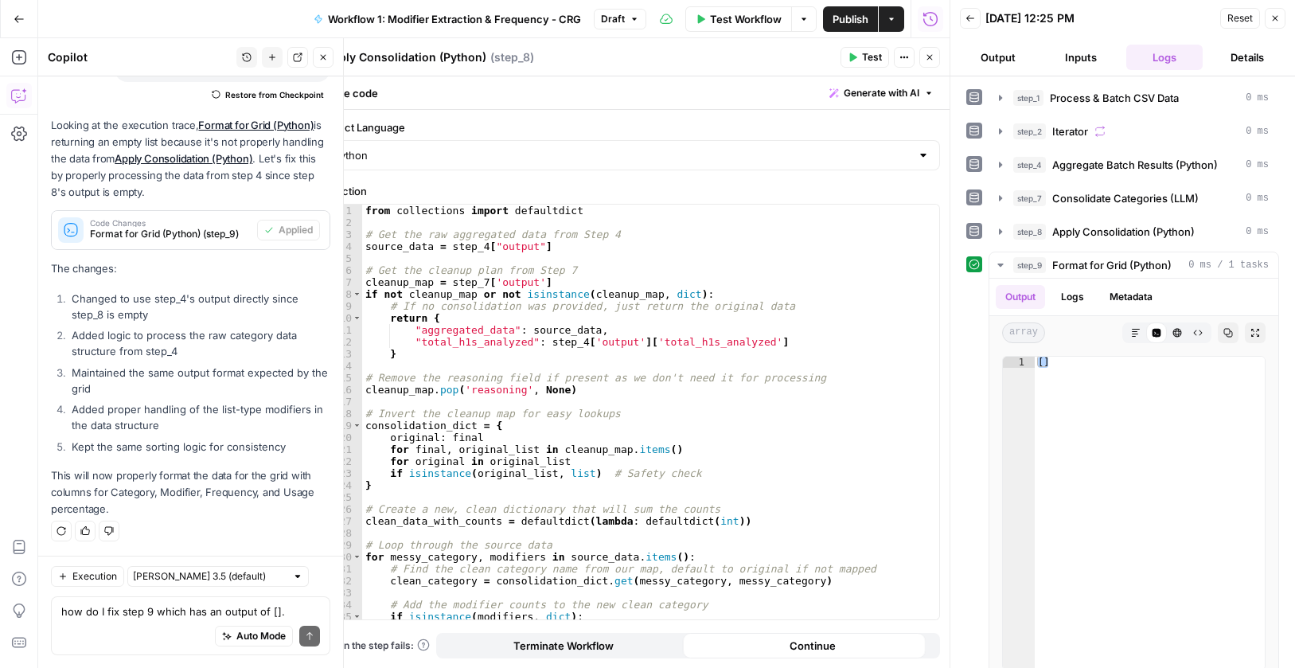
click div "from collections import defaultdict # Get the raw aggregated data from Step 4 s…"
type textarea "**********"
click div "from collections import defaultdict # Get the raw aggregated data from Step 4 s…"
click icon "button"
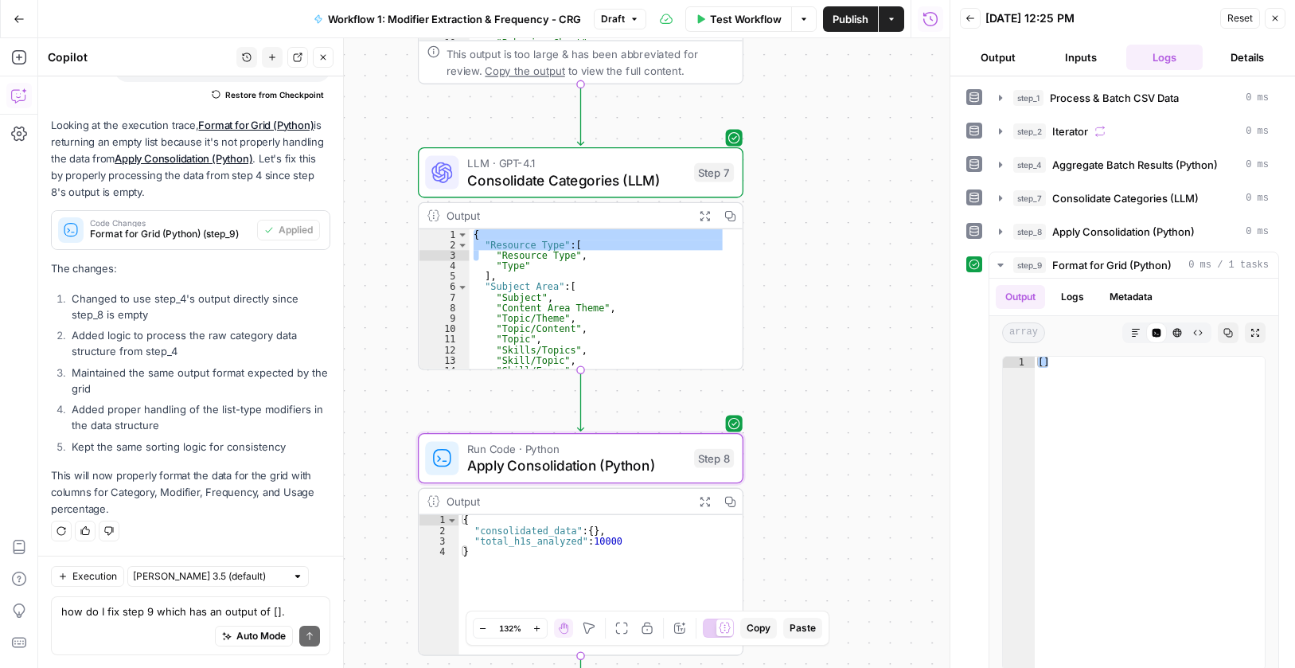
click div "Workflow Set Inputs Inputs Run Code · Python Process & Batch CSV Data Step 1 Ou…"
click span "Apply Consolidation (Python)"
click div "from collections import defaultdict # Get the raw aggregated data from Step 4 s…"
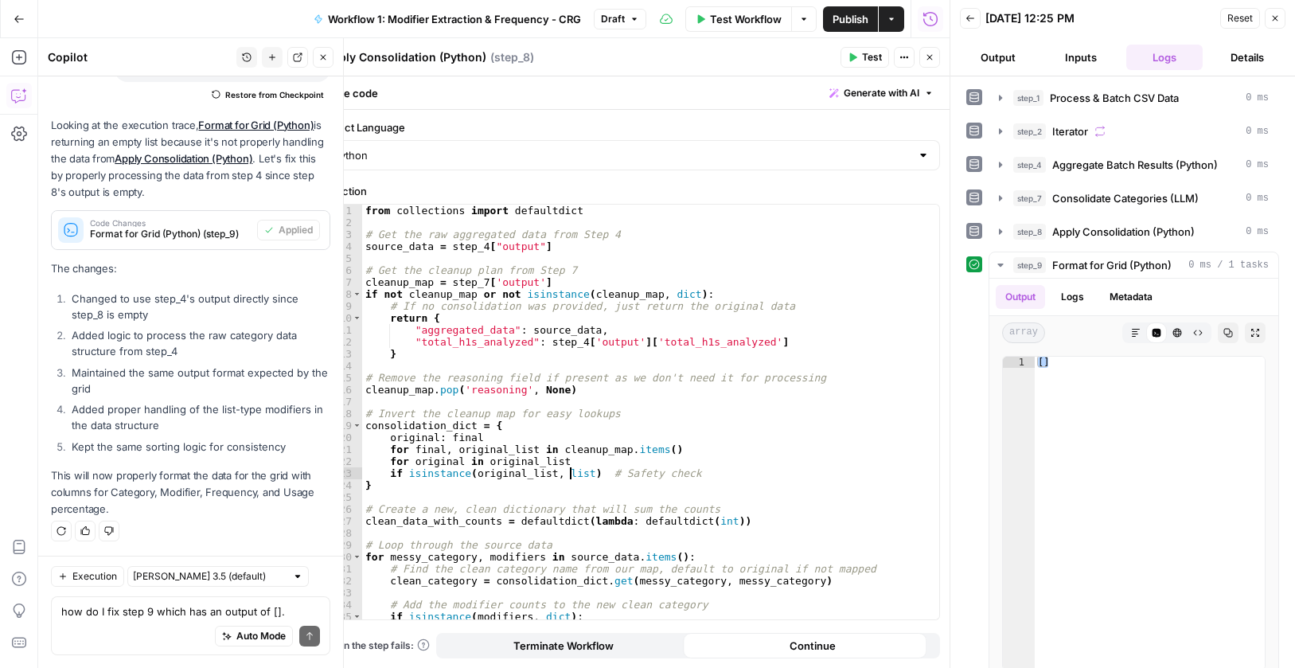
click div "from collections import defaultdict # Get the raw aggregated data from Step 4 s…"
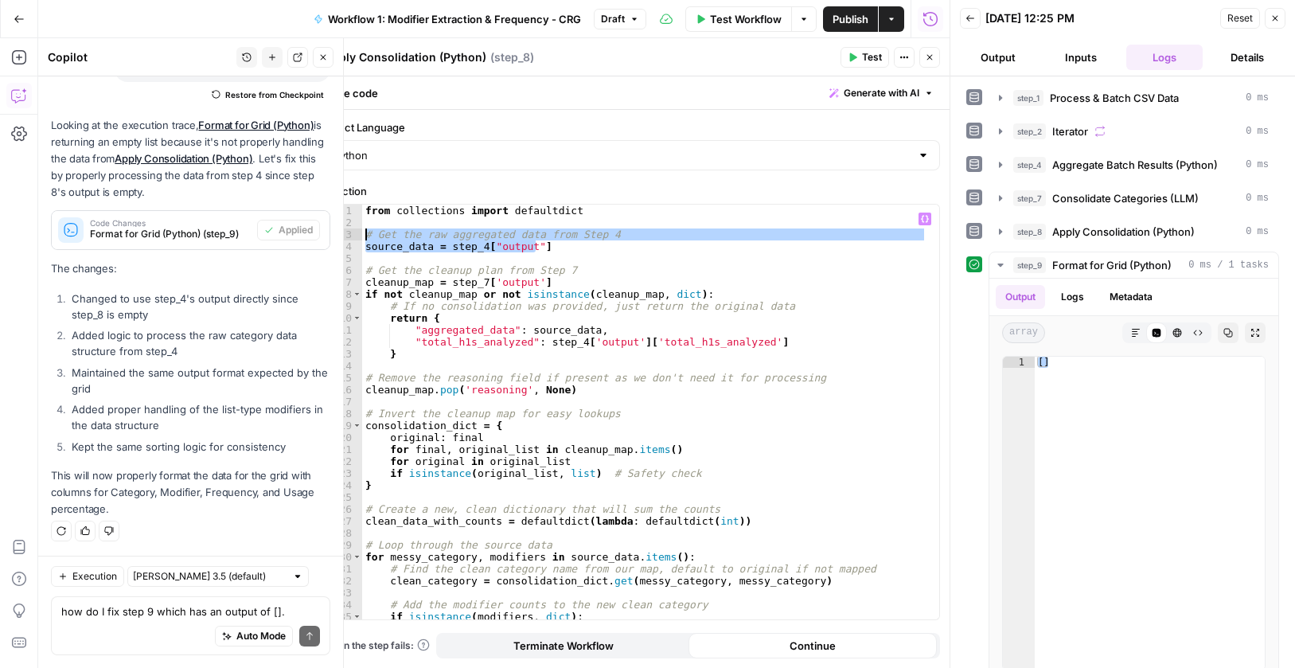
drag, startPoint x: 563, startPoint y: 248, endPoint x: 972, endPoint y: 107, distance: 432.8
click div "**********"
type textarea "**********"
click button "Close"
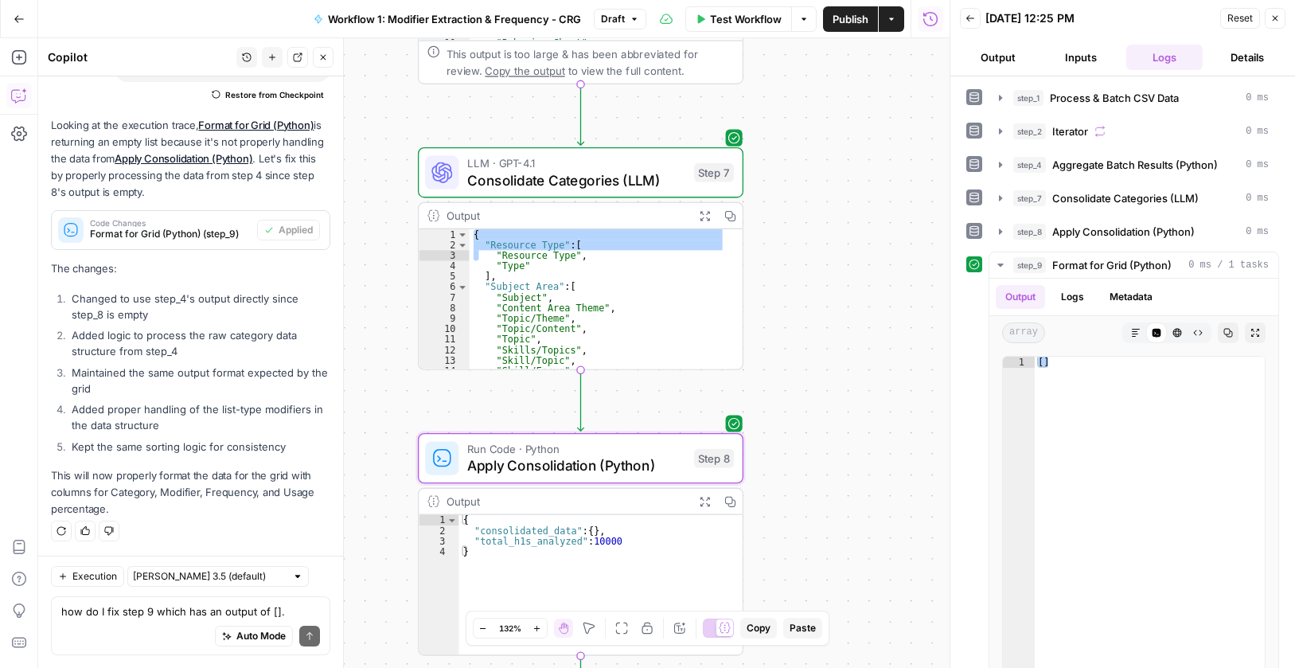
click div "Auto Mode Send"
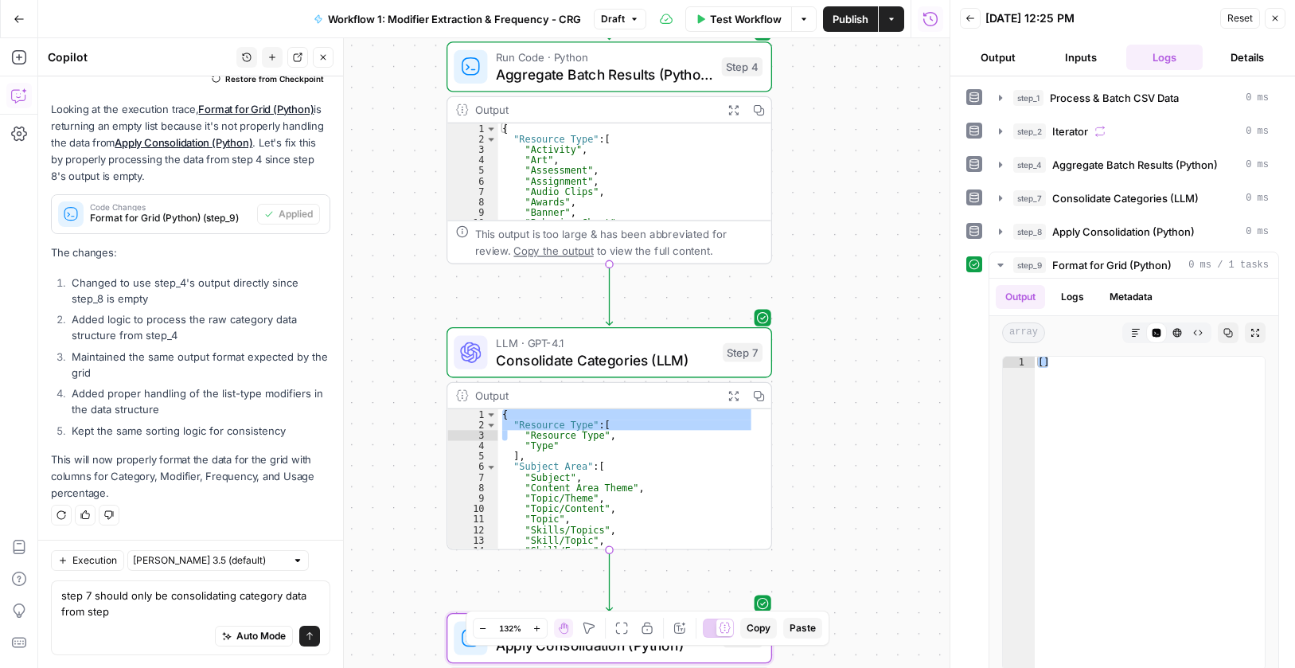
drag, startPoint x: 885, startPoint y: 382, endPoint x: 915, endPoint y: 513, distance: 133.8
click div "Workflow Set Inputs Inputs Run Code · Python Process & Batch CSV Data Step 1 Ou…"
click textarea "step 7 should only be consolidating category data from step"
click span "LLM · GPT-4.1"
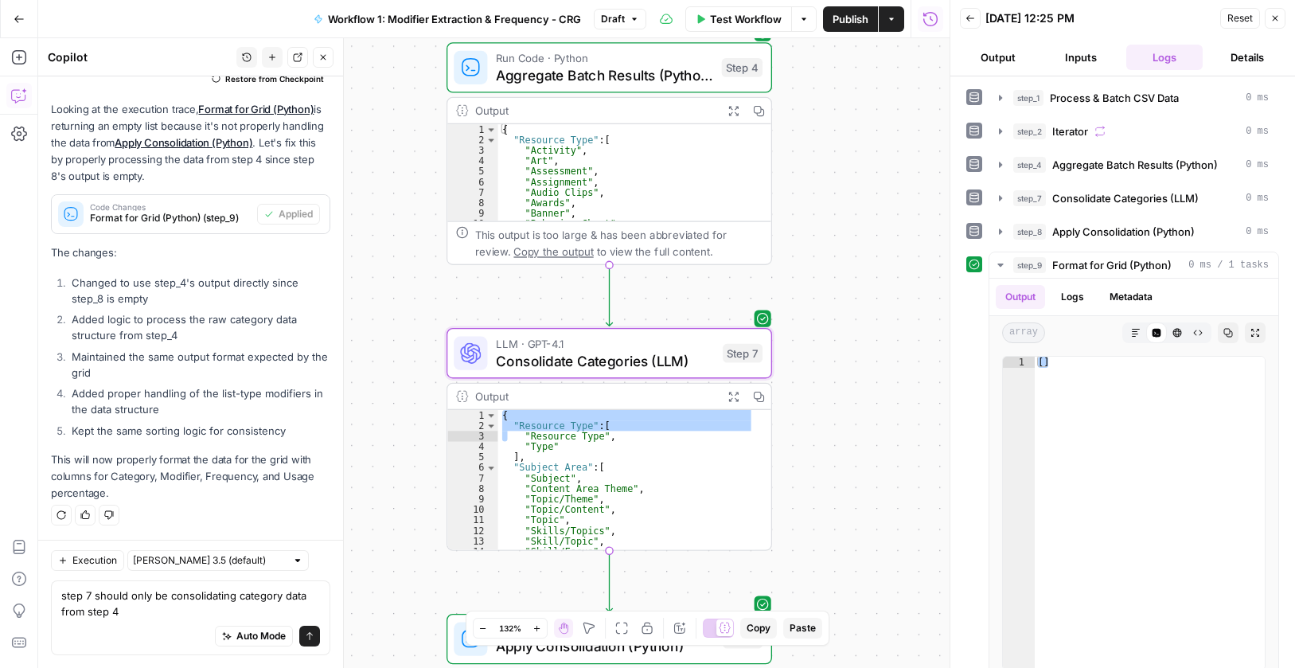
click div "Consolidate Categories (LLM) Consolidate Categories (LLM) ( step_7 ) Test Actio…"
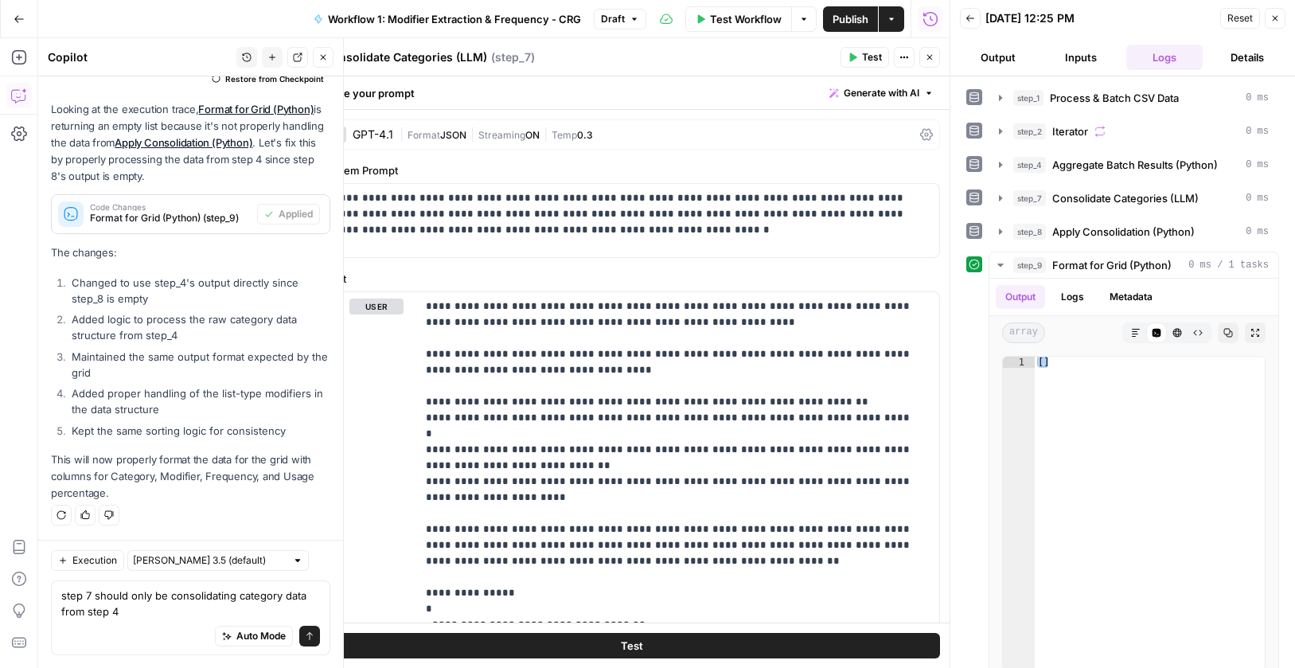
click icon "button"
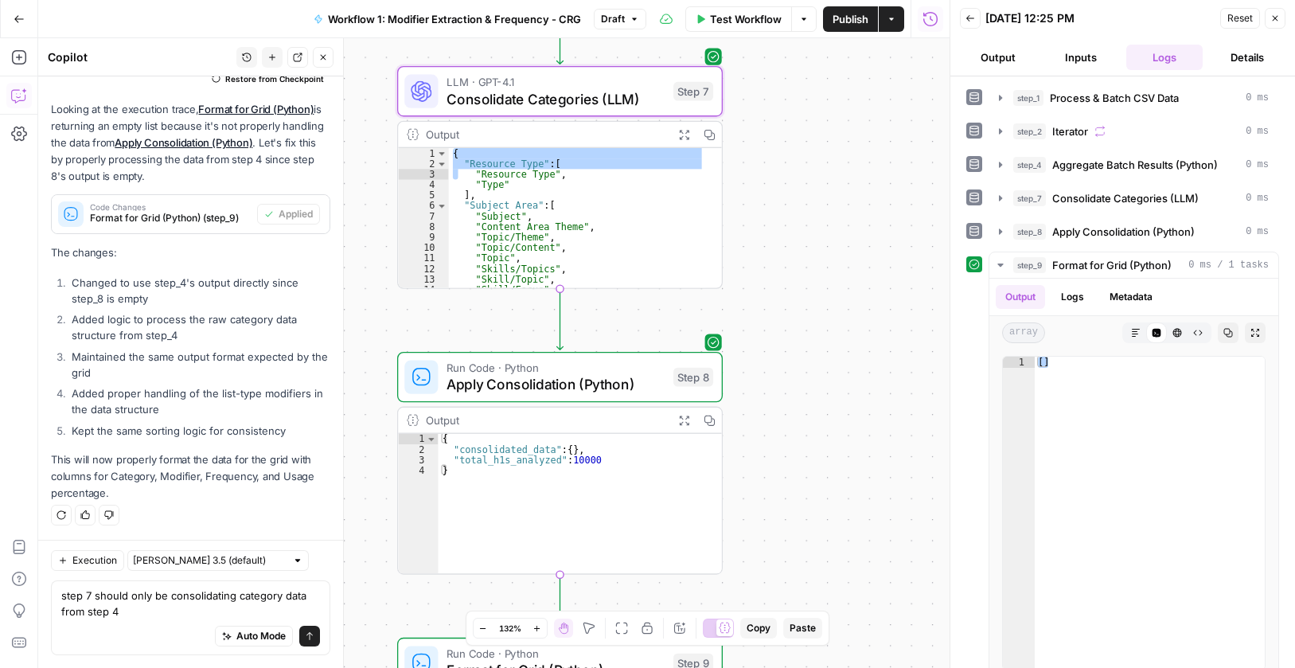
drag, startPoint x: 818, startPoint y: 498, endPoint x: 659, endPoint y: 288, distance: 263.7
click div "Workflow Set Inputs Inputs Run Code · Python Process & Batch CSV Data Step 1 Ou…"
click div "Run Code · Python Apply Consolidation (Python) Step 8 Copy step Delete step Add…"
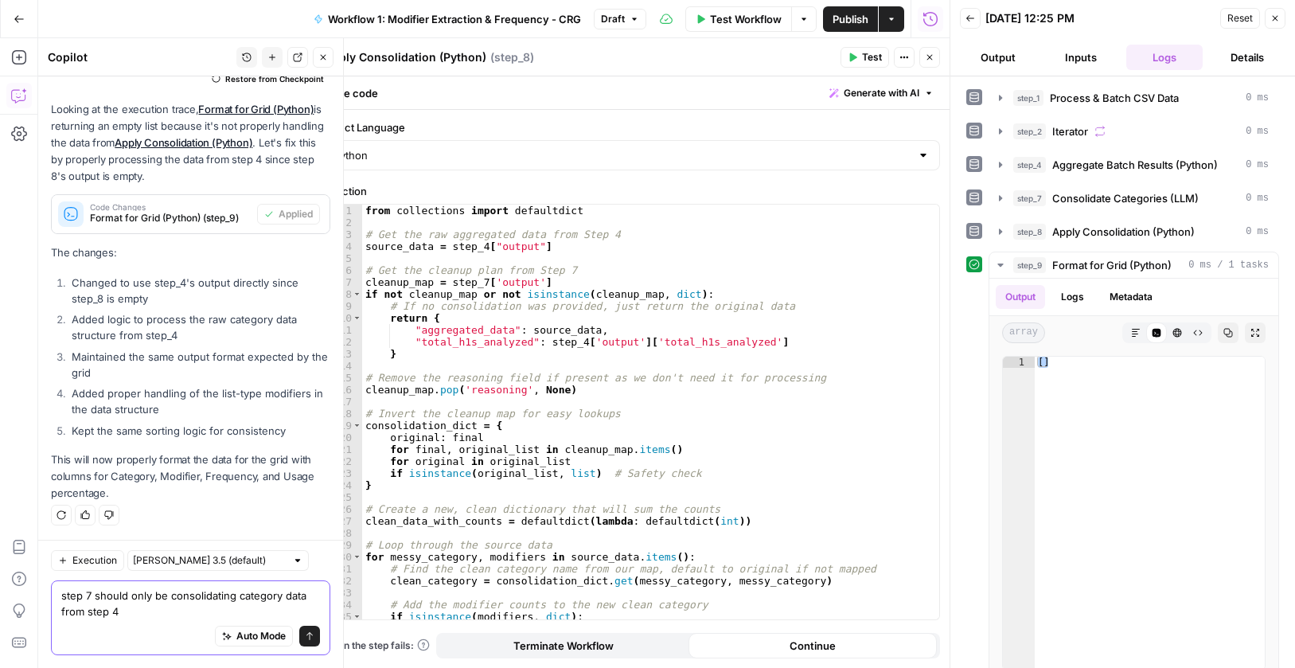
click textarea "step 7 should only be consolidating category data from step 4"
click textarea "step 8 should only be consolidating category data from step 4"
drag, startPoint x: 171, startPoint y: 599, endPoint x: 173, endPoint y: 611, distance: 12.8
click textarea "step 8 should only be consolidating category data from step 47"
click textarea "step 8 should only be using the consolidating category data from step 47"
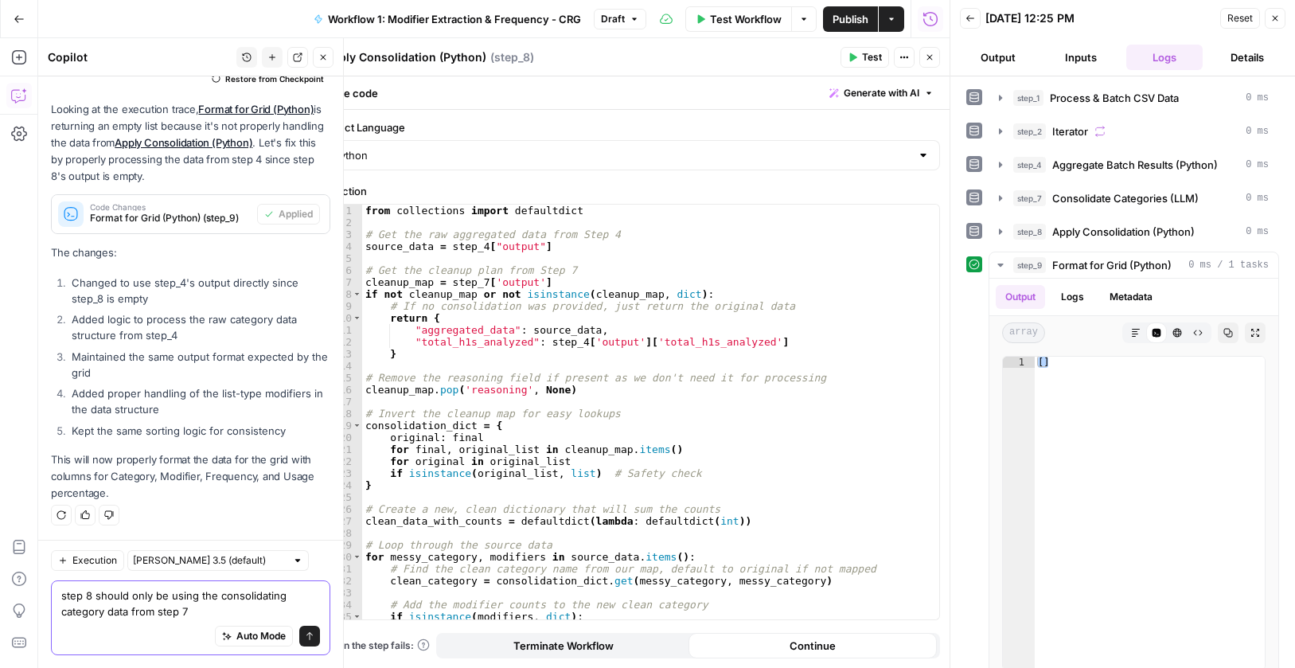
click textarea "step 8 should only be using the consolidating category data from step 7"
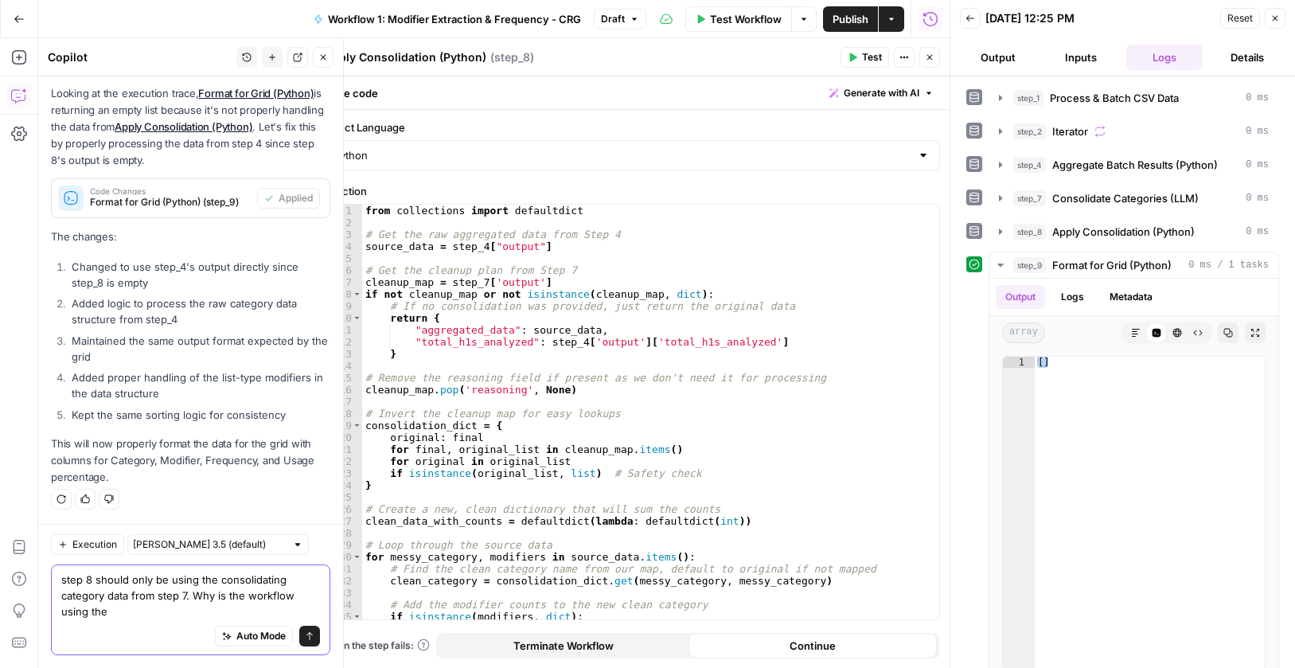
type textarea "step 8 should only be using the consolidating category data from step 7. Why is…"
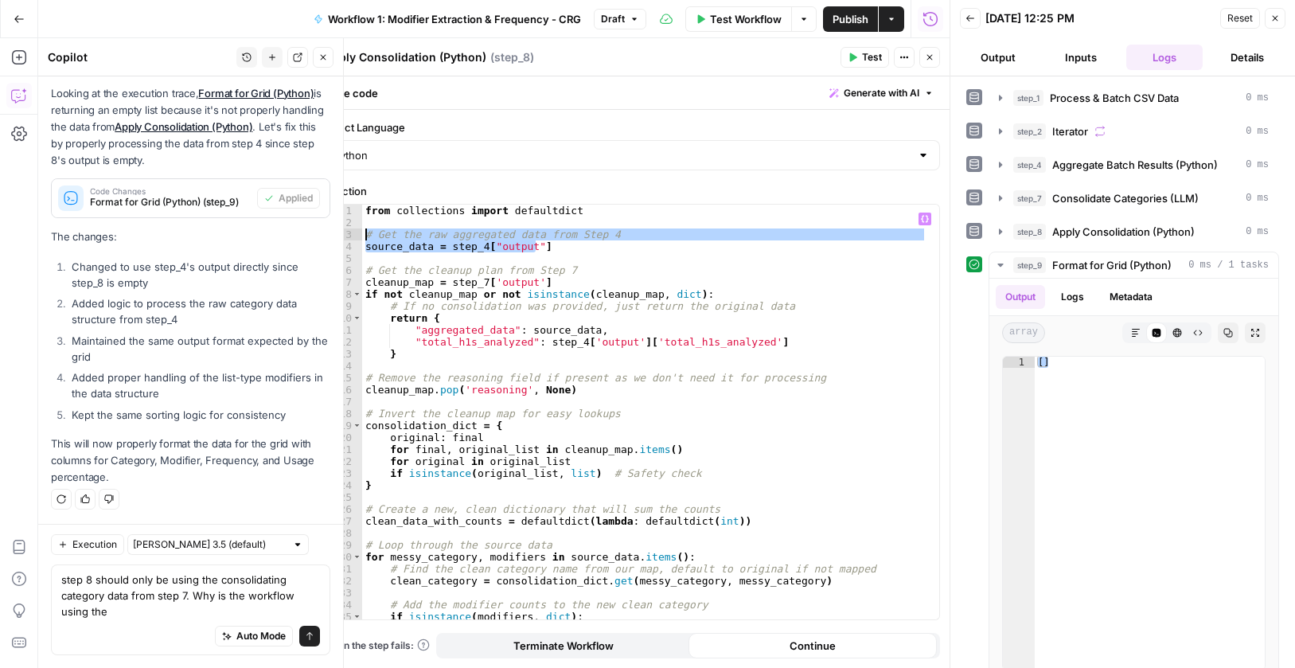
drag, startPoint x: 533, startPoint y: 245, endPoint x: 309, endPoint y: 229, distance: 225.1
click div "**********"
type textarea "**********"
click div "Auto Mode Send"
paste textarea "# Get the raw aggregated data from Step 4 source_data = step_4["output"]"
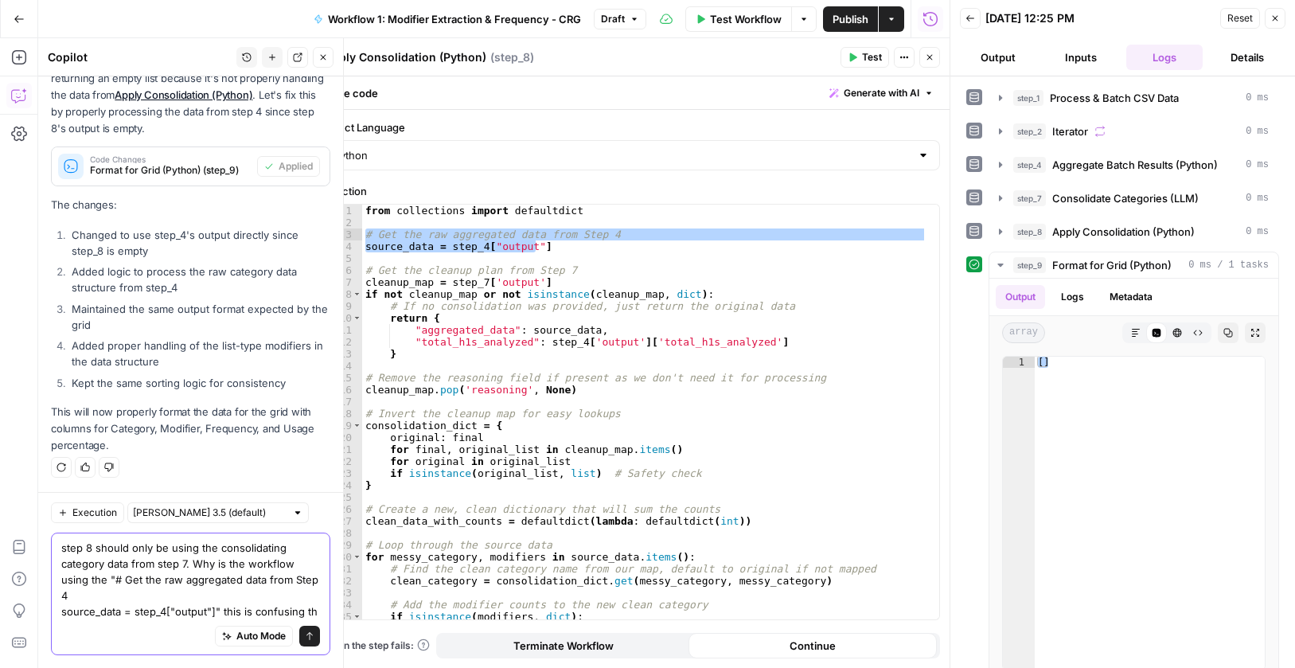
scroll to position [2025, 0]
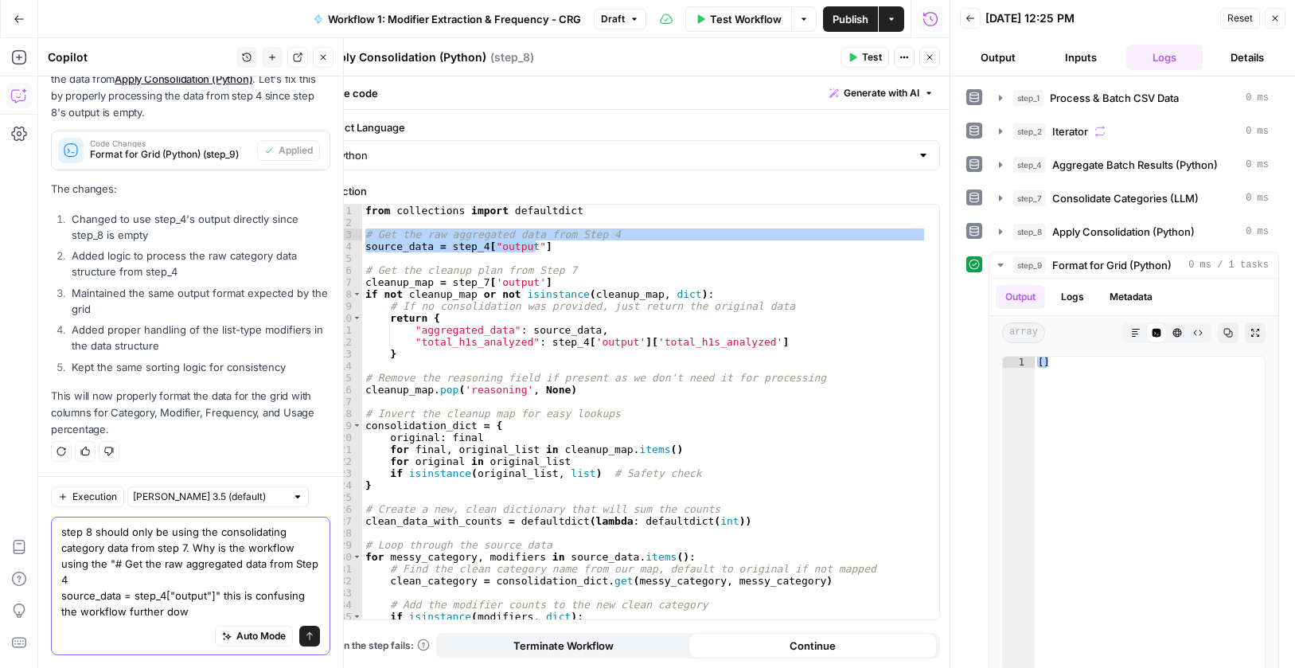
type textarea "step 8 should only be using the consolidating category data from step 7. Why is…"
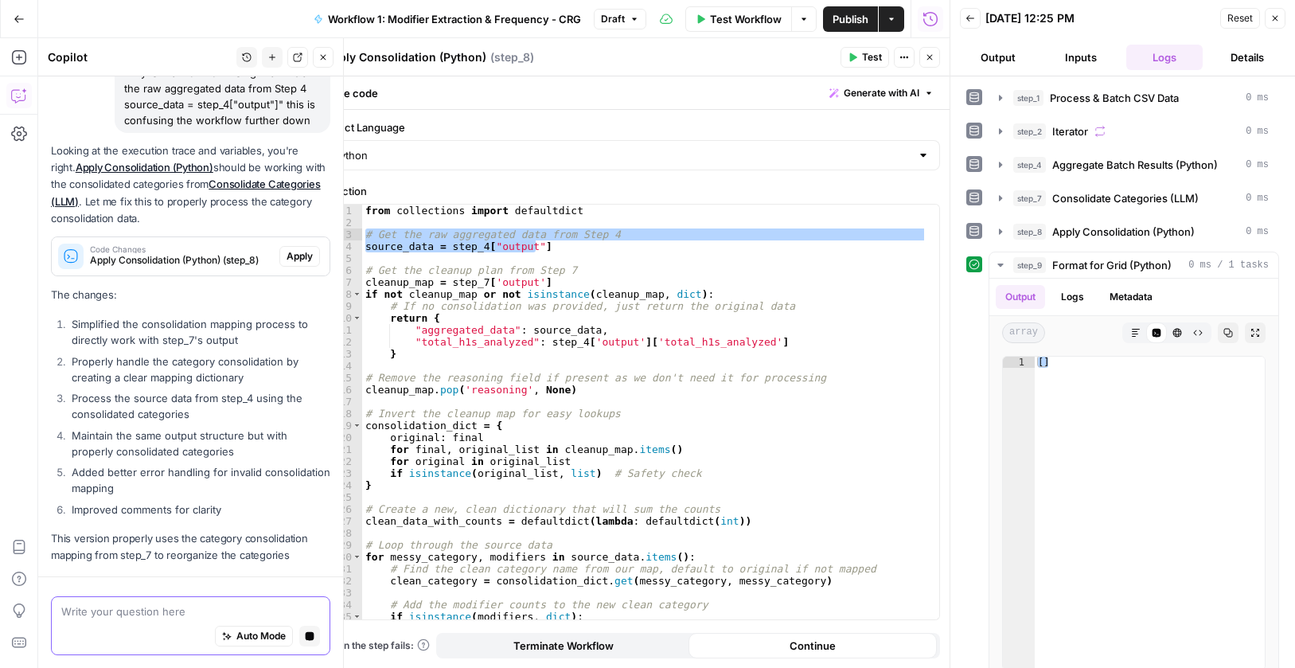
scroll to position [2391, 0]
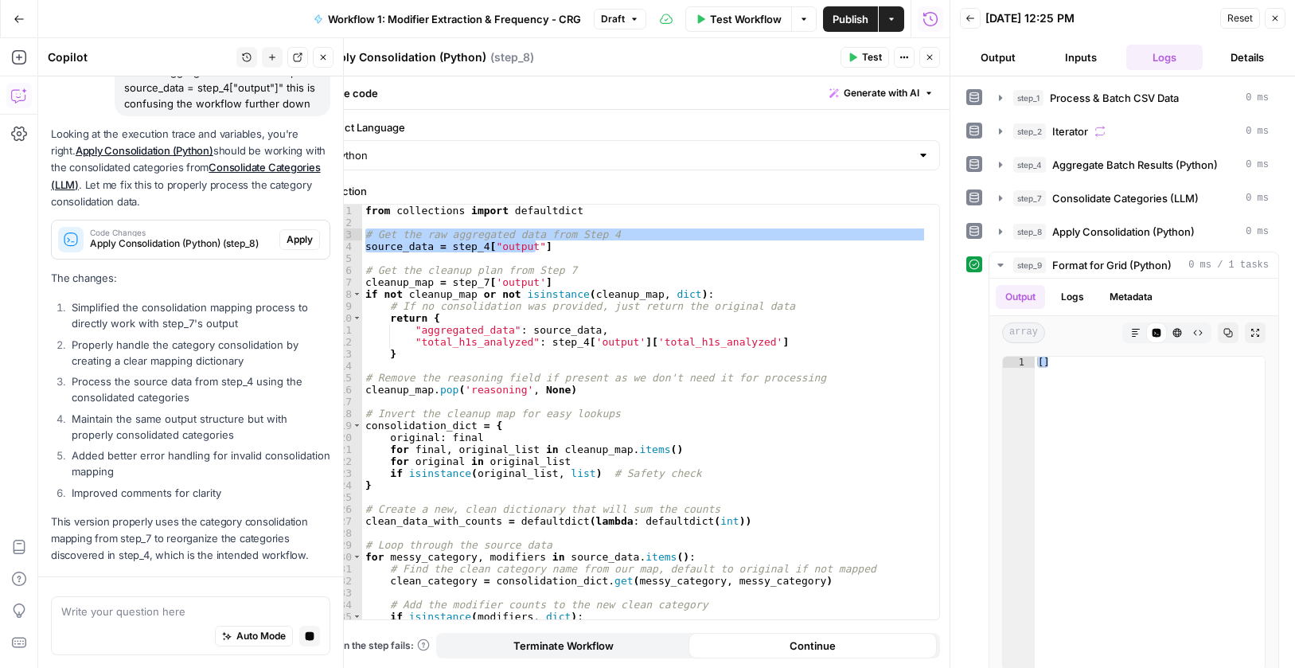
click span "Apply"
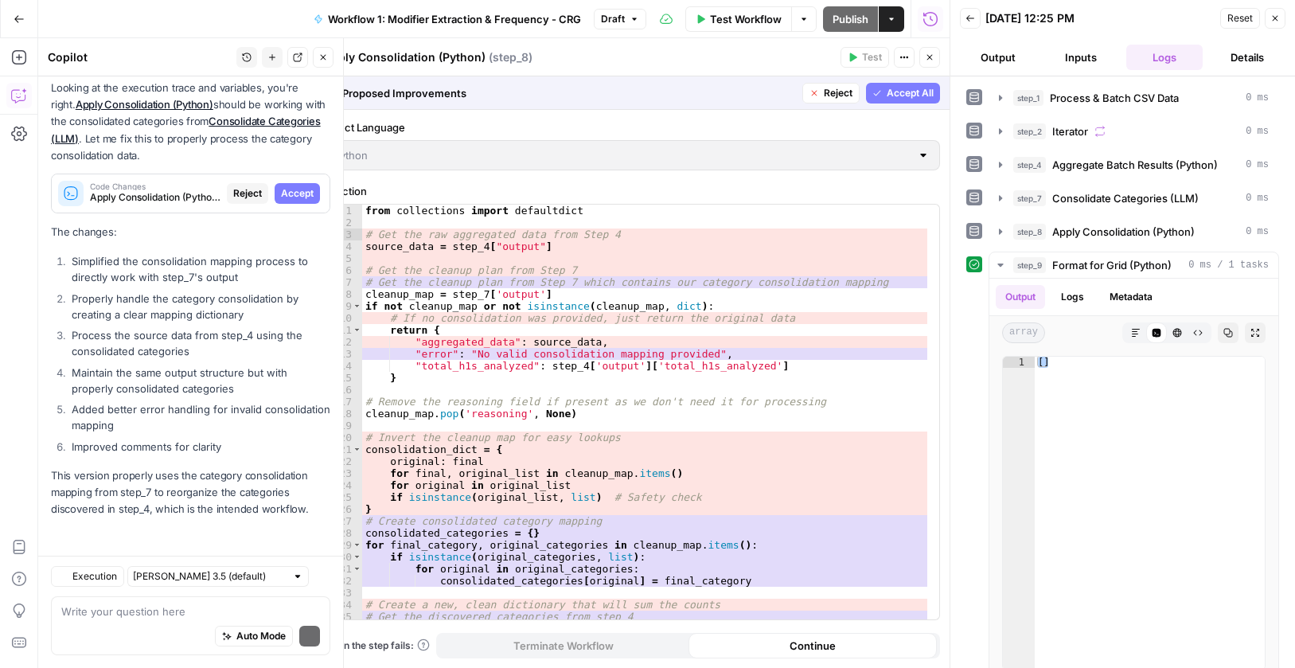
scroll to position [2438, 0]
drag, startPoint x: 902, startPoint y: 91, endPoint x: 919, endPoint y: 45, distance: 48.6
click span "Accept All"
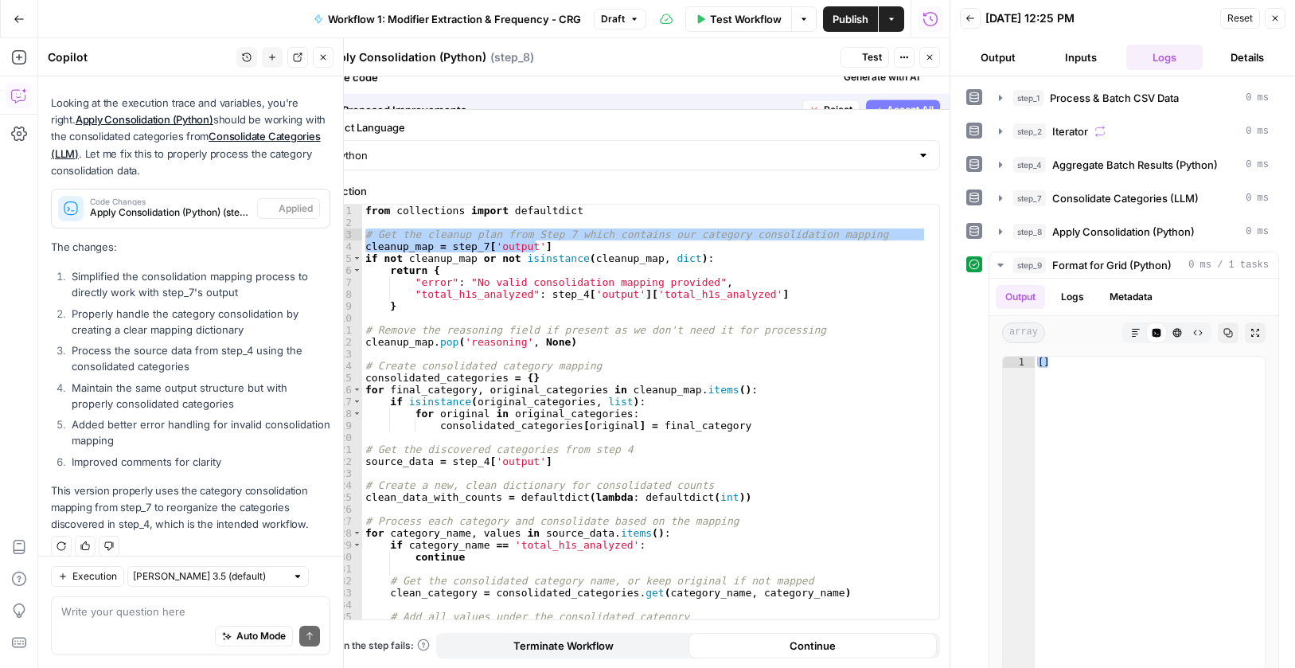
scroll to position [2565, 0]
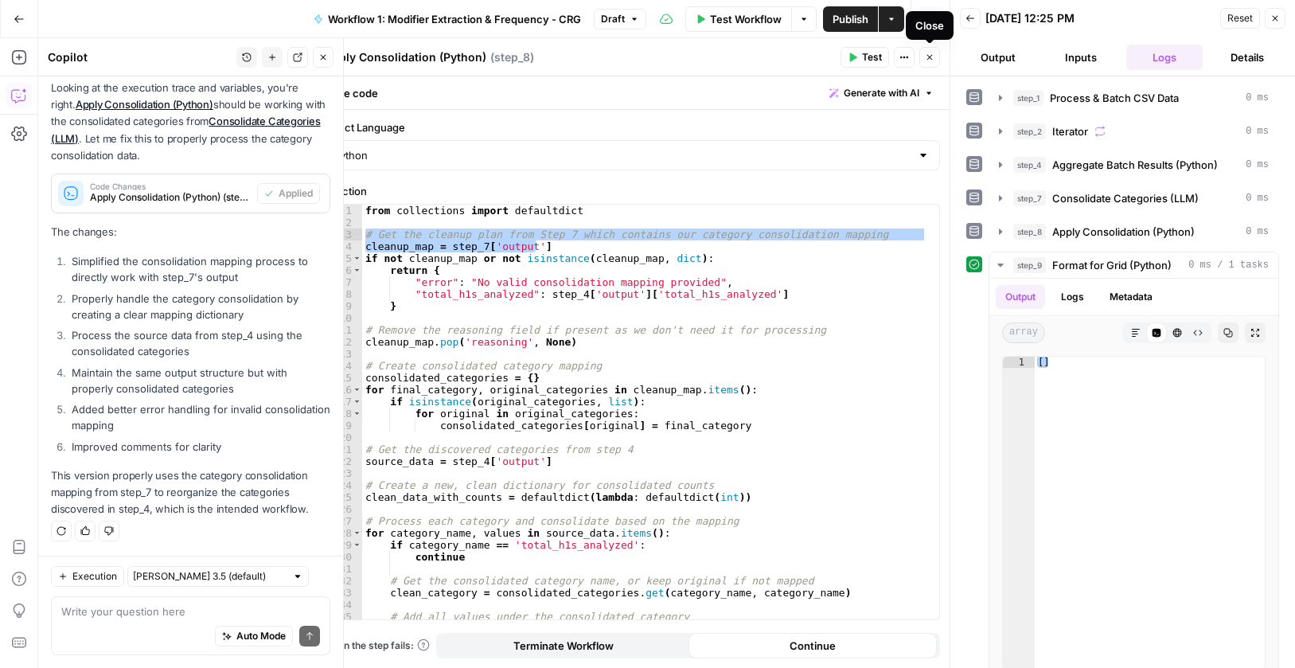
click icon "button"
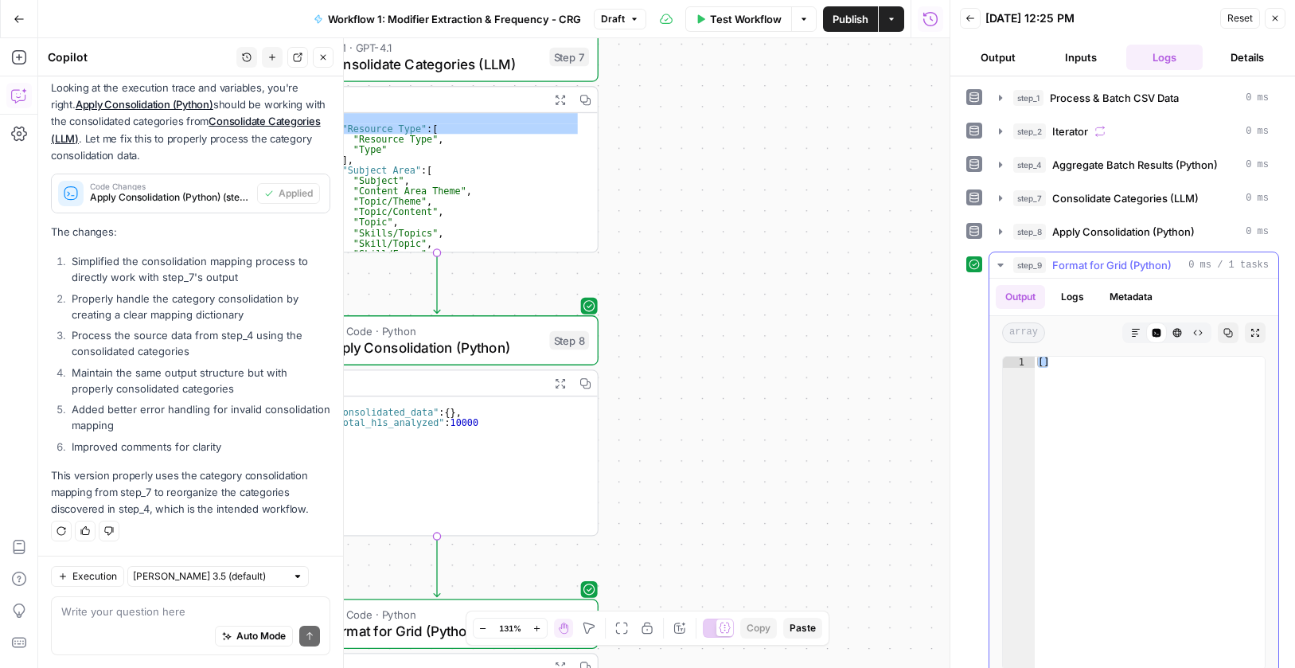
drag, startPoint x: 694, startPoint y: 349, endPoint x: 974, endPoint y: 339, distance: 280.4
click body "Cohort 5 New Home Browse Insights Opportunities Your Data Recent Grids CRG - H1…"
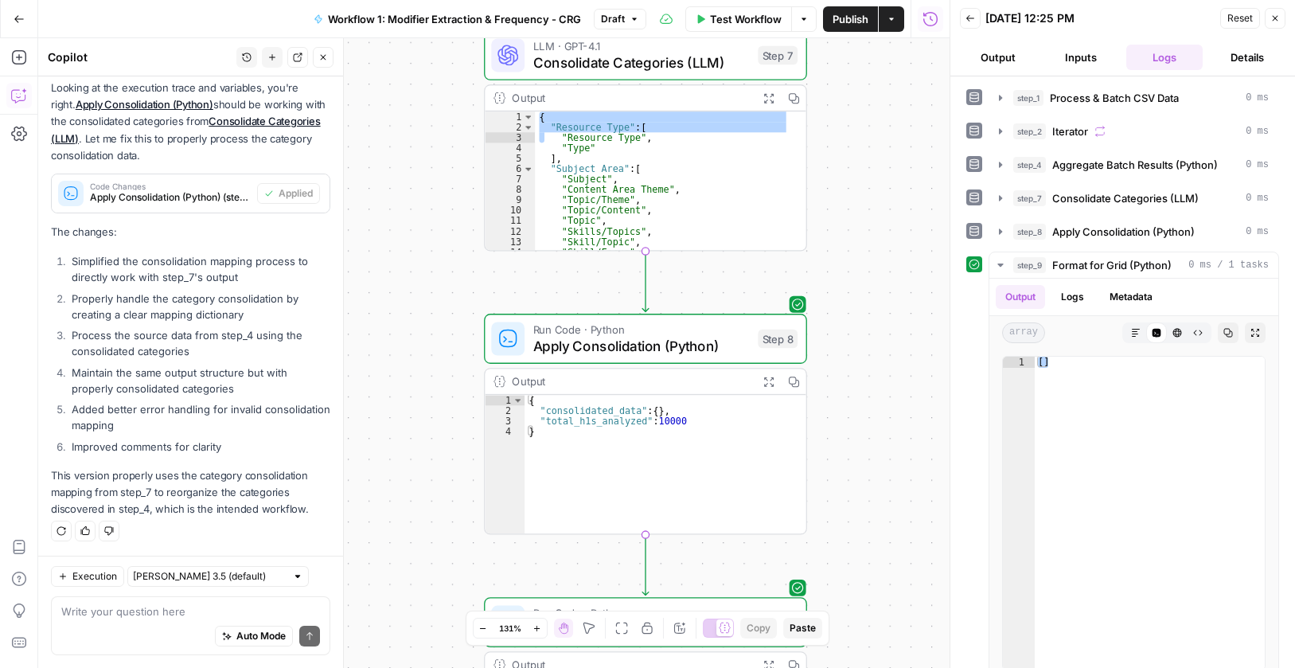
drag, startPoint x: 712, startPoint y: 357, endPoint x: 885, endPoint y: 367, distance: 173.0
click div "Workflow Set Inputs Inputs Run Code · Python Process & Batch CSV Data Step 1 Ou…"
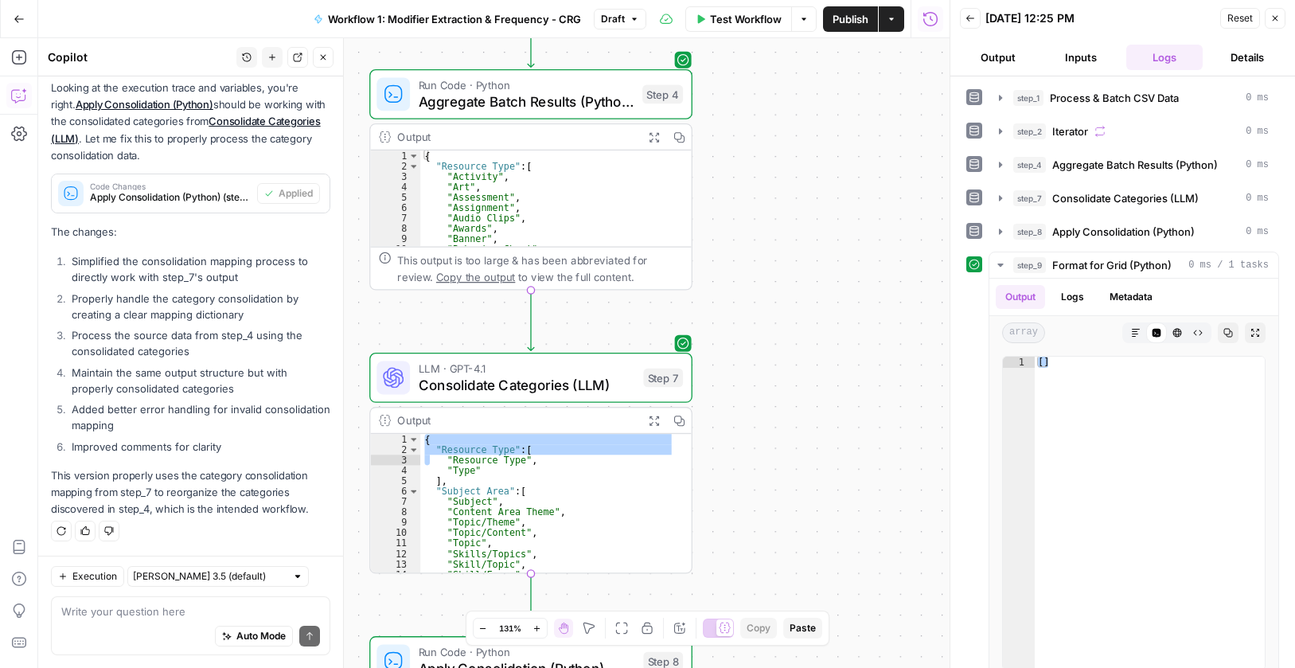
drag, startPoint x: 858, startPoint y: 248, endPoint x: 697, endPoint y: 347, distance: 189.1
click div "Workflow Set Inputs Inputs Run Code · Python Process & Batch CSV Data Step 1 Ou…"
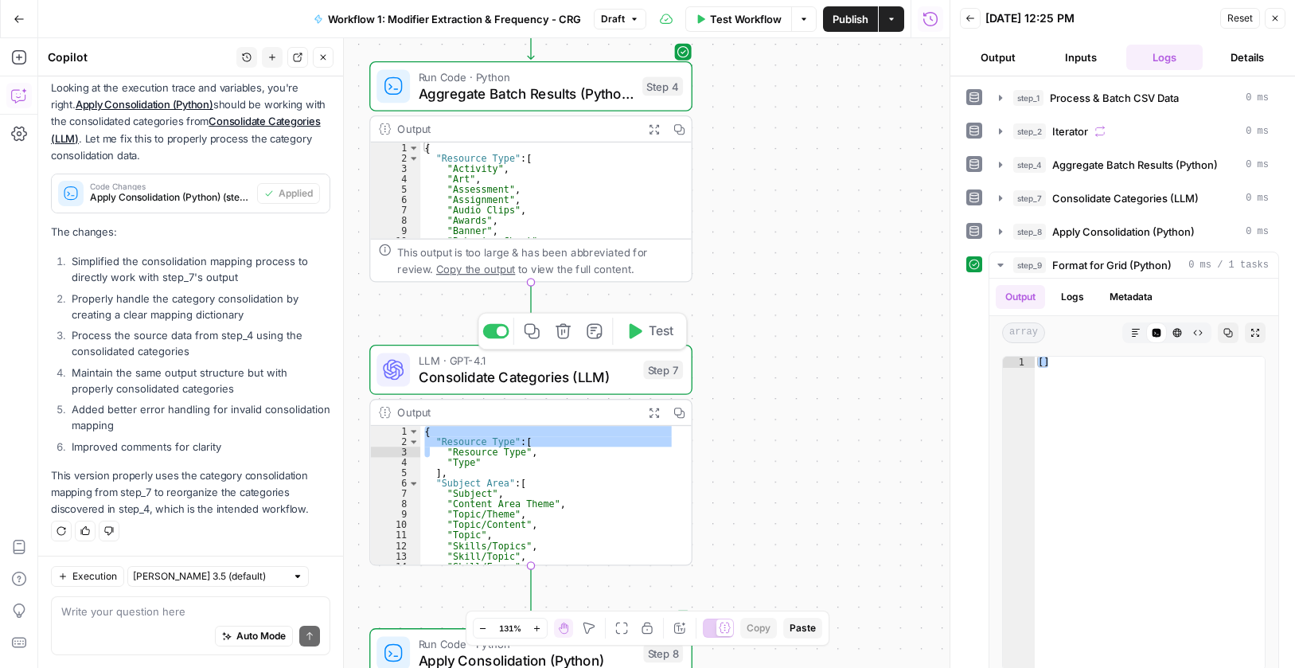
drag, startPoint x: 653, startPoint y: 326, endPoint x: 724, endPoint y: 279, distance: 85.0
click span "Test"
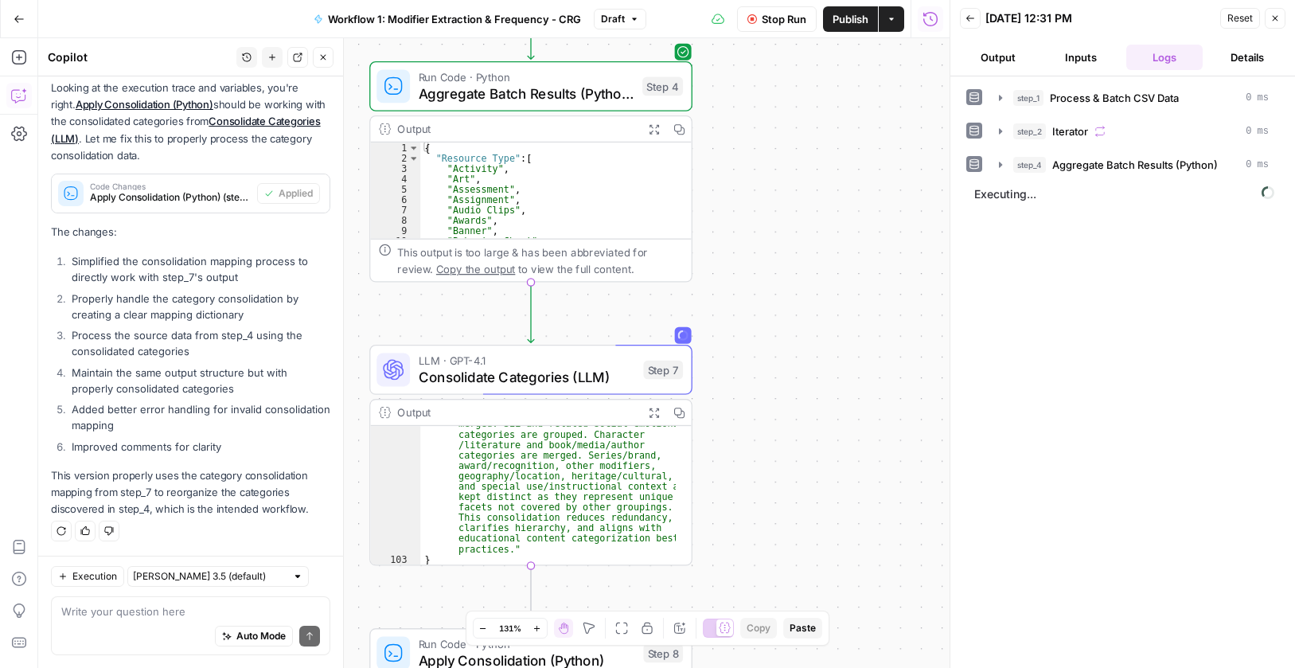
scroll to position [1033, 0]
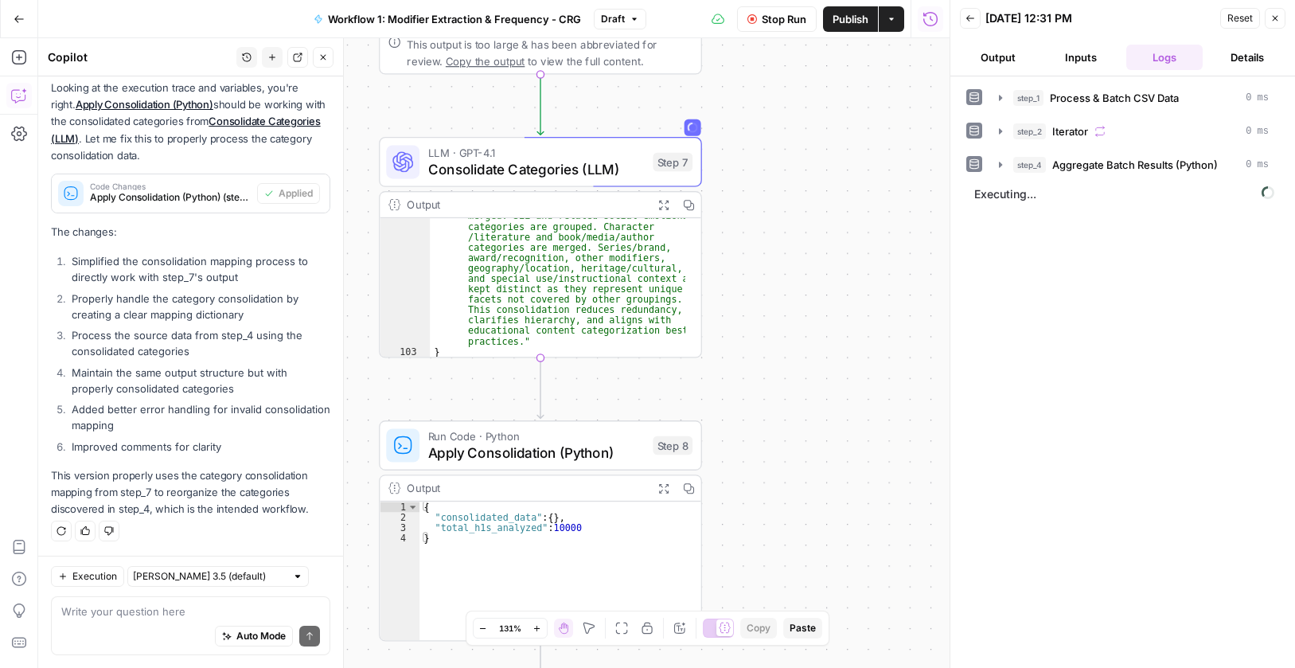
drag, startPoint x: 802, startPoint y: 549, endPoint x: 812, endPoint y: 460, distance: 88.9
click div "Workflow Set Inputs Inputs Run Code · Python Process & Batch CSV Data Step 1 Ou…"
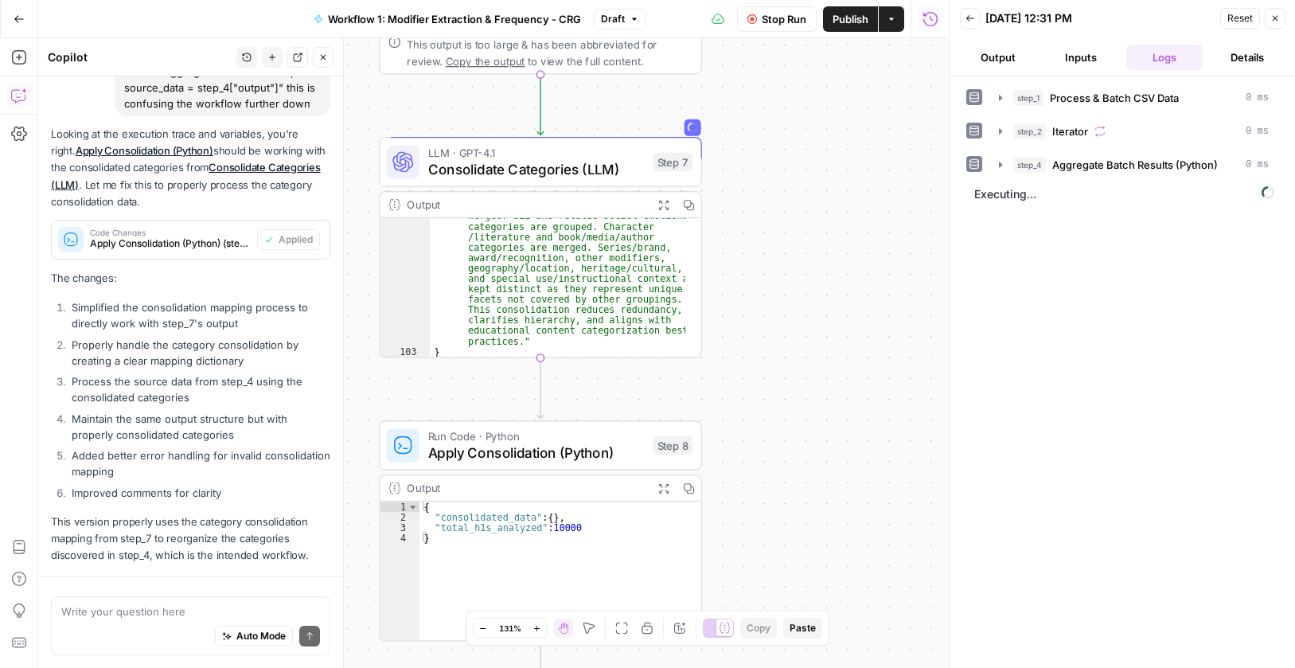
scroll to position [2565, 0]
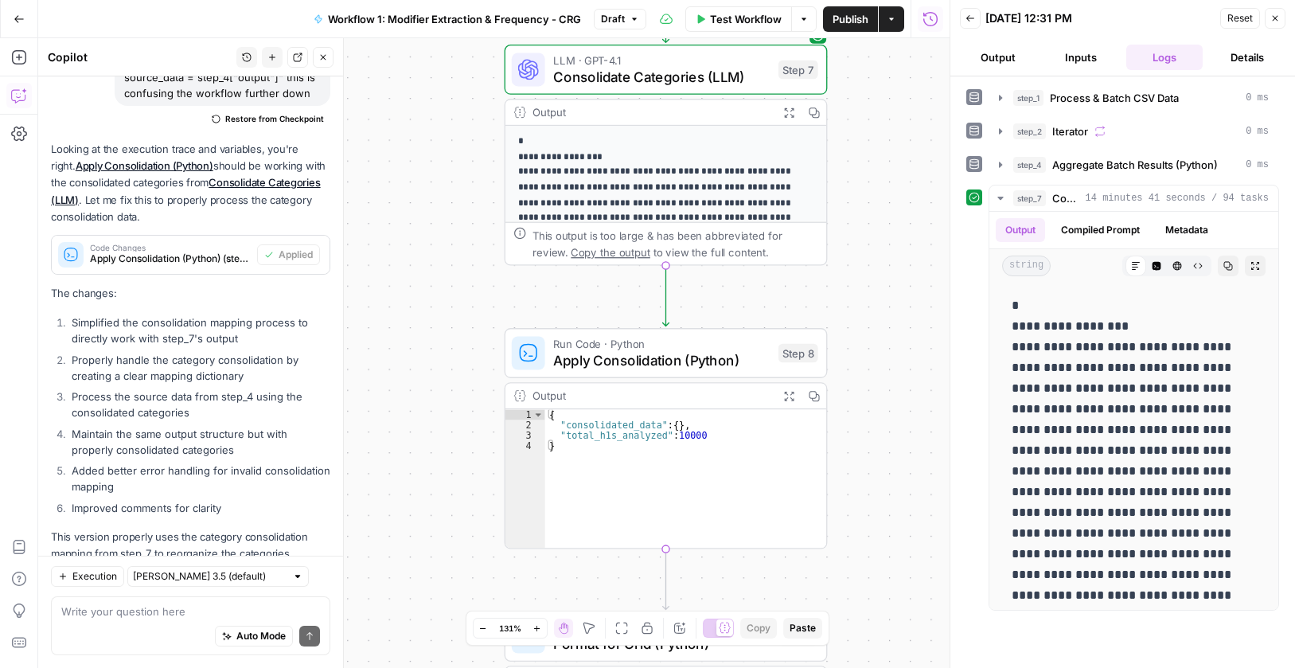
scroll to position [2565, 0]
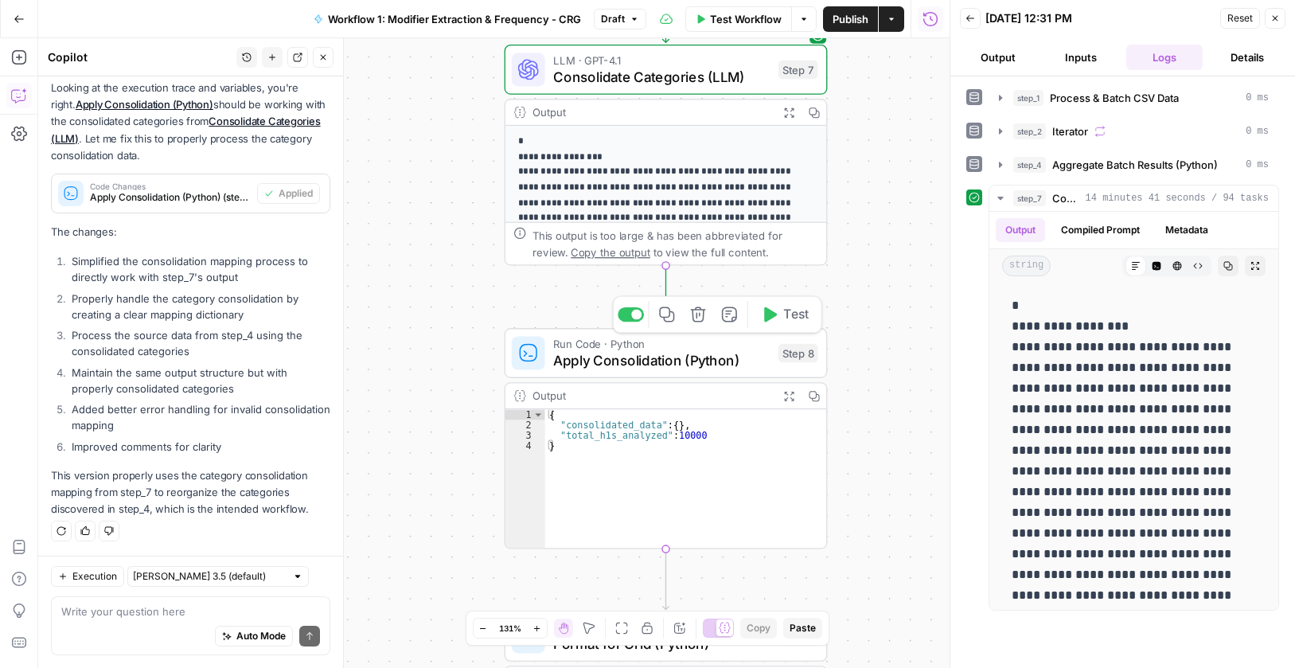
click at [788, 318] on span "Test" at bounding box center [795, 314] width 25 height 19
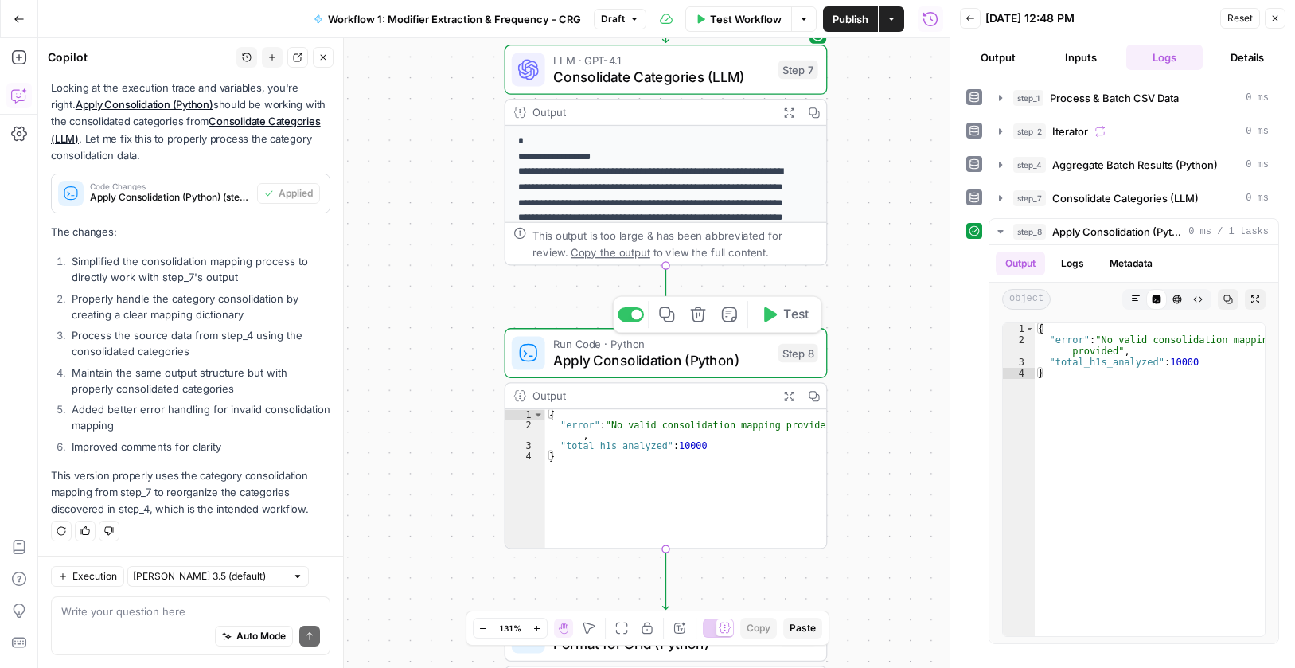
click at [692, 353] on span "Apply Consolidation (Python)" at bounding box center [661, 360] width 217 height 21
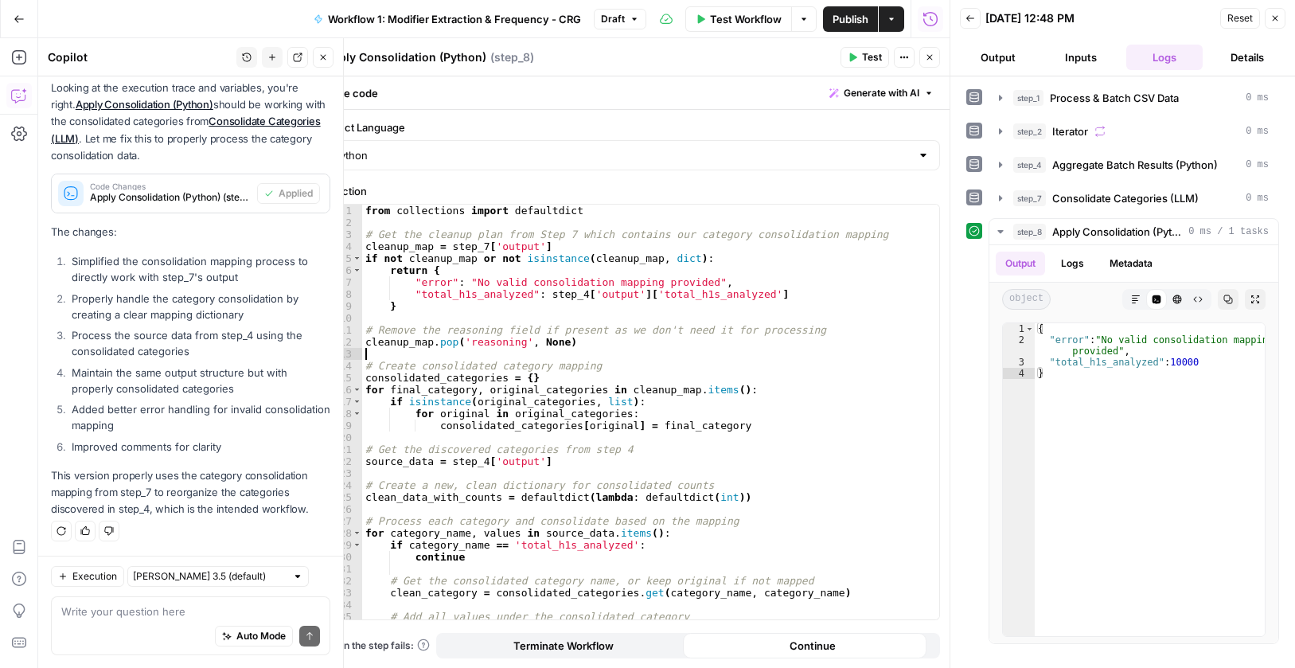
click at [687, 359] on div "from collections import defaultdict # Get the cleanup plan from Step 7 which co…" at bounding box center [644, 424] width 565 height 439
drag, startPoint x: 626, startPoint y: 292, endPoint x: 536, endPoint y: 293, distance: 90.0
click at [536, 293] on div "from collections import defaultdict # Get the cleanup plan from Step 7 which co…" at bounding box center [644, 424] width 565 height 439
click at [926, 217] on icon "button" at bounding box center [925, 219] width 8 height 8
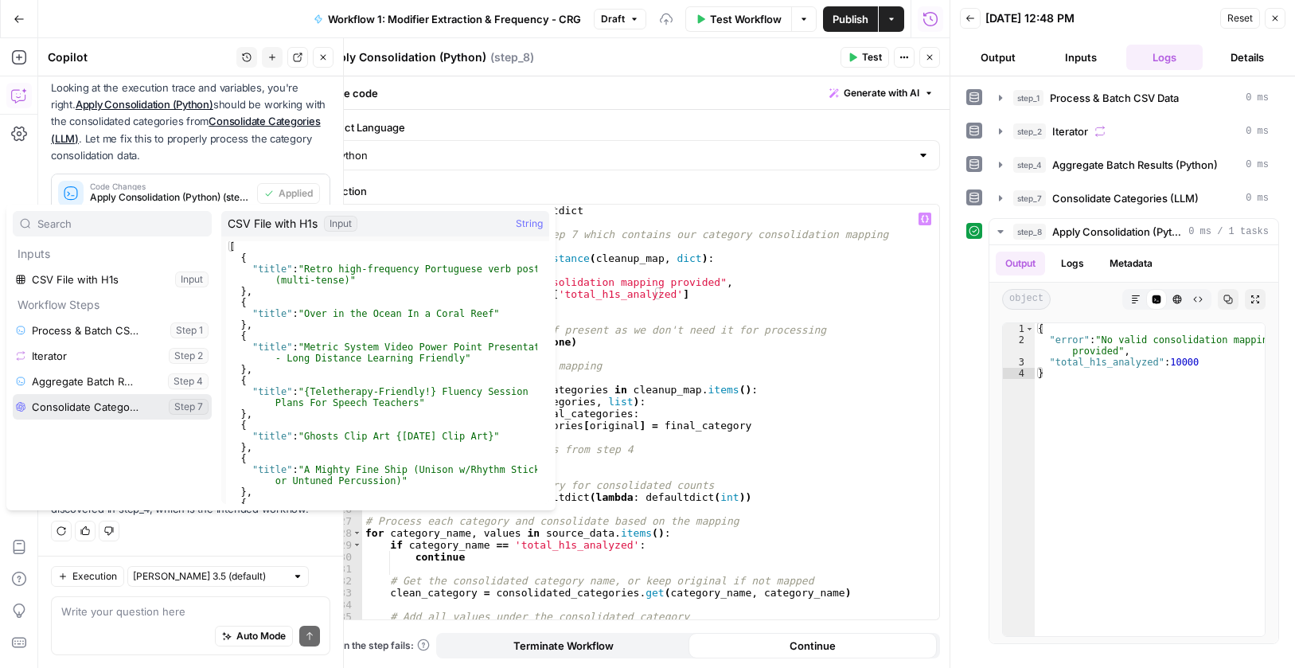
click at [152, 401] on button "Expand" at bounding box center [152, 406] width 21 height 21
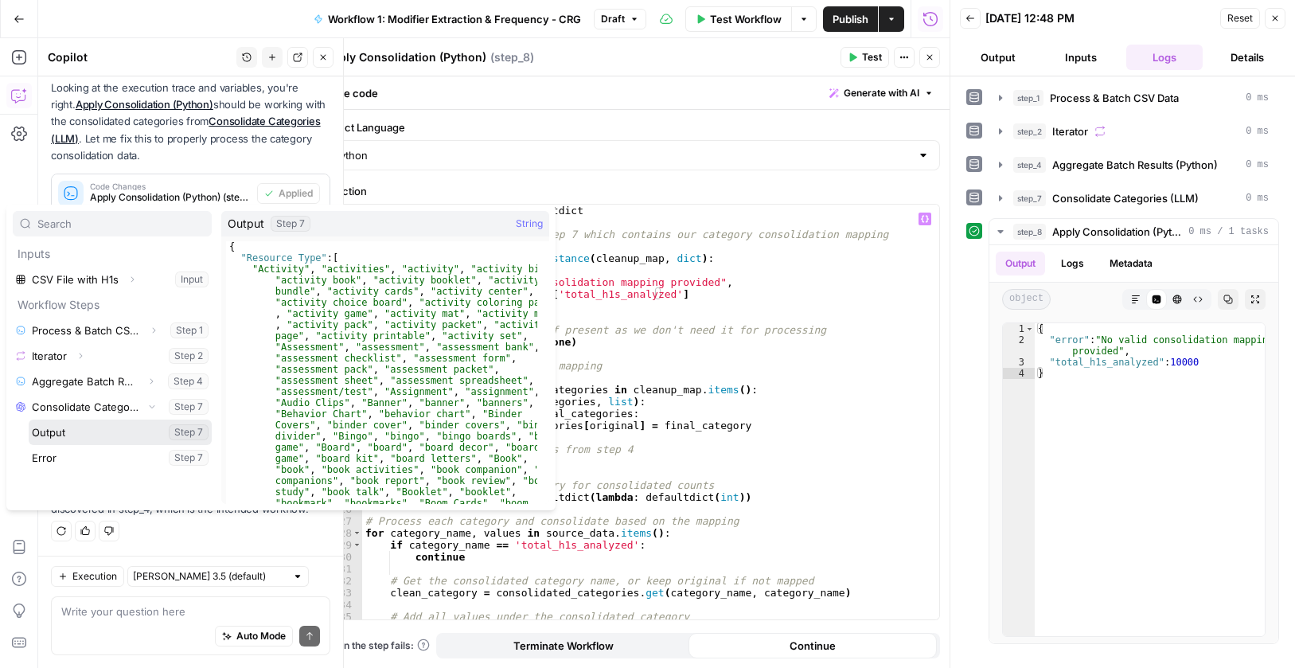
click at [141, 431] on button "Select variable Output" at bounding box center [120, 432] width 183 height 25
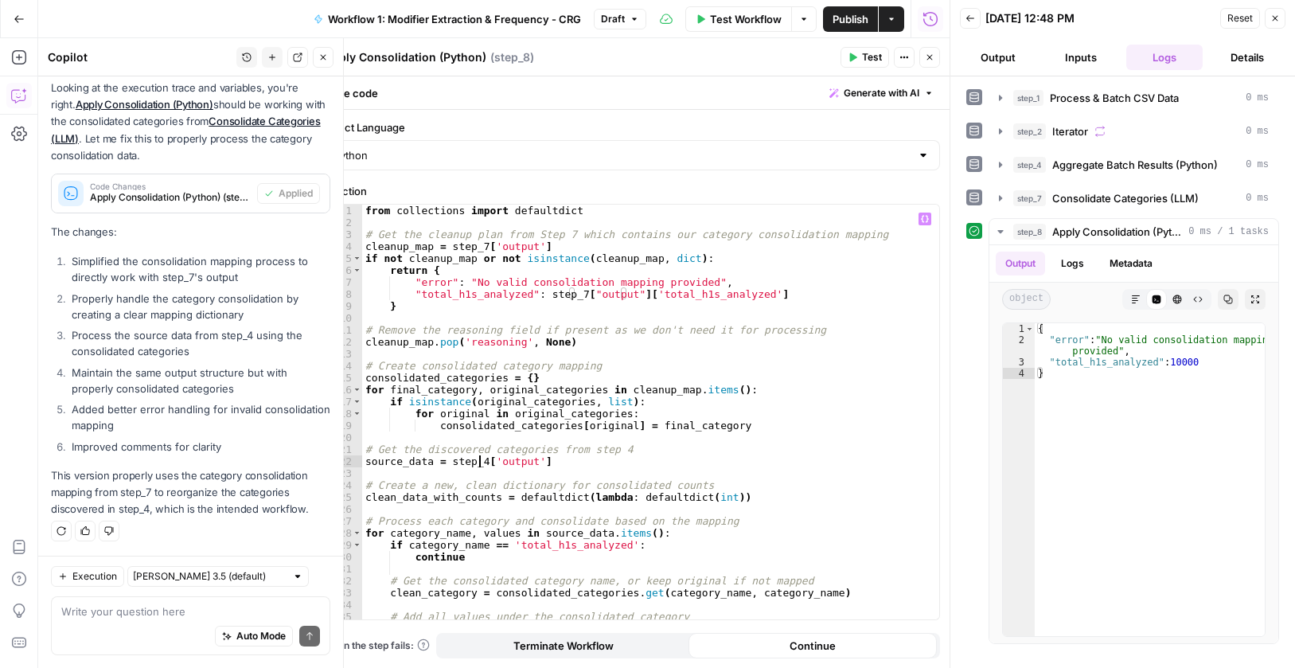
click at [479, 467] on div "from collections import defaultdict # Get the cleanup plan from Step 7 which co…" at bounding box center [644, 424] width 565 height 439
drag, startPoint x: 552, startPoint y: 464, endPoint x: 443, endPoint y: 463, distance: 109.1
click at [443, 463] on div "from collections import defaultdict # Get the cleanup plan from Step 7 which co…" at bounding box center [644, 424] width 565 height 439
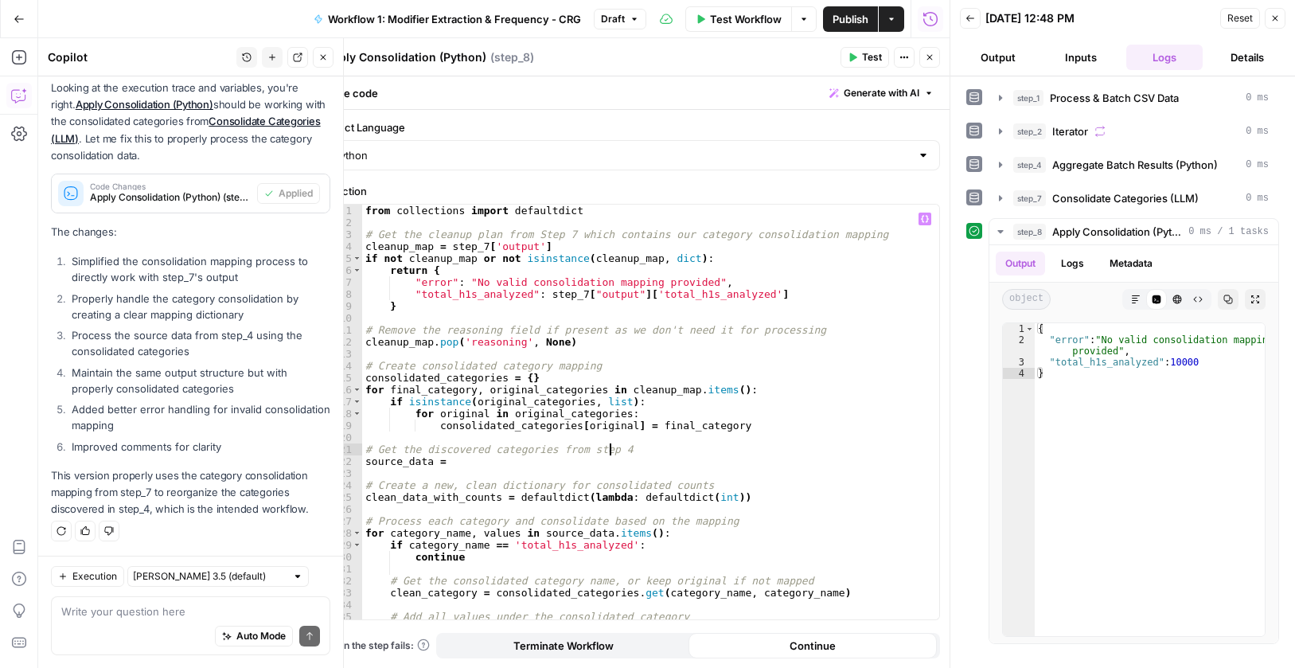
drag, startPoint x: 616, startPoint y: 448, endPoint x: 586, endPoint y: 453, distance: 30.6
click at [617, 448] on div "from collections import defaultdict # Get the cleanup plan from Step 7 which co…" at bounding box center [644, 424] width 565 height 439
click at [563, 465] on div "from collections import defaultdict # Get the cleanup plan from Step 7 which co…" at bounding box center [644, 424] width 565 height 439
click at [920, 216] on button "Variables Menu" at bounding box center [925, 219] width 13 height 13
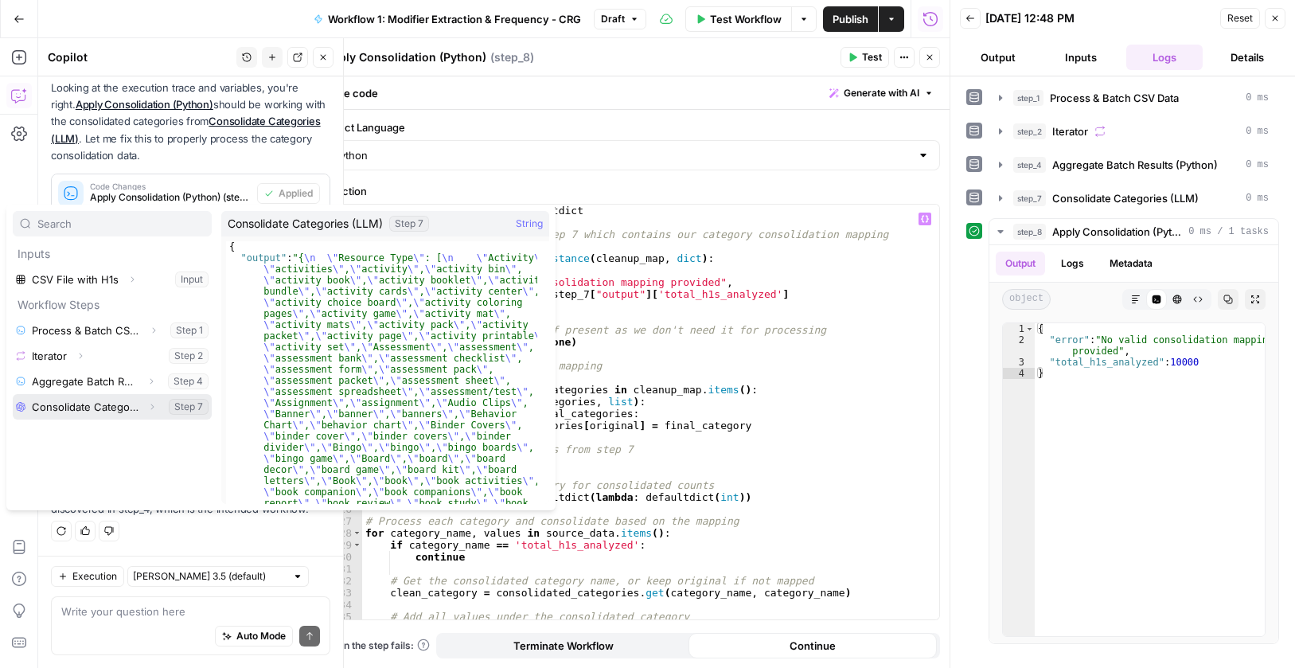
click at [146, 404] on button "Expand" at bounding box center [152, 406] width 21 height 21
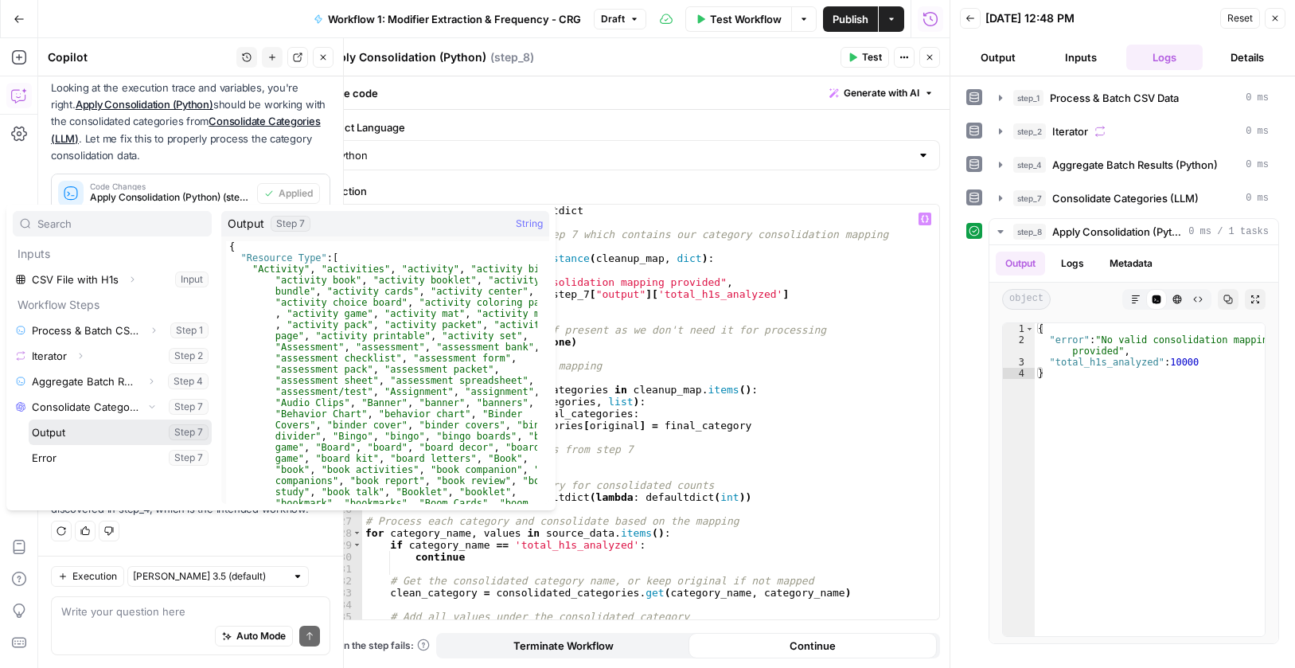
click at [127, 429] on button "Select variable Output" at bounding box center [120, 432] width 183 height 25
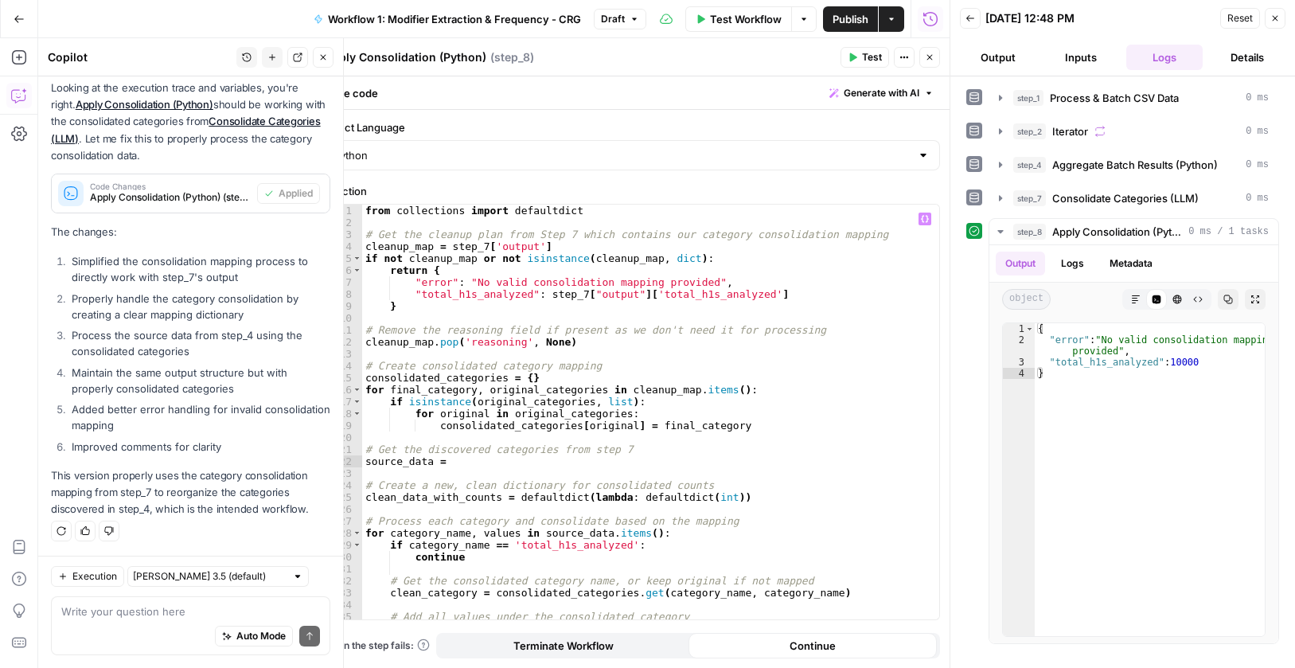
type textarea "**********"
click at [725, 456] on div "from collections import defaultdict # Get the cleanup plan from Step 7 which co…" at bounding box center [644, 424] width 565 height 439
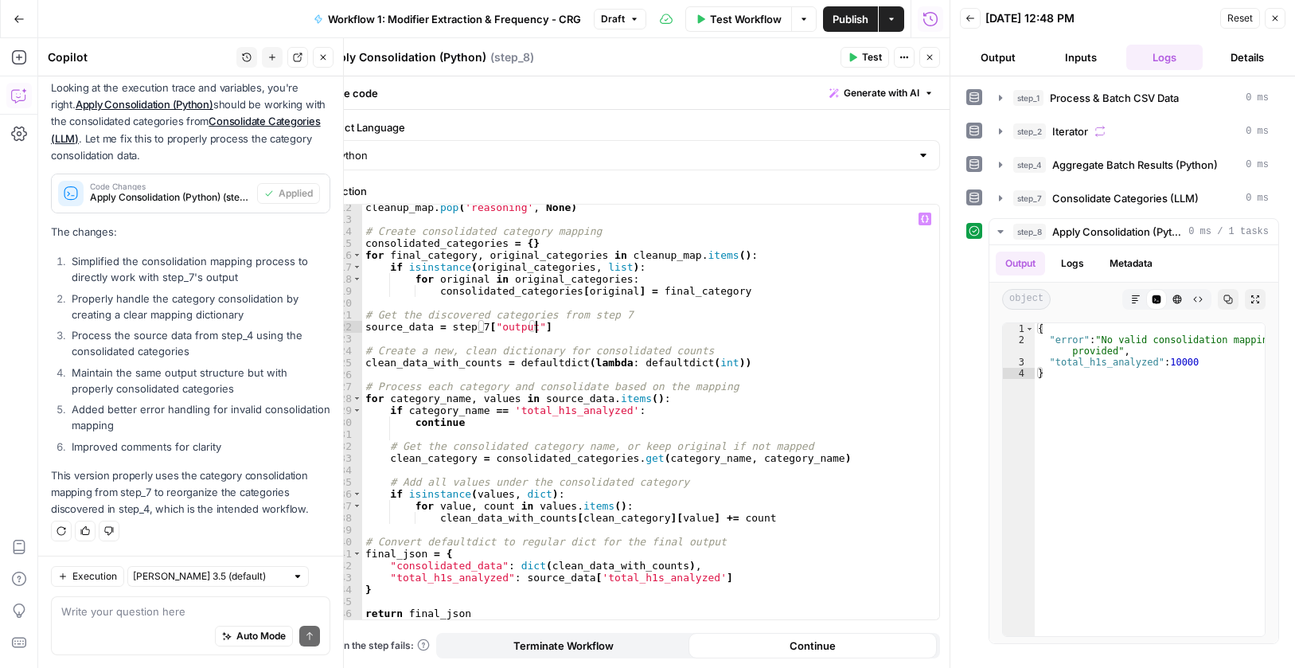
scroll to position [0, 0]
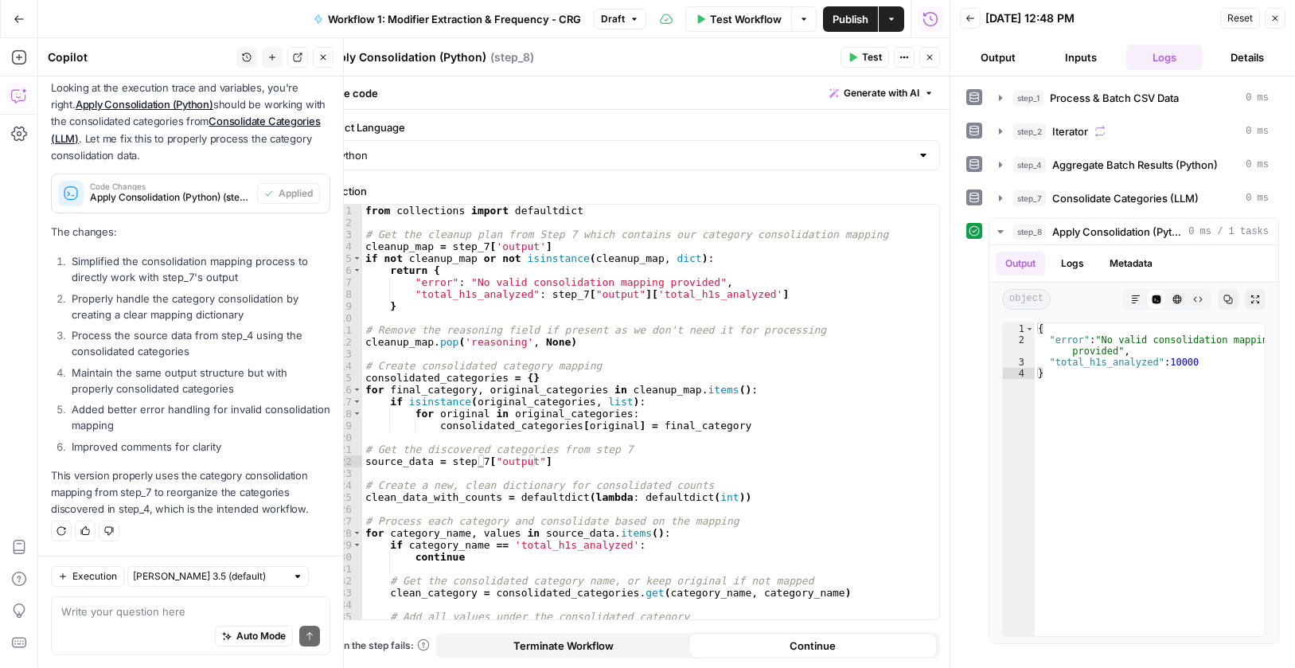
click at [868, 55] on span "Test" at bounding box center [872, 57] width 20 height 14
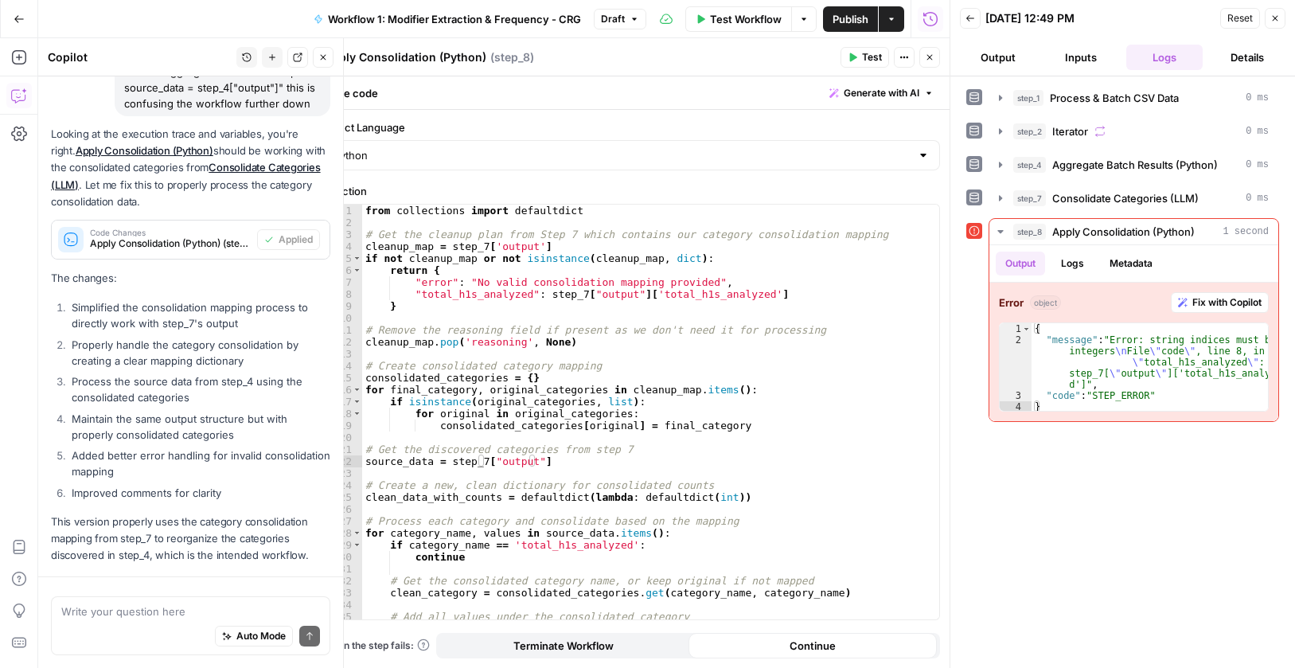
scroll to position [2565, 0]
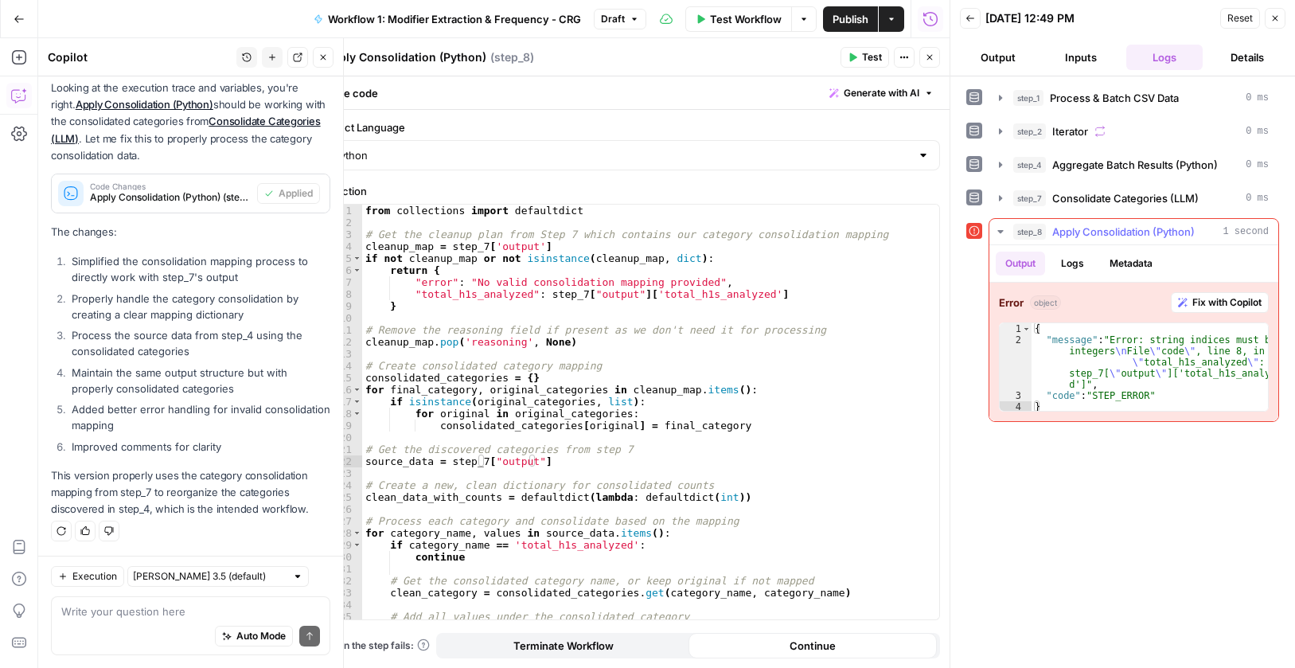
click at [1102, 361] on div "{ "message" : "Error: string indices must be integers \n File \" code \" , line…" at bounding box center [1150, 378] width 236 height 111
type textarea "**********"
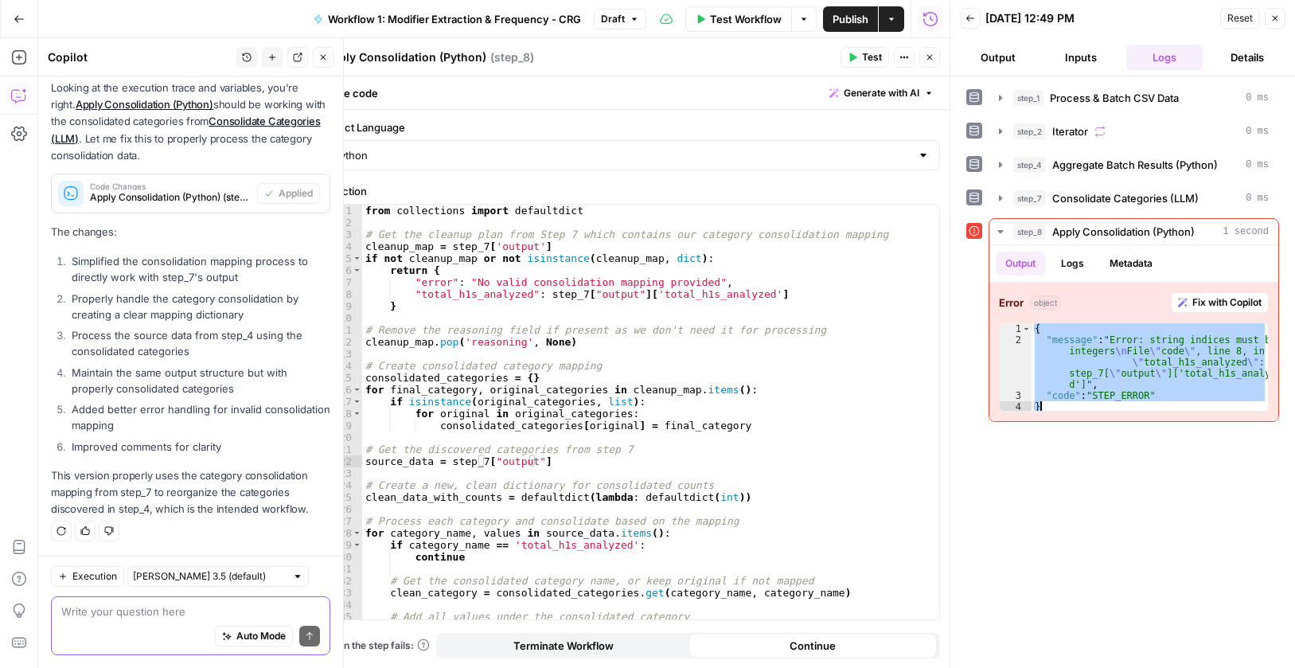
drag, startPoint x: 86, startPoint y: 615, endPoint x: 107, endPoint y: 618, distance: 20.8
click at [88, 616] on textarea at bounding box center [190, 611] width 259 height 16
paste textarea "{ "message": "Error: string indices must be integers\nFile \"code\", line 8, in…"
type textarea "why is step 8 not working? { "message": "Error: string indices must be integers…"
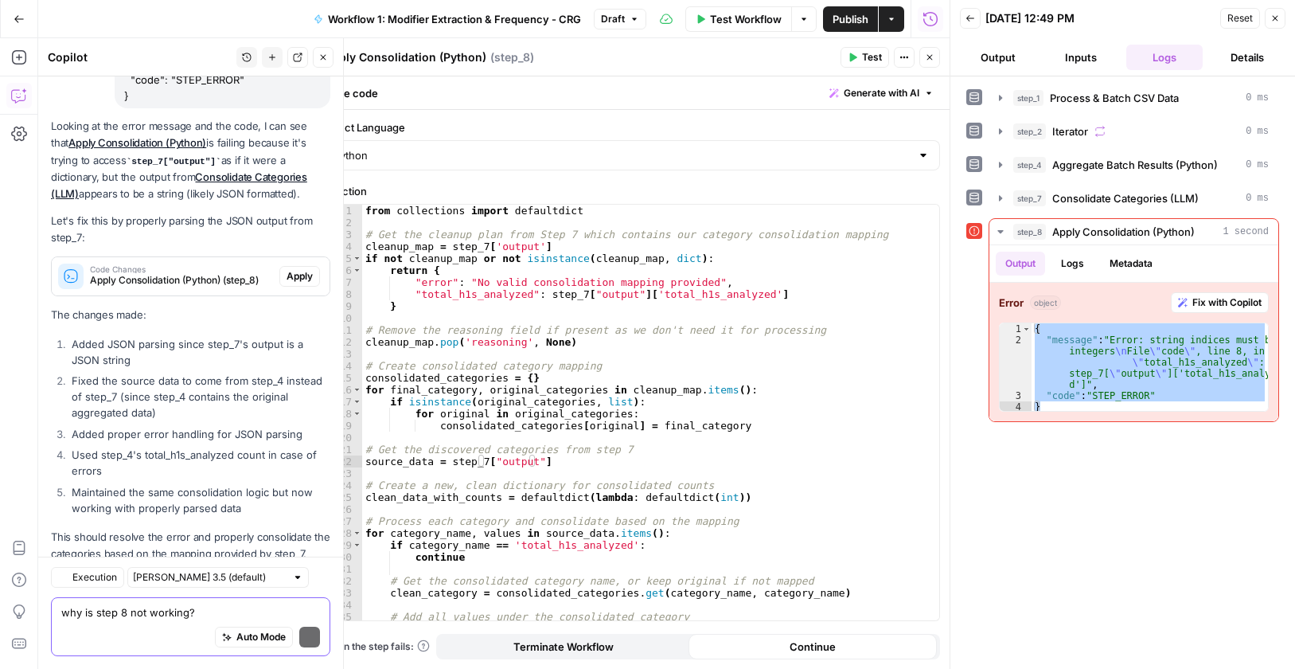
scroll to position [3214, 0]
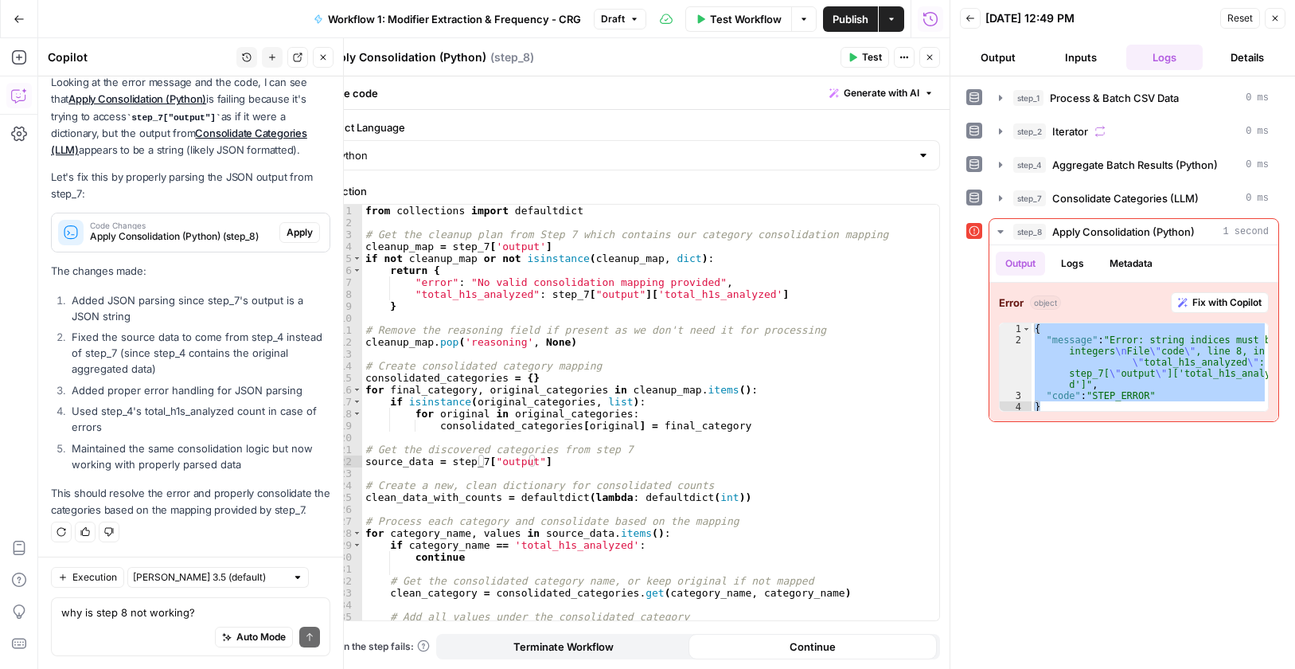
click at [287, 225] on span "Apply" at bounding box center [300, 232] width 26 height 14
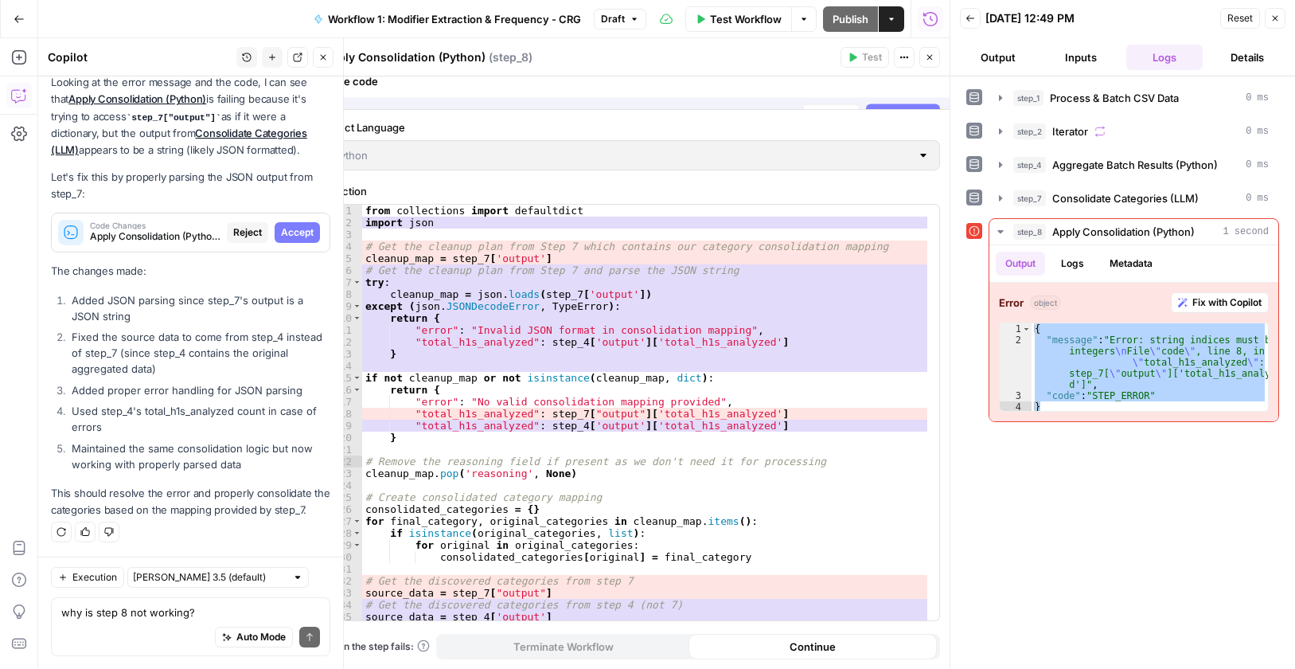
scroll to position [3086, 0]
click at [917, 93] on span "Accept All" at bounding box center [910, 93] width 47 height 14
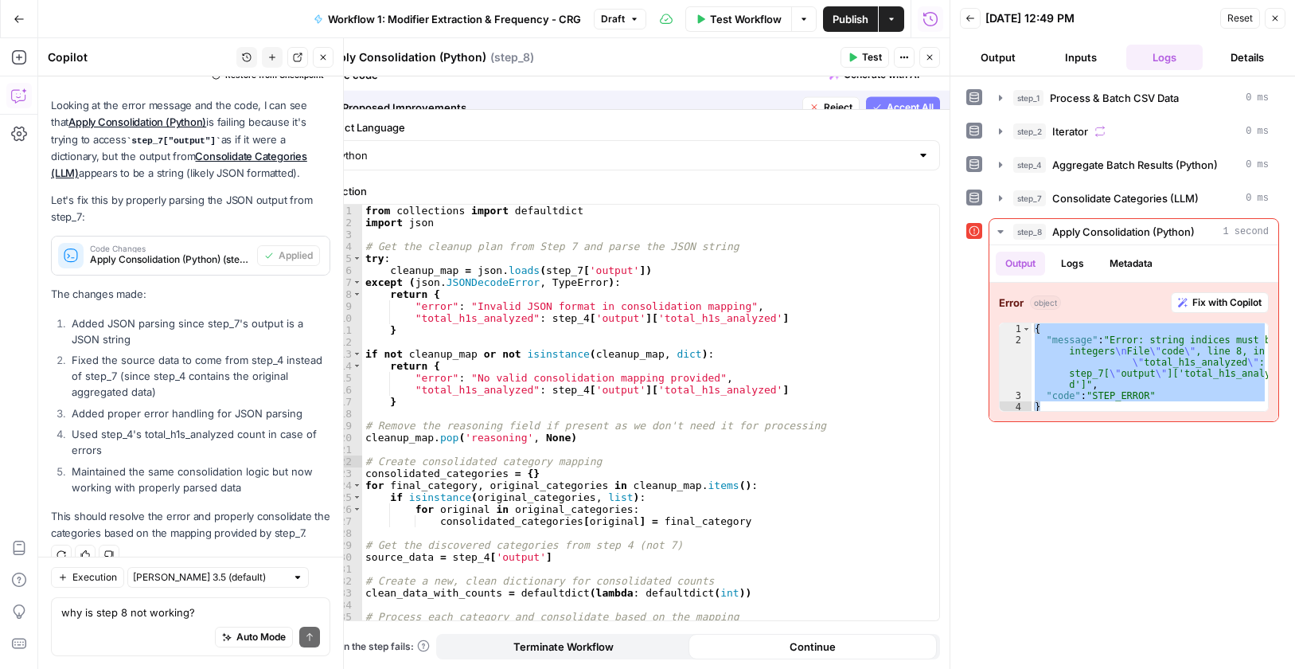
scroll to position [3239, 0]
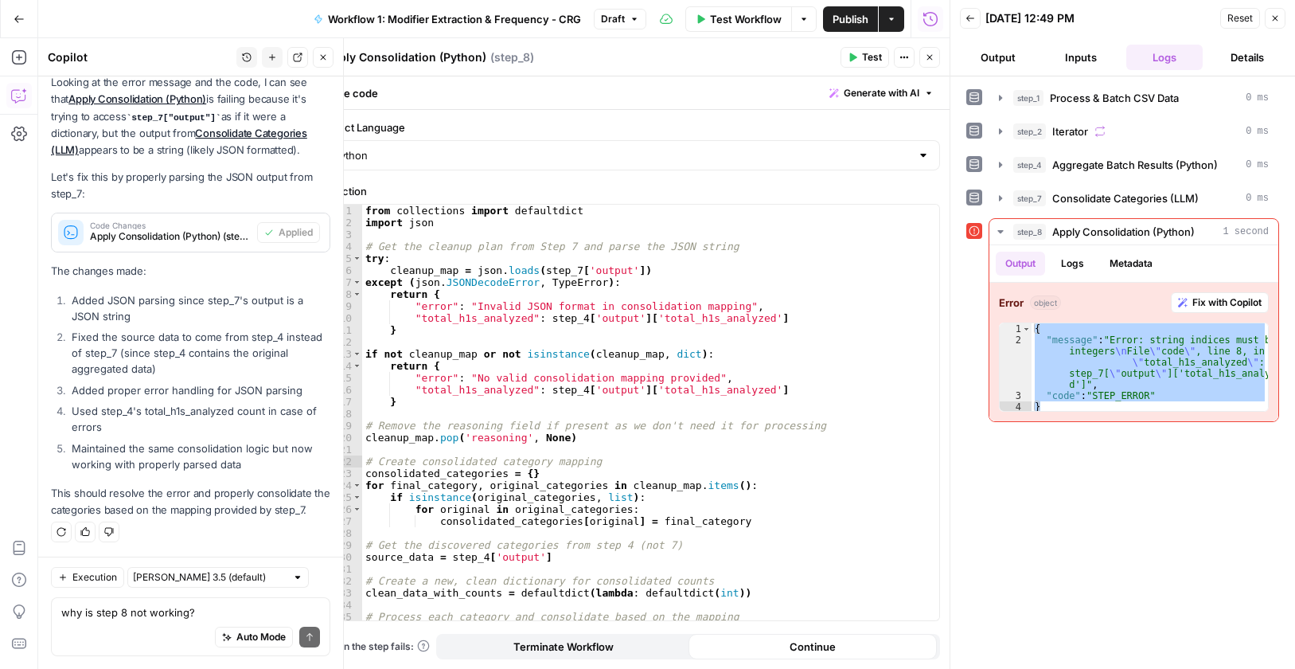
drag, startPoint x: 851, startPoint y: 57, endPoint x: 1287, endPoint y: 69, distance: 436.4
click at [850, 56] on icon "button" at bounding box center [853, 57] width 7 height 9
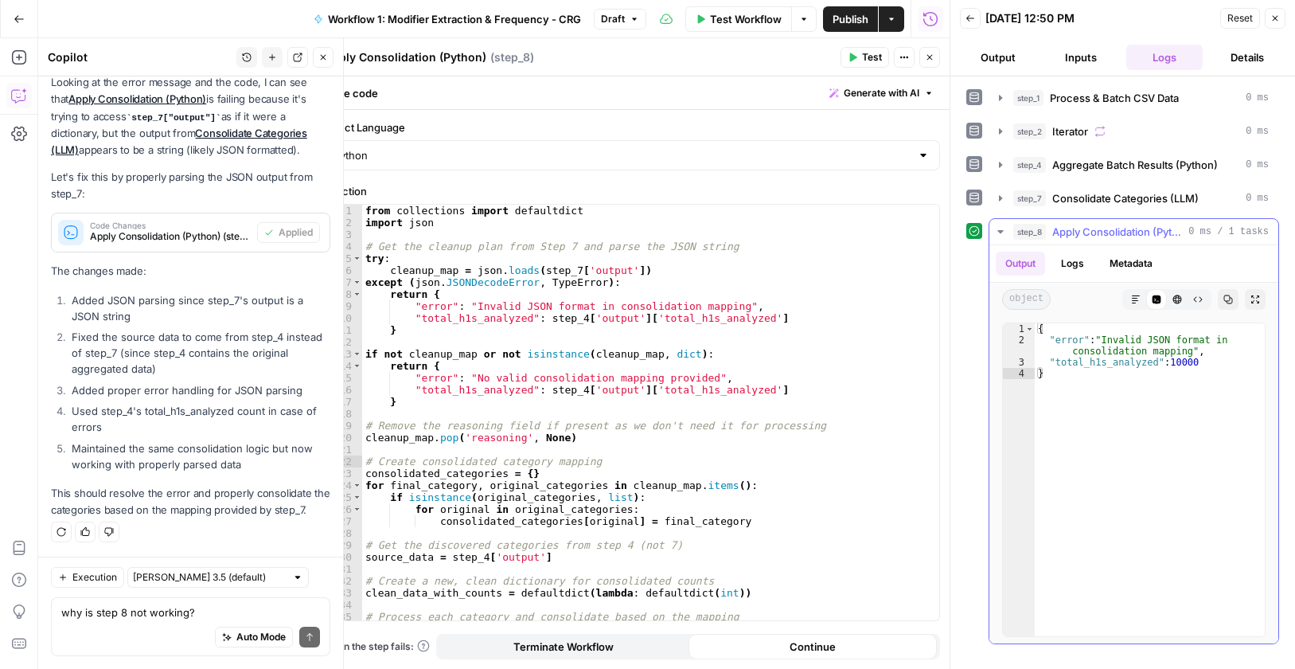
click at [1094, 335] on div "{ "error" : "Invalid JSON format in consolidation mapping" , "total_h1s_analyze…" at bounding box center [1150, 490] width 230 height 335
type textarea "**********"
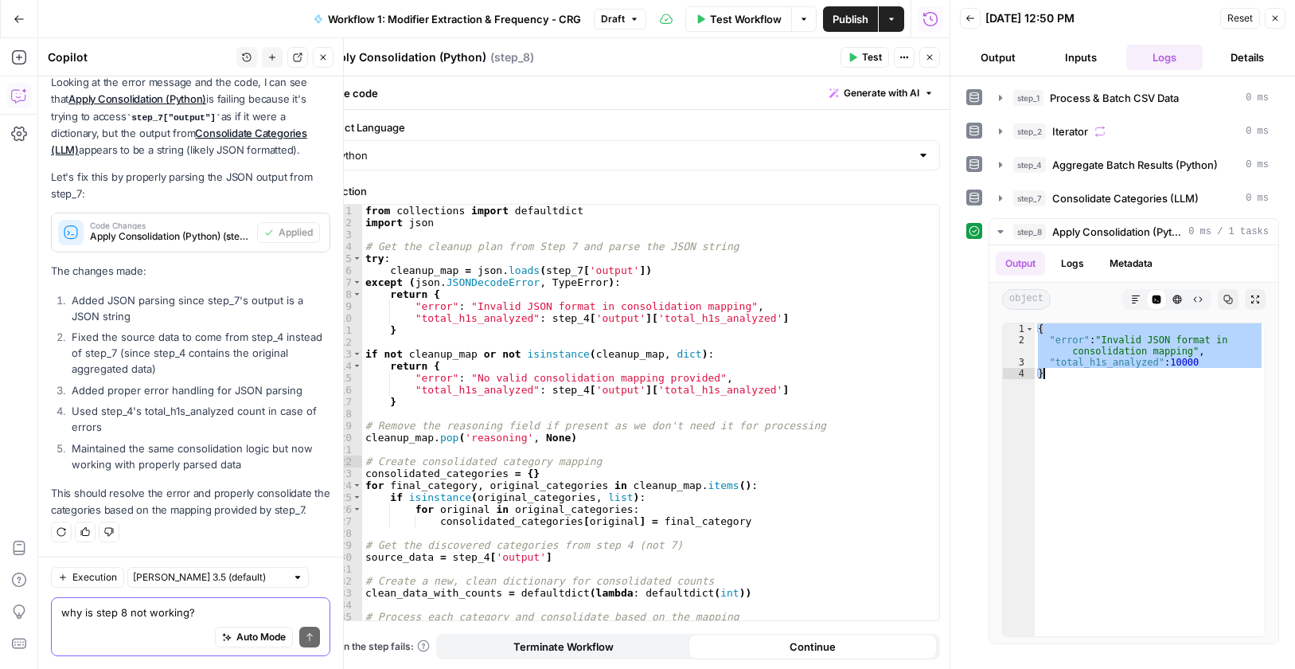
click at [96, 618] on textarea "why is step 8 not working? { "message": "Error: string indices must be integers…" at bounding box center [190, 612] width 259 height 16
type textarea "A"
paste textarea "{ "error": "Invalid JSON format in consolidation mapping", "total_h1s_analyzed"…"
type textarea "That update is incorrect the new output error is: { "error": "Invalid JSON form…"
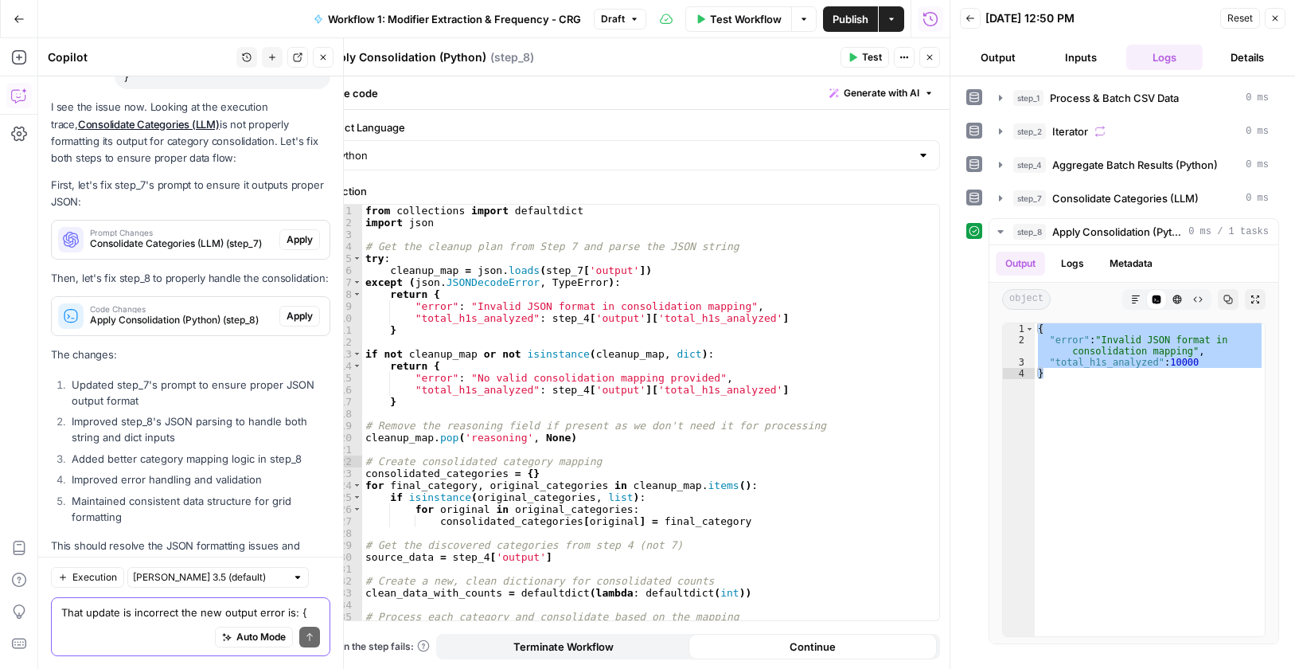
scroll to position [3852, 0]
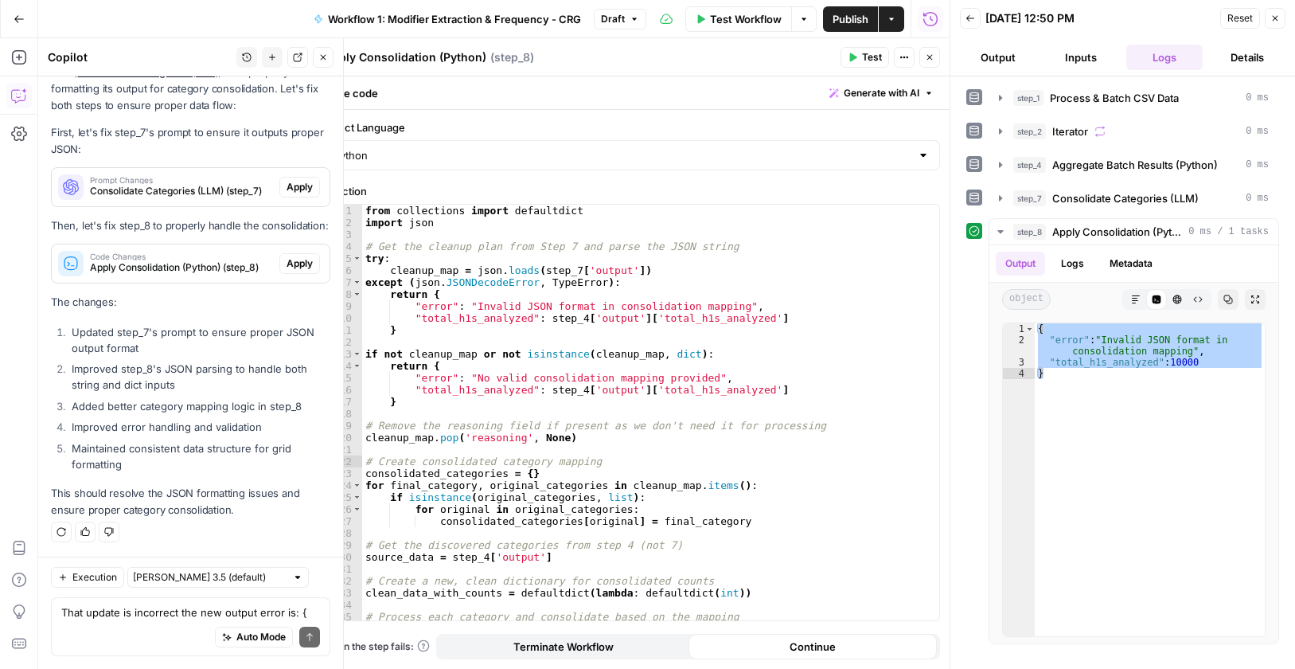
drag, startPoint x: 291, startPoint y: 170, endPoint x: 318, endPoint y: 167, distance: 27.3
click at [289, 180] on span "Apply" at bounding box center [300, 187] width 26 height 14
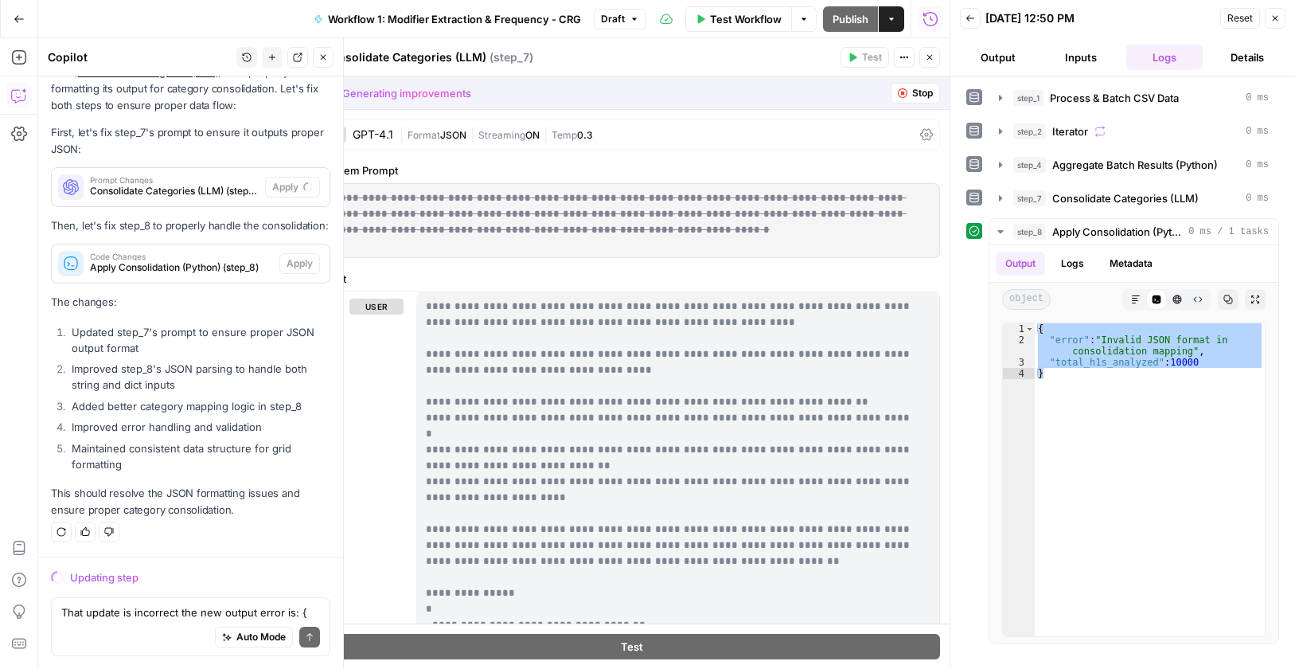
scroll to position [3699, 0]
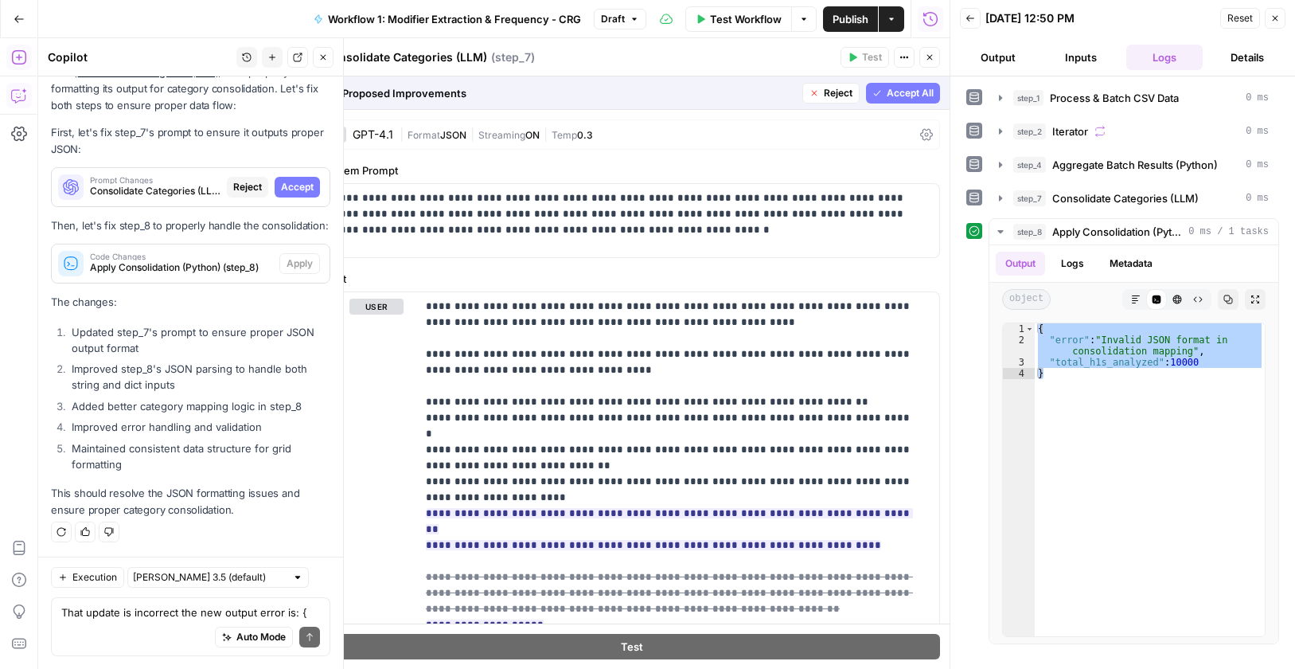
click at [905, 91] on span "Accept All" at bounding box center [910, 93] width 47 height 14
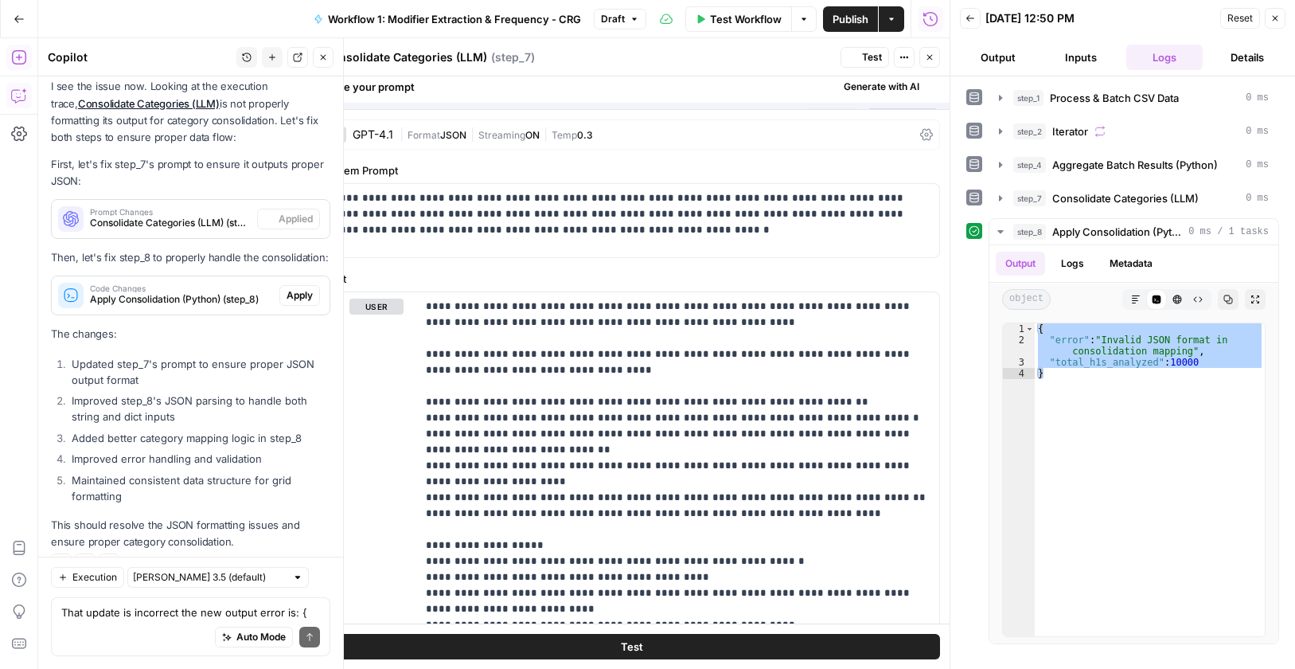
scroll to position [3878, 0]
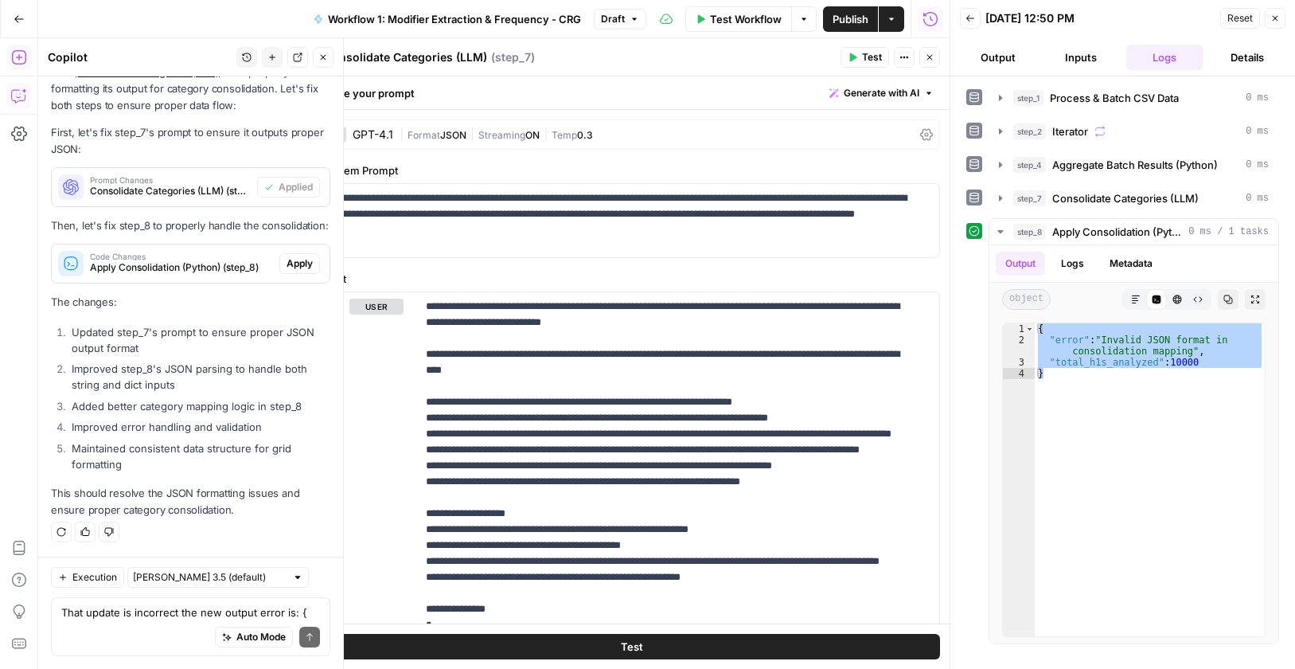
click at [298, 263] on span "Apply" at bounding box center [300, 263] width 26 height 14
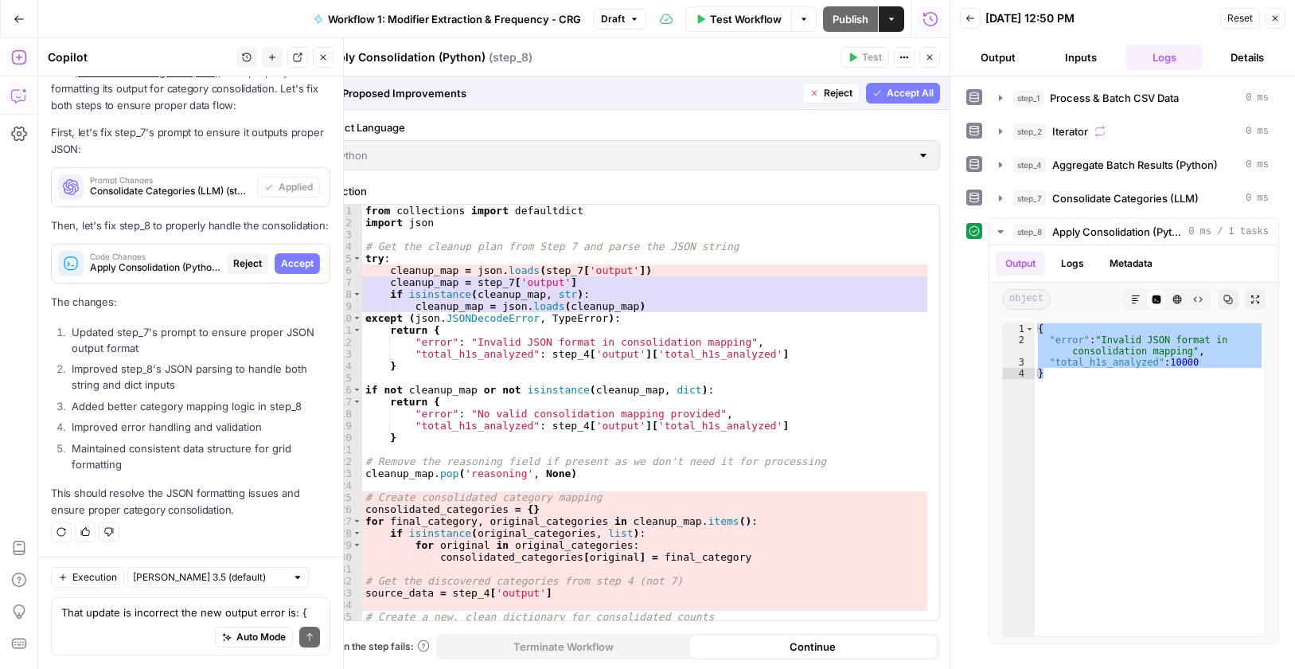
scroll to position [3699, 0]
click at [292, 260] on span "Accept" at bounding box center [297, 263] width 33 height 14
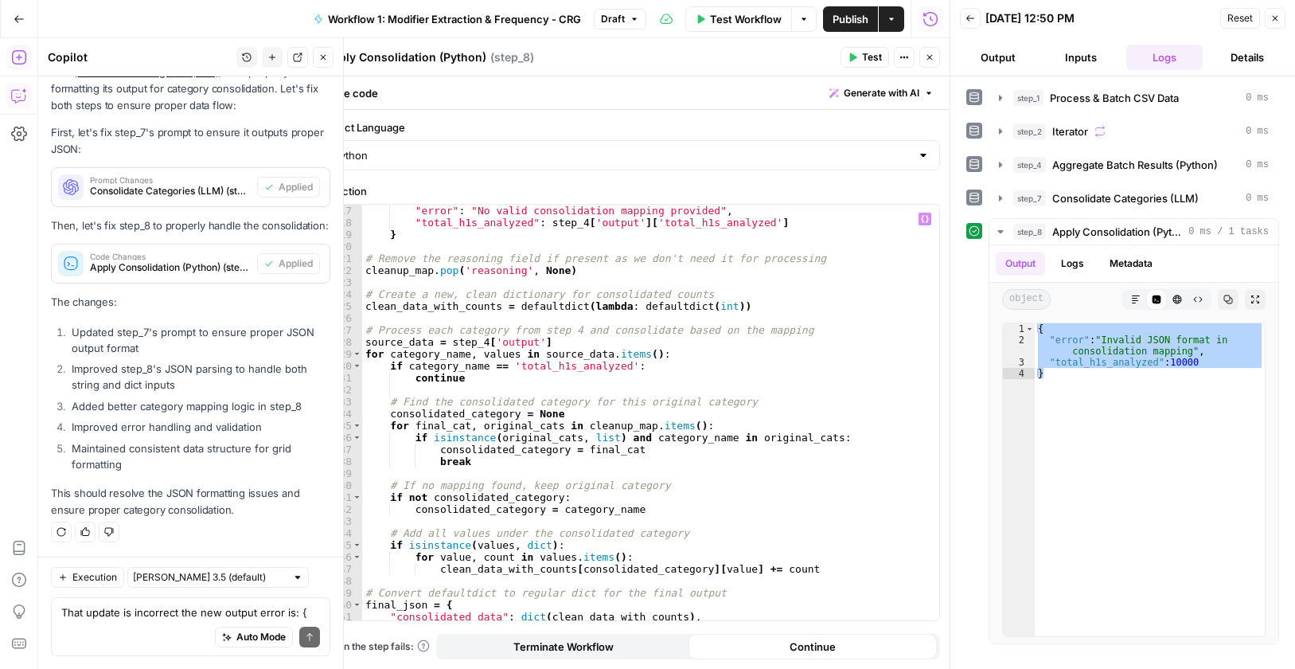
scroll to position [241, 0]
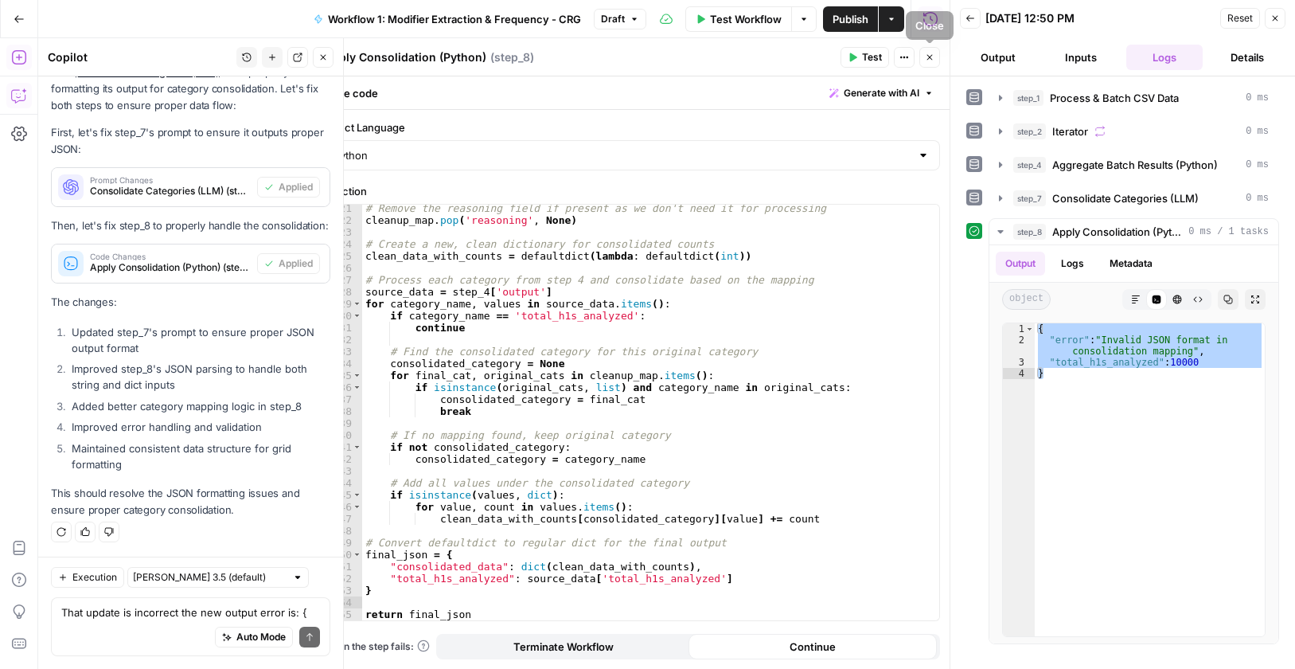
click at [861, 53] on button "Test" at bounding box center [865, 57] width 49 height 21
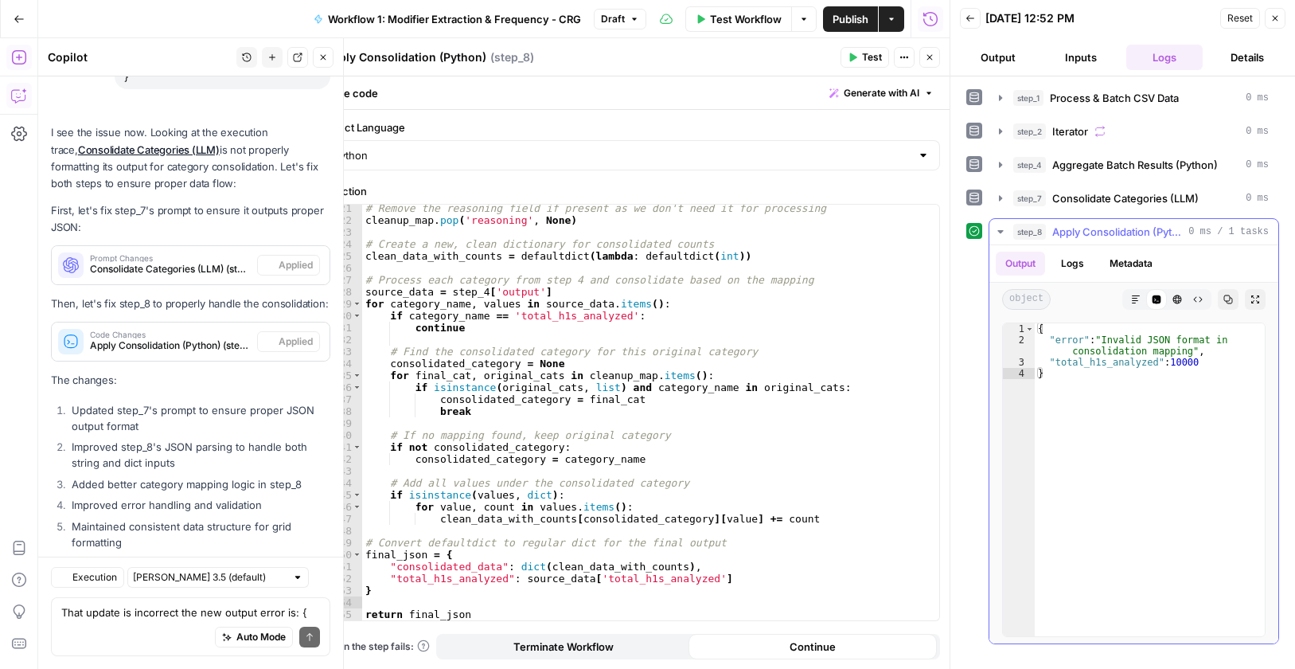
scroll to position [3878, 0]
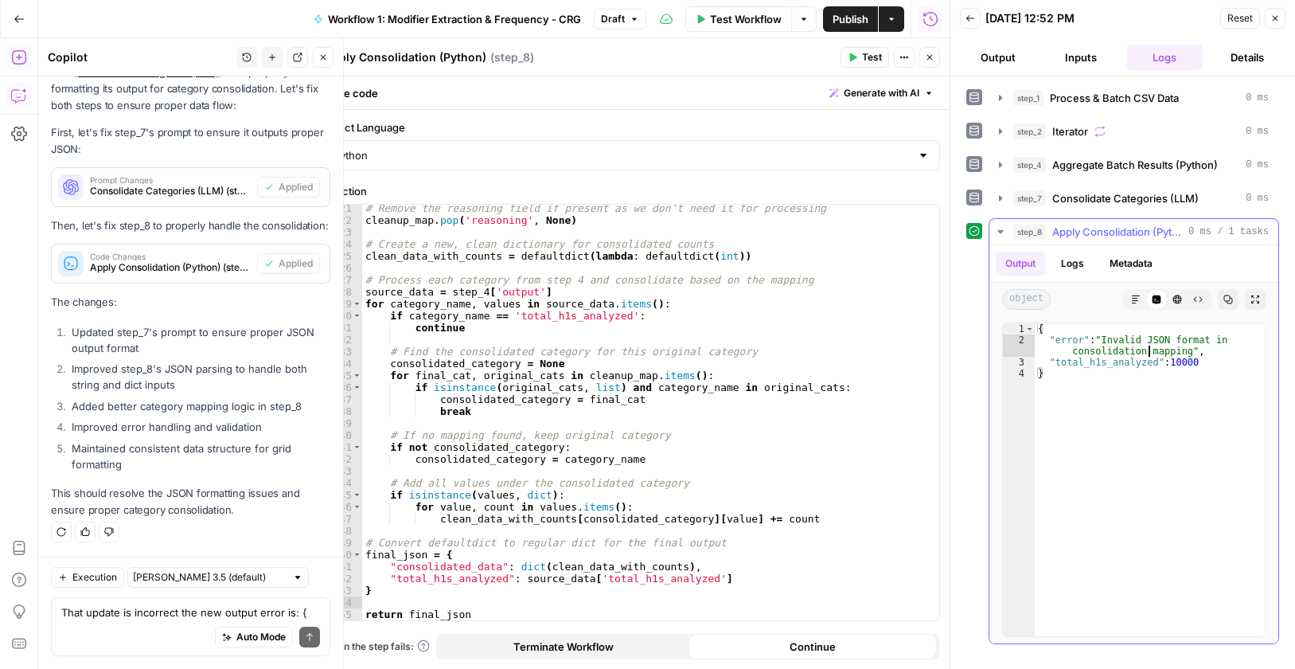
click at [1150, 346] on div "{ "error" : "Invalid JSON format in consolidation mapping" , "total_h1s_analyze…" at bounding box center [1150, 490] width 230 height 335
click at [1150, 345] on div "{ "error" : "Invalid JSON format in consolidation mapping" , "total_h1s_analyze…" at bounding box center [1150, 490] width 230 height 335
click at [1149, 347] on div "{ "error" : "Invalid JSON format in consolidation mapping" , "total_h1s_analyze…" at bounding box center [1150, 490] width 230 height 335
click at [1107, 385] on div "{ "error" : "Invalid JSON format in consolidation mapping" , "total_h1s_analyze…" at bounding box center [1150, 490] width 230 height 335
type textarea "*"
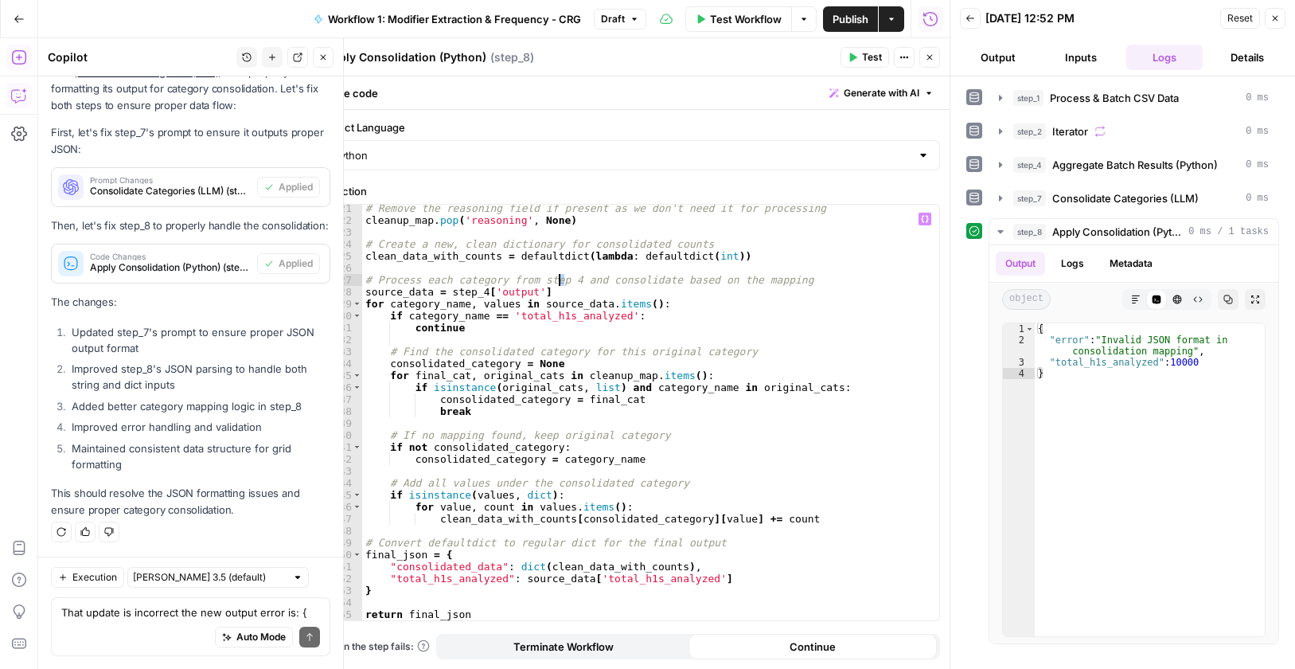
click at [560, 277] on div "# Remove the reasoning field if present as we don't need it for processing clea…" at bounding box center [644, 421] width 565 height 439
drag, startPoint x: 529, startPoint y: 294, endPoint x: 445, endPoint y: 293, distance: 84.4
click at [445, 293] on div "# Remove the reasoning field if present as we don't need it for processing clea…" at bounding box center [644, 421] width 565 height 439
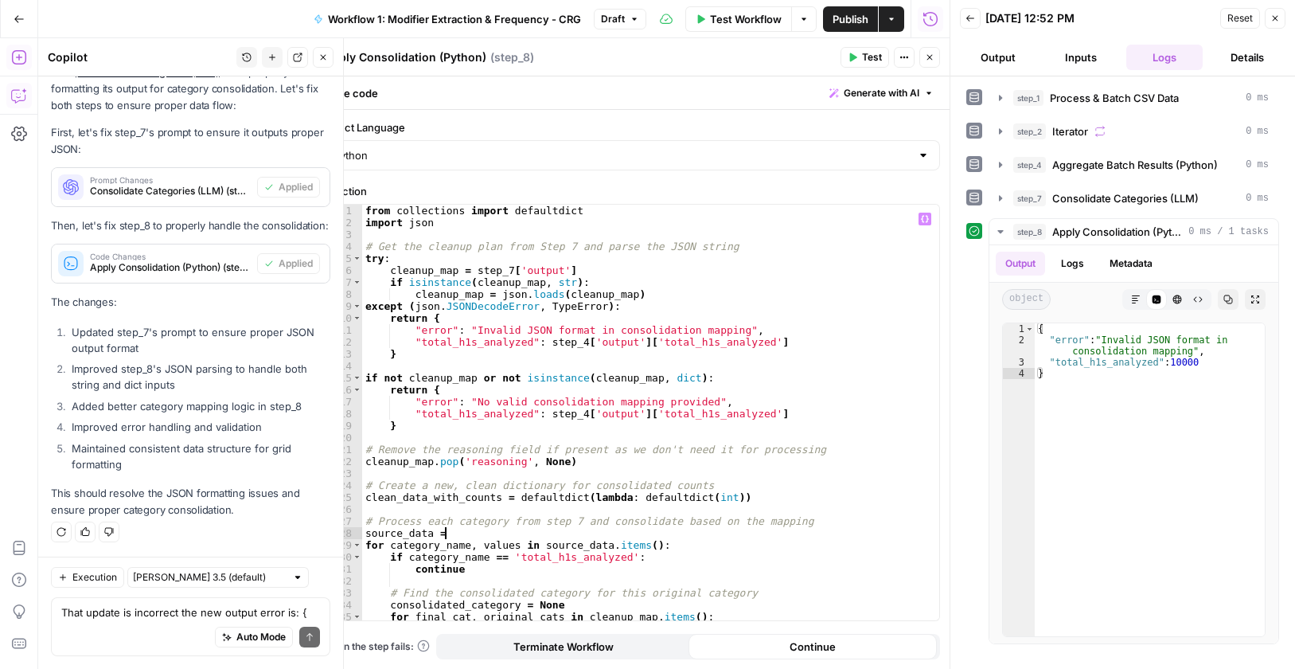
scroll to position [48, 0]
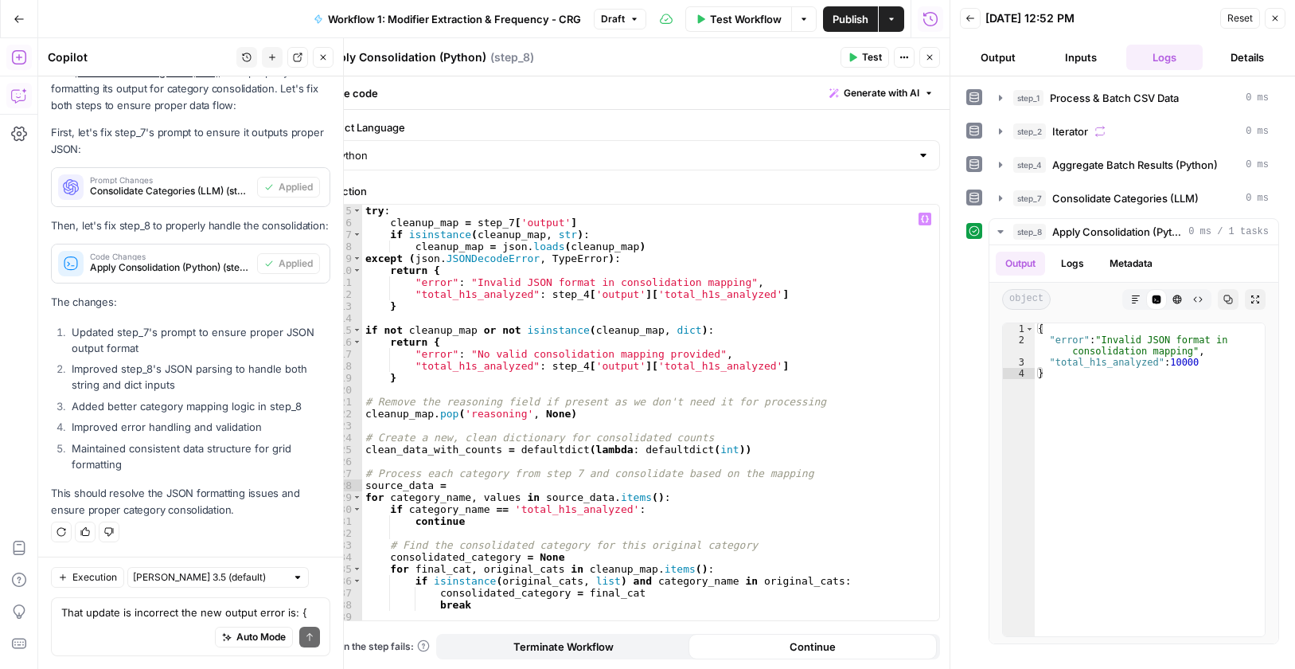
click at [919, 216] on button "Variables Menu" at bounding box center [925, 219] width 13 height 13
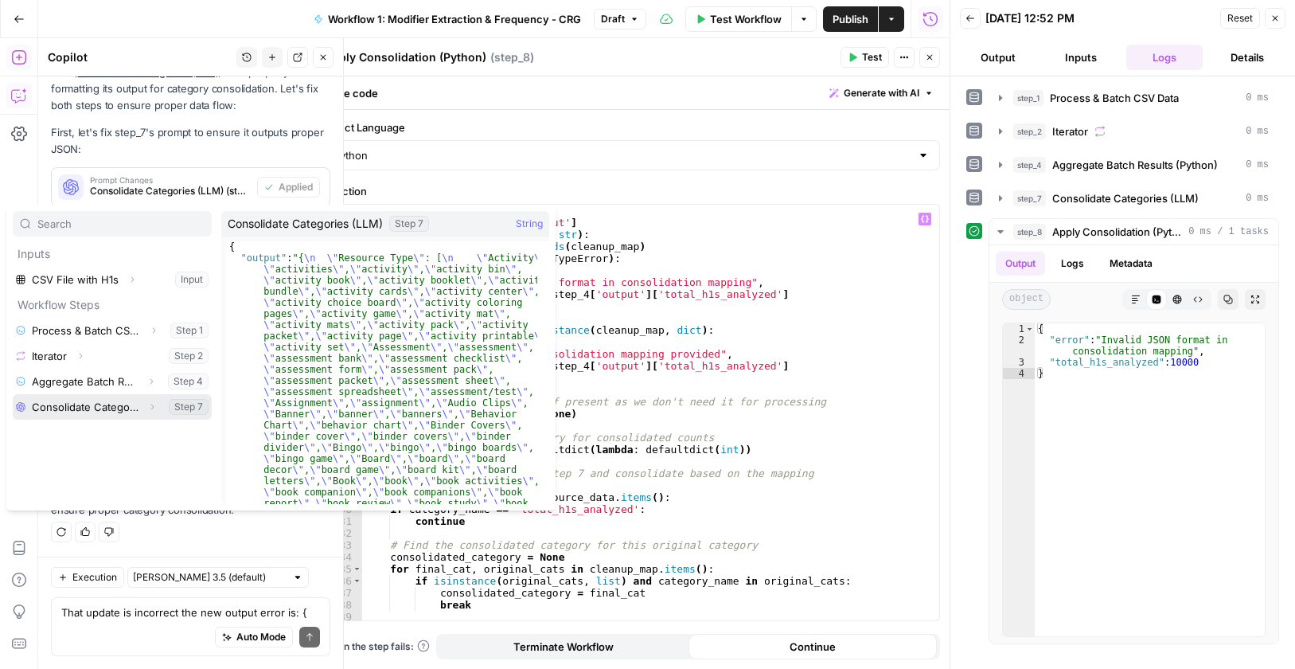
click at [158, 404] on button "Expand" at bounding box center [152, 406] width 21 height 21
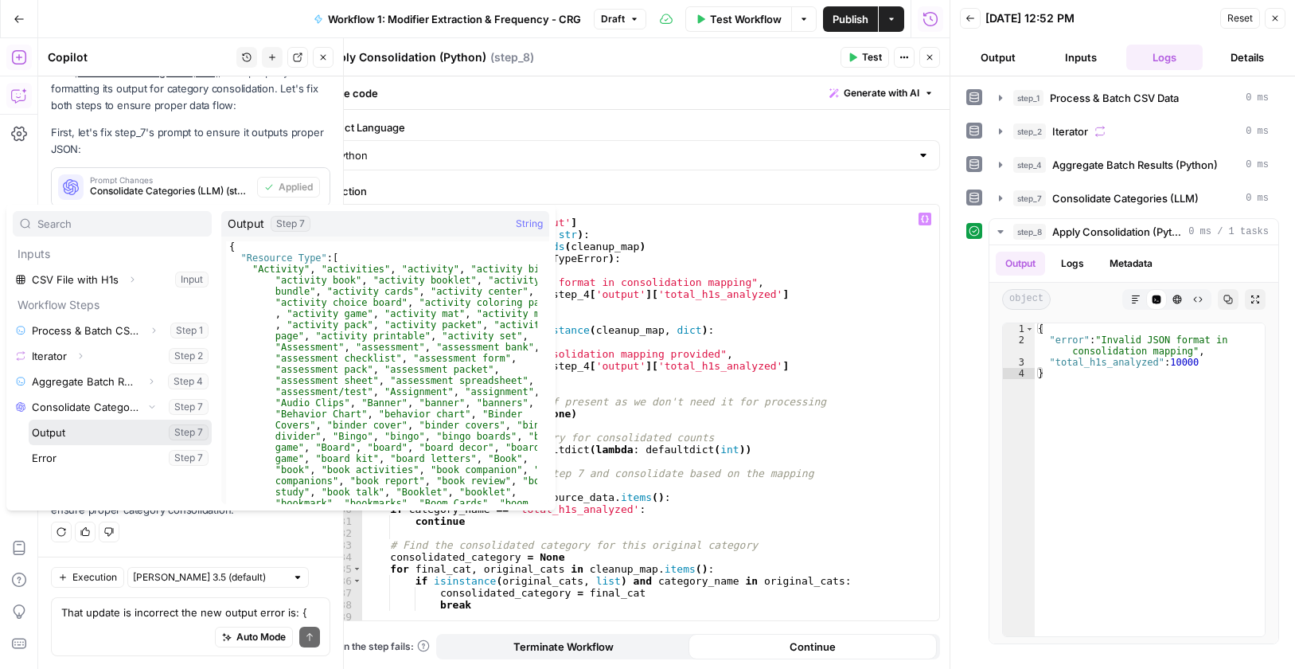
click at [135, 438] on button "Select variable Output" at bounding box center [120, 432] width 183 height 25
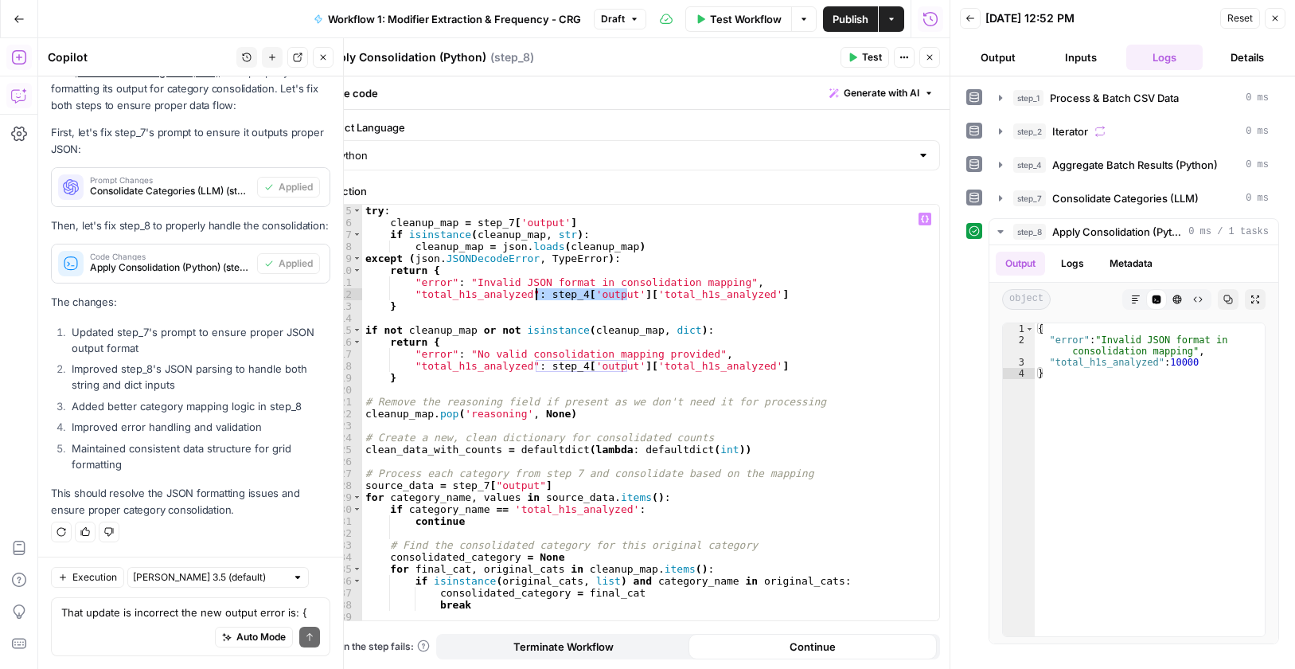
drag, startPoint x: 626, startPoint y: 295, endPoint x: 535, endPoint y: 296, distance: 90.8
click at [535, 296] on div "try : cleanup_map = step_7 [ 'output' ] if isinstance ( cleanup_map , str ) : c…" at bounding box center [644, 424] width 565 height 439
click at [925, 221] on icon "button" at bounding box center [925, 219] width 8 height 8
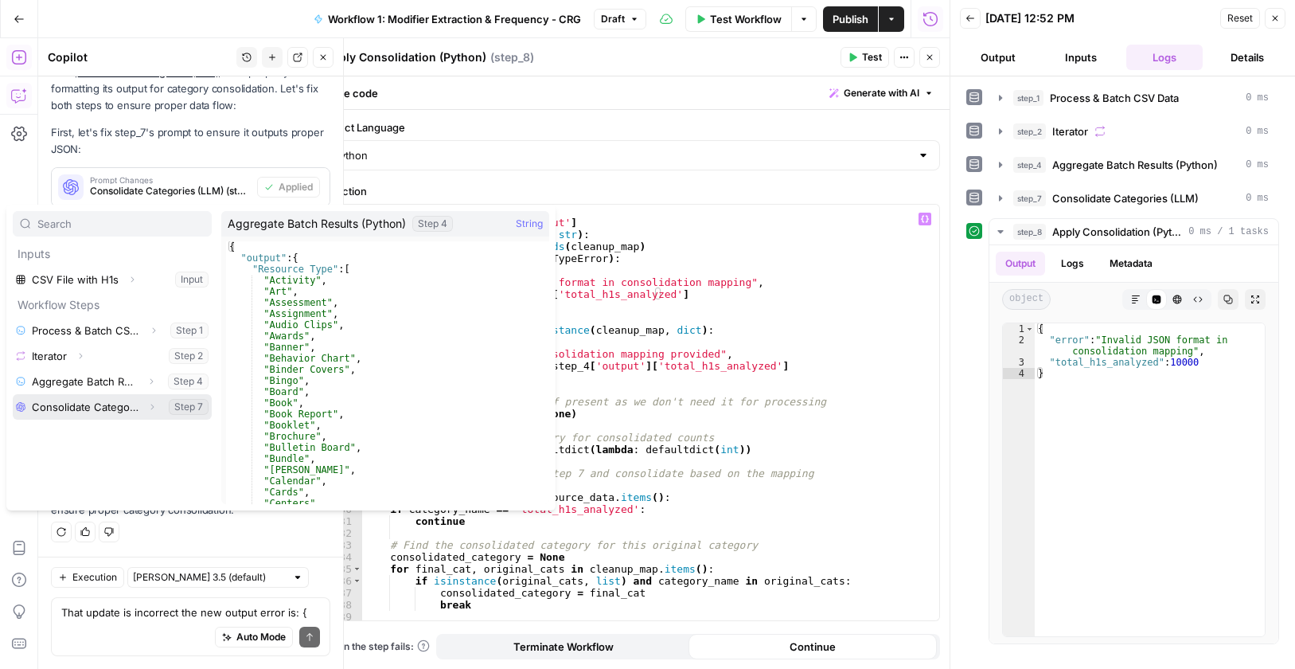
click at [146, 410] on button "Expand" at bounding box center [152, 406] width 21 height 21
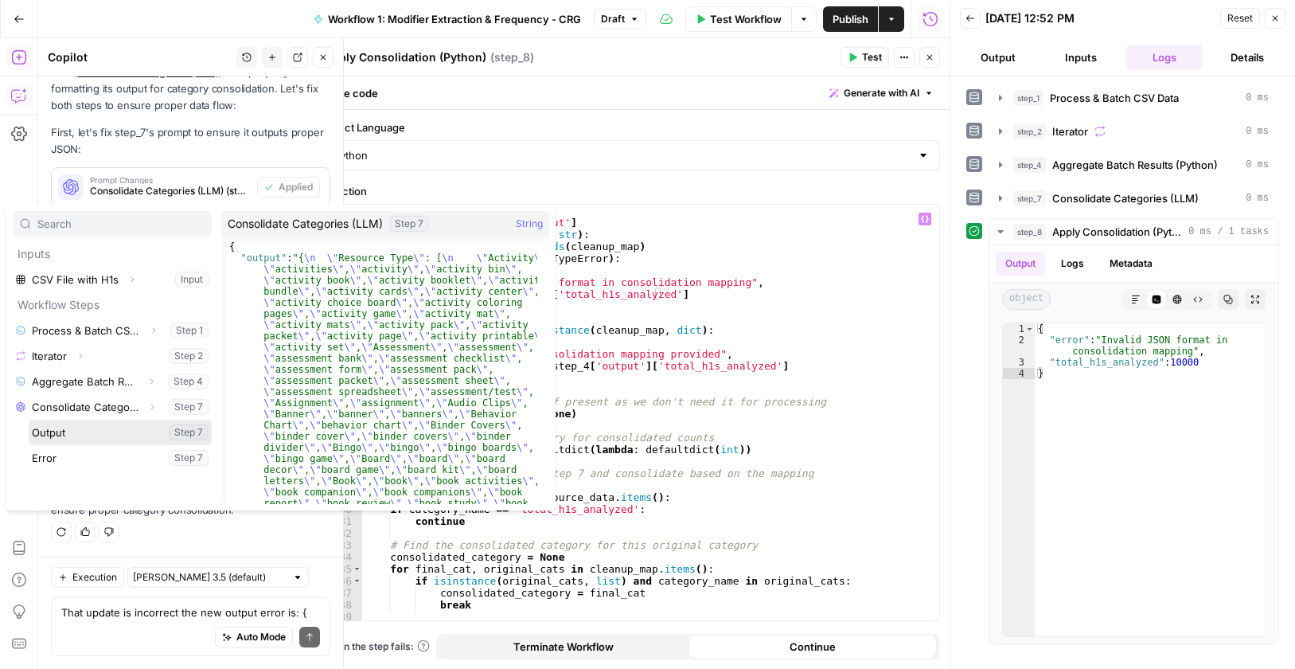
click at [105, 425] on button "Select variable Output" at bounding box center [120, 432] width 183 height 25
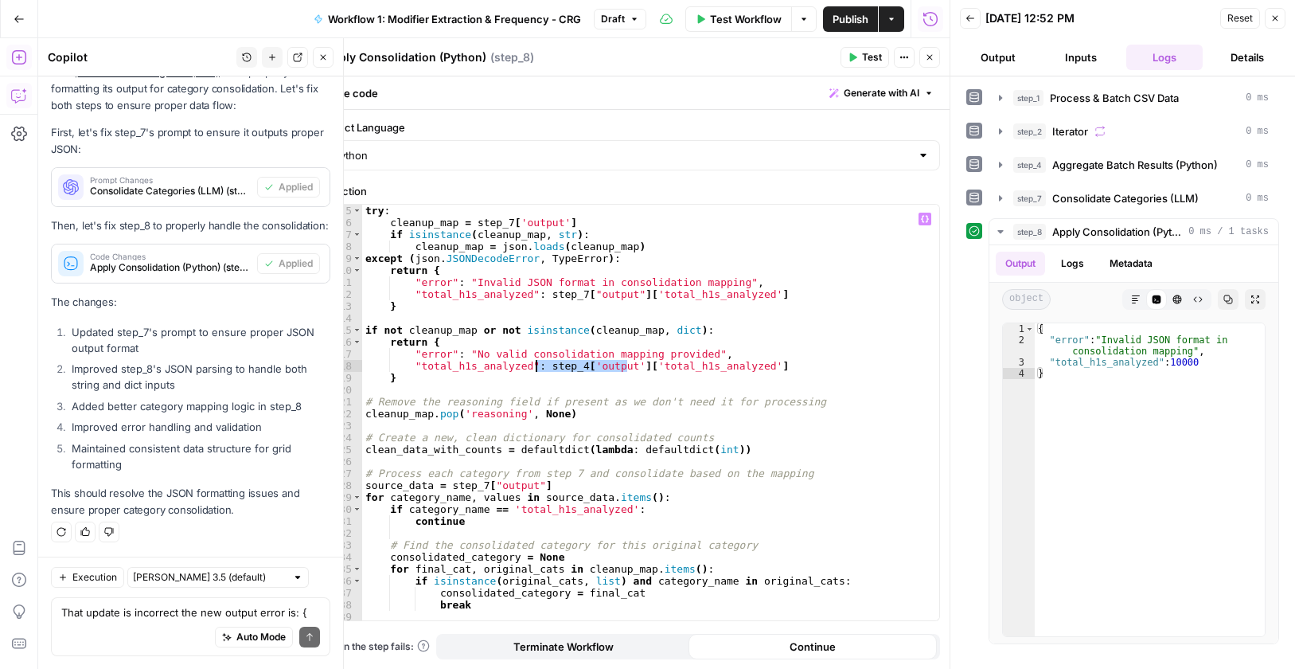
drag, startPoint x: 627, startPoint y: 365, endPoint x: 536, endPoint y: 366, distance: 91.6
click at [536, 366] on div "try : cleanup_map = step_7 [ 'output' ] if isinstance ( cleanup_map , str ) : c…" at bounding box center [644, 424] width 565 height 439
click at [924, 219] on icon "button" at bounding box center [925, 219] width 8 height 8
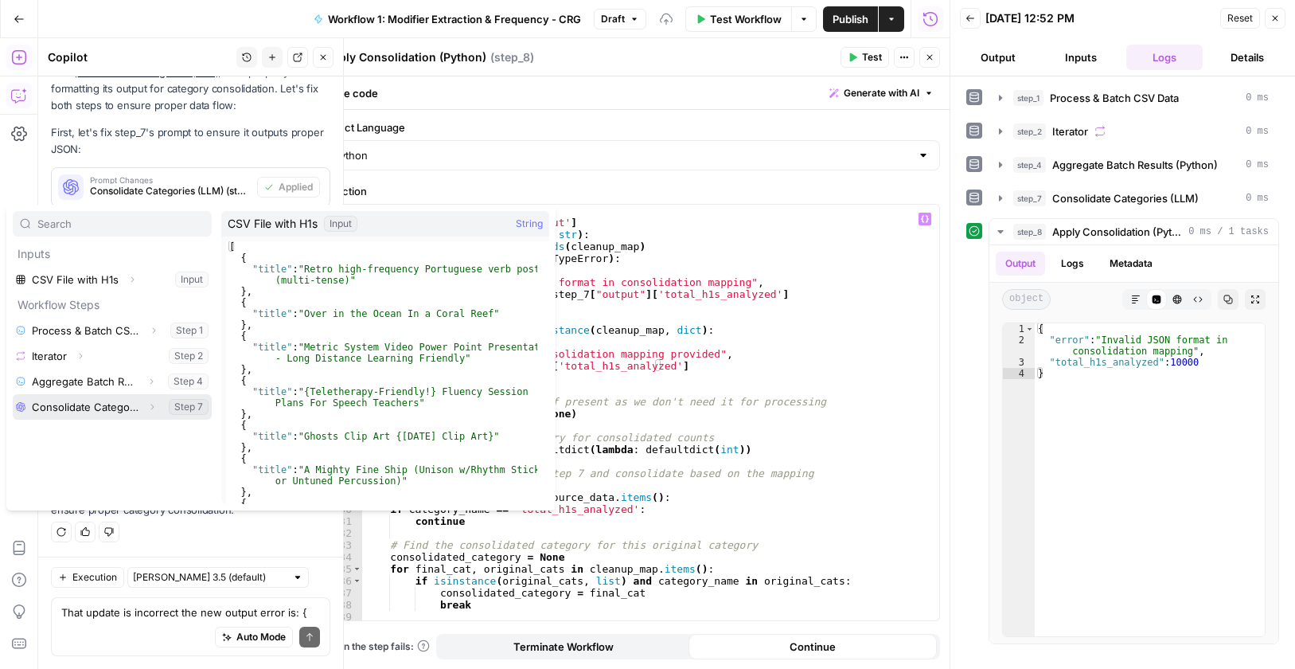
click at [156, 410] on icon "button" at bounding box center [152, 407] width 10 height 10
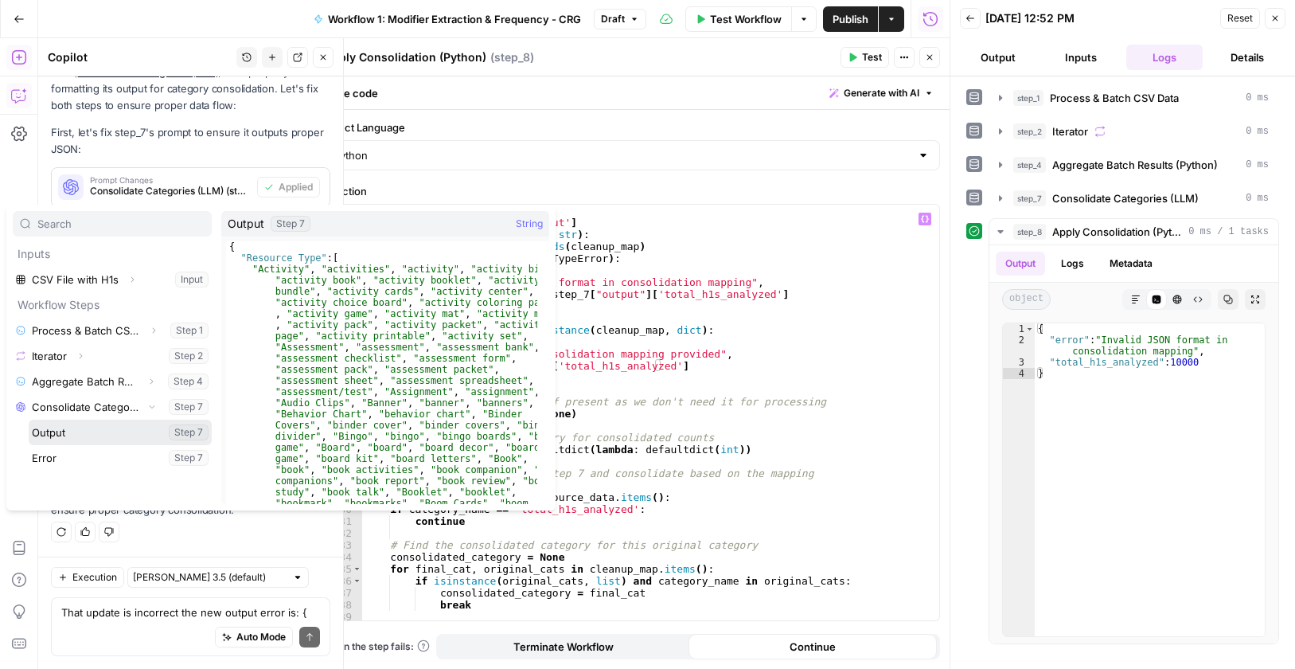
click at [135, 438] on button "Select variable Output" at bounding box center [120, 432] width 183 height 25
type textarea "**********"
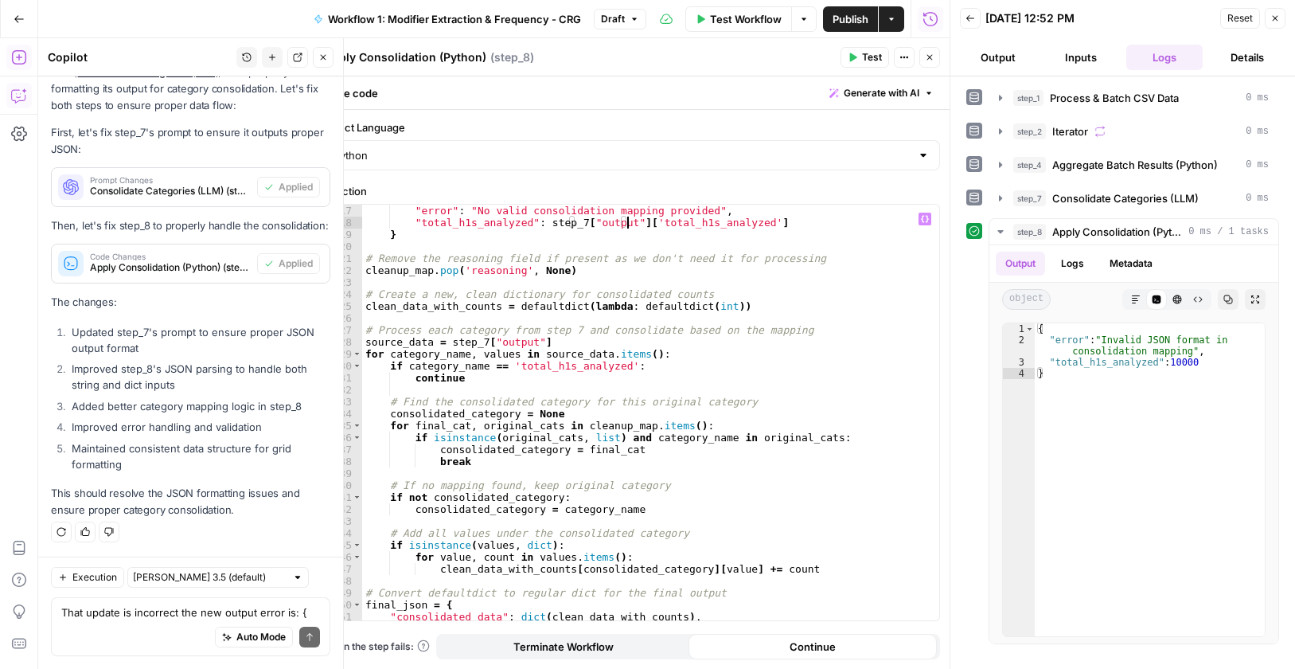
scroll to position [241, 0]
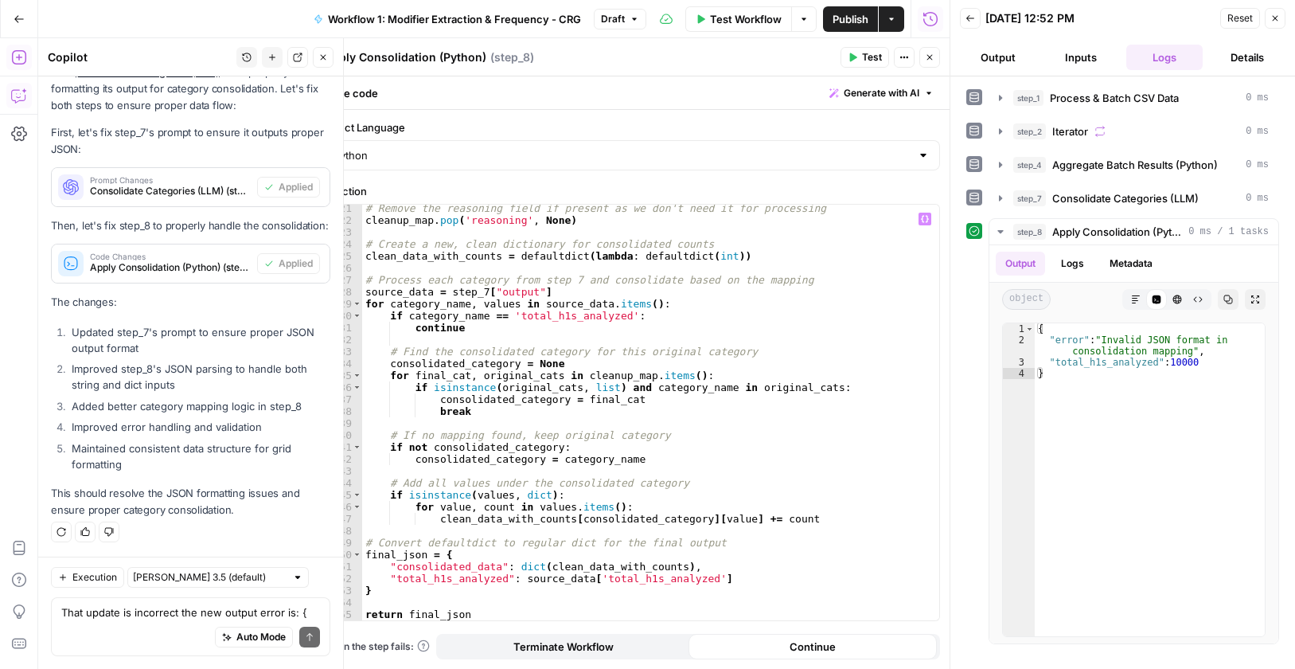
click at [874, 60] on span "Test" at bounding box center [872, 57] width 20 height 14
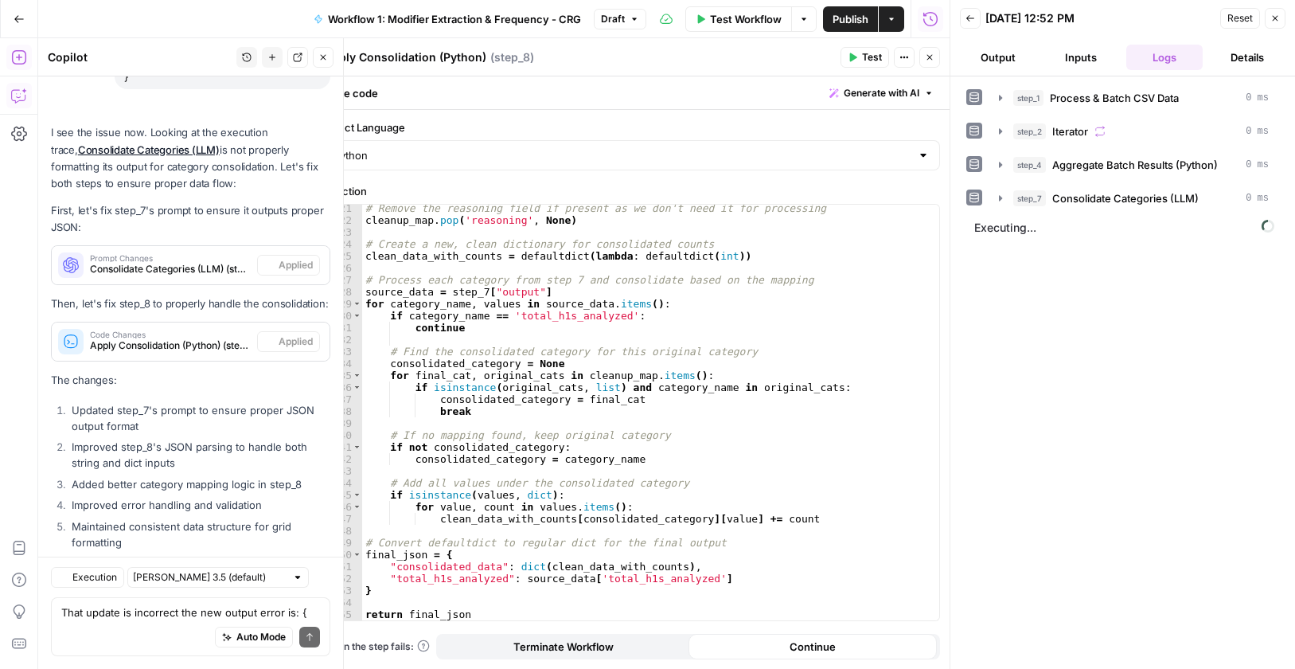
scroll to position [3878, 0]
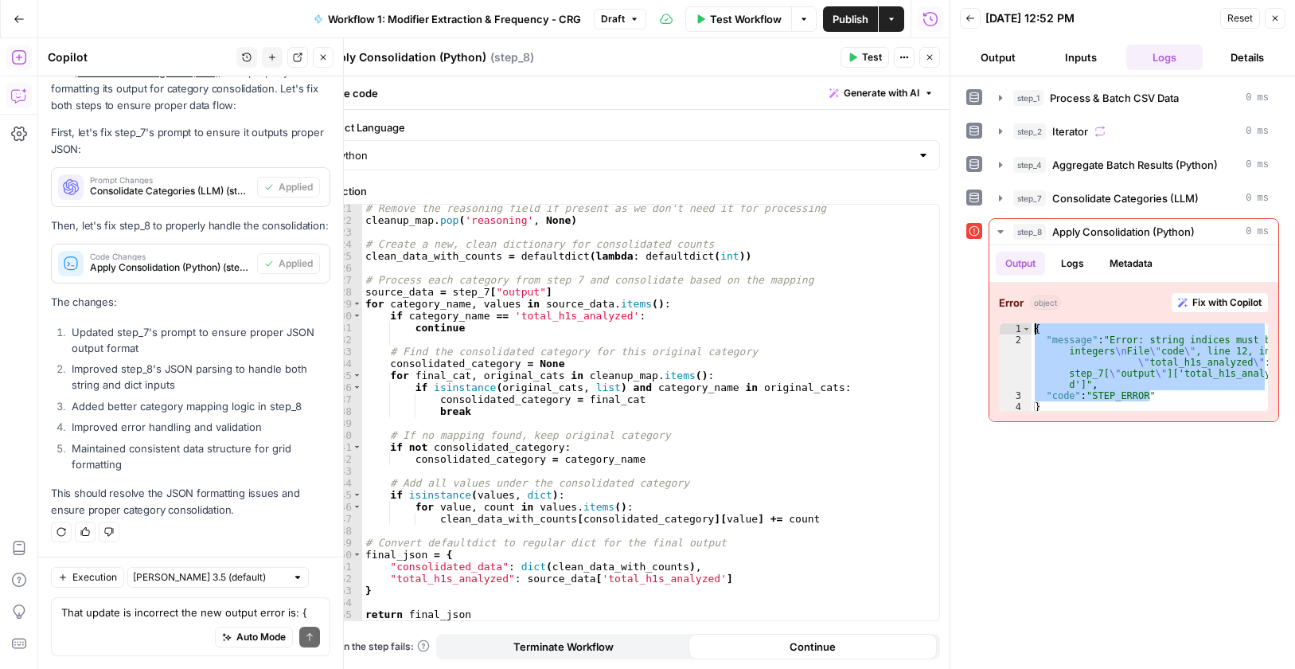
drag, startPoint x: 1029, startPoint y: 365, endPoint x: 964, endPoint y: 318, distance: 80.9
click at [964, 318] on div "**********" at bounding box center [1123, 372] width 345 height 592
type textarea "**********"
click div "Auto Mode Send"
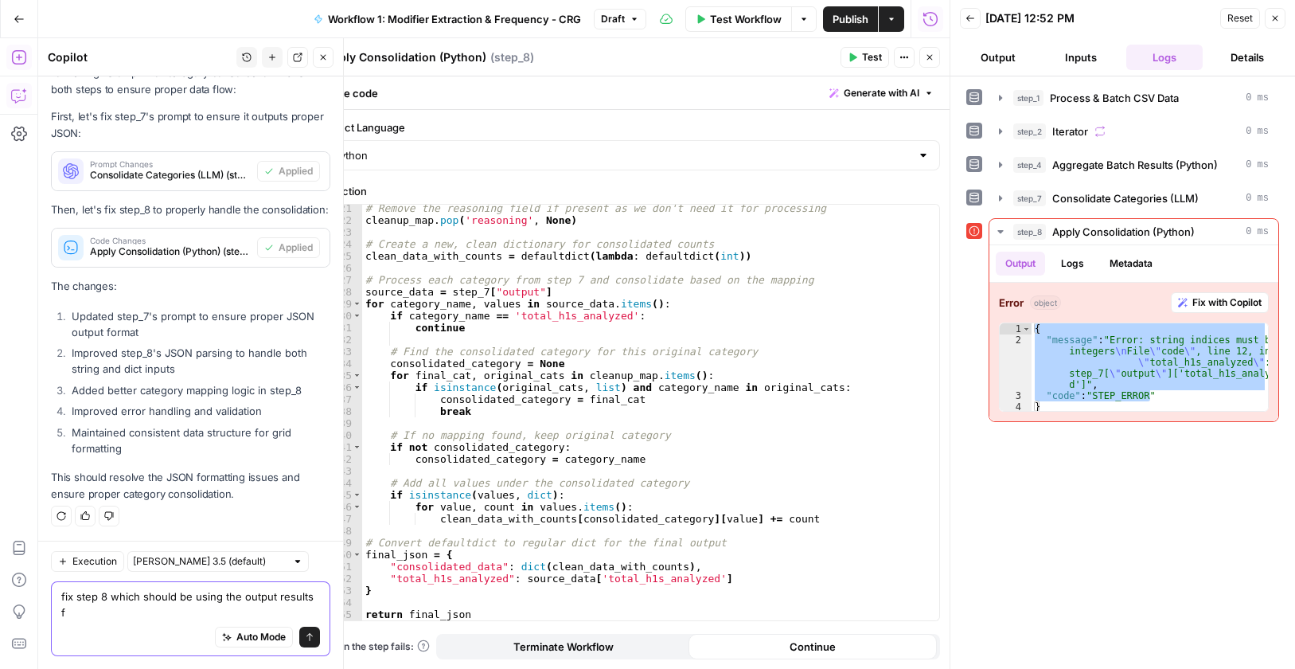
scroll to position [3894, 0]
paste textarea "{ "message": "Error: string indices must be integers\nFile \"code\", line 12, i…"
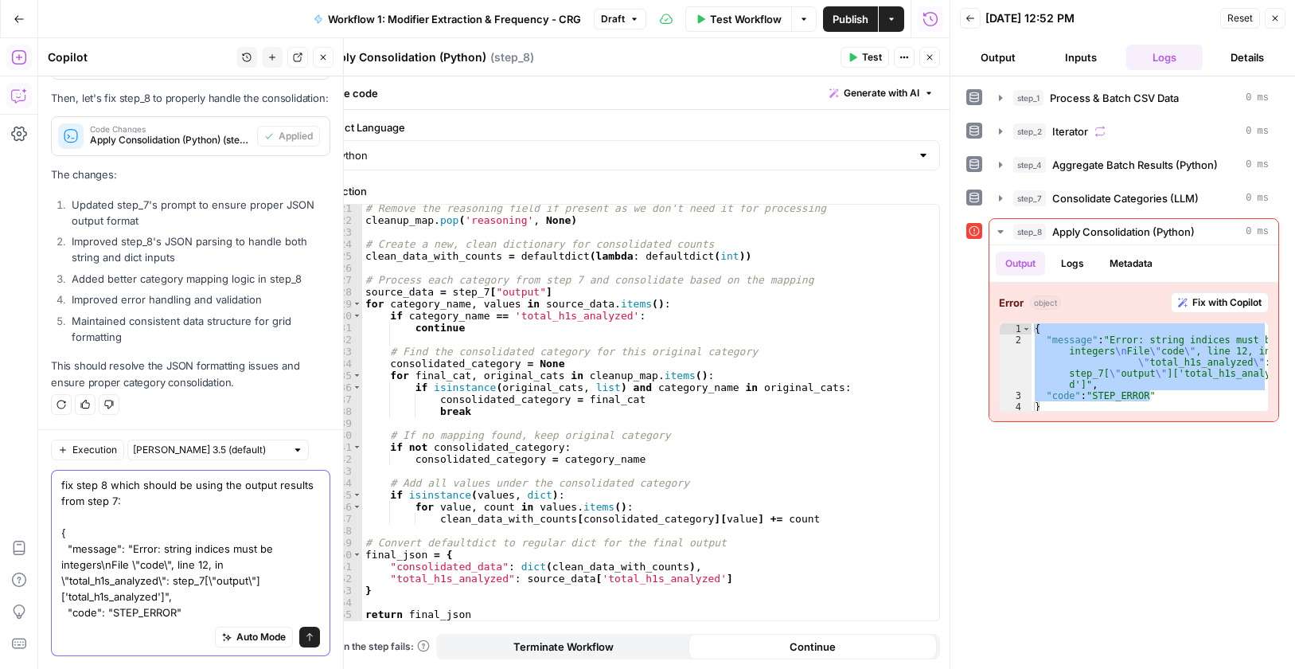
scroll to position [4005, 0]
click textarea "Apply Consolidation (Python)"
click textarea "fix step 8 which should be using the output results from step 7: { "message": "…"
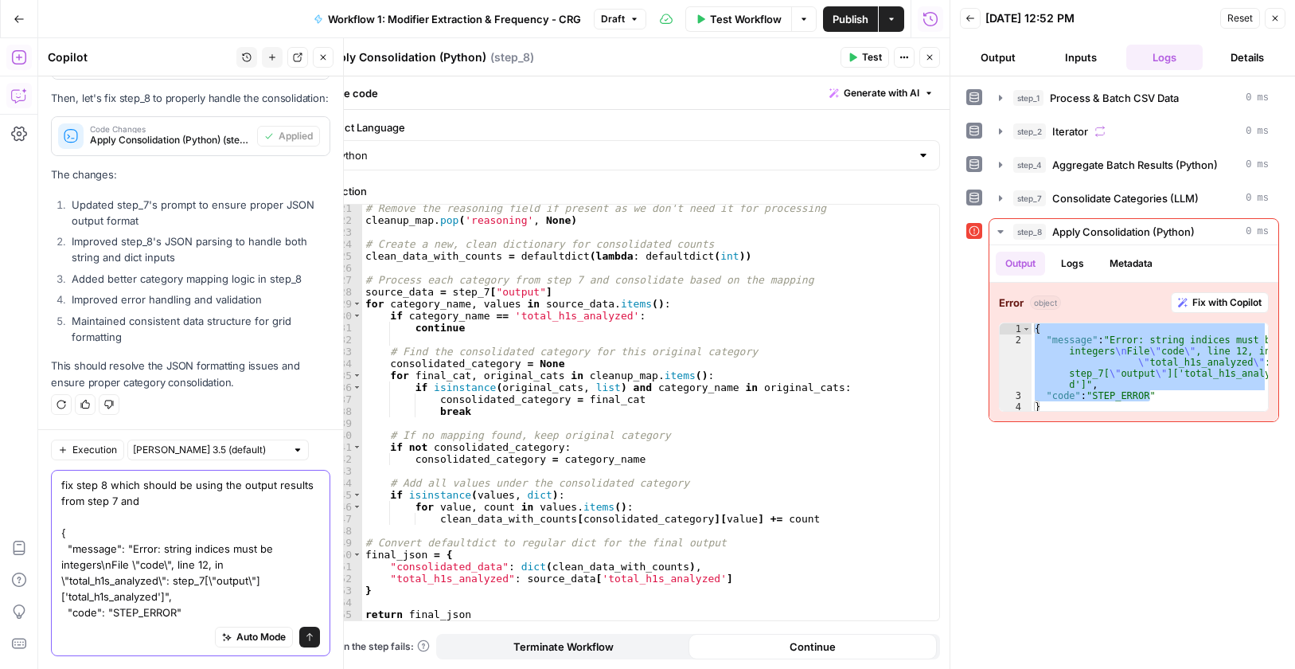
paste textarea "Apply Consolidation (Python)"
drag, startPoint x: 244, startPoint y: 498, endPoint x: 288, endPoint y: 503, distance: 44.8
click textarea "fix step 8 which should be using the output results from step 7 and Apply Conso…"
click textarea "fix step 8 which should be using the output results from step 7 and Applying Co…"
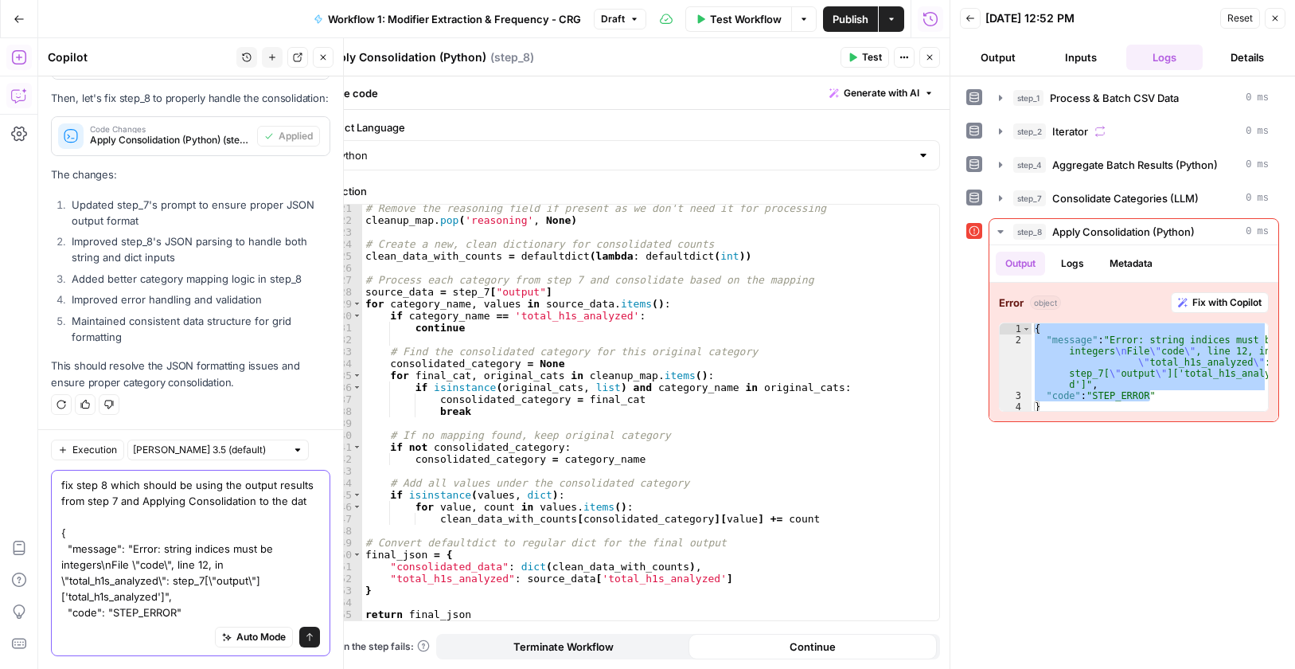
type textarea "fix step 8 which should be using the output results from step 7 and Applying Co…"
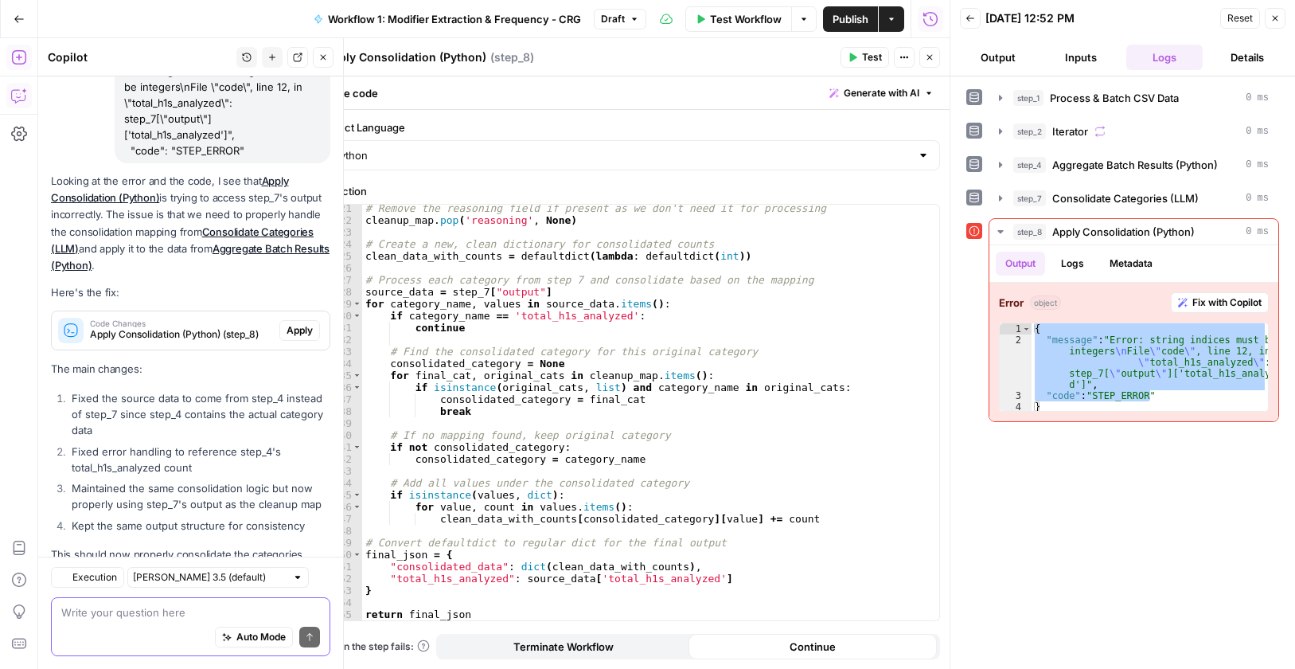
scroll to position [4505, 0]
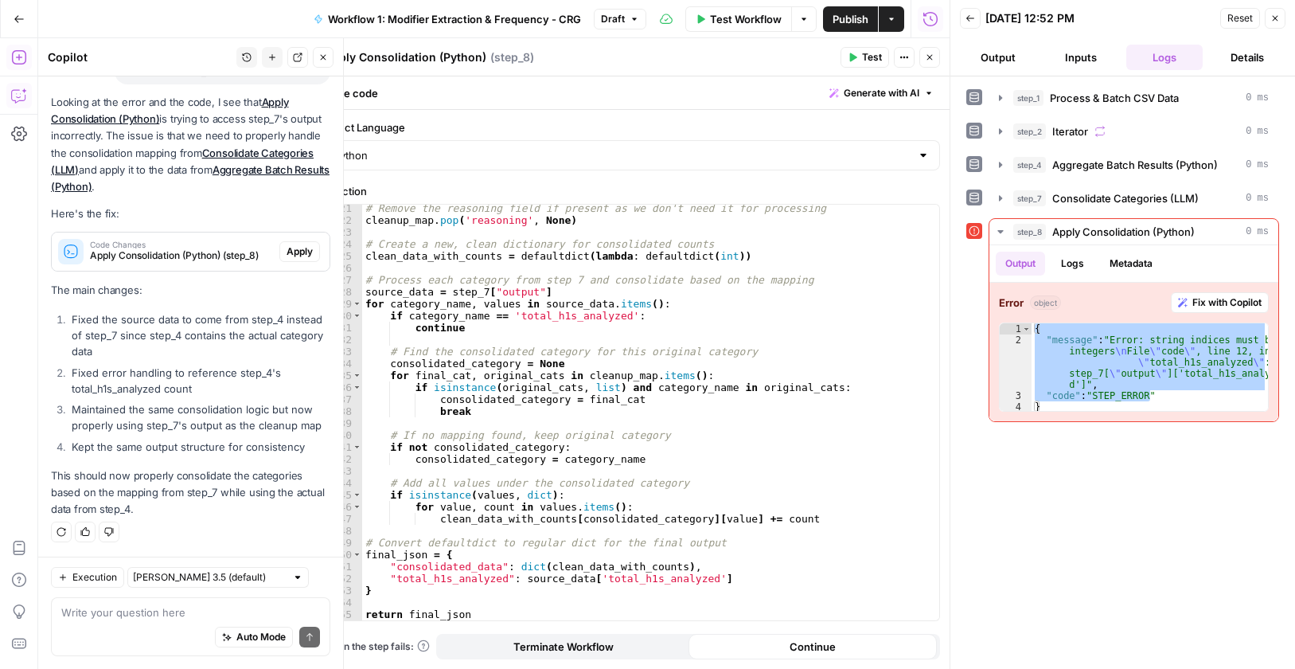
click span "Apply"
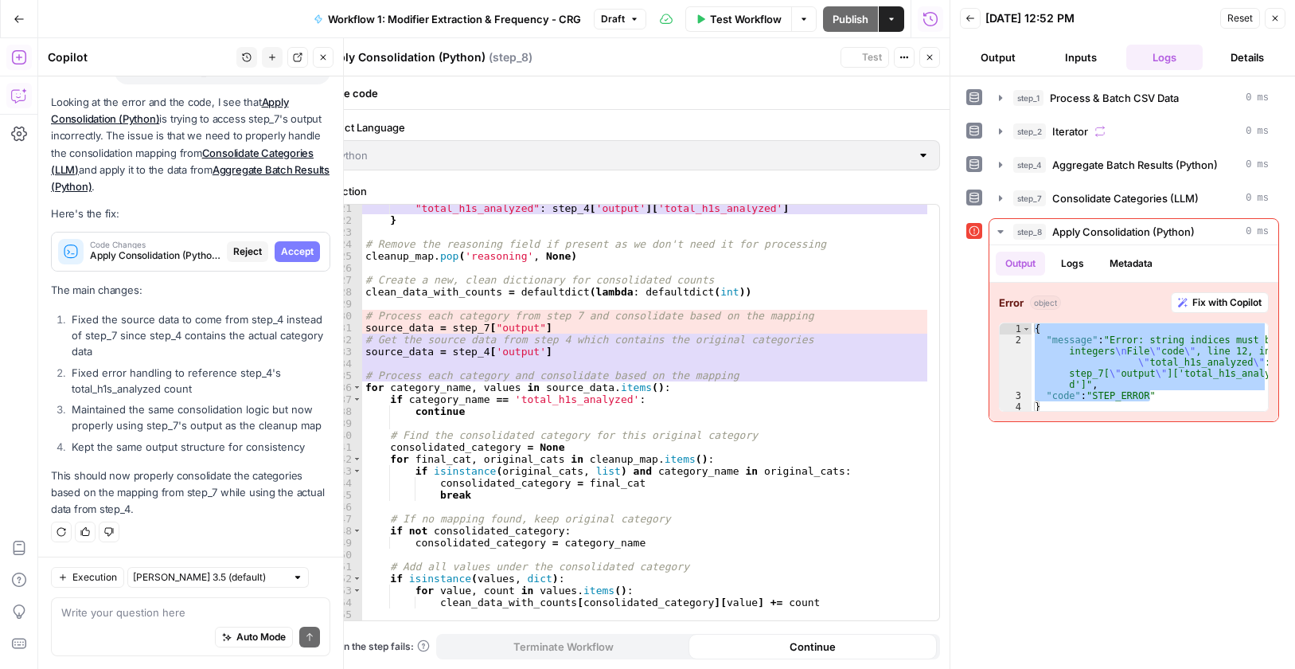
scroll to position [4327, 0]
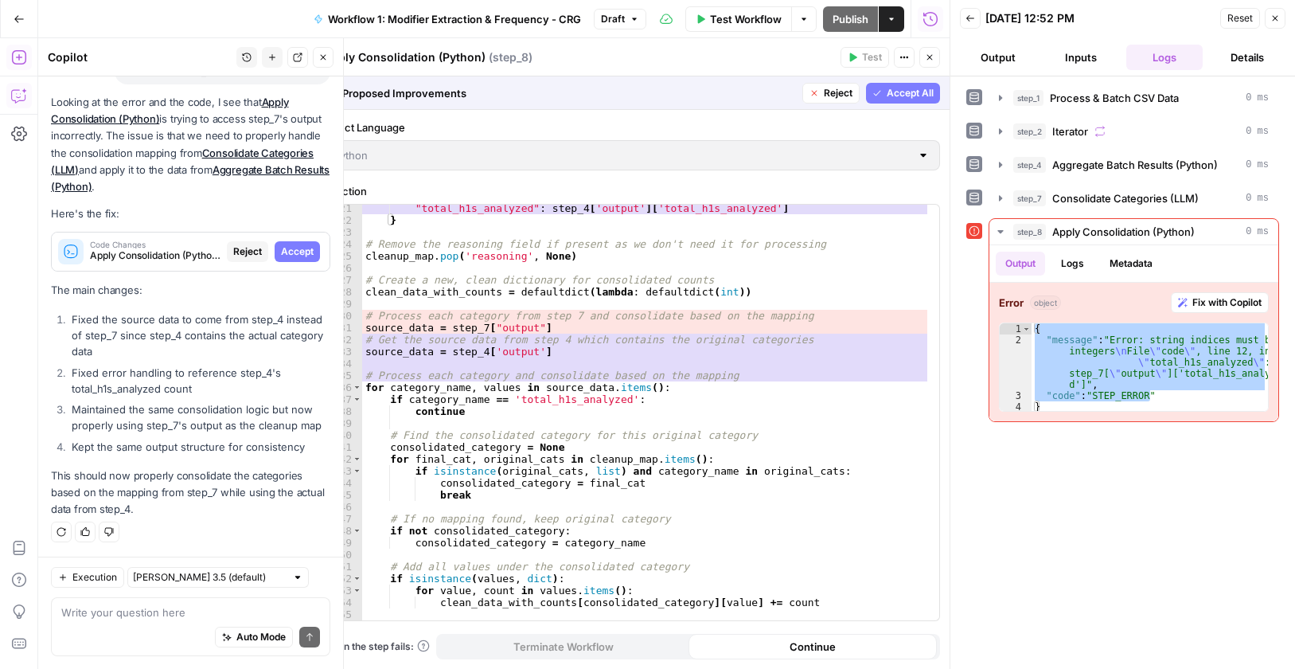
drag, startPoint x: 282, startPoint y: 254, endPoint x: 88, endPoint y: 657, distance: 447.2
click span "Accept"
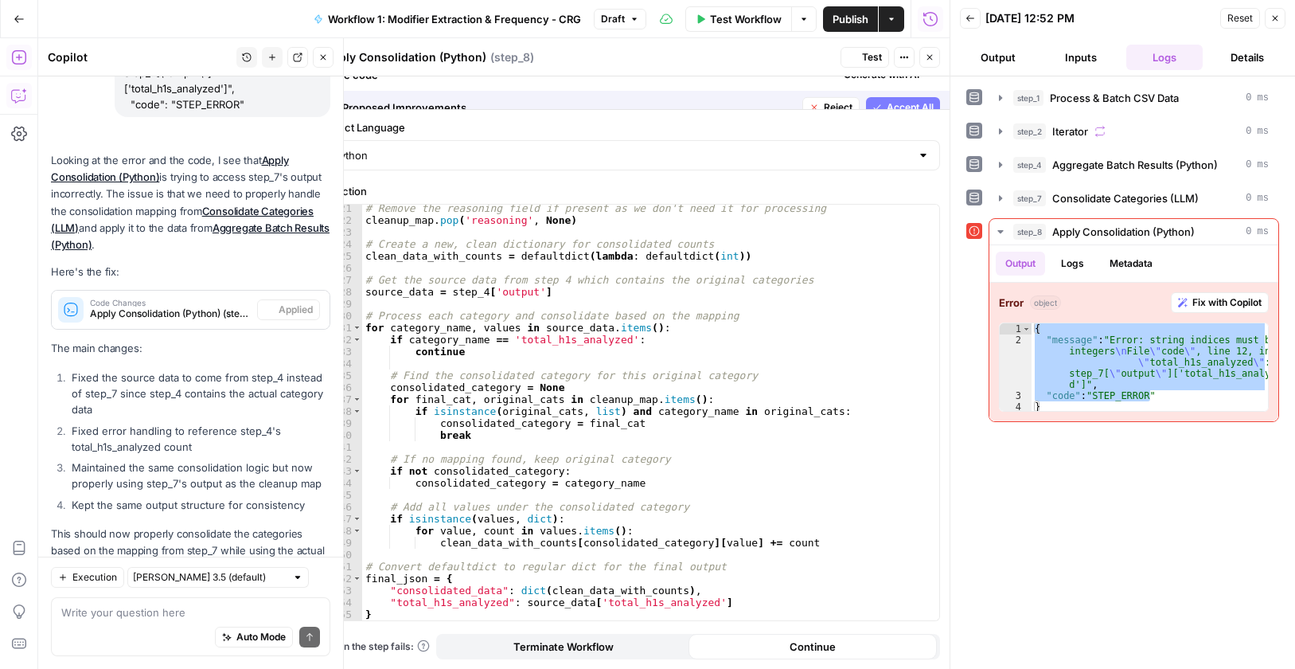
scroll to position [4531, 0]
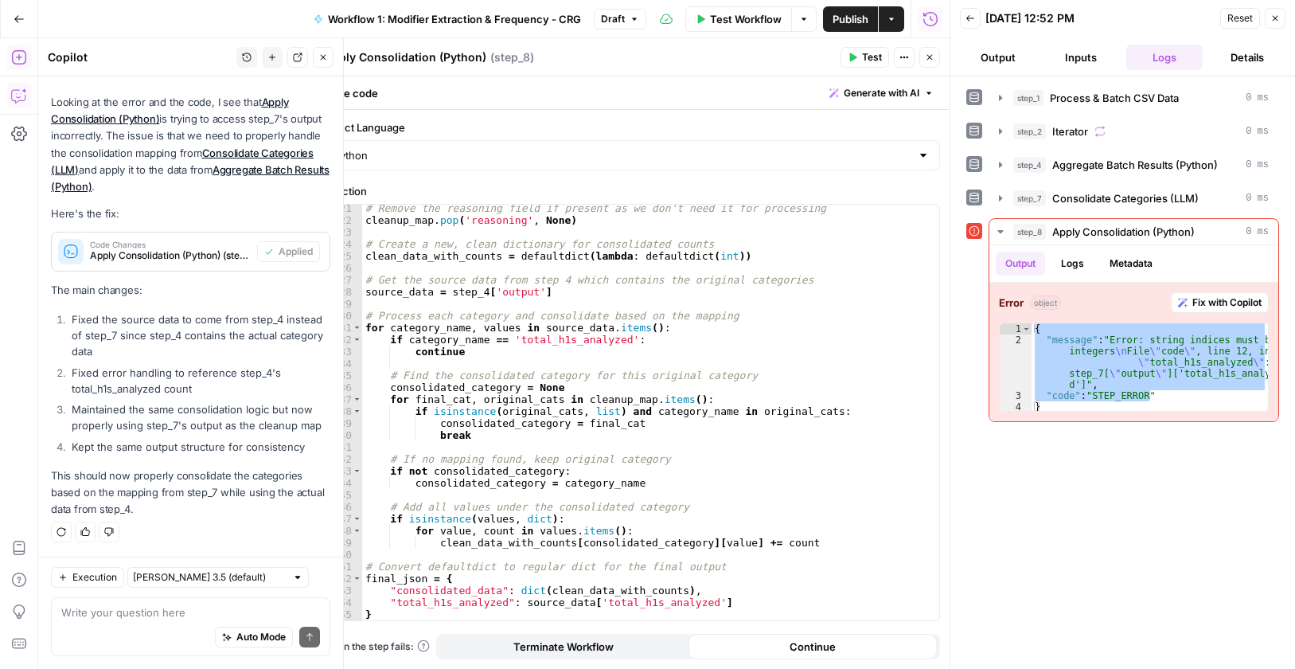
click button "Test"
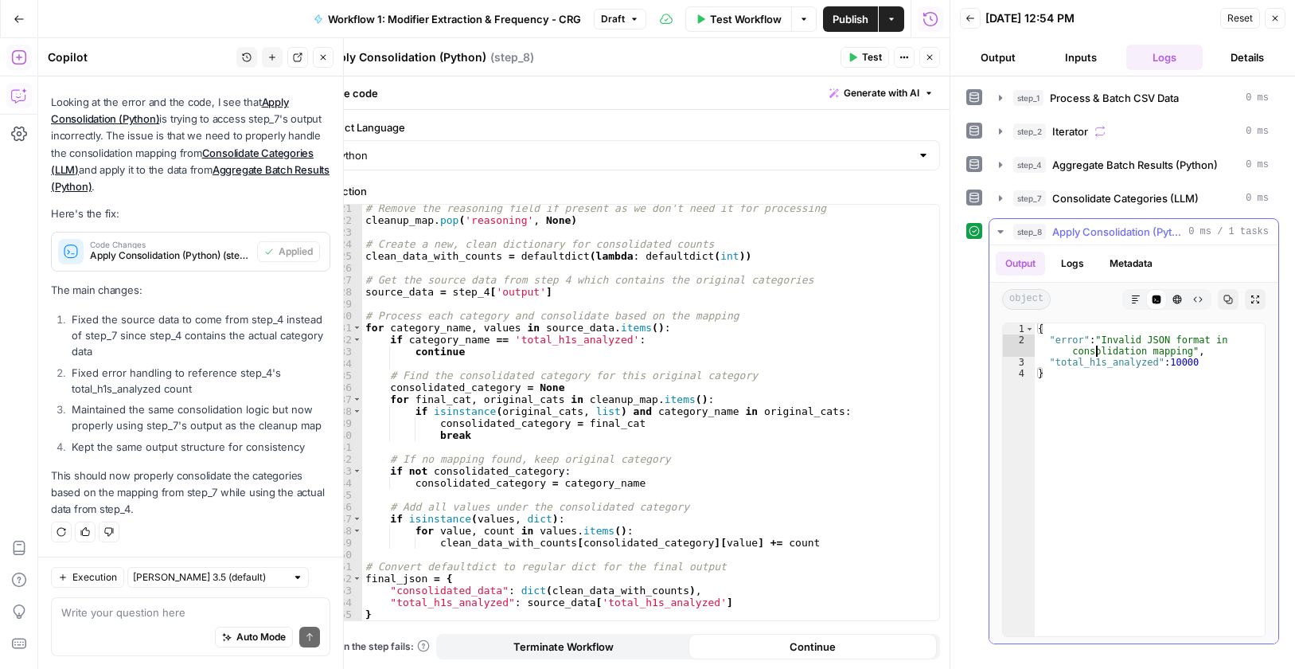
click div "{ "error" : "Invalid JSON format in consolidation mapping" , "total_h1s_analyze…"
type textarea "**********"
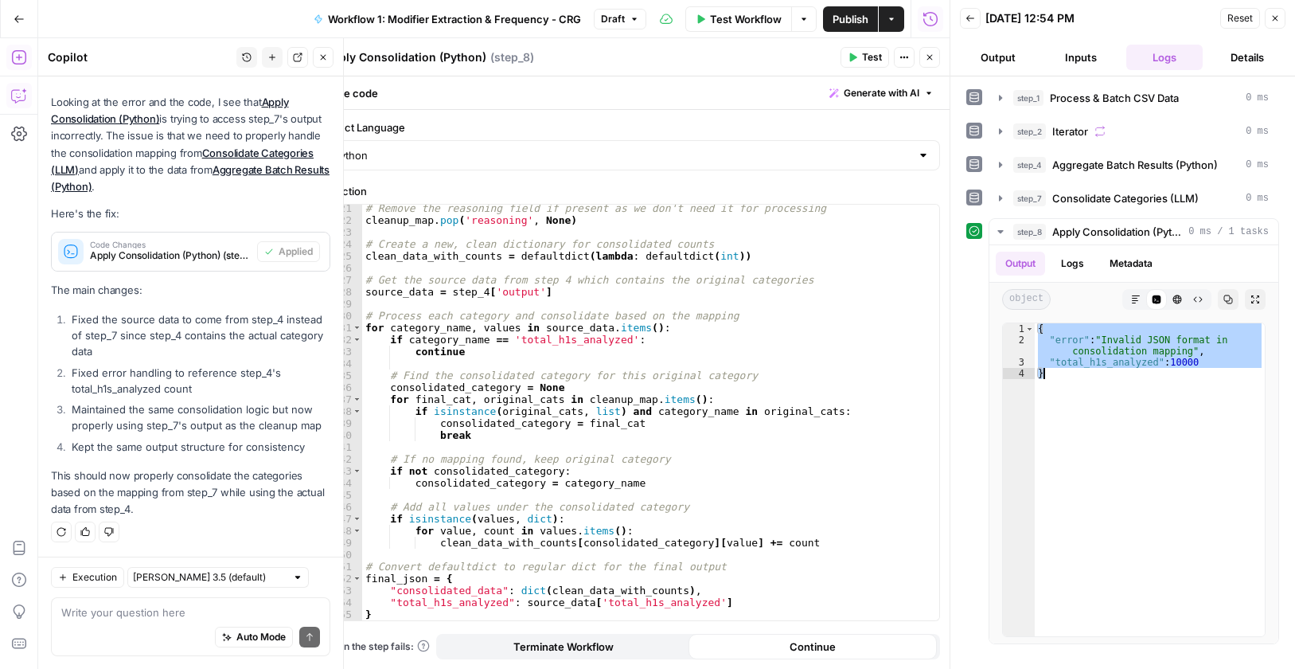
click div "Auto Mode Send"
paste textarea "{ "error": "Invalid JSON format in consolidation mapping", "total_h1s_analyzed"…"
type textarea "This is the error for step 8: { "error": "Invalid JSON format in consolidation …"
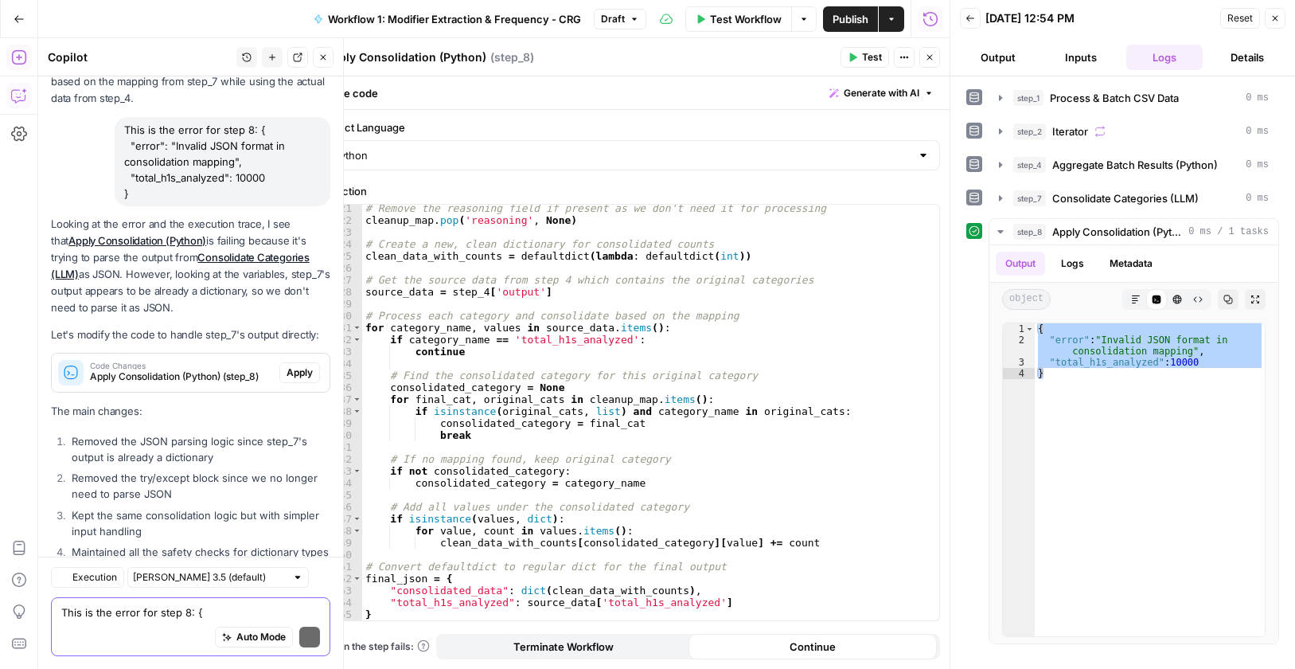
scroll to position [5046, 0]
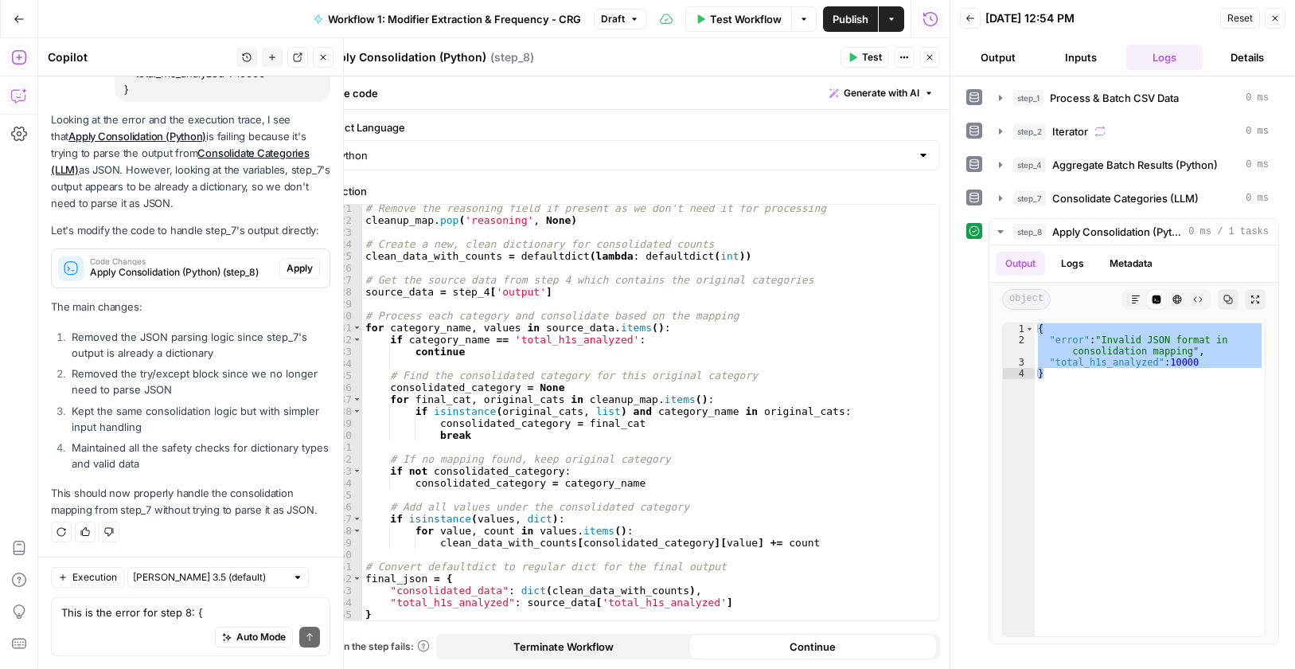
click span "Apply"
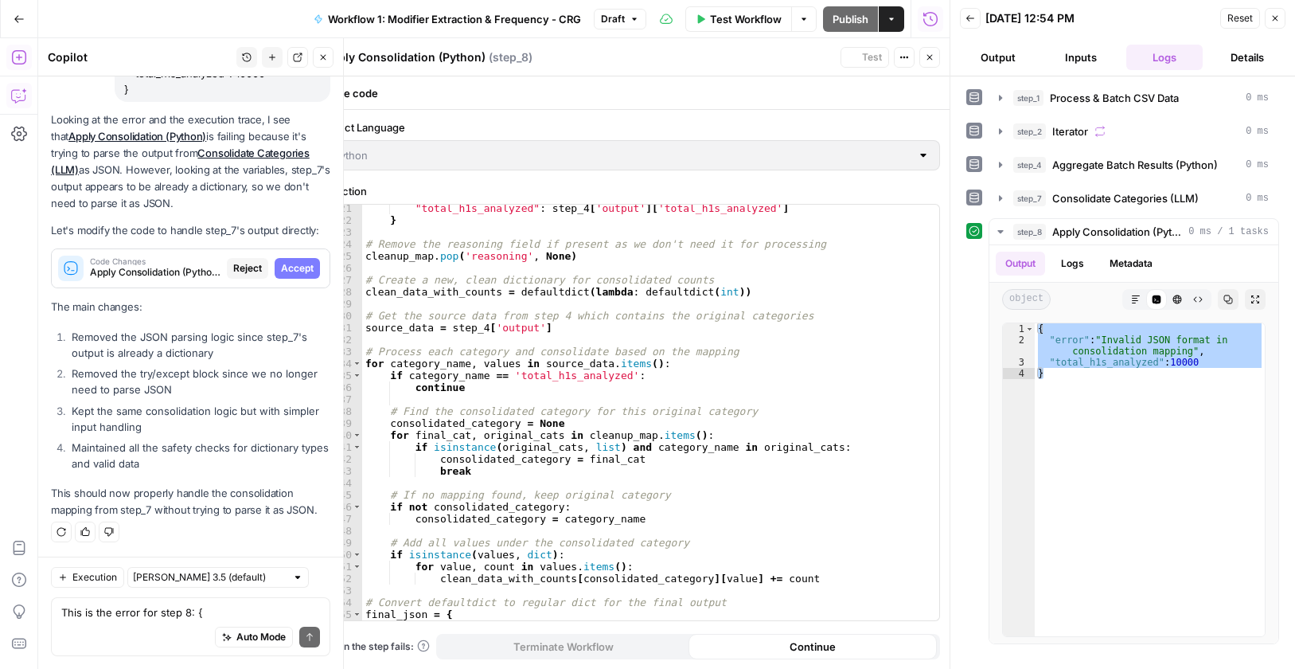
scroll to position [4842, 0]
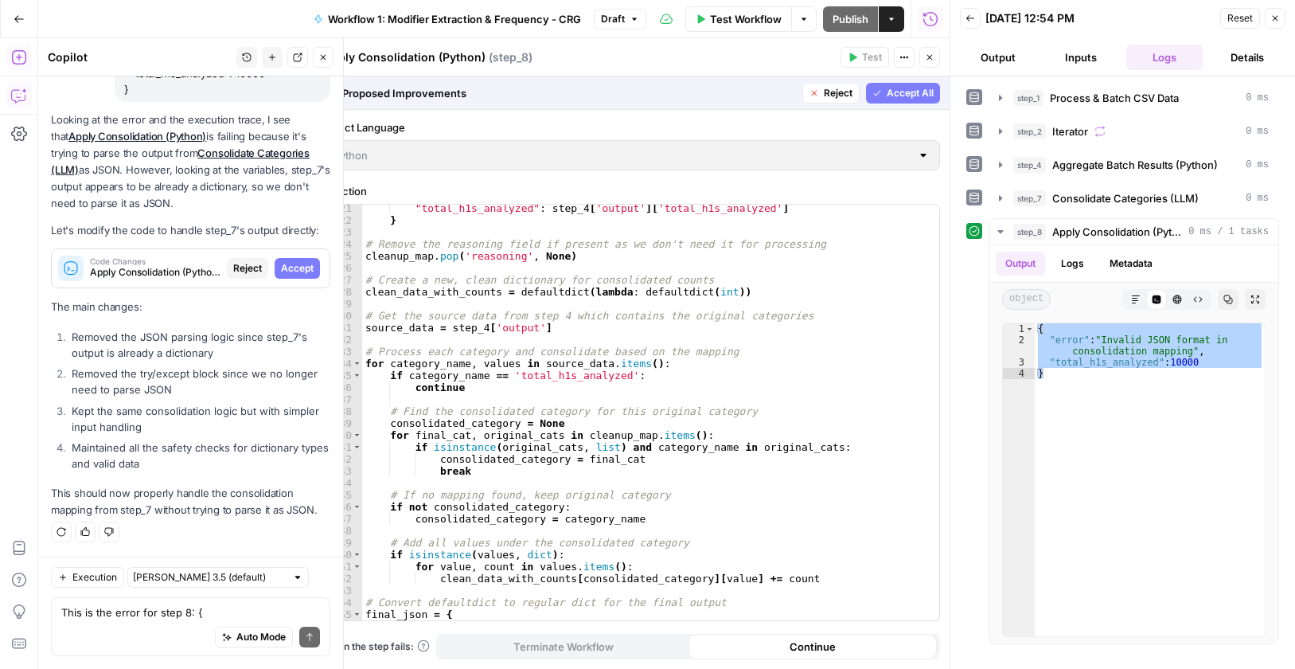
click span "Accept All"
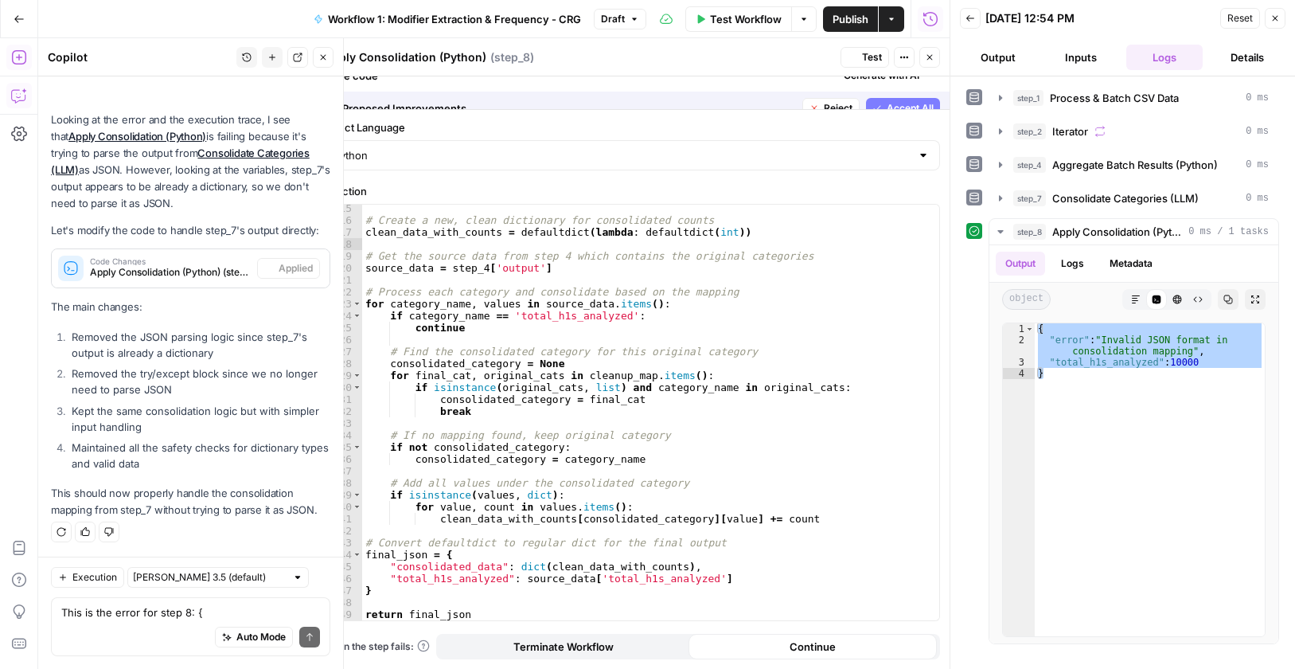
scroll to position [170, 0]
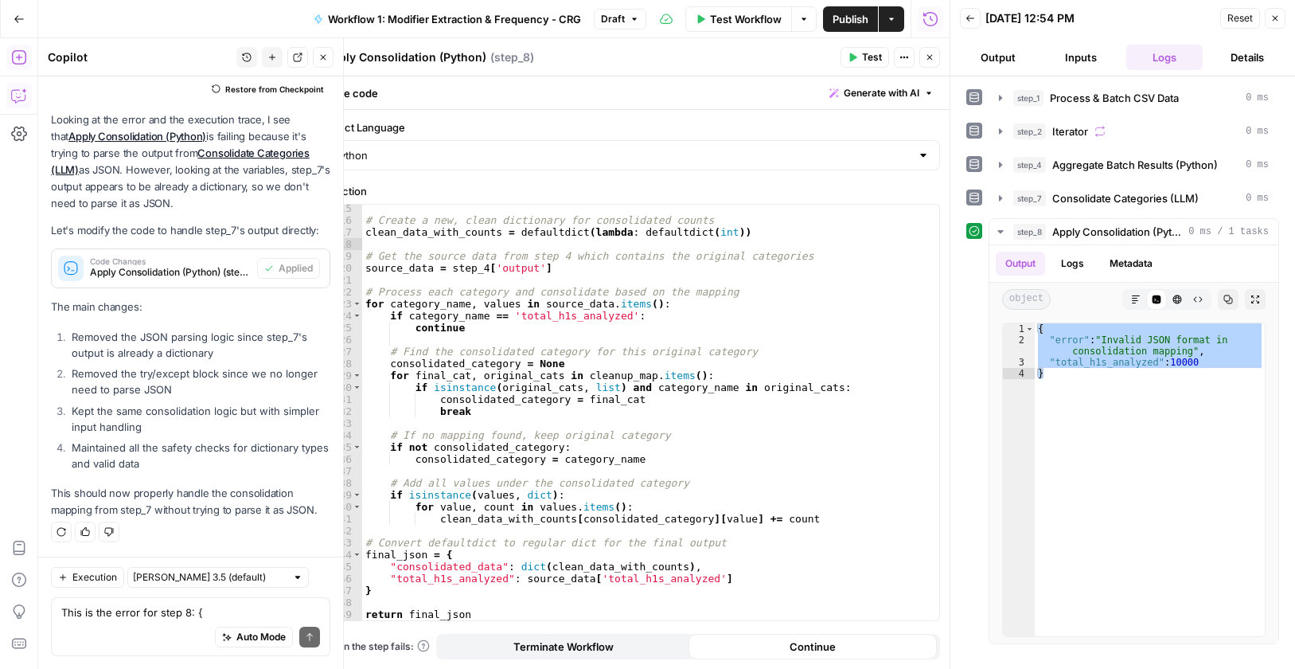
click span "Test"
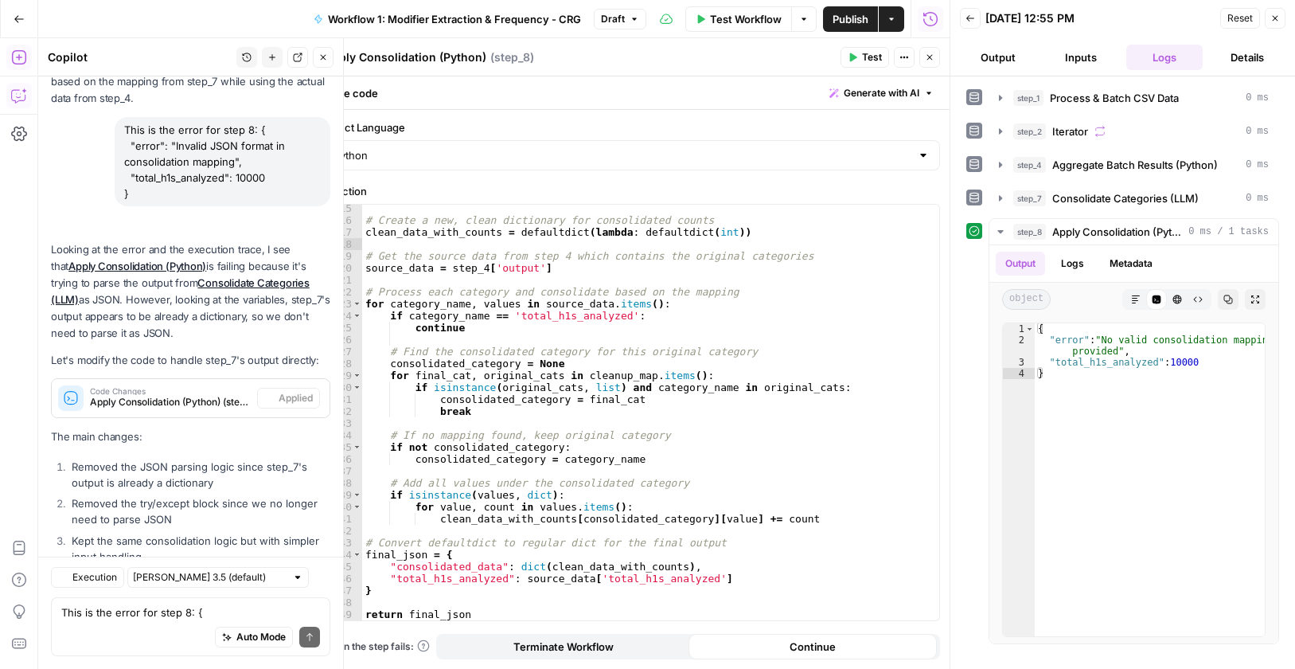
scroll to position [5071, 0]
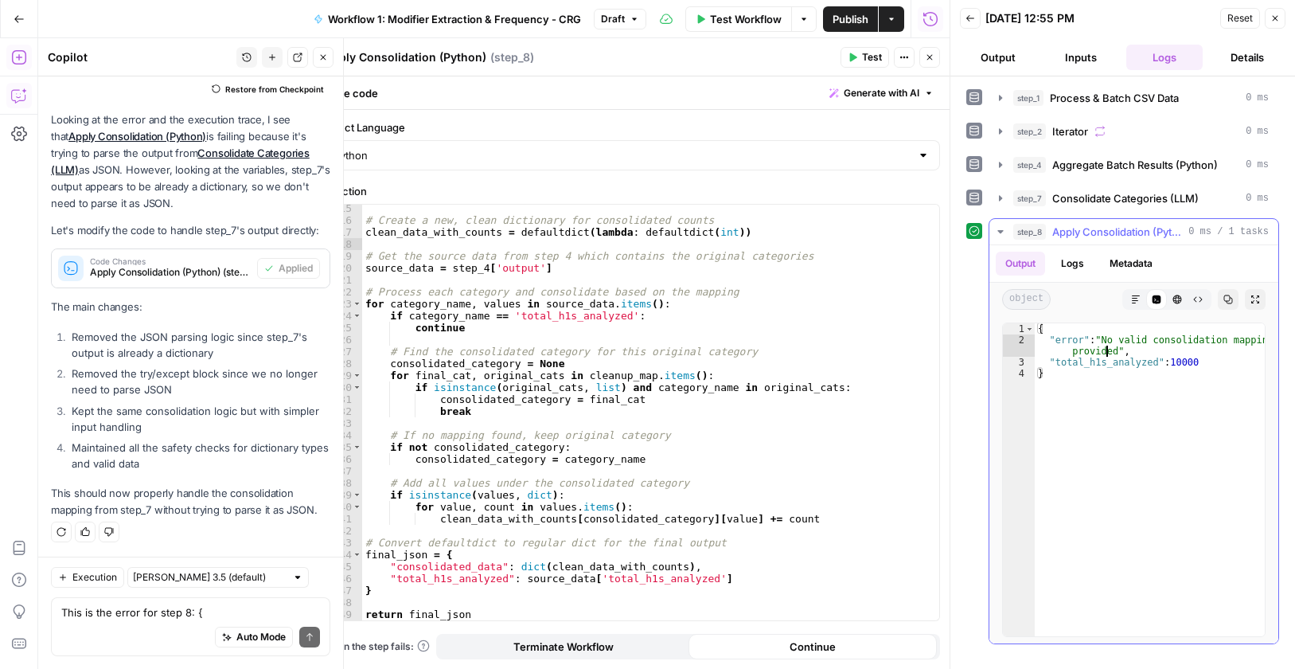
click div "{ "error" : "No valid consolidation mapping provided" , "total_h1s_analyzed" : …"
type textarea "**********"
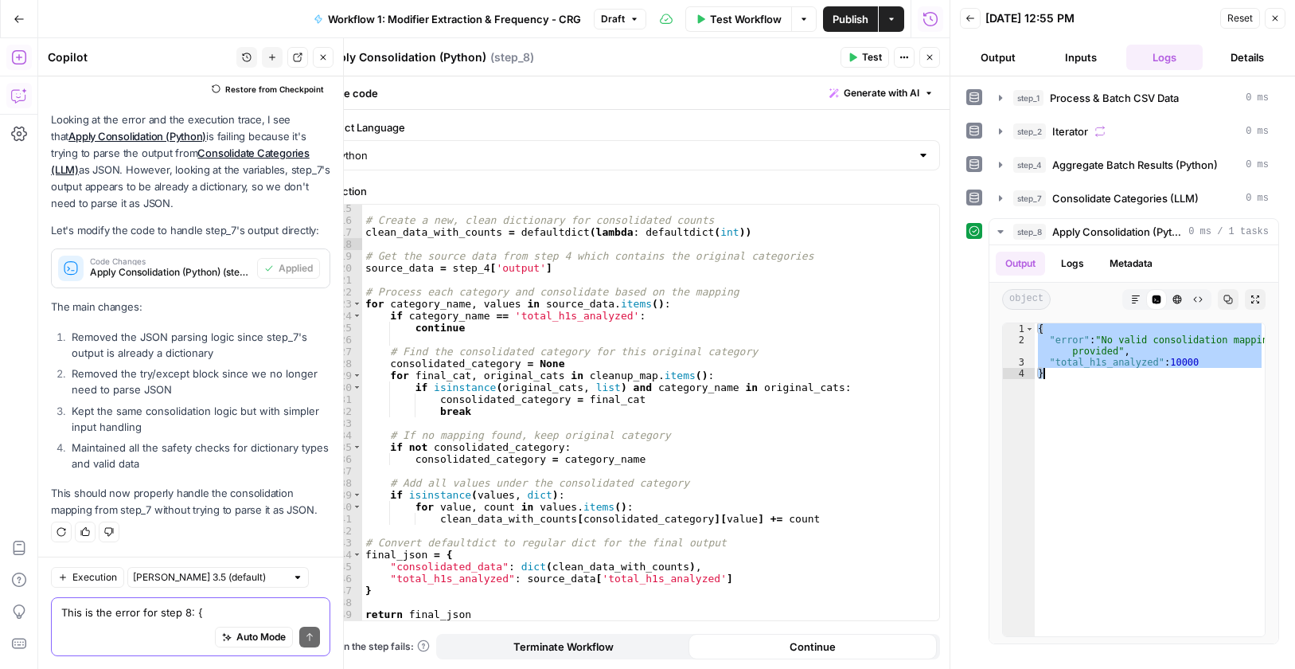
click textarea "This is the error for step 8: { "error": "Invalid JSON format in consolidation …"
paste textarea "{ "error": "No valid consolidation mapping provided", "total_h1s_analyzed": 100…"
type textarea "fix this new error: { "error": "No valid consolidation mapping provided", "tota…"
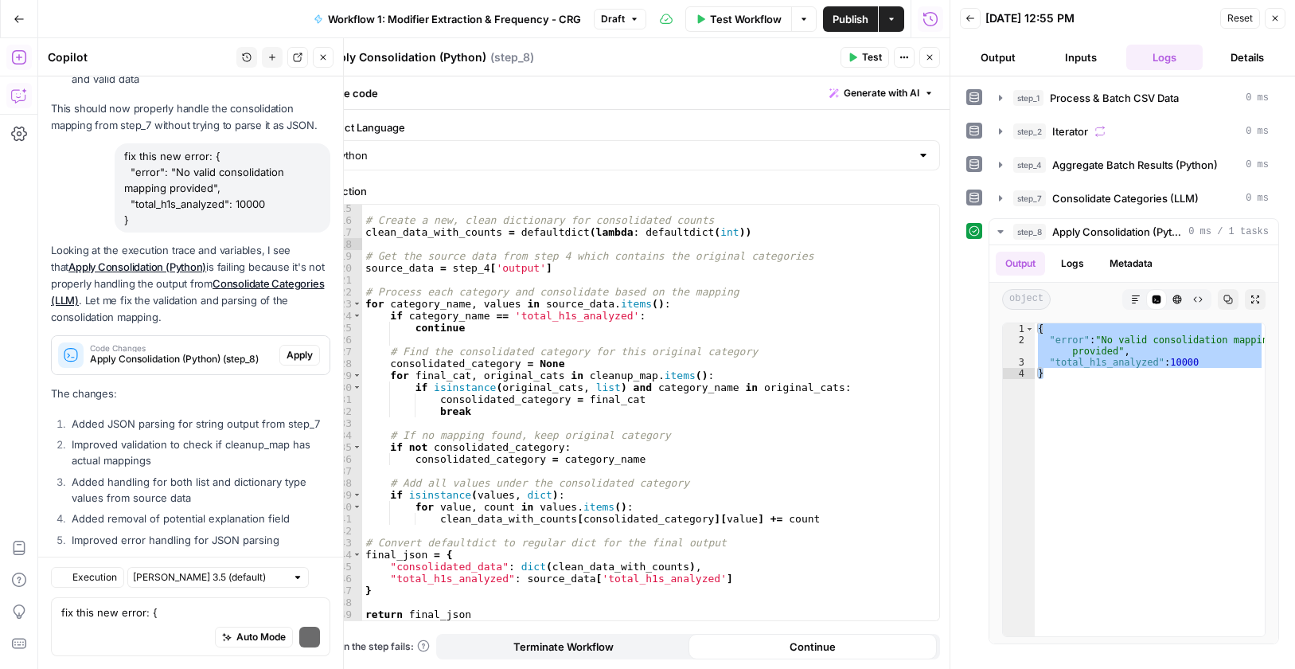
scroll to position [5585, 0]
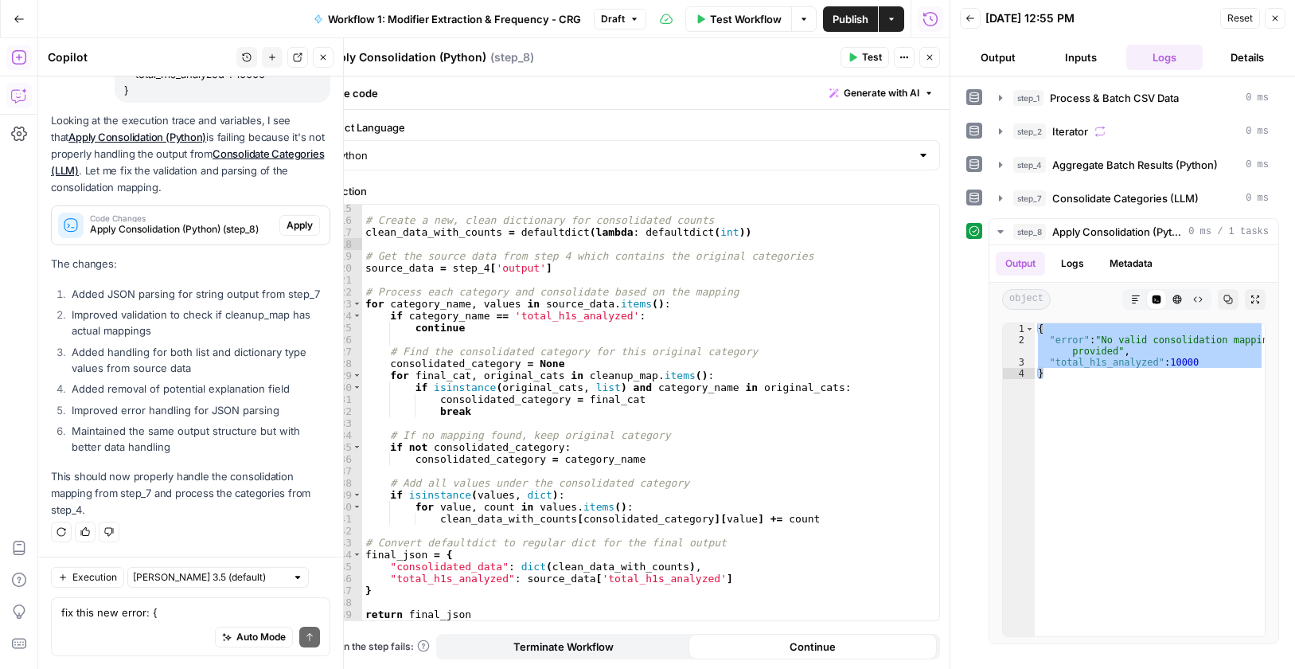
click span "Apply"
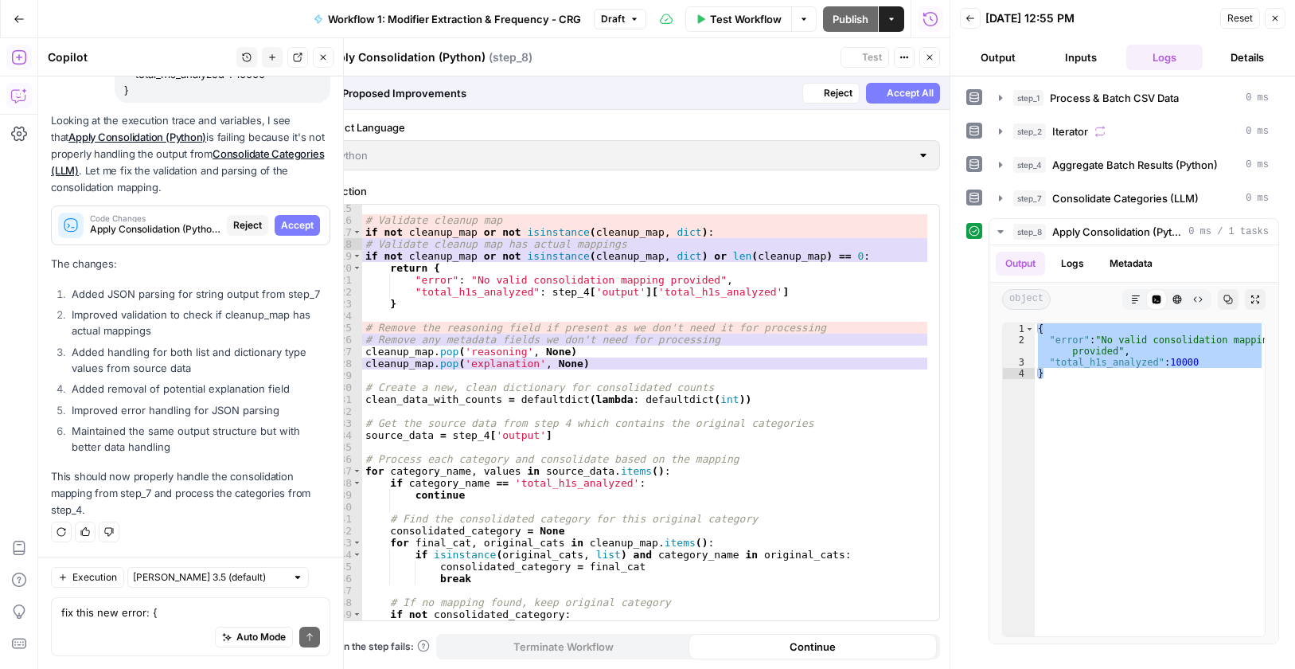
scroll to position [5356, 0]
click span "Accept"
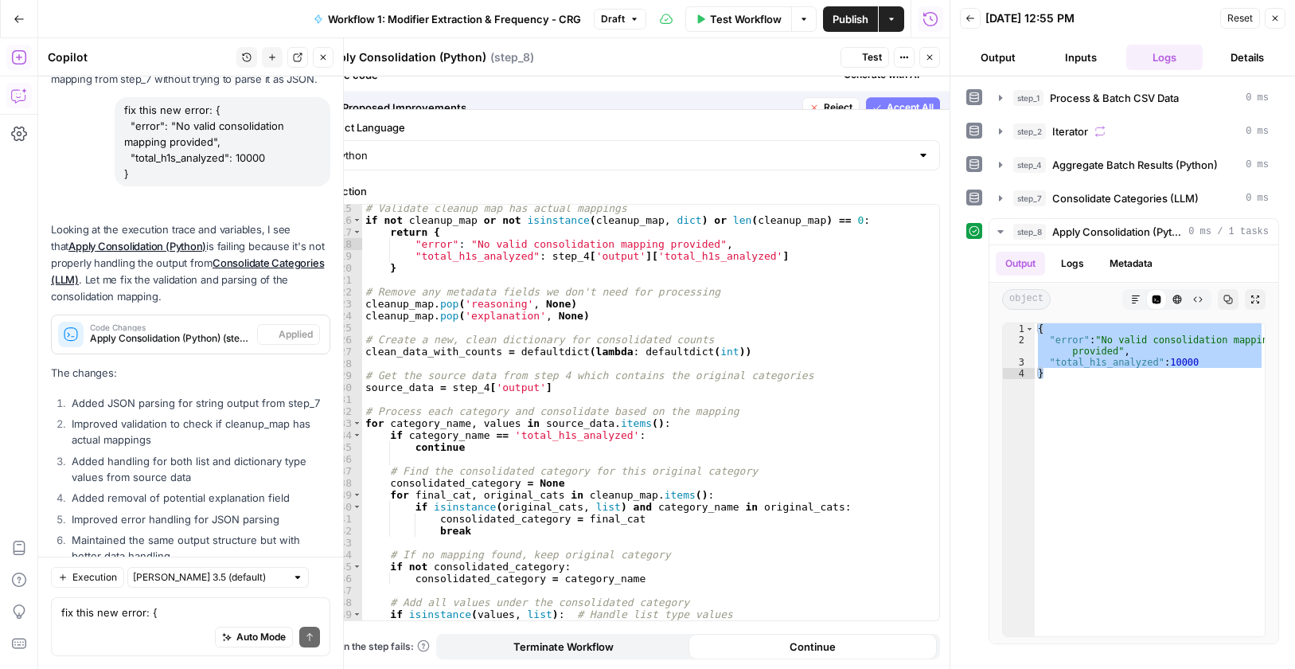
scroll to position [5611, 0]
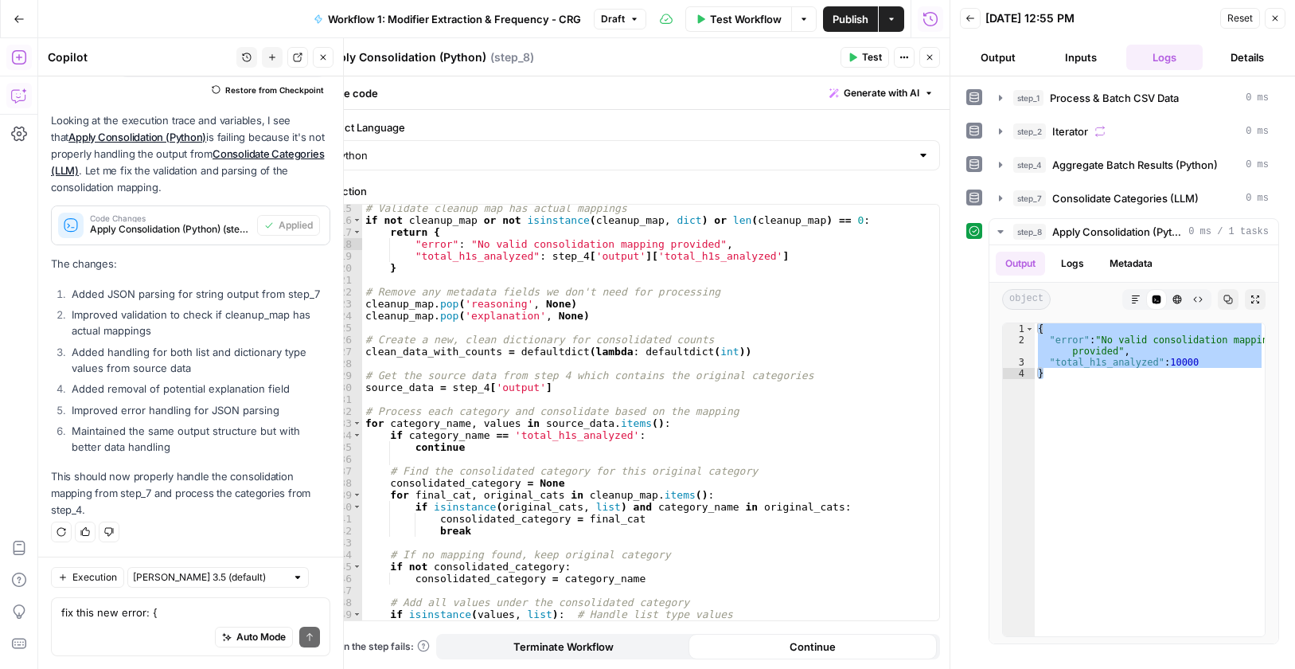
click button "Test"
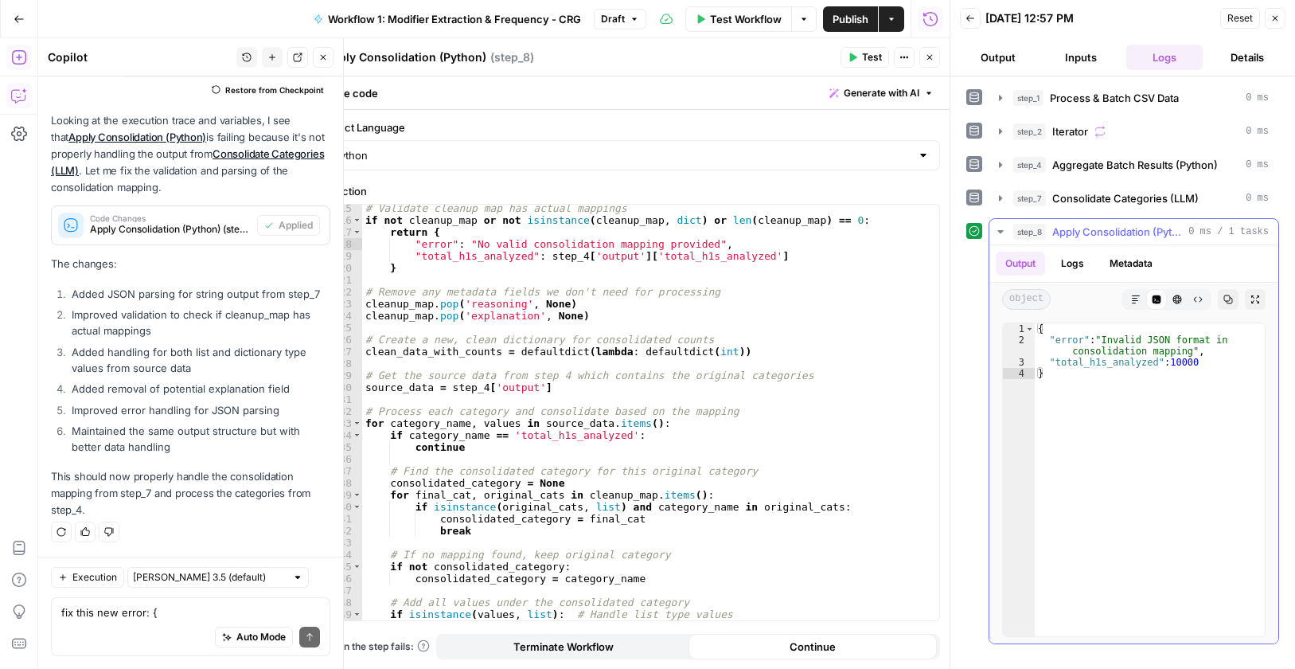
type textarea "**********"
click div "{ "error" : "Invalid JSON format in consolidation mapping" , "total_h1s_analyze…"
click textarea "Apply Consolidation (Python)"
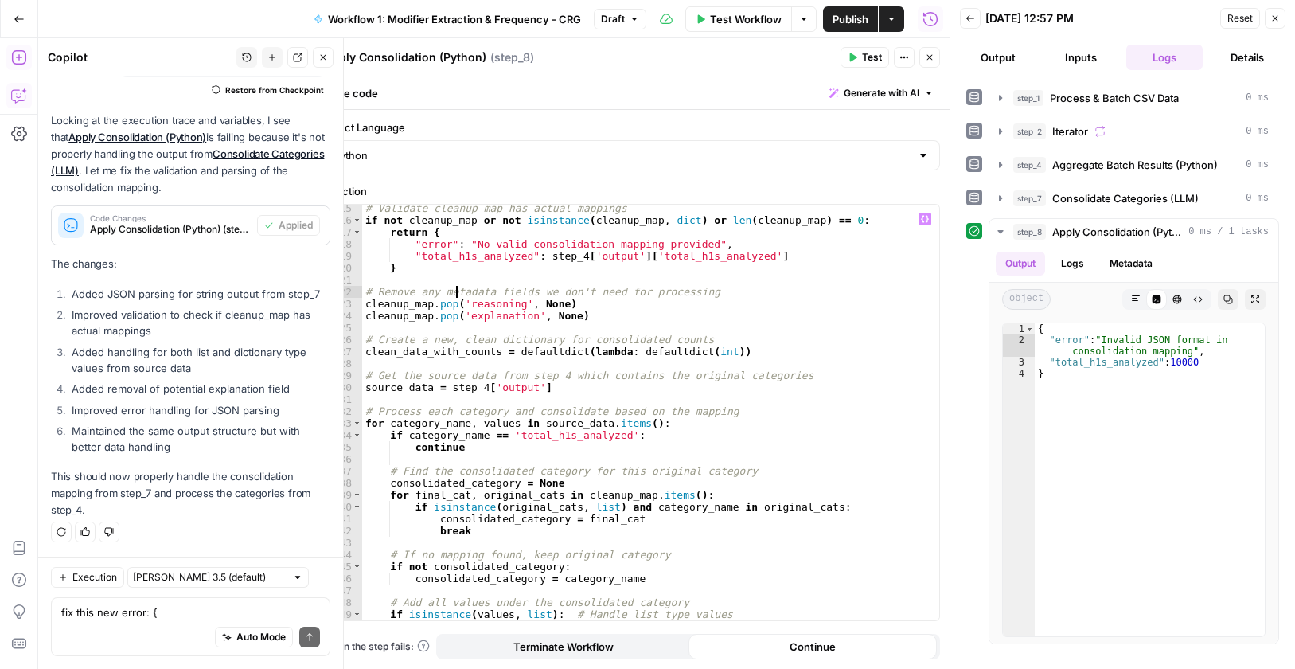
click div "# Validate cleanup map has actual mappings if not cleanup_map or not isinstance…"
type textarea "**********"
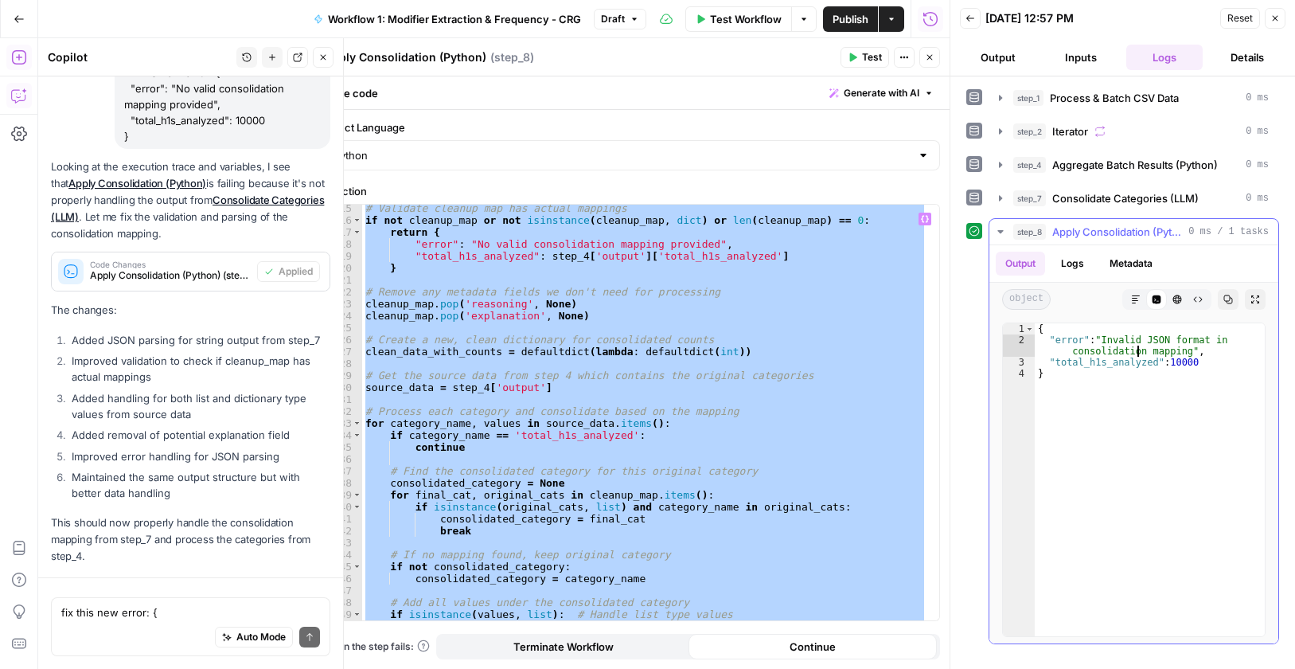
scroll to position [5310, 0]
click div "{ "error" : "Invalid JSON format in consolidation mapping" , "total_h1s_analyze…"
type textarea "**********"
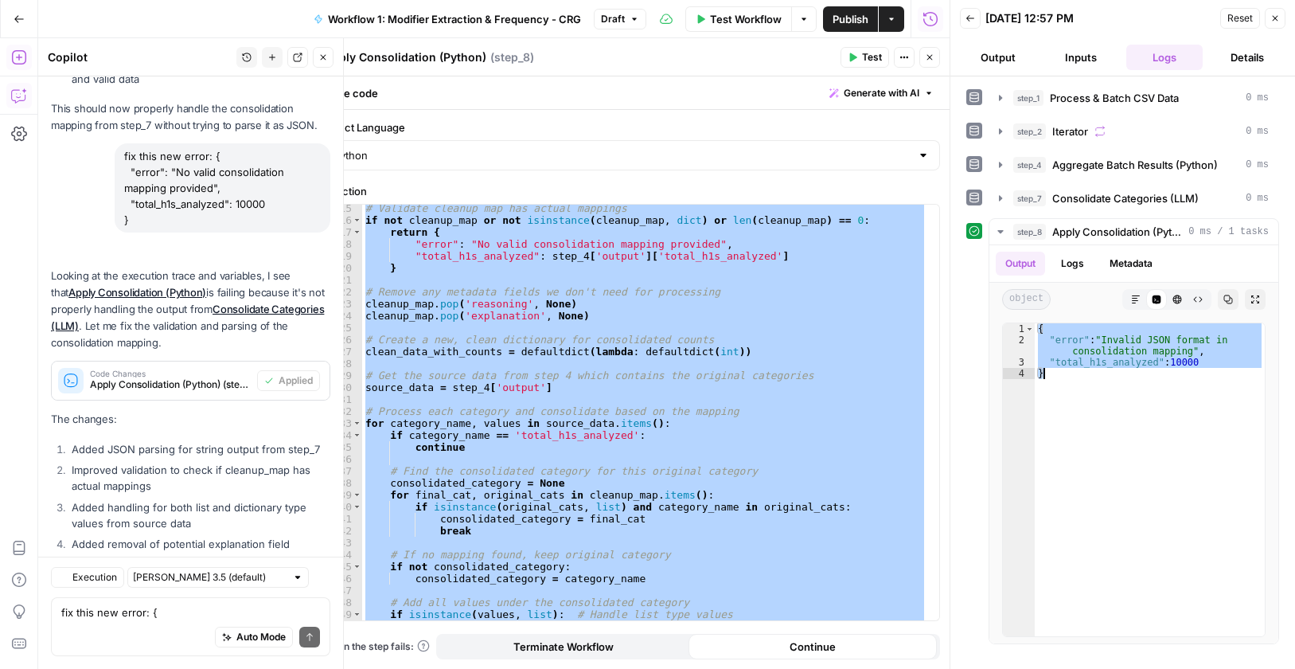
scroll to position [5611, 0]
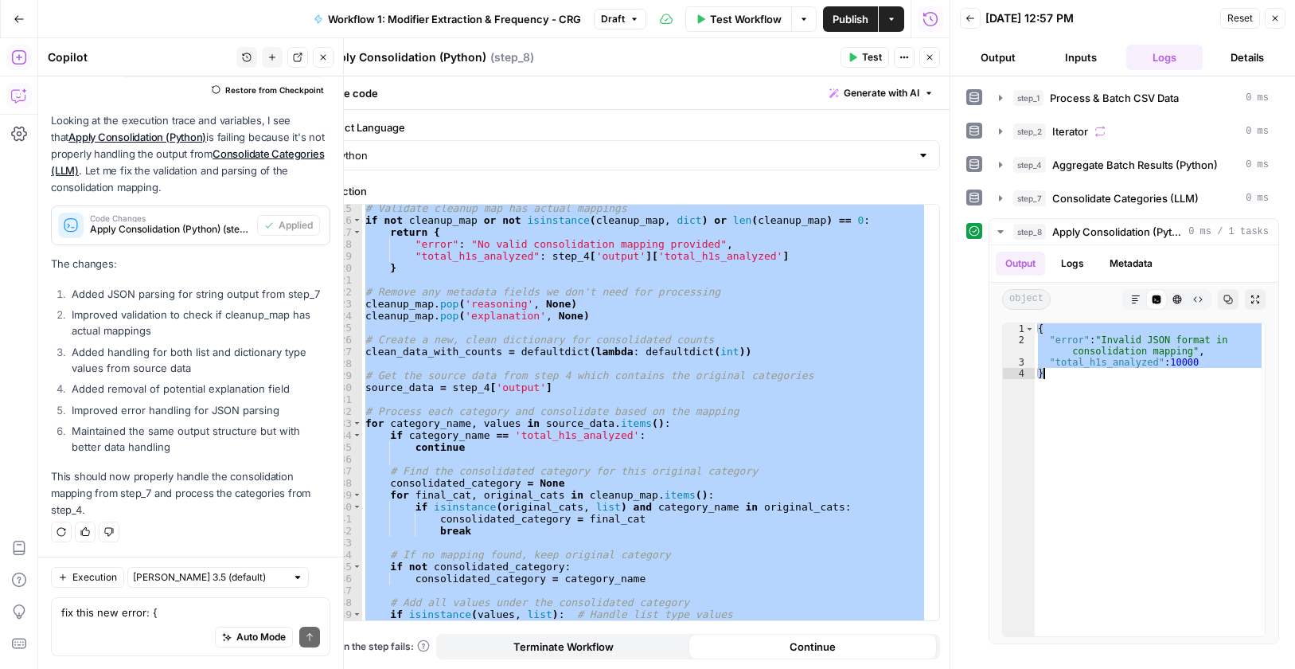
click icon "button"
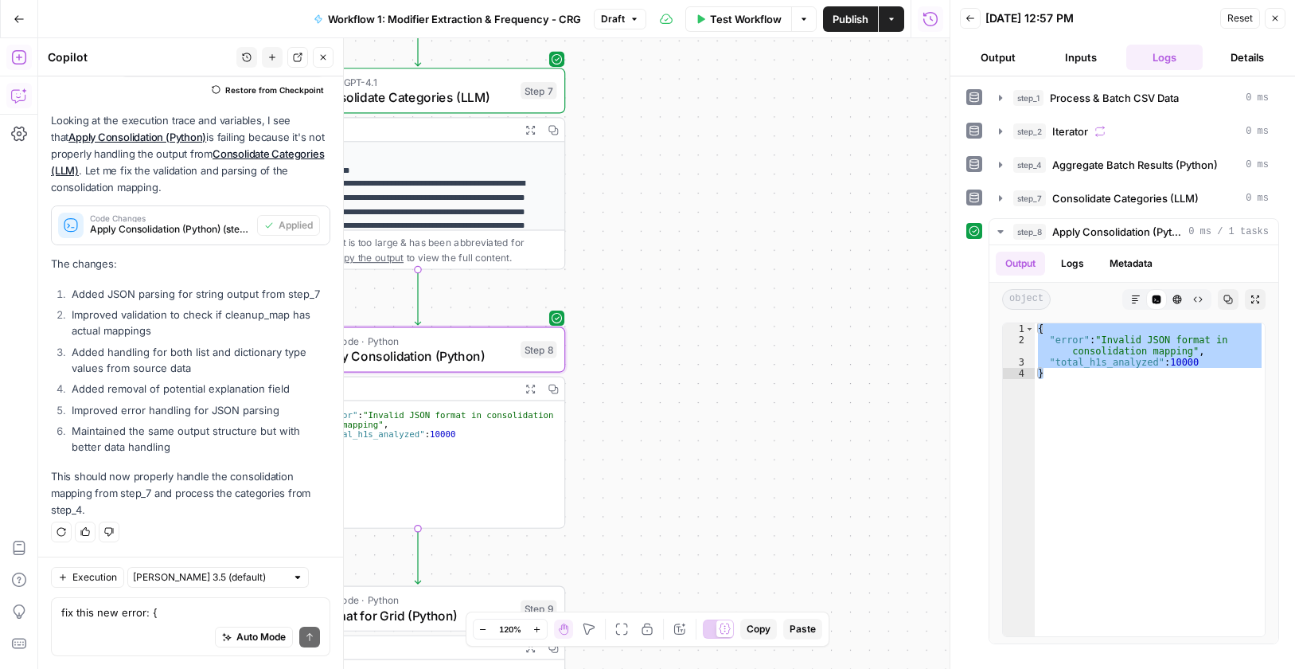
drag, startPoint x: 597, startPoint y: 324, endPoint x: 932, endPoint y: 326, distance: 335.2
click body "Cohort 5 New Home Browse Insights Opportunities Your Data Recent Grids CRG - H1…"
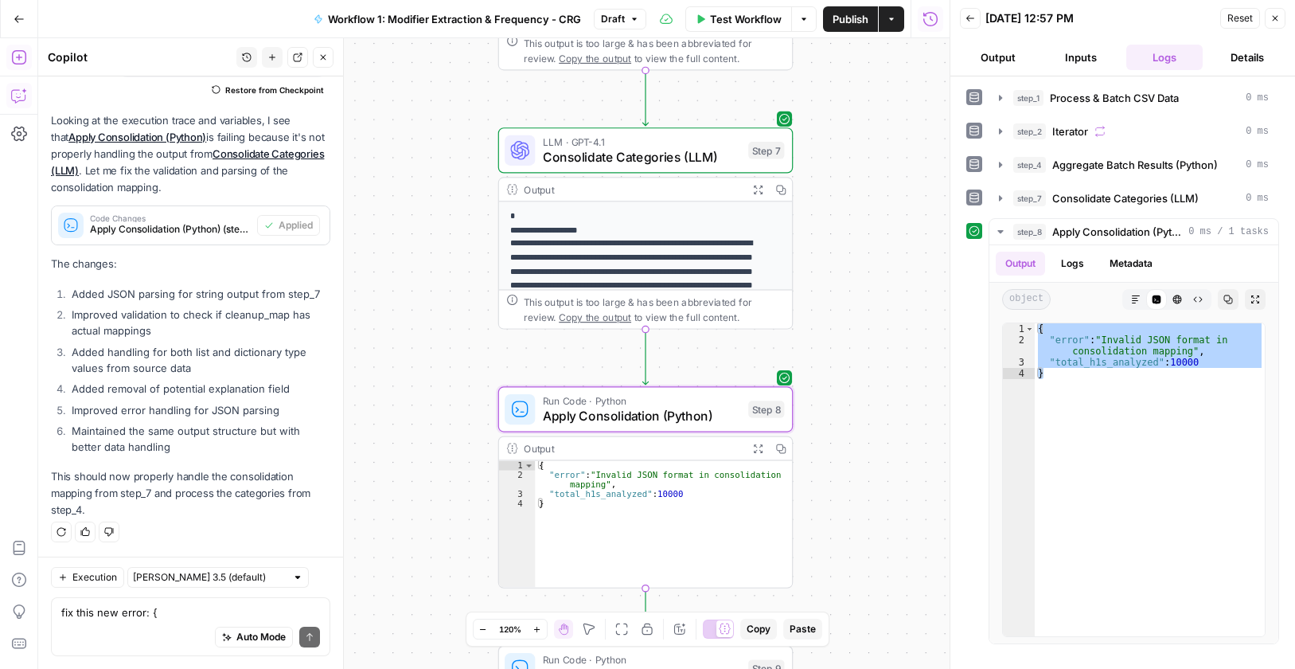
drag, startPoint x: 681, startPoint y: 349, endPoint x: 866, endPoint y: 354, distance: 185.5
click div "Workflow Set Inputs Inputs Run Code · Python Process & Batch CSV Data Step 1 Ou…"
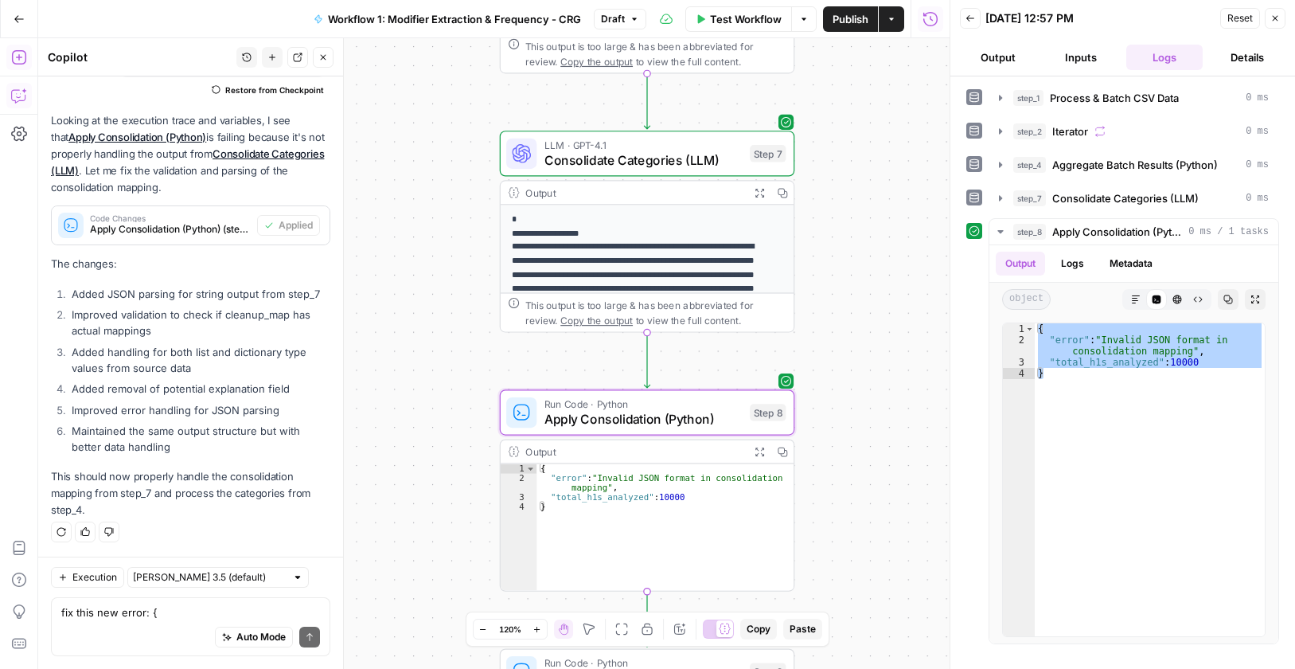
click span "Consolidate Categories (LLM)"
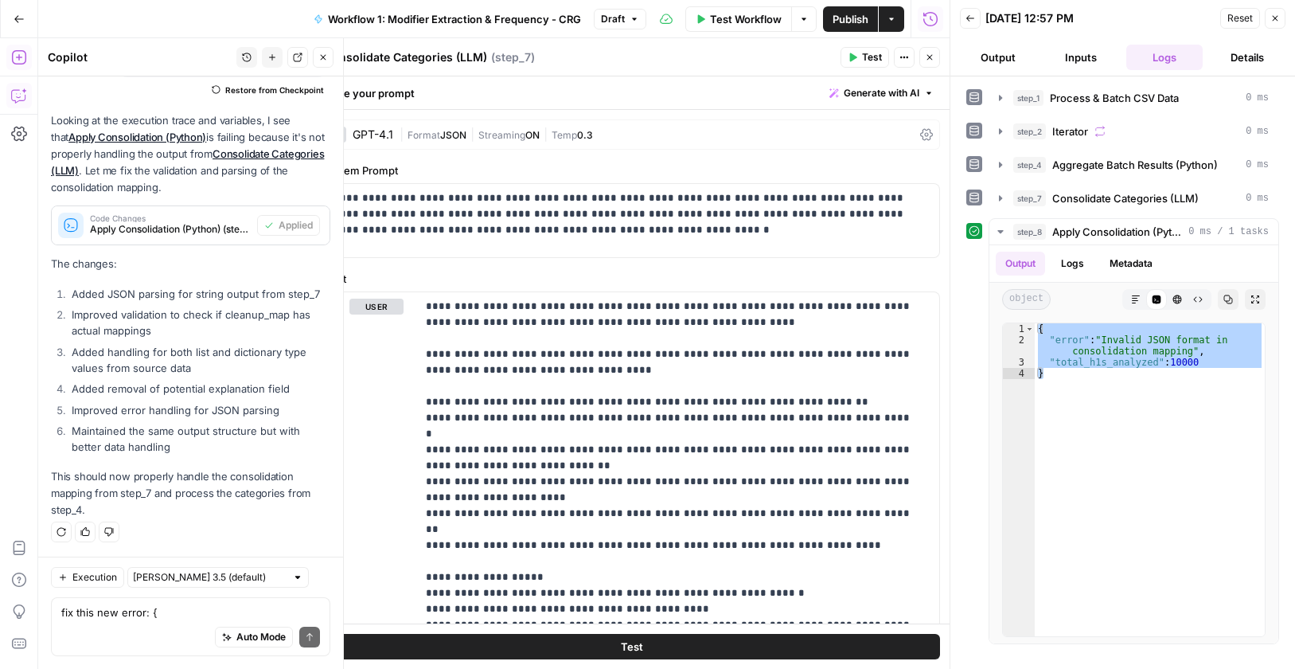
click textarea "Consolidate Categories (LLM)"
click icon "button"
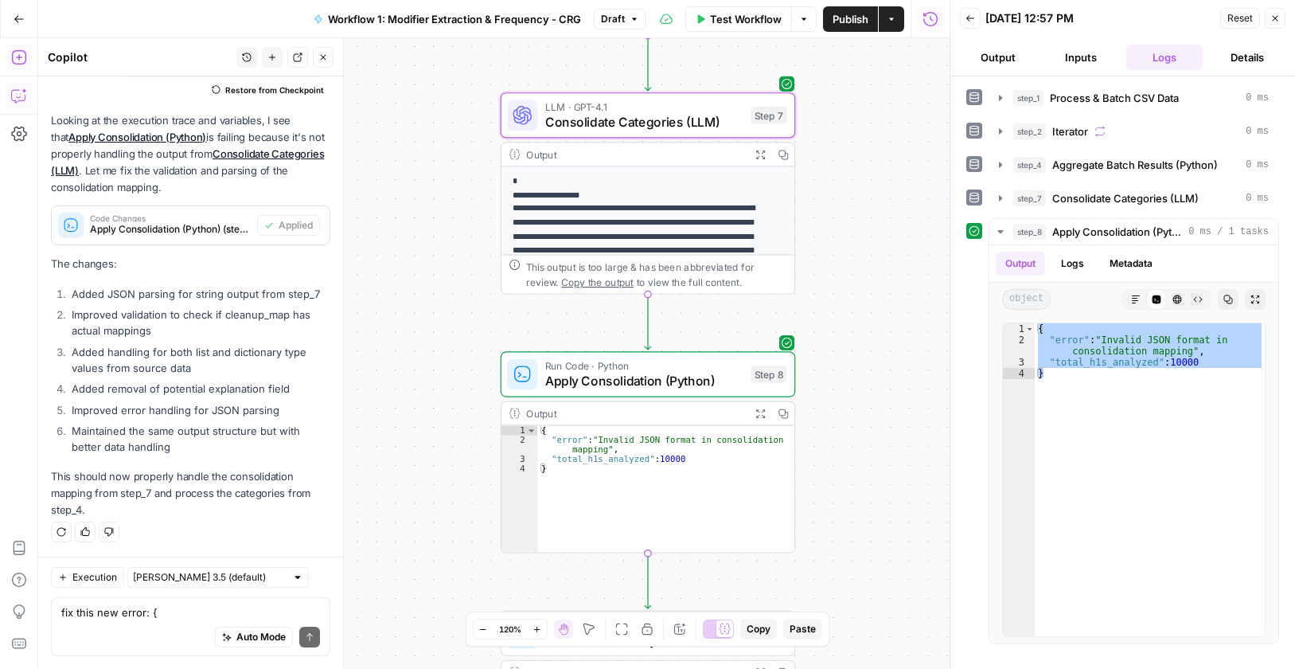
drag, startPoint x: 865, startPoint y: 537, endPoint x: 863, endPoint y: 526, distance: 10.5
click div "Workflow Set Inputs Inputs Run Code · Python Process & Batch CSV Data Step 1 Ou…"
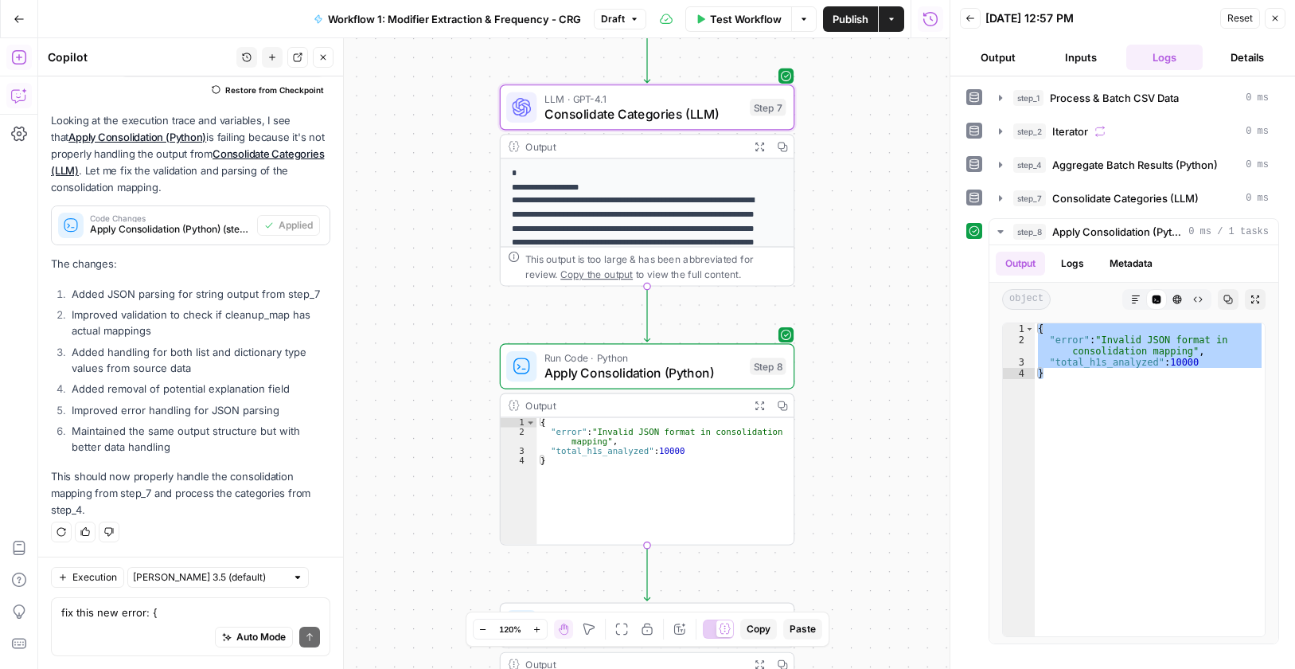
click span "Consolidate Categories (LLM)"
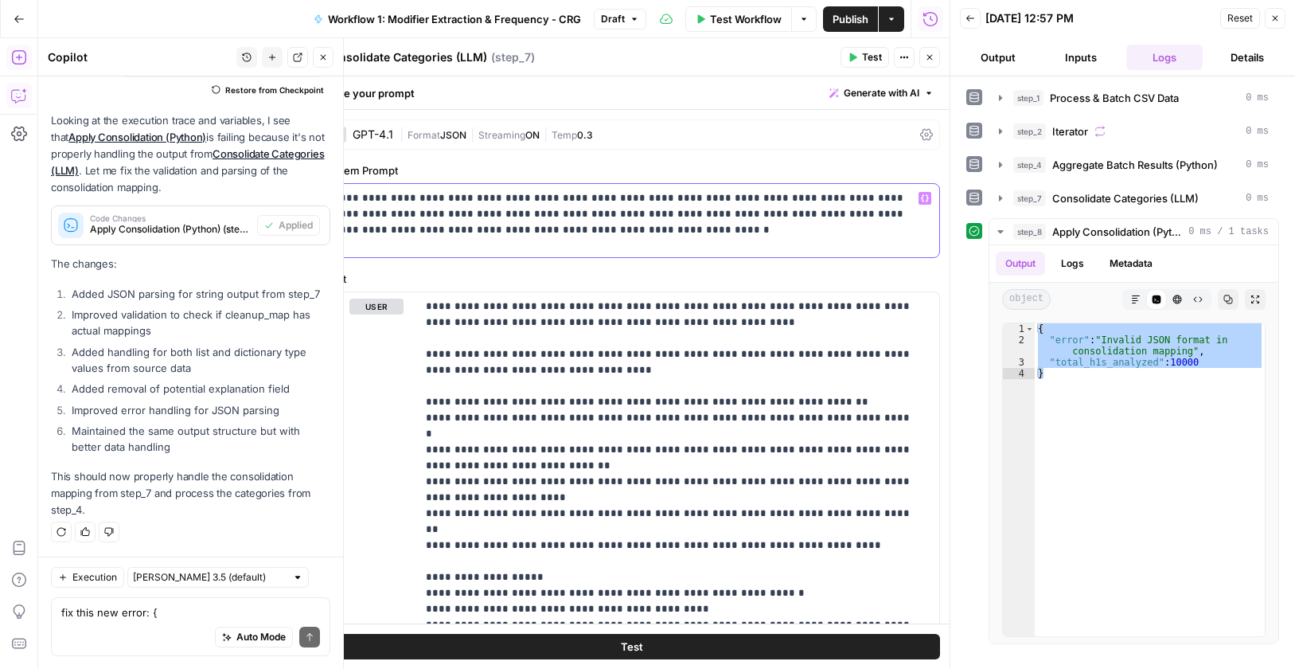
click p "**********"
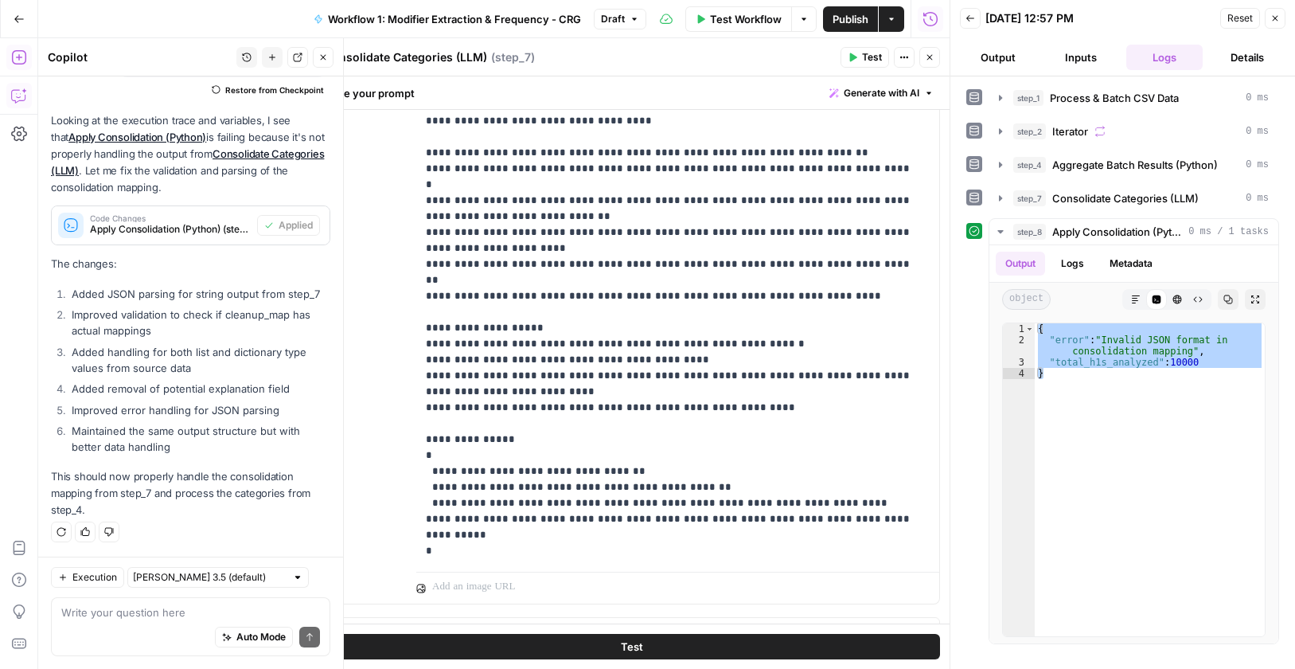
scroll to position [276, 0]
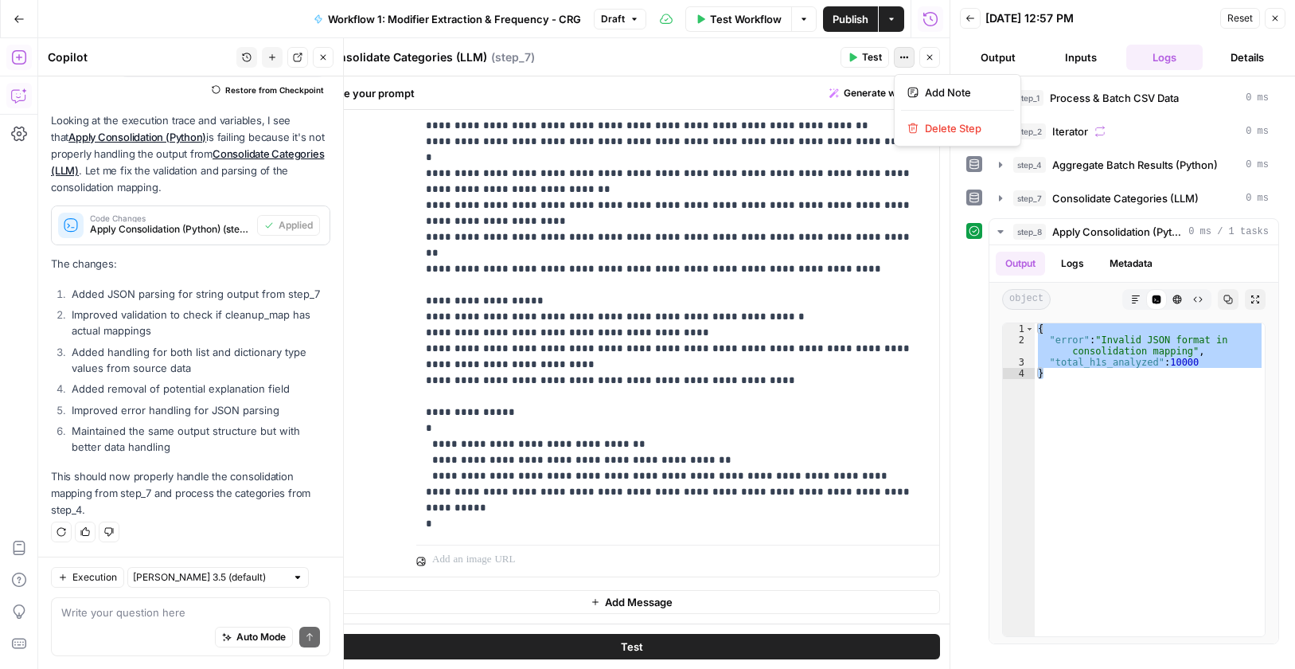
click at [906, 63] on button "Actions" at bounding box center [904, 57] width 21 height 21
click at [926, 52] on button "Close" at bounding box center [929, 57] width 21 height 21
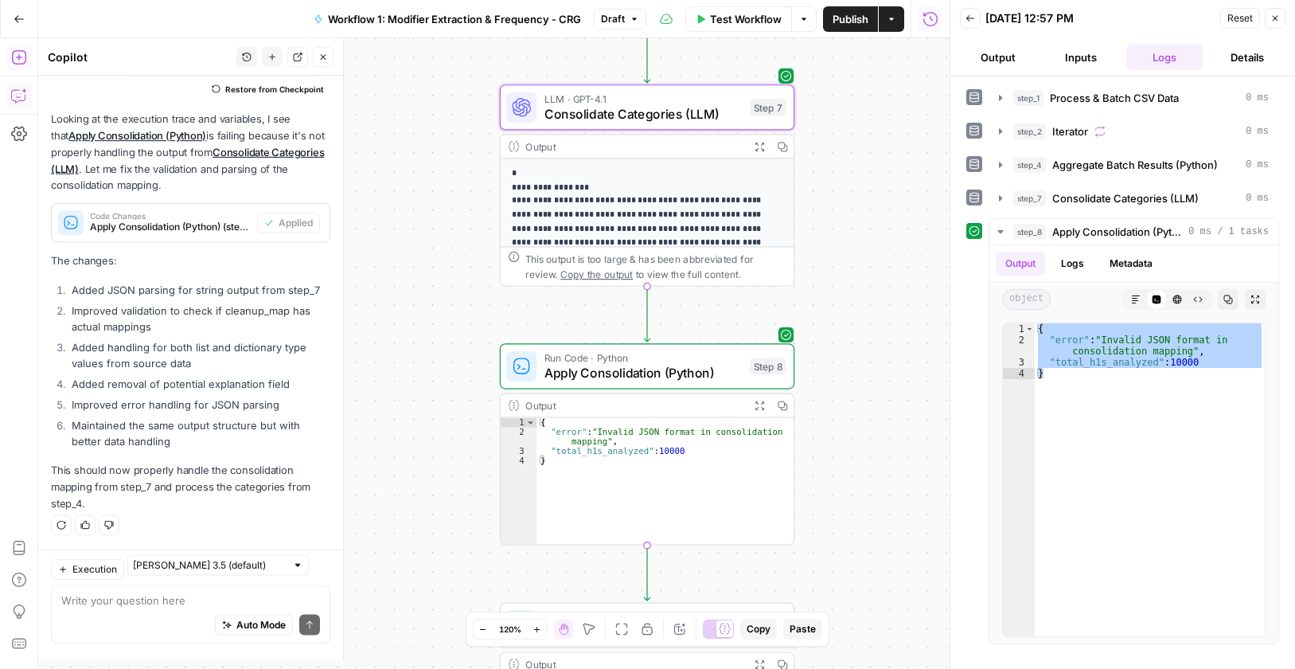
scroll to position [5611, 0]
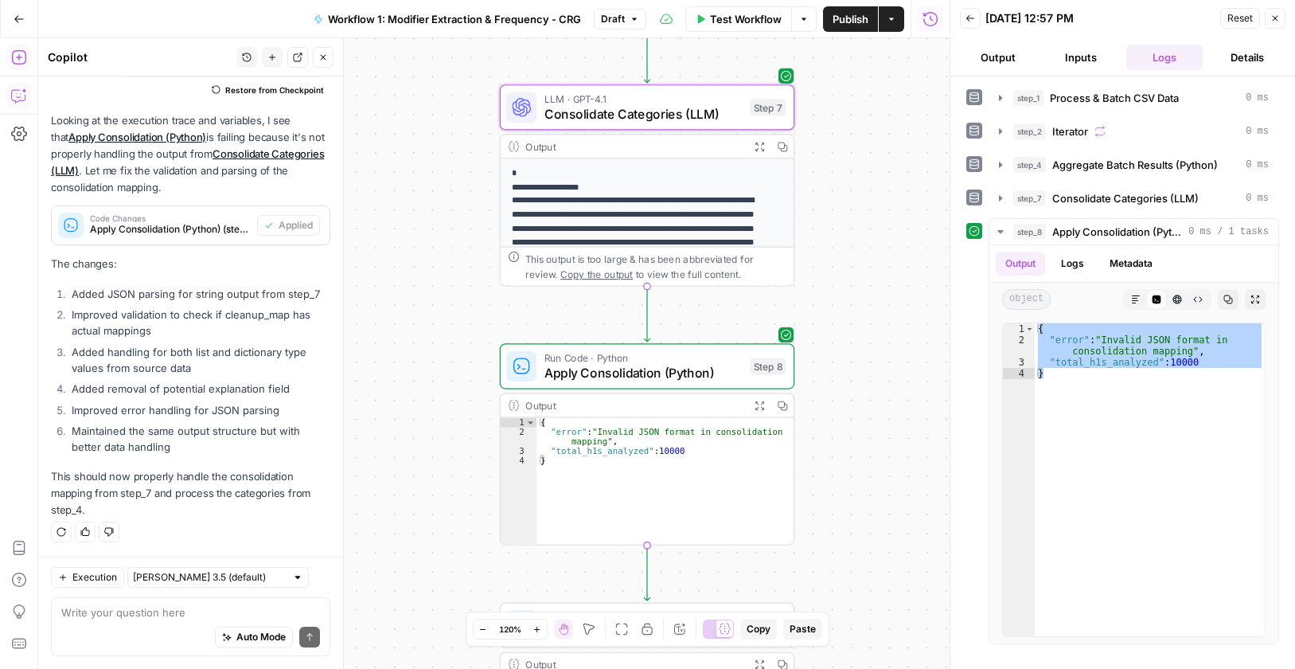
click at [783, 146] on icon "button" at bounding box center [782, 146] width 10 height 10
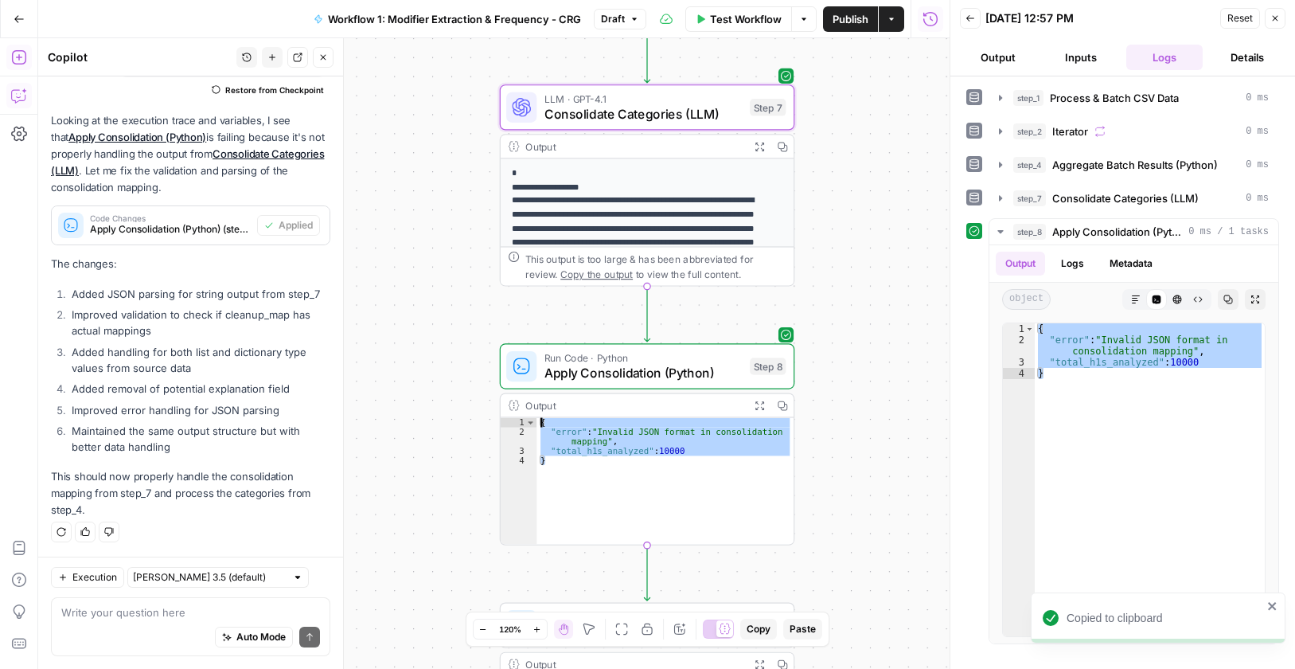
drag, startPoint x: 758, startPoint y: 455, endPoint x: 215, endPoint y: 301, distance: 564.2
click at [215, 301] on body "Copied to clipboard Cohort 5 New Home Browse Insights Opportunities Your Data R…" at bounding box center [647, 334] width 1295 height 669
type textarea "**********"
click at [183, 607] on textarea at bounding box center [190, 612] width 259 height 16
paste textarea "{ "error": "Invalid JSON format in consolidation mapping", "total_h1s_analyzed"…"
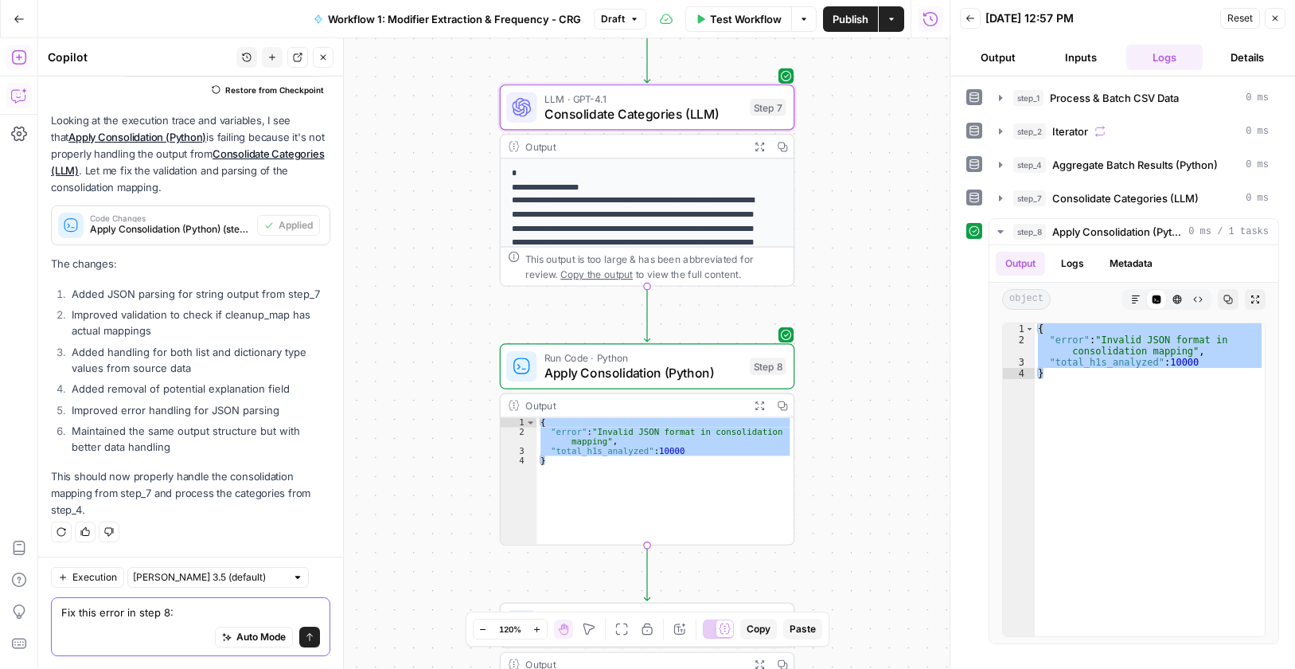
type textarea "Fix this error in step 8: { "error": "Invalid JSON format in consolidation mapp…"
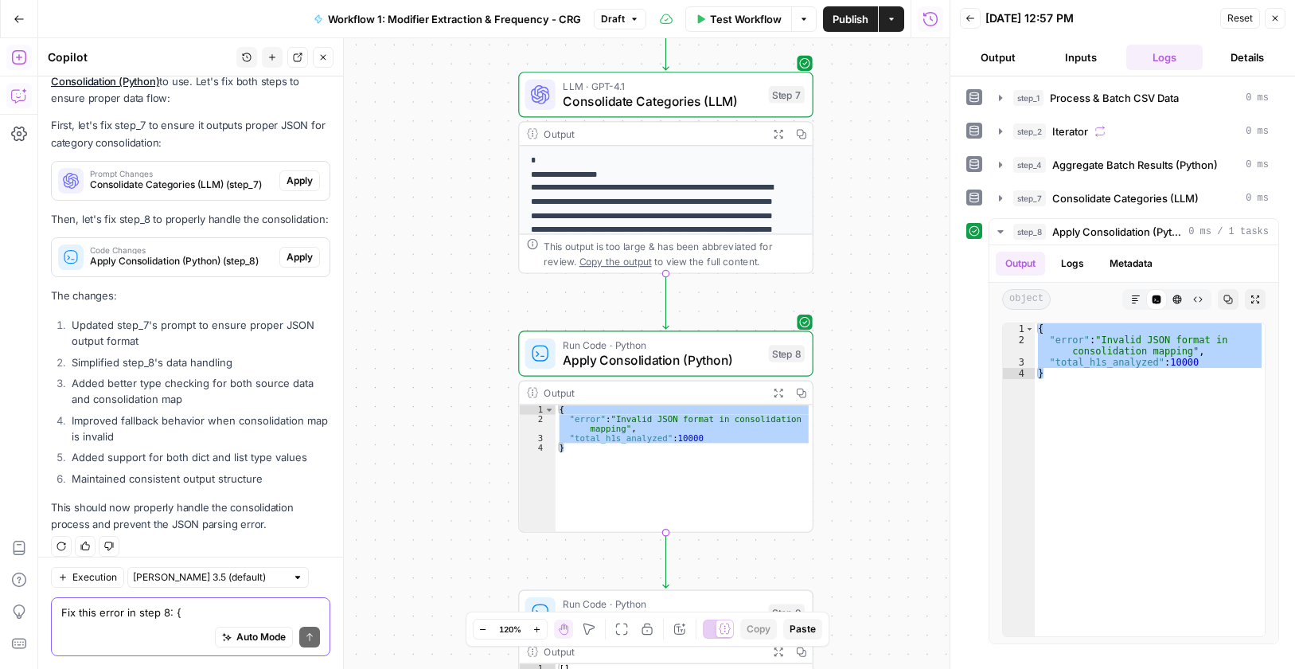
scroll to position [5991, 0]
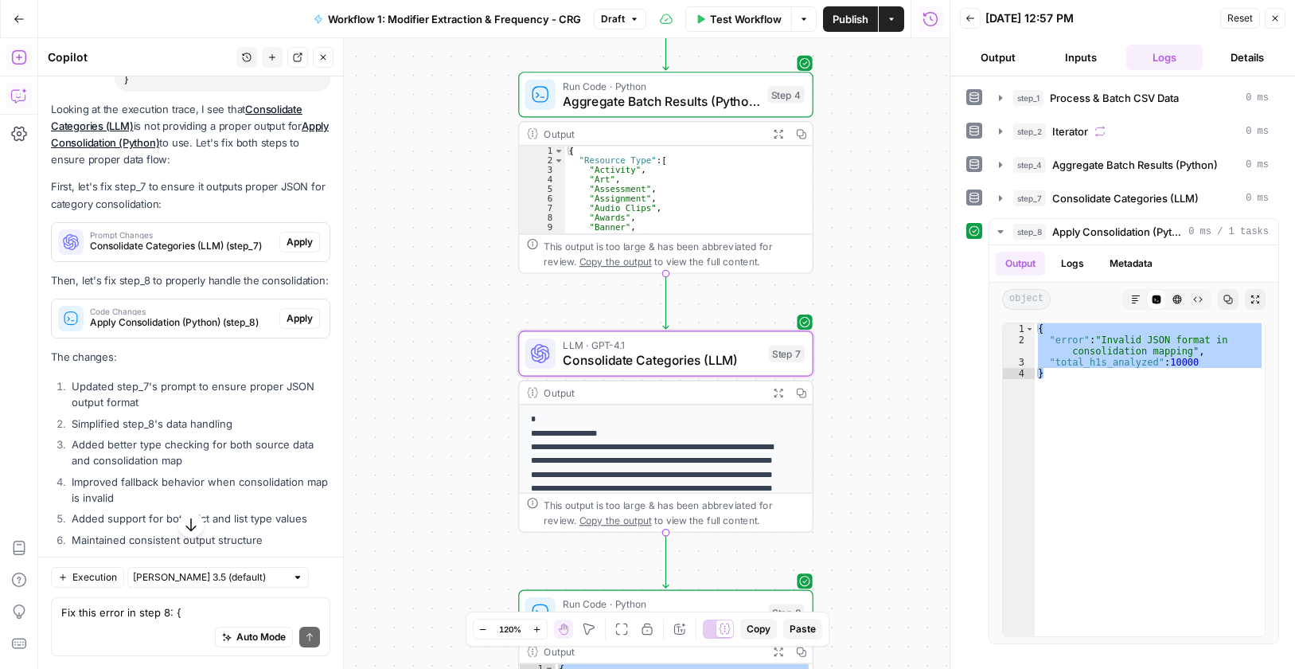
click at [287, 249] on span "Apply" at bounding box center [300, 242] width 26 height 14
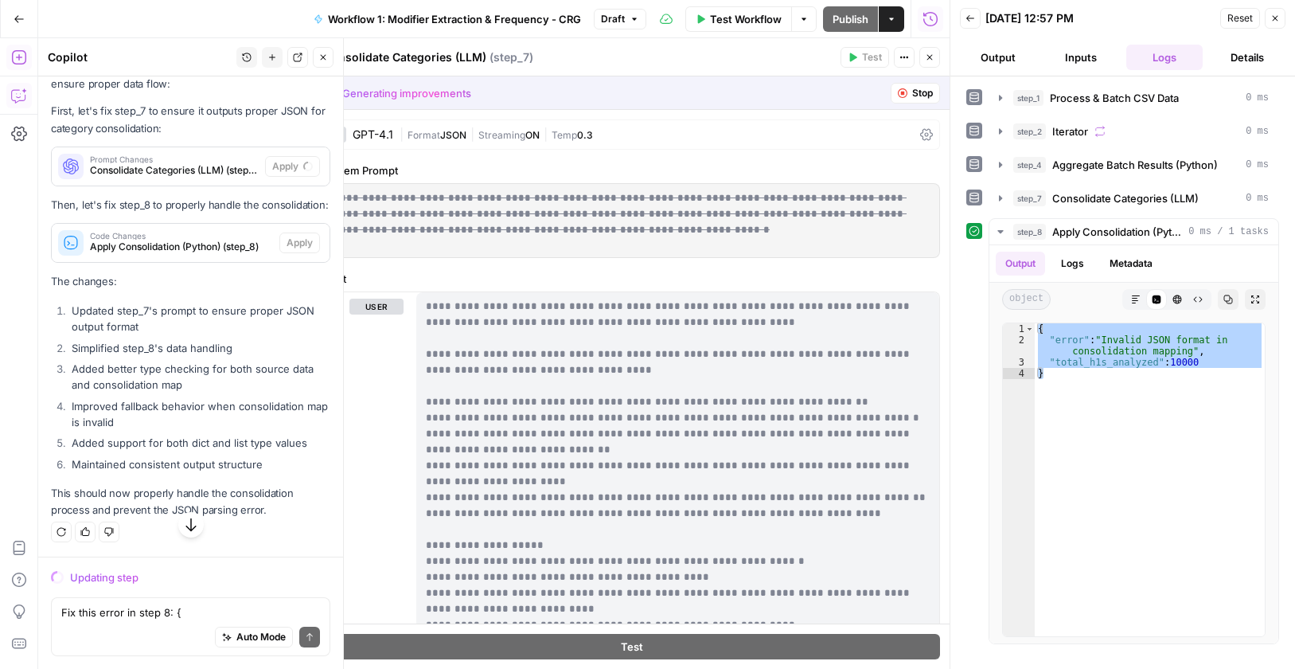
scroll to position [5736, 0]
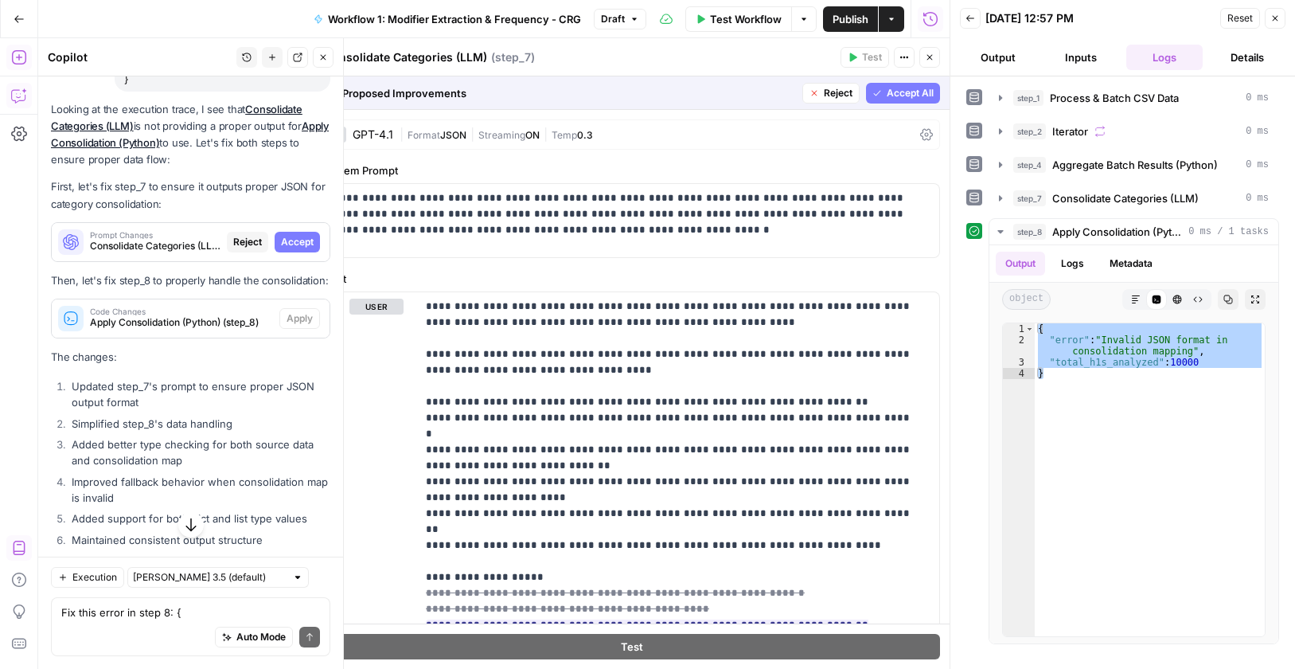
click at [916, 92] on span "Accept All" at bounding box center [910, 93] width 47 height 14
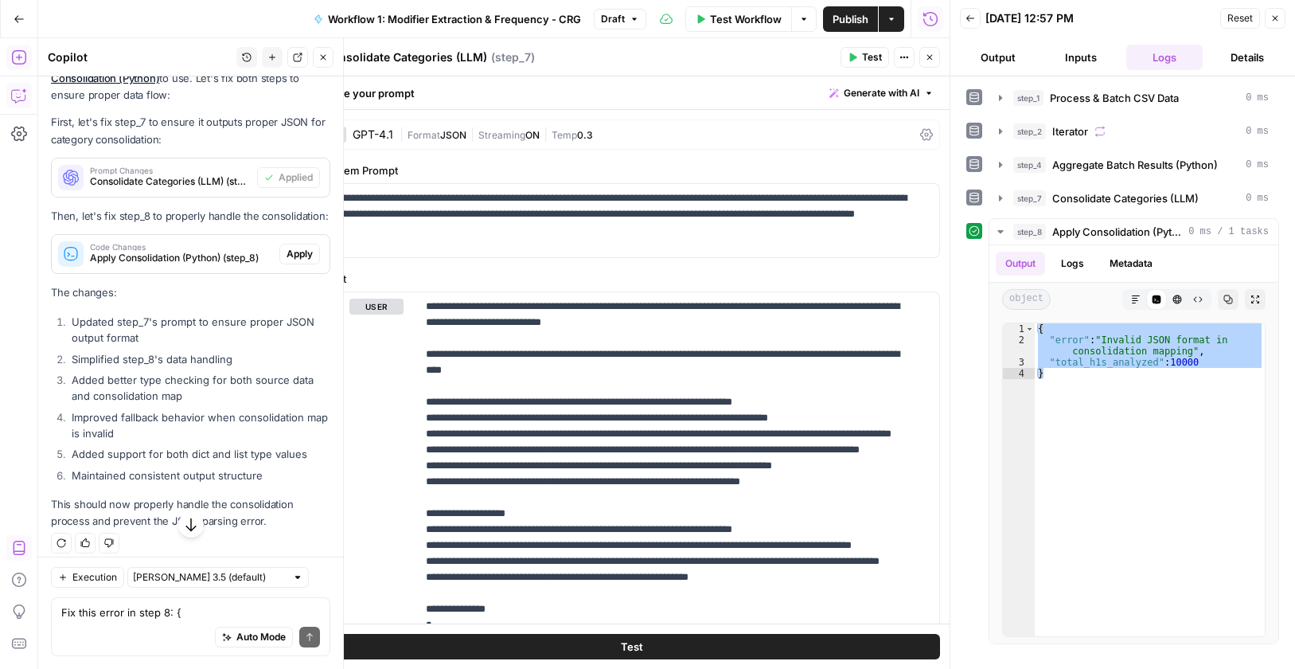
scroll to position [6150, 0]
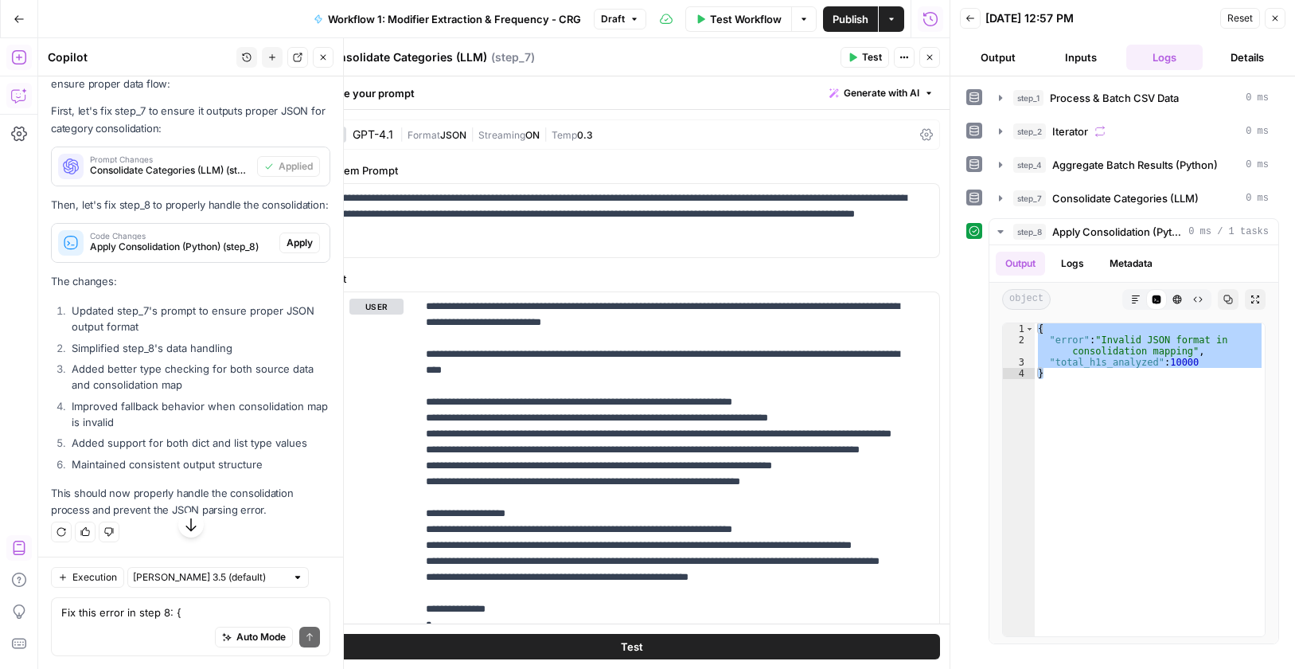
click at [287, 250] on span "Apply" at bounding box center [300, 243] width 26 height 14
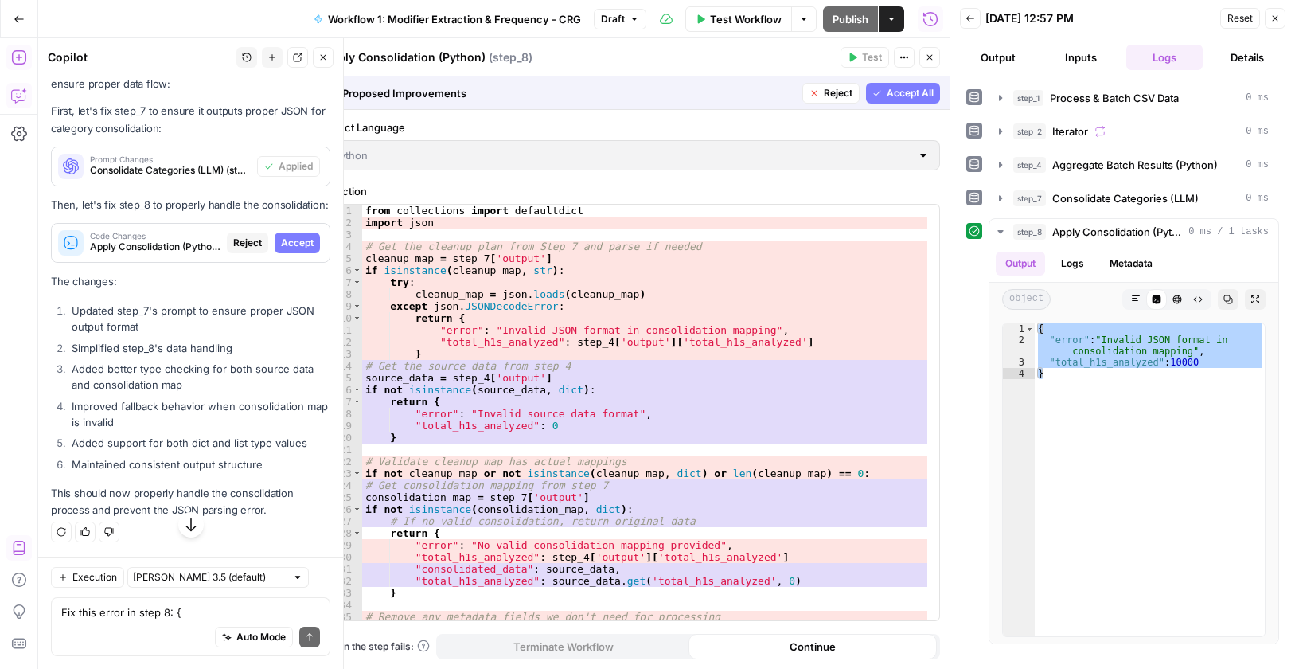
scroll to position [5895, 0]
click at [290, 250] on span "Accept" at bounding box center [297, 243] width 33 height 14
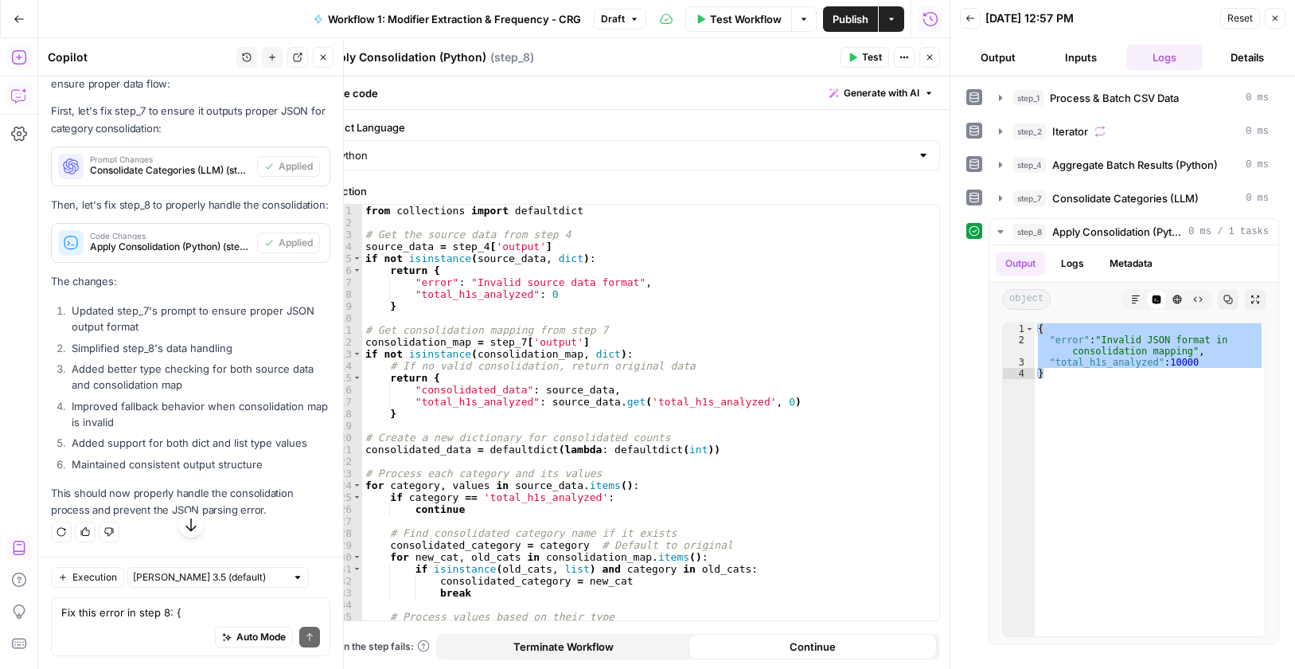
scroll to position [6255, 0]
drag, startPoint x: 865, startPoint y: 54, endPoint x: 436, endPoint y: 668, distance: 748.9
click at [865, 55] on span "Test" at bounding box center [872, 57] width 20 height 14
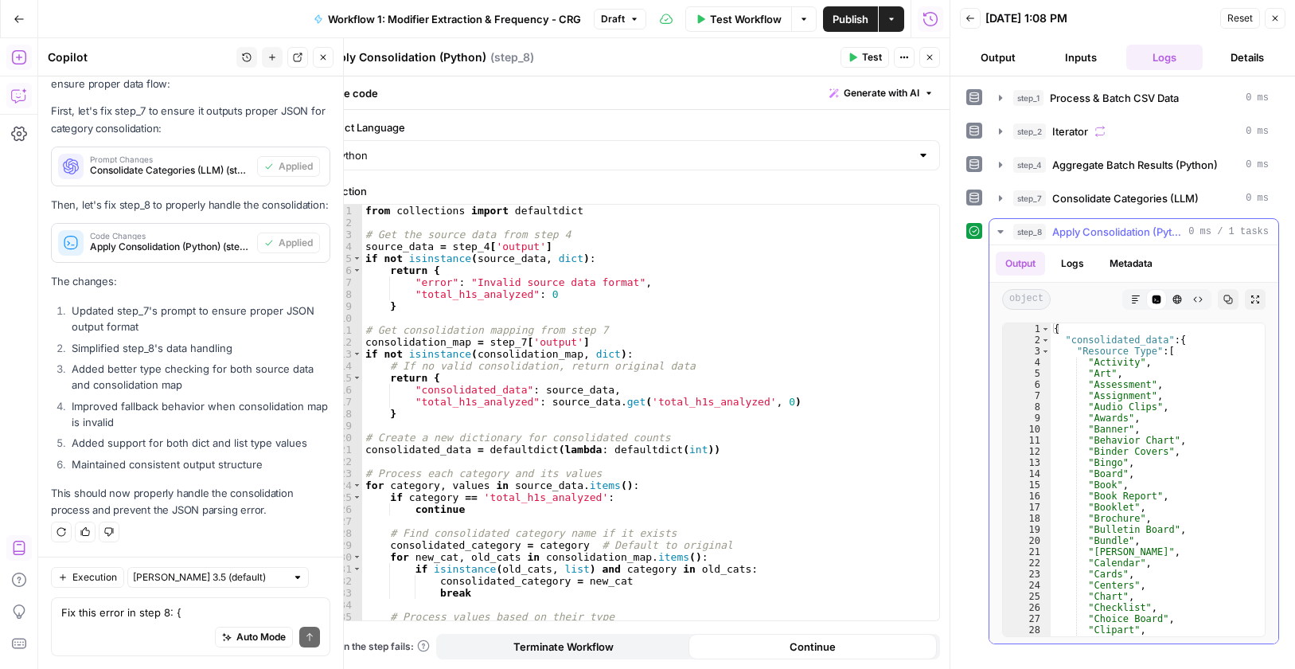
click at [999, 231] on icon "button" at bounding box center [1000, 231] width 6 height 3
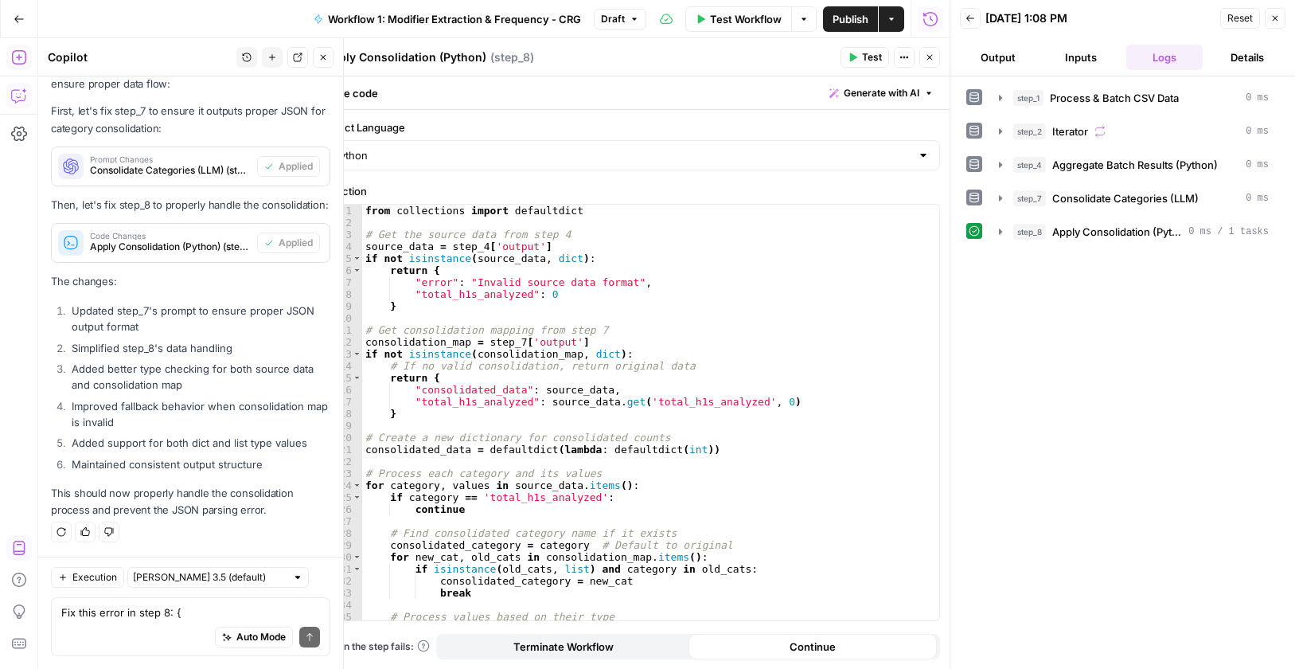
drag, startPoint x: 931, startPoint y: 58, endPoint x: 908, endPoint y: 71, distance: 25.7
click at [931, 60] on icon "button" at bounding box center [930, 58] width 10 height 10
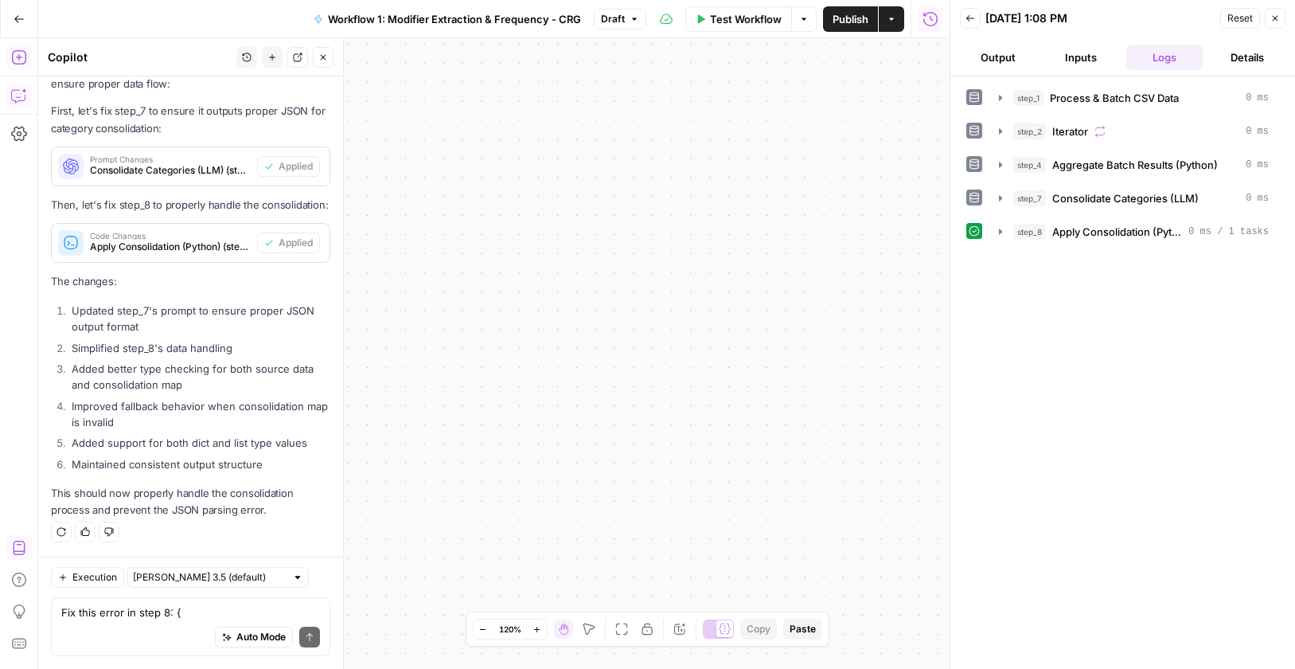
drag, startPoint x: 734, startPoint y: 314, endPoint x: 1017, endPoint y: 287, distance: 284.0
click at [1026, 287] on body "Cohort 5 New Home Browse Insights Opportunities Your Data Recent Grids CRG - H1…" at bounding box center [647, 334] width 1295 height 669
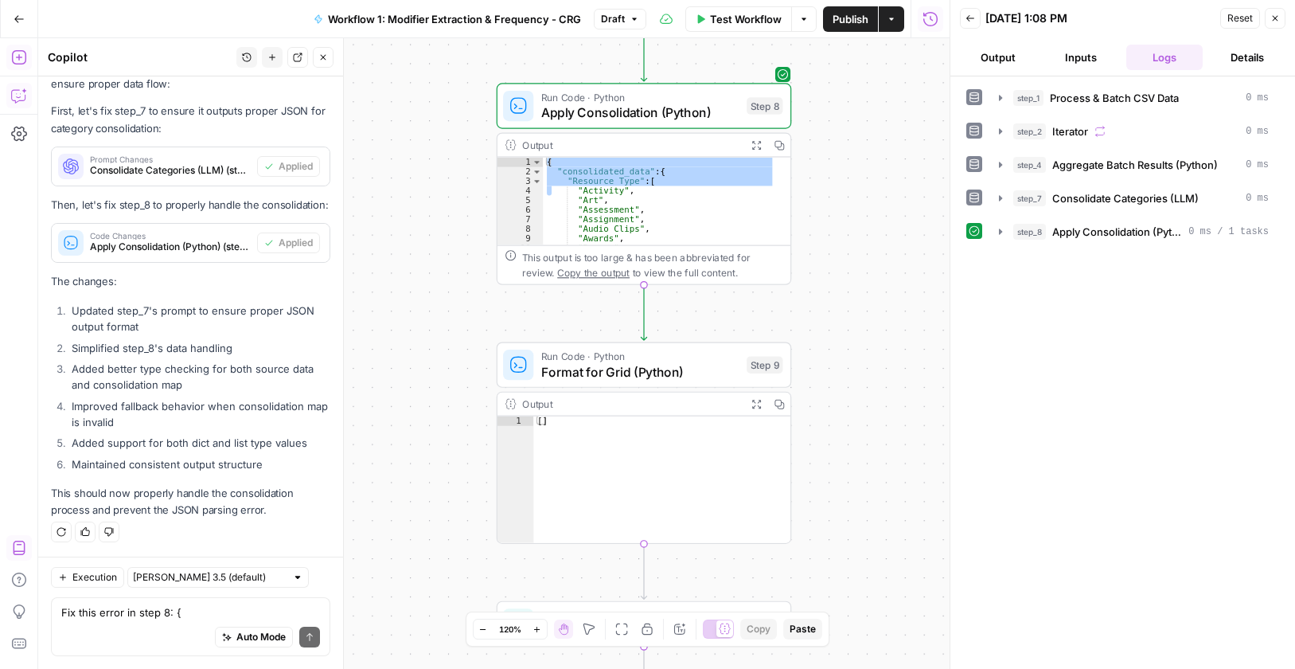
drag, startPoint x: 732, startPoint y: 349, endPoint x: 803, endPoint y: 181, distance: 182.3
click at [817, 212] on div "Workflow Set Inputs Inputs Run Code · Python Process & Batch CSV Data Step 1 Ou…" at bounding box center [494, 353] width 912 height 630
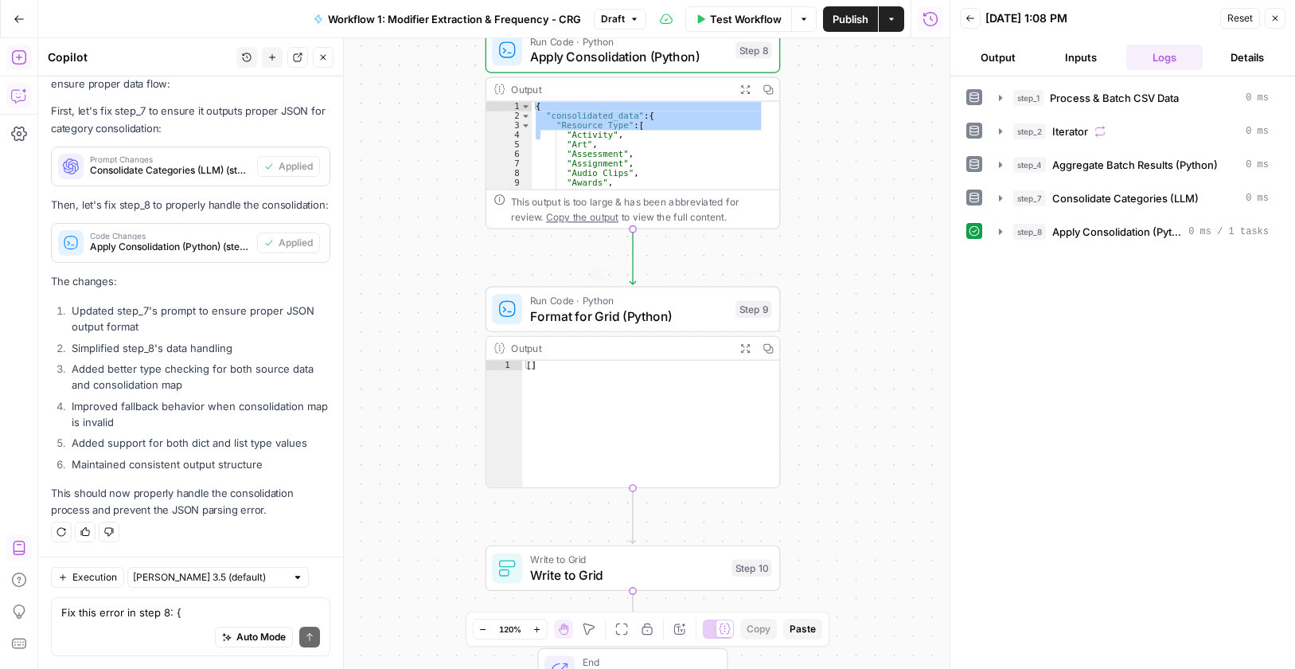
drag, startPoint x: 797, startPoint y: 442, endPoint x: 745, endPoint y: 327, distance: 125.8
click at [745, 327] on div "Workflow Set Inputs Inputs Run Code · Python Process & Batch CSV Data Step 1 Ou…" at bounding box center [494, 353] width 912 height 630
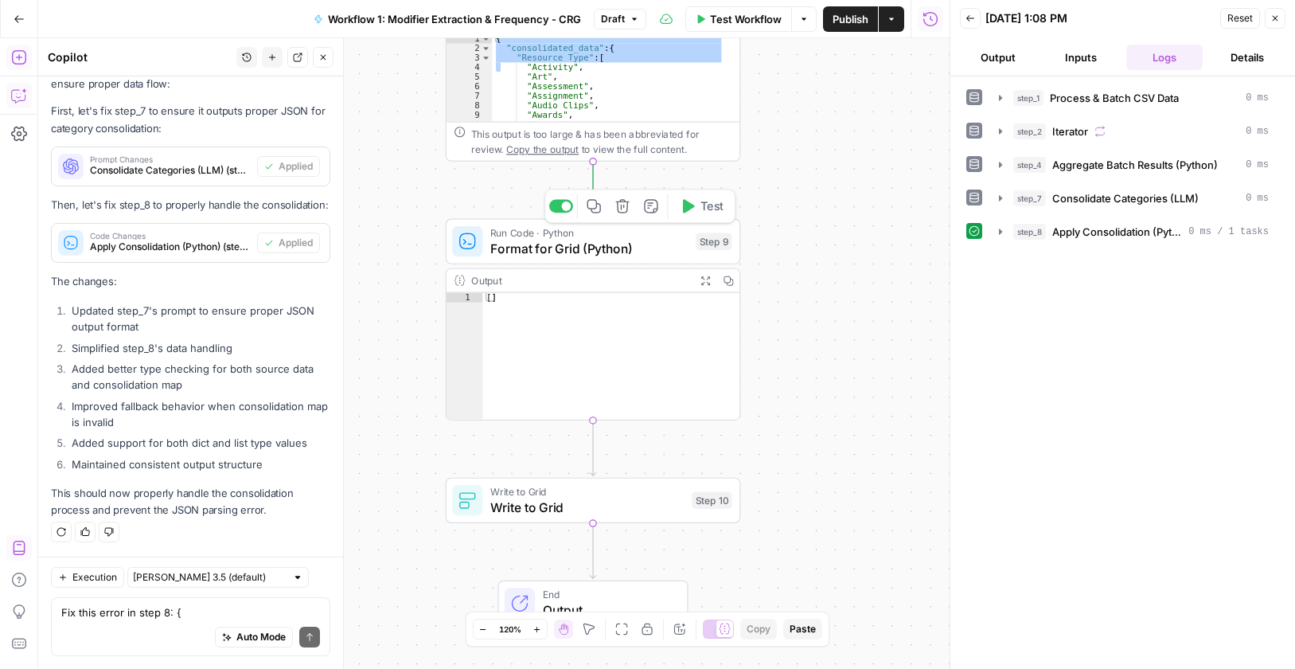
click at [705, 209] on span "Test" at bounding box center [712, 206] width 23 height 18
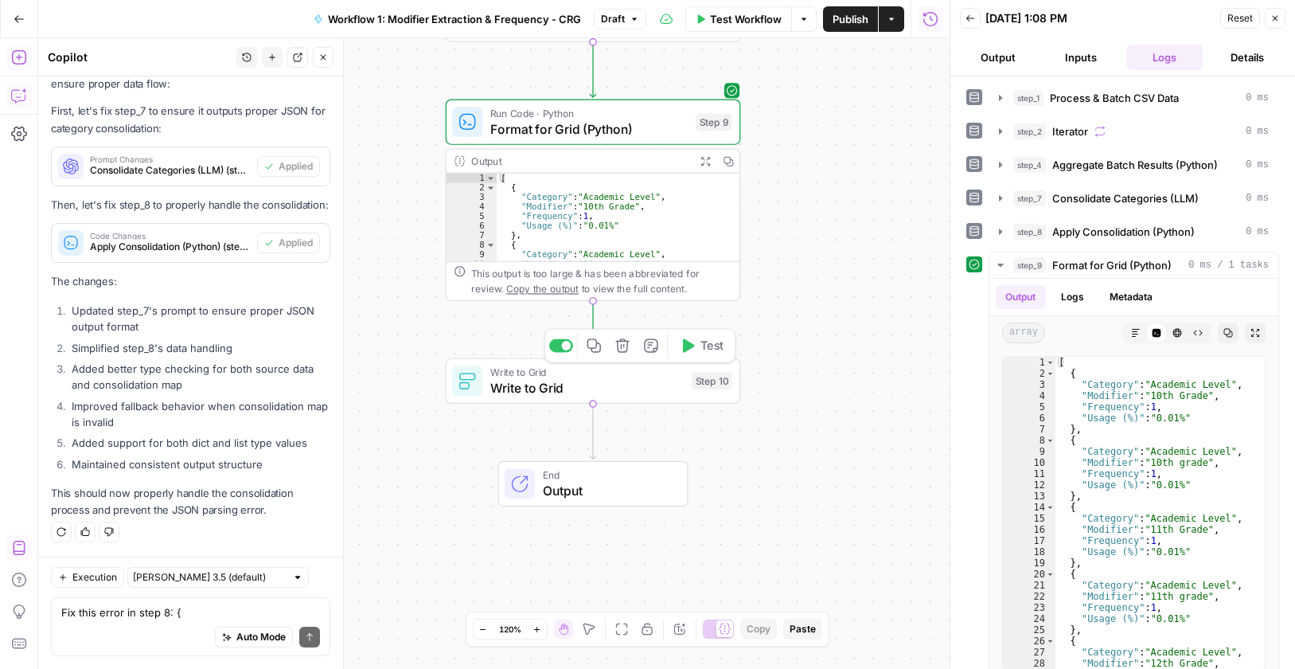
click at [709, 345] on span "Test" at bounding box center [712, 346] width 23 height 18
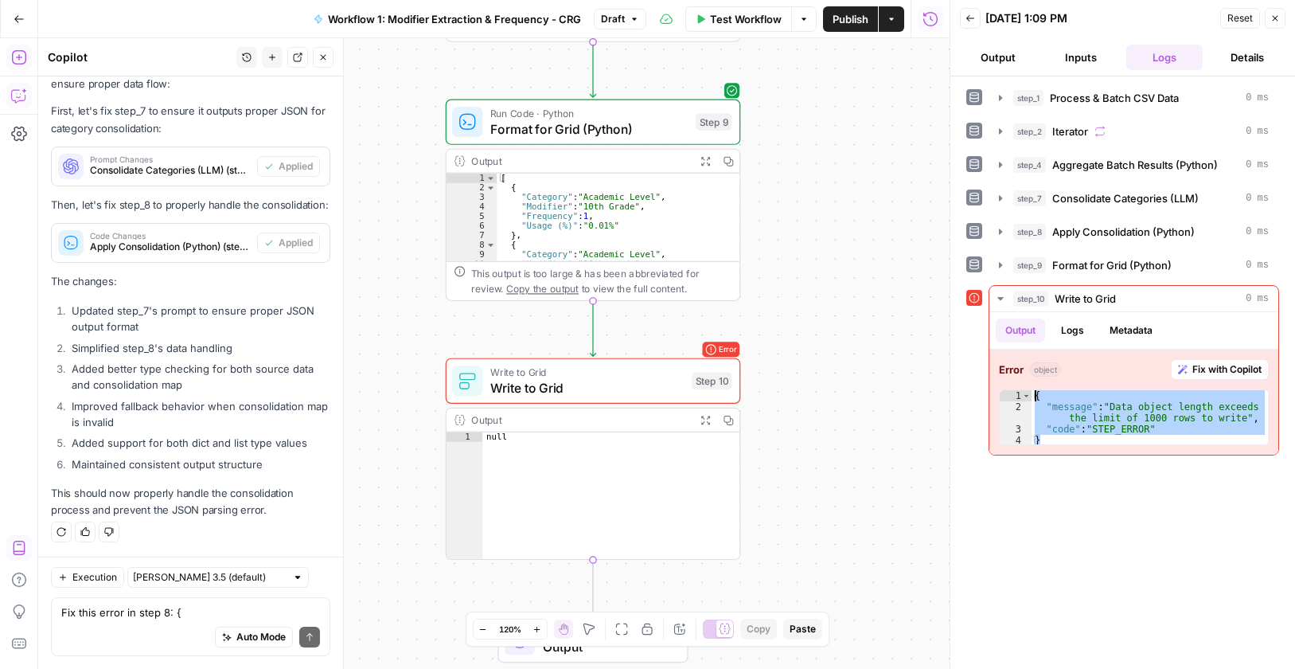
drag, startPoint x: 1172, startPoint y: 435, endPoint x: 945, endPoint y: 360, distance: 238.9
click at [950, 360] on div "Back [DATE] 1:09 PM Reset Close Output Inputs Logs Details step_1 Process & Bat…" at bounding box center [1122, 334] width 345 height 669
type textarea "**********"
click at [104, 608] on textarea "Fix this error in step 8: { "error": "Invalid JSON format in consolidation mapp…" at bounding box center [190, 612] width 259 height 16
paste textarea "{ "message": "Data object length exceeds the limit of 1000 rows to write", "cod…"
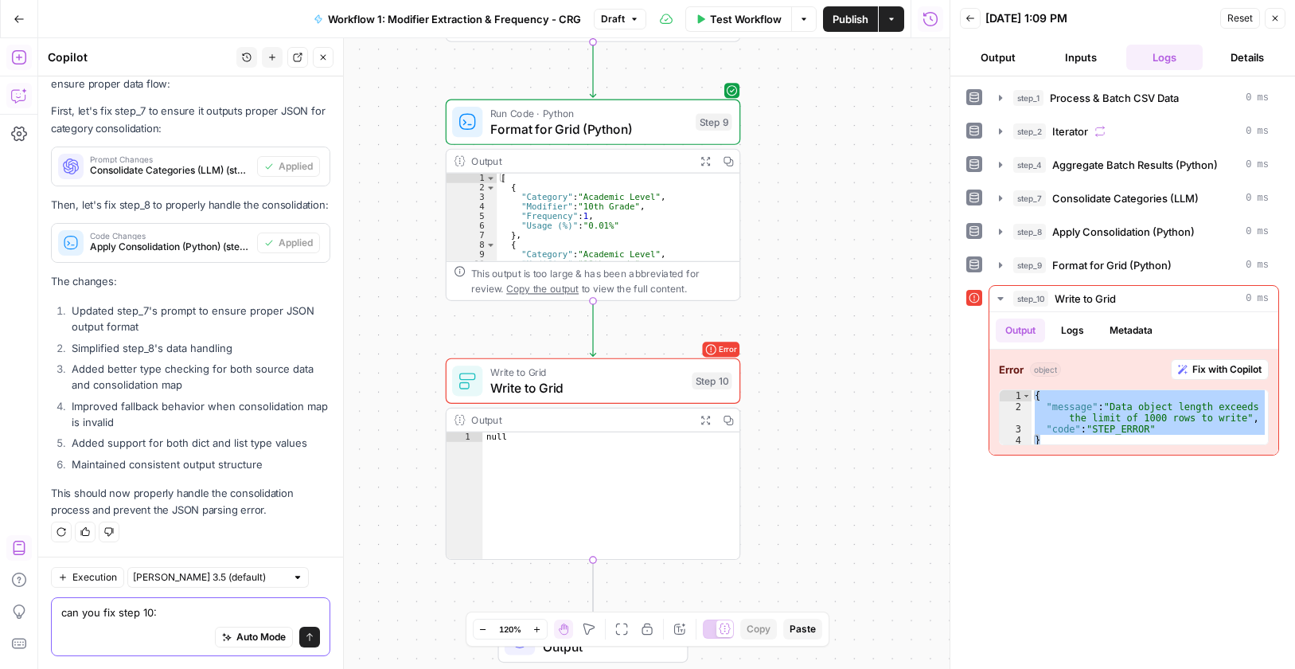
type textarea "can you fix step 10: { "message": "Data object length exceeds the limit of 1000…"
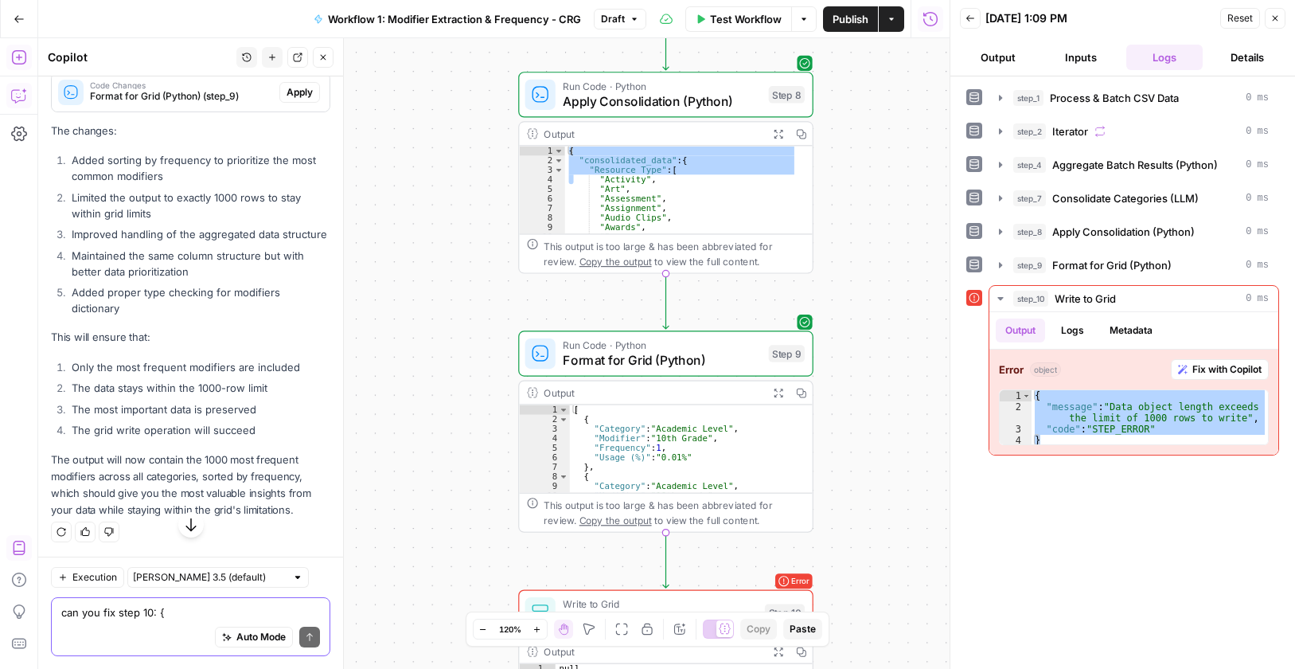
scroll to position [6775, 0]
drag, startPoint x: 58, startPoint y: 298, endPoint x: 200, endPoint y: 459, distance: 214.9
click at [200, 316] on ol "Added sorting by frequency to prioritize the most common modifiers Limited the …" at bounding box center [190, 234] width 279 height 164
copy ol "Added sorting by frequency to prioritize the most common modifiers Limited the …"
click at [287, 100] on span "Apply" at bounding box center [300, 92] width 26 height 14
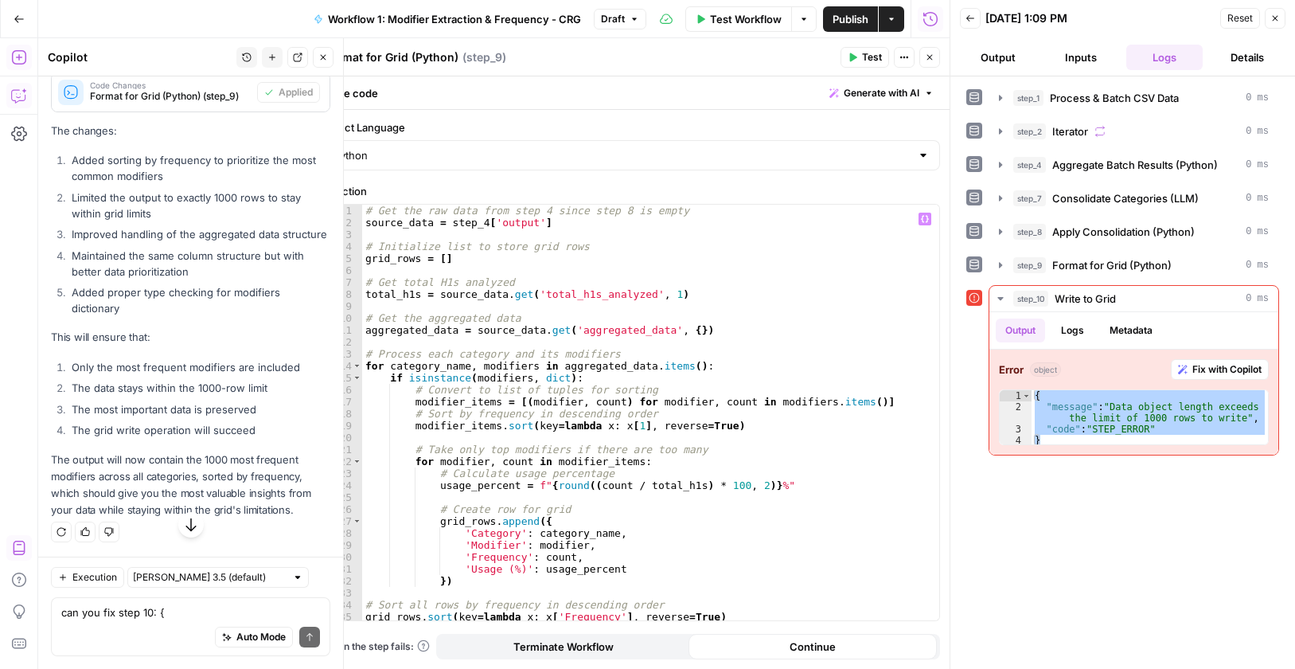
scroll to position [6960, 0]
click at [865, 53] on span "Test" at bounding box center [872, 57] width 20 height 14
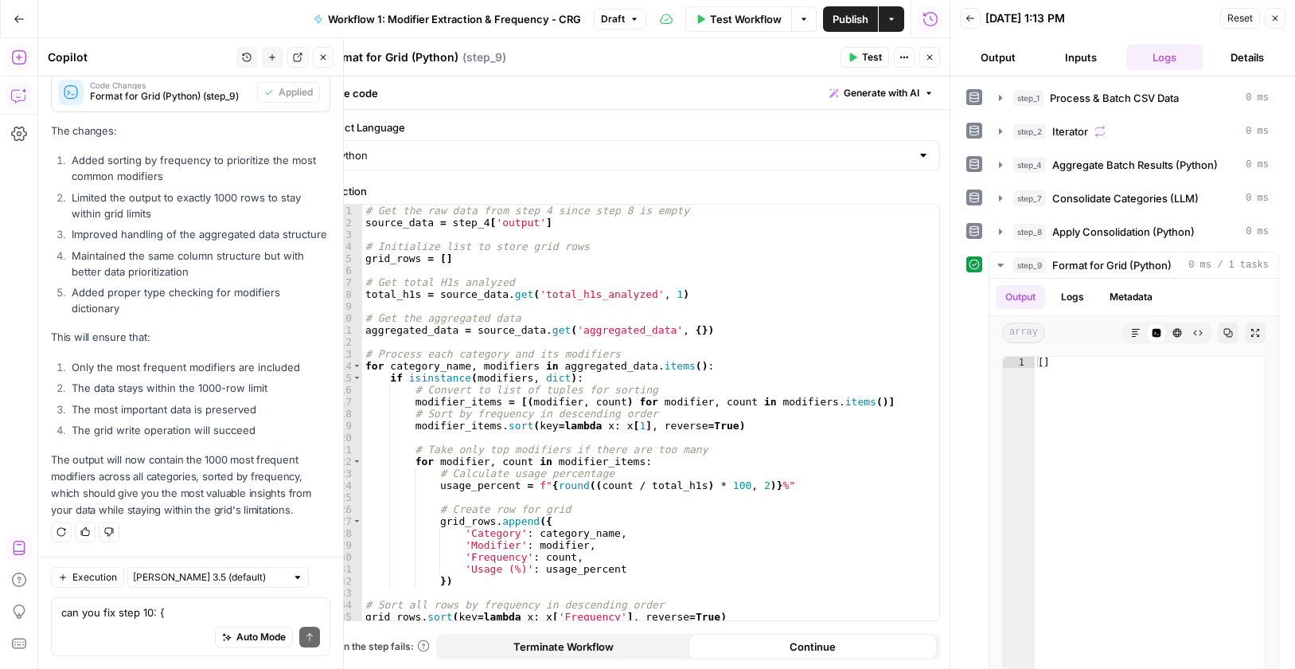
click at [930, 50] on button "Close" at bounding box center [929, 57] width 21 height 21
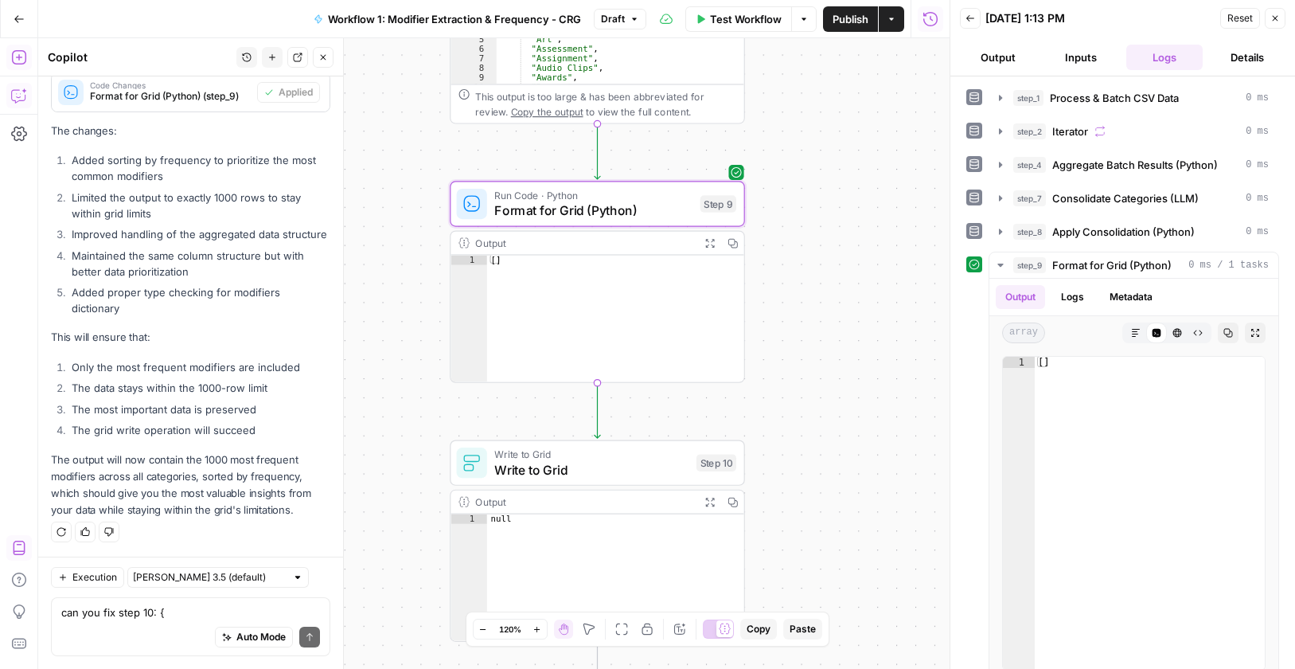
drag, startPoint x: 910, startPoint y: 241, endPoint x: 855, endPoint y: 85, distance: 165.4
click at [869, 80] on div "Workflow Set Inputs Inputs Run Code · Python Process & Batch CSV Data Step 1 Ou…" at bounding box center [494, 353] width 912 height 630
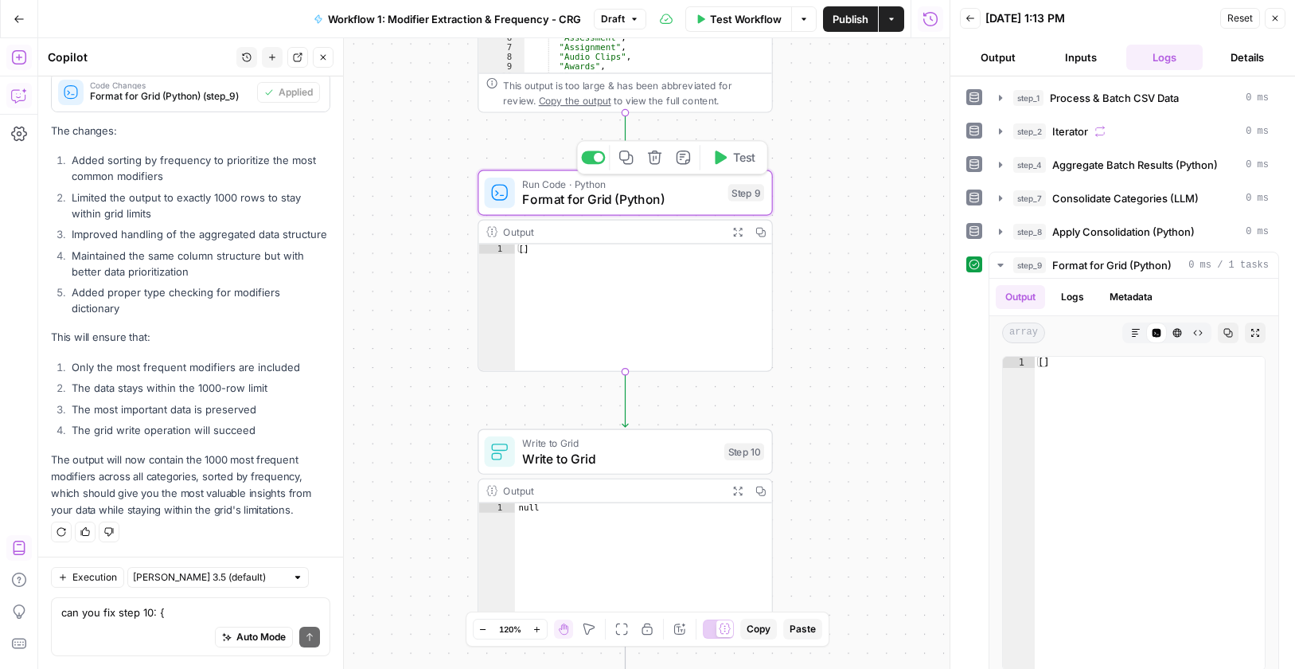
click at [736, 155] on span "Test" at bounding box center [744, 158] width 23 height 18
type textarea "**"
drag, startPoint x: 1069, startPoint y: 365, endPoint x: 1010, endPoint y: 346, distance: 61.9
click at [1011, 345] on div "Output Logs Metadata array Markdown Code Editor HTML Viewer Raw Output Copy Exp…" at bounding box center [1134, 478] width 289 height 398
click at [142, 624] on div "Auto Mode Send" at bounding box center [190, 637] width 259 height 35
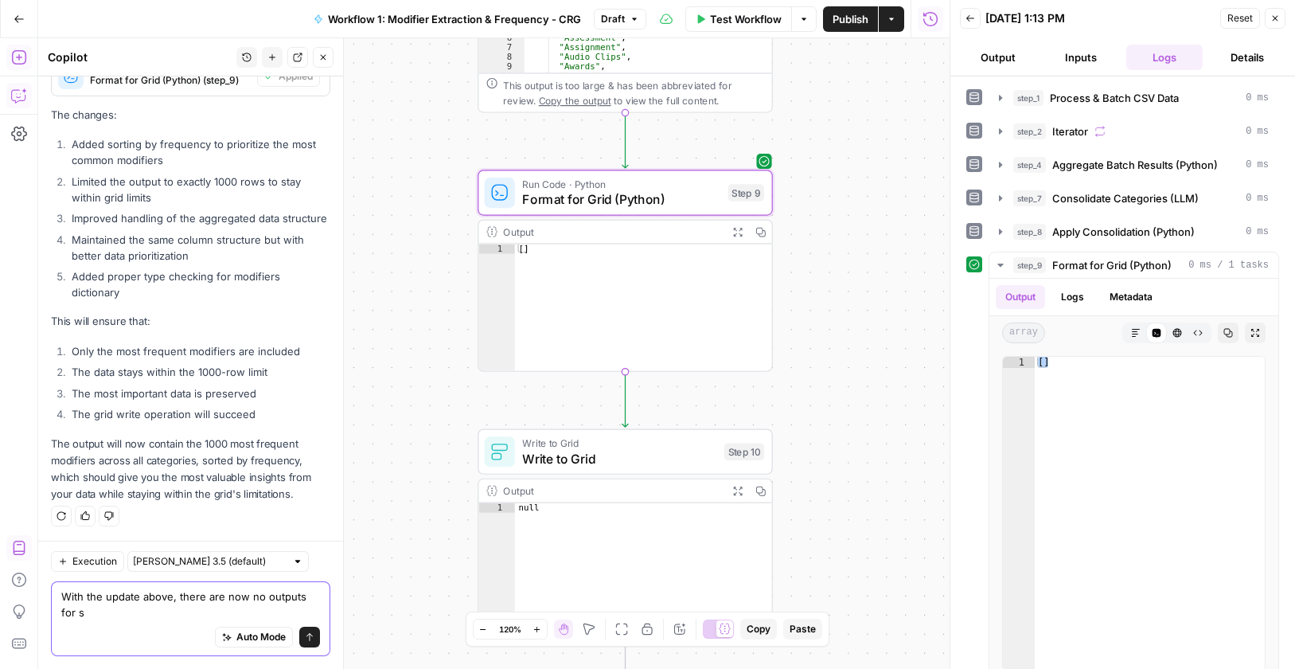
scroll to position [6976, 0]
paste textarea "[]"
type textarea "With the update above, there are now no outputs for step 9: []"
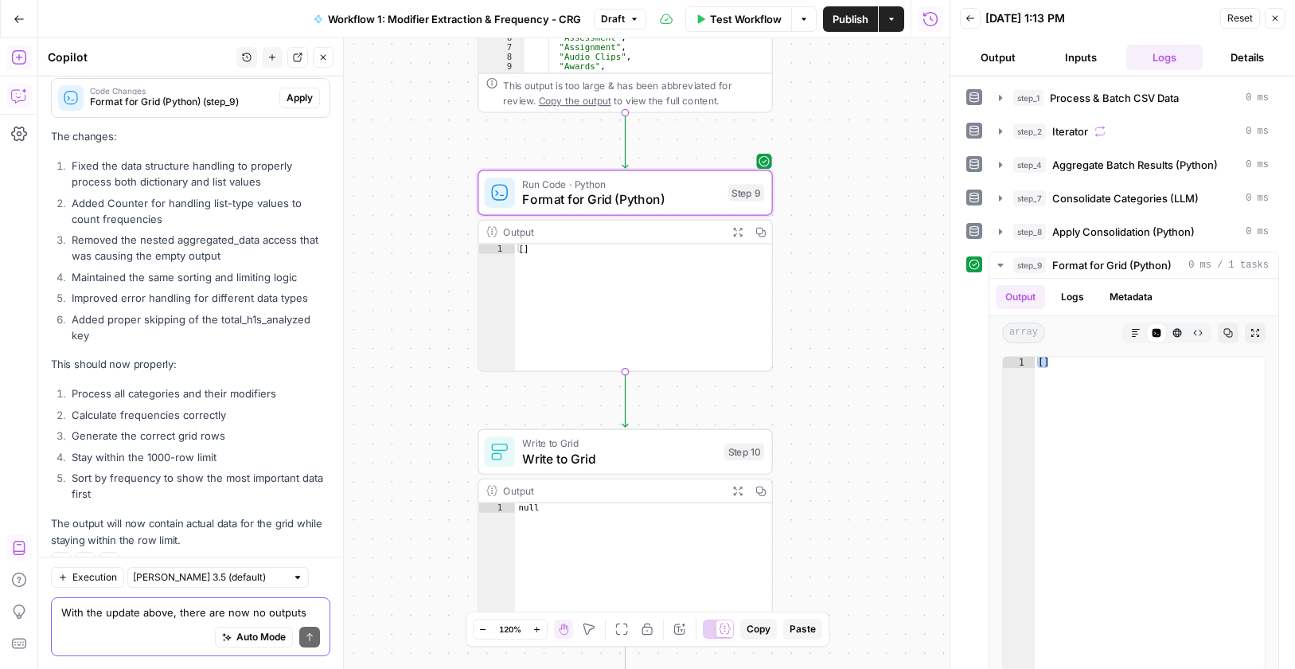
scroll to position [7373, 0]
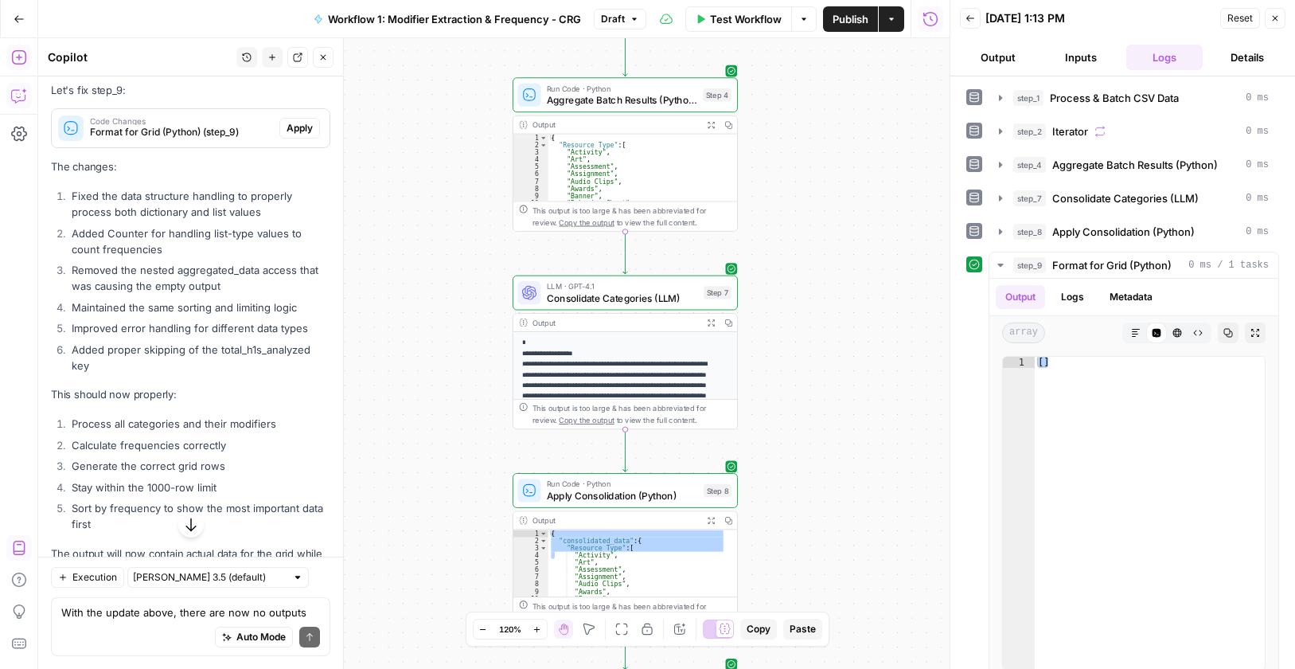
drag, startPoint x: 287, startPoint y: 303, endPoint x: 1221, endPoint y: 422, distance: 942.2
click at [287, 135] on span "Apply" at bounding box center [300, 128] width 26 height 14
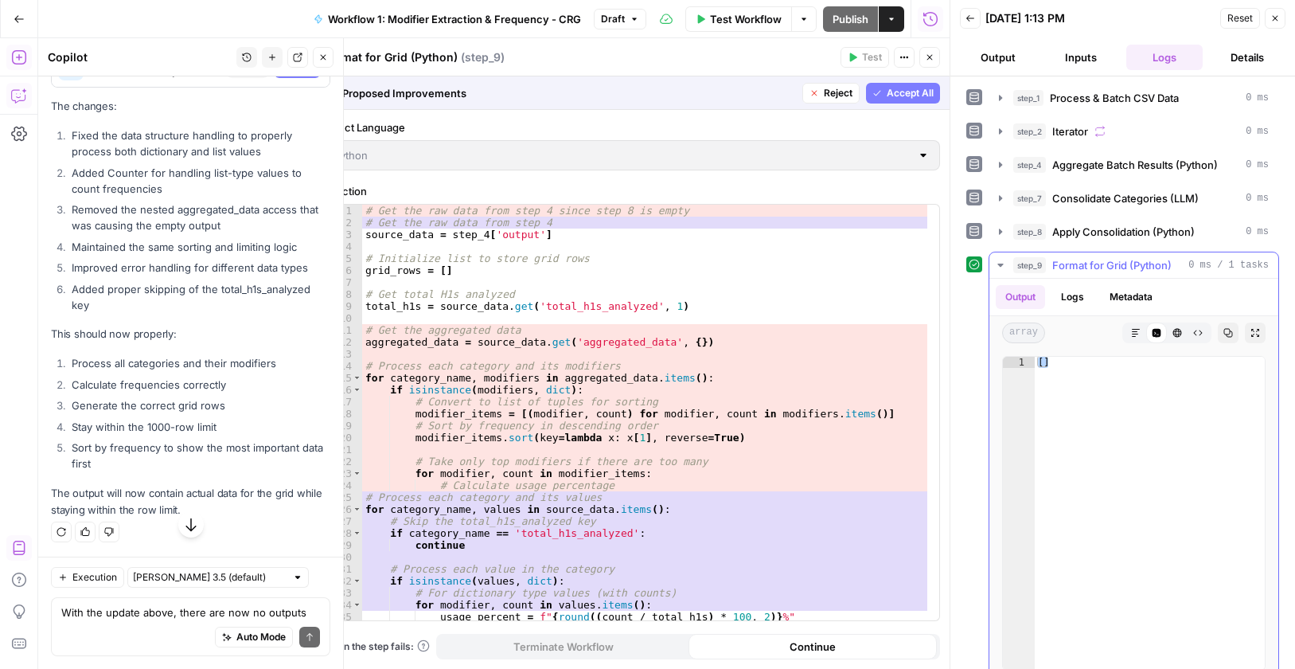
scroll to position [7067, 0]
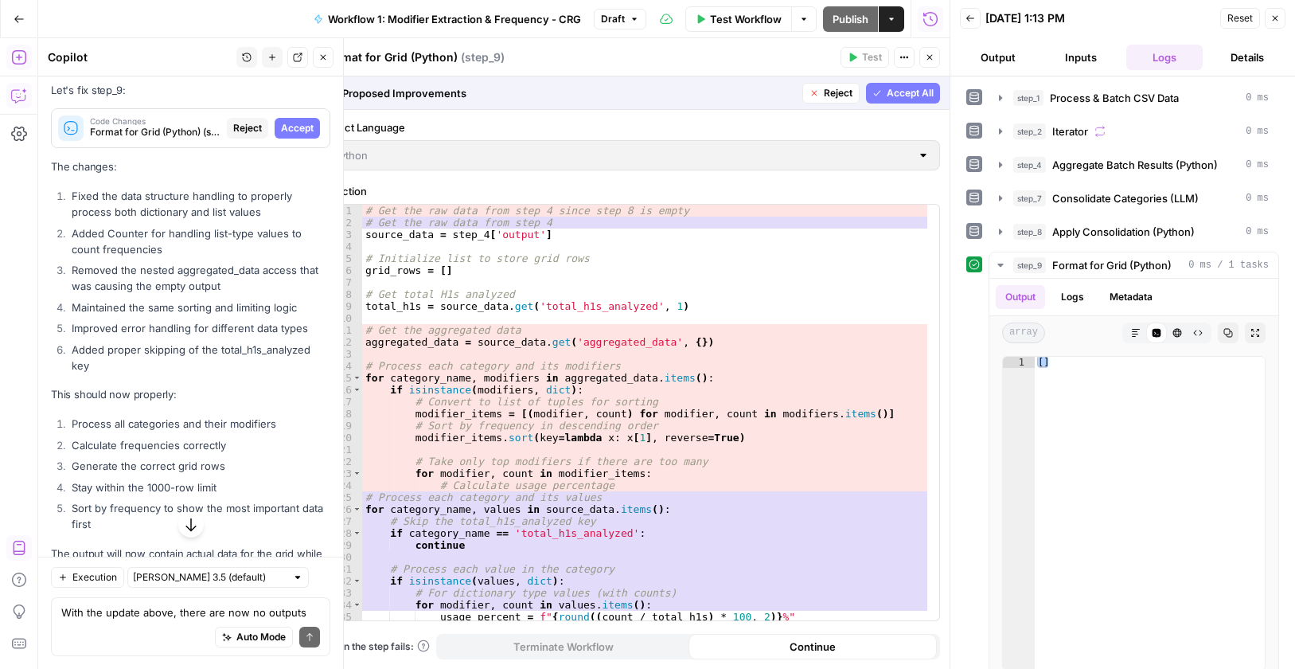
drag, startPoint x: 912, startPoint y: 93, endPoint x: 763, endPoint y: 100, distance: 148.2
click at [911, 93] on span "Accept All" at bounding box center [910, 93] width 47 height 14
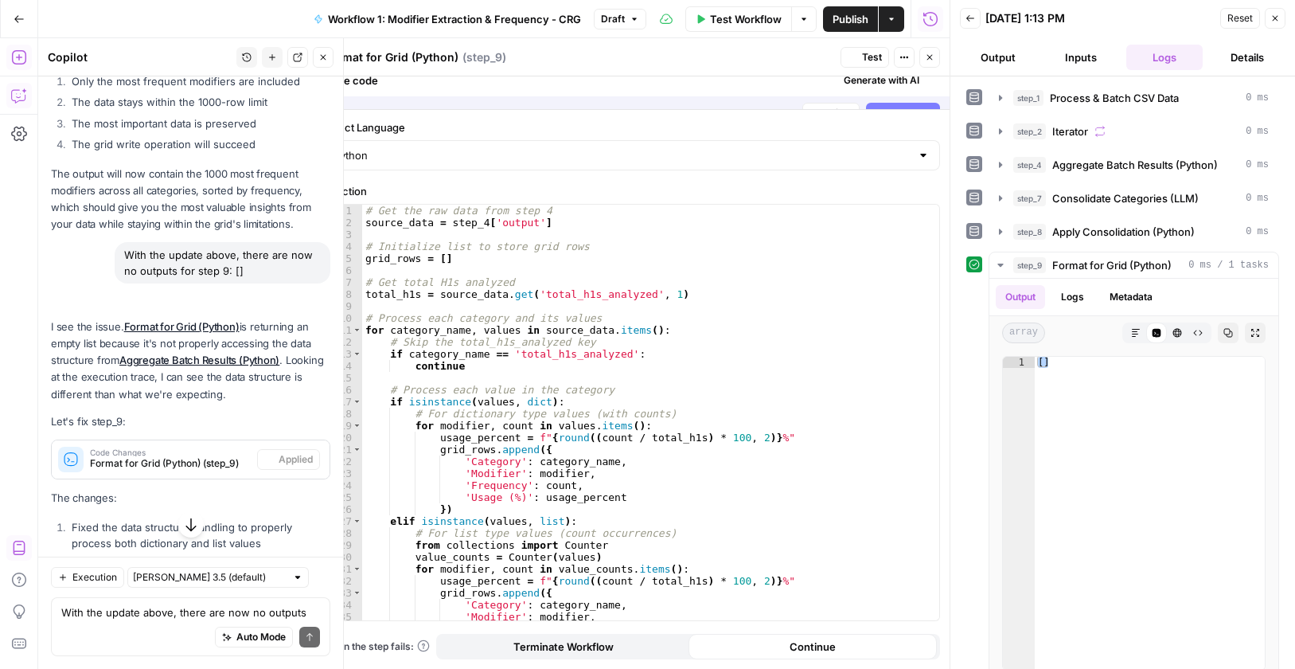
scroll to position [7373, 0]
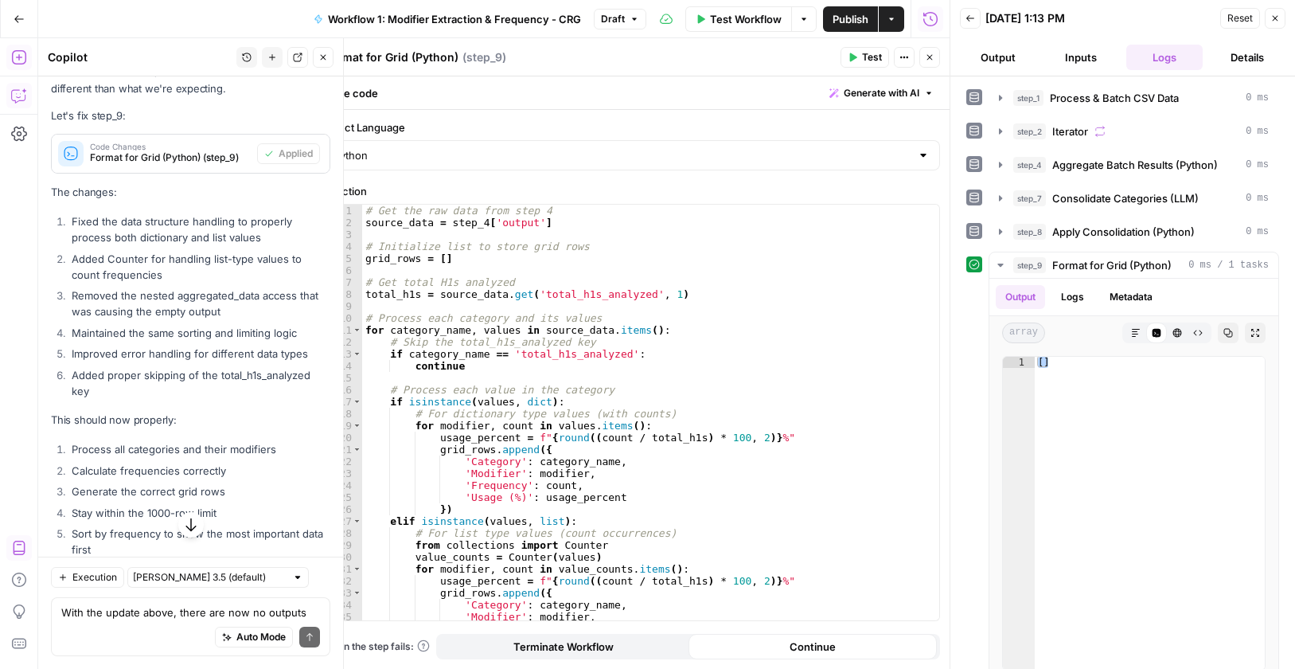
click at [848, 55] on icon "button" at bounding box center [853, 58] width 10 height 10
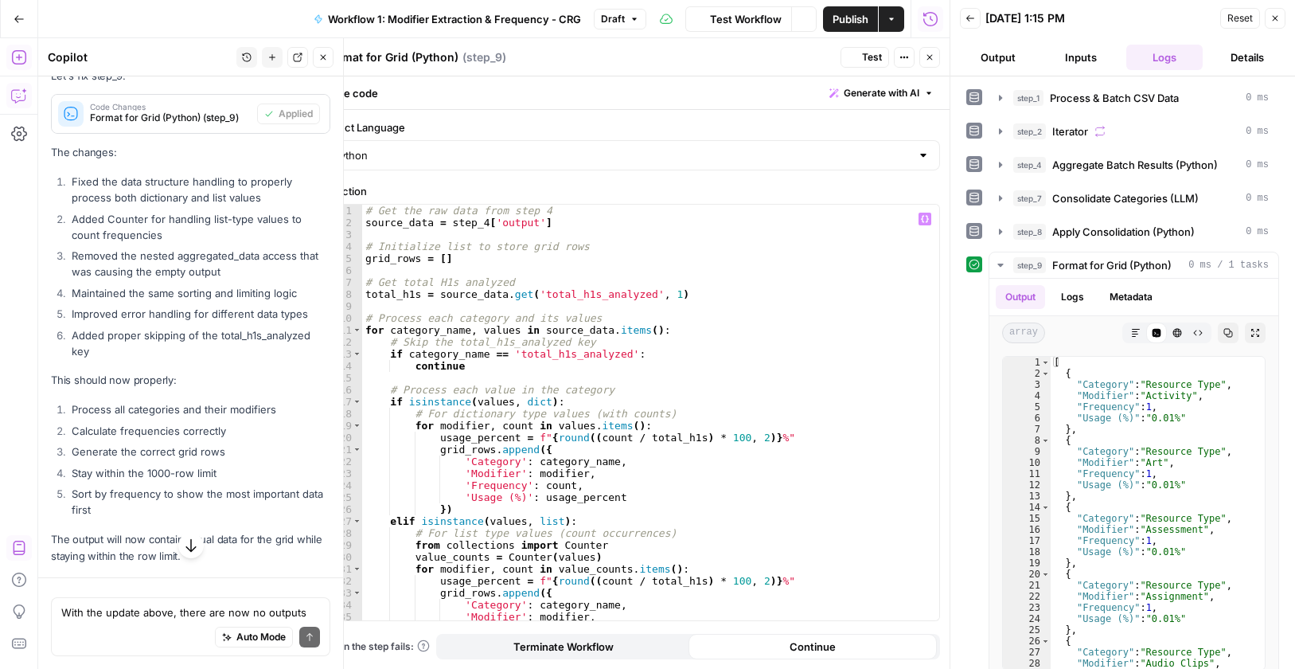
click at [929, 57] on icon "button" at bounding box center [930, 58] width 10 height 10
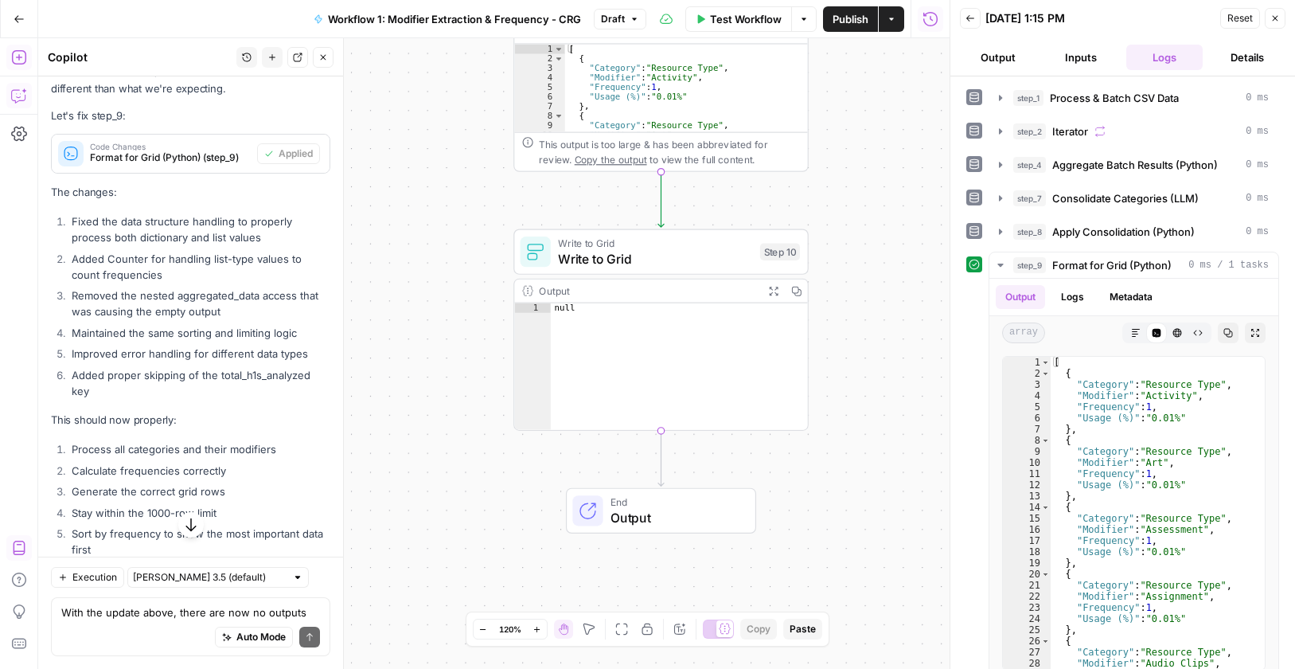
drag, startPoint x: 880, startPoint y: 167, endPoint x: 867, endPoint y: 128, distance: 41.3
click at [867, 128] on div "Workflow Set Inputs Inputs Run Code · Python Process & Batch CSV Data Step 1 Ou…" at bounding box center [494, 353] width 912 height 630
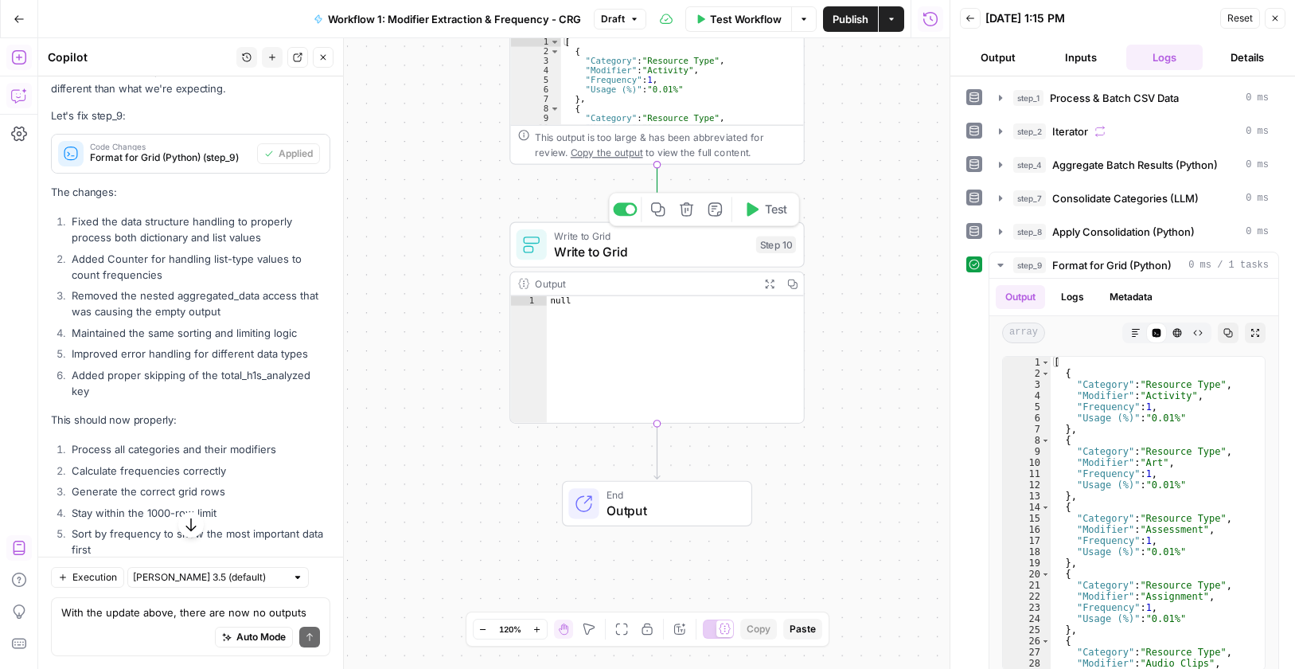
click at [768, 214] on span "Test" at bounding box center [776, 210] width 23 height 18
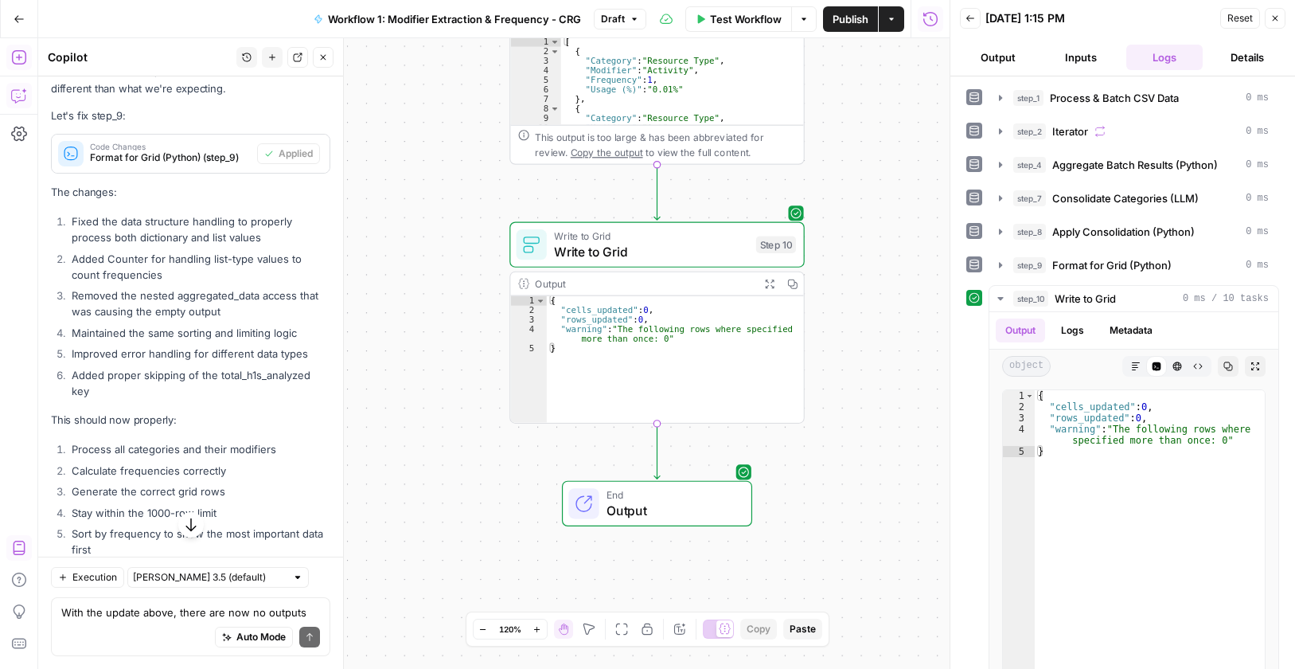
click at [837, 13] on span "Publish" at bounding box center [851, 19] width 36 height 16
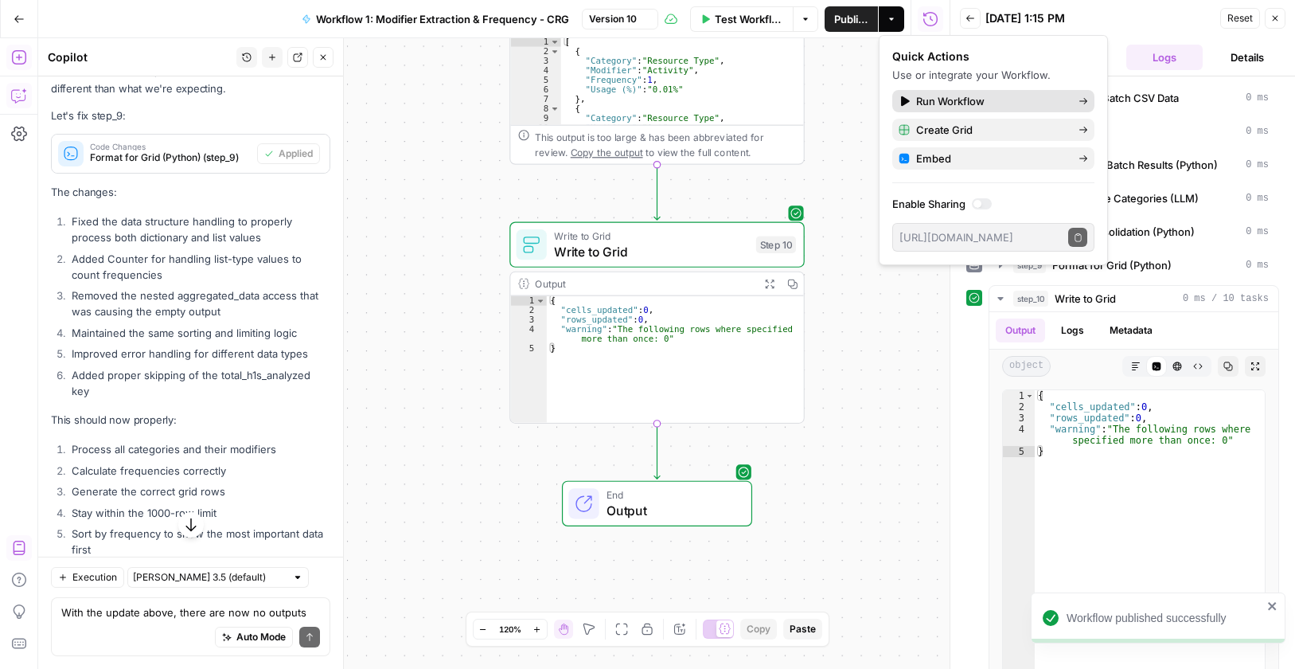
click at [933, 111] on link "Run Workflow" at bounding box center [993, 101] width 202 height 22
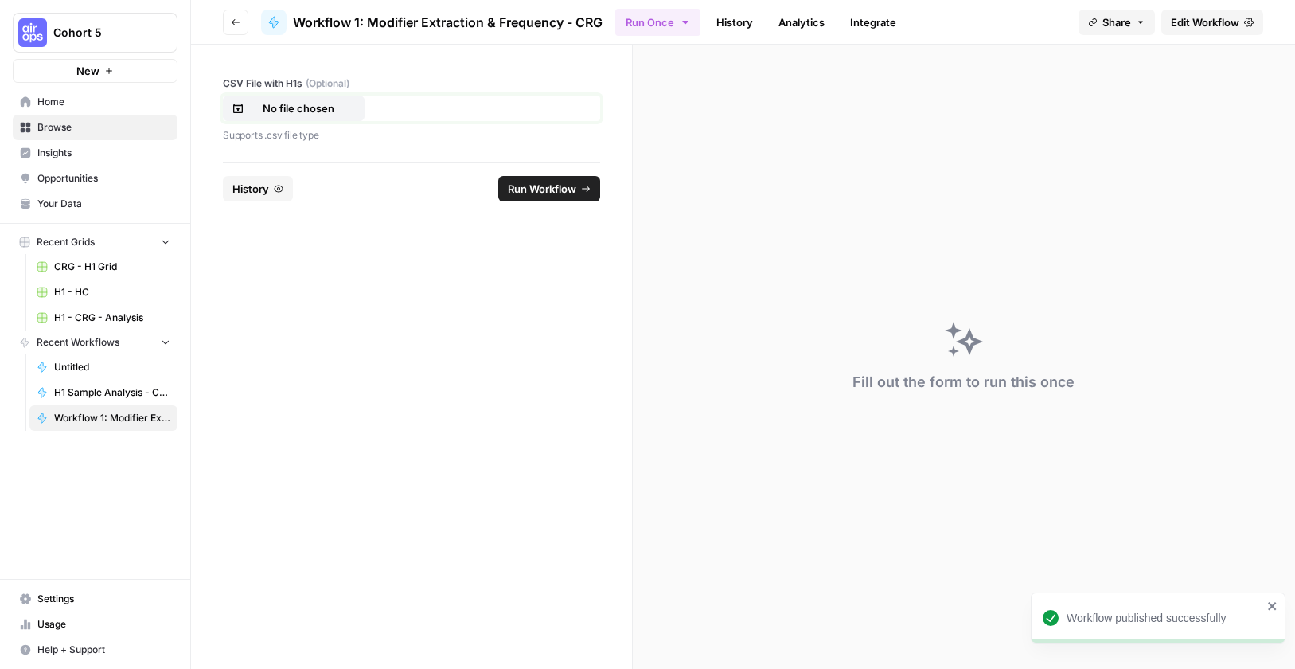
click at [345, 110] on p "No file chosen" at bounding box center [299, 108] width 102 height 16
click at [553, 190] on span "Run Workflow" at bounding box center [542, 189] width 68 height 16
